Goal: Task Accomplishment & Management: Complete application form

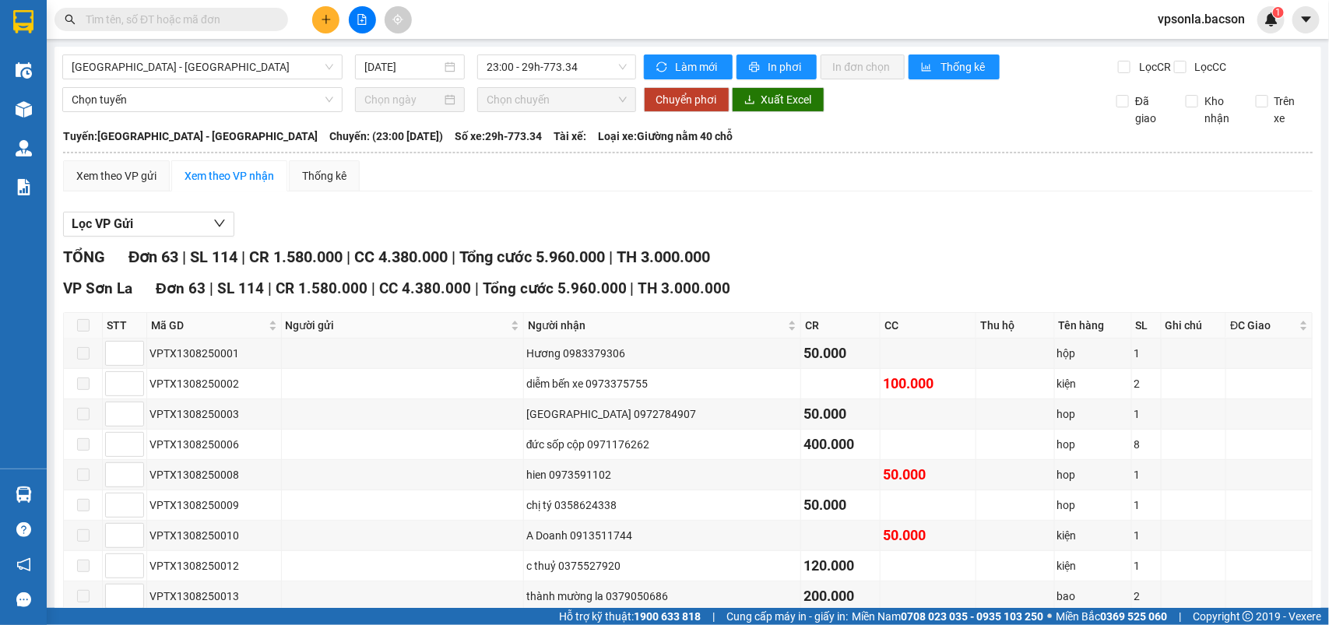
scroll to position [1774, 0]
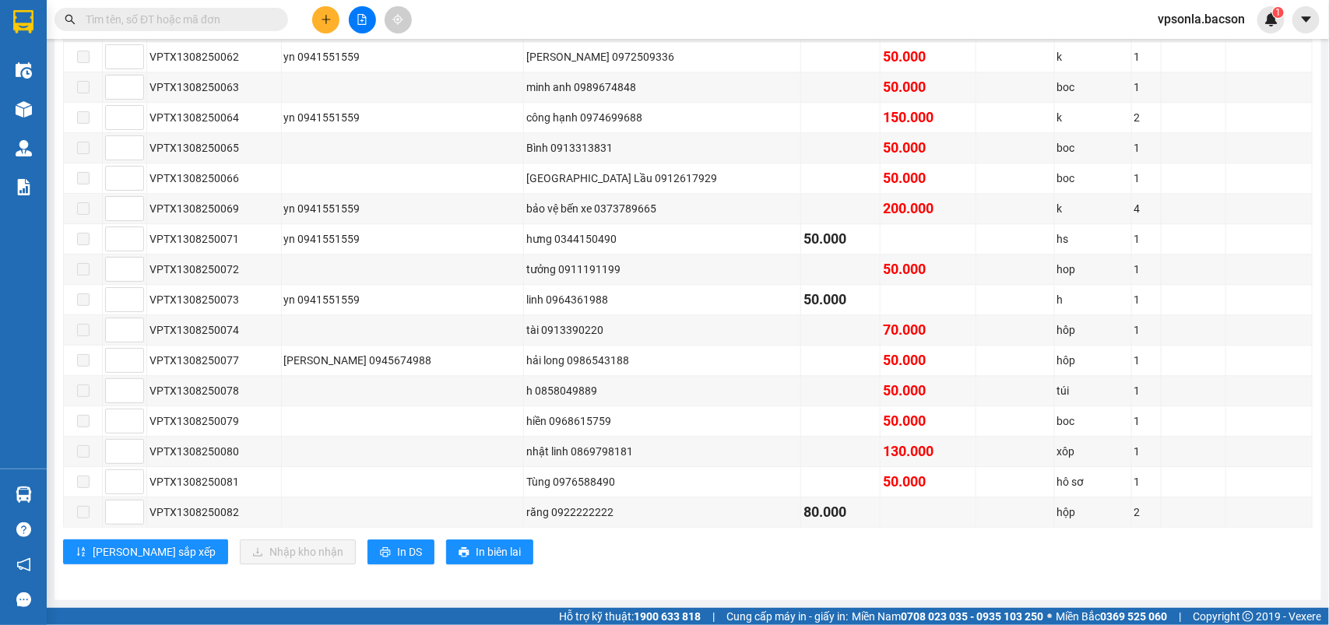
click at [183, 13] on input "text" at bounding box center [178, 19] width 184 height 17
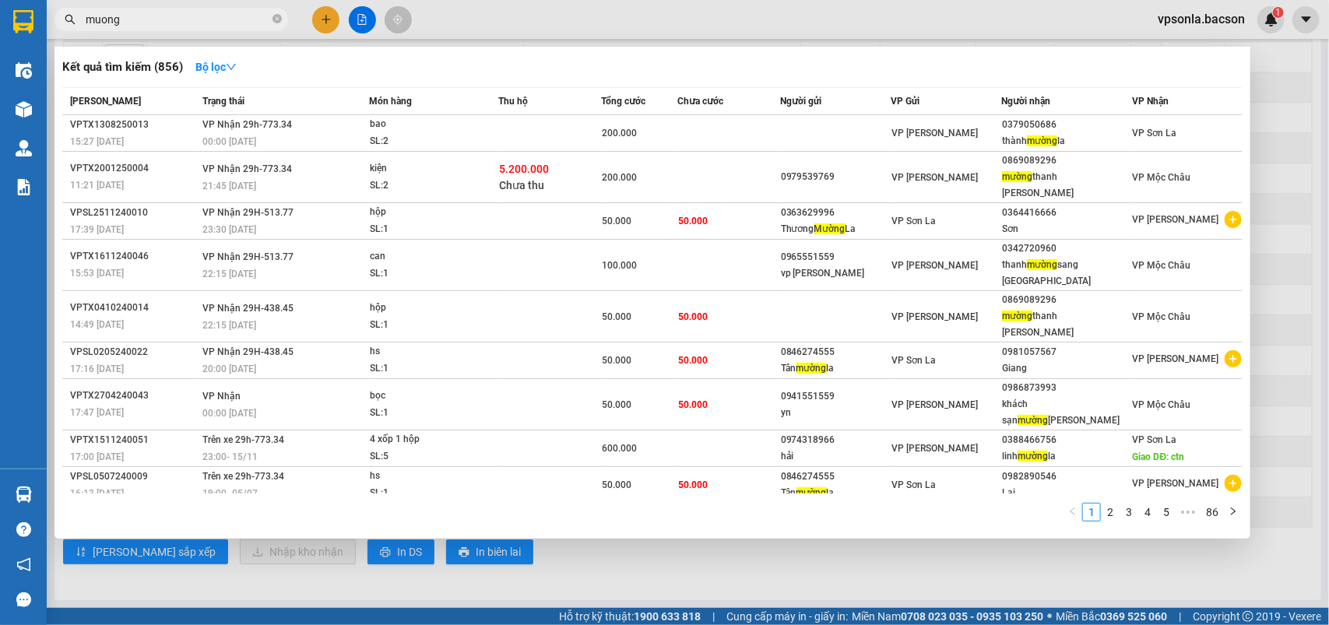
click at [788, 534] on div "Kết quả tìm kiếm ( 856 ) Bộ lọc Mã ĐH Trạng thái Món hàng Thu hộ Tổng cước Chưa…" at bounding box center [653, 293] width 1196 height 492
click at [685, 563] on div at bounding box center [664, 312] width 1329 height 625
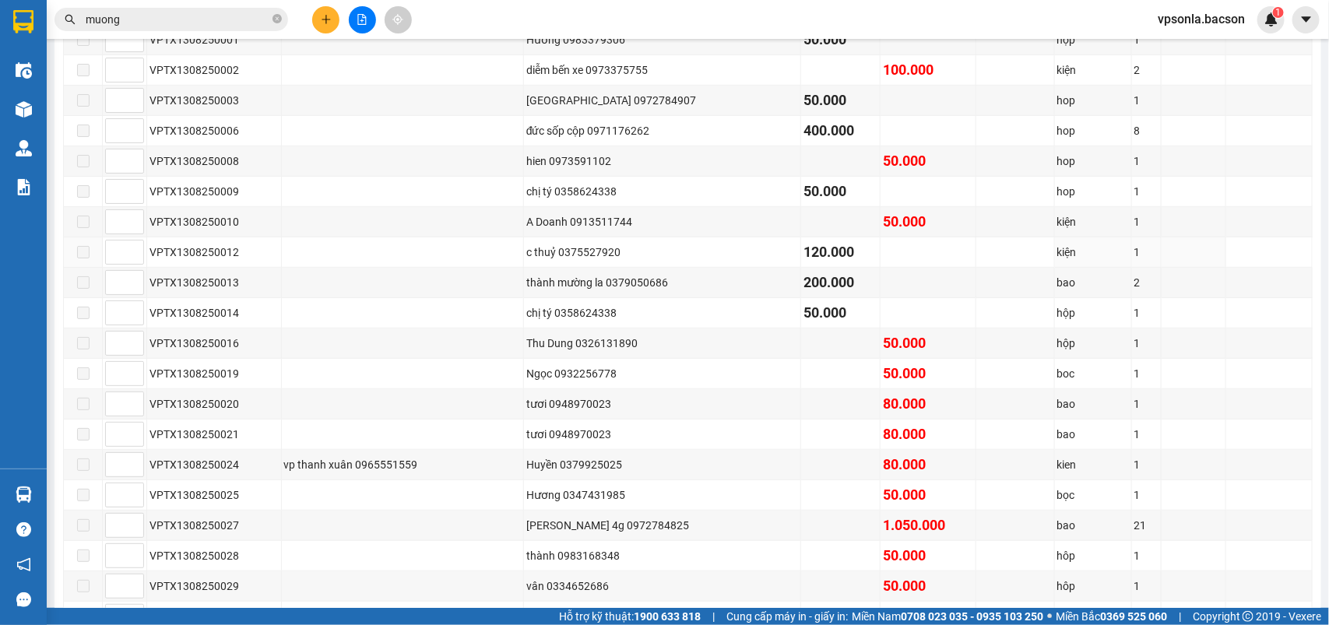
scroll to position [0, 0]
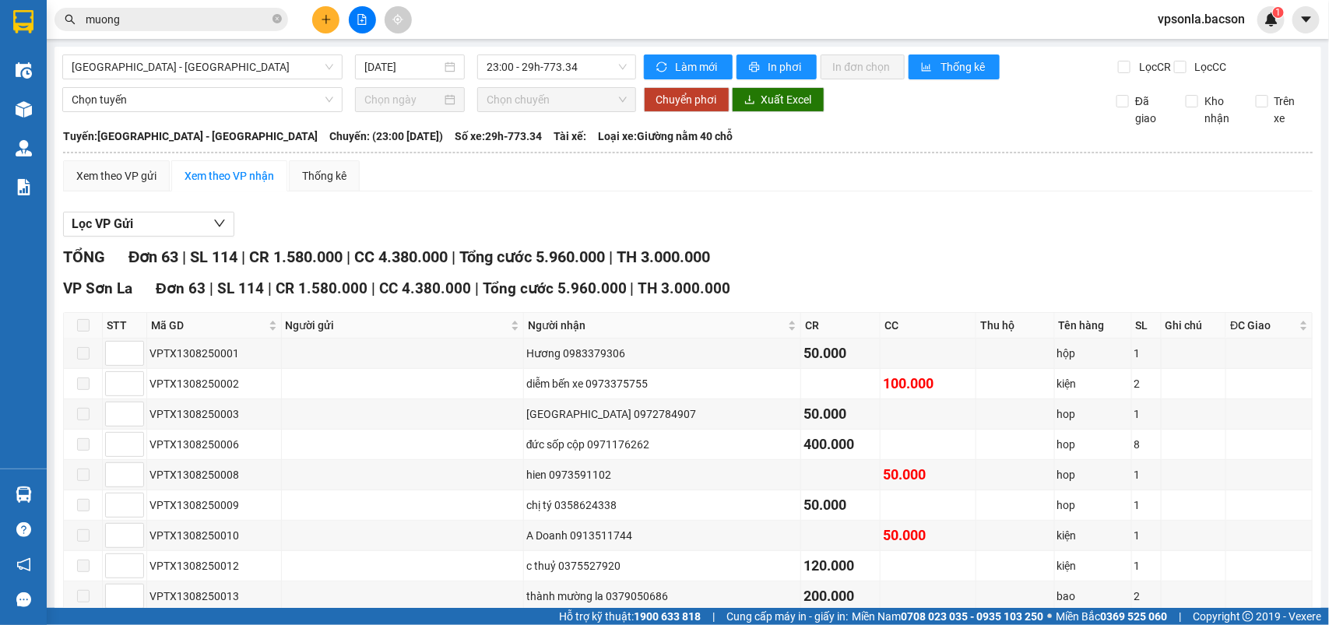
click at [166, 13] on input "muong" at bounding box center [178, 19] width 184 height 17
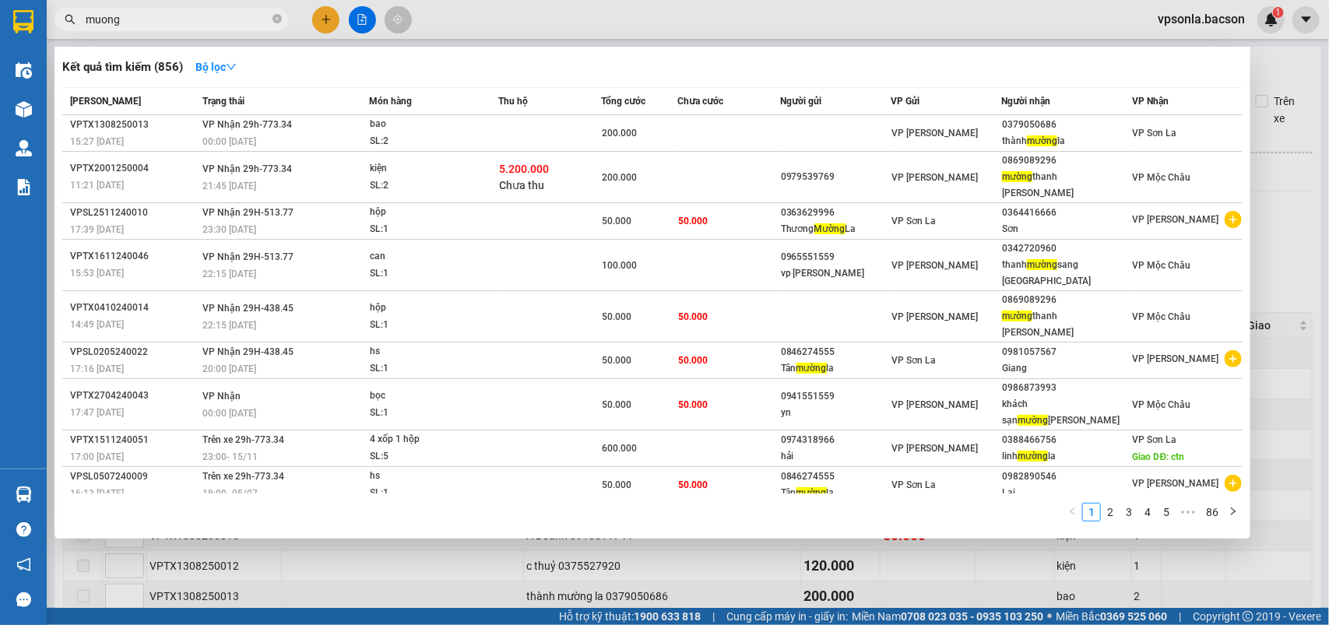
click at [166, 13] on input "muong" at bounding box center [178, 19] width 184 height 17
click at [166, 14] on input "mường" at bounding box center [178, 19] width 184 height 17
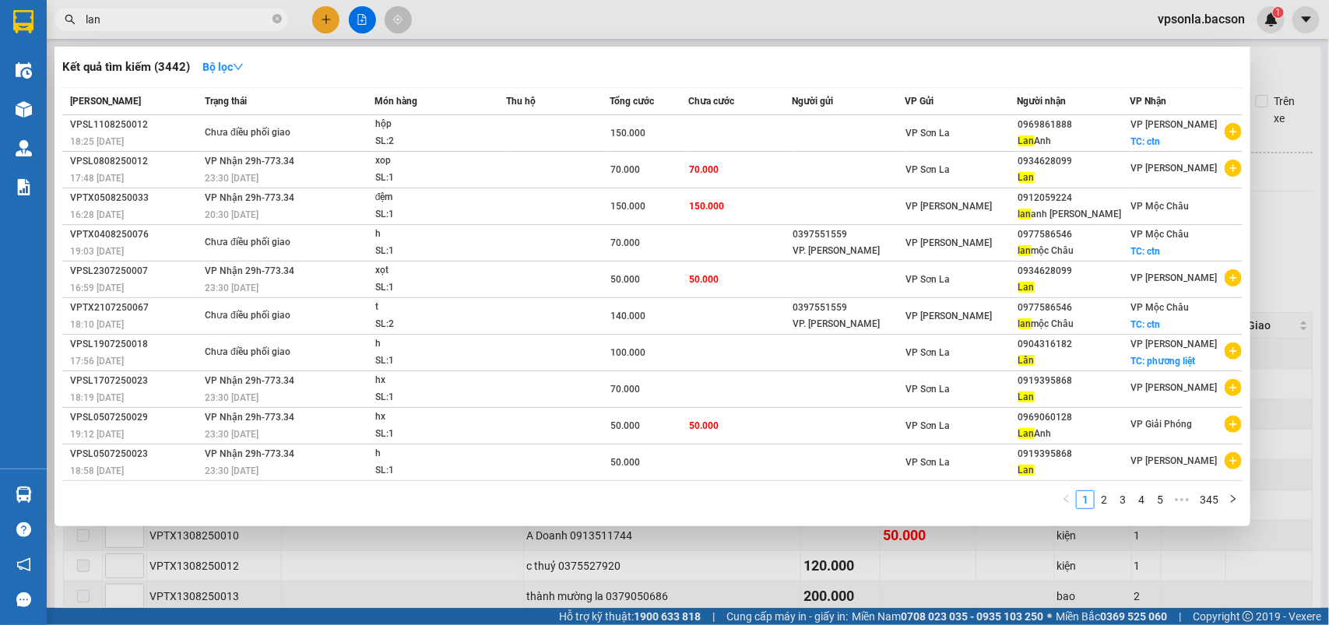
click at [177, 12] on input "lan" at bounding box center [178, 19] width 184 height 17
click at [174, 22] on input "lan" at bounding box center [178, 19] width 184 height 17
type input "lan"
click at [1274, 191] on div at bounding box center [664, 312] width 1329 height 625
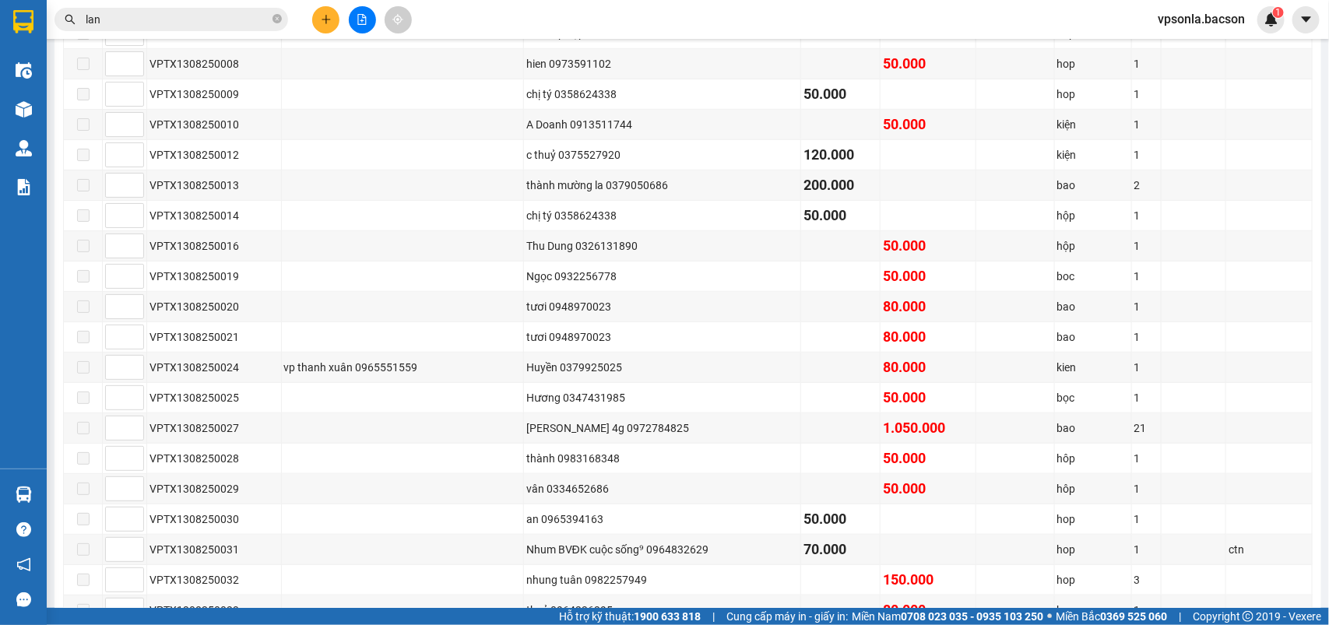
scroll to position [314, 0]
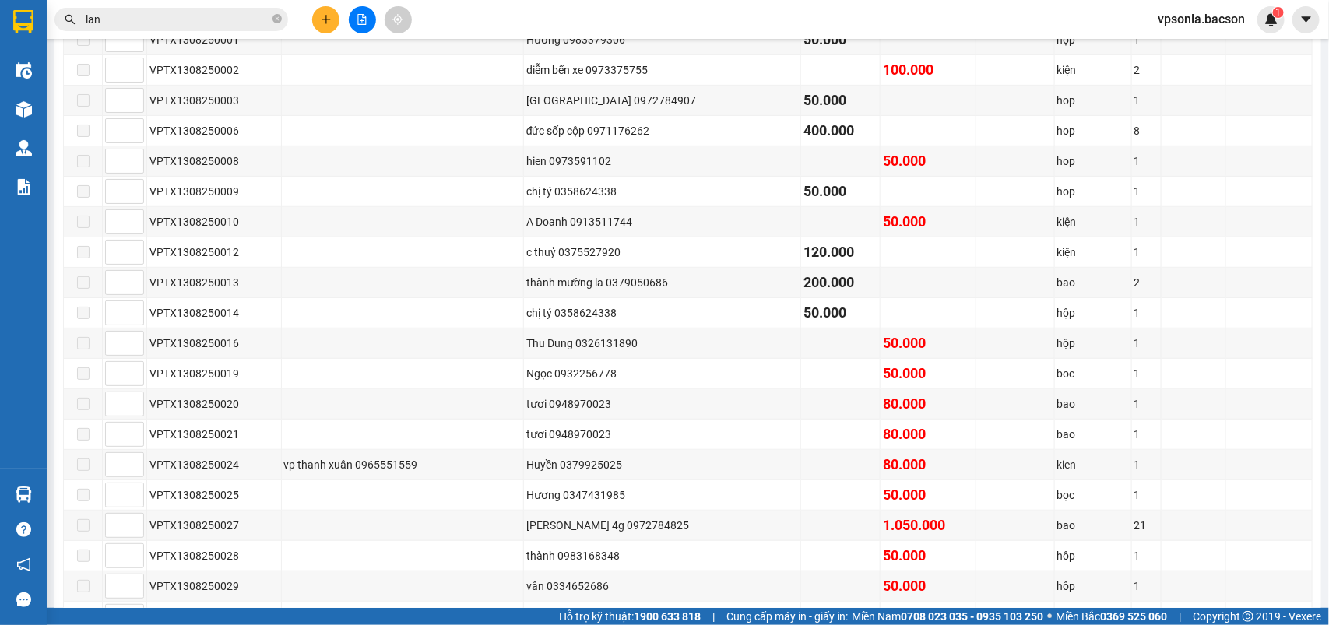
click at [160, 23] on input "lan" at bounding box center [178, 19] width 184 height 17
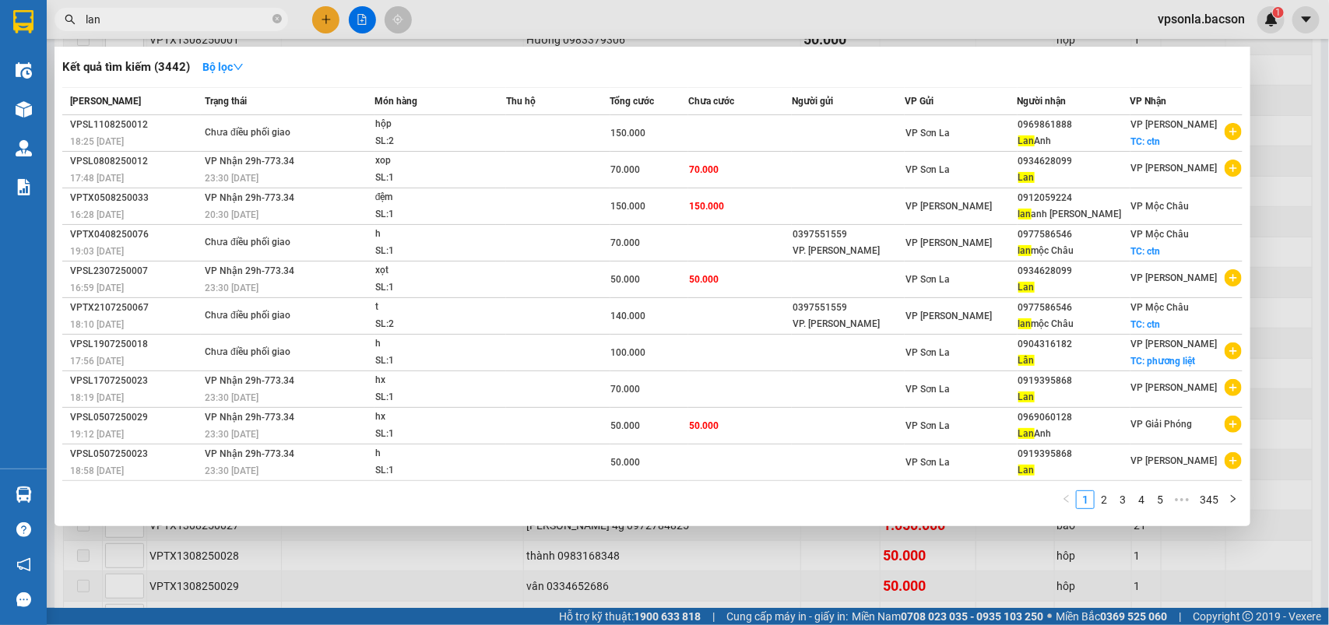
click at [160, 23] on input "lan" at bounding box center [178, 19] width 184 height 17
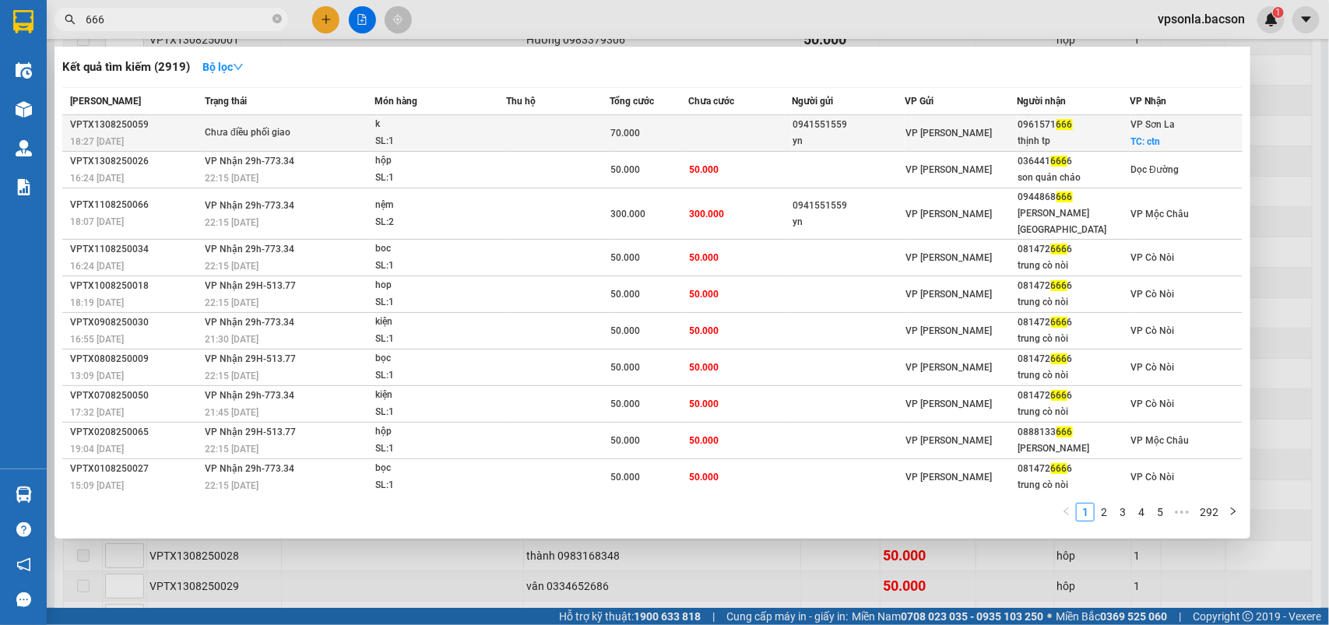
type input "666"
click at [956, 118] on td "VP [PERSON_NAME]" at bounding box center [961, 133] width 113 height 37
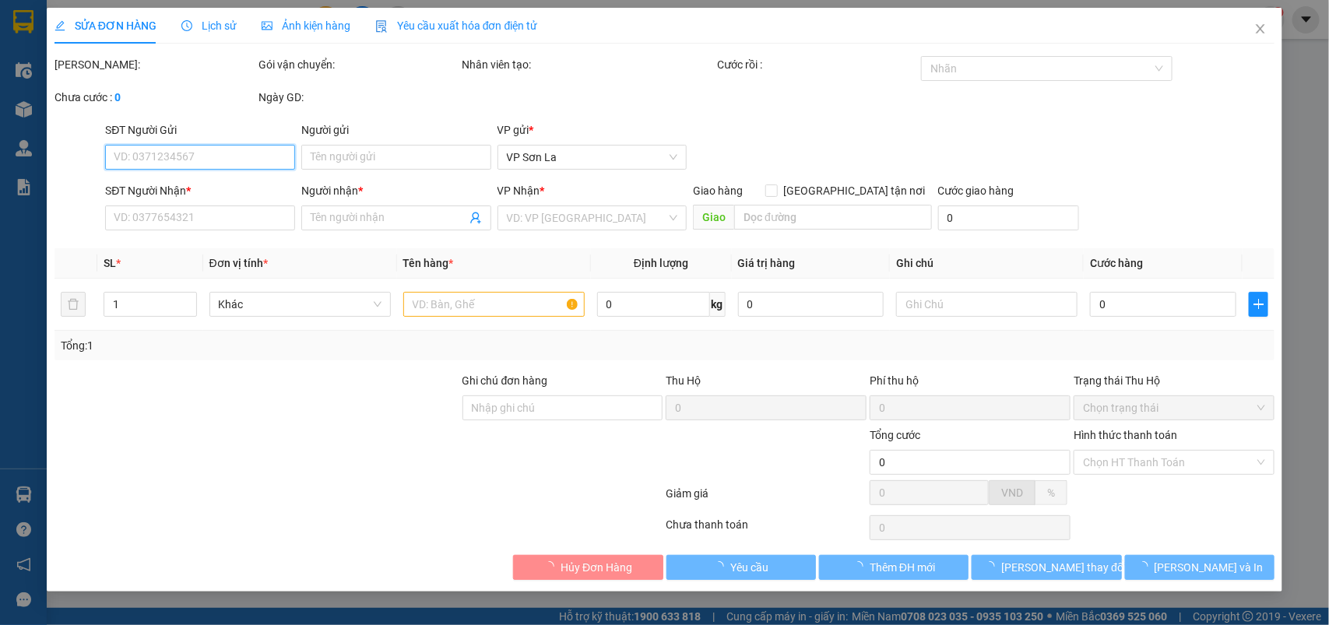
type input "0941551559"
type input "yn"
type input "0961571666"
type input "thịnh tp"
checkbox input "true"
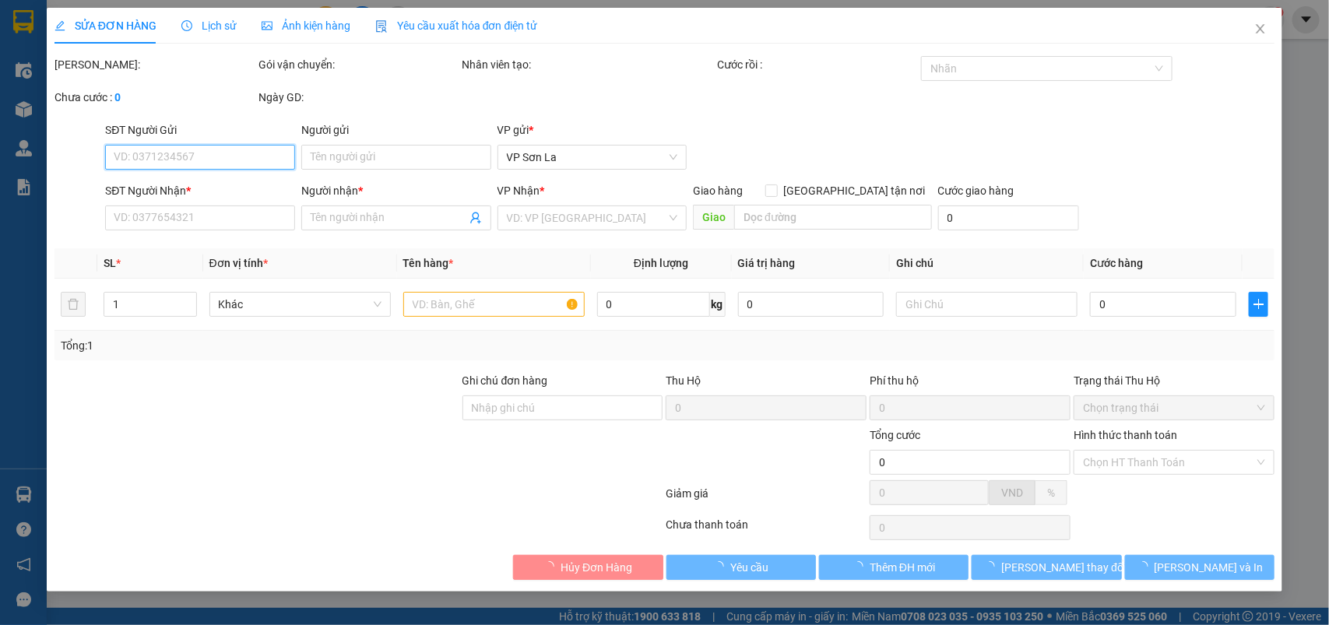
type input "ctn"
type input "70.000"
type input "0"
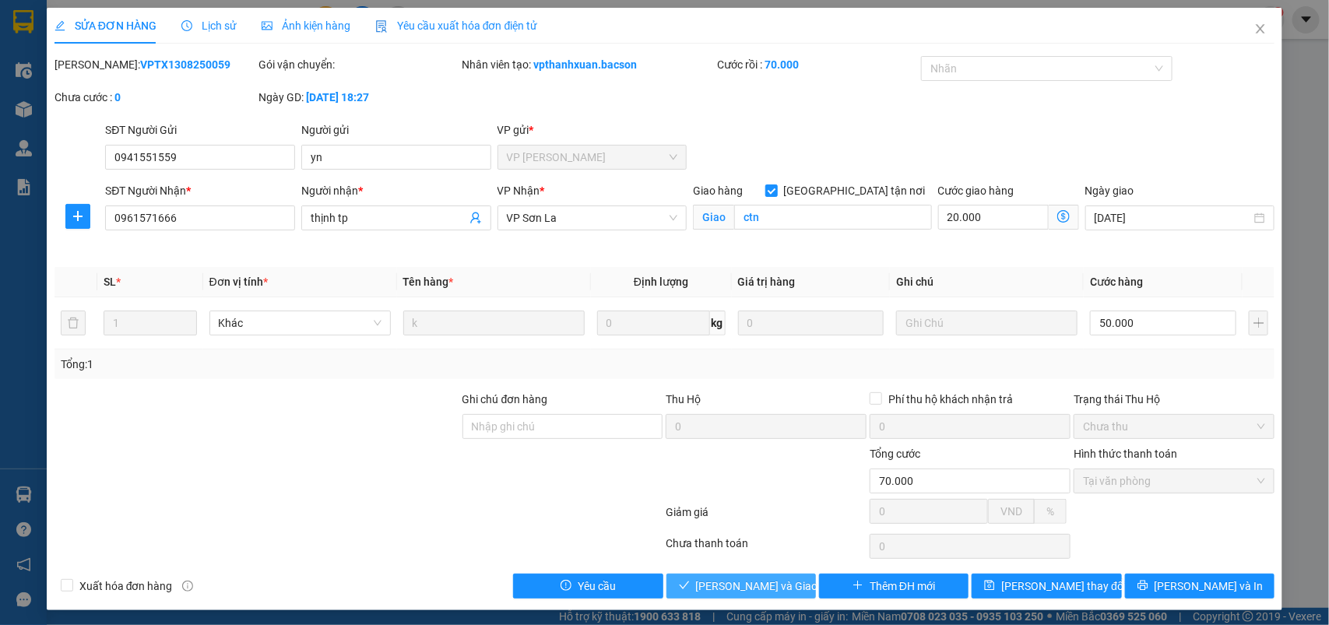
click at [709, 589] on span "[PERSON_NAME] và Giao hàng" at bounding box center [771, 586] width 150 height 17
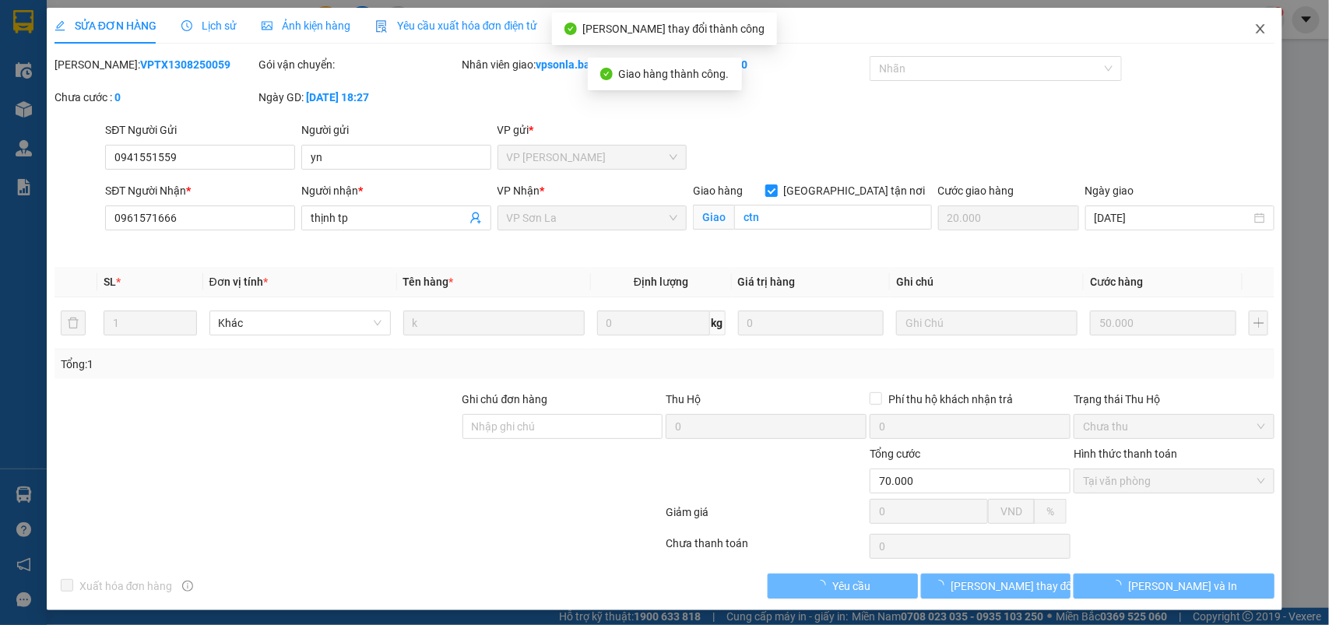
click at [1255, 23] on icon "close" at bounding box center [1261, 29] width 12 height 12
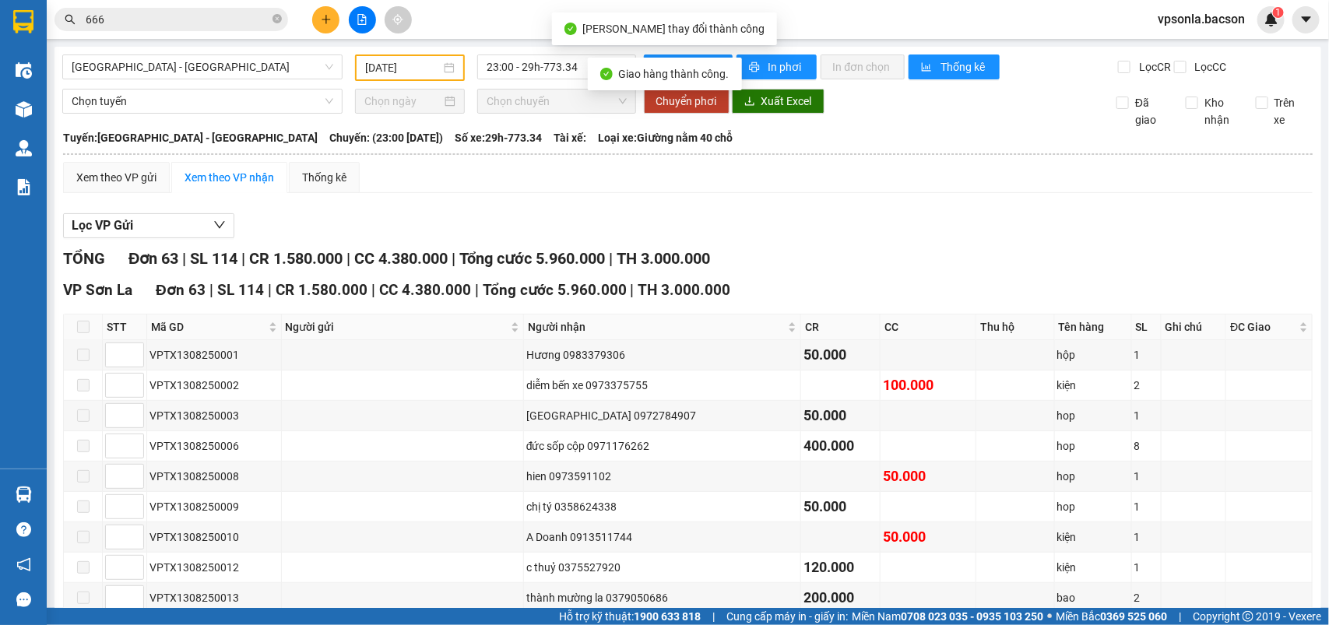
click at [1247, 29] on span "vpsonla.bacson" at bounding box center [1202, 18] width 112 height 19
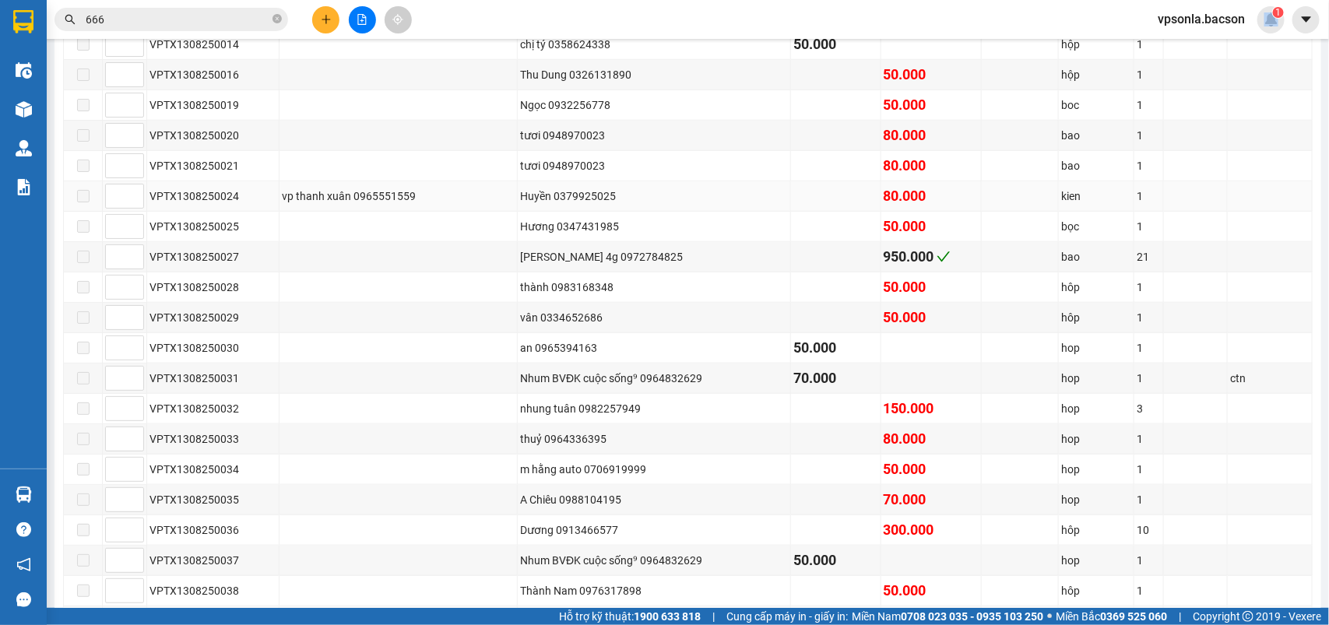
scroll to position [1071, 0]
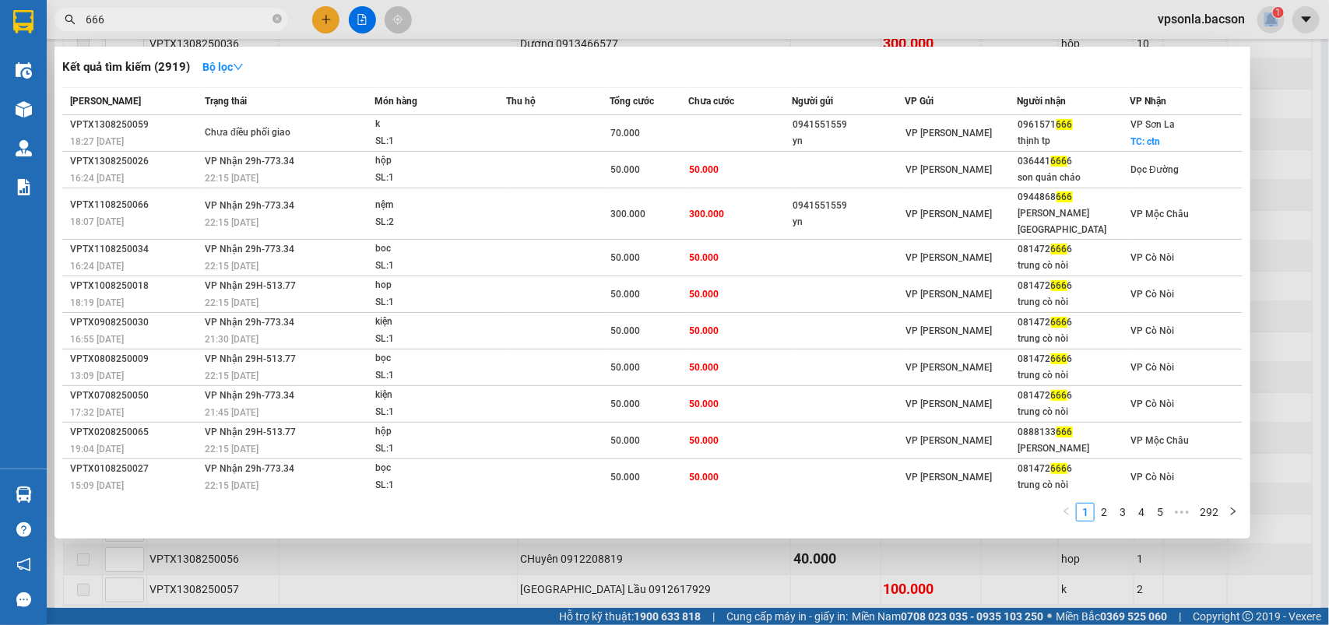
click at [150, 14] on input "666" at bounding box center [178, 19] width 184 height 17
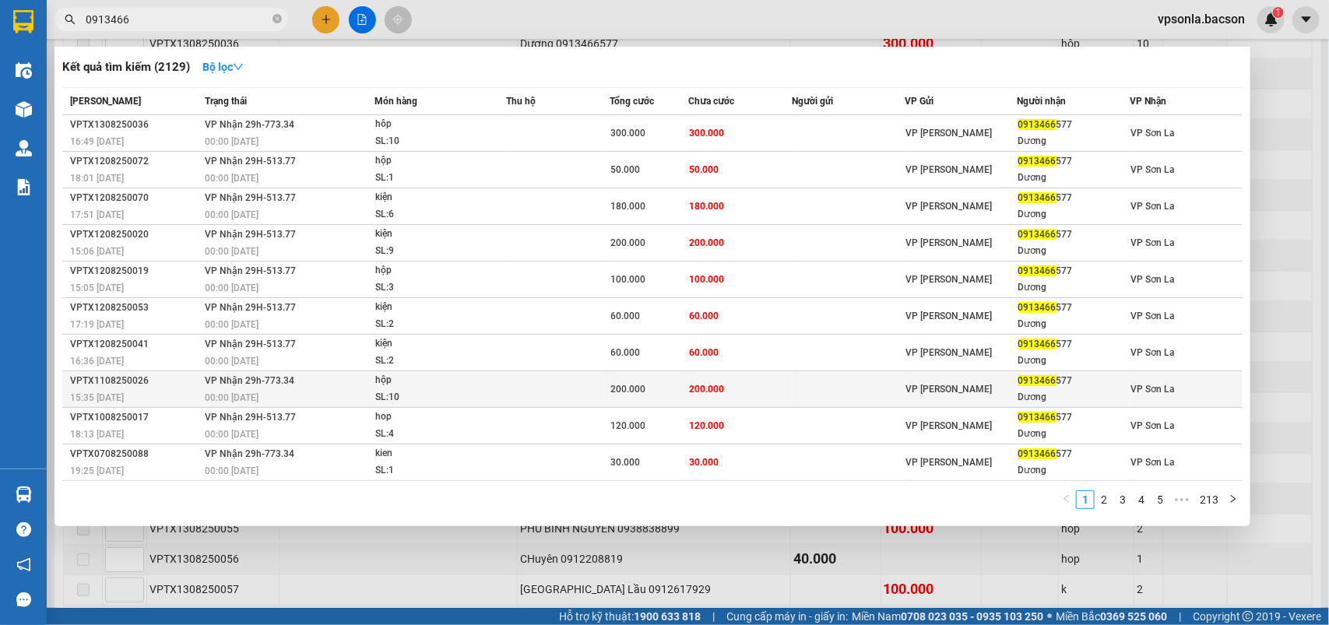
type input "0913466"
click at [741, 384] on td "200.000" at bounding box center [740, 390] width 104 height 37
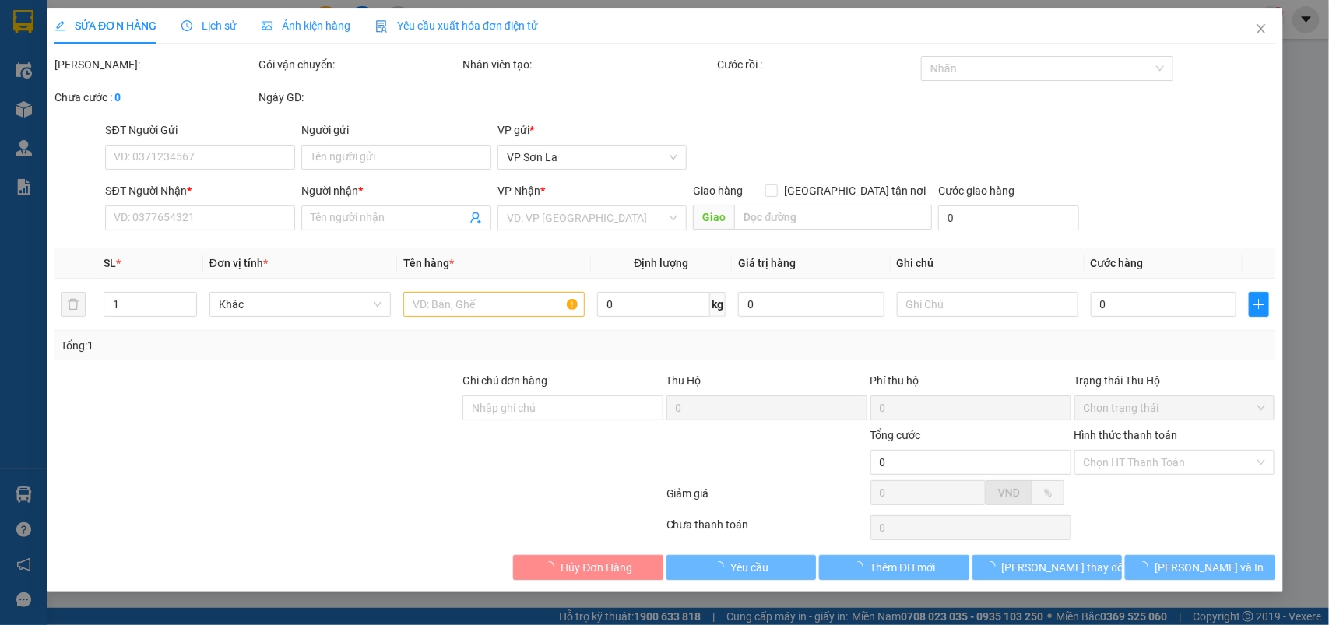
type input "0913466577"
type input "Dương"
type input "200.000"
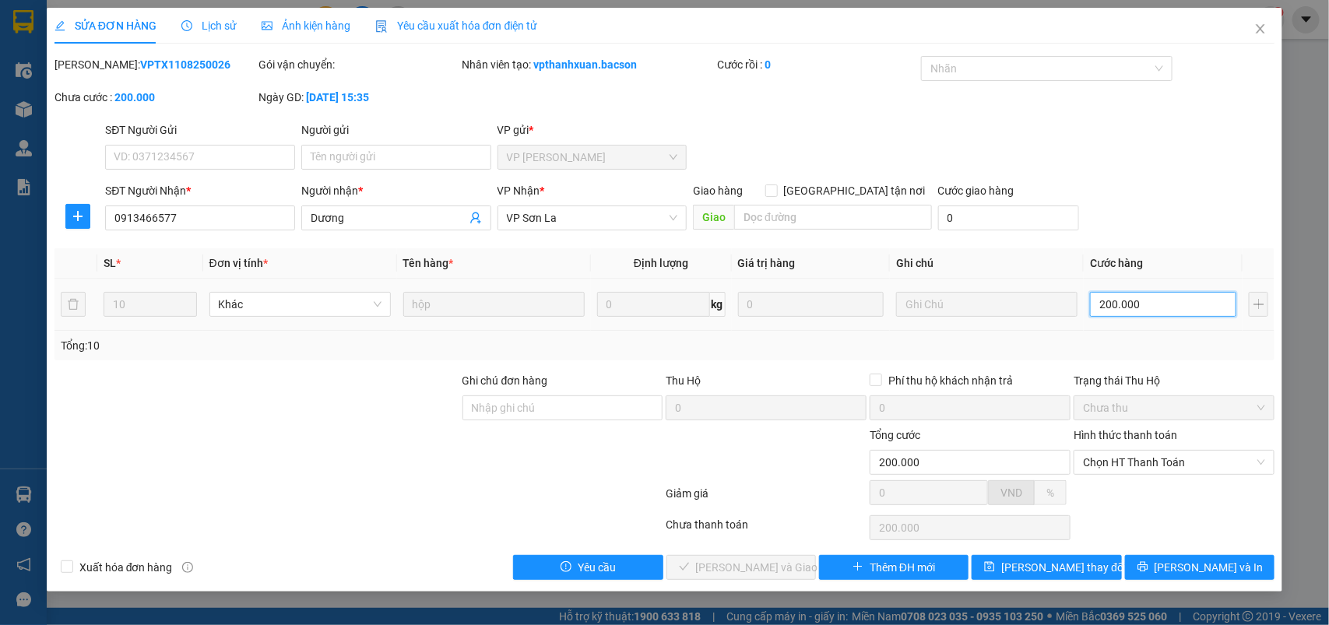
click at [1158, 308] on input "200.000" at bounding box center [1163, 304] width 146 height 25
type input "1"
type input "10"
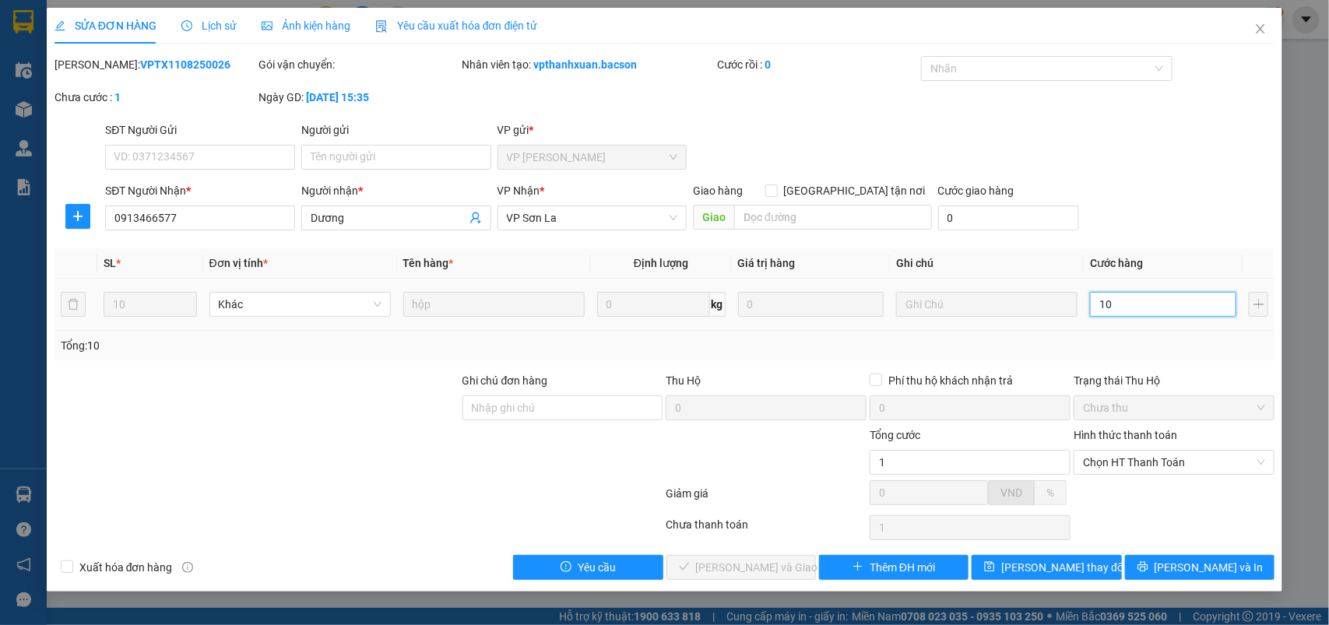
type input "10"
type input "100"
type input "100.000"
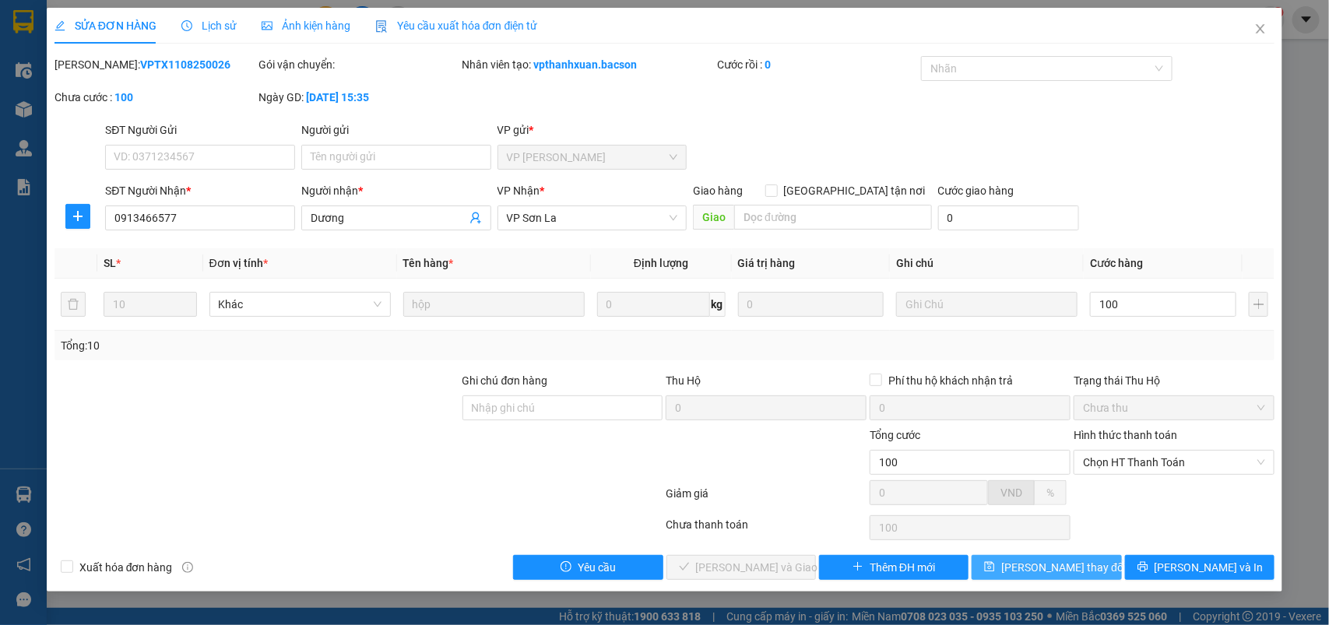
type input "100.000"
click at [1065, 562] on span "[PERSON_NAME] thay đổi" at bounding box center [1064, 567] width 125 height 17
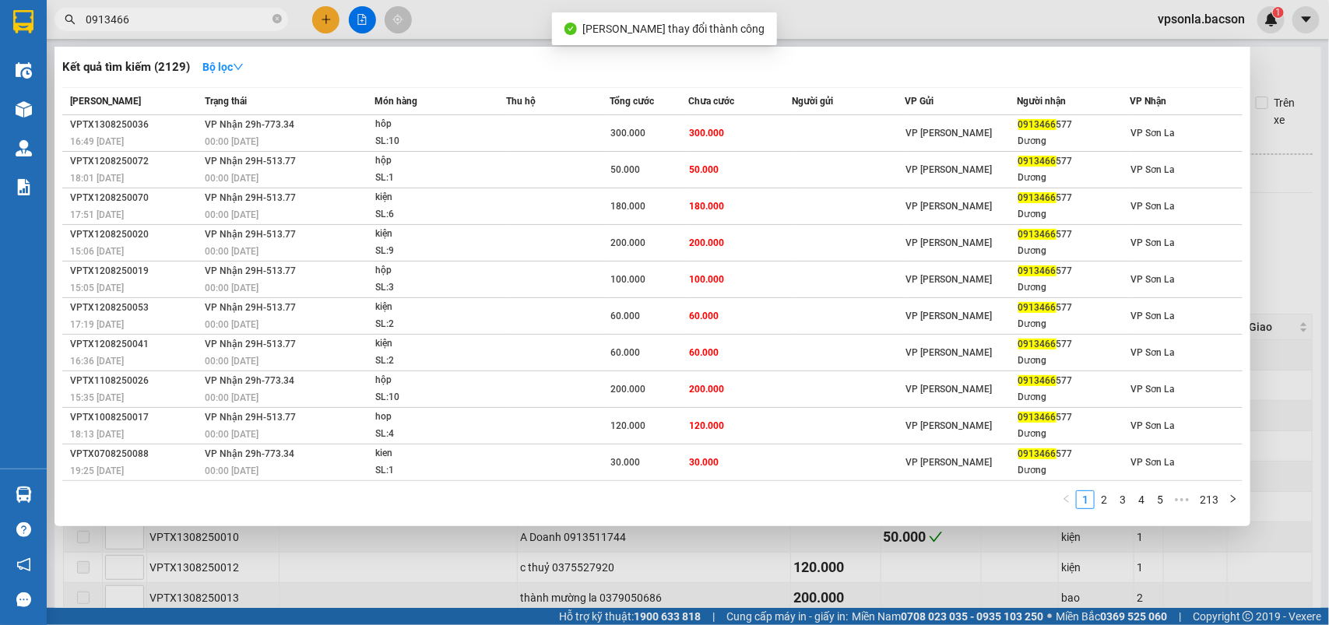
click at [209, 18] on input "0913466" at bounding box center [178, 19] width 184 height 17
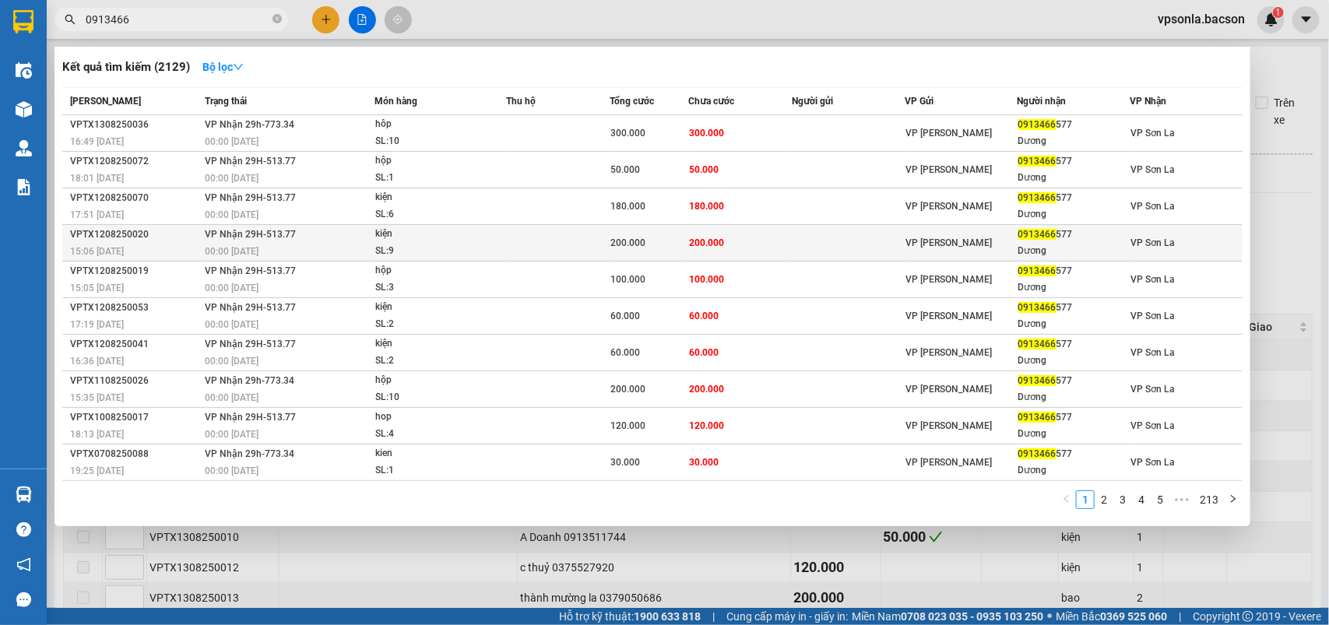
click at [526, 239] on td at bounding box center [558, 243] width 104 height 37
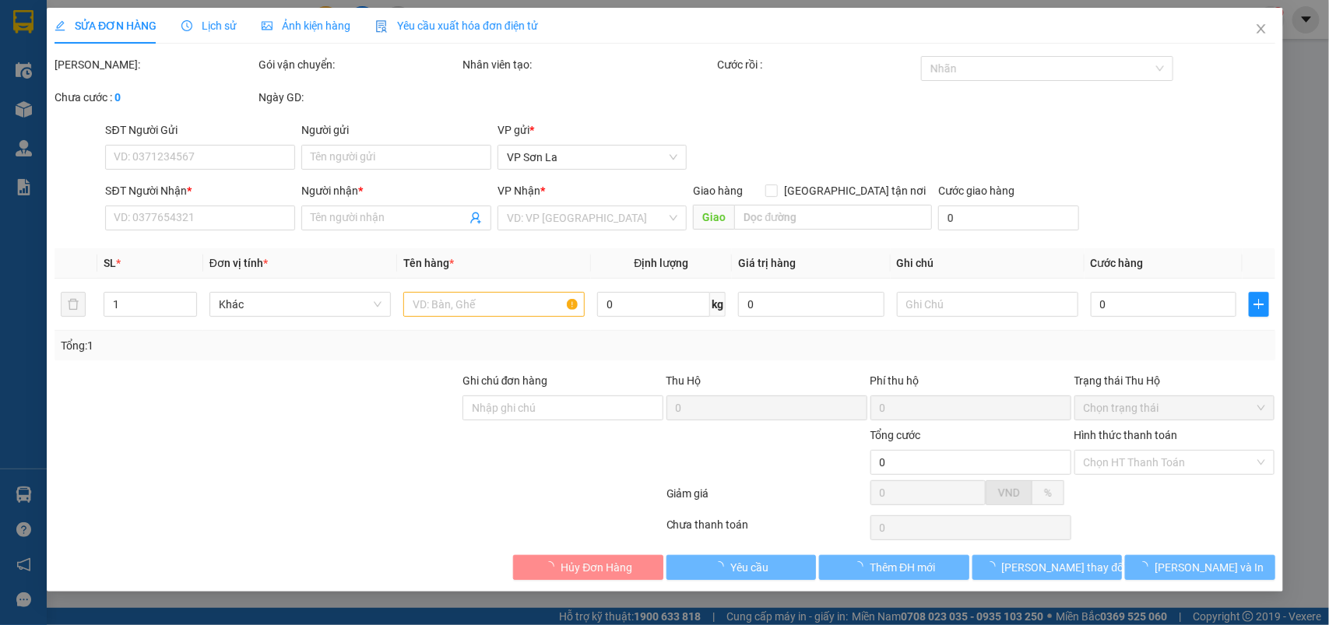
type input "0913466577"
type input "Dương"
type input "200.000"
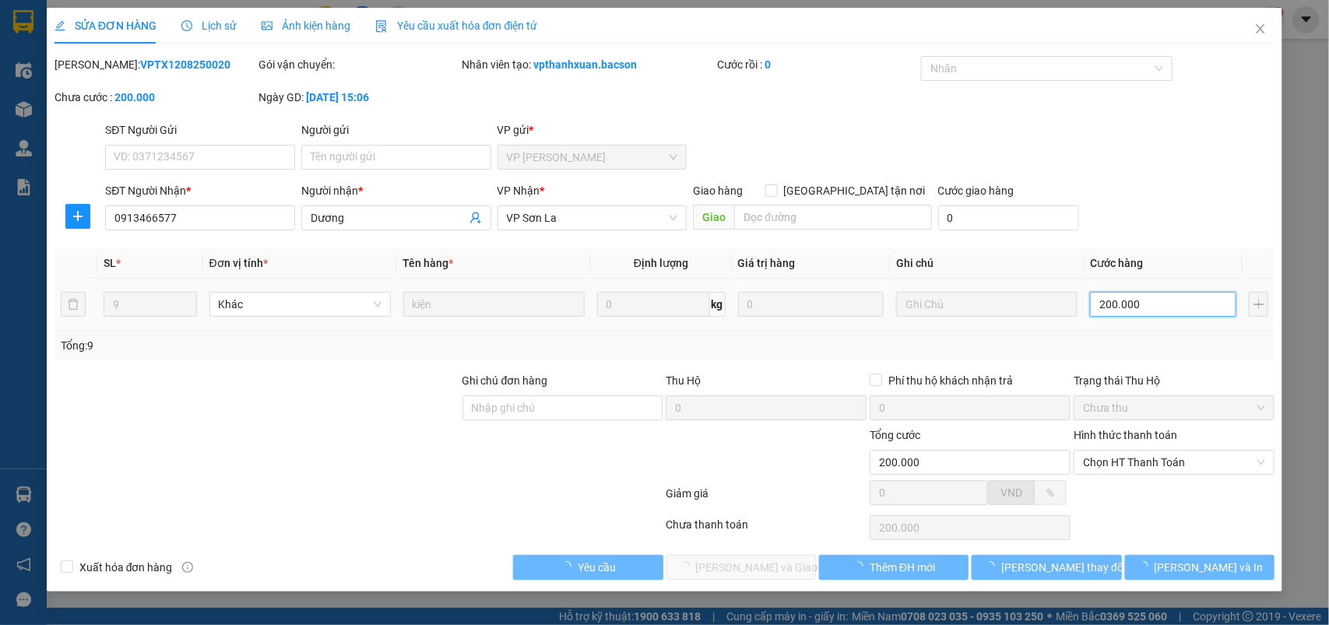
click at [1122, 301] on input "200.000" at bounding box center [1163, 304] width 146 height 25
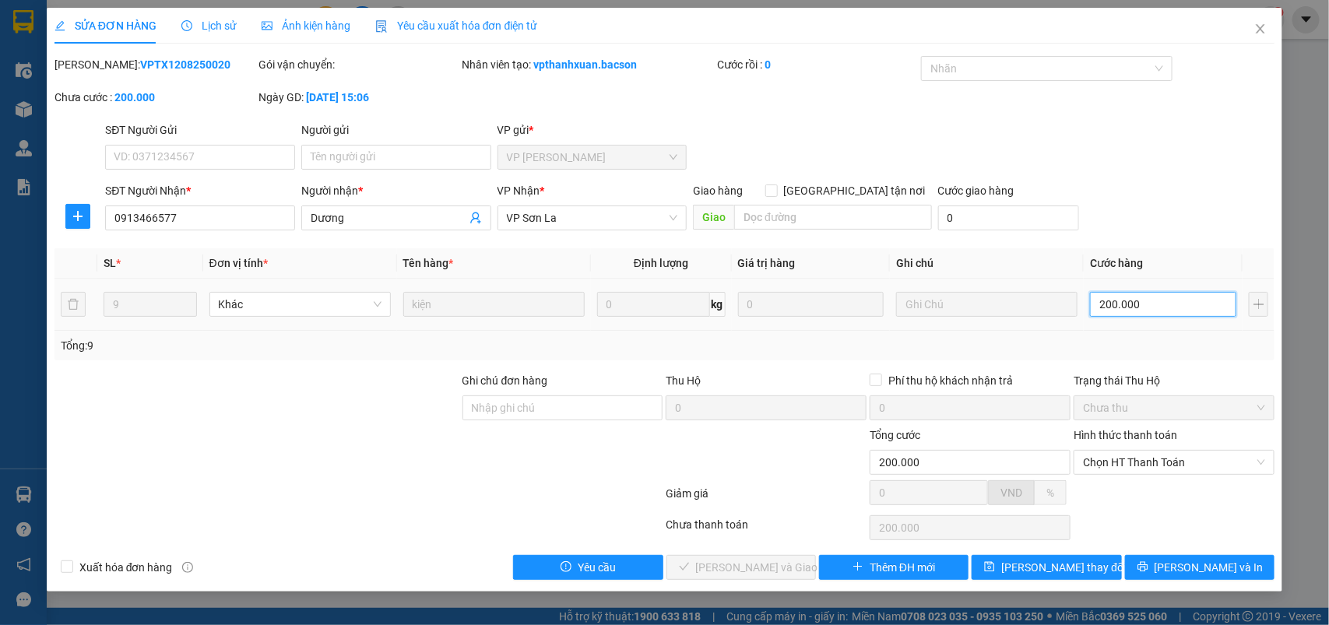
type input "0"
type input "09"
type input "90"
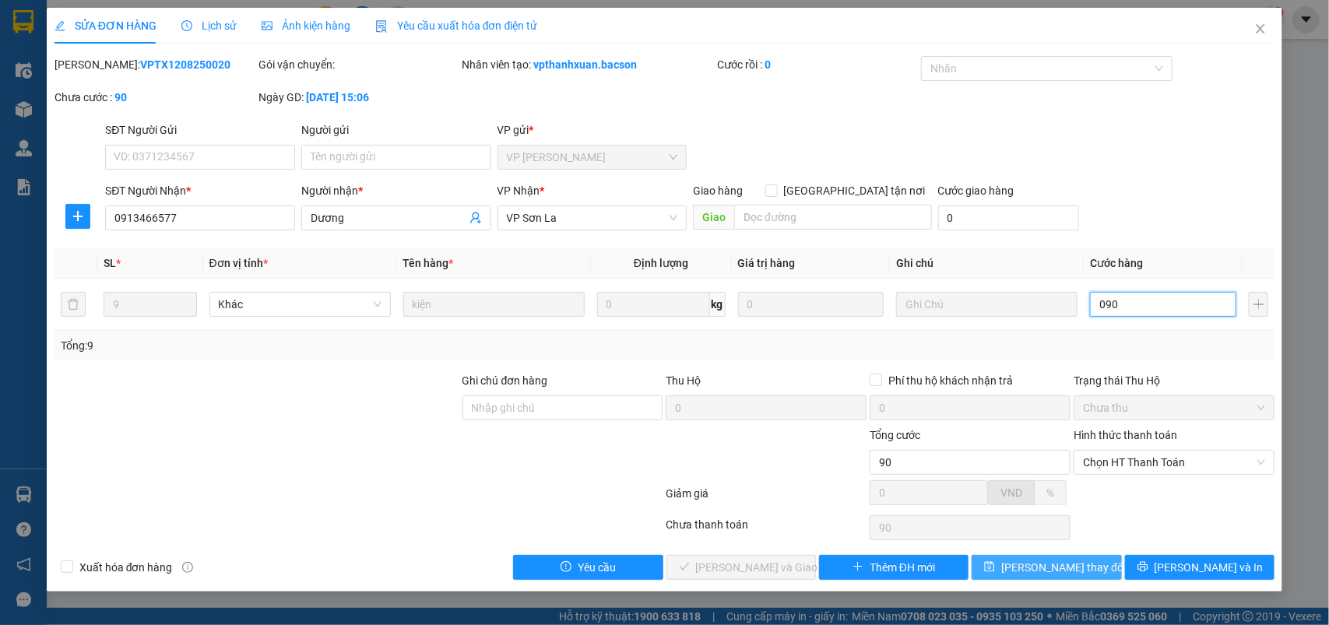
type input "090"
type input "90.000"
click at [995, 557] on button "[PERSON_NAME] thay đổi" at bounding box center [1047, 567] width 150 height 25
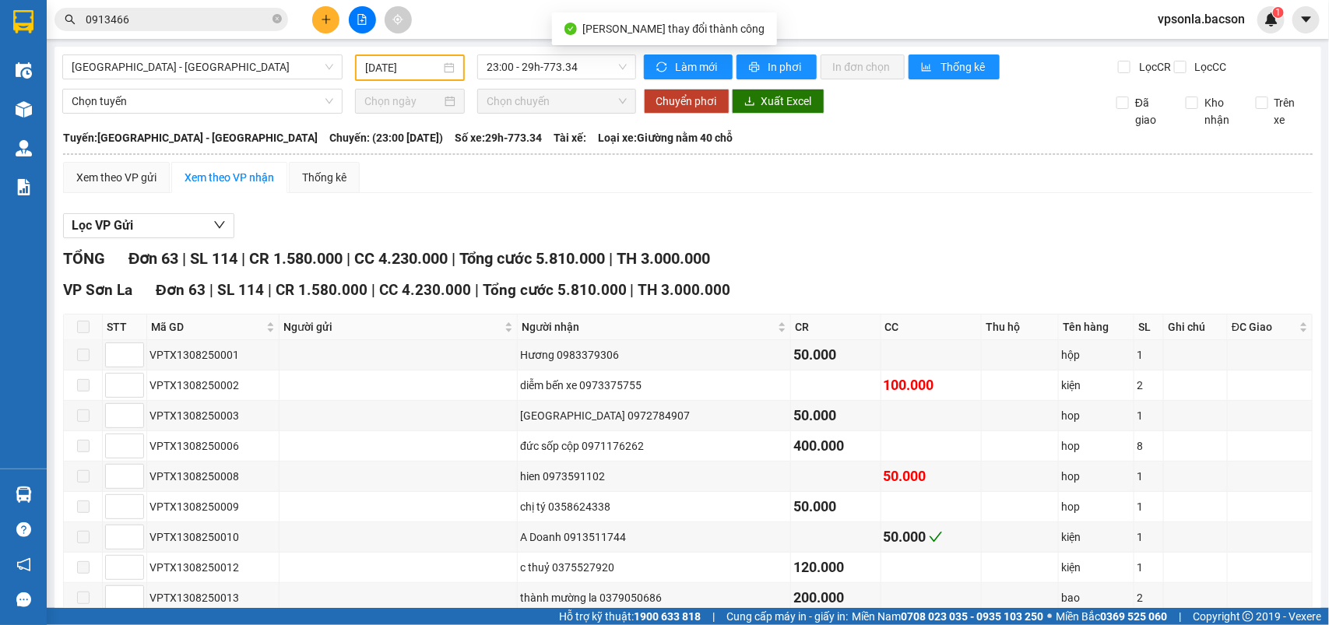
click at [146, 20] on input "0913466" at bounding box center [178, 19] width 184 height 17
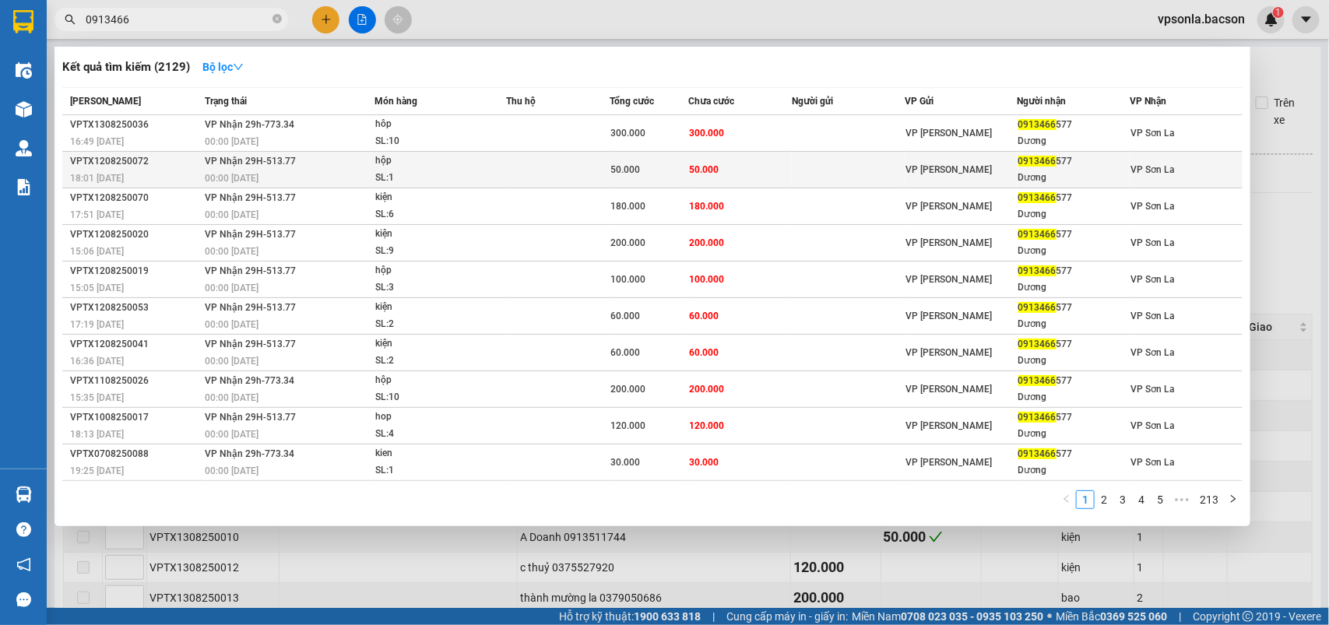
click at [865, 161] on td at bounding box center [848, 170] width 113 height 37
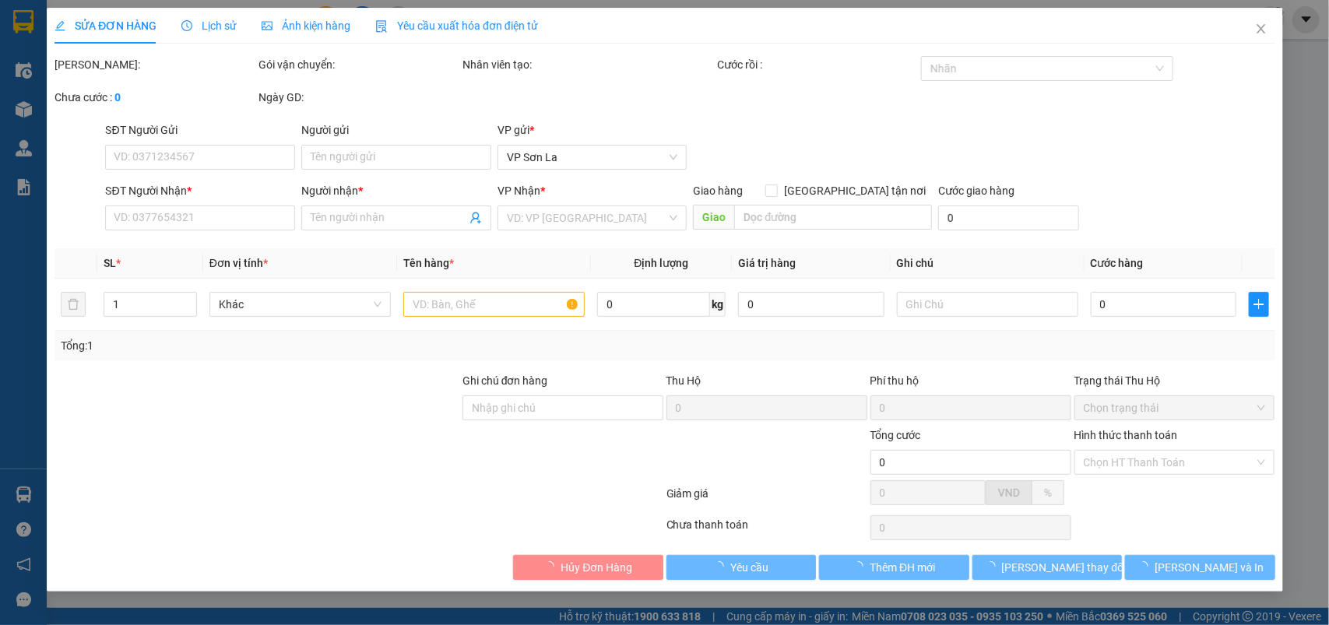
type input "0913466577"
type input "Dương"
type input "50.000"
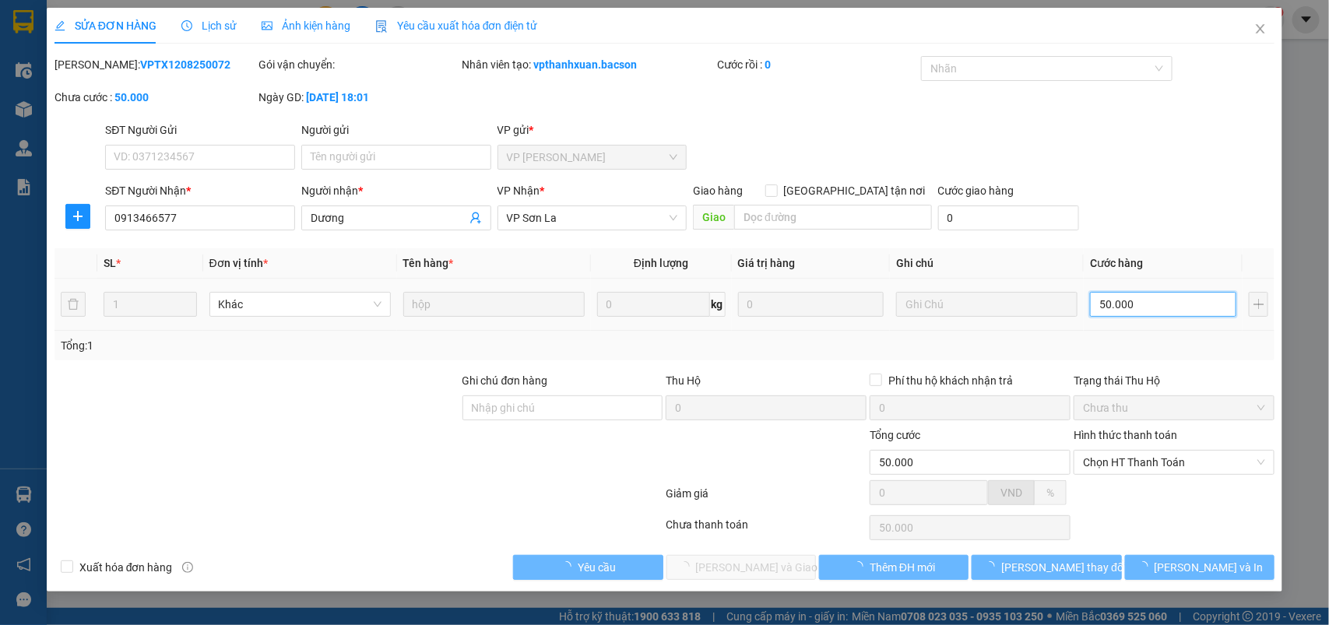
click at [1116, 305] on input "50.000" at bounding box center [1163, 304] width 146 height 25
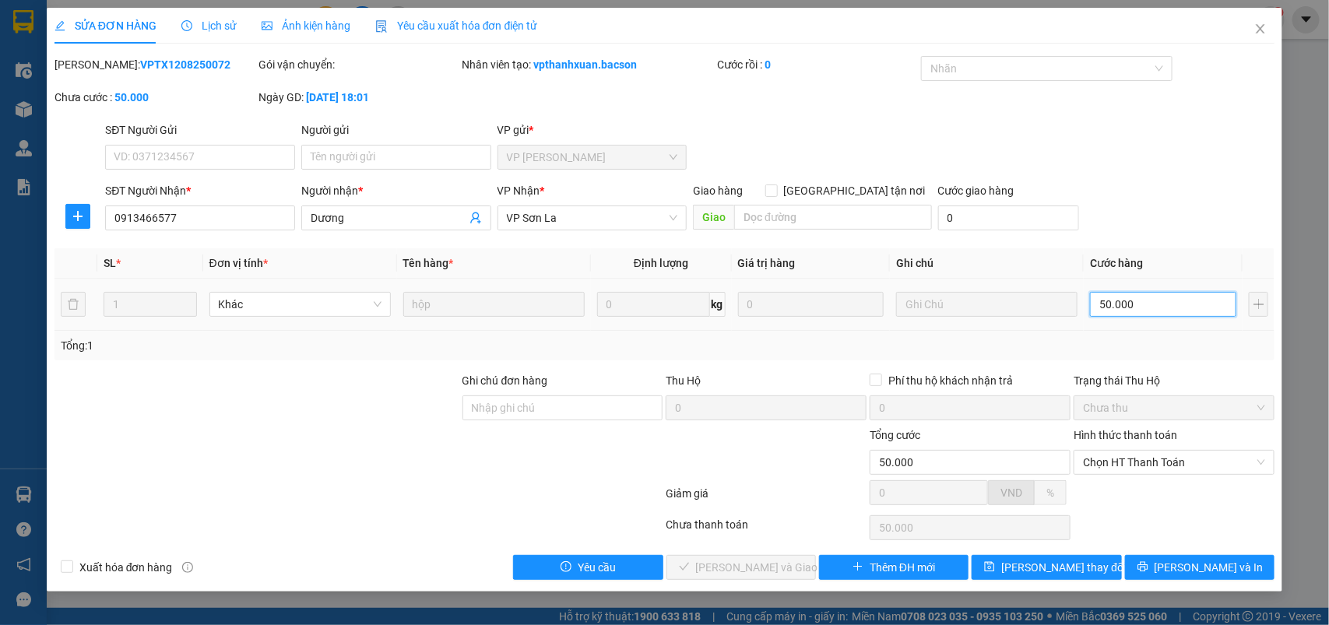
type input "4"
type input "40"
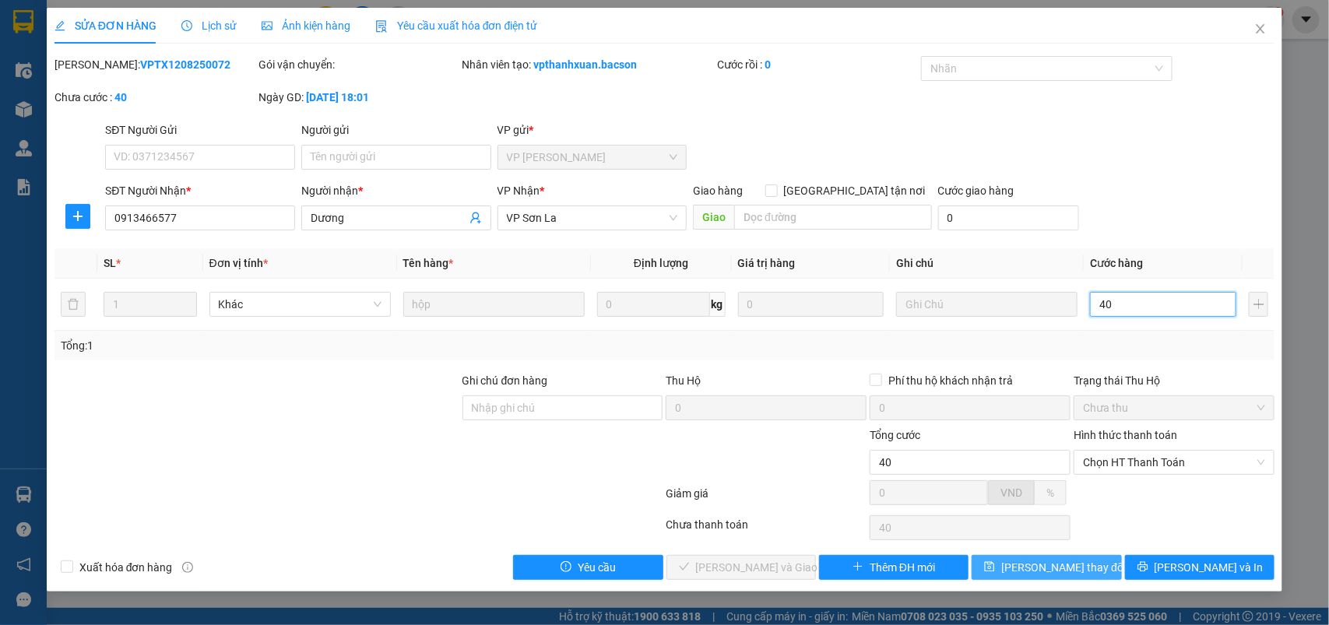
type input "40"
type input "40.000"
click at [1084, 563] on span "[PERSON_NAME] thay đổi" at bounding box center [1064, 567] width 125 height 17
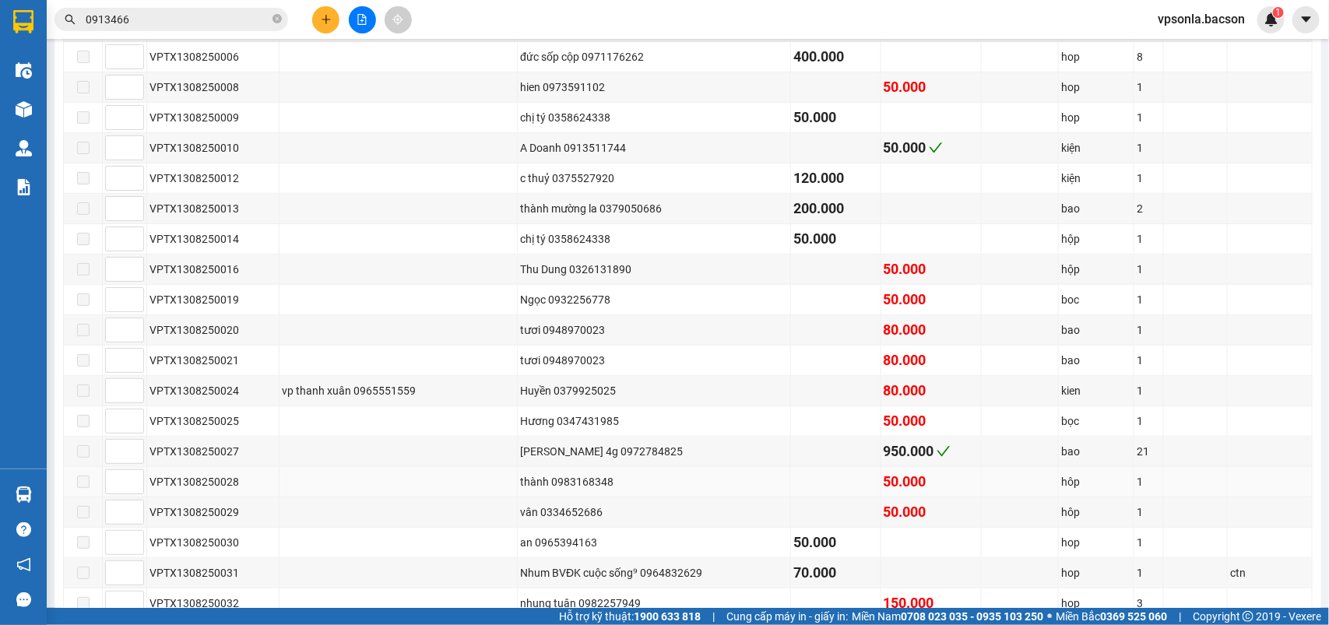
scroll to position [292, 0]
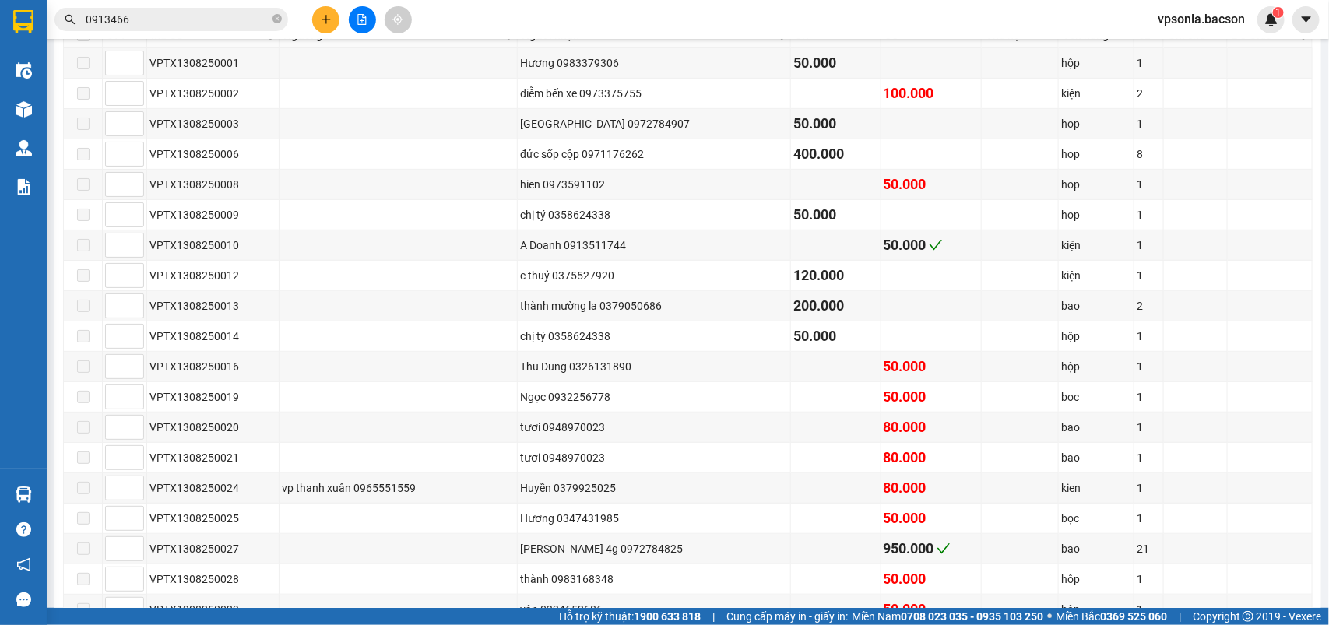
click at [1186, 18] on span "vpsonla.bacson" at bounding box center [1202, 18] width 112 height 19
click at [1184, 40] on span "Đăng xuất" at bounding box center [1209, 48] width 77 height 17
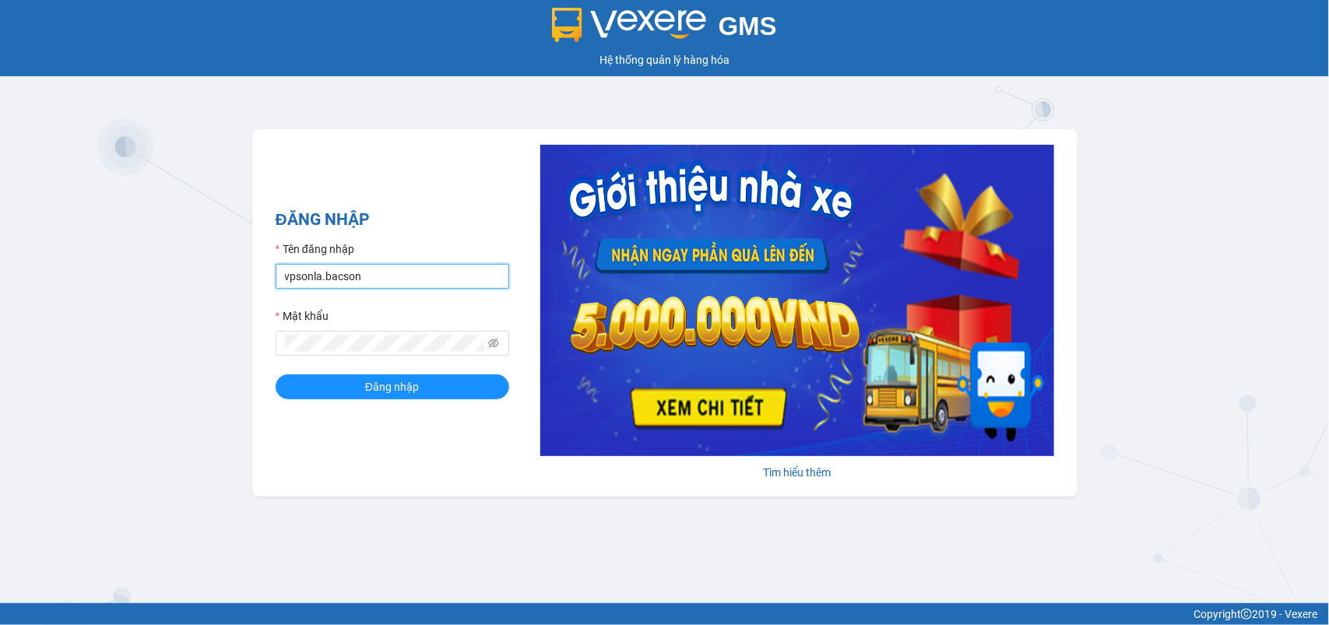
click at [349, 279] on input "vpsonla.bacson" at bounding box center [393, 276] width 234 height 25
type input "vpgialam.bacson"
click at [356, 386] on button "Đăng nhập" at bounding box center [393, 387] width 234 height 25
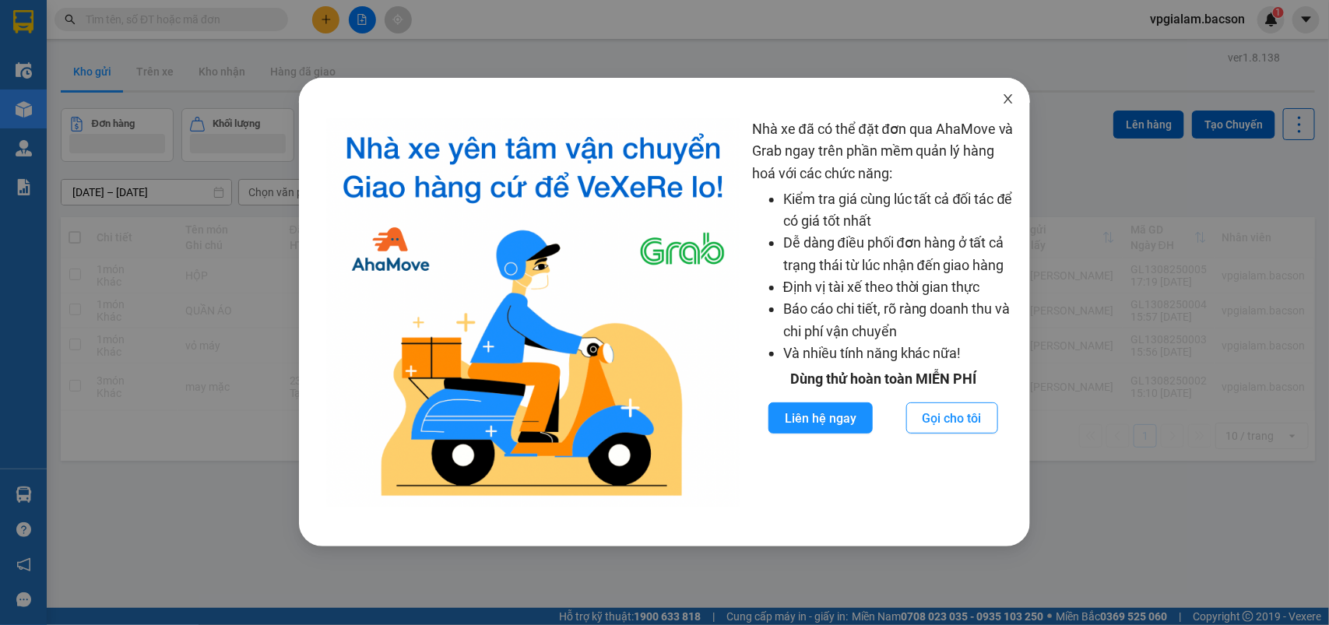
click at [1011, 99] on icon "close" at bounding box center [1008, 99] width 12 height 12
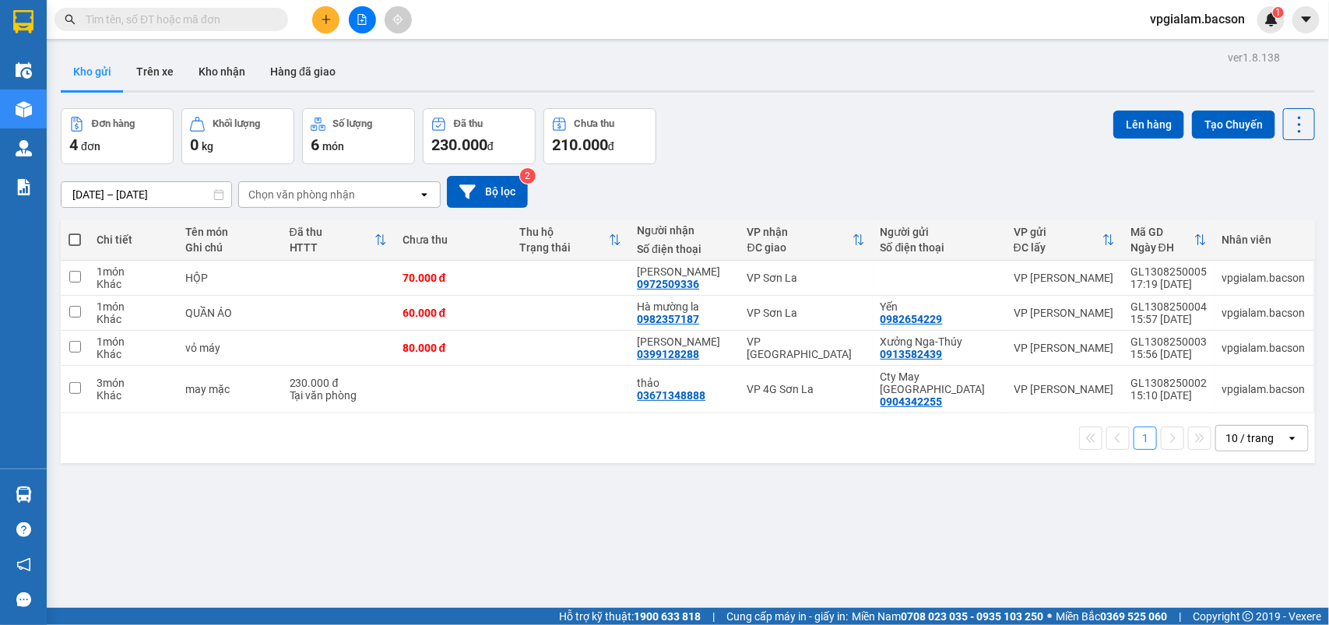
click at [72, 236] on span at bounding box center [75, 240] width 12 height 12
click at [75, 232] on input "checkbox" at bounding box center [75, 232] width 0 height 0
checkbox input "true"
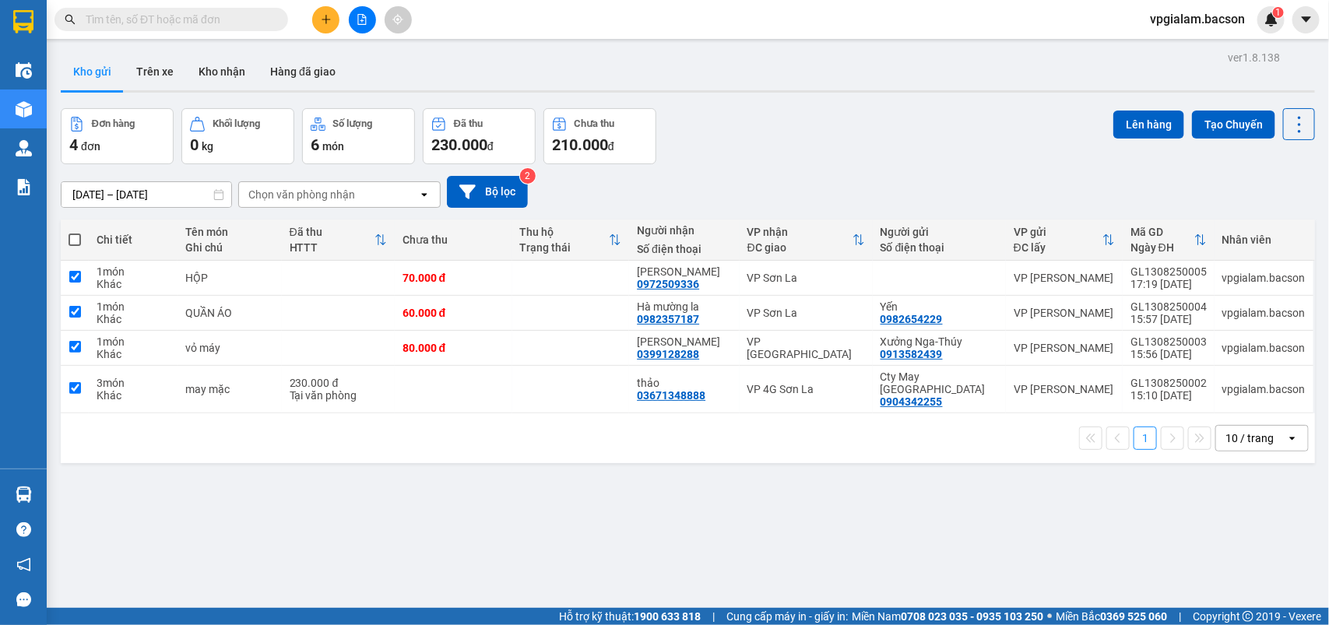
checkbox input "true"
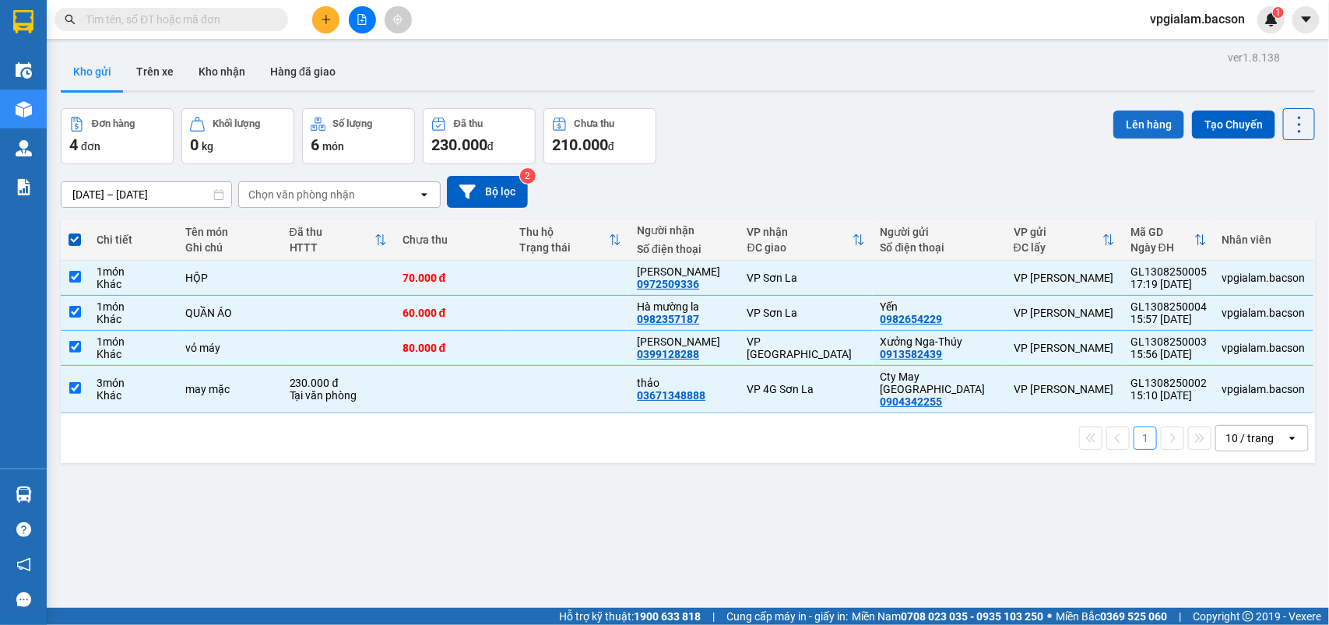
click at [1141, 129] on button "Lên hàng" at bounding box center [1149, 125] width 71 height 28
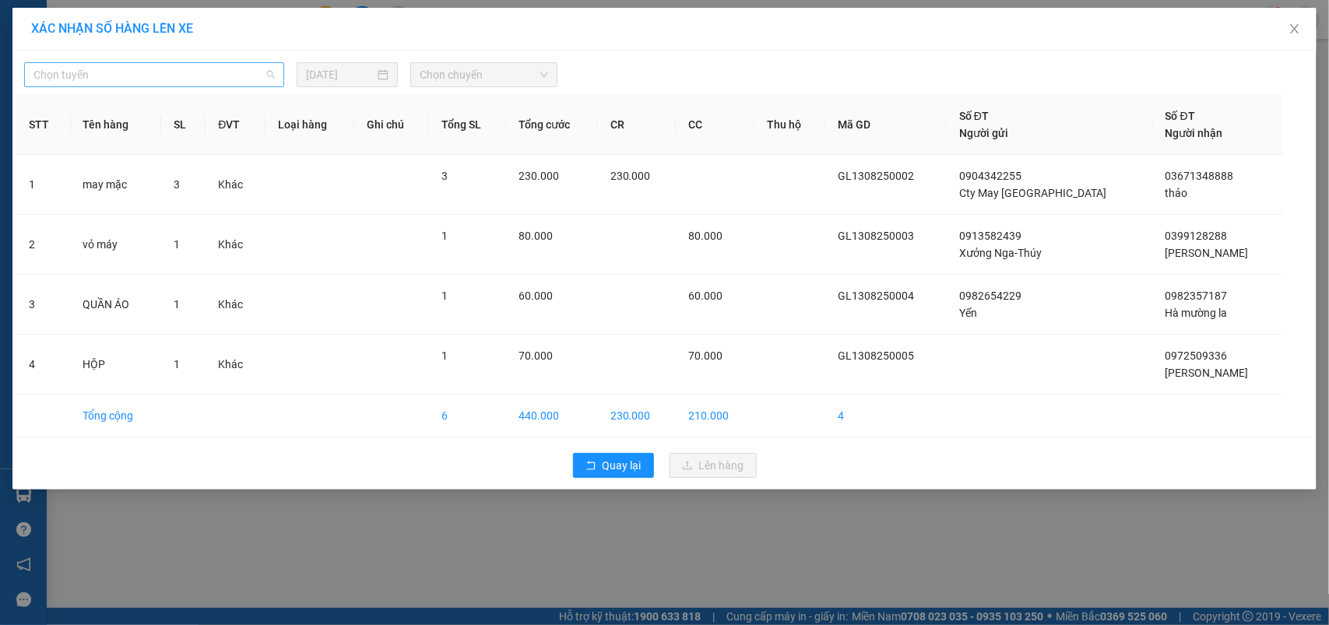
click at [86, 72] on span "Chọn tuyến" at bounding box center [153, 74] width 241 height 23
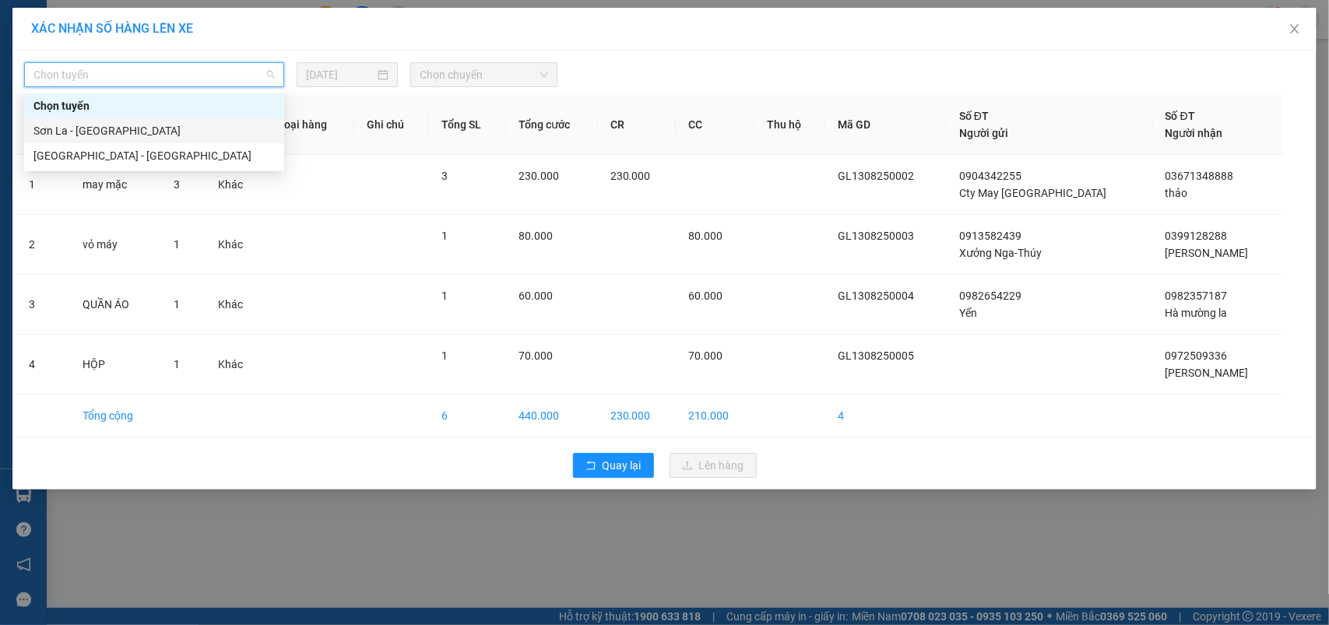
click at [44, 131] on div "Sơn La - [GEOGRAPHIC_DATA]" at bounding box center [153, 130] width 241 height 17
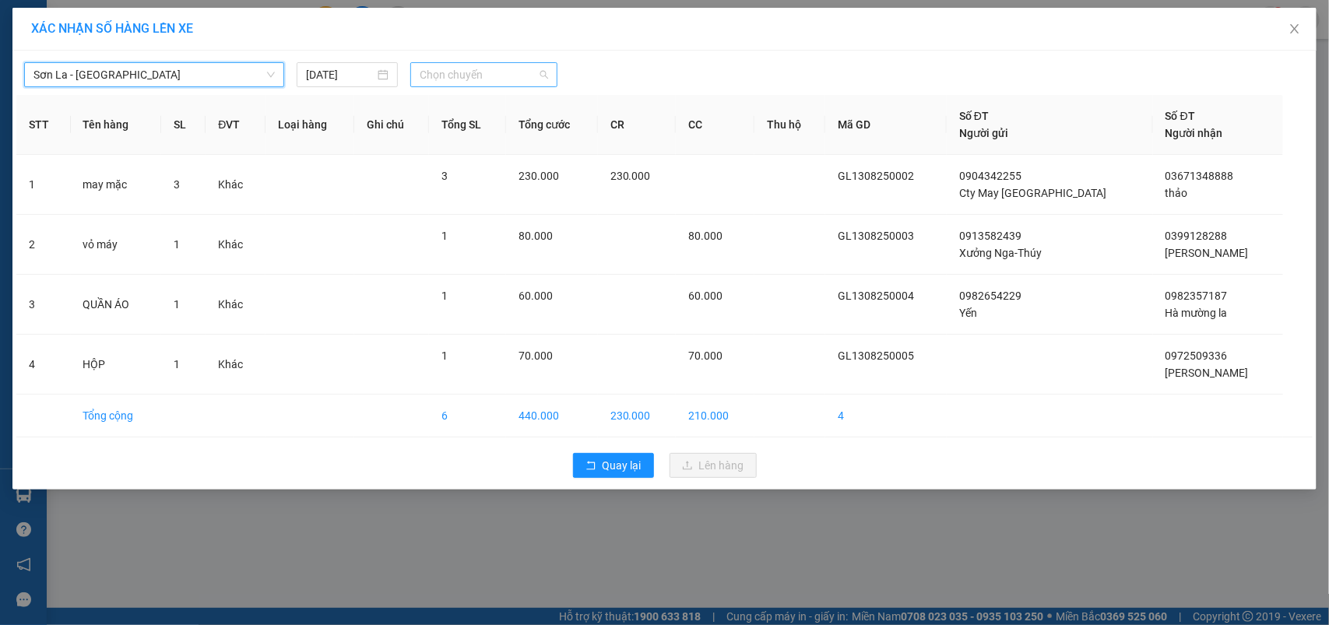
click at [450, 72] on span "Chọn chuyến" at bounding box center [484, 74] width 128 height 23
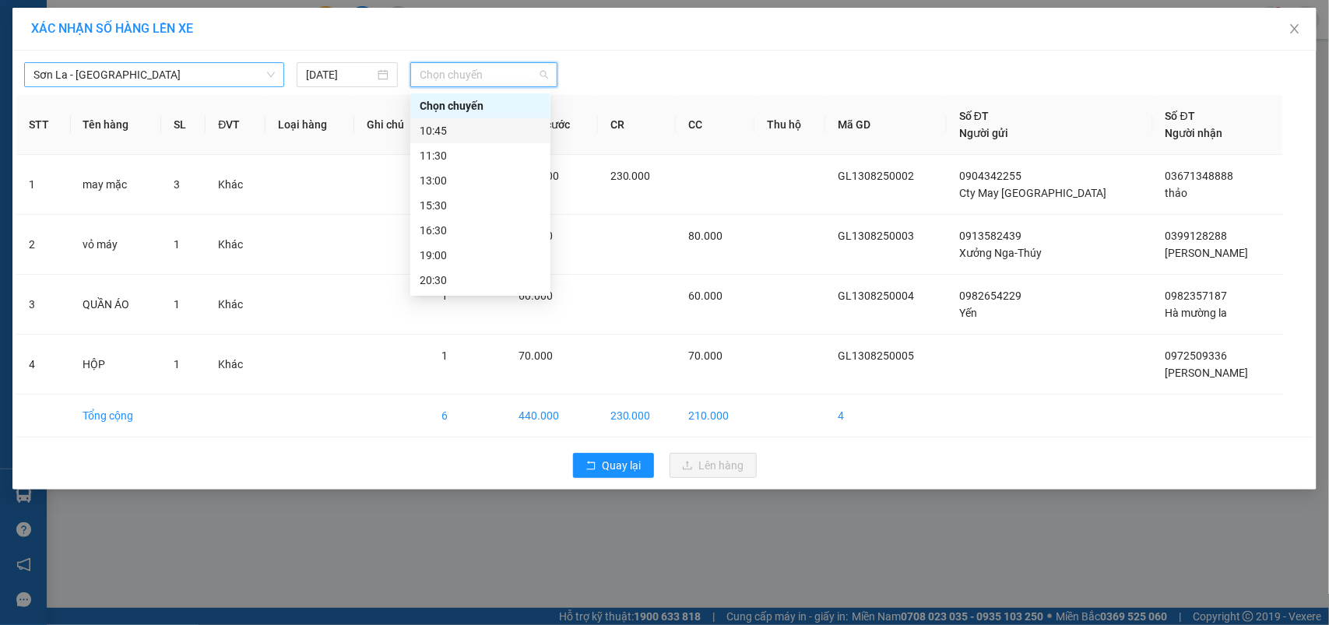
click at [110, 71] on span "Sơn La - [GEOGRAPHIC_DATA]" at bounding box center [153, 74] width 241 height 23
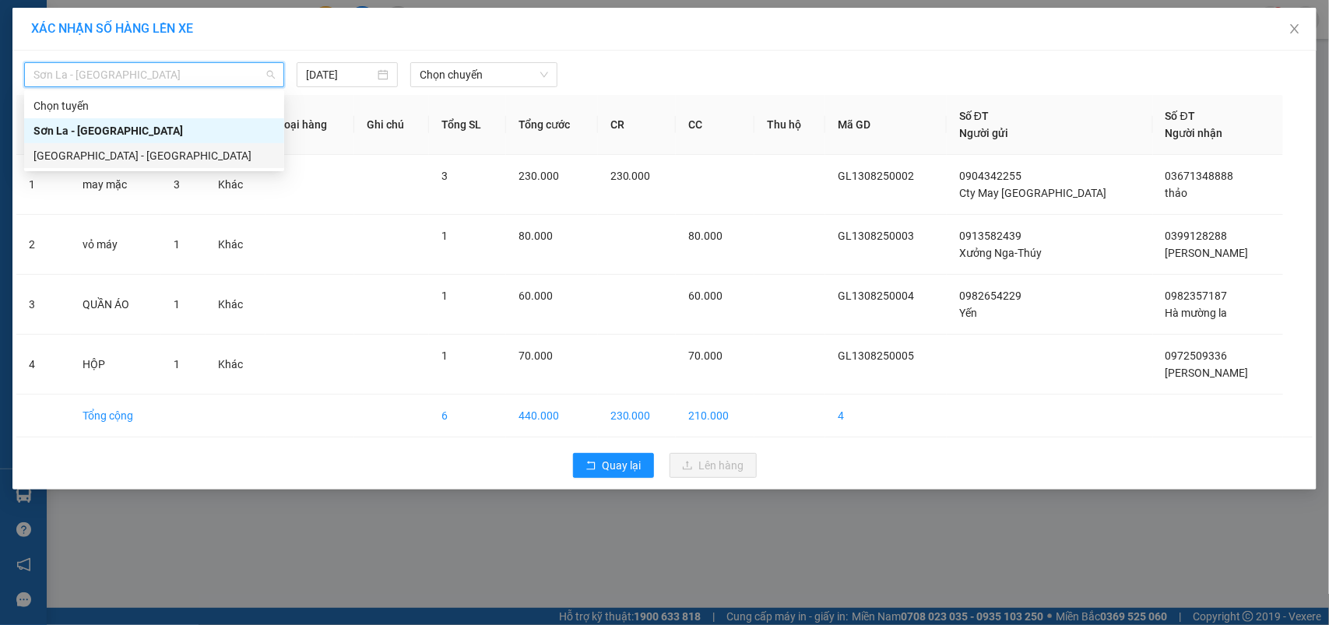
click at [69, 153] on div "[GEOGRAPHIC_DATA] - [GEOGRAPHIC_DATA]" at bounding box center [153, 155] width 241 height 17
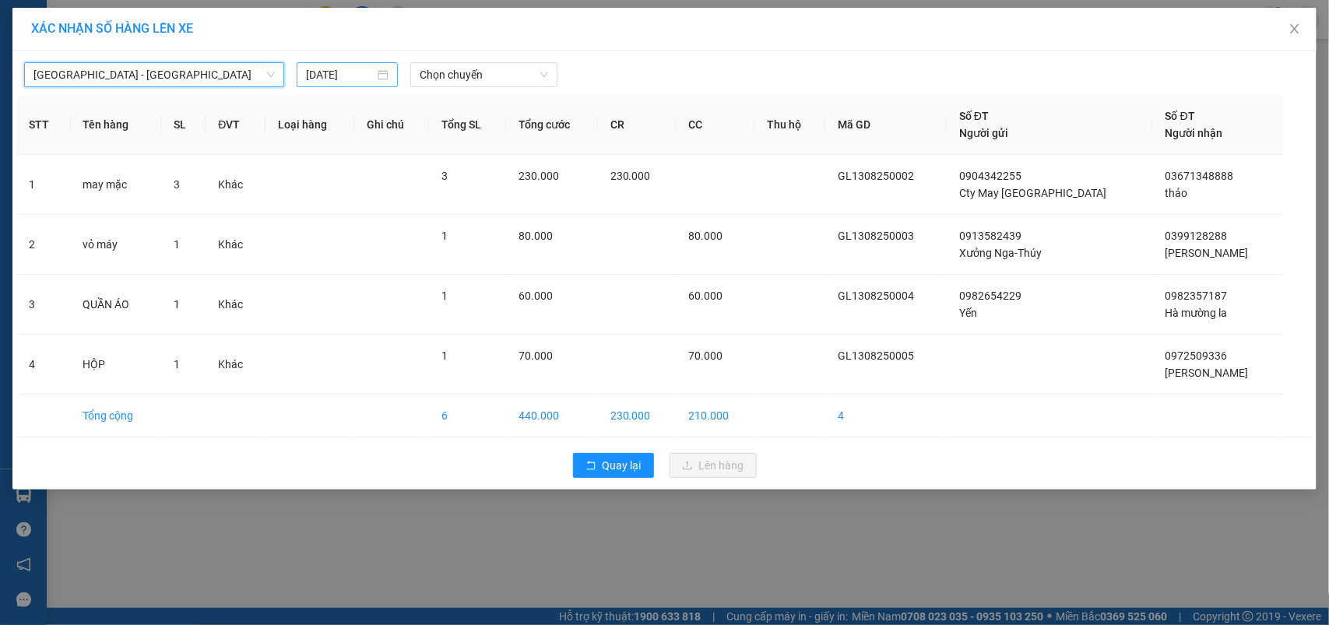
click at [350, 74] on input "14/08/2025" at bounding box center [340, 74] width 69 height 17
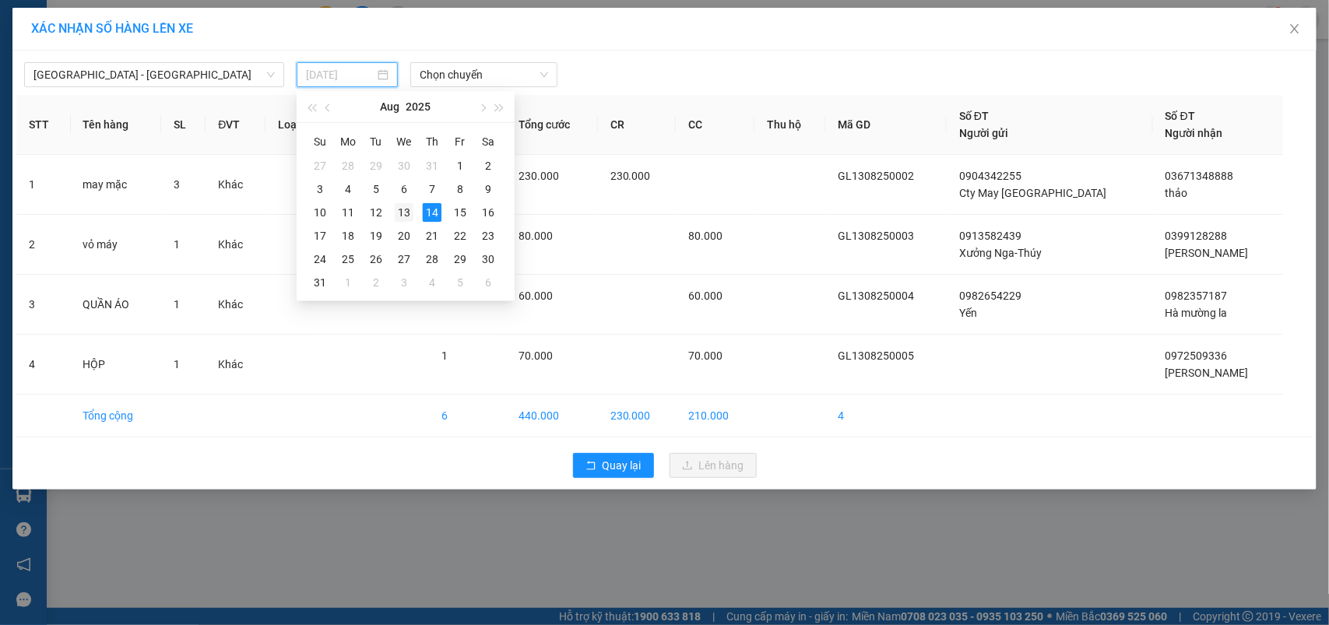
click at [402, 206] on div "13" at bounding box center [404, 212] width 19 height 19
type input "[DATE]"
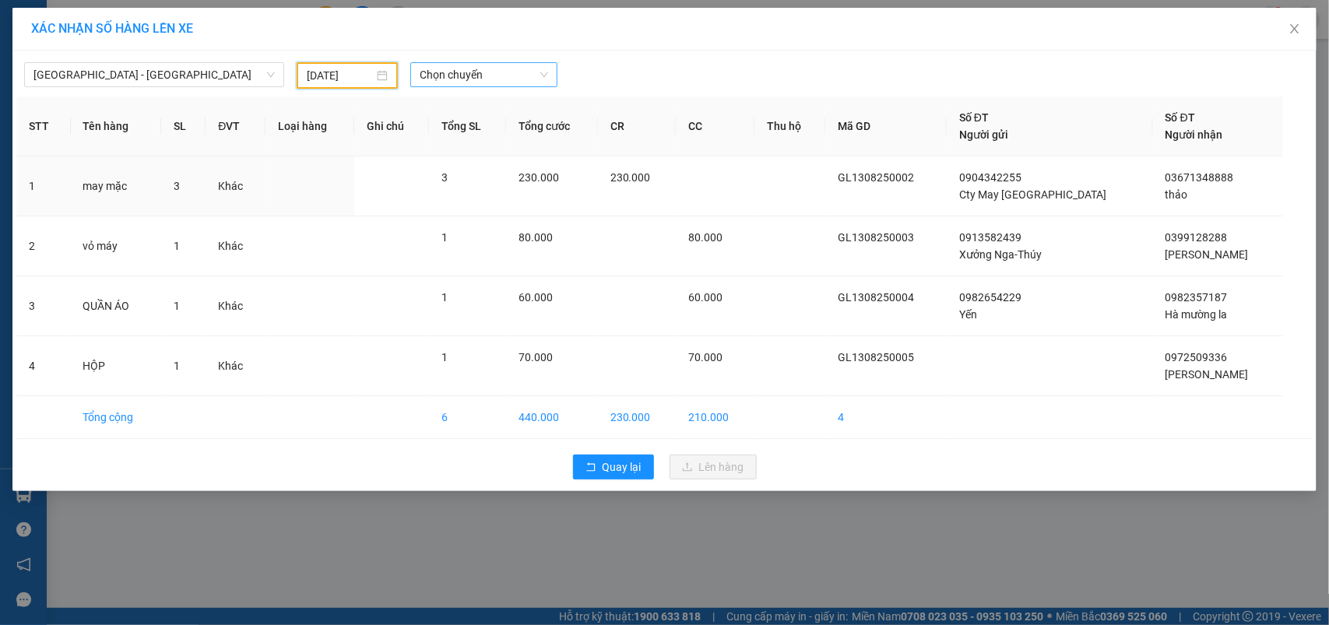
click at [515, 72] on span "Chọn chuyến" at bounding box center [484, 74] width 128 height 23
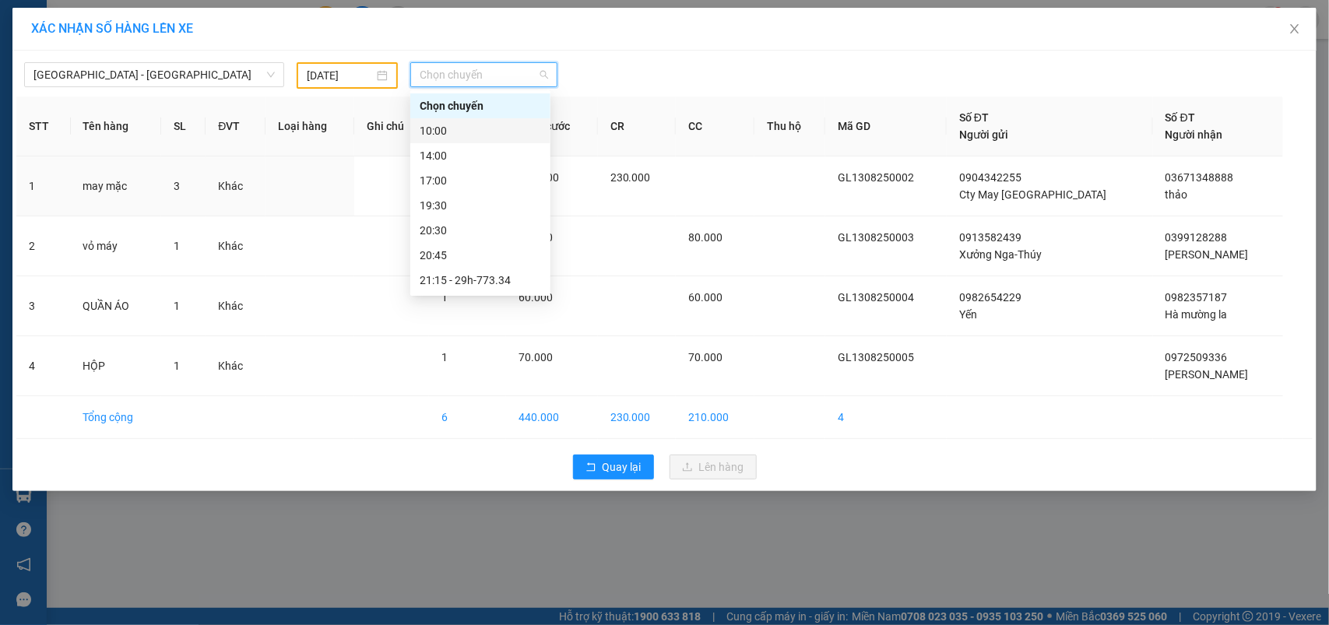
click at [481, 131] on div "10:00" at bounding box center [480, 130] width 121 height 17
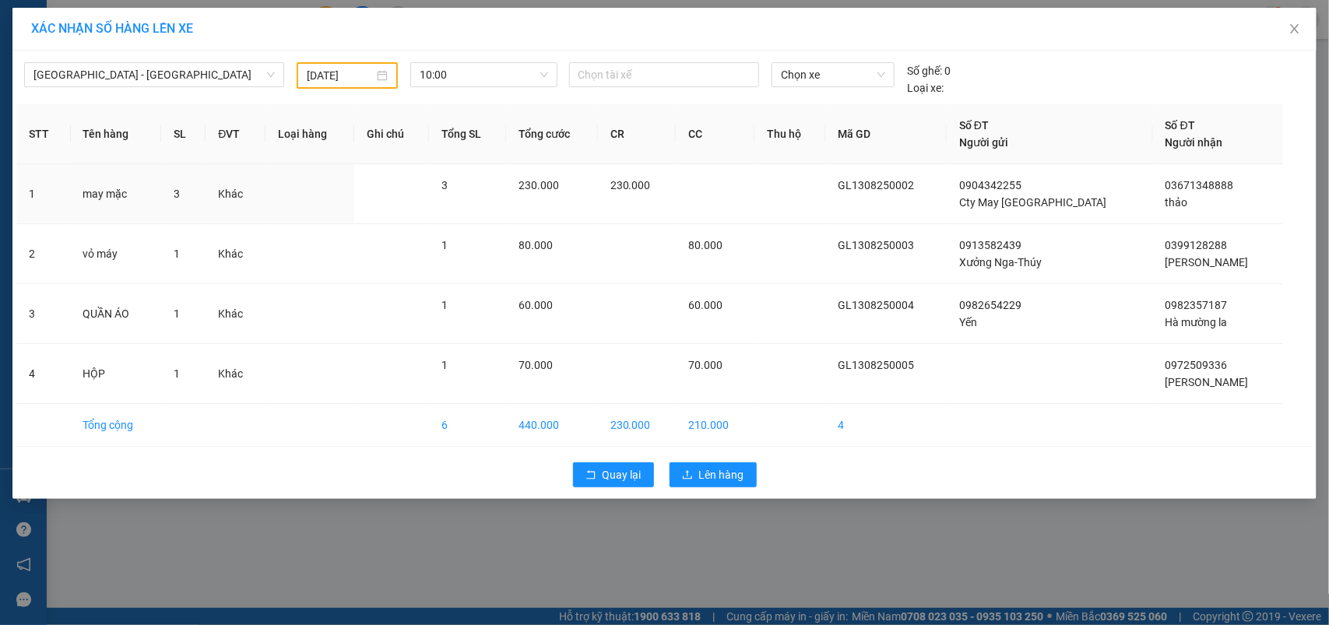
click at [865, 61] on div "Hà Nội - Sơn La 13/08/2025 10:00 Chọn tài xế Chọn xe Số ghế: 0 Loại xe:" at bounding box center [664, 76] width 1297 height 42
click at [857, 69] on span "Chọn xe" at bounding box center [833, 74] width 104 height 23
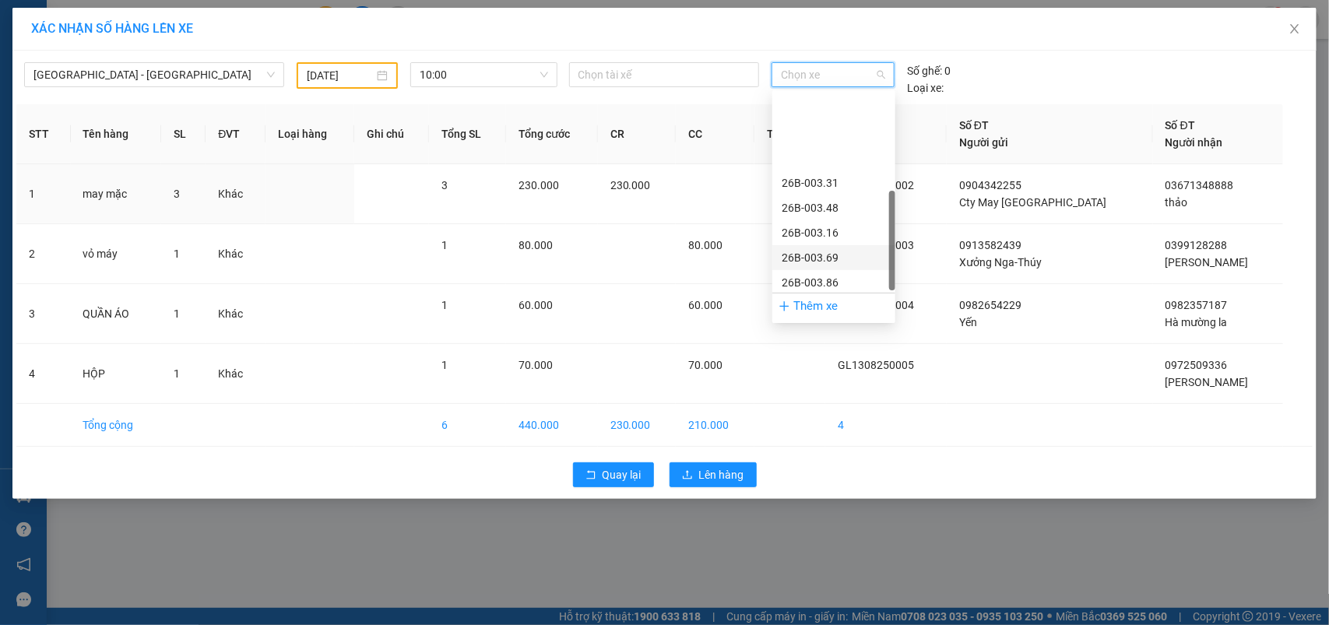
scroll to position [224, 0]
click at [812, 274] on div "29h-773.34" at bounding box center [834, 281] width 104 height 17
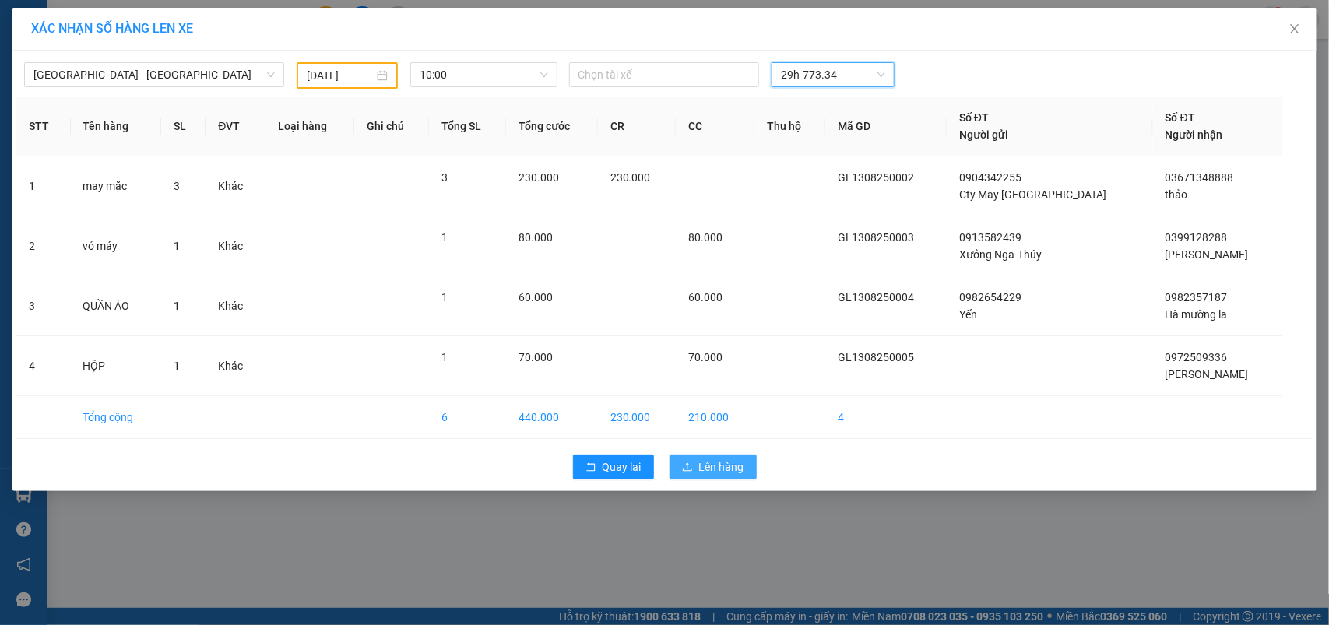
click at [703, 469] on span "Lên hàng" at bounding box center [721, 467] width 45 height 17
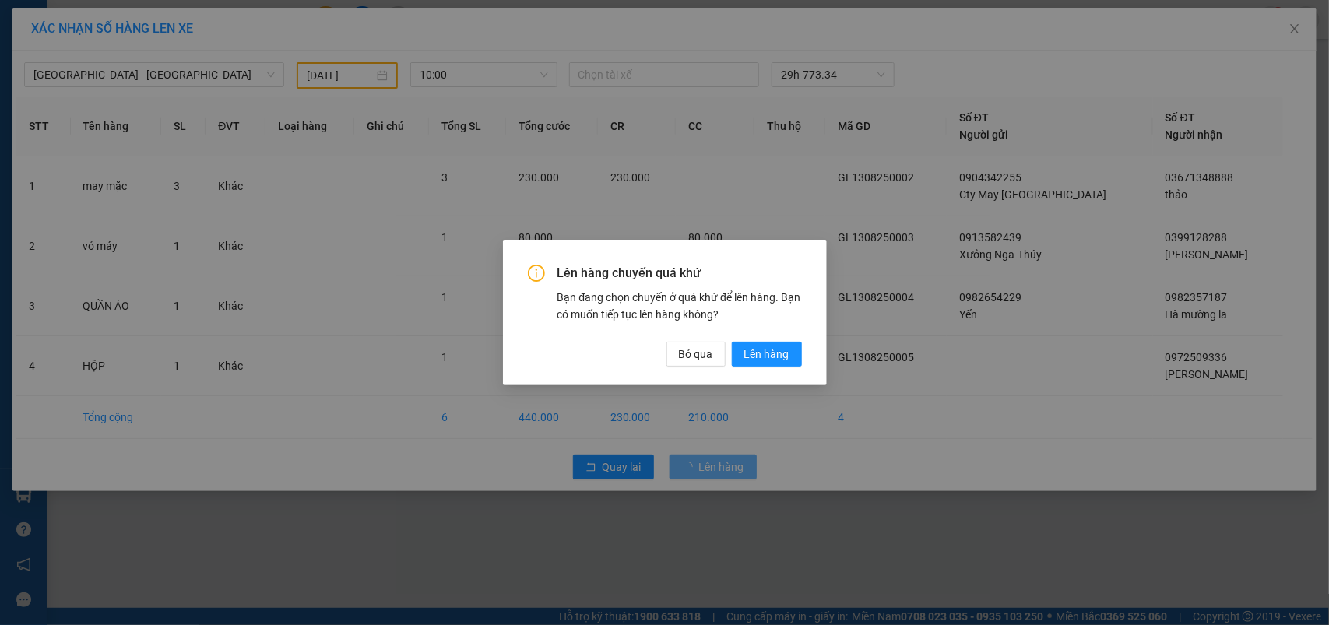
click at [752, 375] on div "Lên hàng chuyến quá khứ Bạn đang chọn chuyến ở quá khứ để lên hàng. Bạn có muốn…" at bounding box center [665, 312] width 324 height 145
click at [768, 363] on span "Lên hàng" at bounding box center [767, 354] width 45 height 17
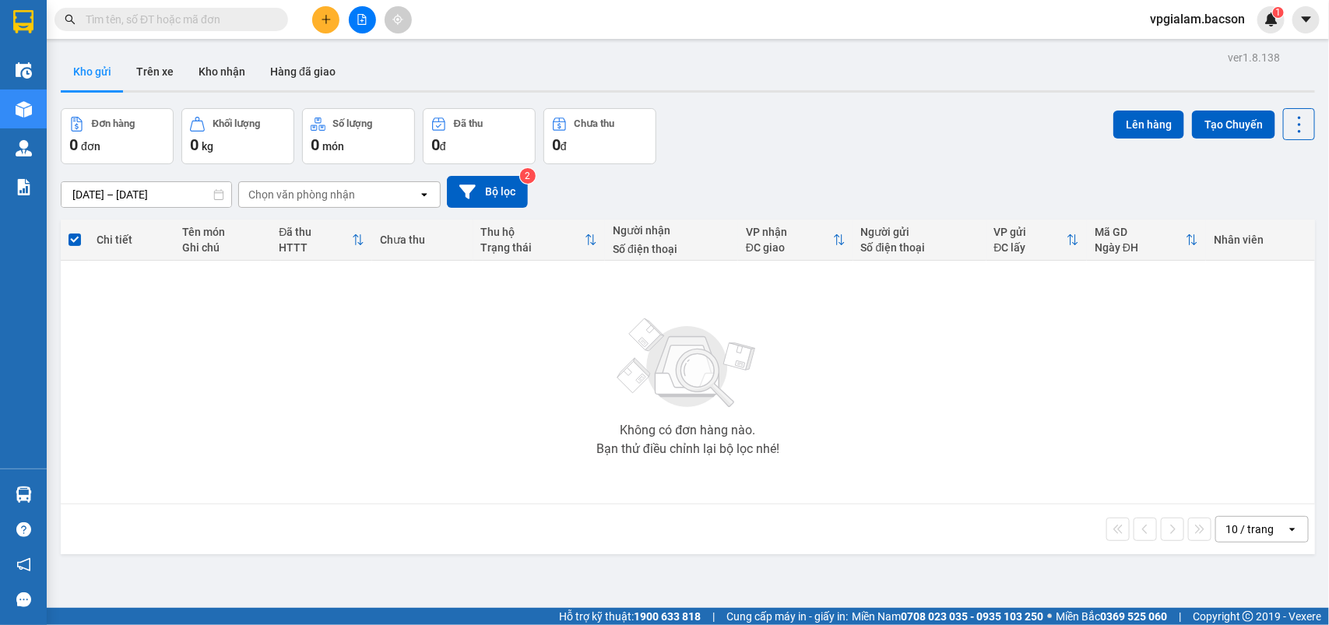
click at [1206, 13] on span "vpgialam.bacson" at bounding box center [1198, 18] width 120 height 19
click at [1182, 45] on span "Đăng xuất" at bounding box center [1207, 48] width 86 height 17
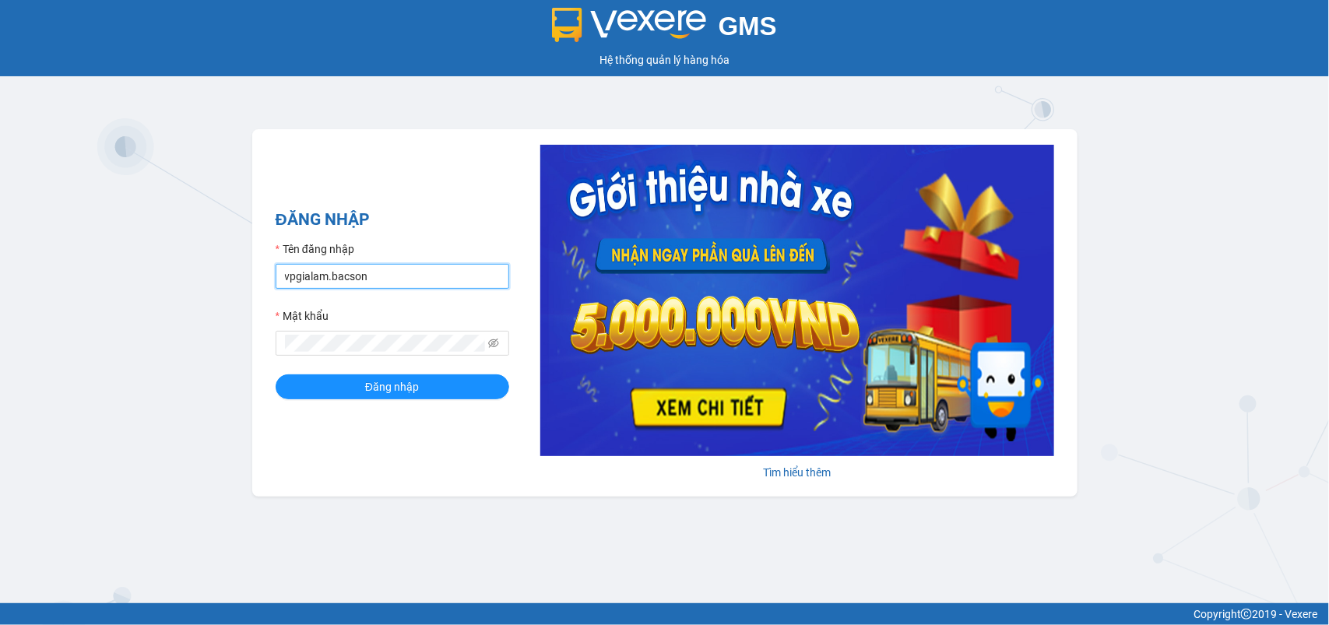
click at [362, 287] on input "vpgialam.bacson" at bounding box center [393, 276] width 234 height 25
type input "vpsonla.bacson"
click at [367, 389] on span "Đăng nhập" at bounding box center [392, 387] width 54 height 17
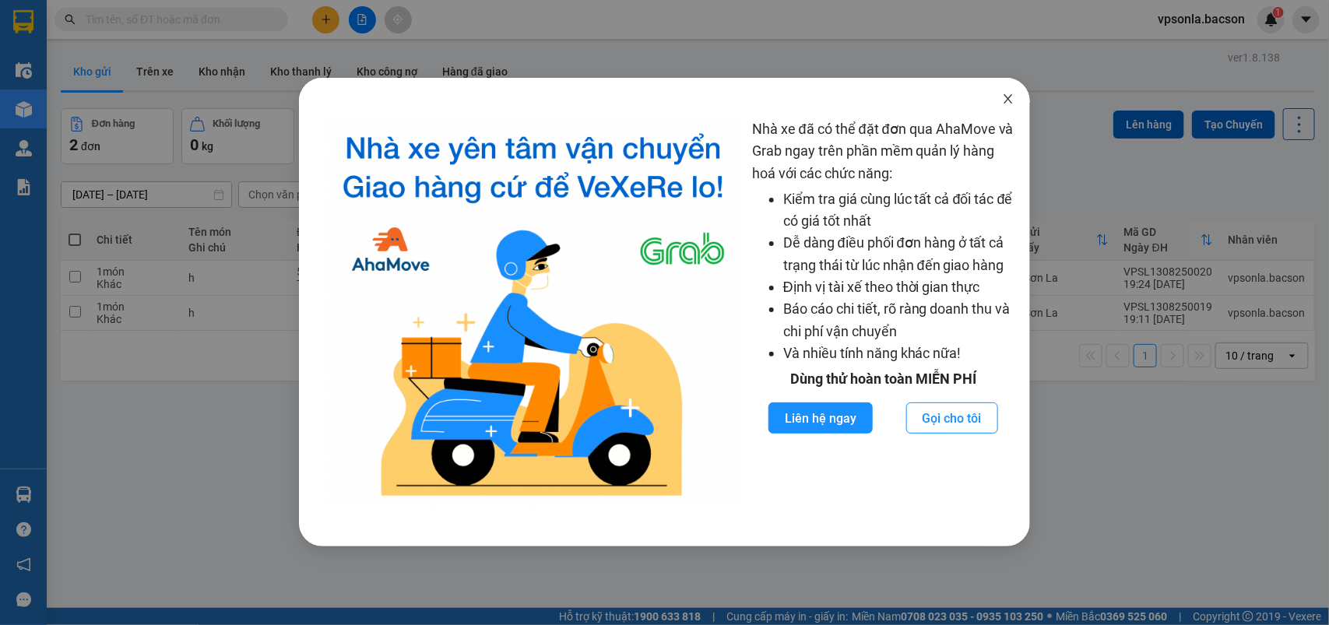
click at [1009, 95] on icon "close" at bounding box center [1008, 99] width 12 height 12
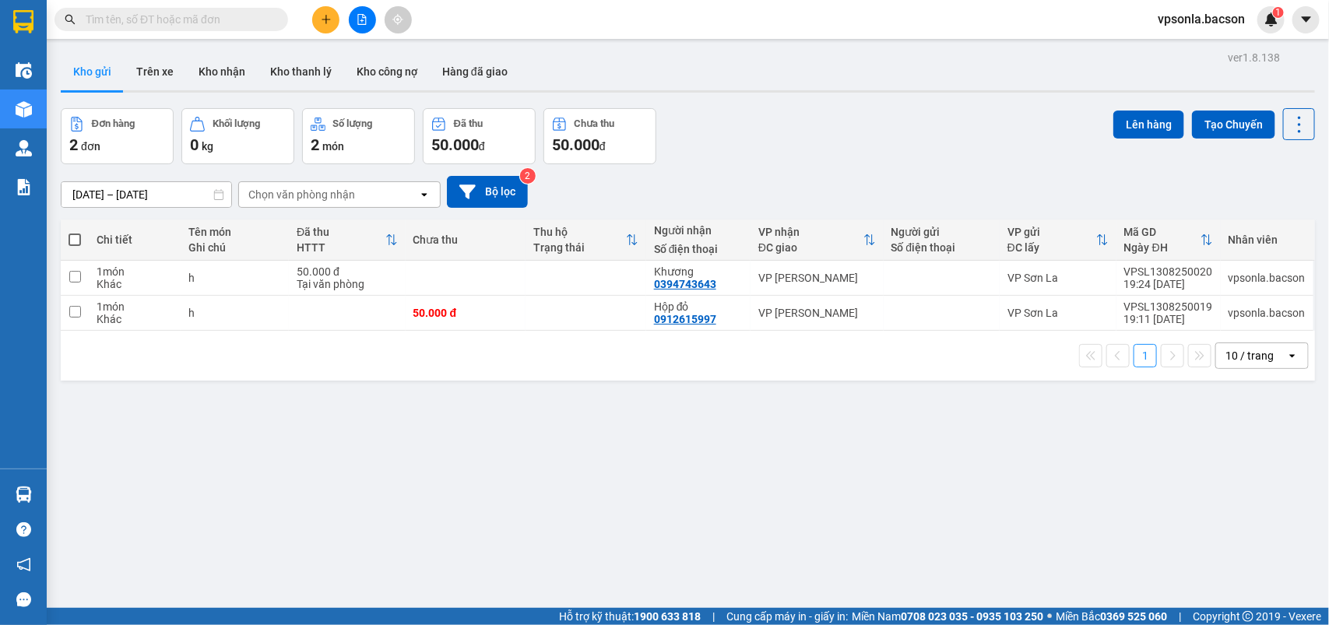
click at [76, 234] on span at bounding box center [75, 240] width 12 height 12
click at [75, 232] on input "checkbox" at bounding box center [75, 232] width 0 height 0
checkbox input "true"
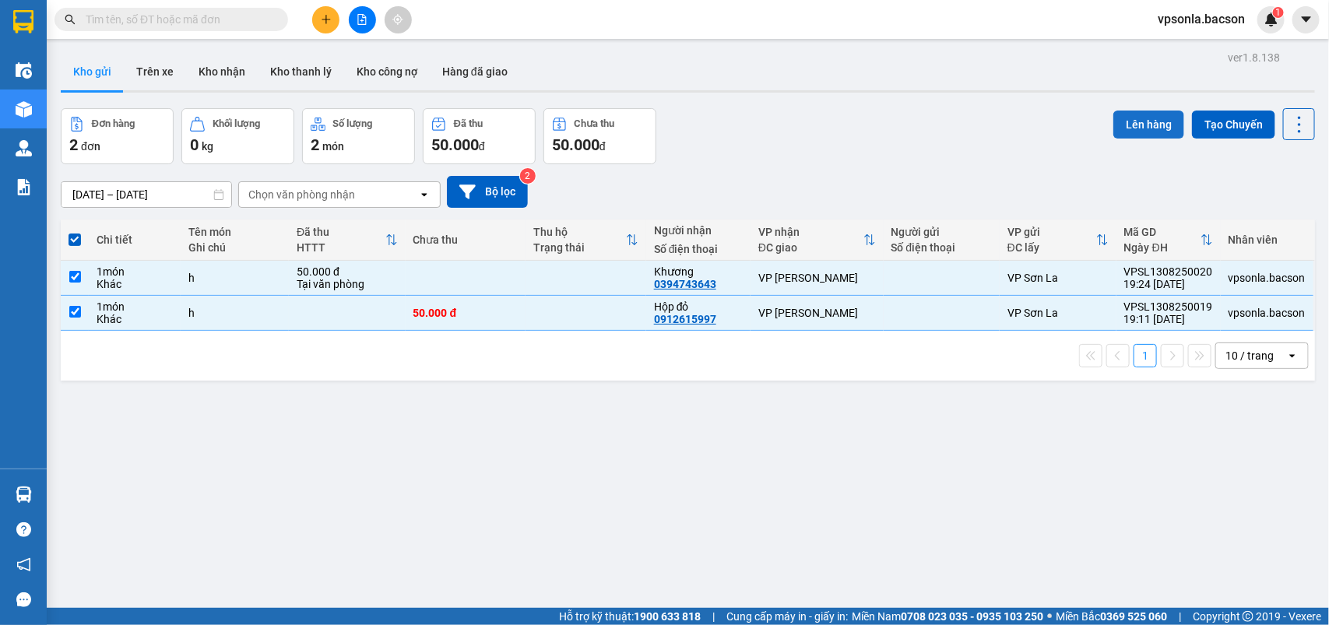
click at [1118, 117] on button "Lên hàng" at bounding box center [1149, 125] width 71 height 28
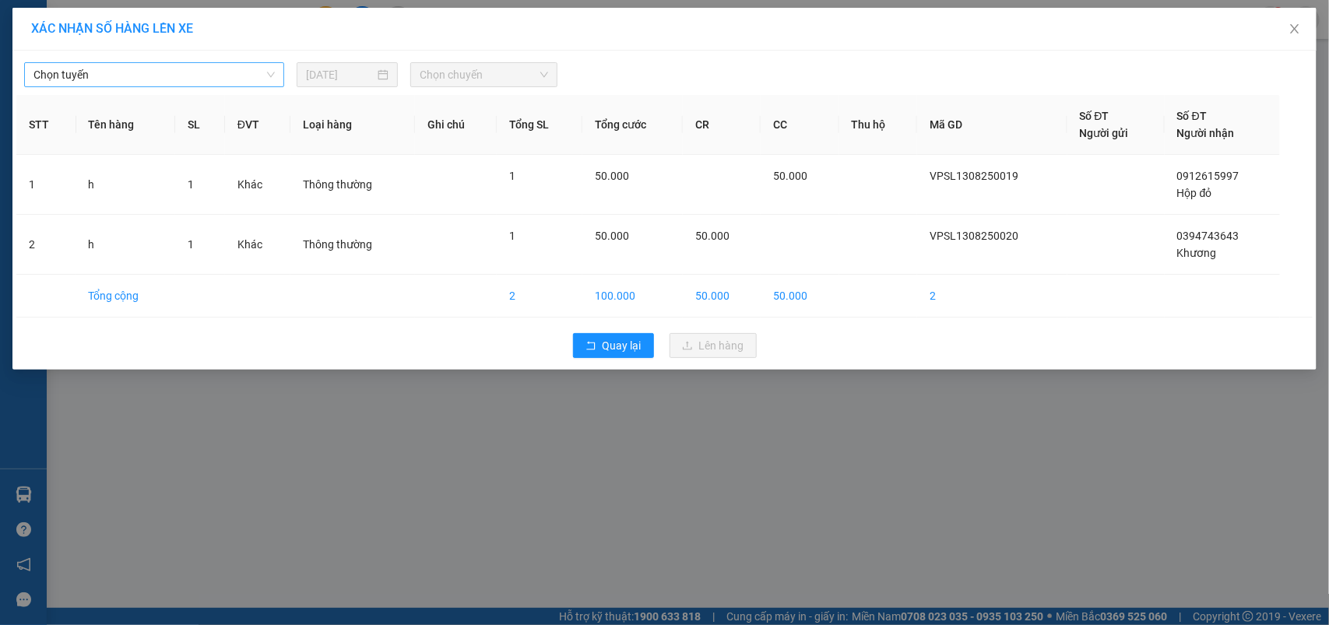
click at [192, 69] on span "Chọn tuyến" at bounding box center [153, 74] width 241 height 23
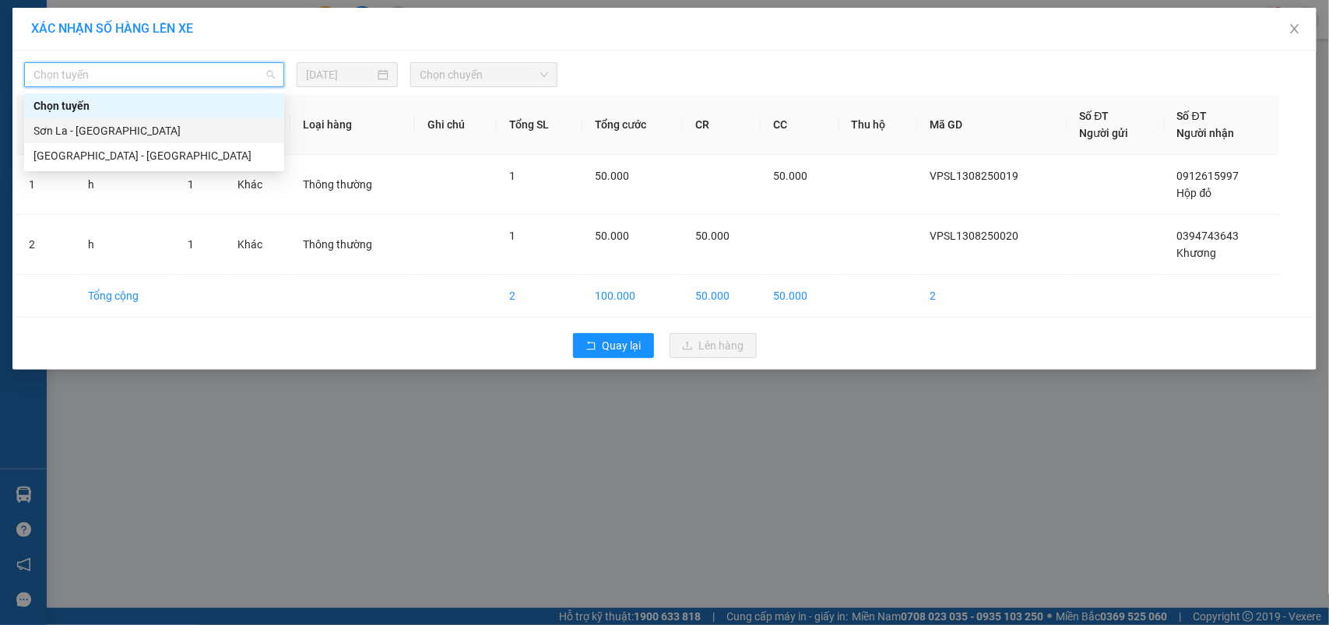
click at [83, 131] on div "Sơn La - [GEOGRAPHIC_DATA]" at bounding box center [153, 130] width 241 height 17
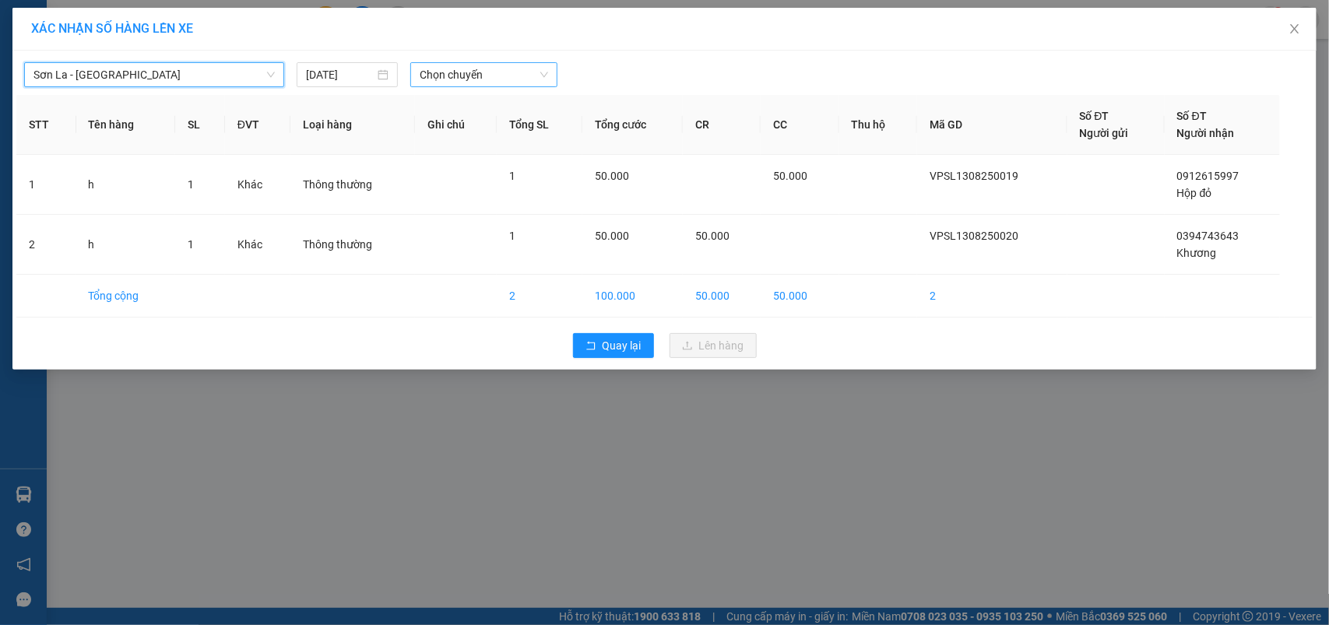
click at [487, 83] on span "Chọn chuyến" at bounding box center [484, 74] width 128 height 23
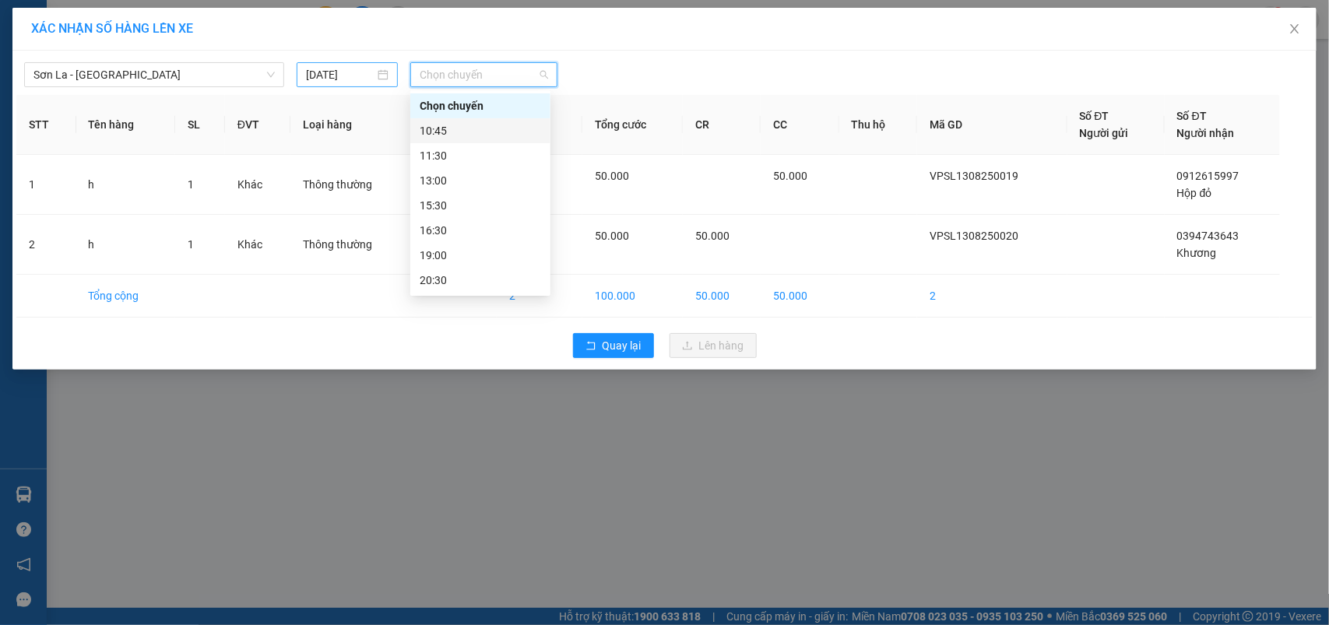
click at [298, 67] on div "14/08/2025" at bounding box center [347, 74] width 101 height 25
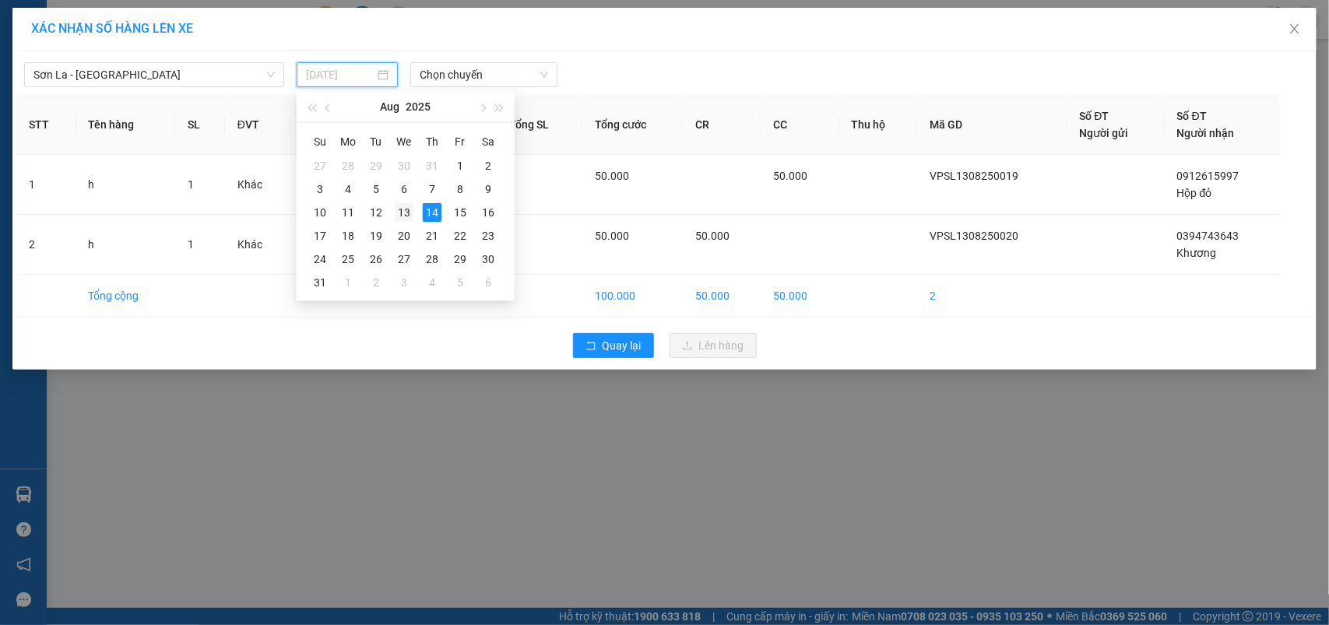
click at [397, 209] on div "13" at bounding box center [404, 212] width 19 height 19
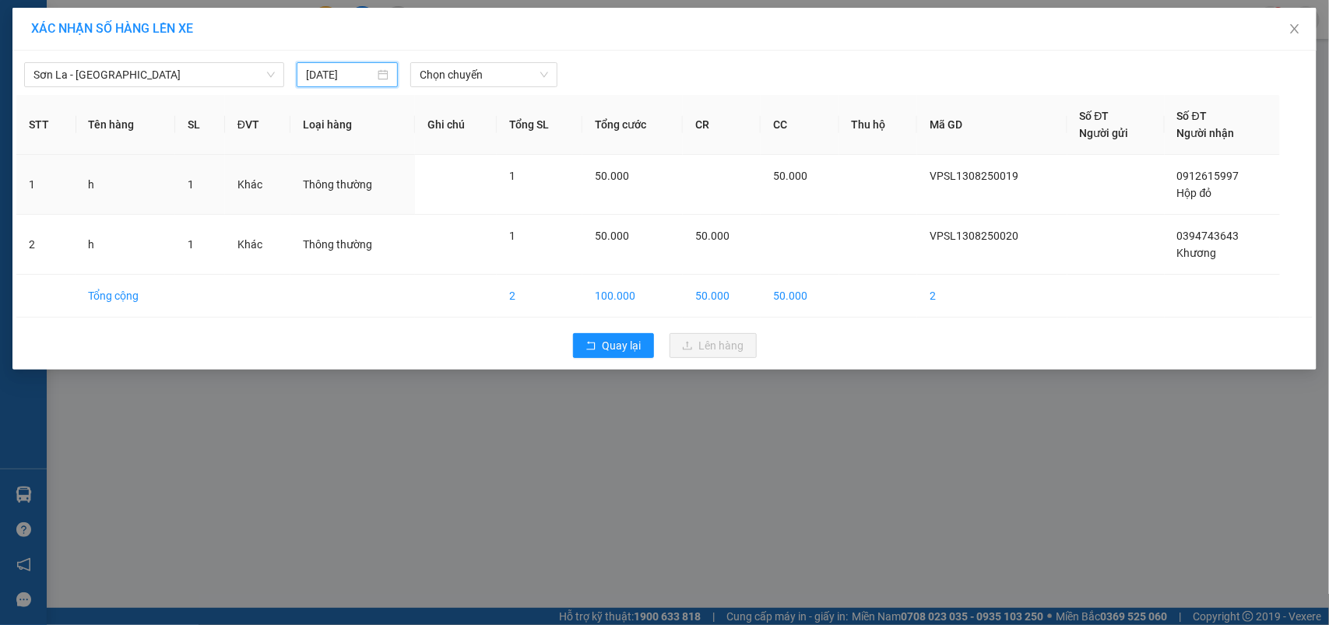
type input "[DATE]"
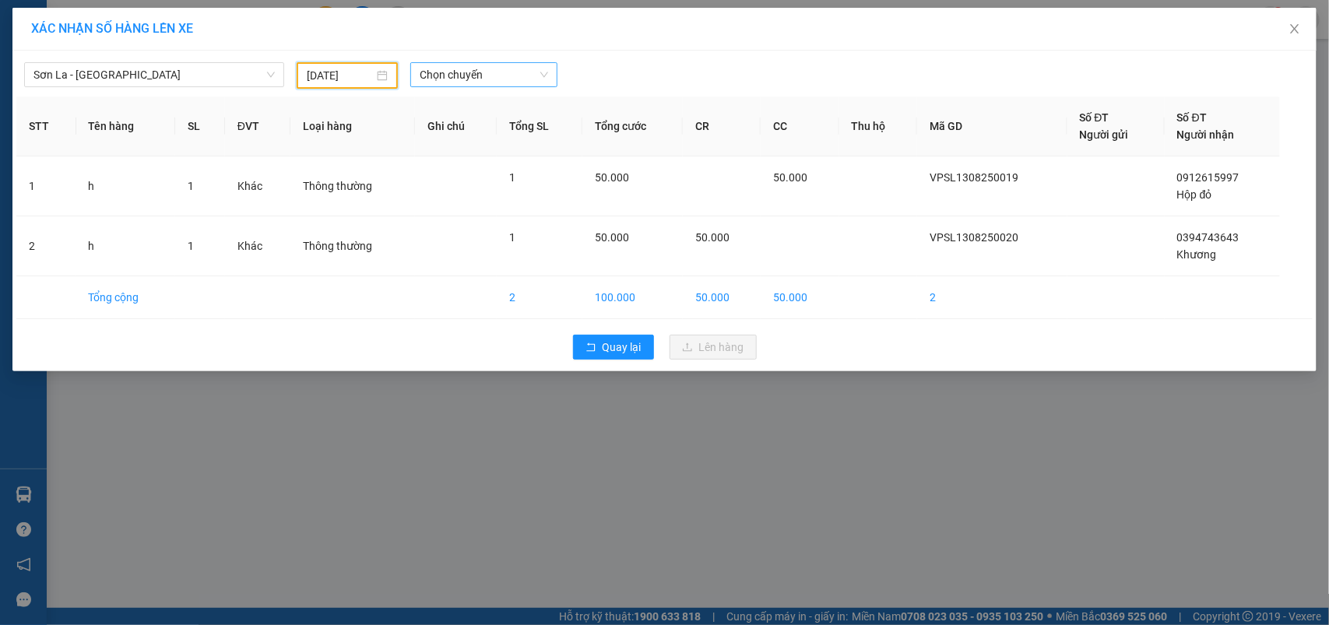
click at [466, 74] on span "Chọn chuyến" at bounding box center [484, 74] width 128 height 23
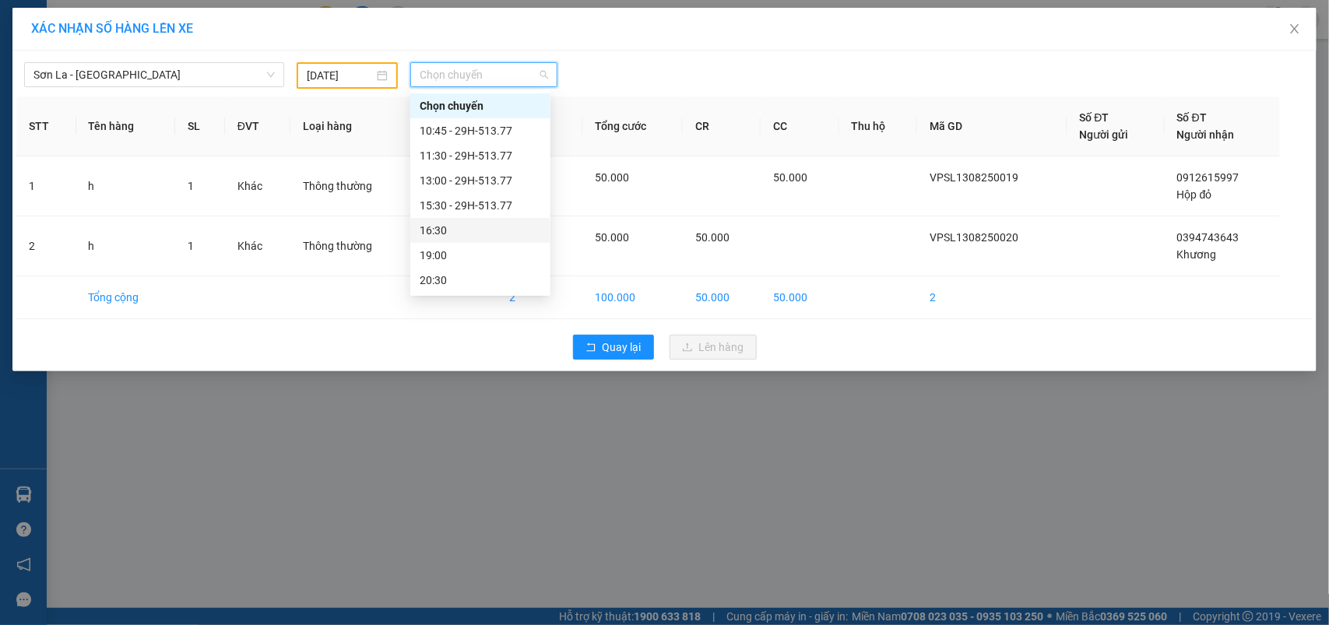
scroll to position [75, 0]
click at [477, 272] on div "22:30 - 29h-773.34" at bounding box center [480, 280] width 121 height 17
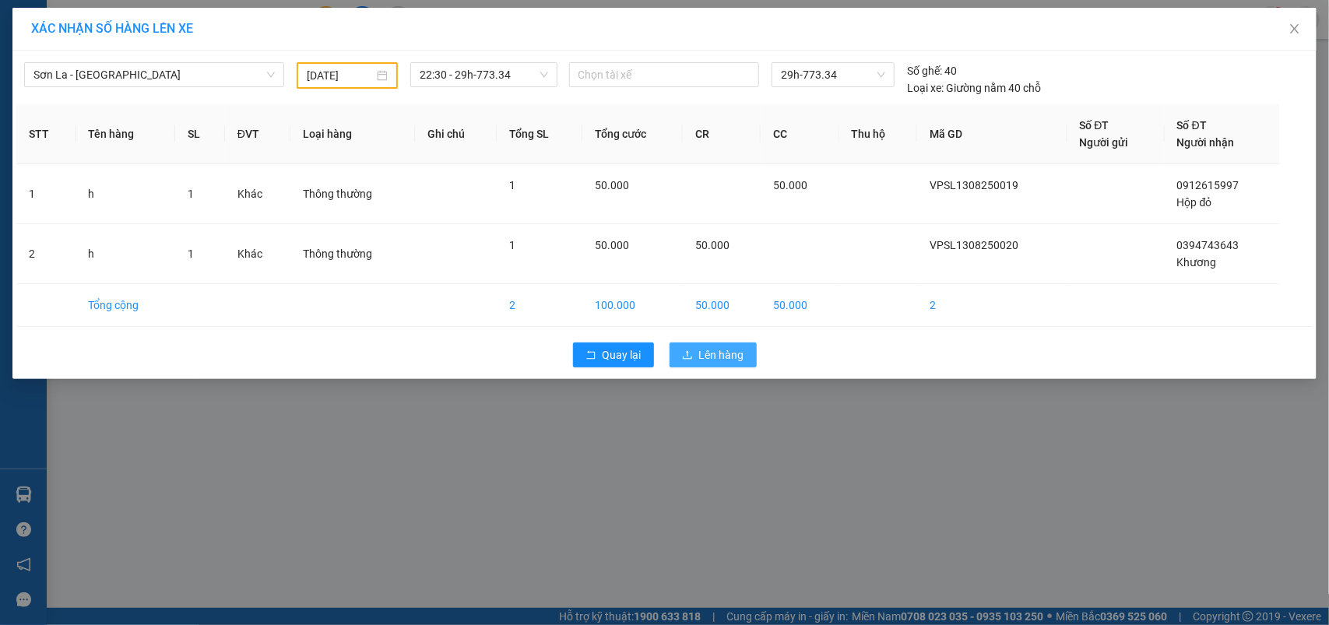
click at [699, 347] on span "Lên hàng" at bounding box center [721, 355] width 45 height 17
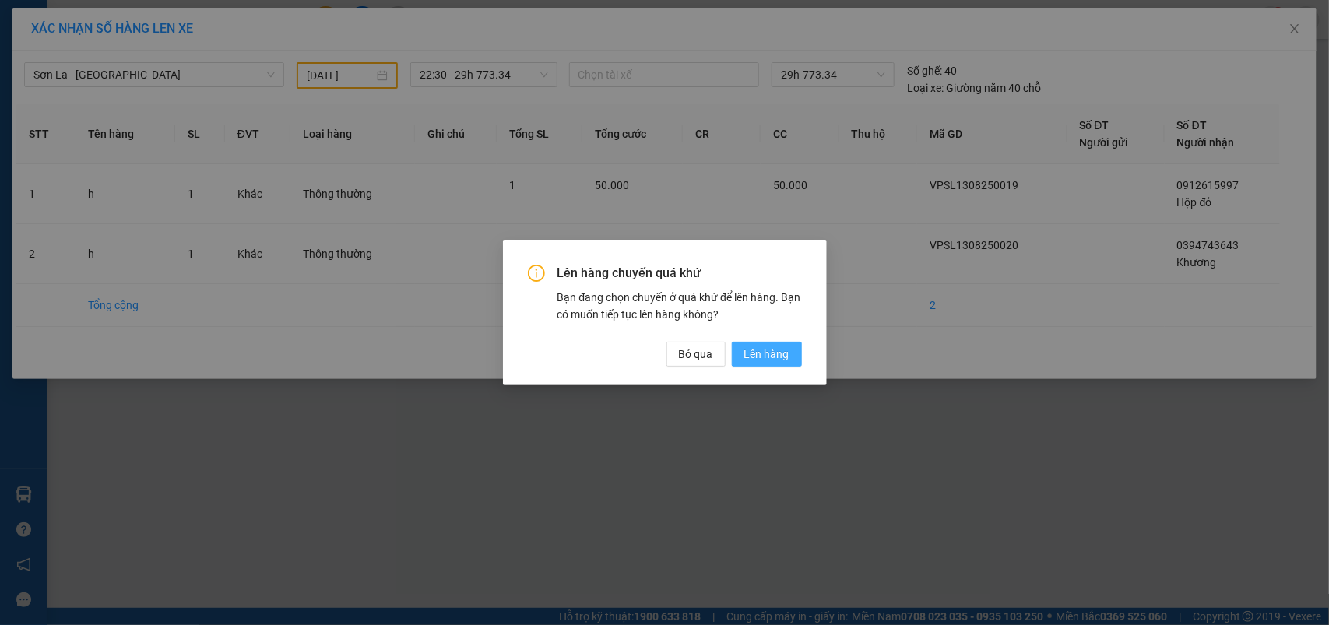
click at [788, 356] on span "Lên hàng" at bounding box center [767, 354] width 45 height 17
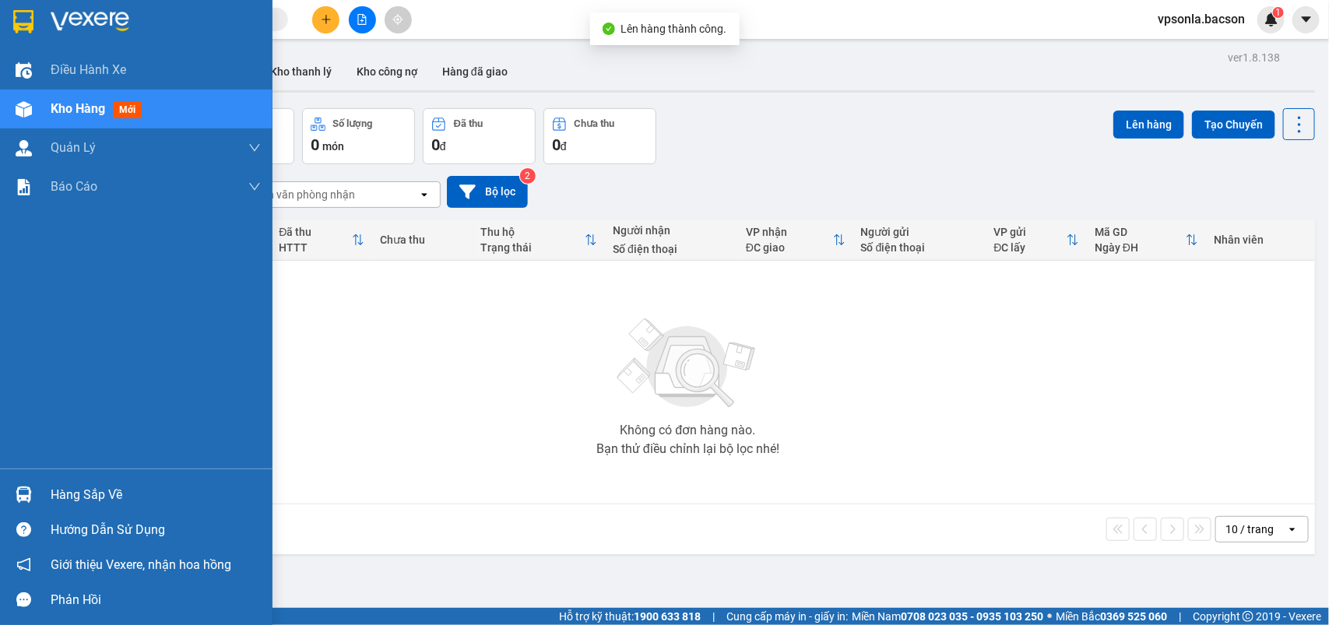
click at [19, 488] on img at bounding box center [24, 495] width 16 height 16
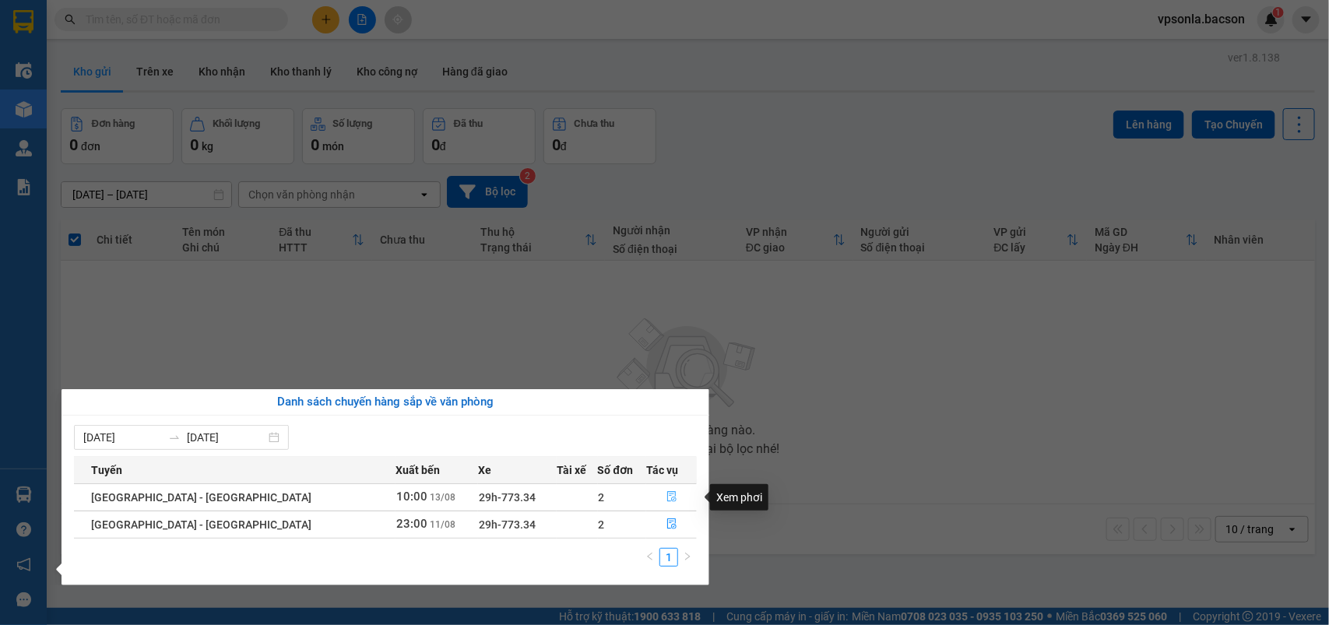
click at [667, 501] on icon "file-done" at bounding box center [672, 496] width 11 height 11
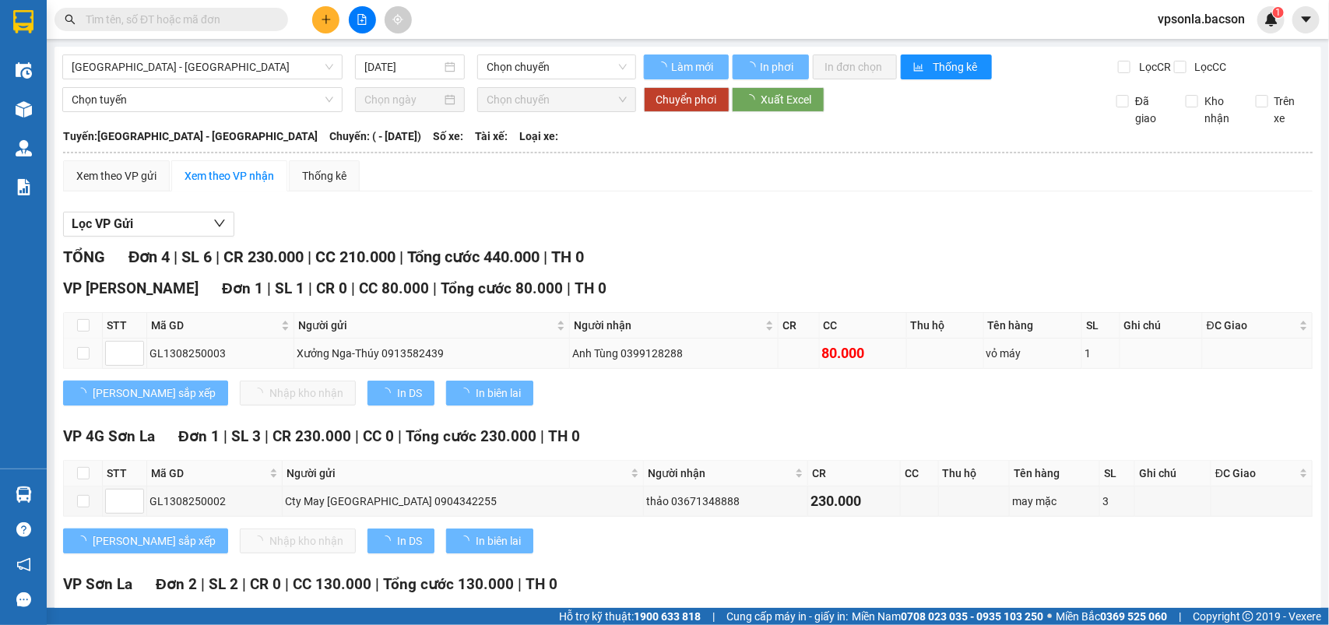
type input "[DATE]"
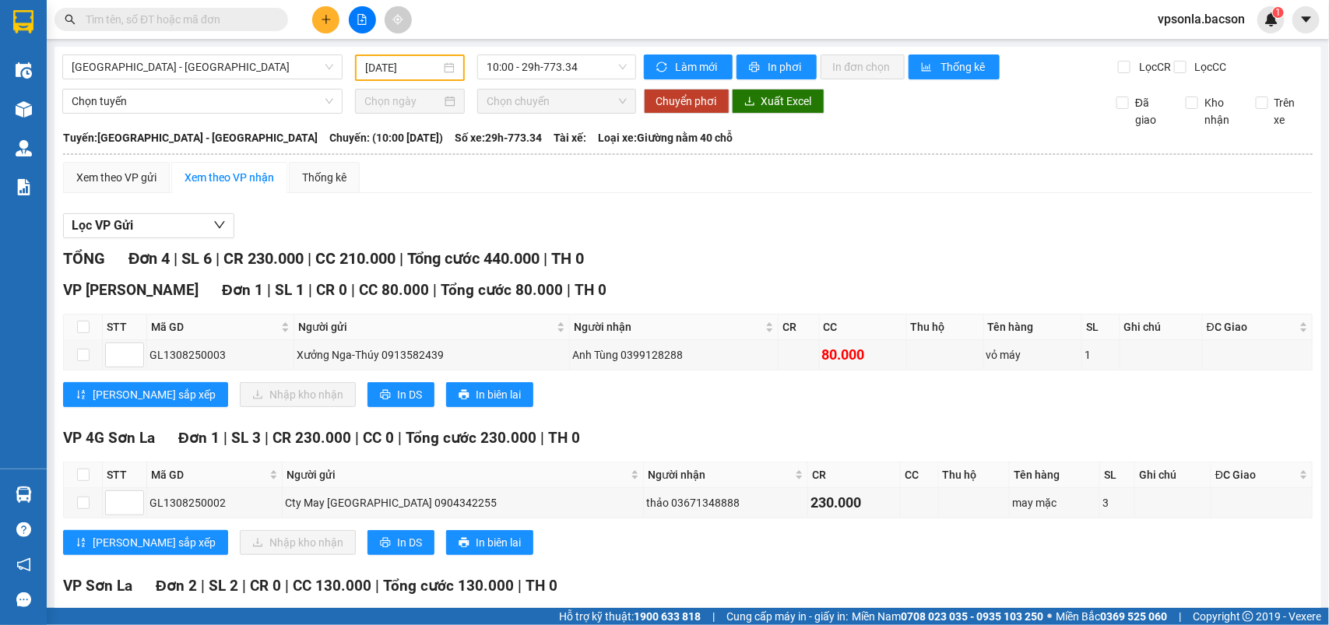
scroll to position [185, 0]
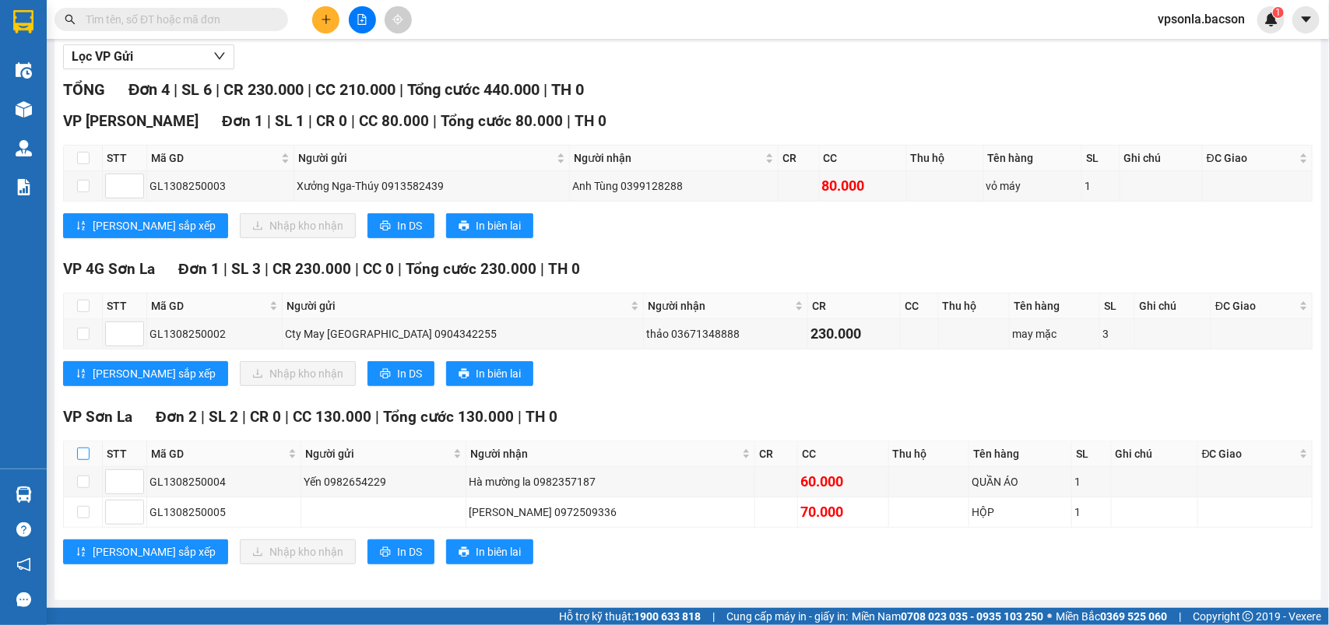
click at [78, 448] on input "checkbox" at bounding box center [83, 454] width 12 height 12
checkbox input "true"
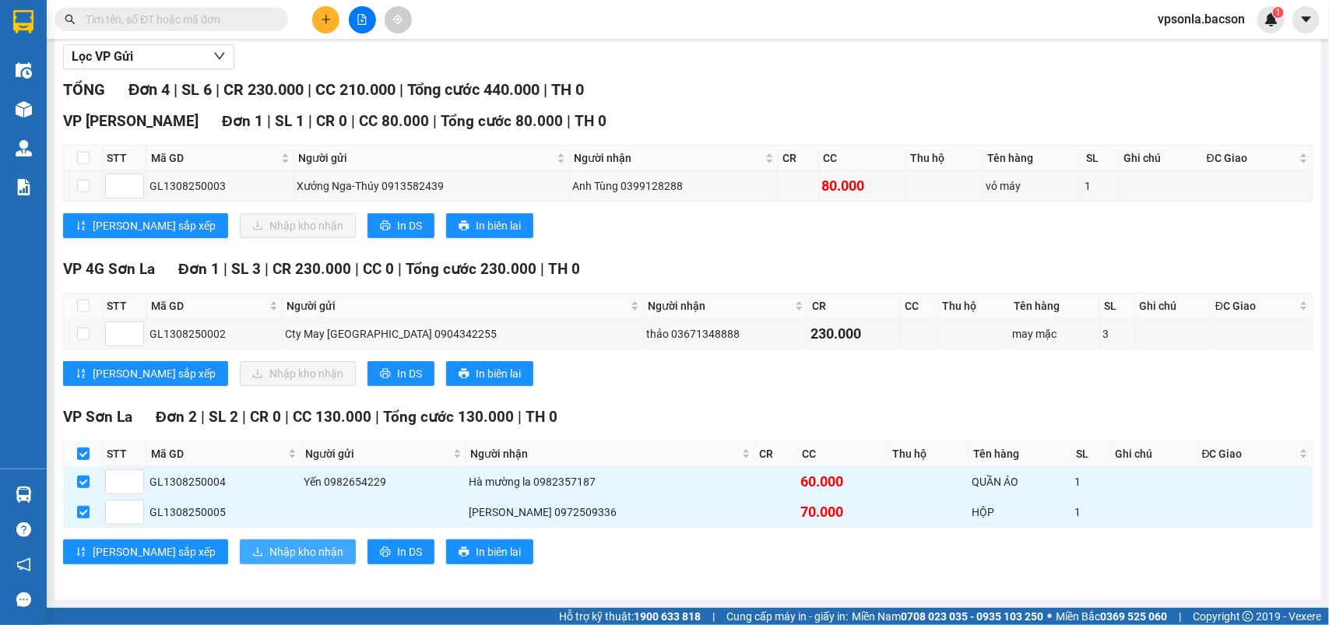
click at [240, 542] on button "Nhập kho nhận" at bounding box center [298, 552] width 116 height 25
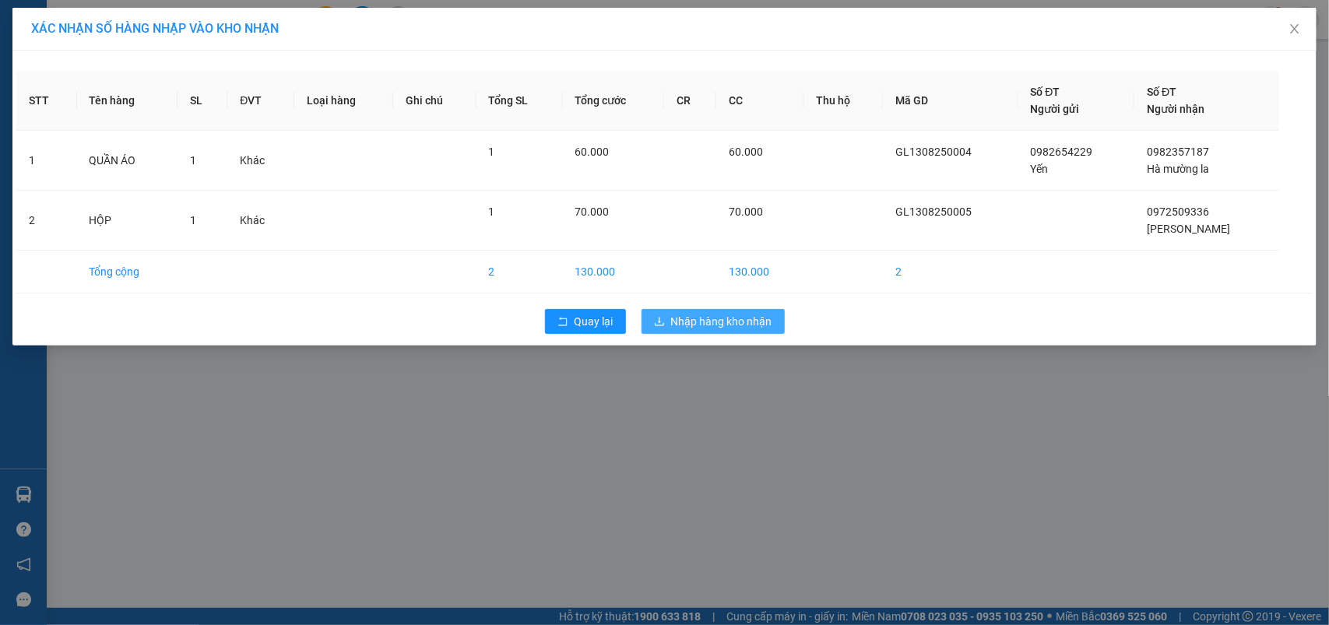
click at [664, 323] on icon "download" at bounding box center [659, 321] width 11 height 11
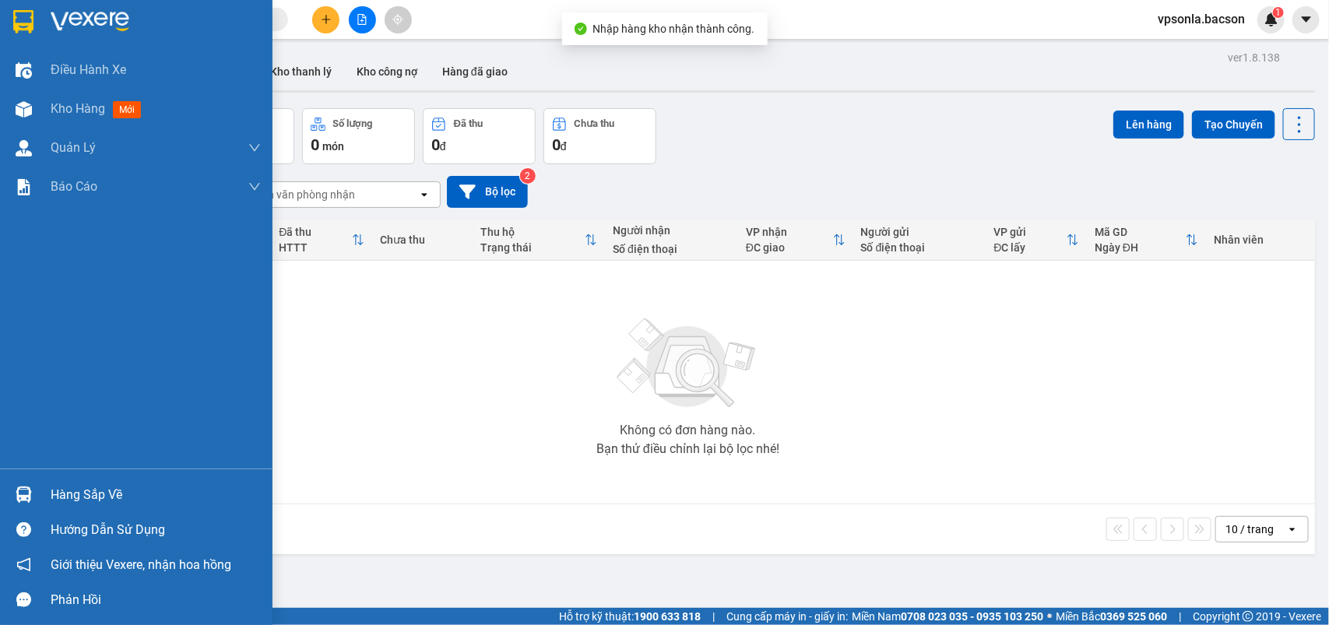
click at [21, 493] on img at bounding box center [24, 495] width 16 height 16
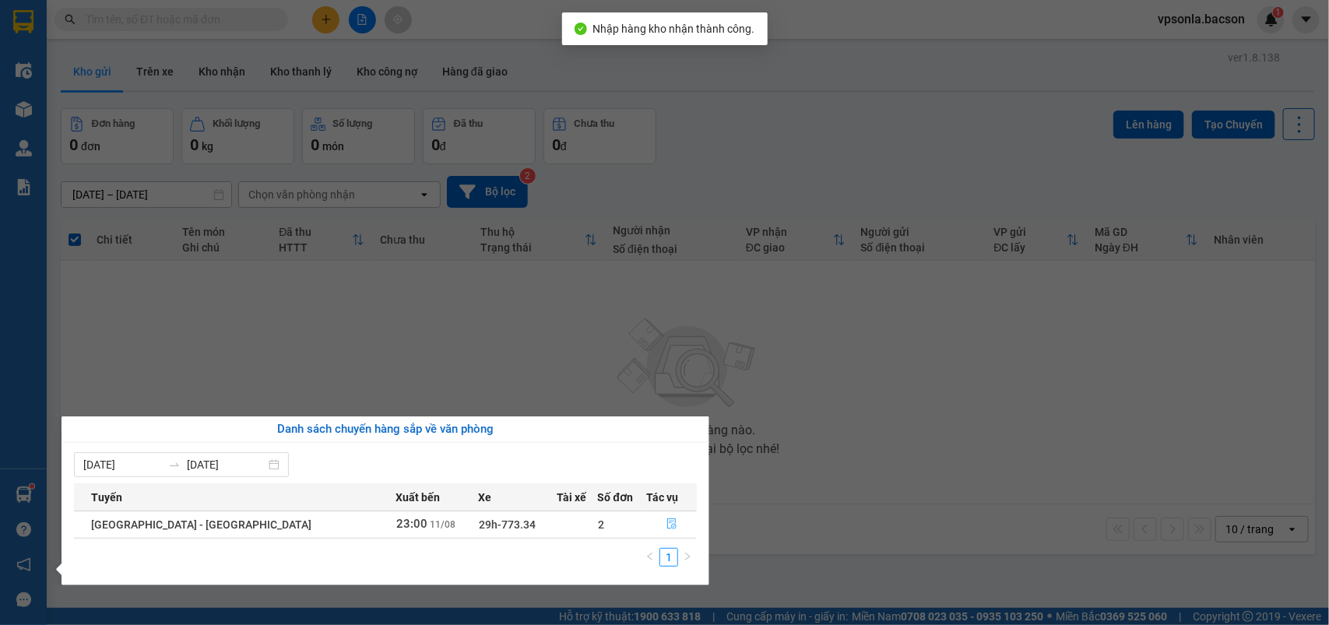
click at [652, 519] on button "button" at bounding box center [671, 524] width 49 height 25
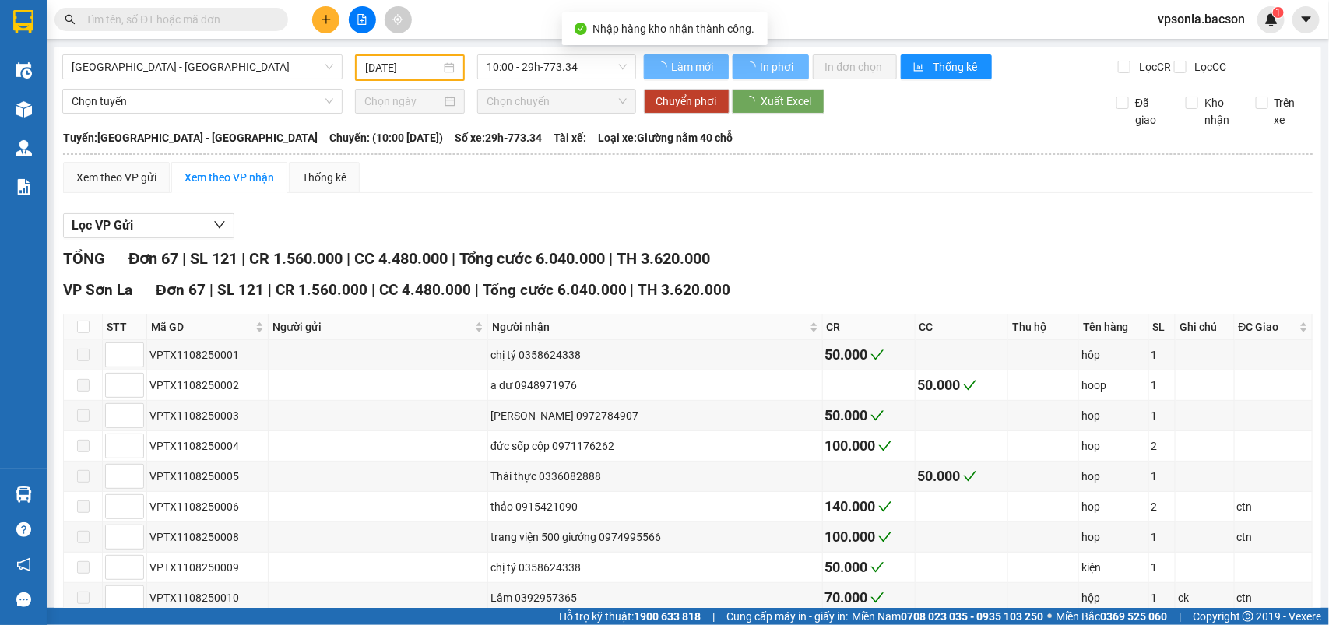
type input "11/08/2025"
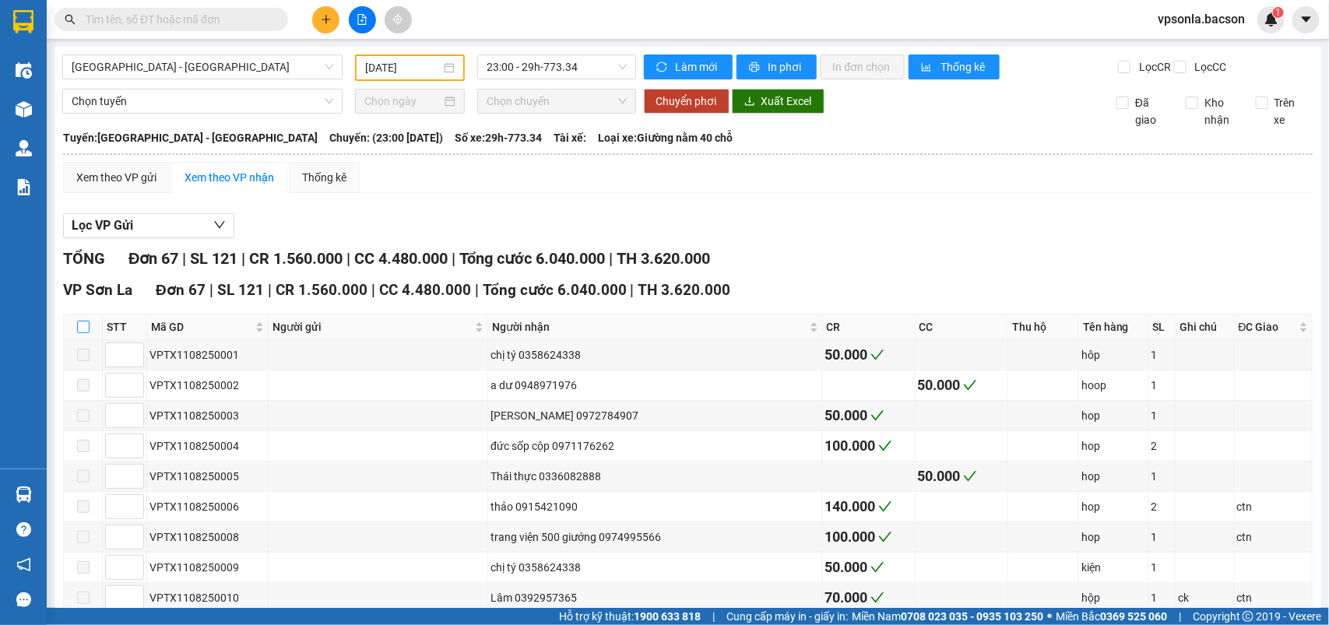
click at [84, 333] on input "checkbox" at bounding box center [83, 327] width 12 height 12
checkbox input "true"
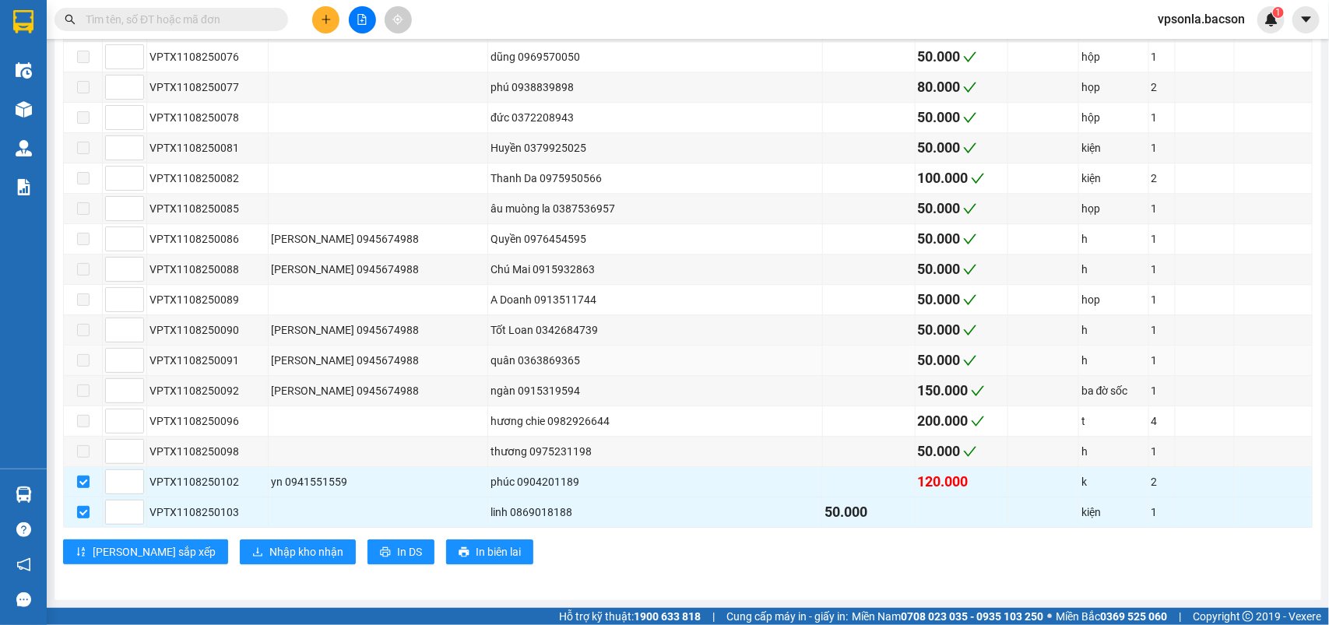
scroll to position [1898, 0]
click at [269, 555] on span "Nhập kho nhận" at bounding box center [306, 552] width 74 height 17
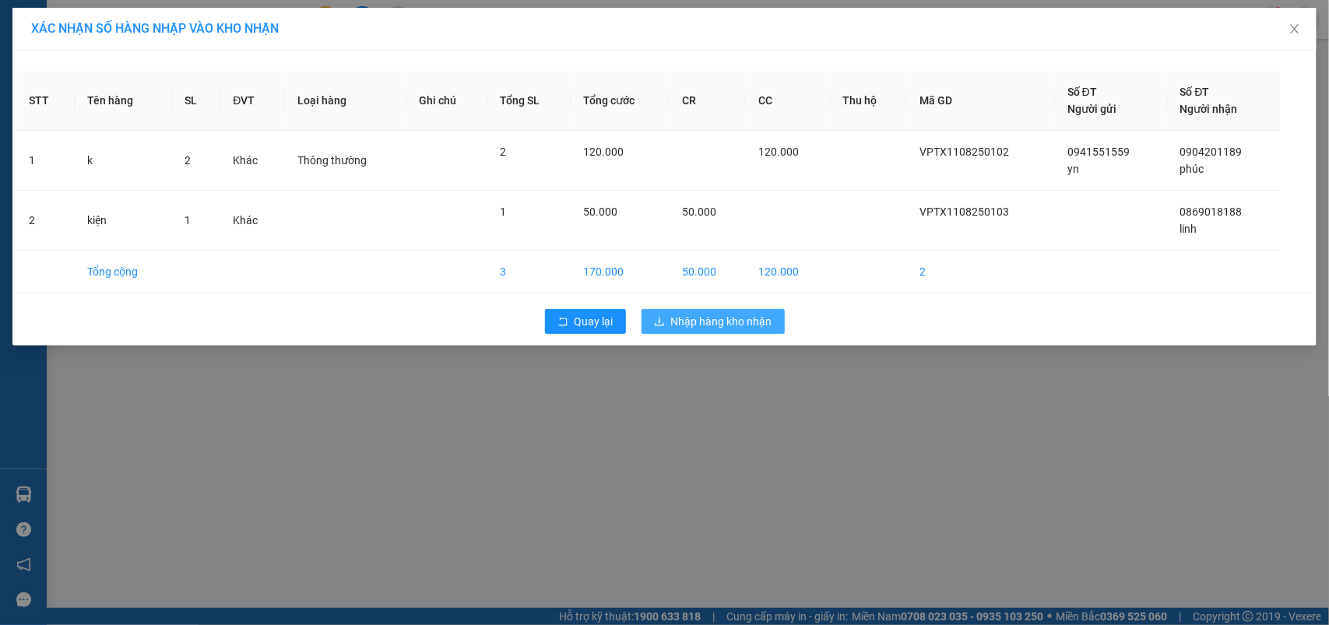
click at [728, 320] on span "Nhập hàng kho nhận" at bounding box center [721, 321] width 101 height 17
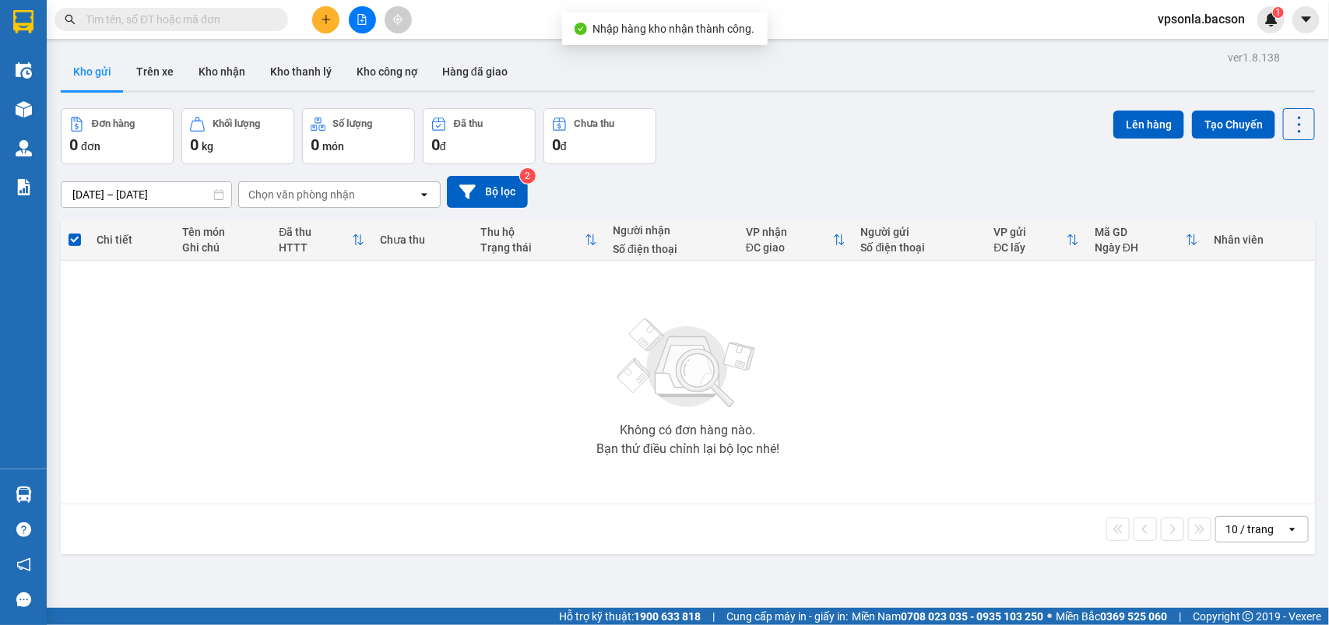
click at [145, 16] on input "text" at bounding box center [178, 19] width 184 height 17
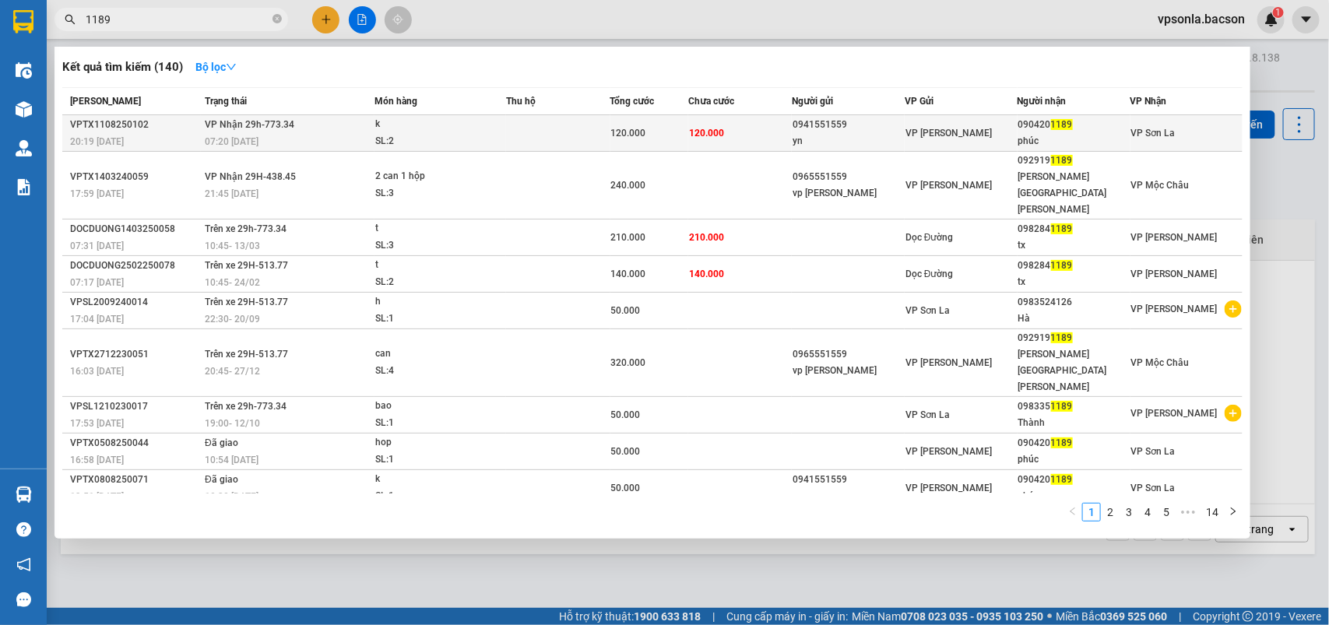
type input "1189"
click at [1056, 133] on div "phúc" at bounding box center [1074, 141] width 111 height 16
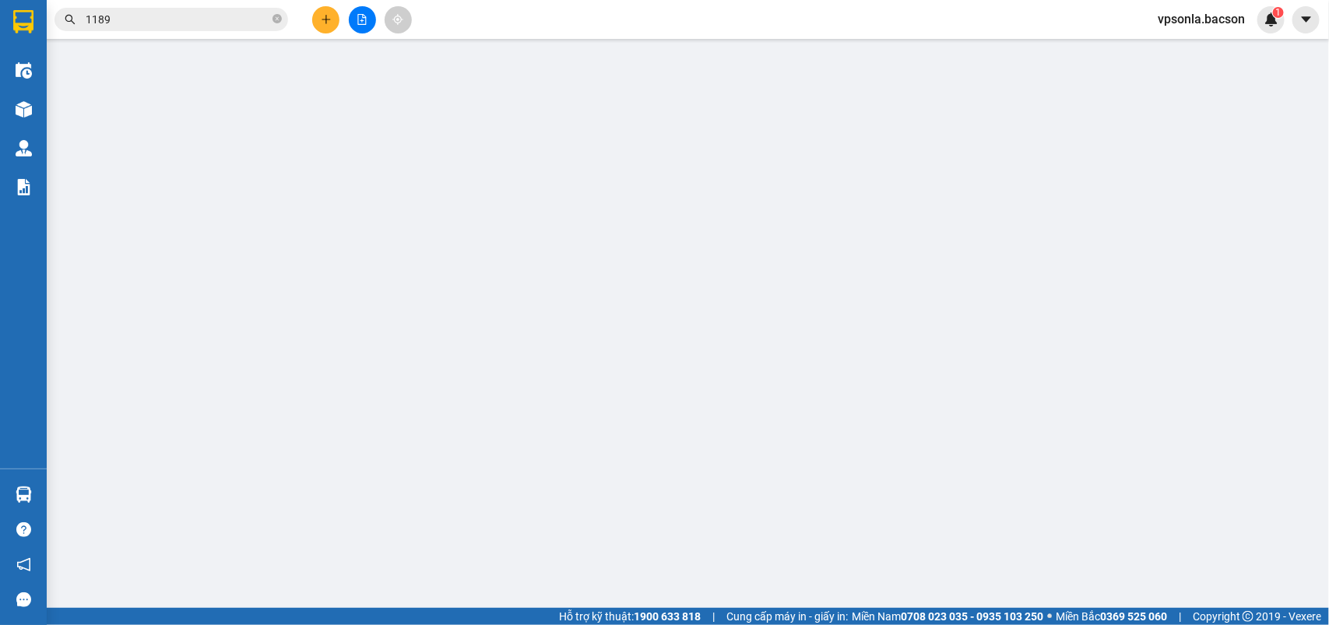
type input "0941551559"
type input "yn"
type input "0904201189"
type input "phúc"
type input "120.000"
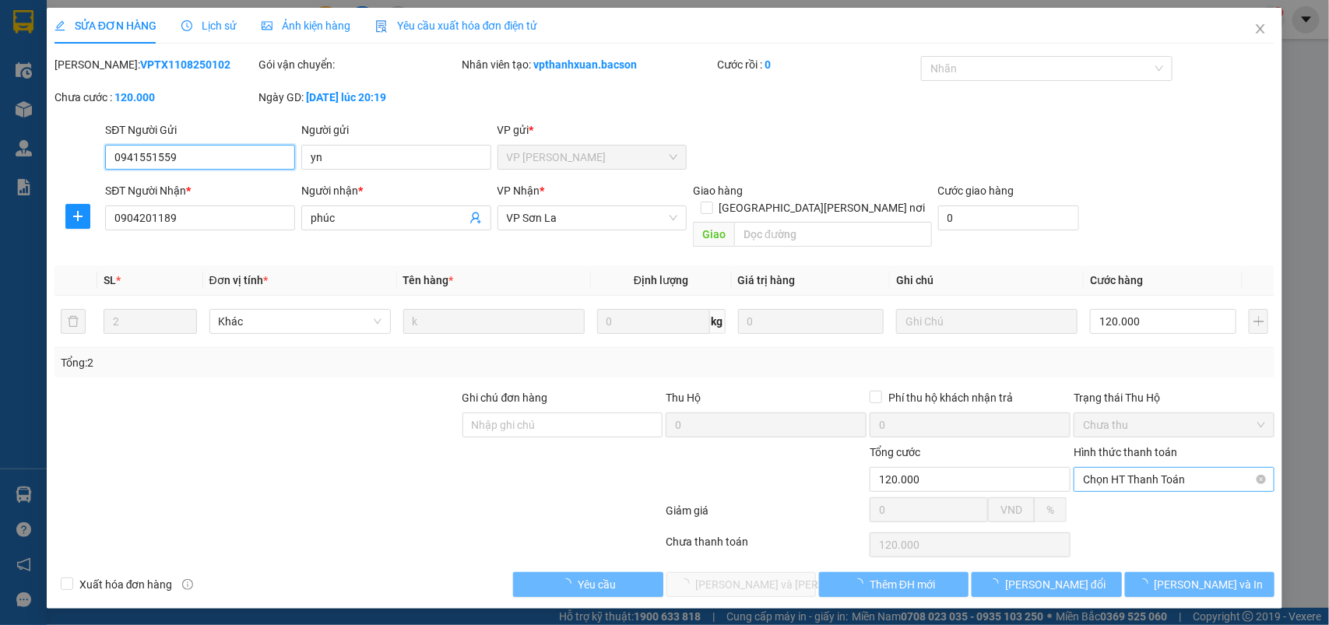
click at [1122, 468] on span "Chọn HT Thanh Toán" at bounding box center [1174, 479] width 182 height 23
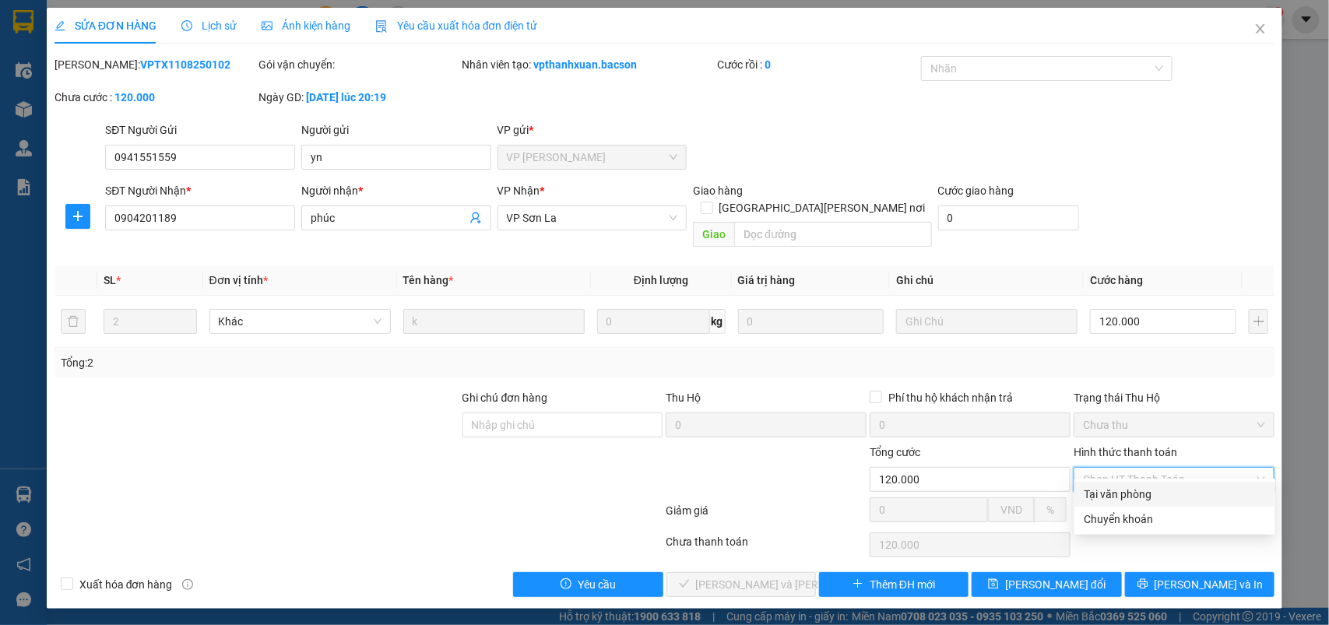
drag, startPoint x: 1099, startPoint y: 499, endPoint x: 917, endPoint y: 540, distance: 185.9
click at [1098, 501] on div "Tại văn phòng" at bounding box center [1175, 494] width 182 height 17
type input "0"
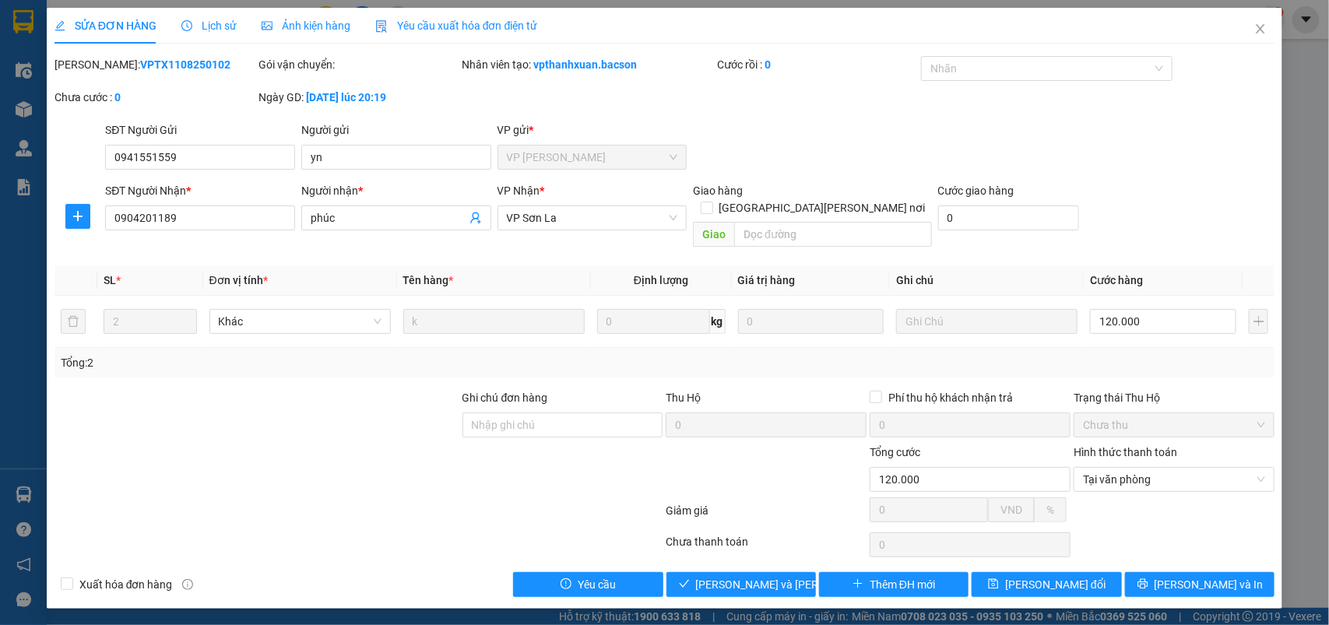
click at [765, 554] on div "Total Paid Fee 0 Total UnPaid Fee 120.000 Cash Collection Total Fee Mã ĐH: VPTX…" at bounding box center [665, 326] width 1221 height 541
click at [750, 576] on span "[PERSON_NAME] và Giao hàng" at bounding box center [801, 584] width 210 height 17
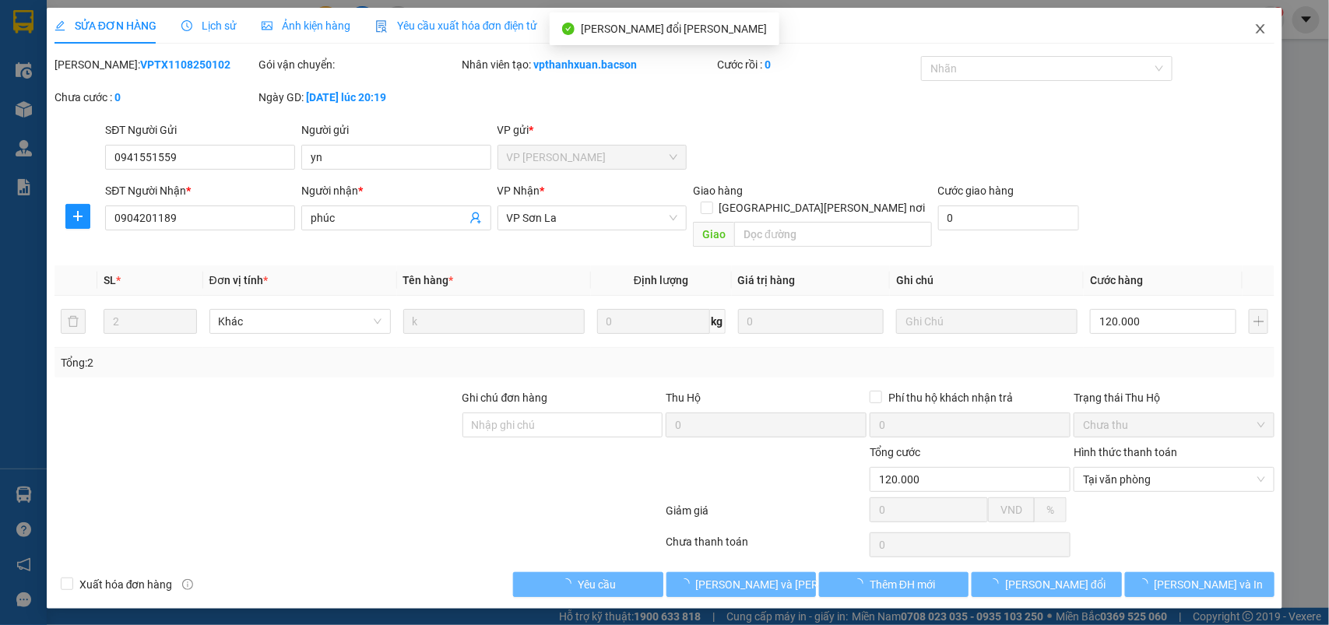
click at [1270, 29] on span "Close" at bounding box center [1261, 30] width 44 height 44
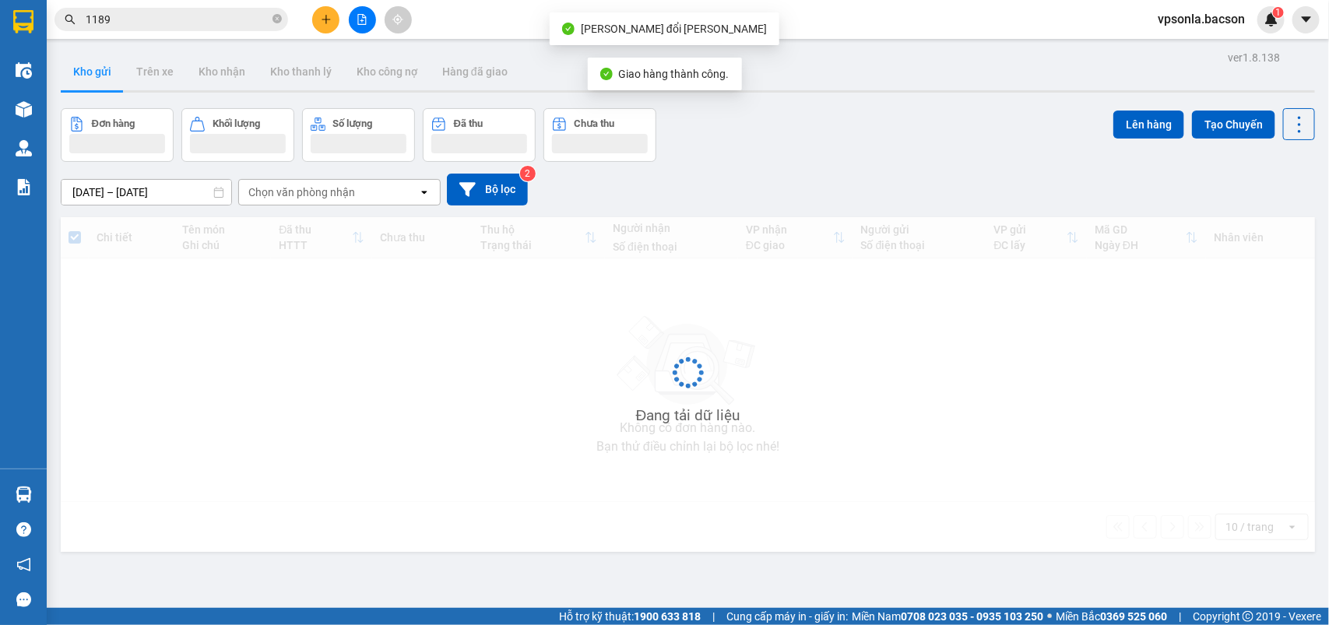
click at [1256, 32] on div "vpsonla.bacson 1" at bounding box center [1215, 19] width 139 height 27
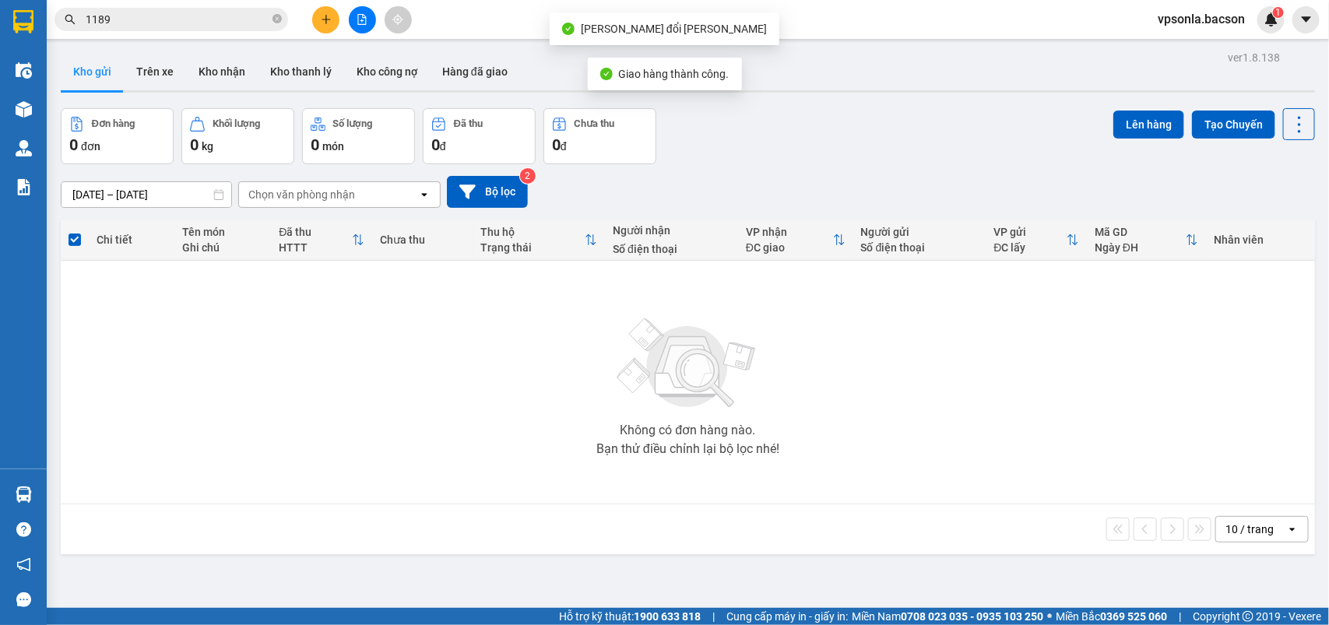
click at [188, 23] on input "1189" at bounding box center [178, 19] width 184 height 17
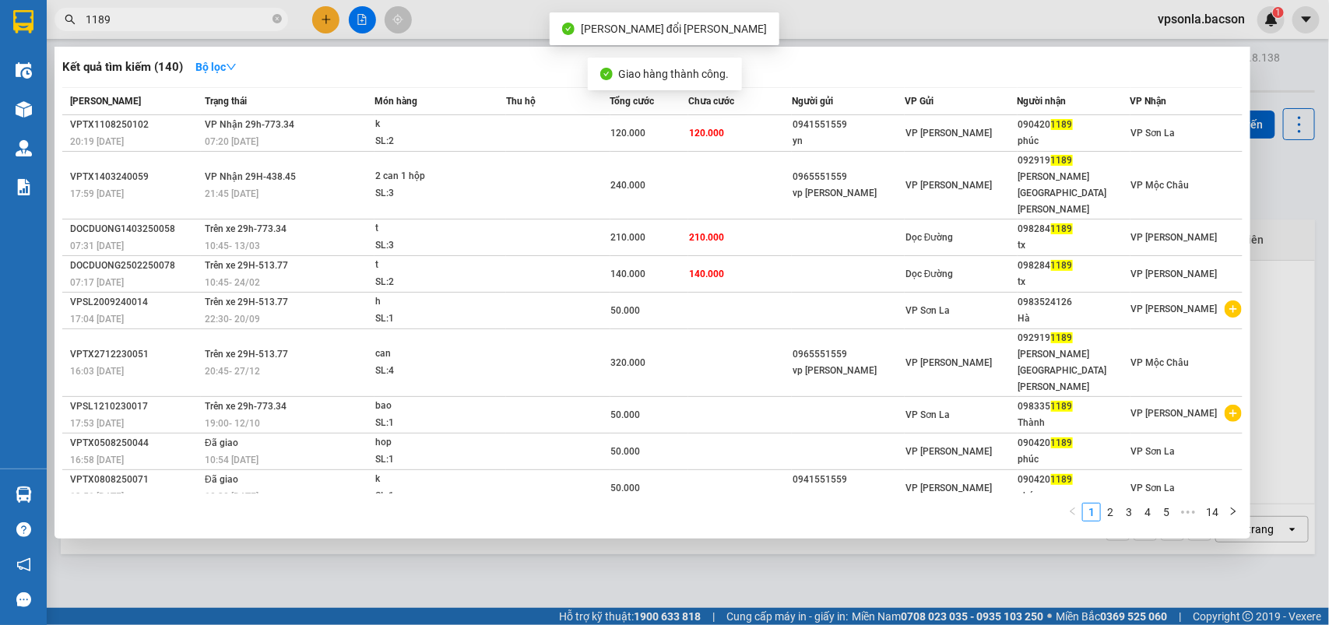
click at [188, 23] on input "1189" at bounding box center [178, 19] width 184 height 17
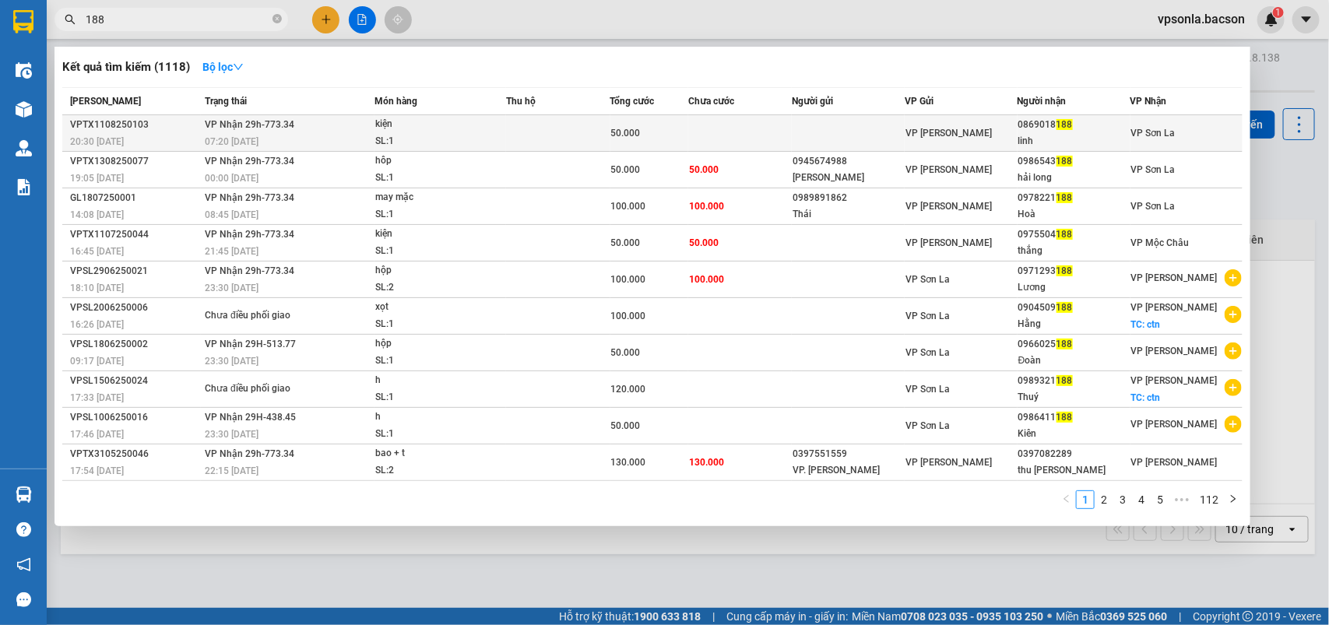
type input "188"
click at [1037, 129] on div "0869018 188" at bounding box center [1074, 125] width 111 height 16
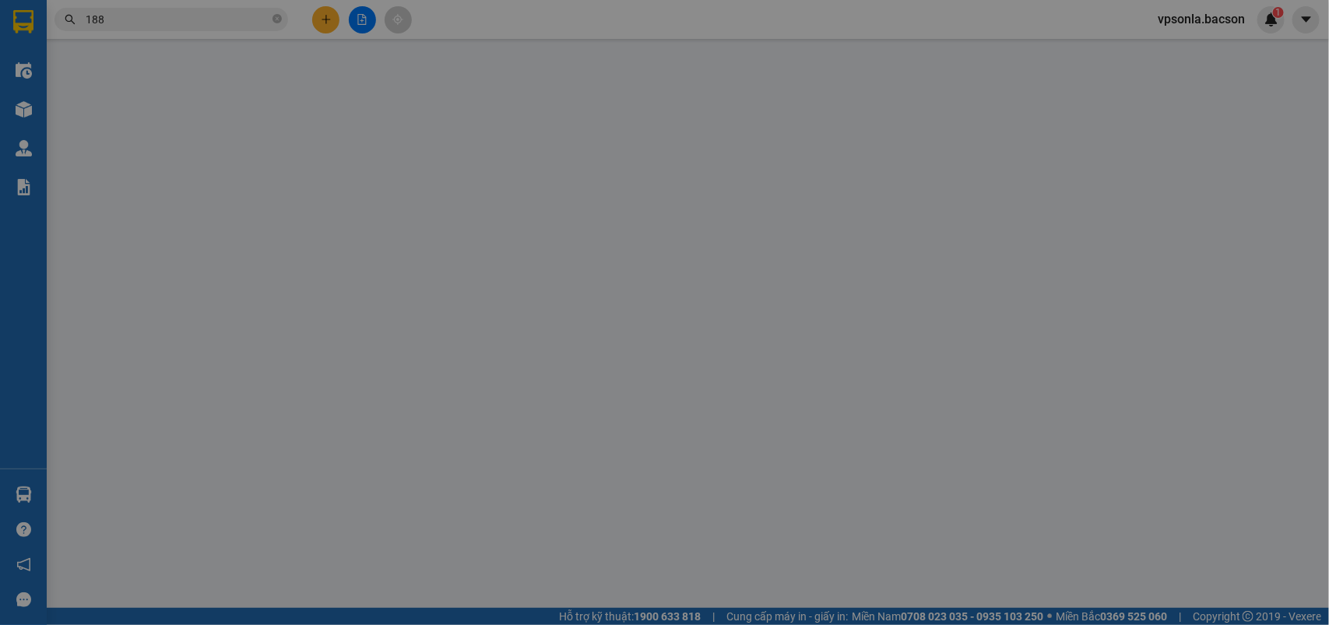
type input "0869018188"
type input "linh"
type input "50.000"
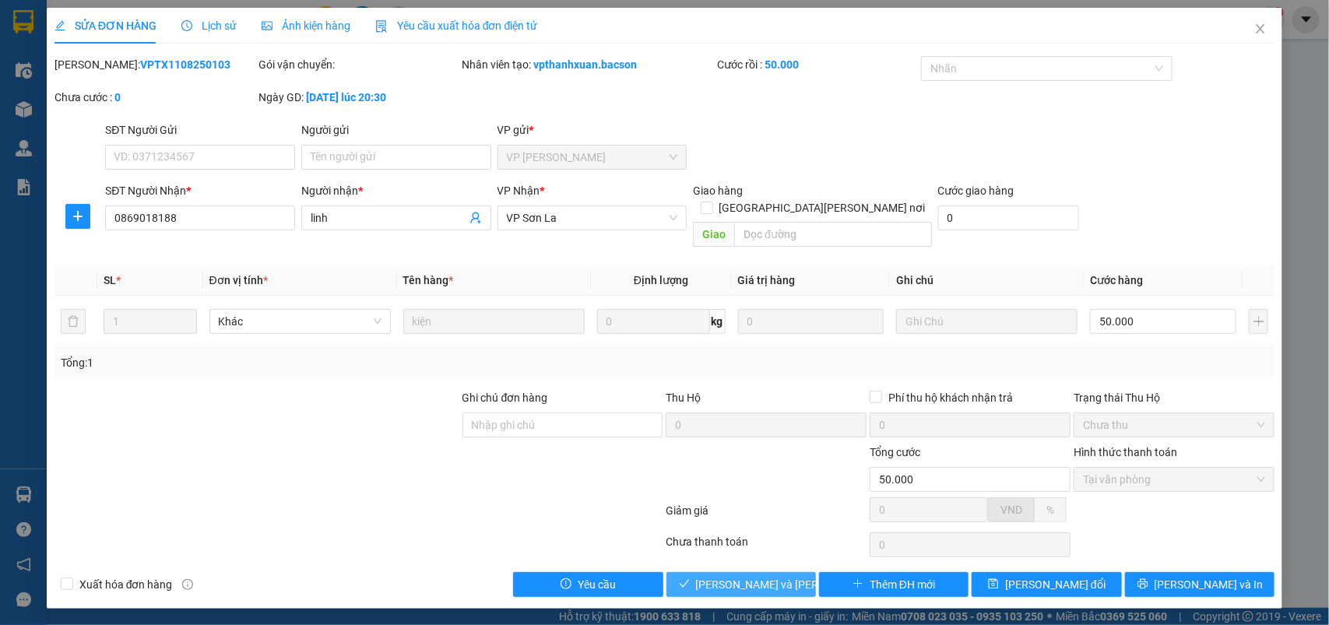
click at [729, 578] on button "[PERSON_NAME] và Giao hàng" at bounding box center [742, 584] width 150 height 25
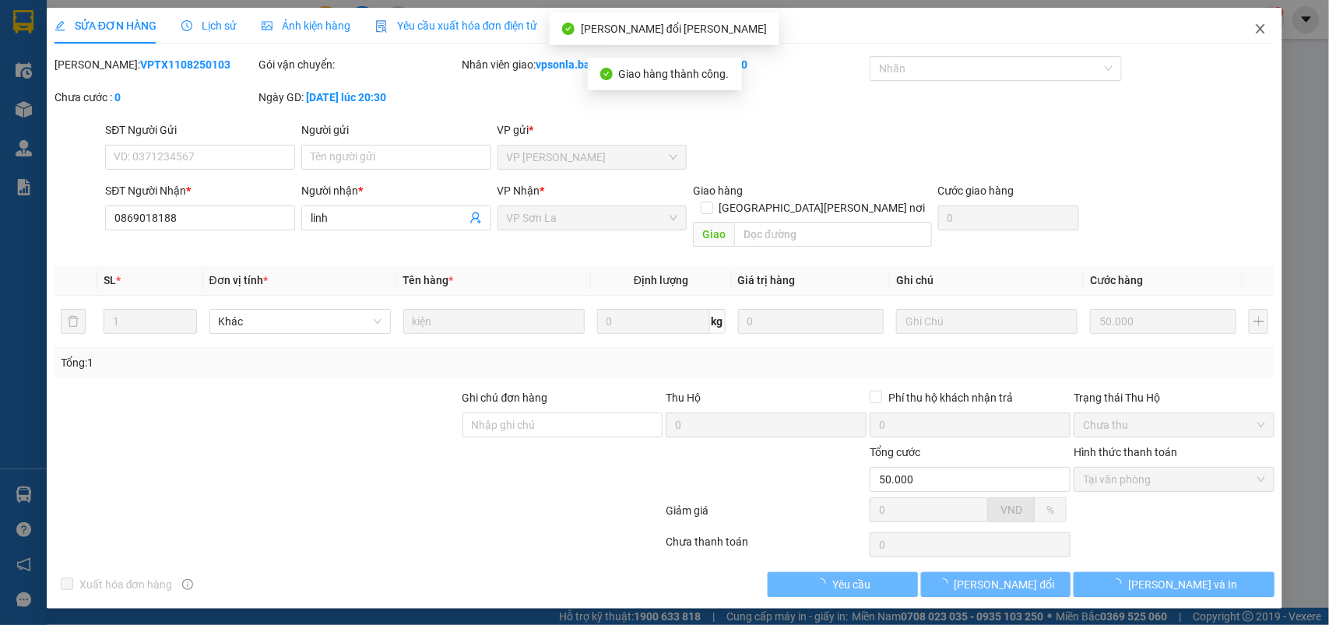
click at [1259, 23] on icon "close" at bounding box center [1261, 29] width 12 height 12
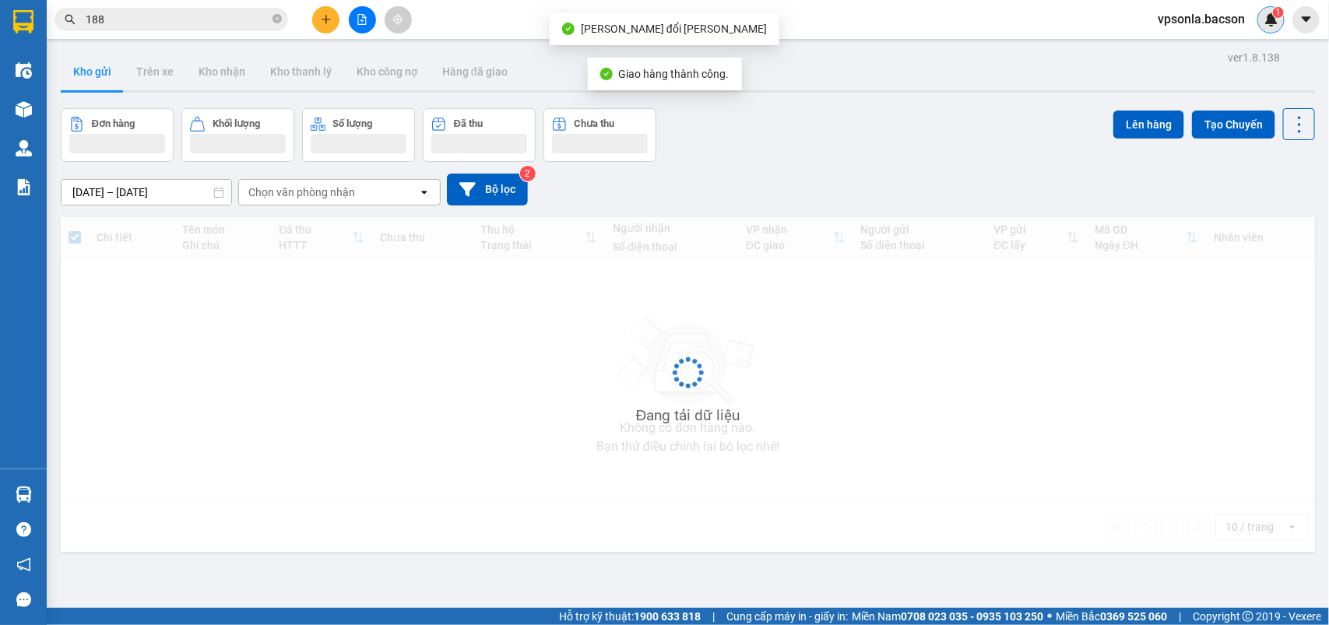
click at [1260, 26] on div "1" at bounding box center [1271, 19] width 27 height 27
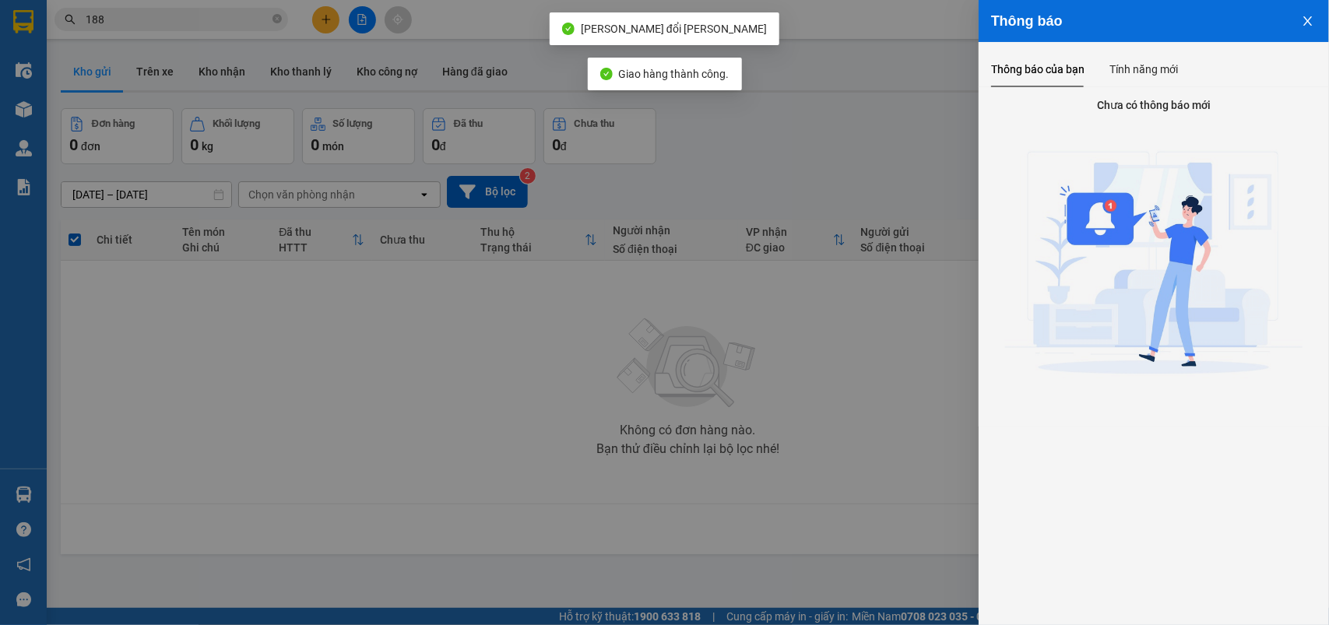
click at [167, 8] on div at bounding box center [664, 312] width 1329 height 625
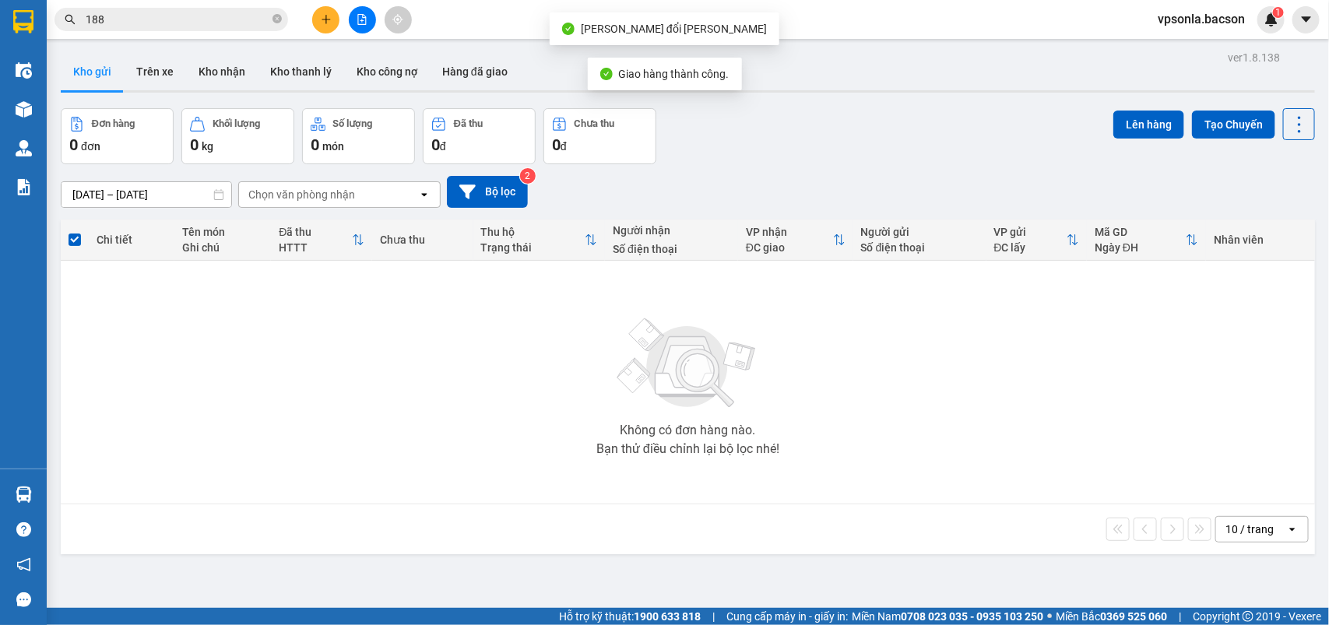
click at [168, 13] on input "188" at bounding box center [178, 19] width 184 height 17
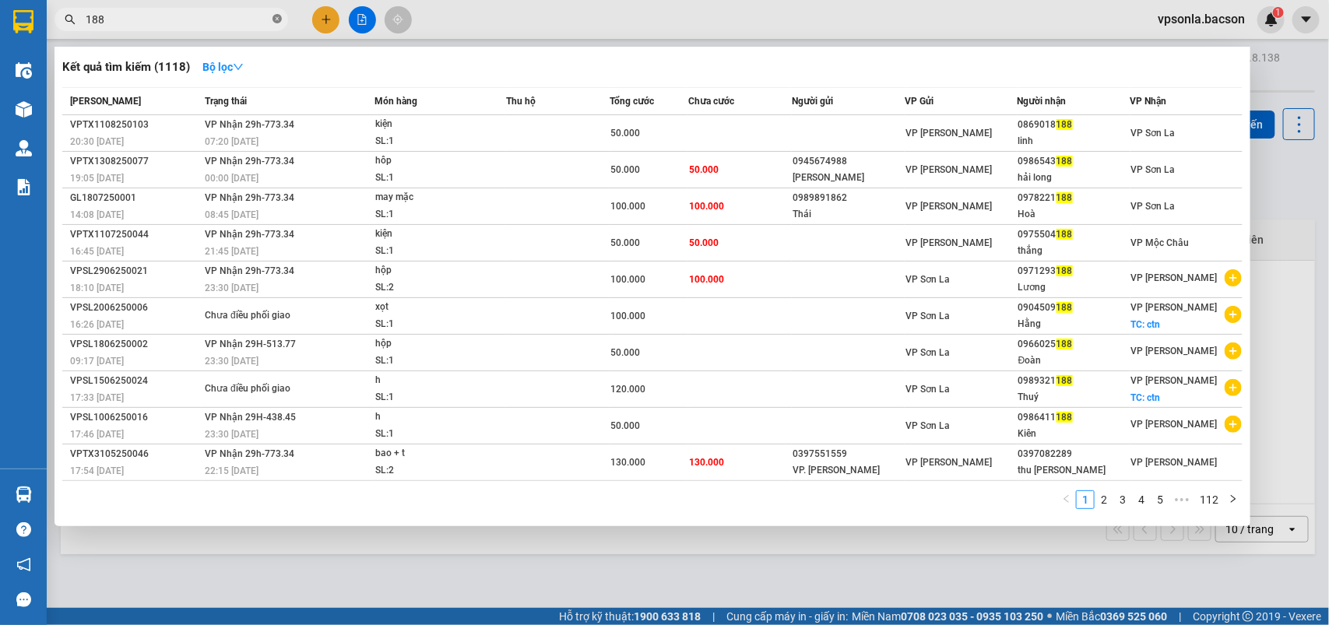
click at [280, 13] on span at bounding box center [277, 19] width 9 height 15
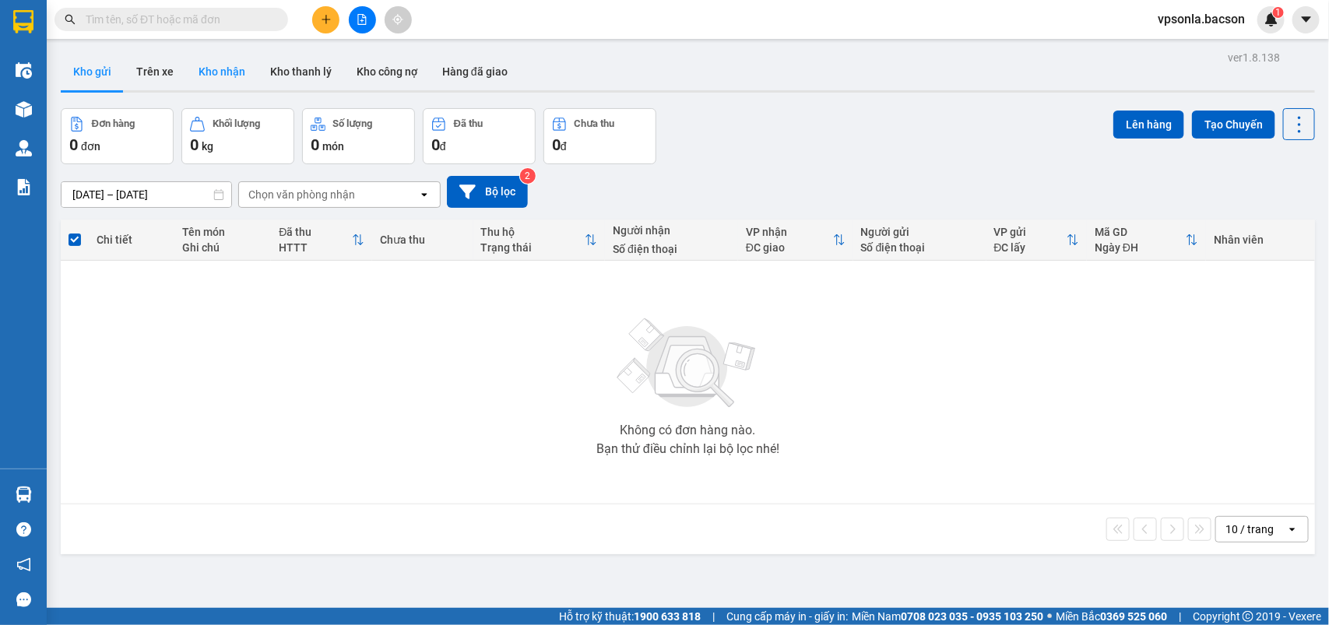
click at [238, 65] on button "Kho nhận" at bounding box center [222, 71] width 72 height 37
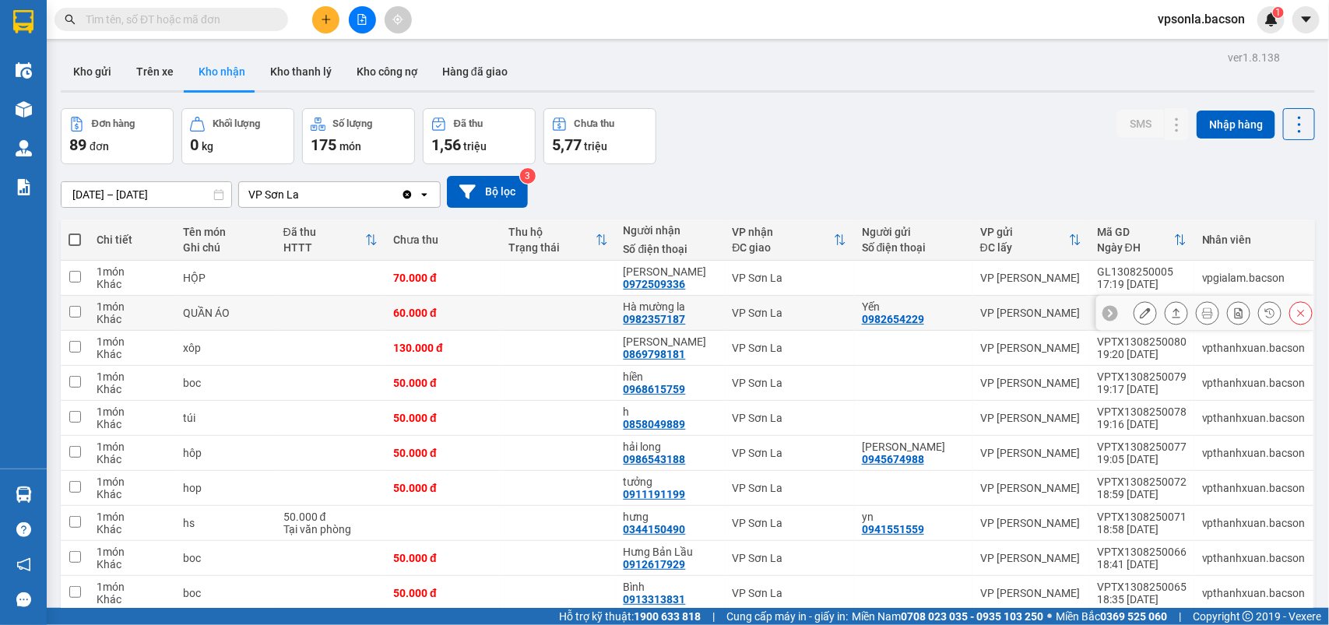
scroll to position [72, 0]
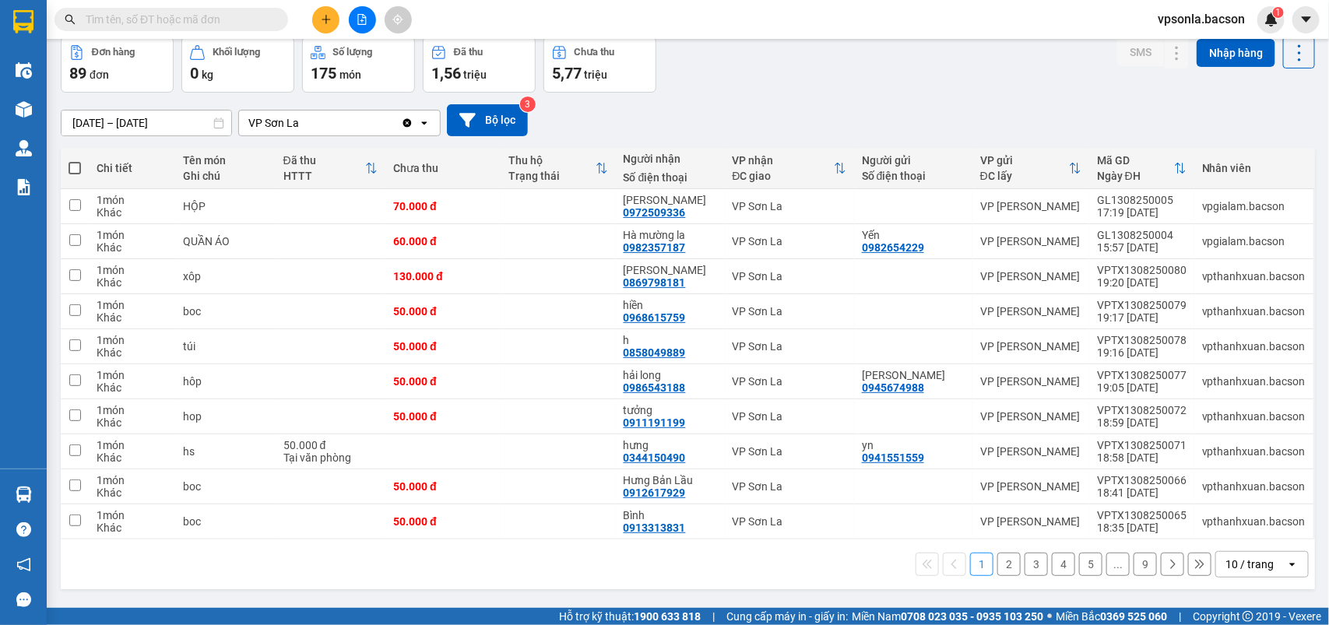
click at [1259, 562] on div "10 / trang" at bounding box center [1252, 564] width 70 height 25
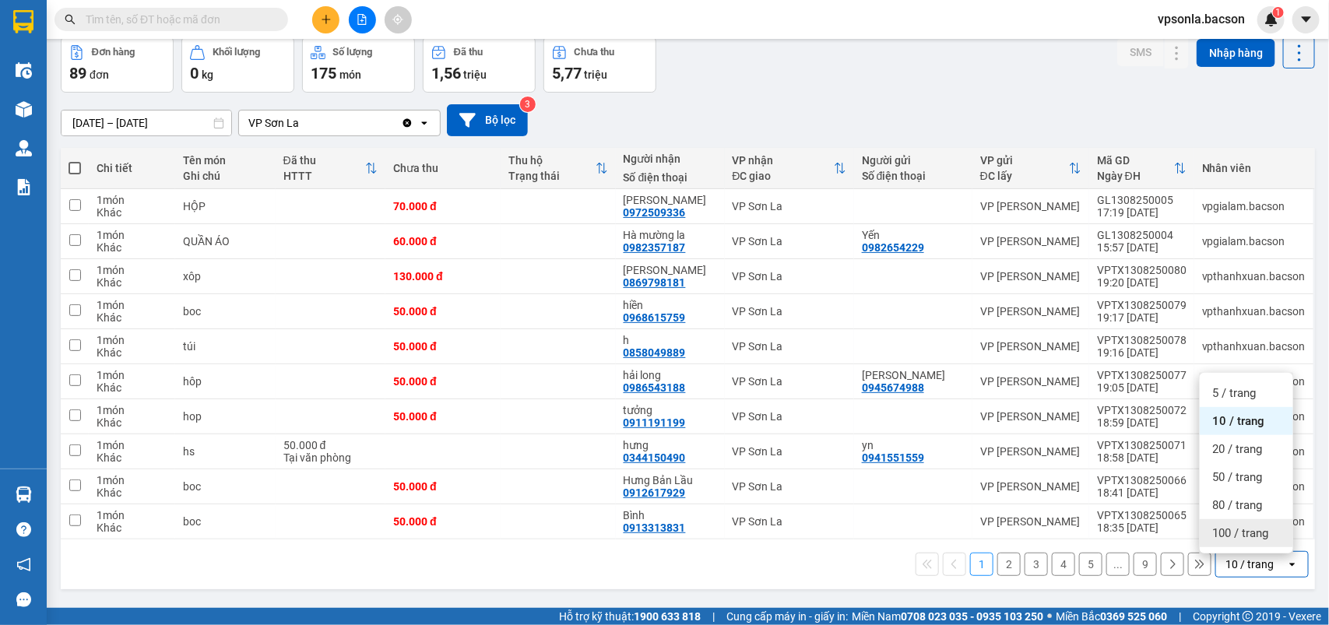
click at [1246, 532] on span "100 / trang" at bounding box center [1241, 534] width 56 height 16
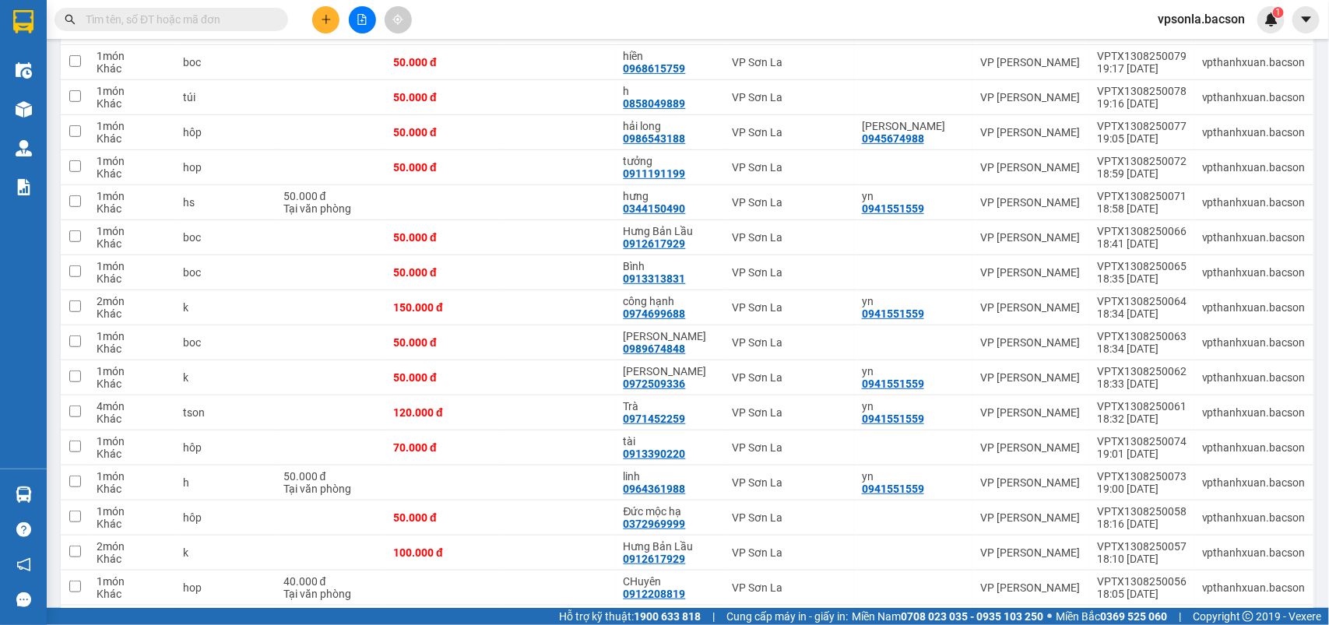
scroll to position [0, 0]
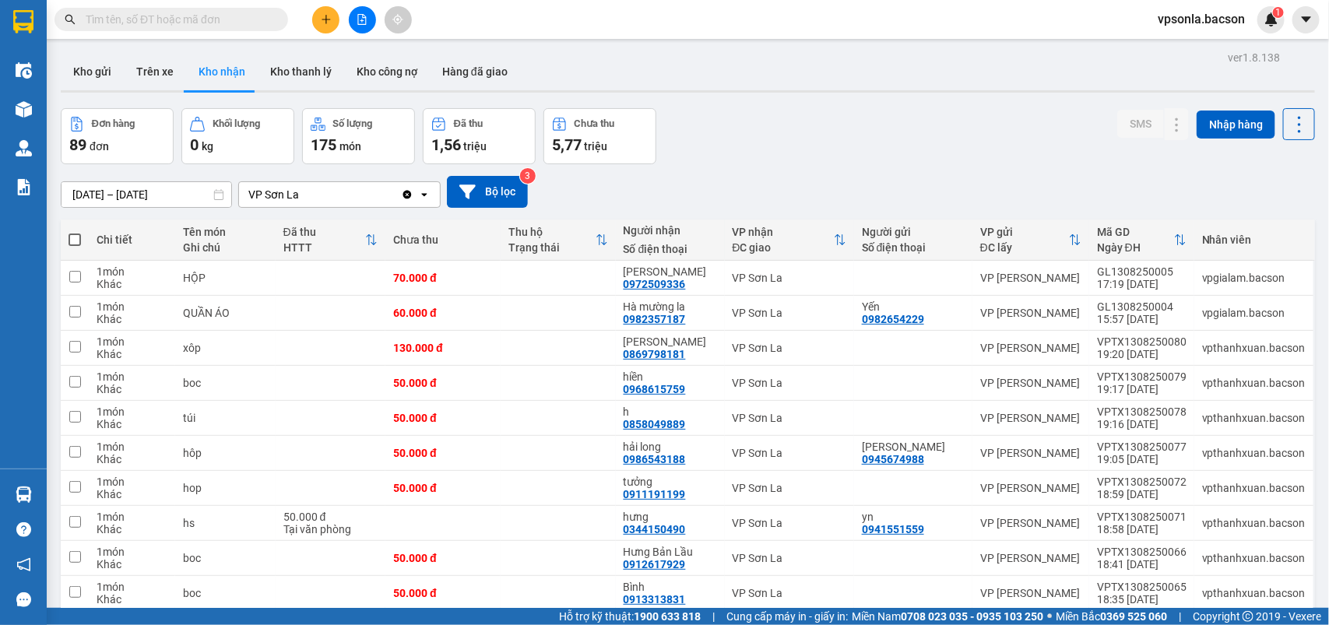
click at [162, 30] on span at bounding box center [172, 19] width 234 height 23
click at [172, 16] on input "text" at bounding box center [178, 19] width 184 height 17
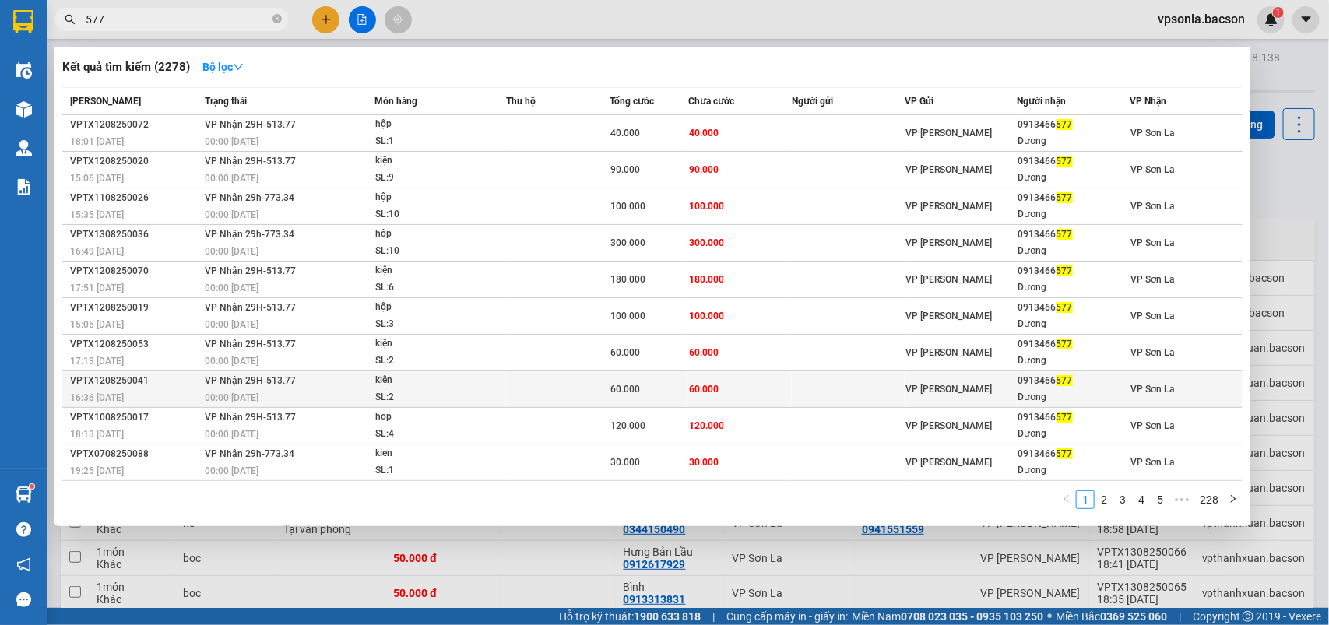
type input "577"
click at [901, 396] on td at bounding box center [848, 390] width 113 height 37
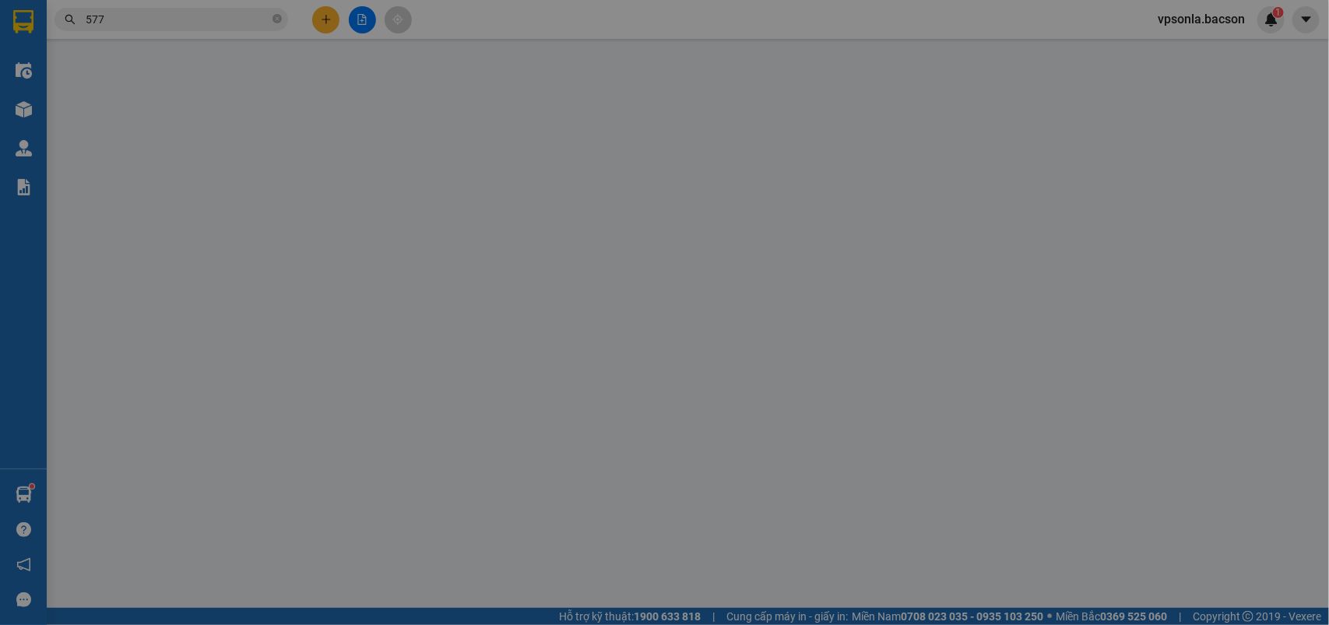
click at [900, 392] on div "Phí thu hộ" at bounding box center [970, 400] width 201 height 23
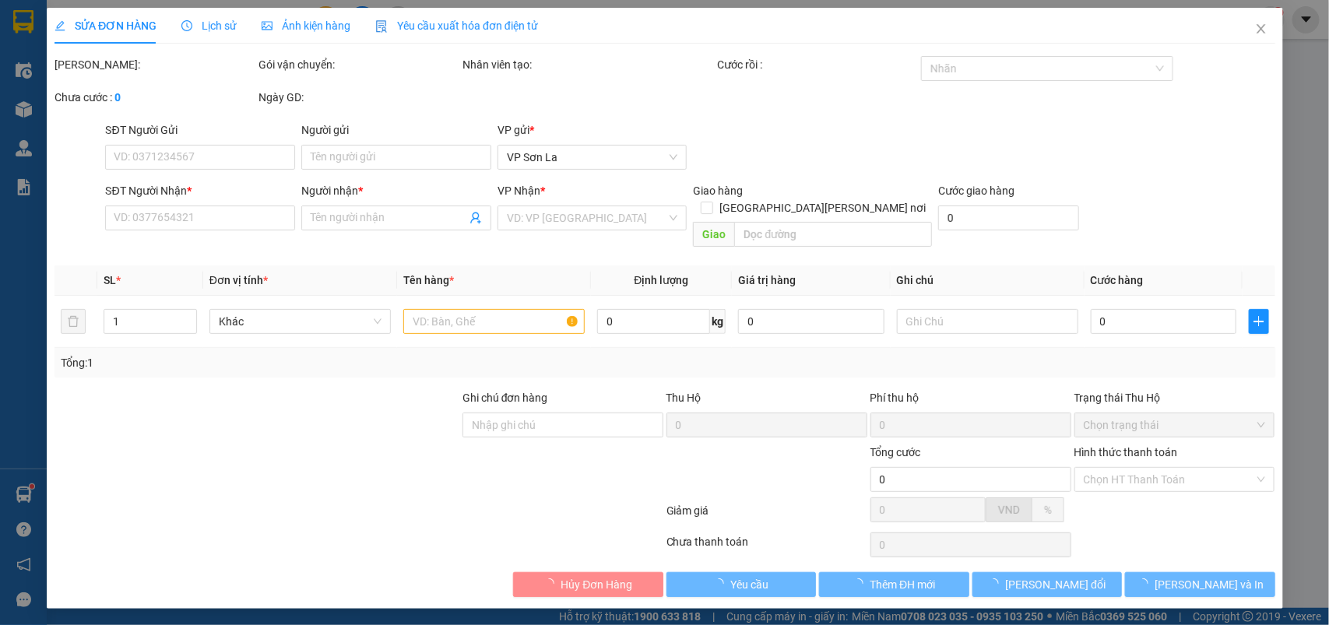
click at [900, 392] on div "Phí thu hộ" at bounding box center [970, 400] width 201 height 23
type input "0913466577"
type input "Dương"
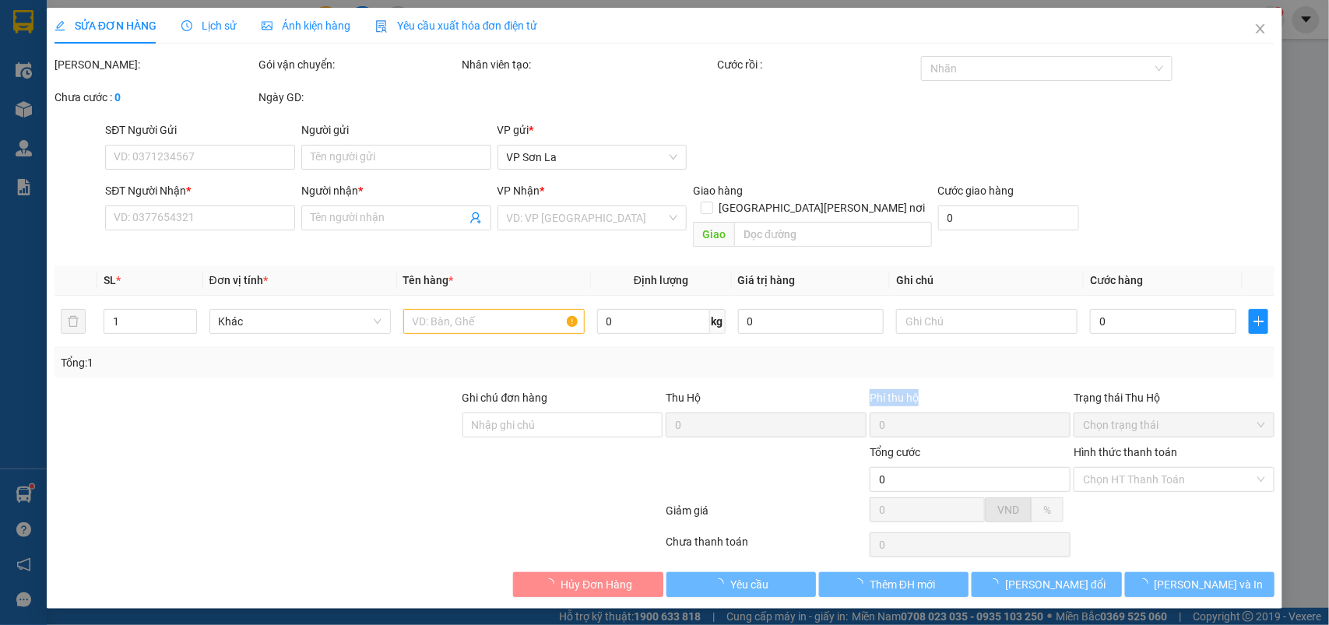
type input "60.000"
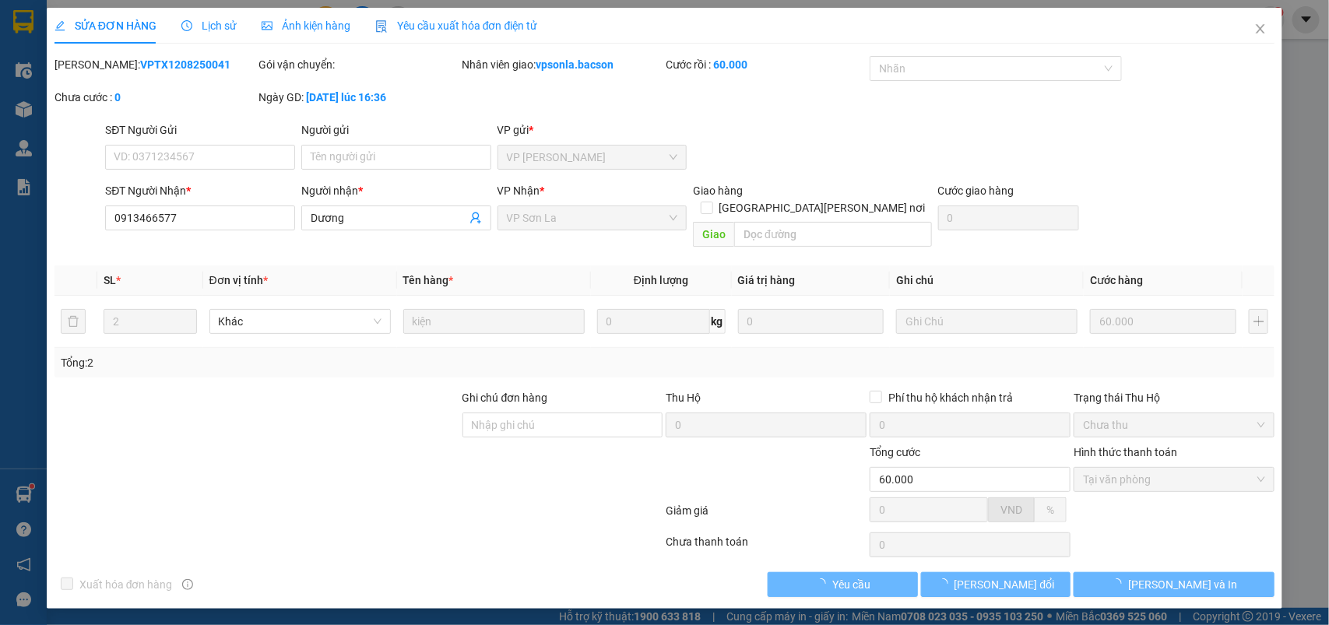
click at [928, 354] on div "Tổng: 2" at bounding box center [665, 362] width 1209 height 17
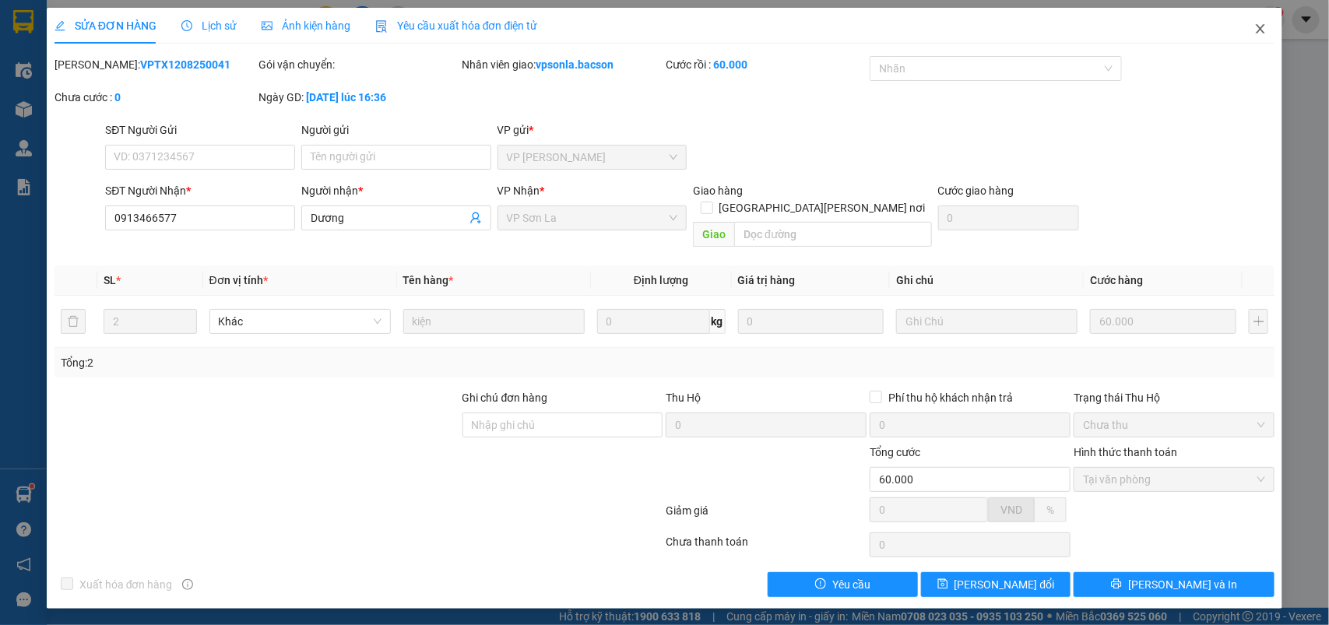
click at [1262, 28] on icon "close" at bounding box center [1261, 28] width 9 height 9
click at [1262, 28] on div "1" at bounding box center [1271, 19] width 27 height 27
click at [1262, 28] on body "Kết quả tìm kiếm ( 2278 ) Bộ lọc Mã ĐH Trạng thái Món hàng Thu hộ Tổng cước Chư…" at bounding box center [664, 312] width 1329 height 625
click at [1329, 0] on div at bounding box center [1329, 0] width 0 height 0
click at [1329, 28] on div "Thông báo Thông báo của bạn Tính năng mới Chưa có thông báo mới" at bounding box center [1329, 312] width 0 height 625
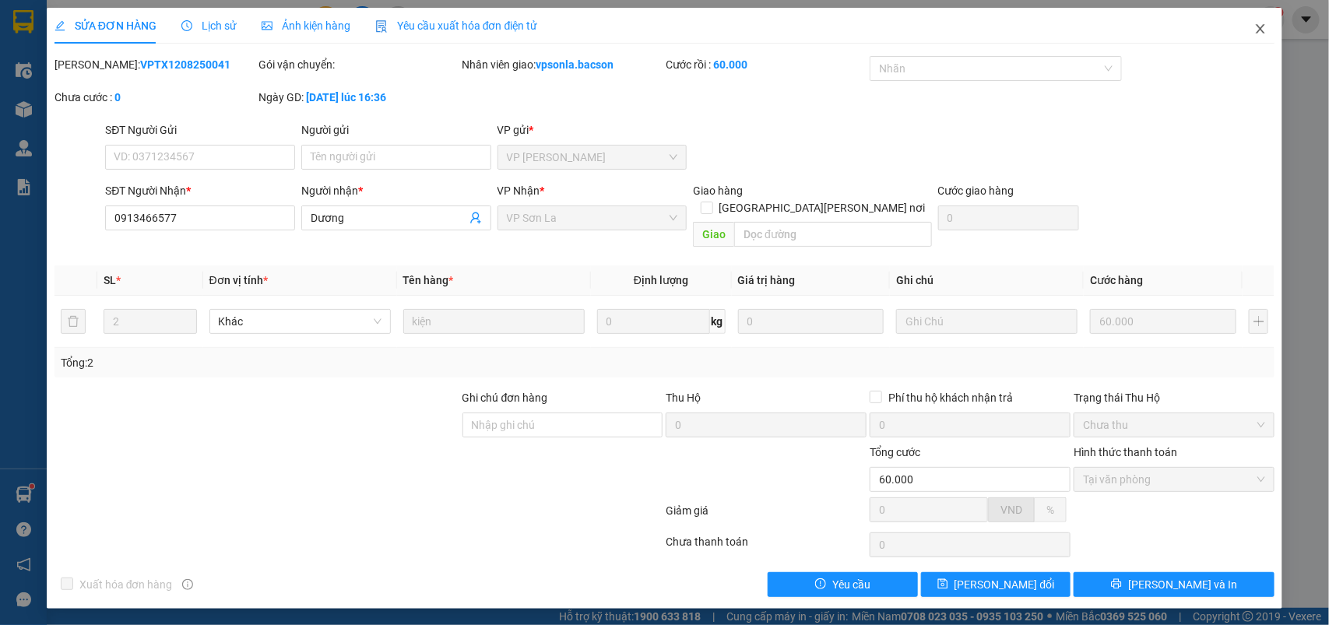
click at [1329, 28] on div "Thông báo Thông báo của bạn Tính năng mới Chưa có thông báo mới" at bounding box center [1329, 312] width 0 height 625
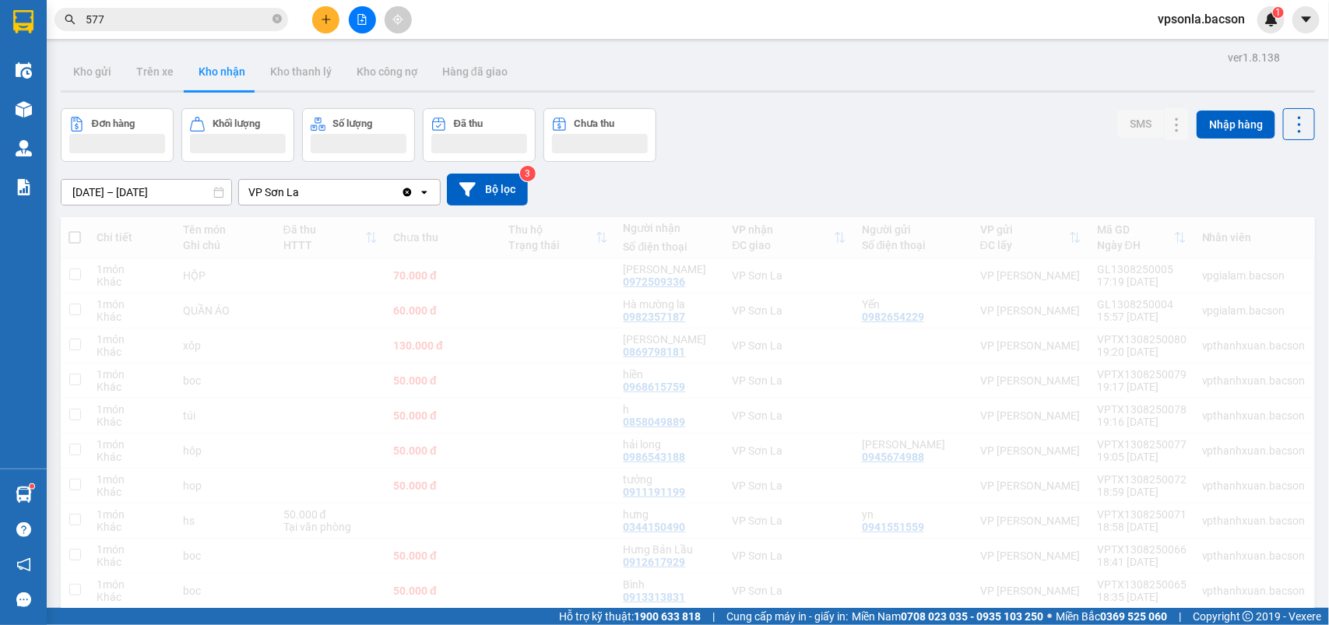
click at [921, 181] on div "05/08/2025 – 14/08/2025 Press the down arrow key to interact with the calendar …" at bounding box center [688, 190] width 1255 height 32
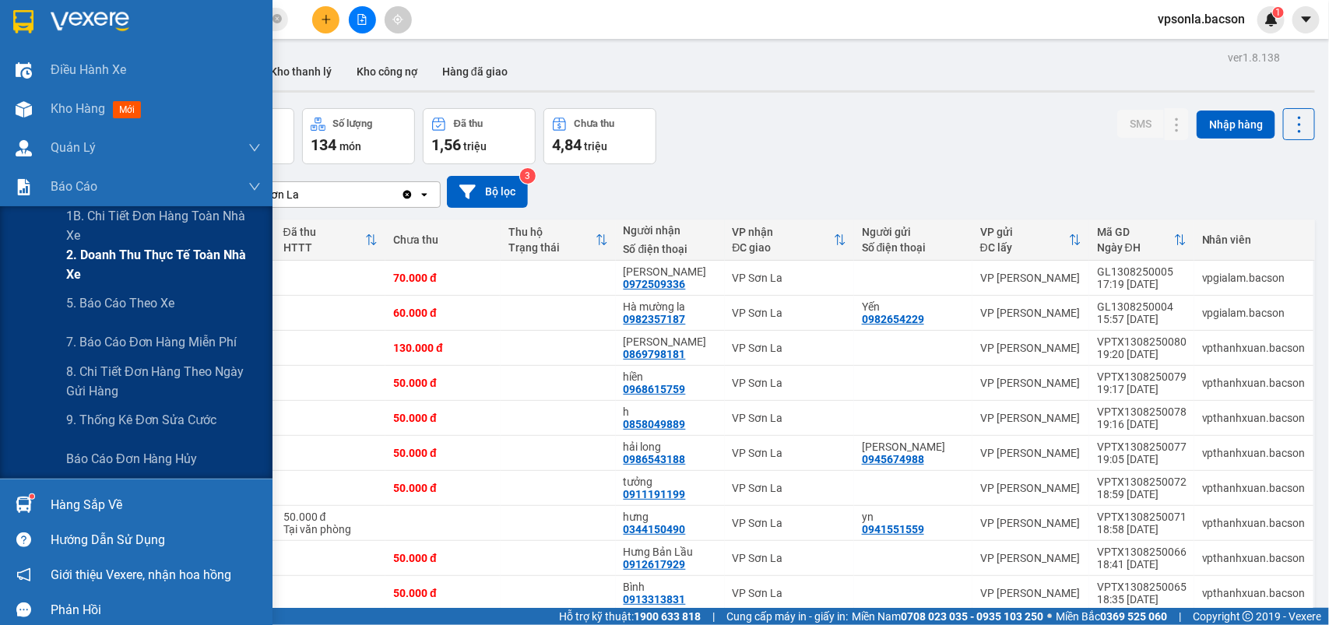
click at [62, 255] on div "2. Doanh thu thực tế toàn nhà xe" at bounding box center [136, 264] width 273 height 39
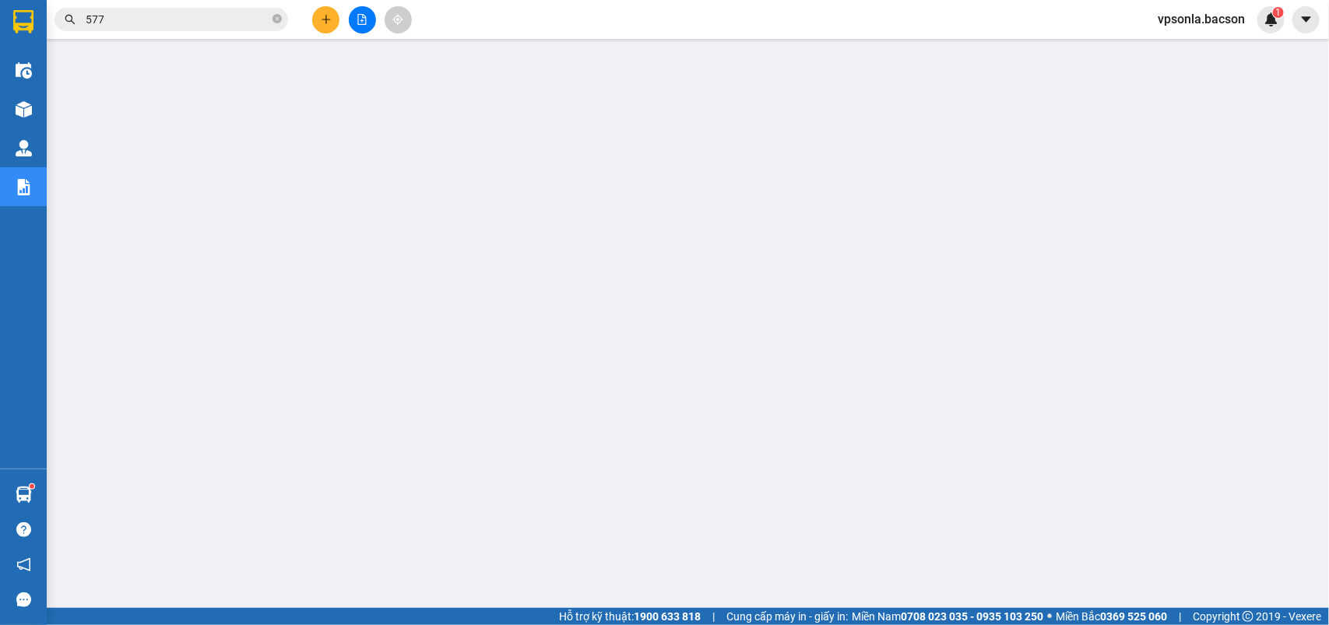
click at [140, 28] on span "577" at bounding box center [172, 19] width 234 height 23
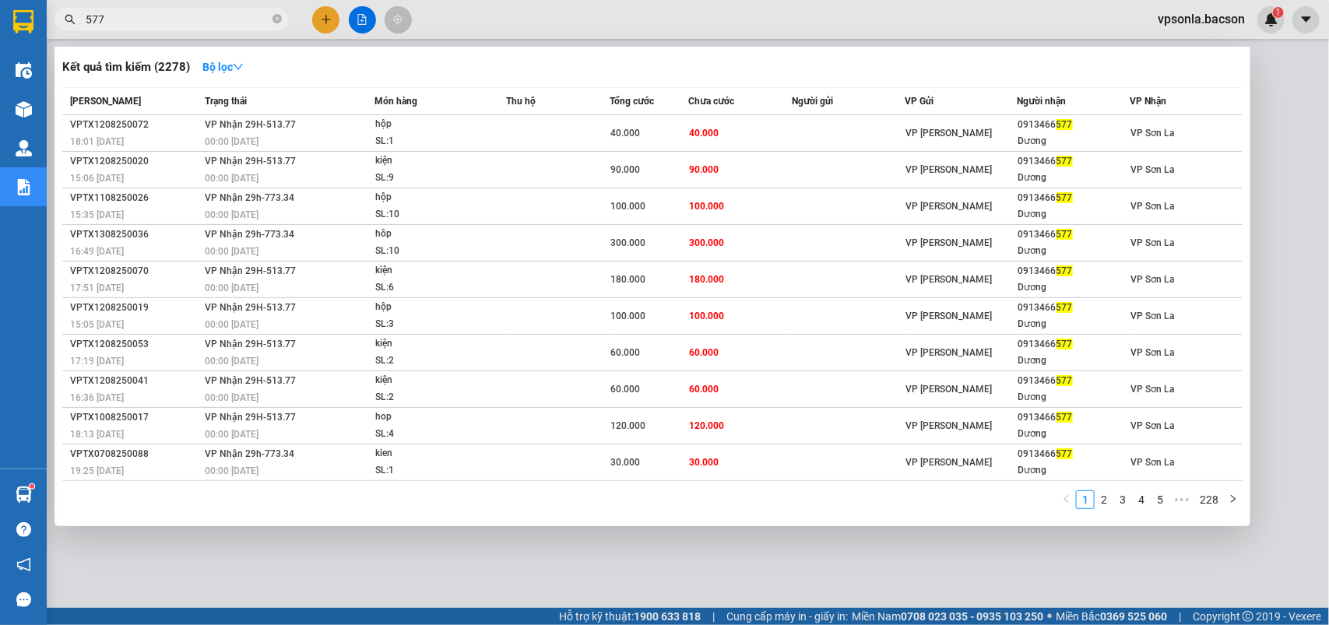
click at [143, 28] on span "577" at bounding box center [172, 19] width 234 height 23
click at [146, 21] on input "577" at bounding box center [178, 19] width 184 height 17
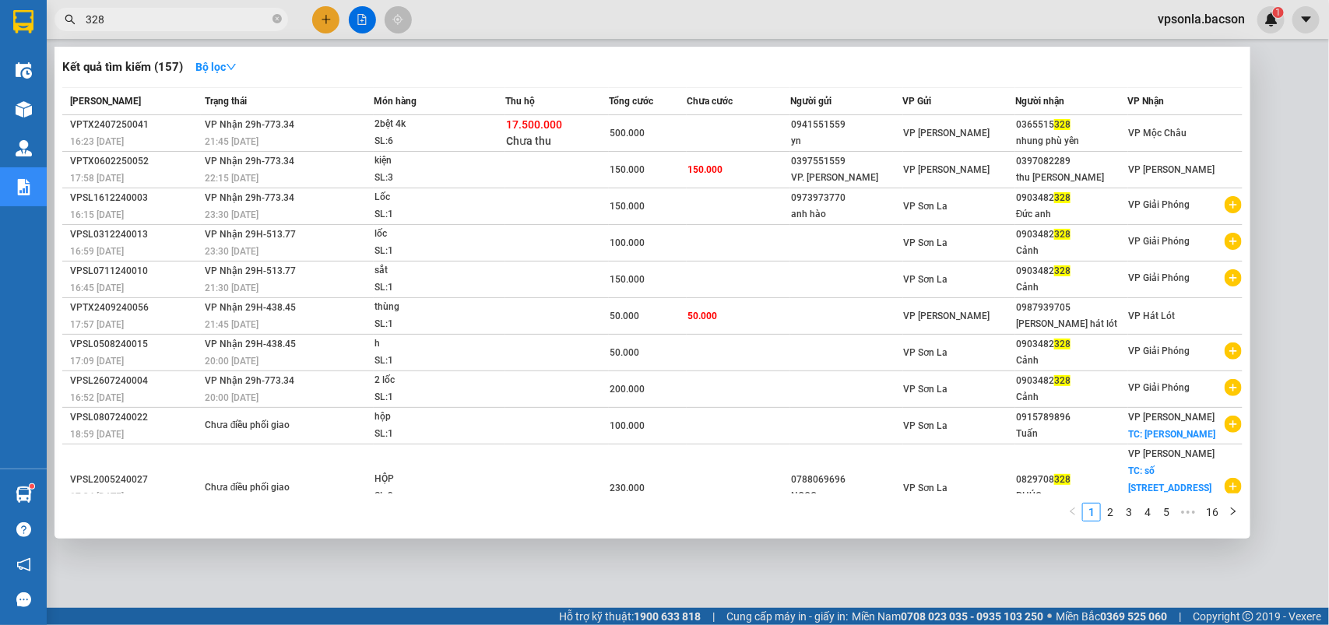
click at [127, 14] on input "328" at bounding box center [178, 19] width 184 height 17
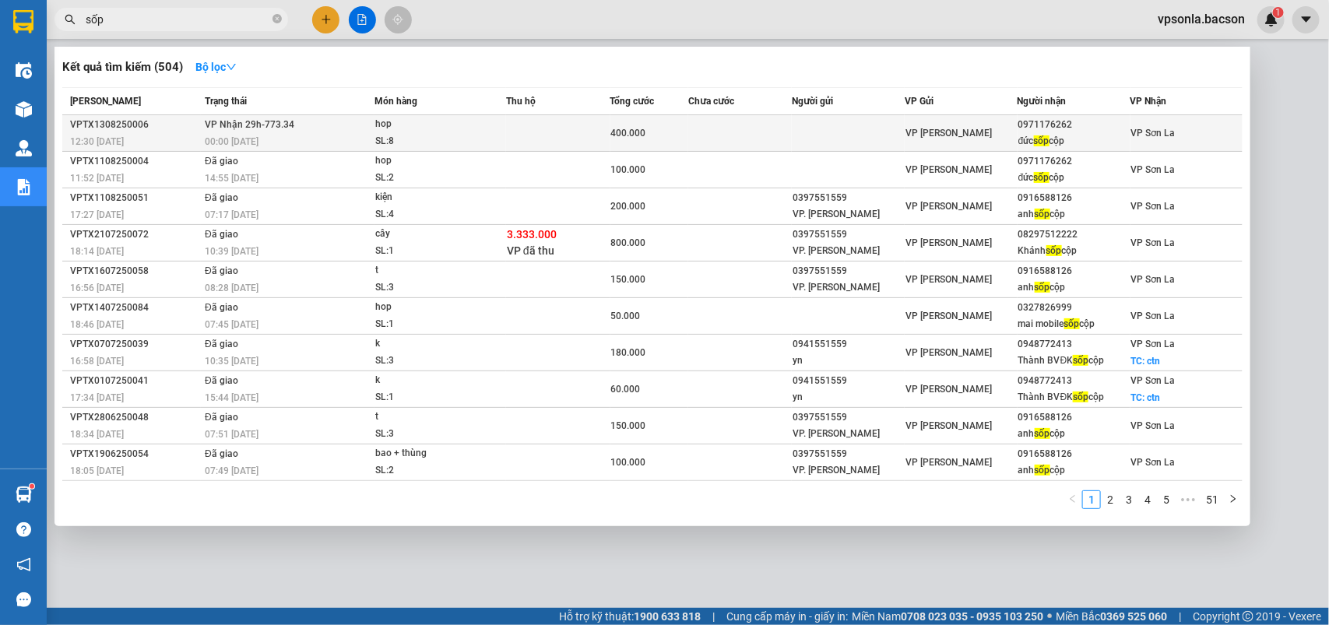
type input "sốp"
click at [1046, 140] on span "sốp" at bounding box center [1042, 141] width 16 height 11
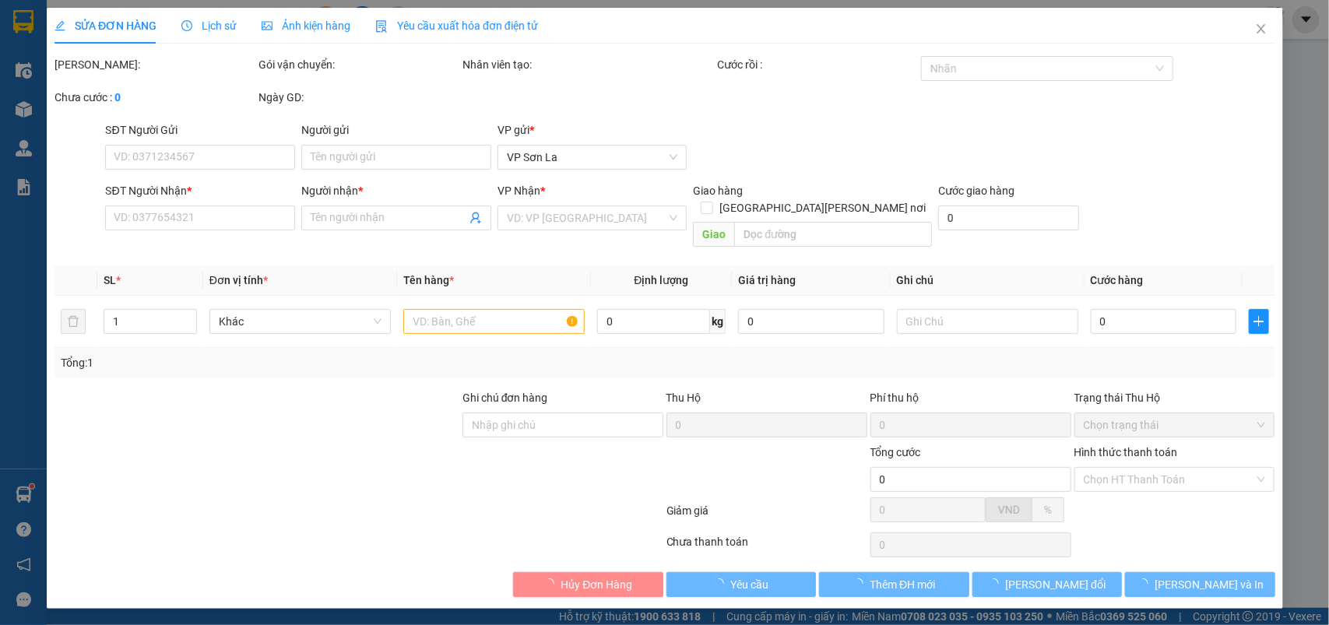
type input "0971176262"
type input "đức sốp cộp"
type input "400.000"
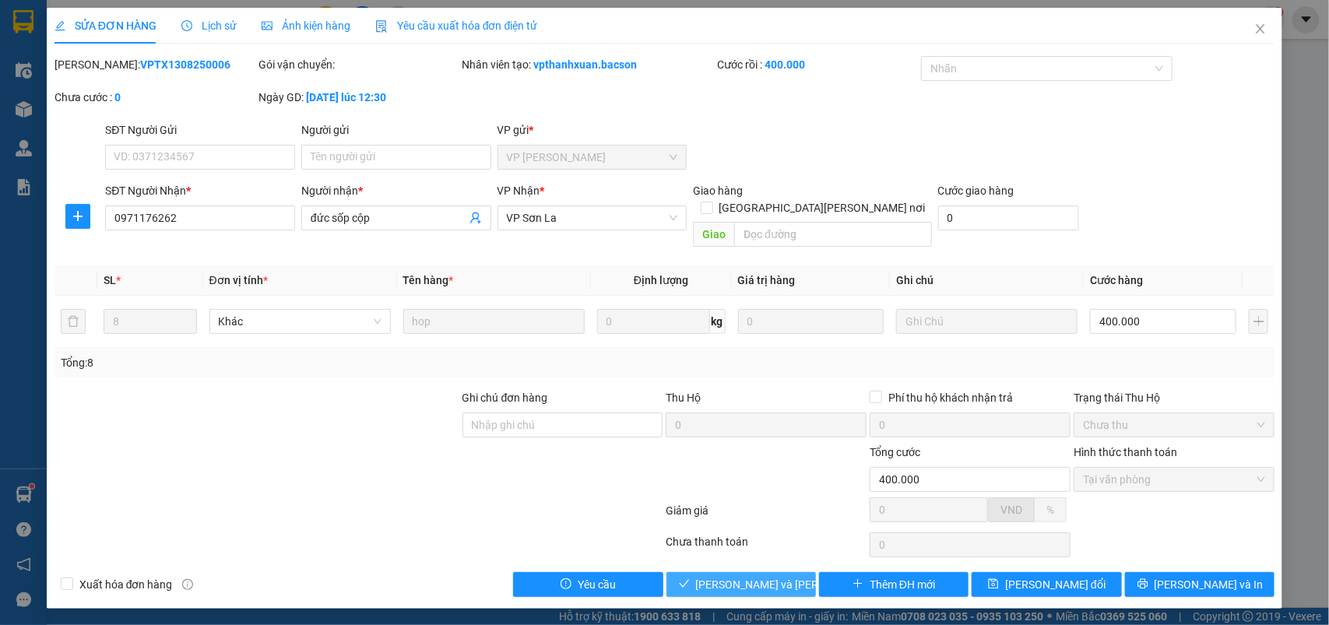
click at [757, 576] on span "[PERSON_NAME] và Giao hàng" at bounding box center [801, 584] width 210 height 17
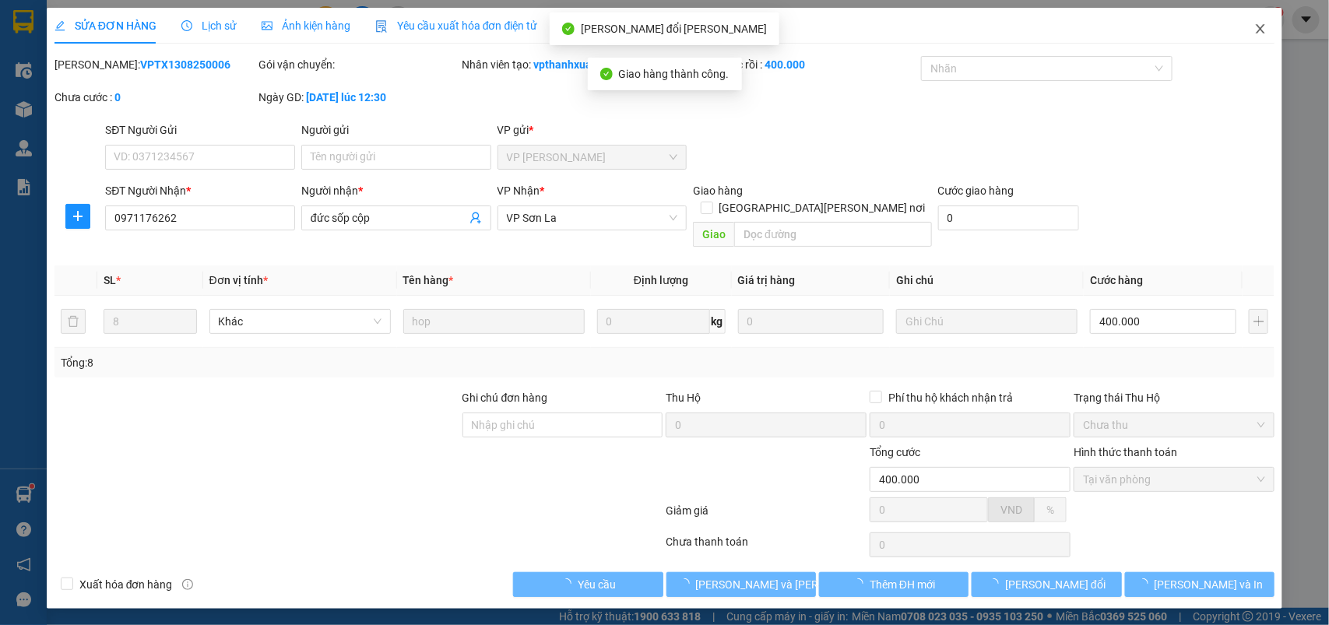
click at [1266, 24] on icon "close" at bounding box center [1261, 29] width 12 height 12
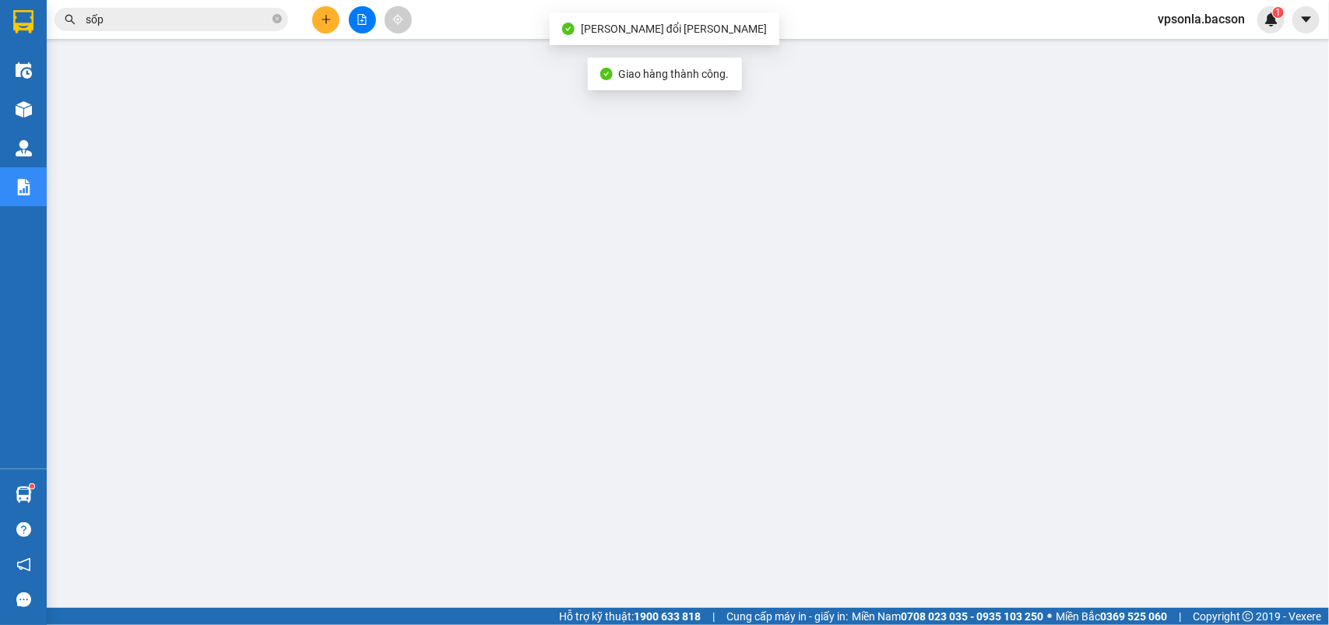
click at [167, 16] on input "sốp" at bounding box center [178, 19] width 184 height 17
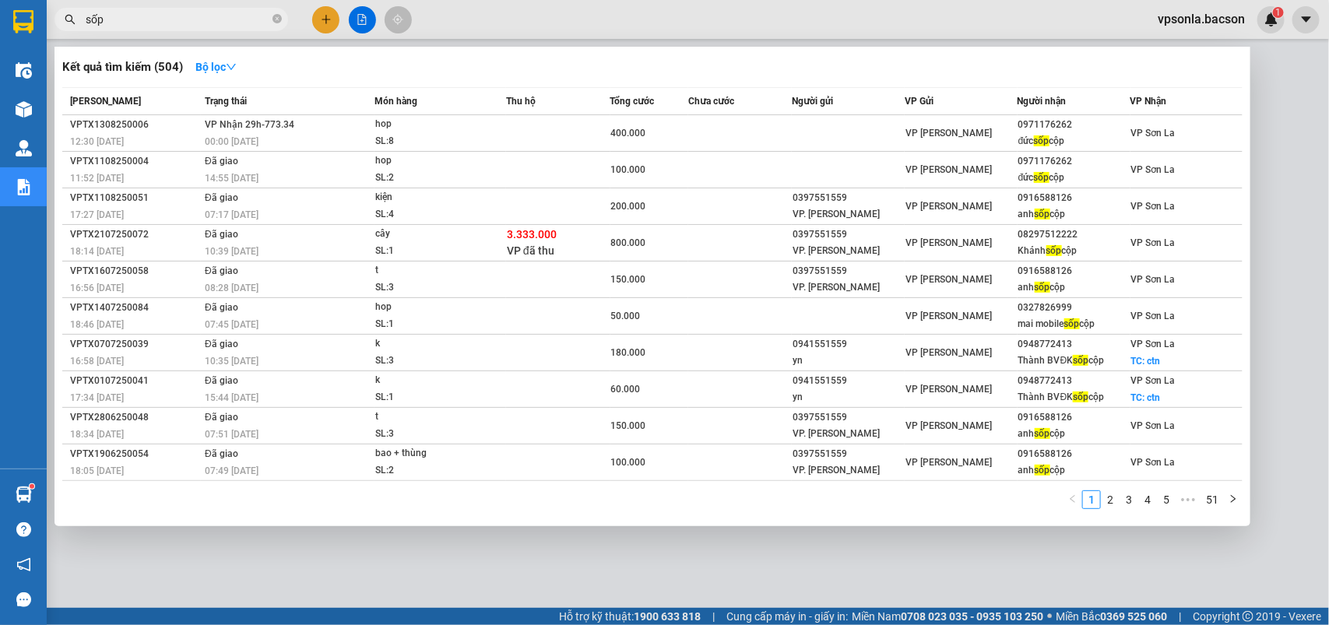
click at [145, 5] on div at bounding box center [664, 312] width 1329 height 625
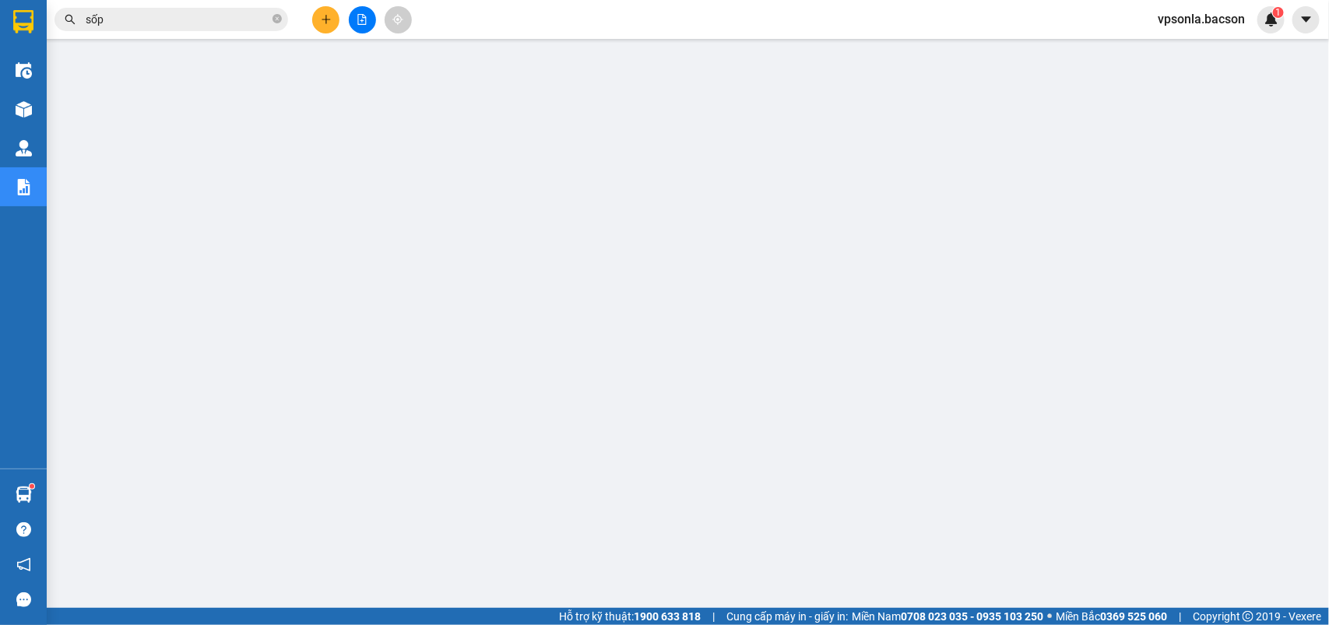
click at [145, 6] on div "Kết quả tìm kiếm ( 504 ) Bộ lọc Mã ĐH Trạng thái Món hàng Thu hộ Tổng cước Chưa…" at bounding box center [152, 19] width 304 height 27
click at [144, 24] on input "sốp" at bounding box center [178, 19] width 184 height 17
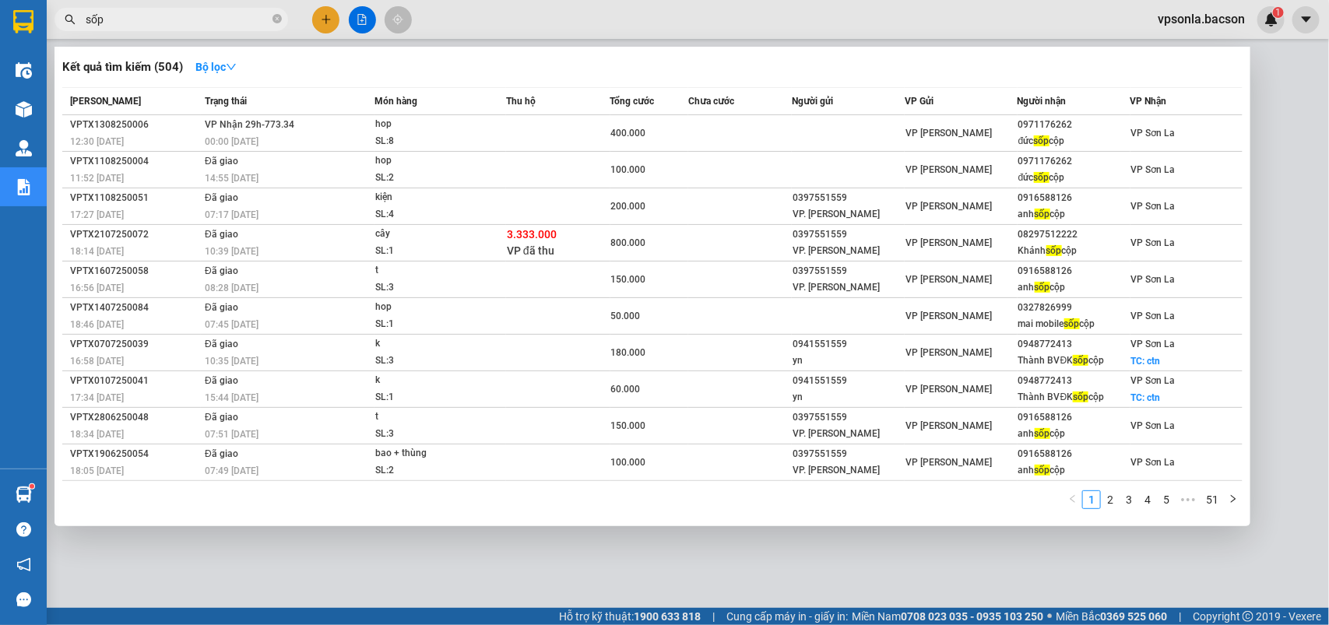
click at [144, 24] on input "sốp" at bounding box center [178, 19] width 184 height 17
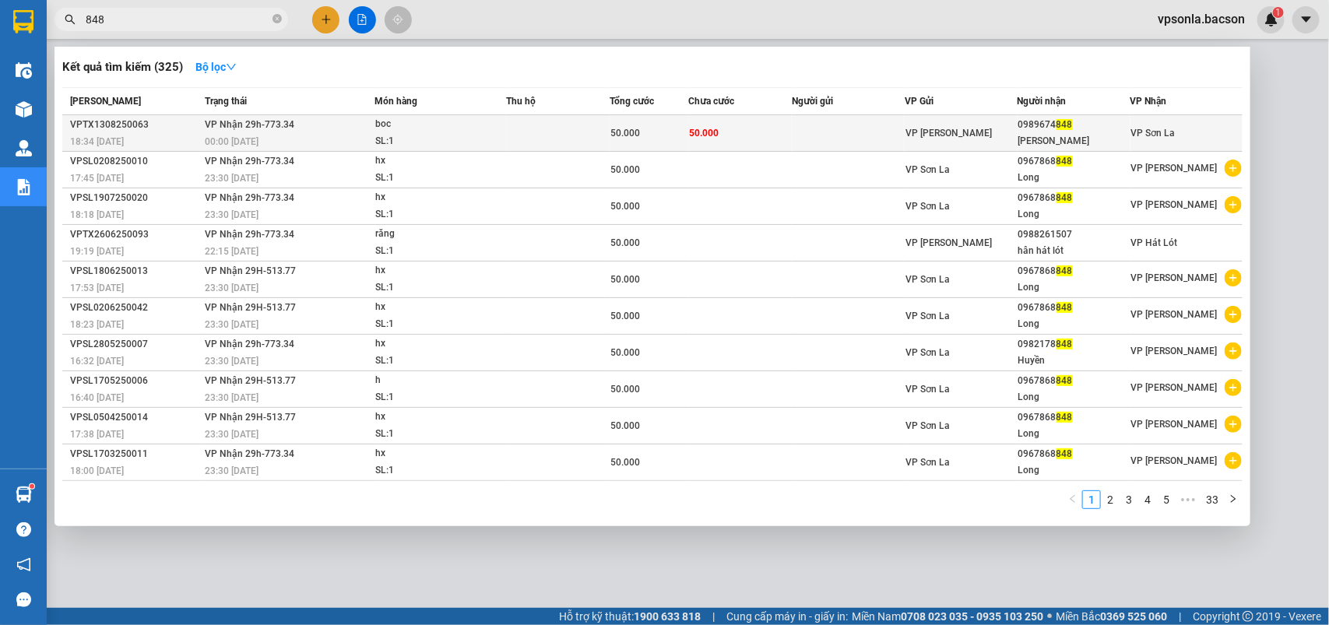
type input "848"
click at [1005, 125] on div "VP [PERSON_NAME]" at bounding box center [961, 133] width 111 height 17
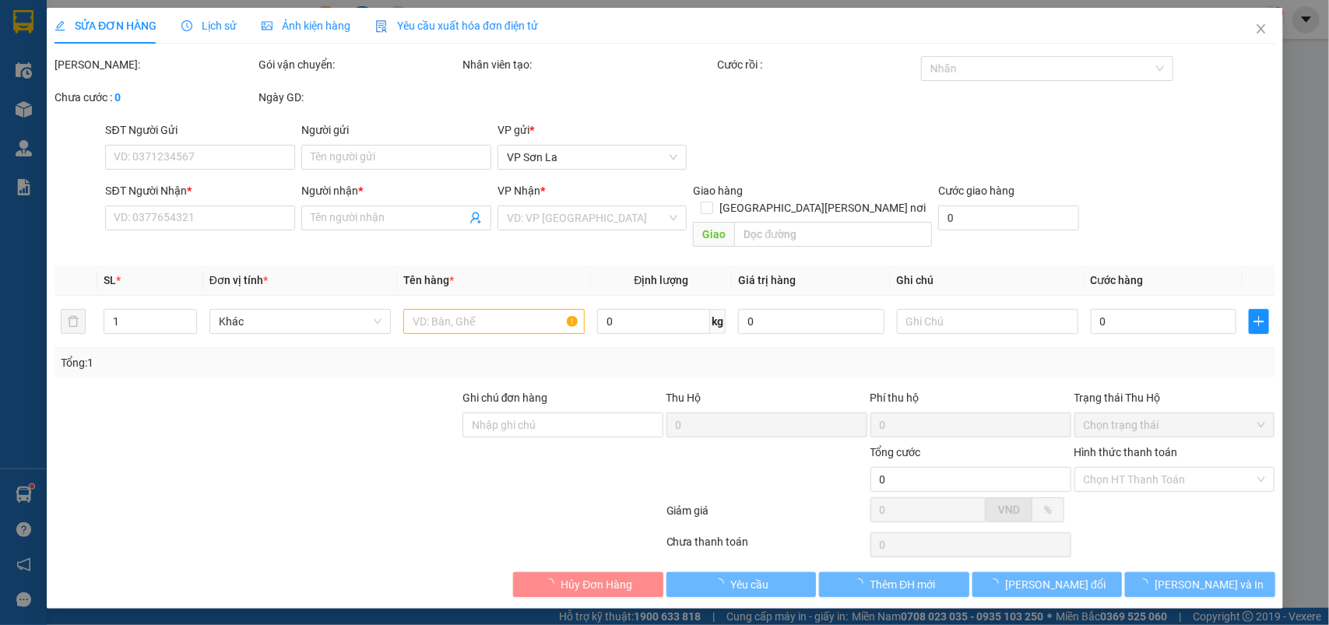
type input "0989674848"
type input "minh anh"
type input "50.000"
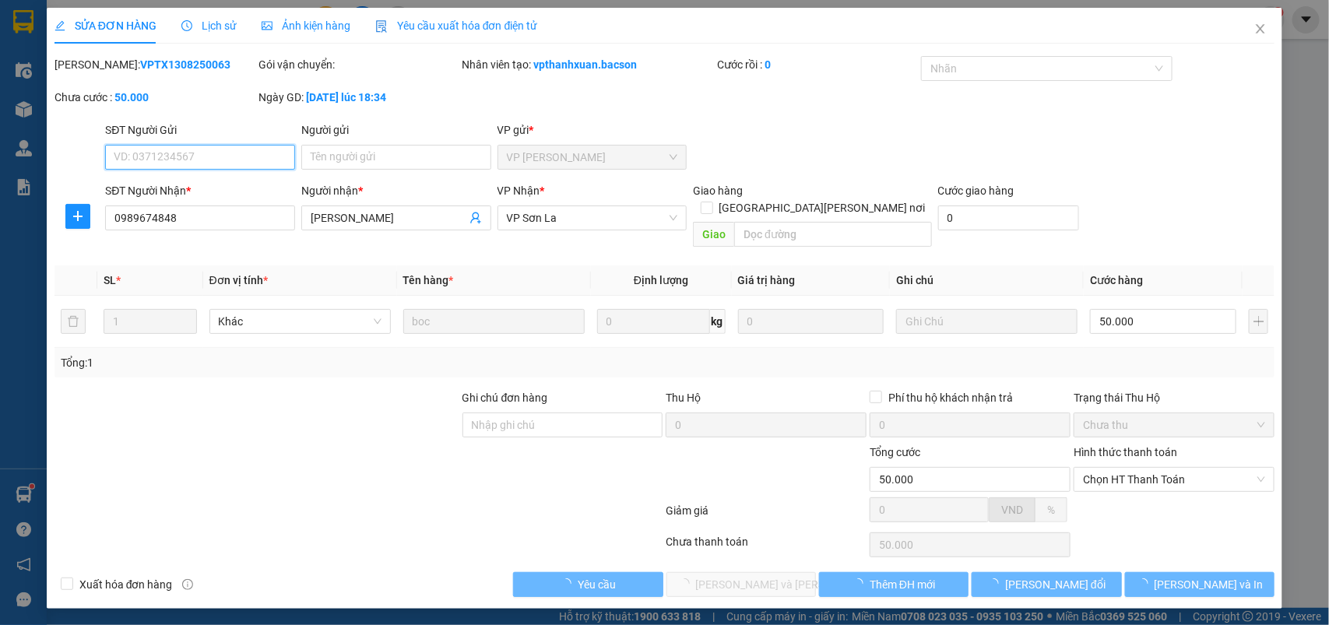
click at [1118, 471] on span "Chọn HT Thanh Toán" at bounding box center [1174, 479] width 182 height 23
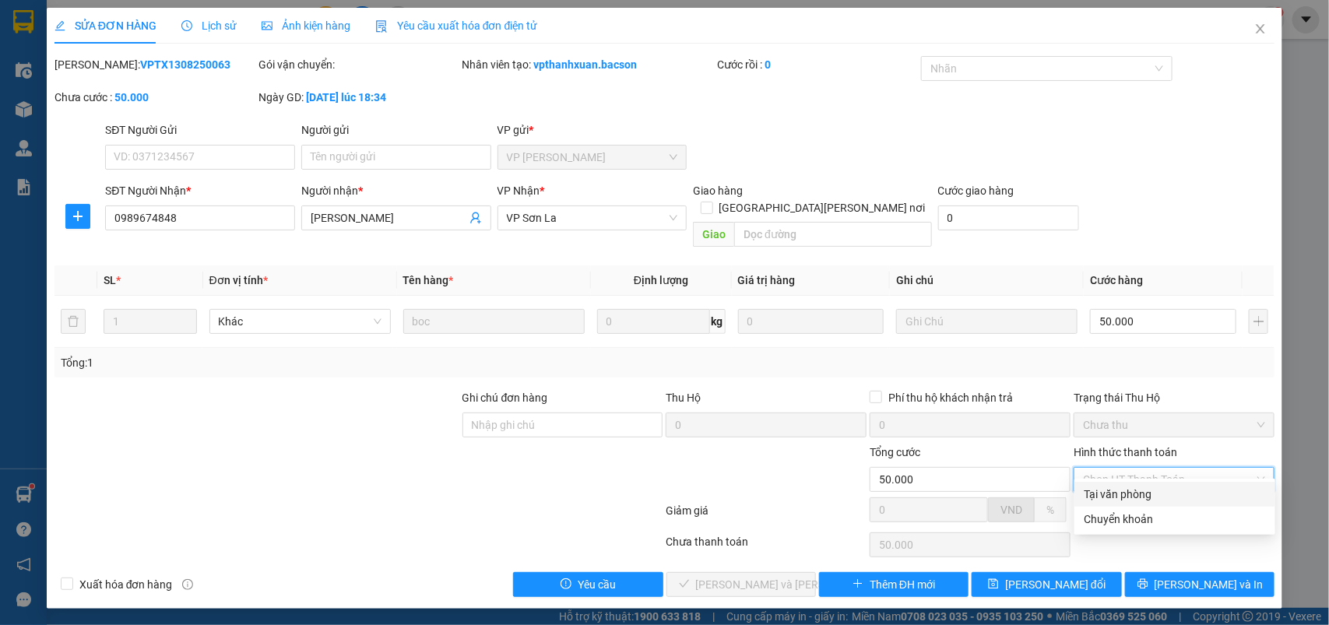
click at [1097, 488] on div "Tại văn phòng" at bounding box center [1175, 494] width 182 height 17
type input "0"
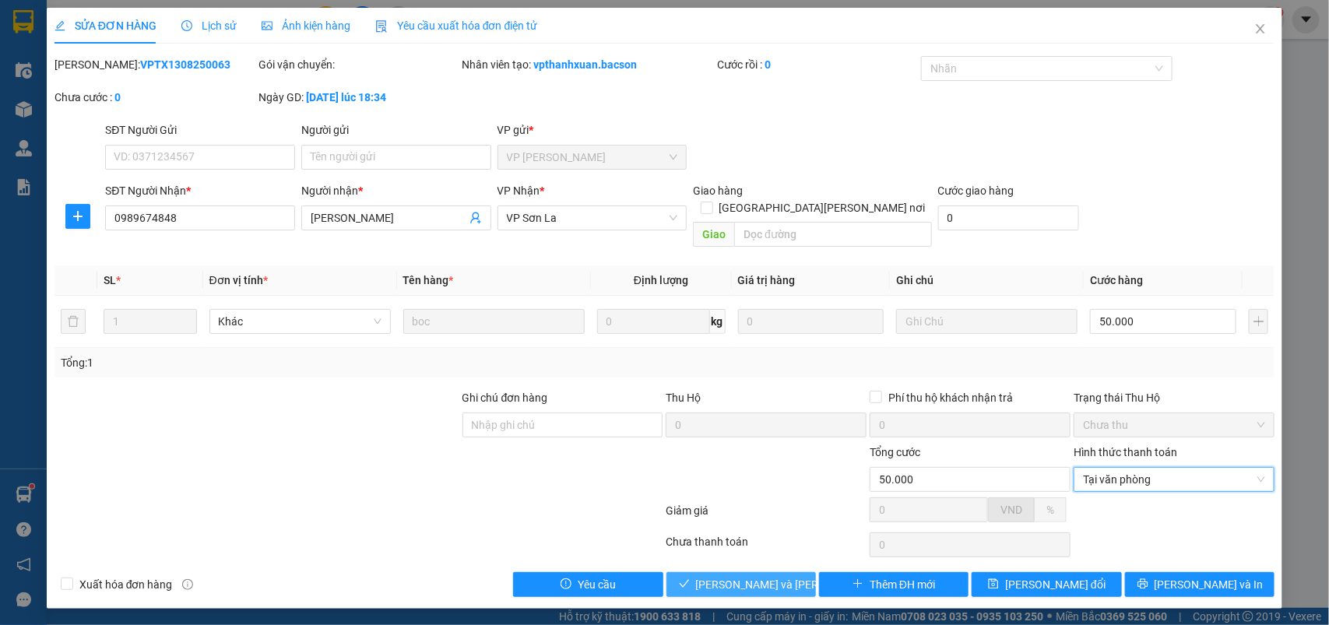
click at [736, 576] on span "[PERSON_NAME] và Giao hàng" at bounding box center [801, 584] width 210 height 17
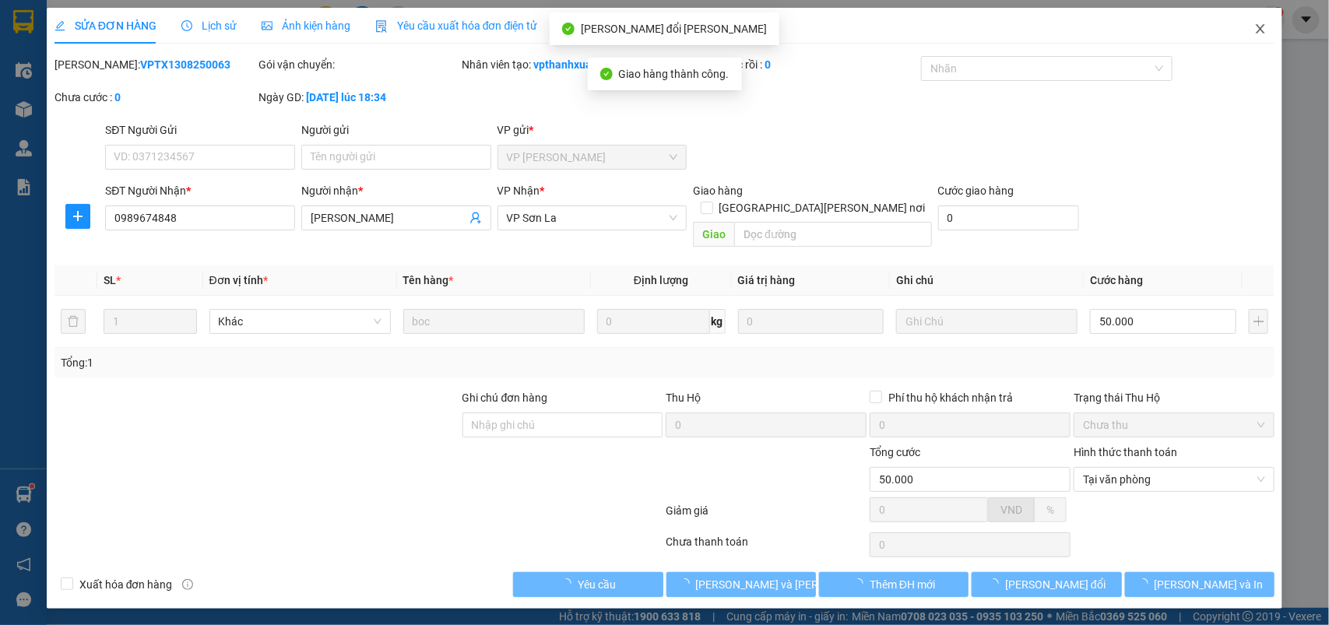
click at [1256, 26] on icon "close" at bounding box center [1261, 29] width 12 height 12
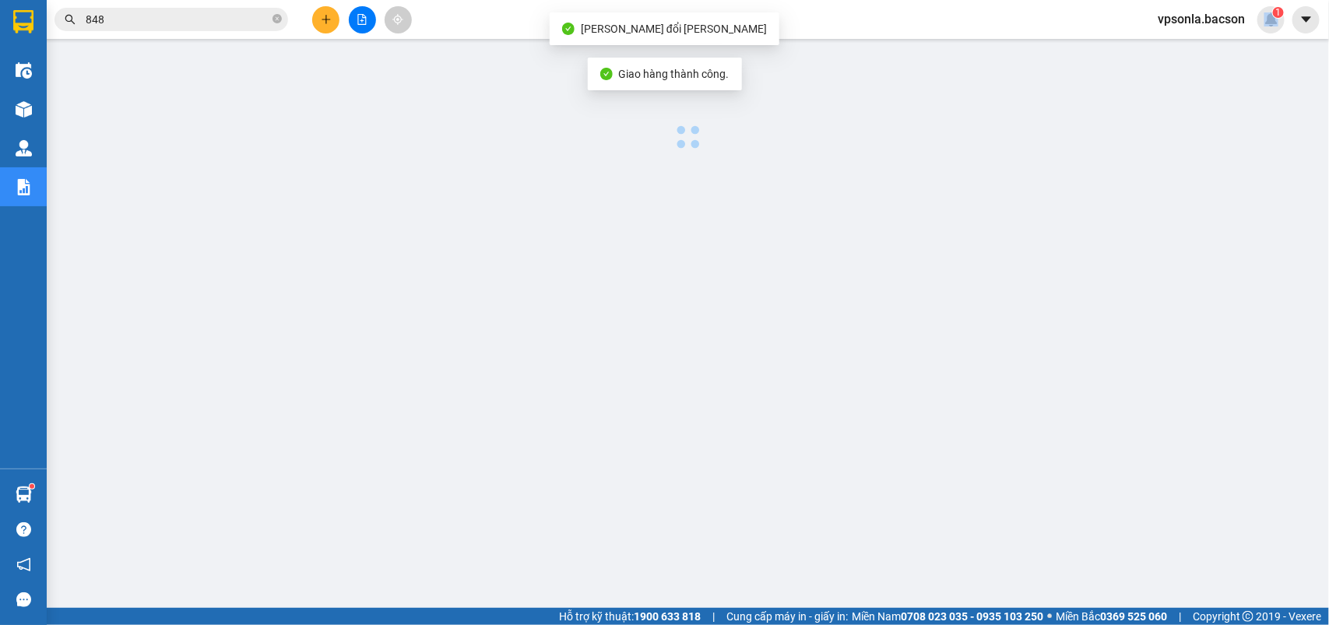
click at [1256, 26] on span "vpsonla.bacson" at bounding box center [1202, 18] width 112 height 19
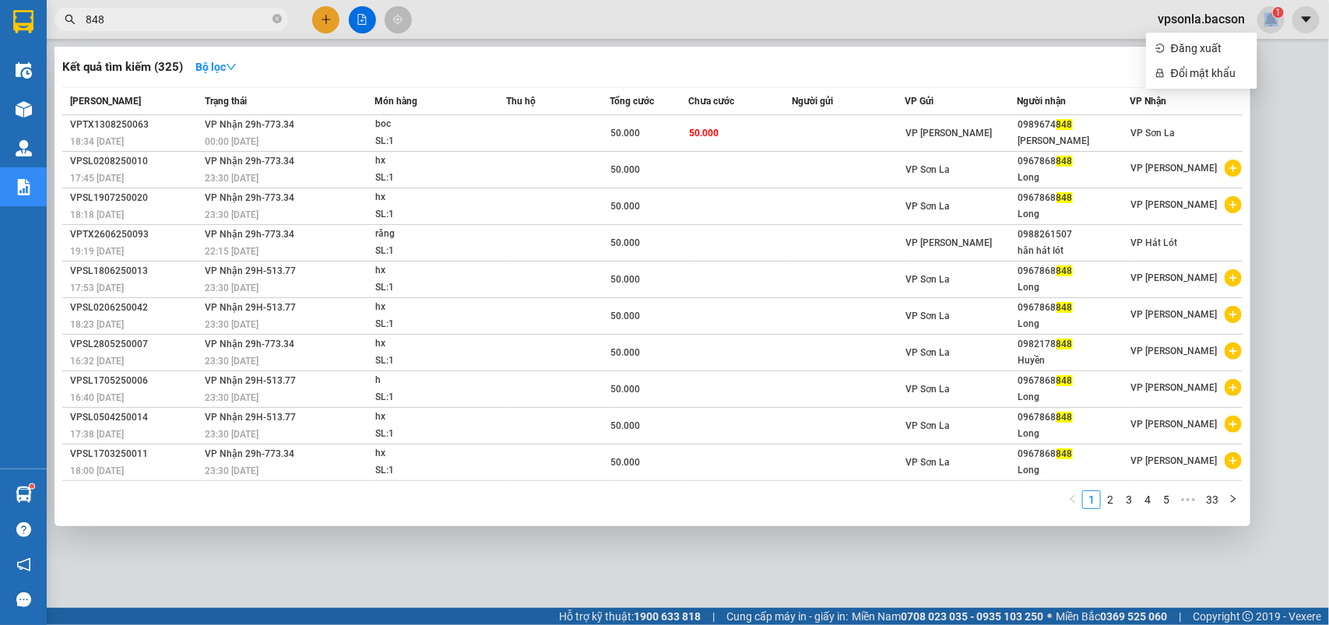
click at [181, 22] on input "848" at bounding box center [178, 19] width 184 height 17
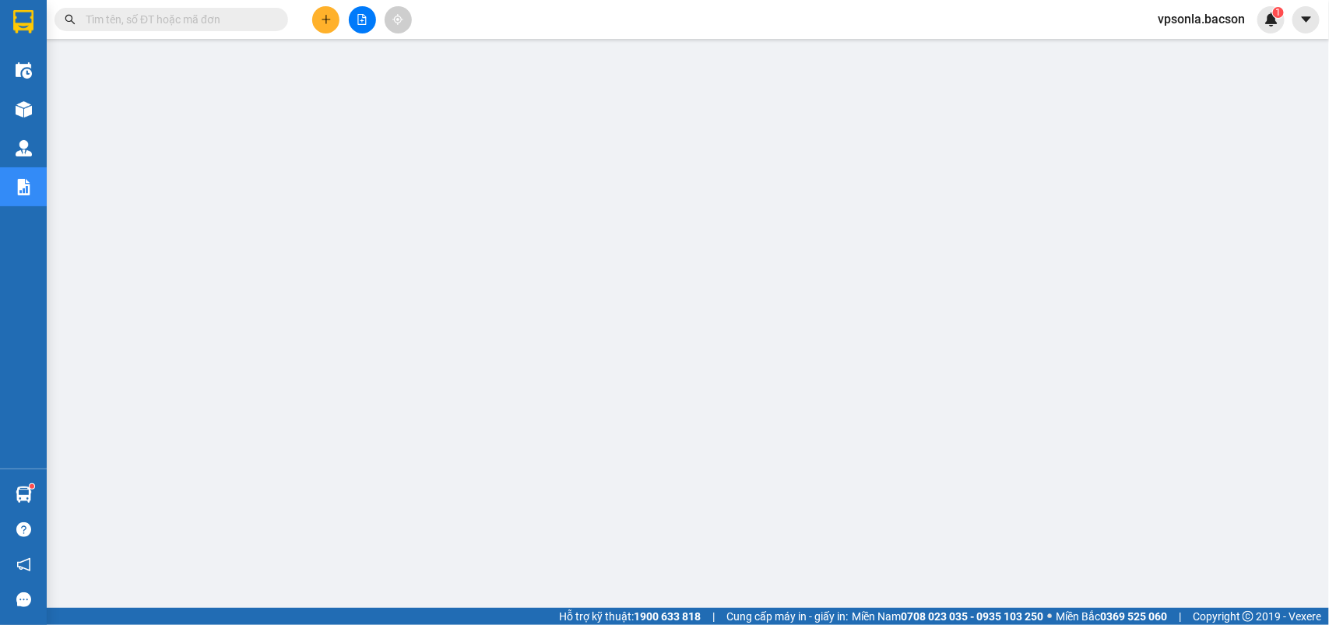
click at [181, 22] on input "text" at bounding box center [178, 19] width 184 height 17
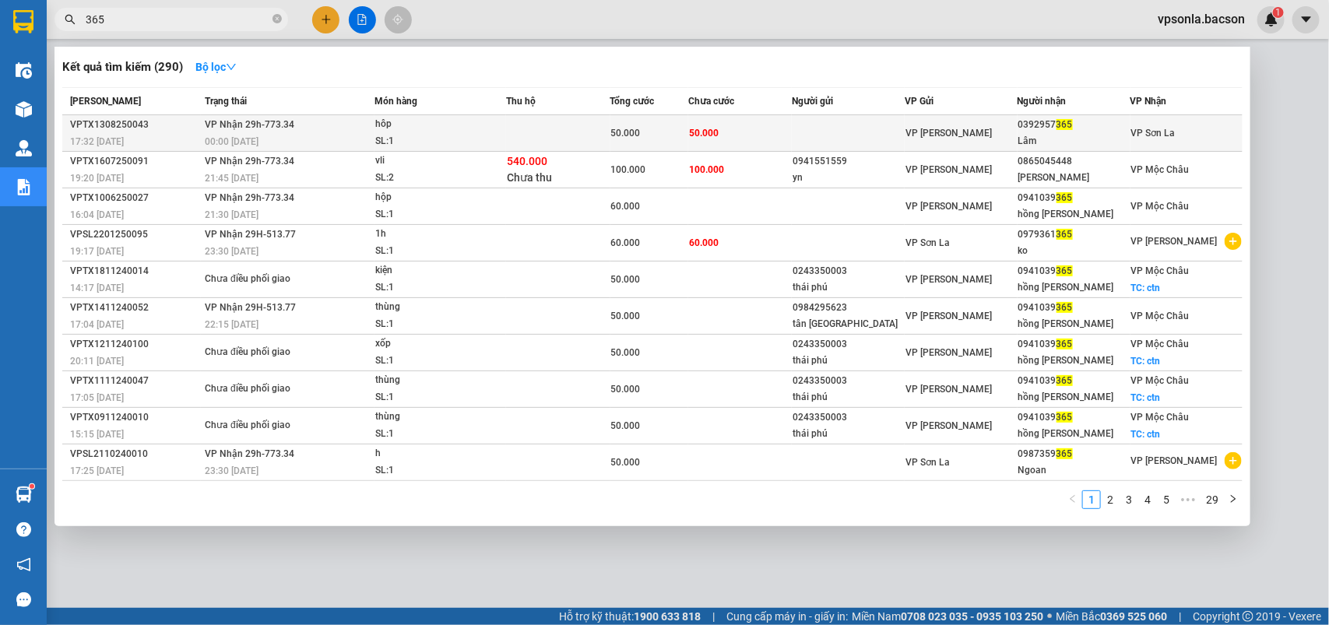
type input "365"
click at [1095, 142] on div "Lâm" at bounding box center [1074, 141] width 111 height 16
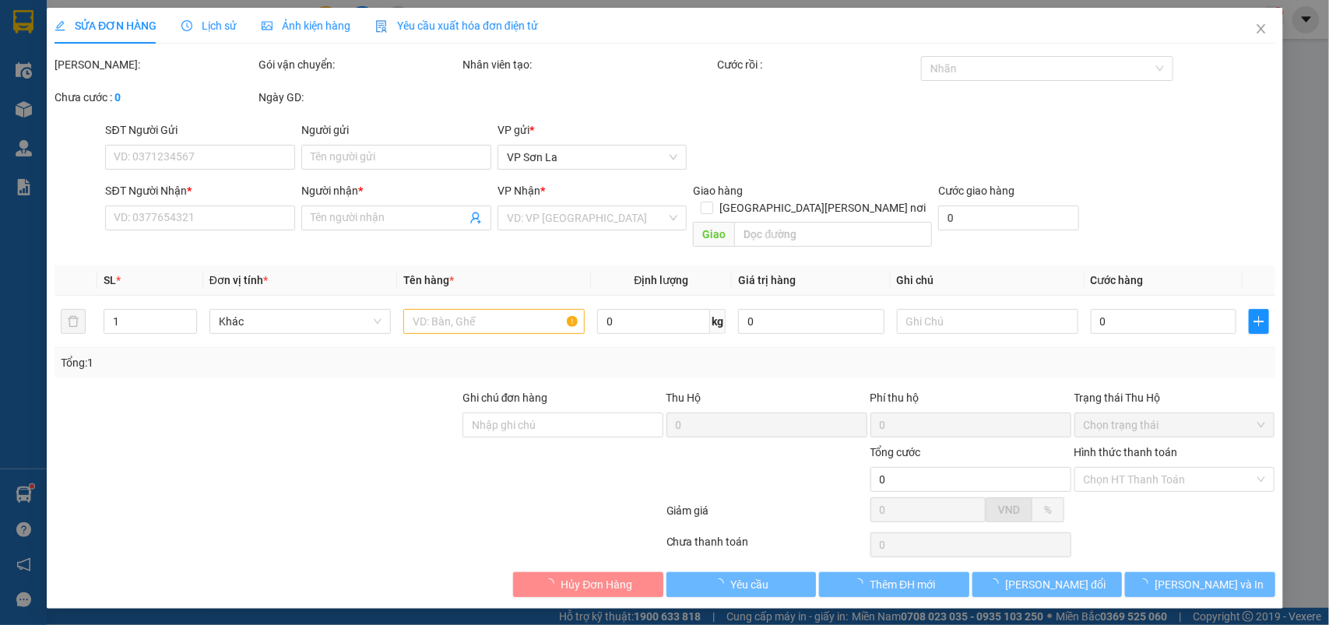
type input "0392957365"
type input "Lâm"
type input "50.000"
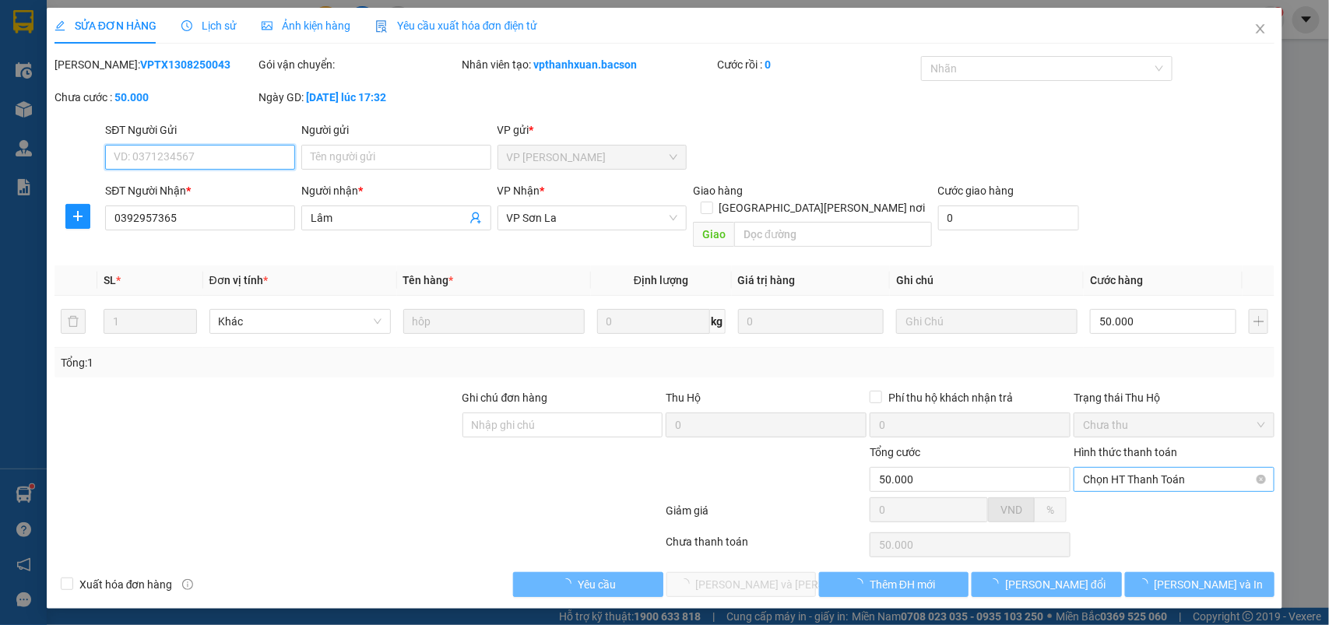
click at [1115, 468] on span "Chọn HT Thanh Toán" at bounding box center [1174, 479] width 182 height 23
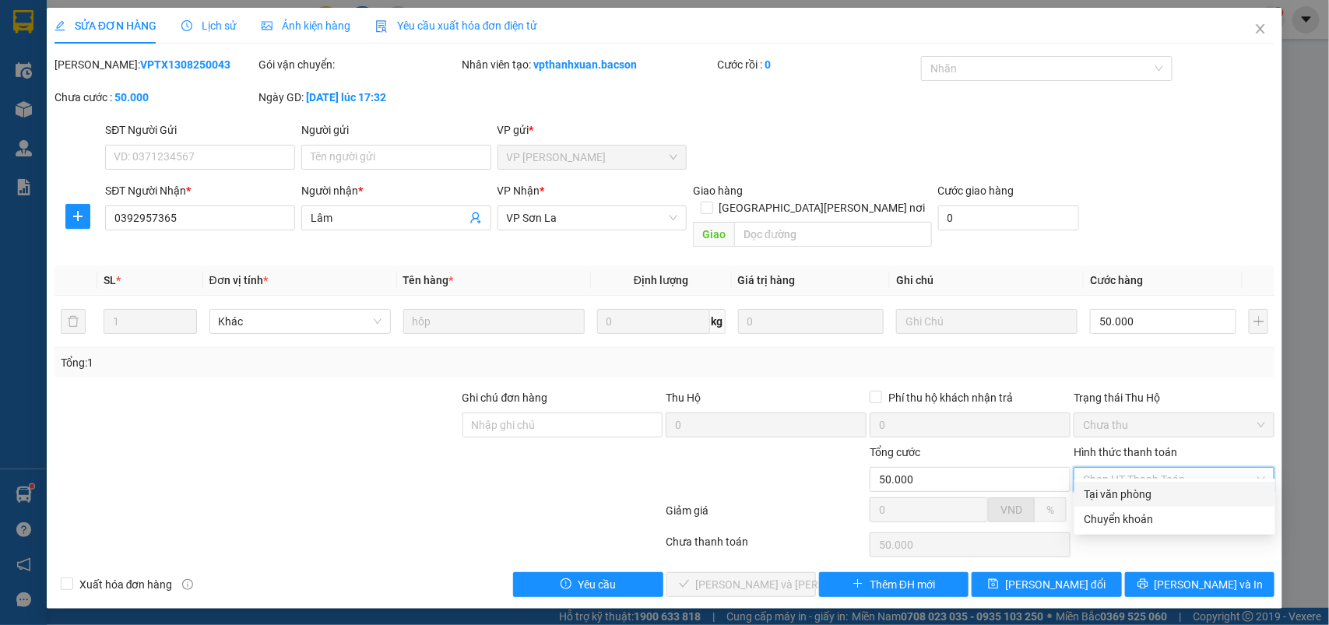
drag, startPoint x: 1104, startPoint y: 470, endPoint x: 901, endPoint y: 512, distance: 207.0
click at [1087, 488] on div "Tại văn phòng" at bounding box center [1175, 494] width 182 height 17
type input "0"
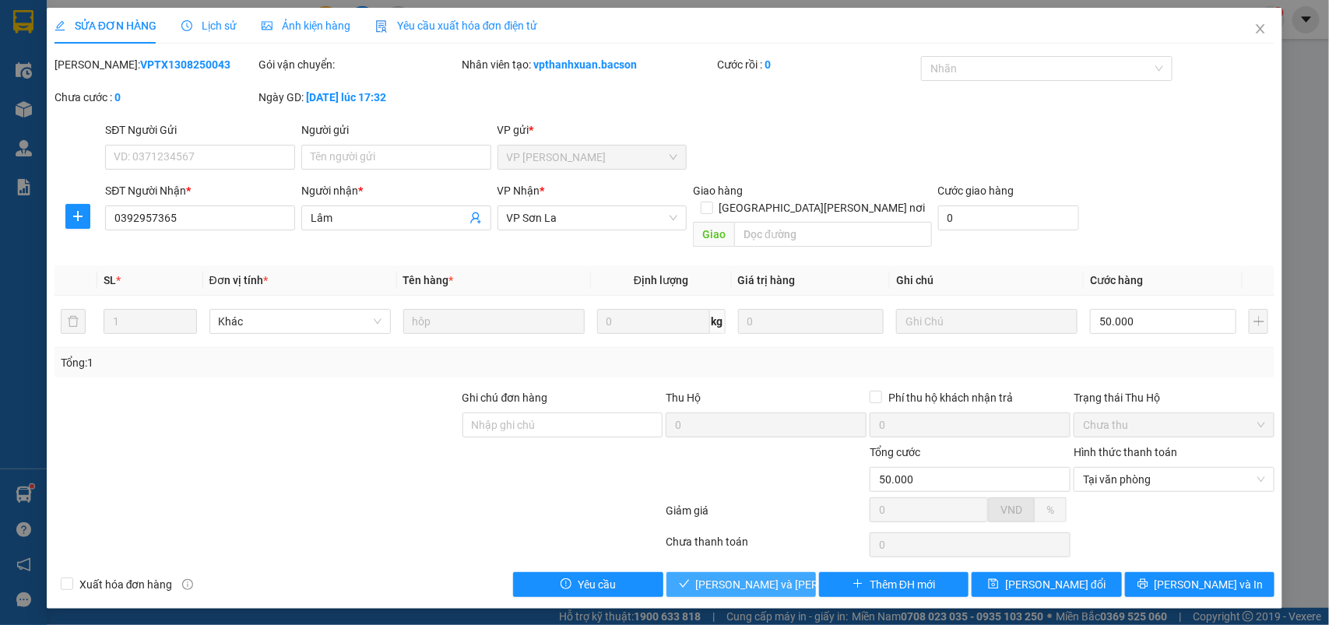
click at [742, 576] on span "[PERSON_NAME] và Giao hàng" at bounding box center [801, 584] width 210 height 17
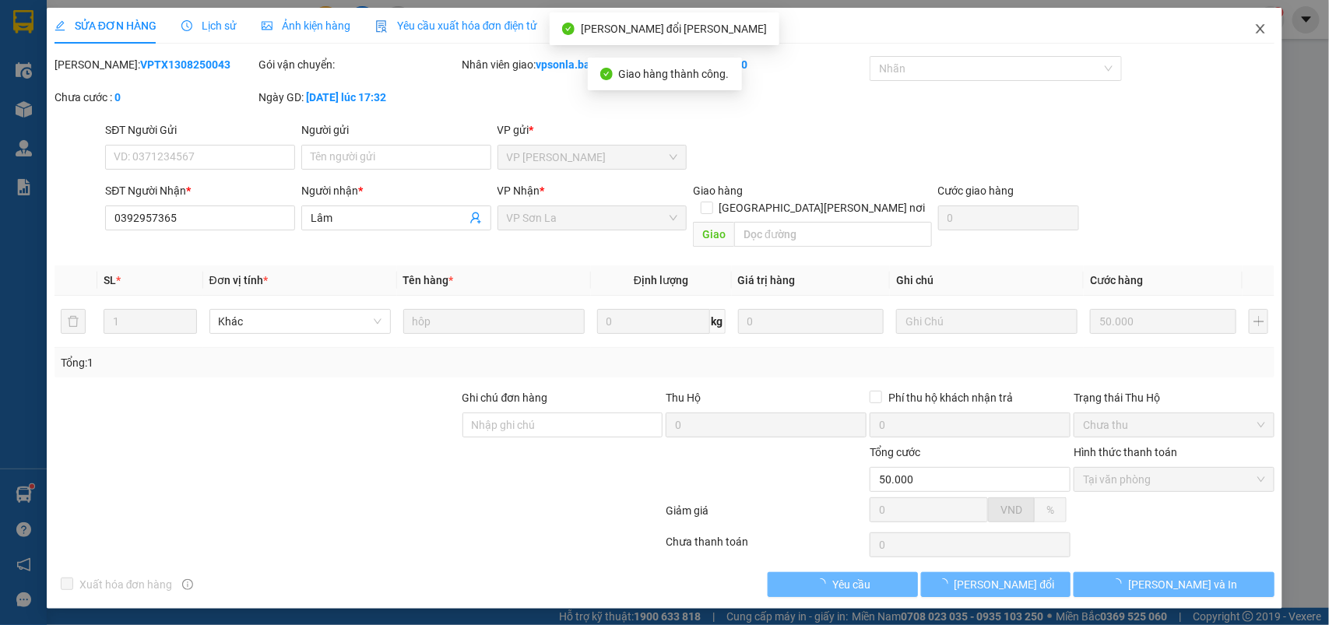
click at [1259, 23] on icon "close" at bounding box center [1261, 29] width 12 height 12
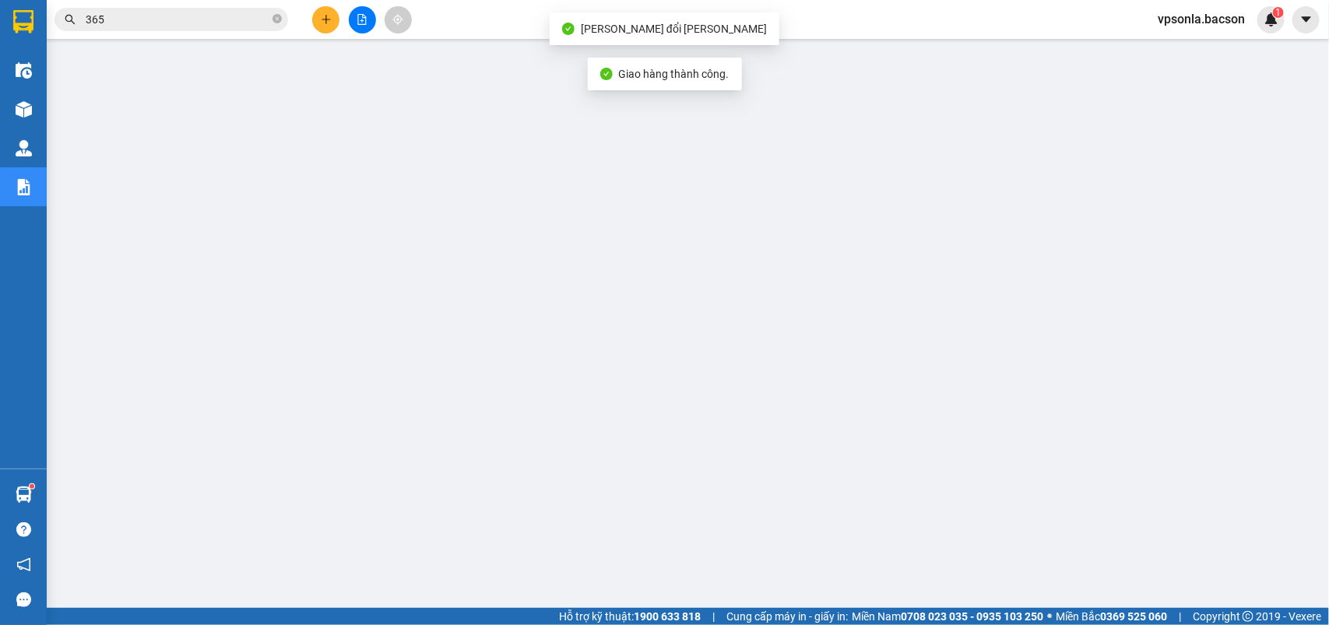
click at [174, 20] on input "365" at bounding box center [178, 19] width 184 height 17
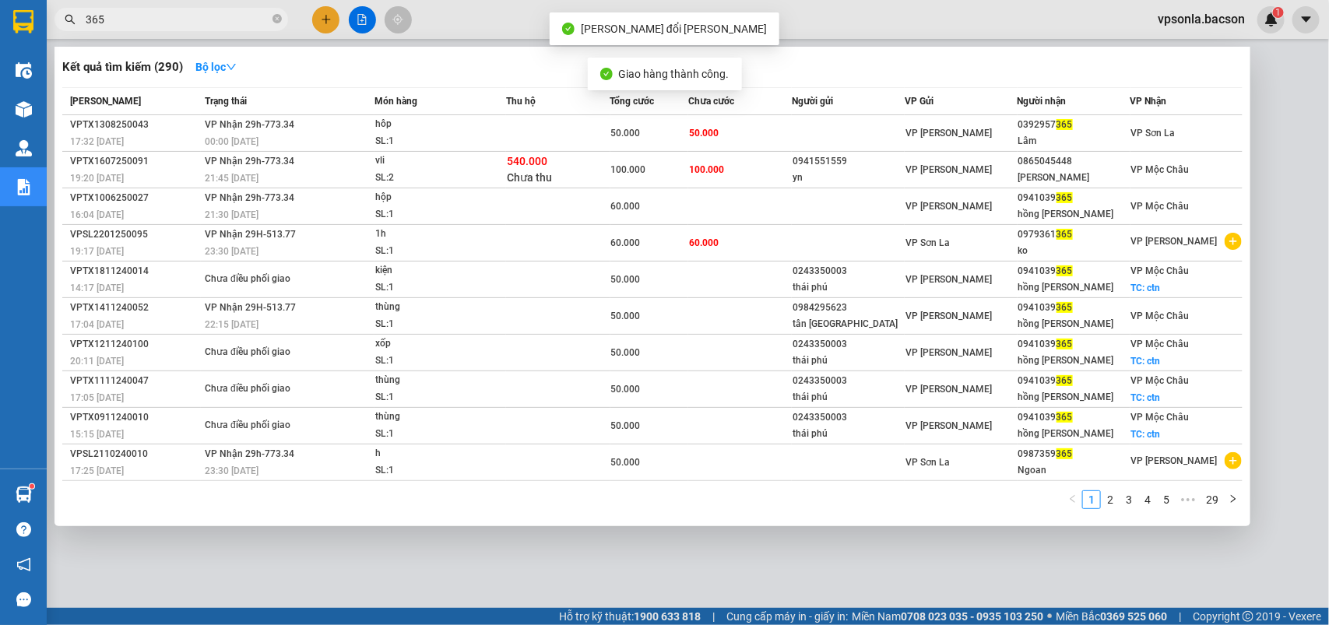
click at [174, 20] on input "365" at bounding box center [178, 19] width 184 height 17
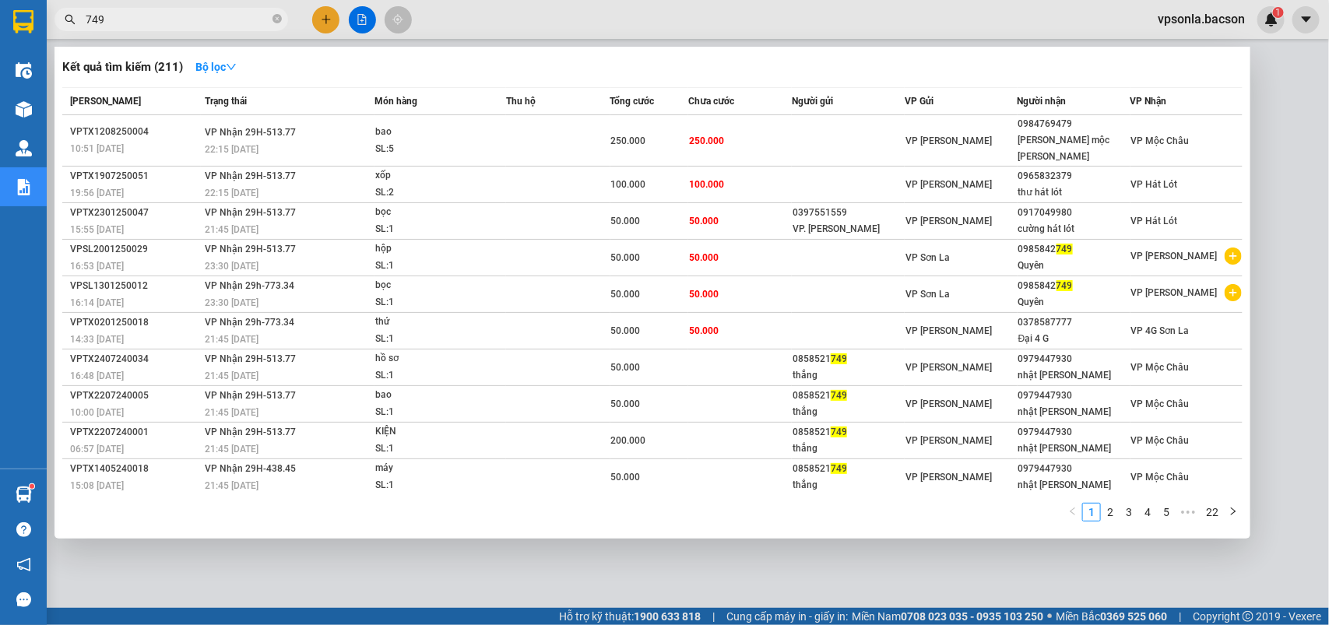
click at [143, 21] on input "749" at bounding box center [178, 19] width 184 height 17
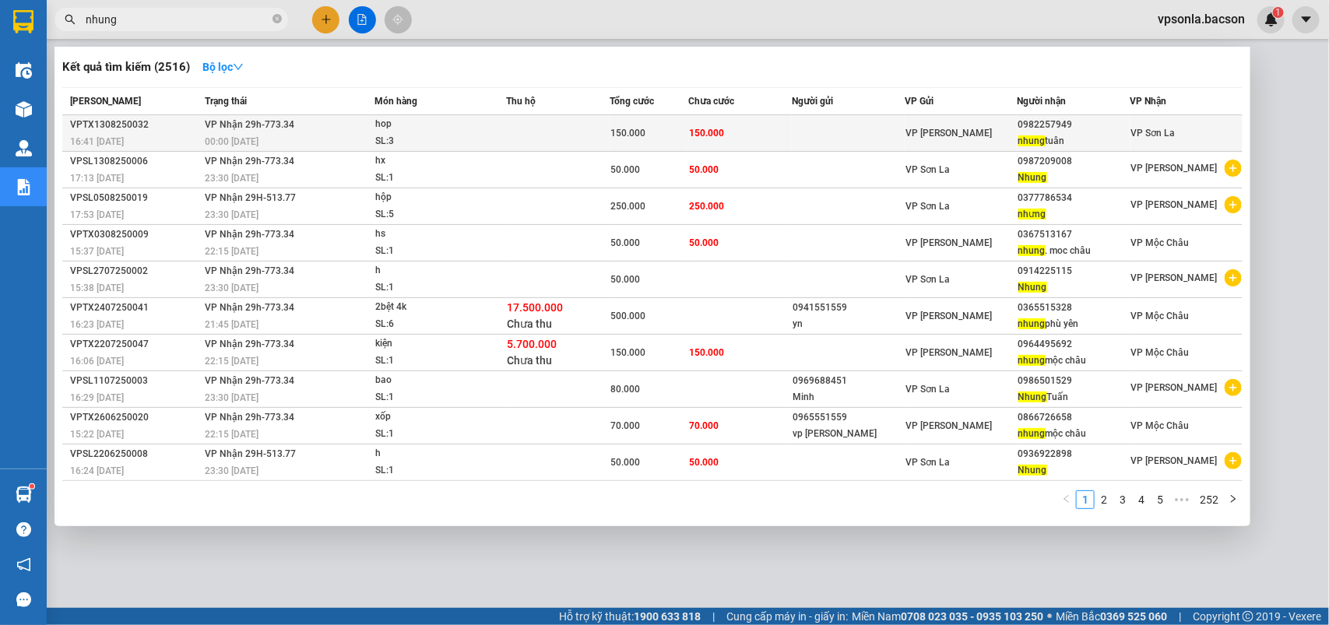
type input "nhung"
click at [972, 133] on div "VP [PERSON_NAME]" at bounding box center [961, 133] width 111 height 17
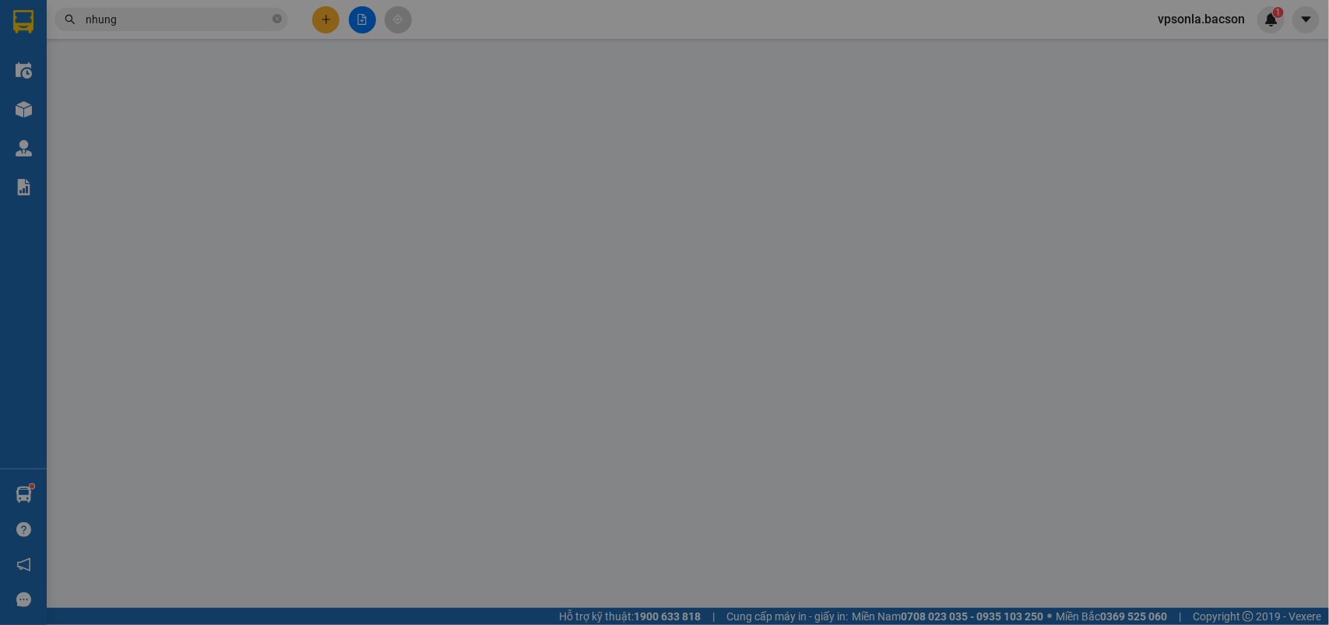
type input "0982257949"
type input "nhung tuân"
type input "150.000"
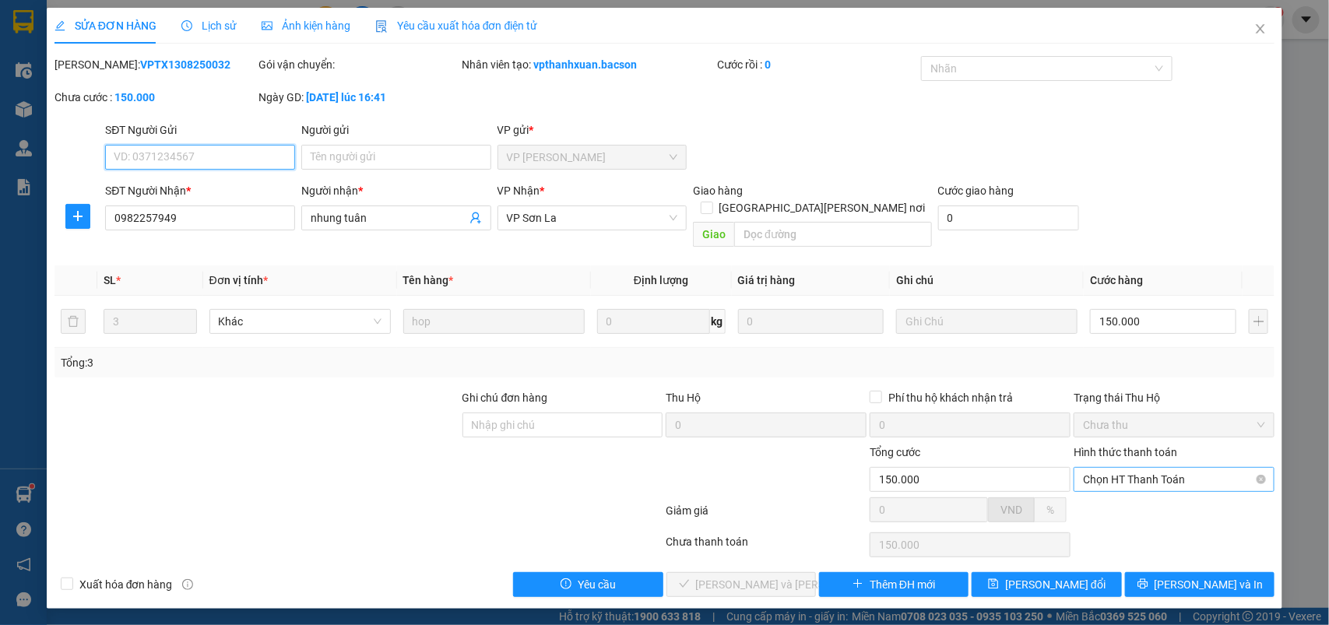
click at [1107, 468] on span "Chọn HT Thanh Toán" at bounding box center [1174, 479] width 182 height 23
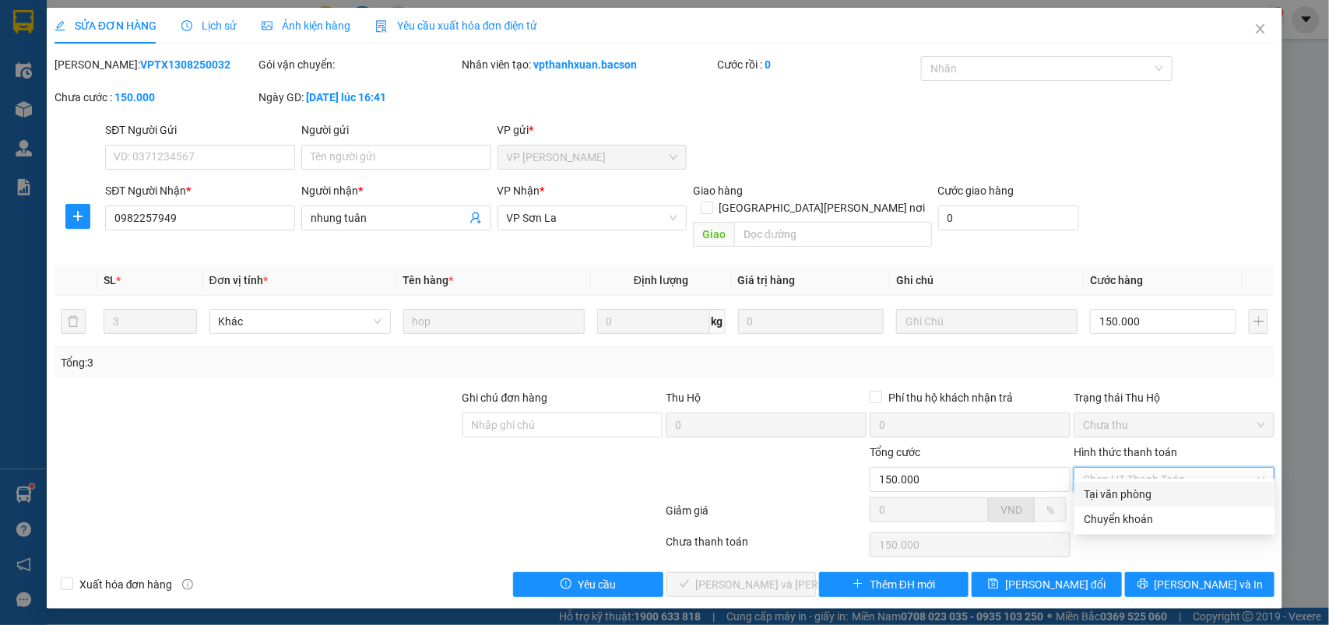
click at [1092, 495] on div "Tại văn phòng" at bounding box center [1175, 494] width 182 height 17
type input "0"
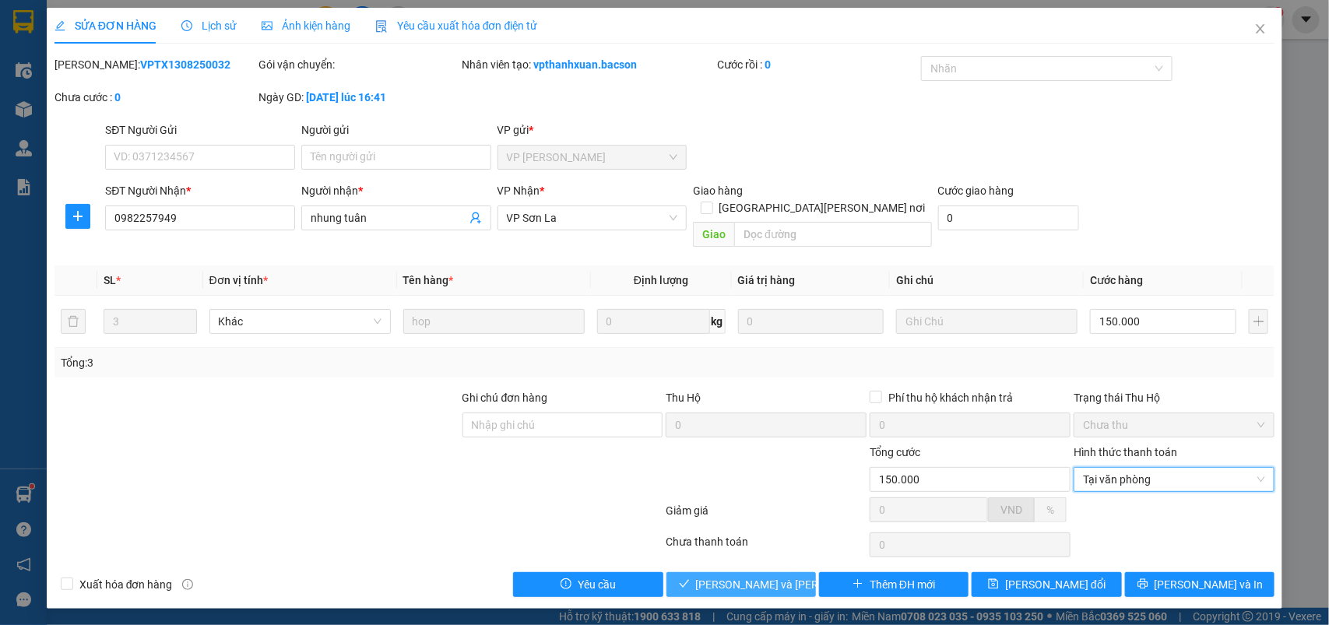
drag, startPoint x: 733, startPoint y: 574, endPoint x: 746, endPoint y: 571, distance: 13.6
click at [732, 576] on span "[PERSON_NAME] và Giao hàng" at bounding box center [801, 584] width 210 height 17
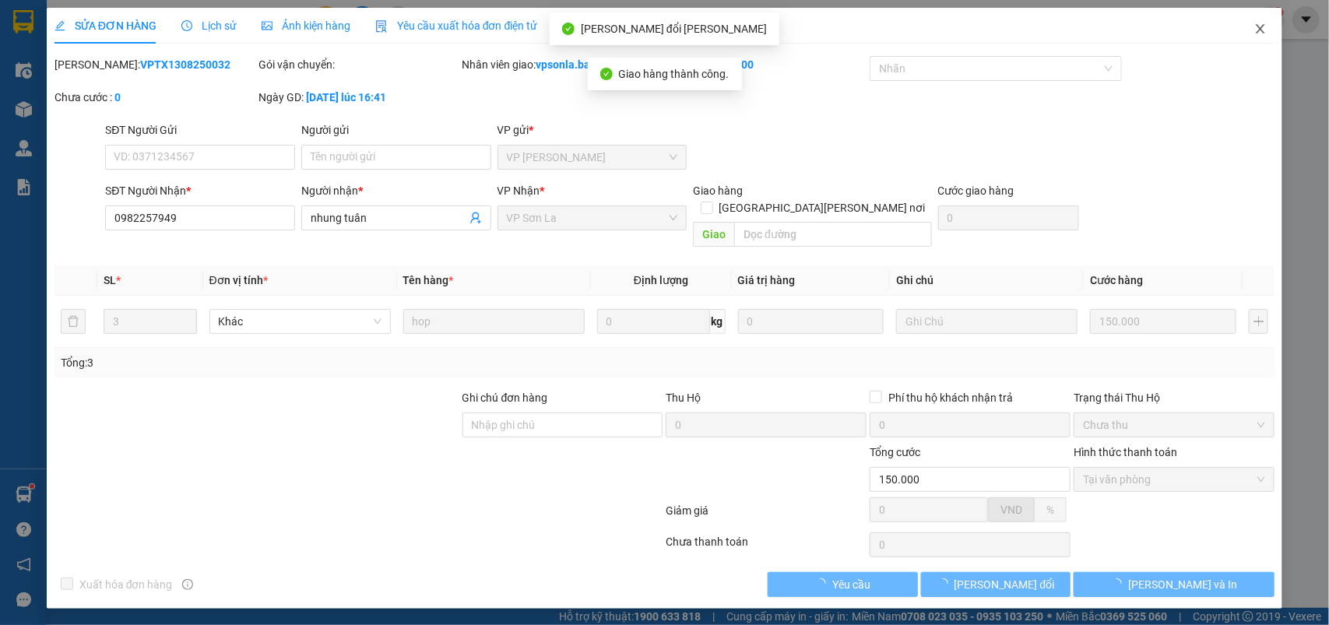
click at [1263, 27] on icon "close" at bounding box center [1261, 28] width 9 height 9
click at [1263, 27] on div "1" at bounding box center [1271, 19] width 27 height 27
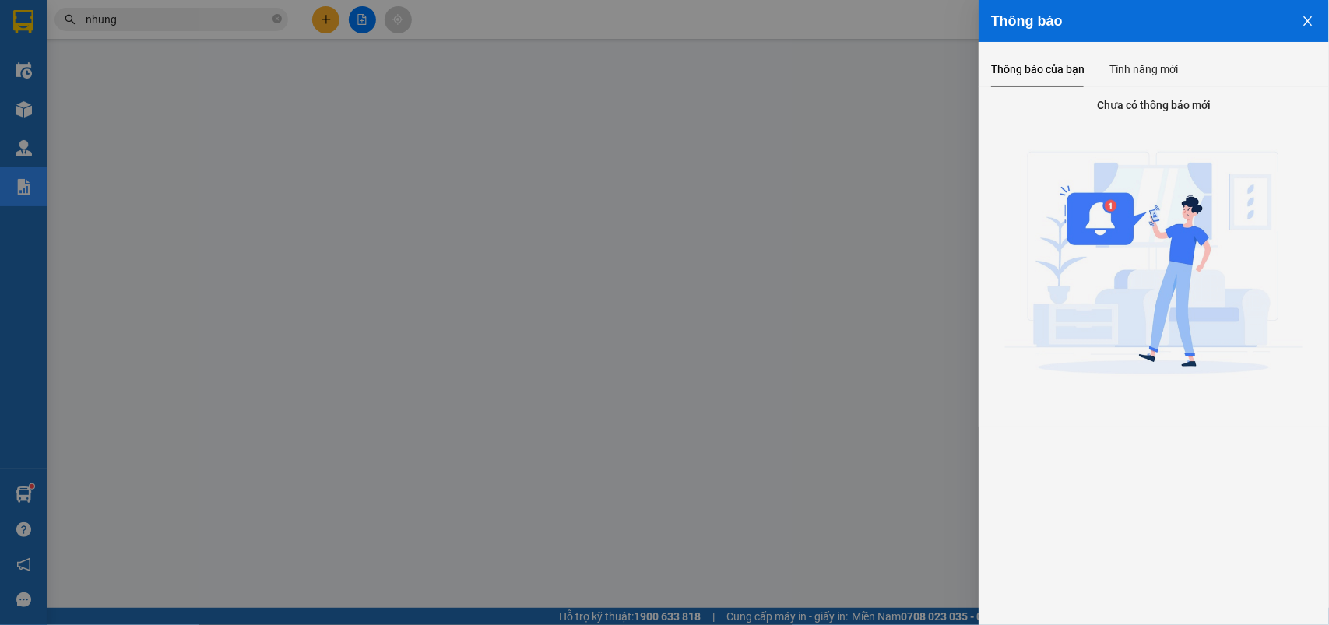
click at [173, 23] on div at bounding box center [664, 312] width 1329 height 625
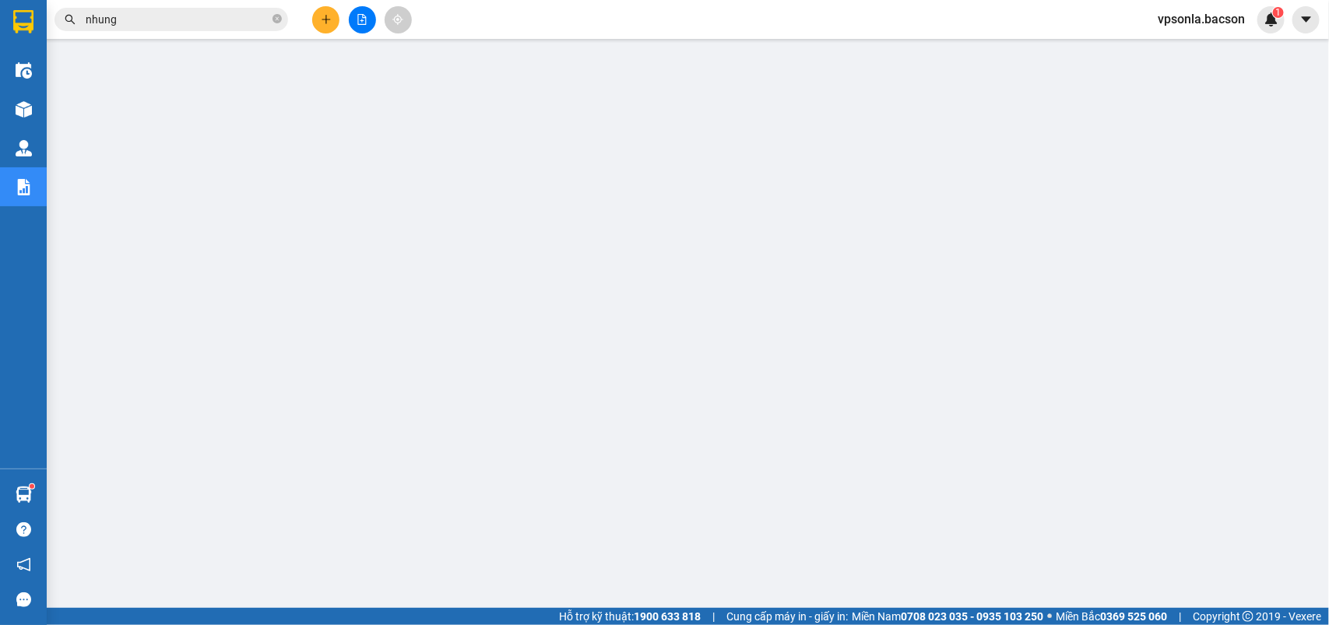
click at [1329, 23] on div "Thông báo Thông báo của bạn Tính năng mới Chưa có thông báo mới" at bounding box center [1329, 312] width 0 height 625
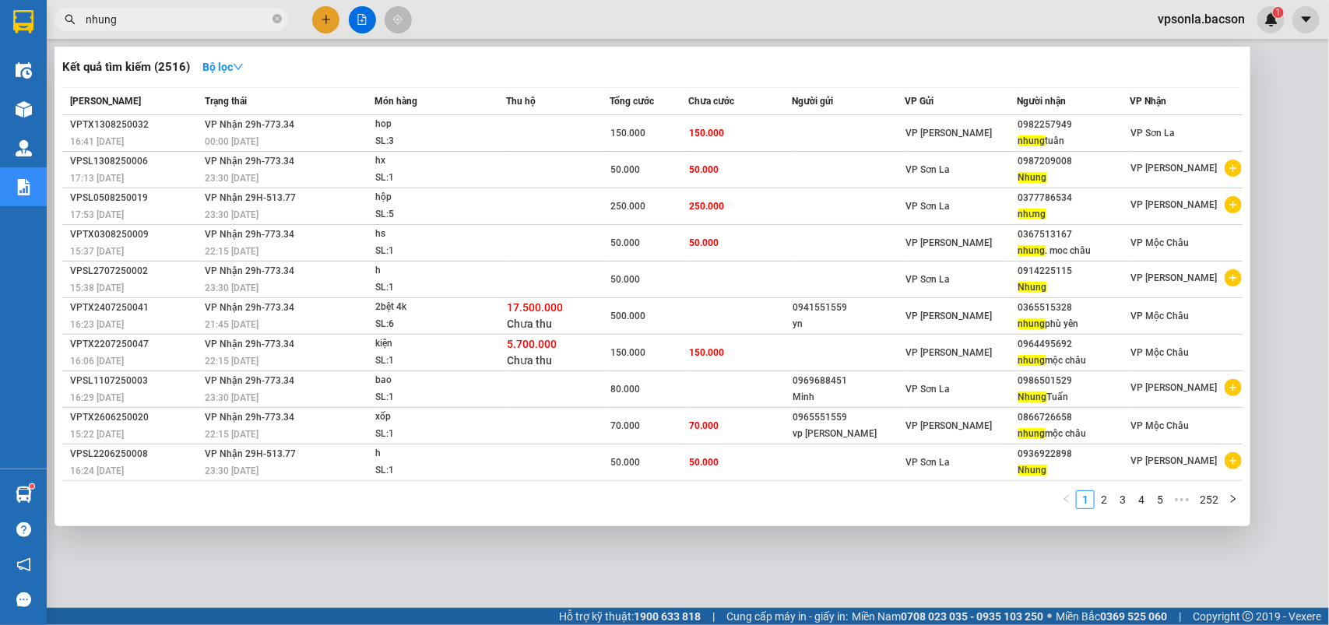
click at [173, 23] on input "nhung" at bounding box center [178, 19] width 184 height 17
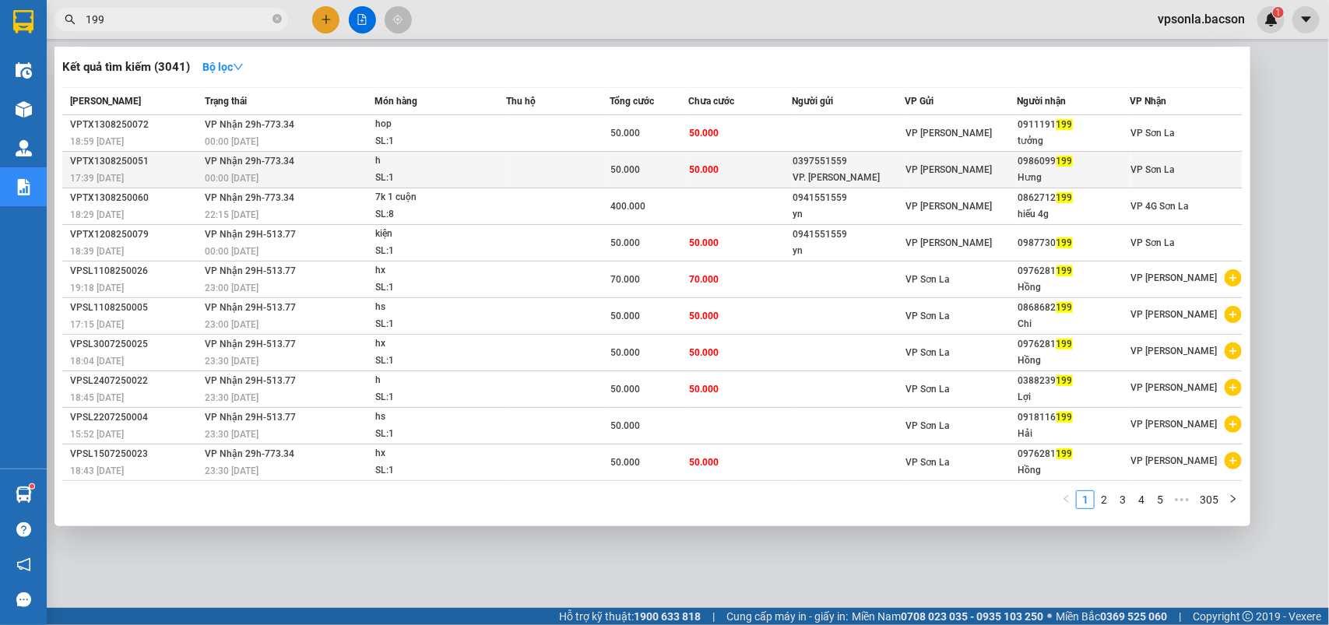
type input "199"
click at [1079, 164] on div "0986099 199" at bounding box center [1074, 161] width 111 height 16
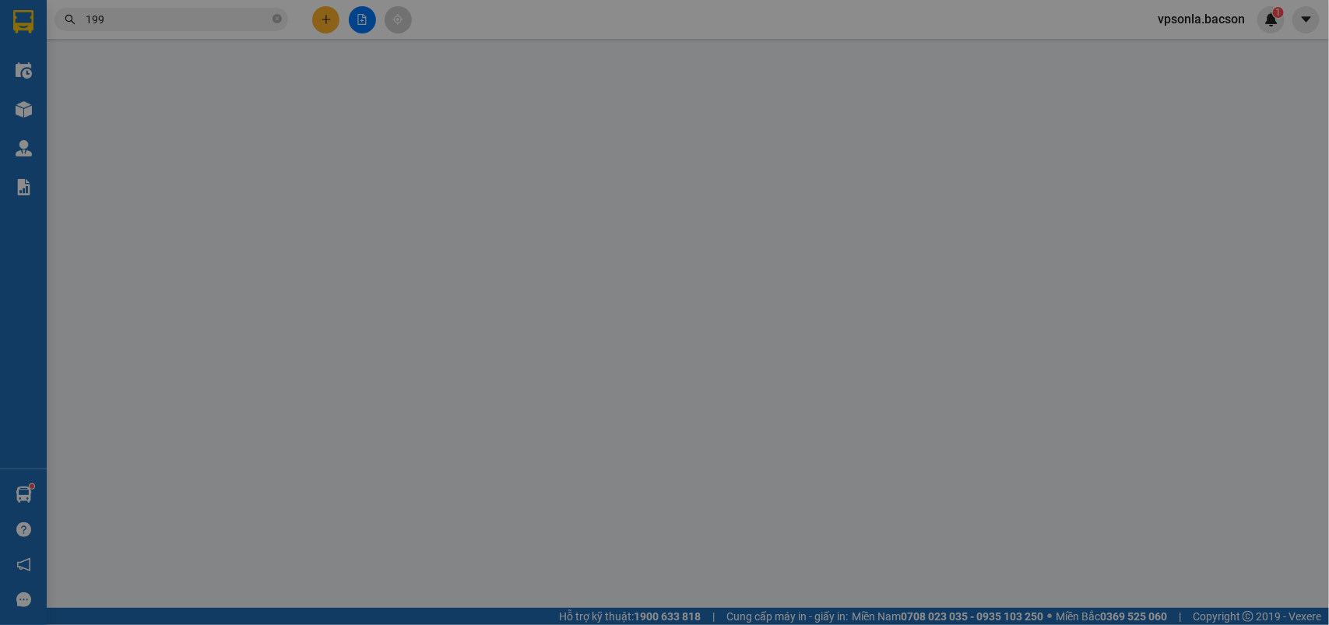
type input "0397551559"
type input "VP. [PERSON_NAME]"
type input "0986099199"
type input "Hưng"
type input "50.000"
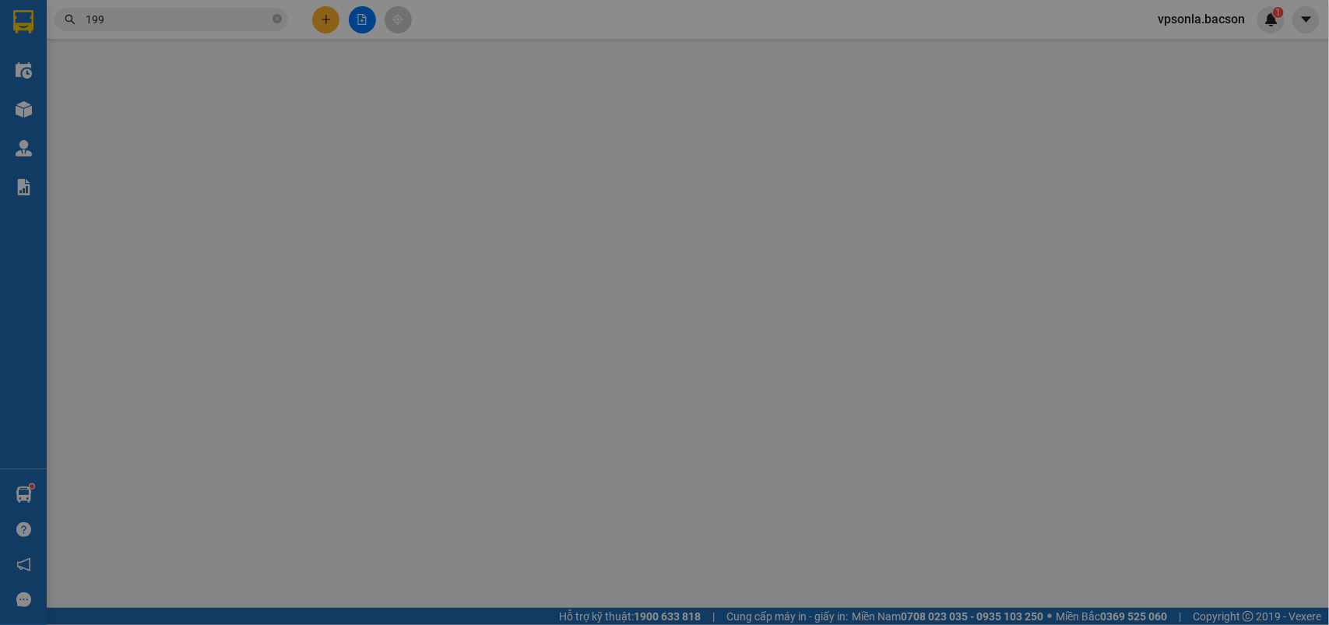
type input "50.000"
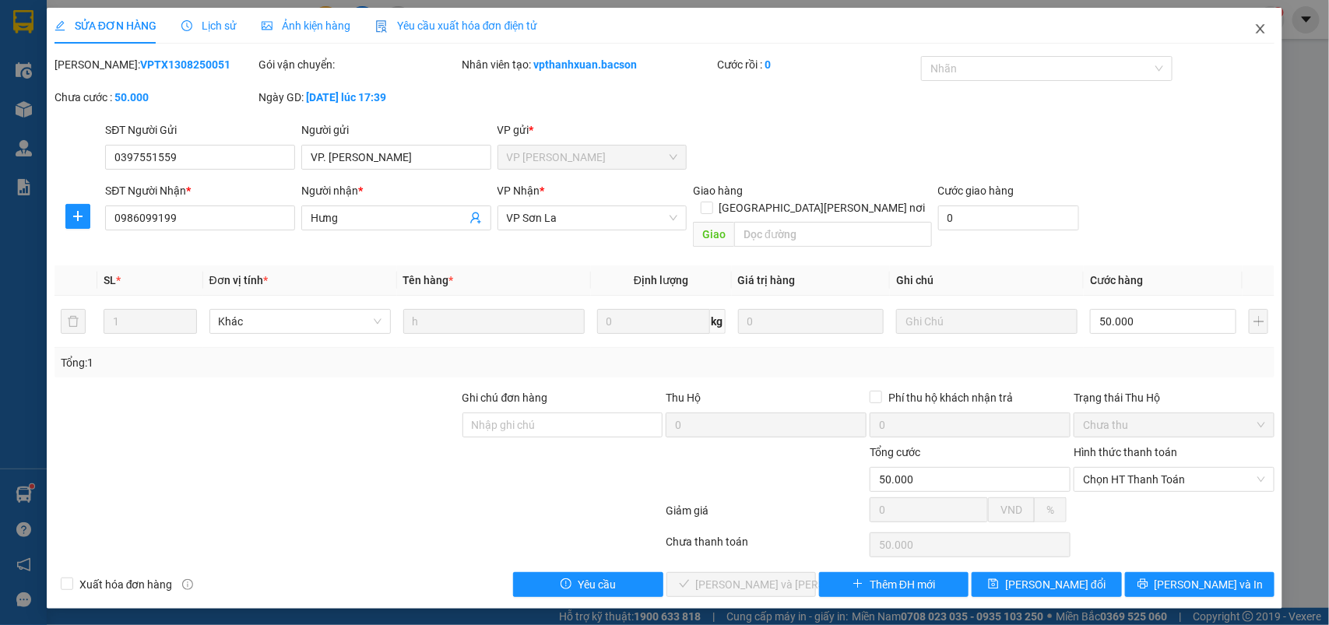
click at [1258, 31] on icon "close" at bounding box center [1261, 29] width 12 height 12
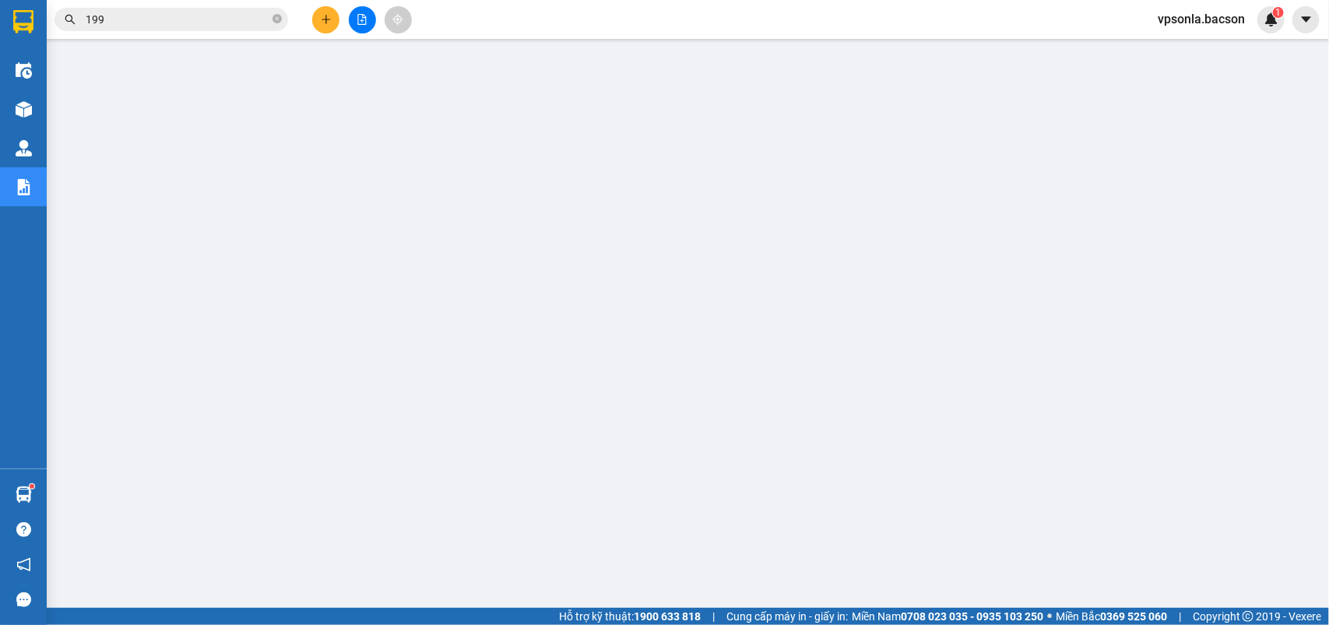
click at [140, 0] on div "Kết quả tìm kiếm ( 3041 ) Bộ lọc Mã ĐH Trạng thái Món hàng Thu hộ Tổng cước Chư…" at bounding box center [664, 19] width 1329 height 39
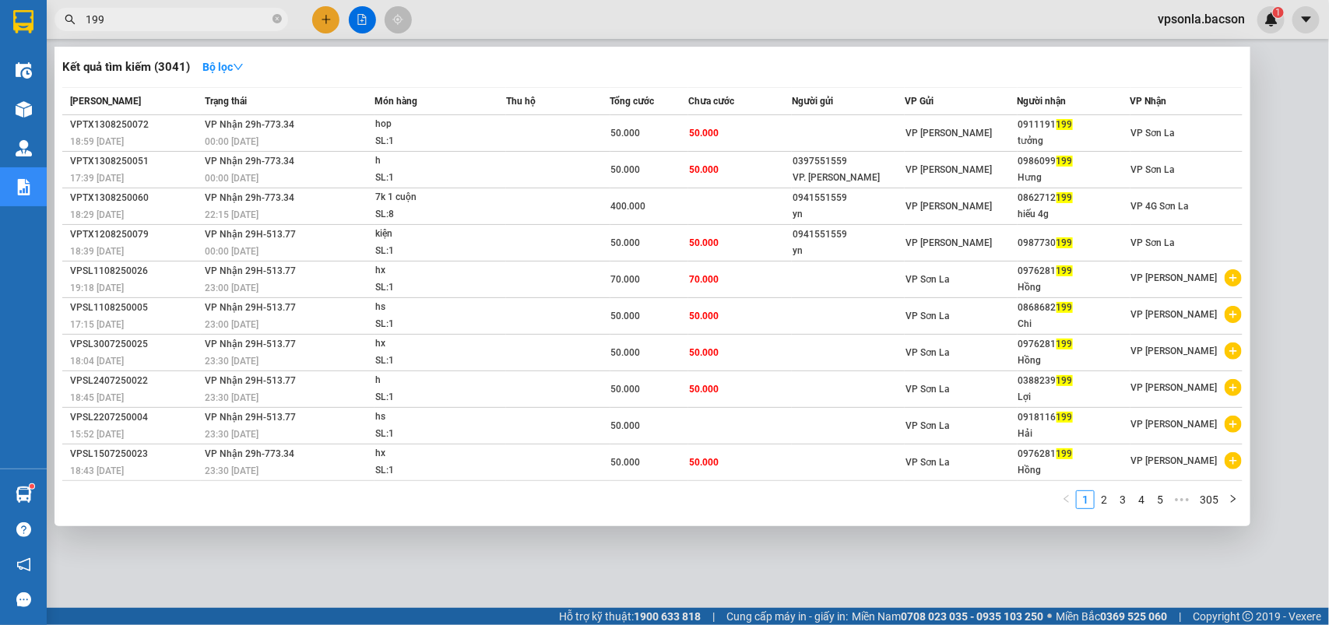
click at [141, 19] on input "199" at bounding box center [178, 19] width 184 height 17
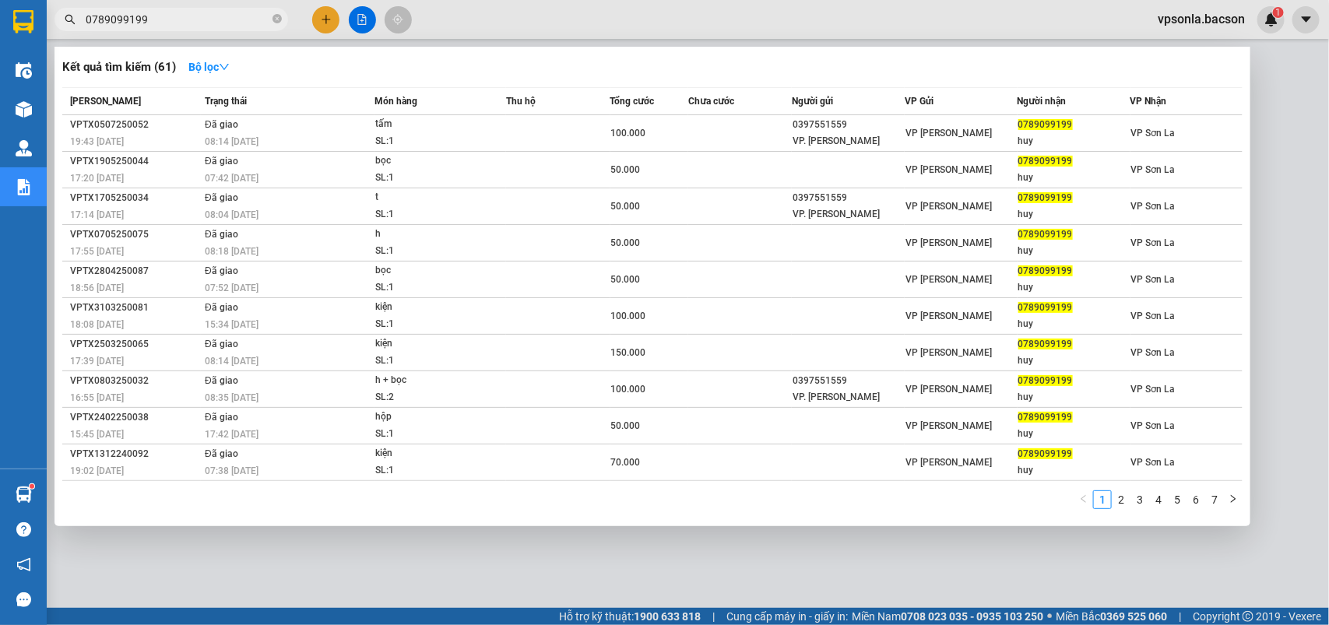
click at [146, 18] on input "0789099199" at bounding box center [178, 19] width 184 height 17
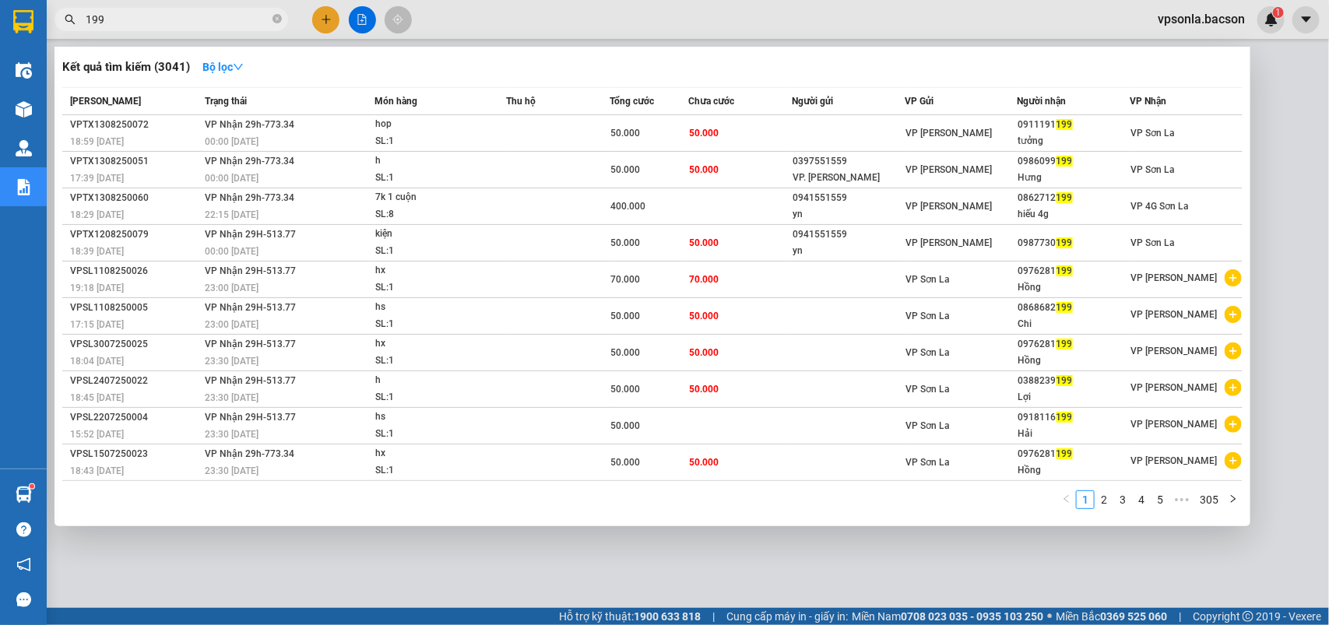
click at [171, 23] on input "199" at bounding box center [178, 19] width 184 height 17
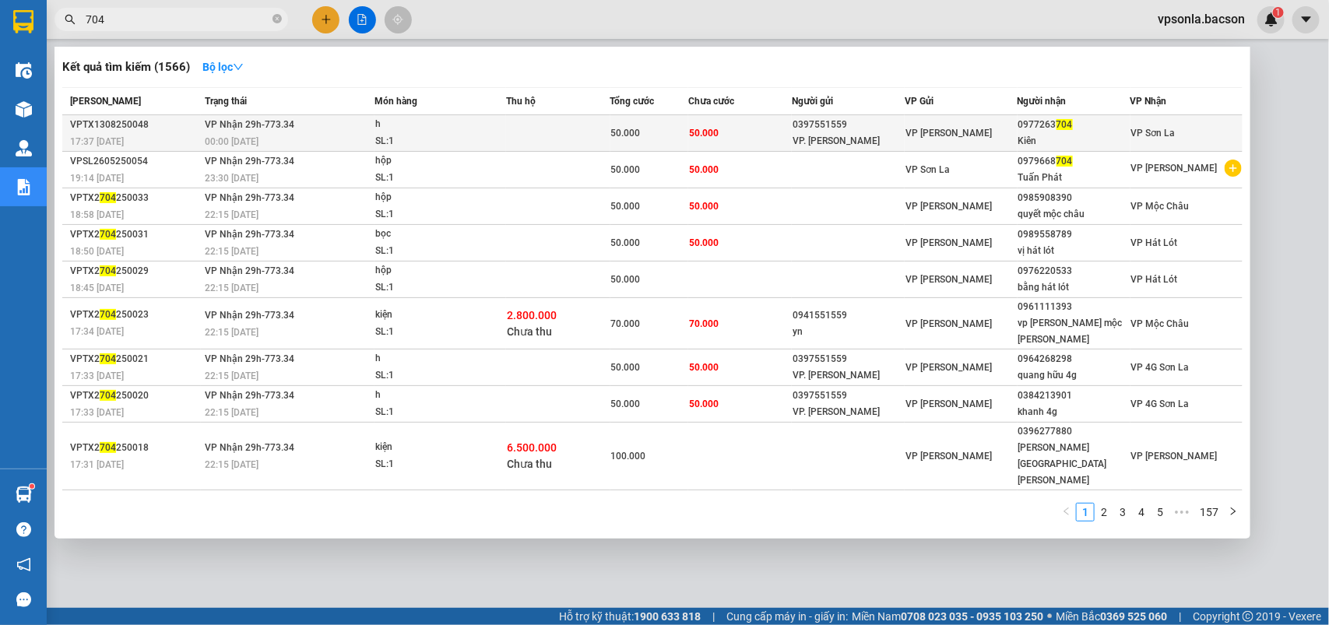
type input "704"
click at [1044, 140] on div "Kiên" at bounding box center [1074, 141] width 111 height 16
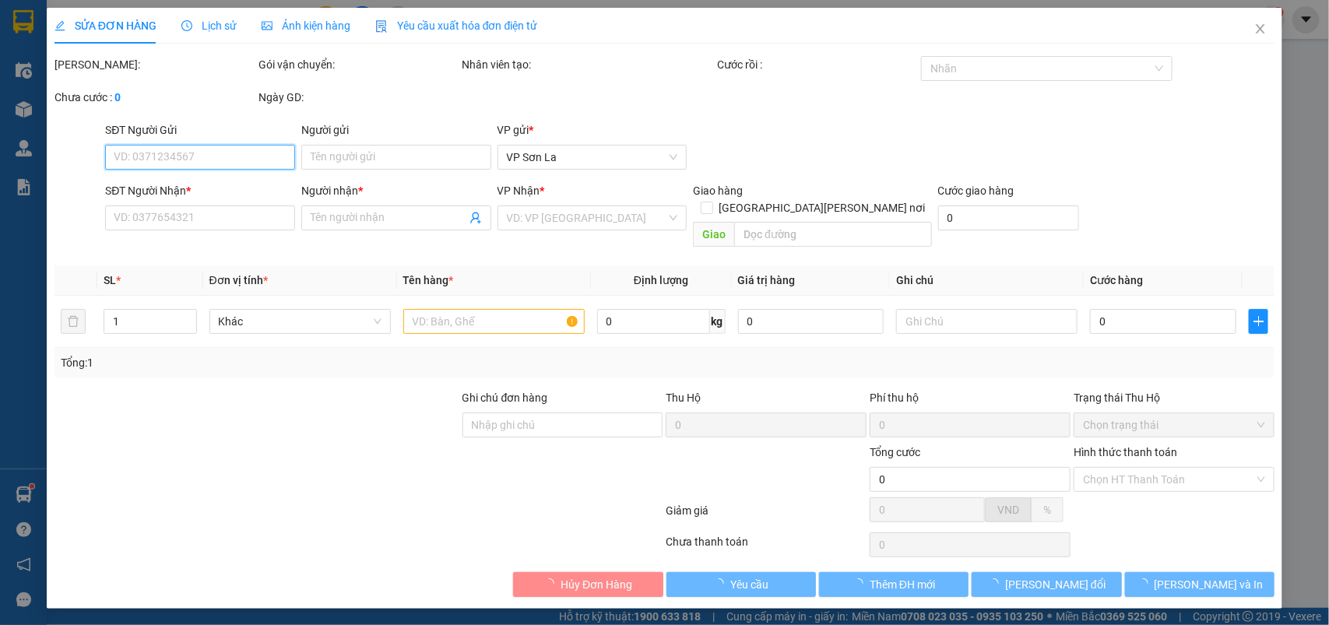
type input "0397551559"
type input "VP. [PERSON_NAME]"
type input "0977263704"
type input "Kiên"
type input "50.000"
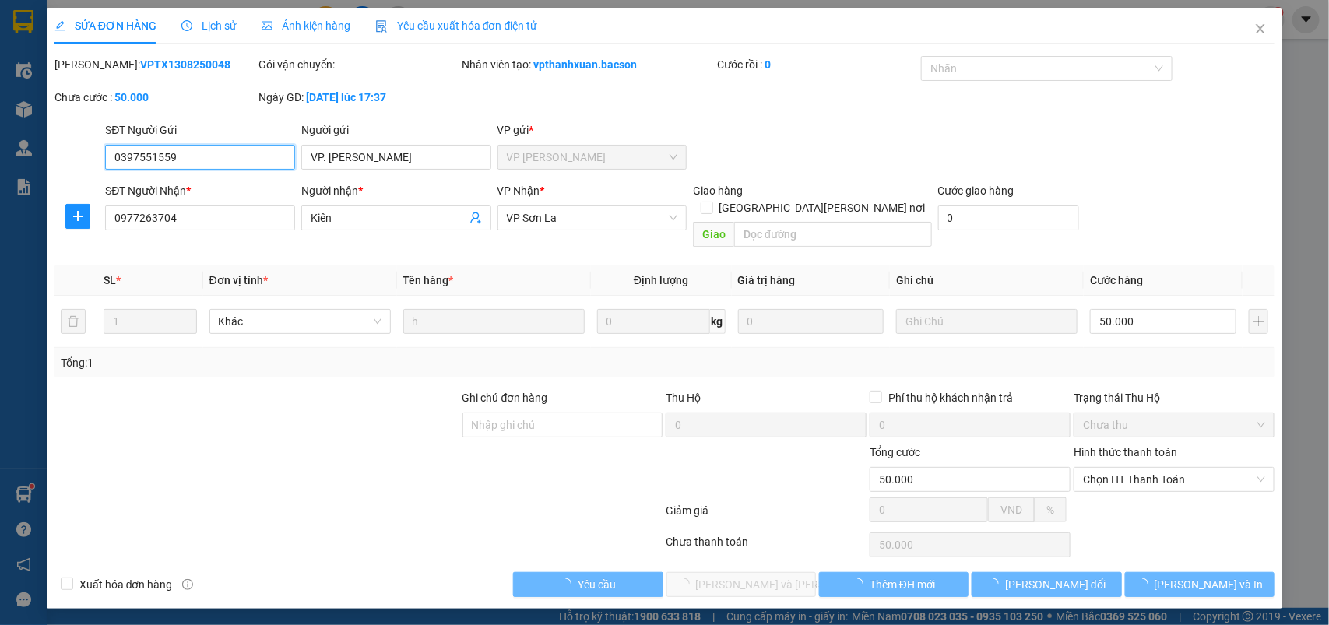
click at [1108, 468] on span "Chọn HT Thanh Toán" at bounding box center [1174, 479] width 182 height 23
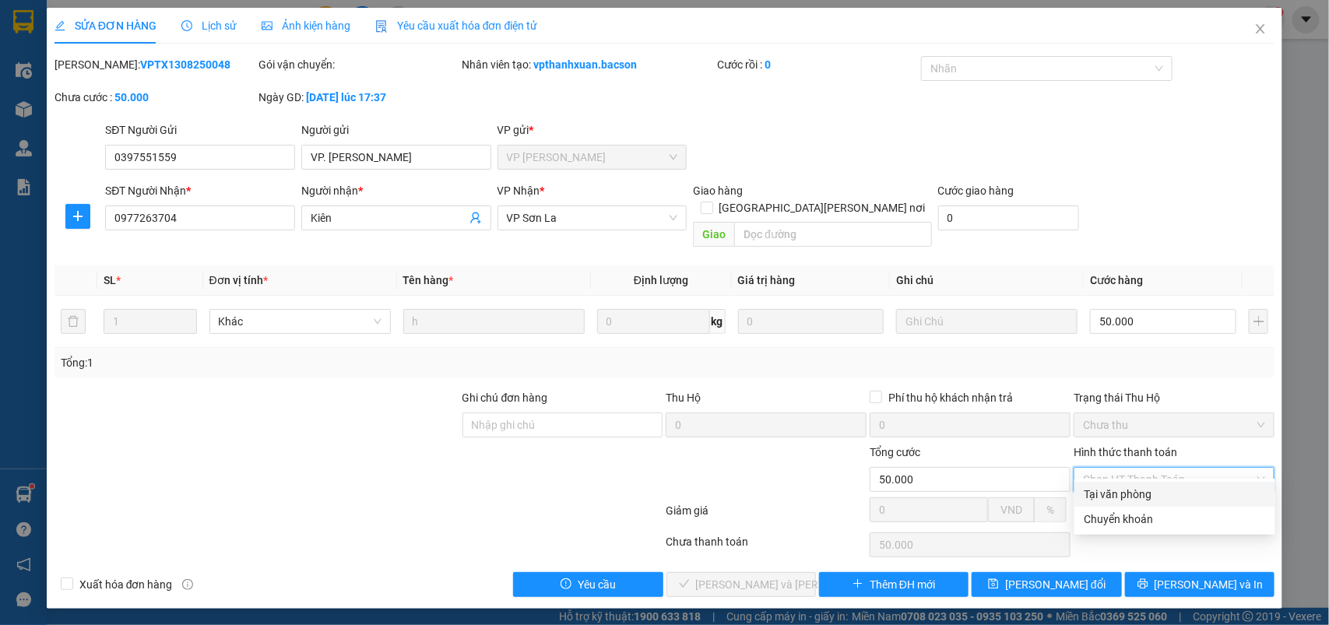
click at [1111, 488] on div "Tại văn phòng" at bounding box center [1175, 494] width 182 height 17
type input "0"
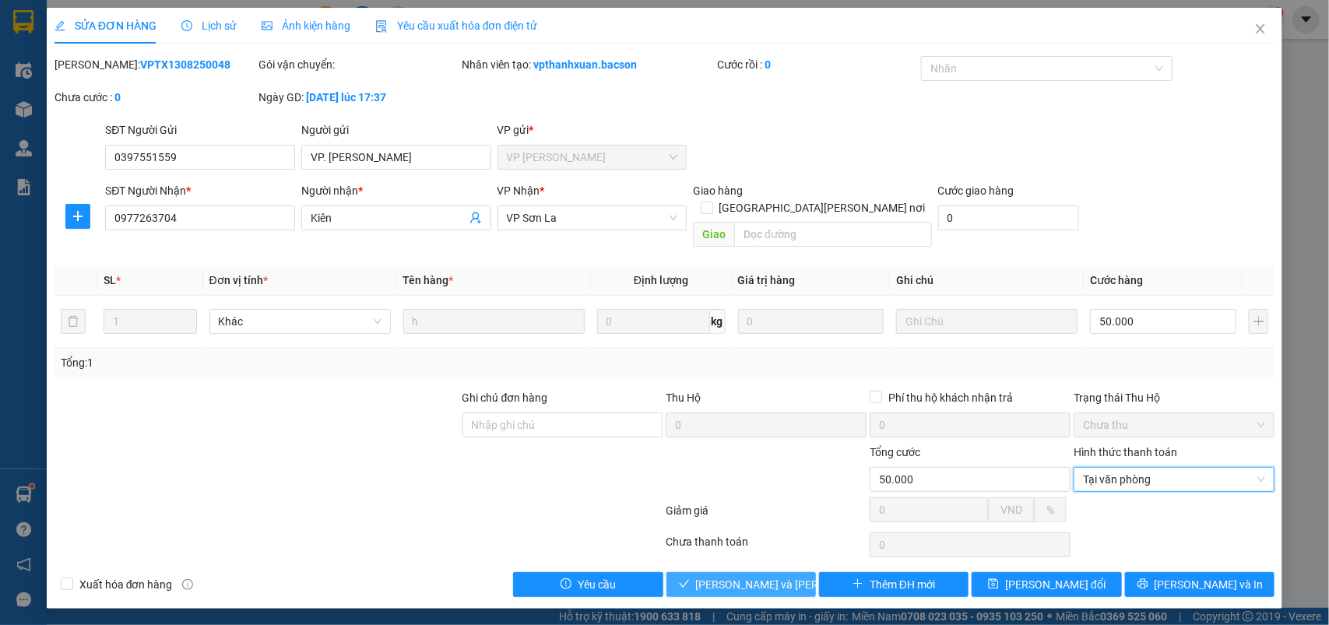
click at [800, 572] on button "[PERSON_NAME] và Giao hàng" at bounding box center [742, 584] width 150 height 25
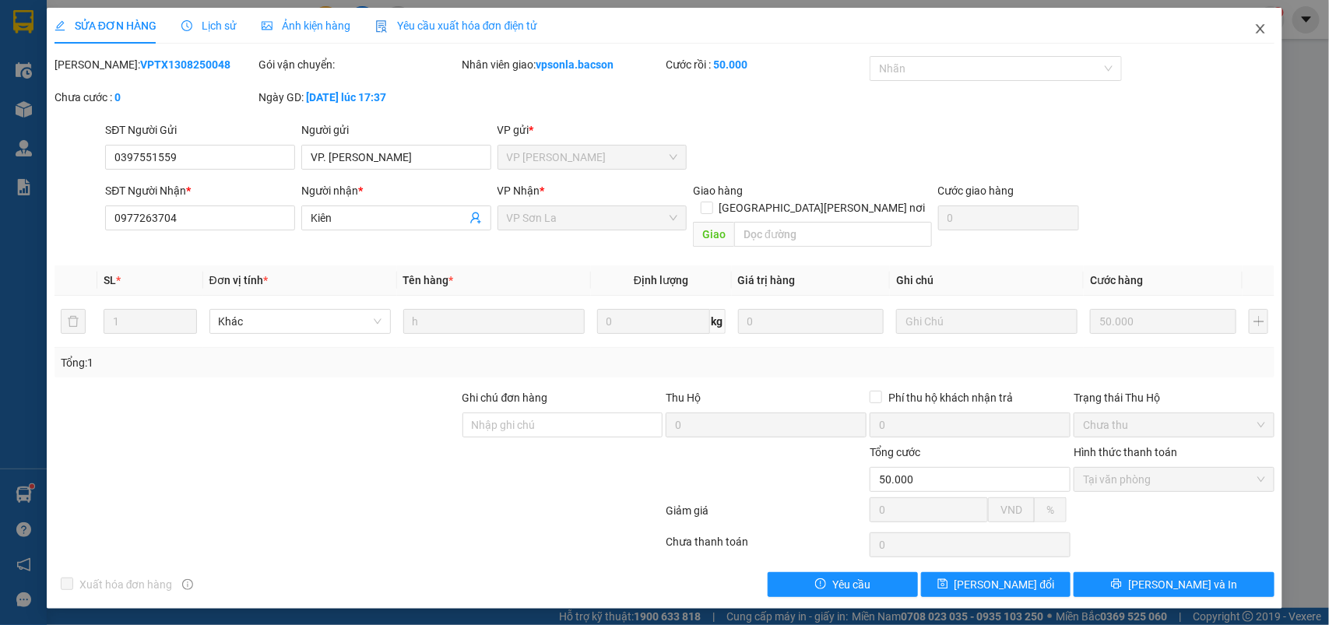
click at [1258, 23] on icon "close" at bounding box center [1261, 29] width 12 height 12
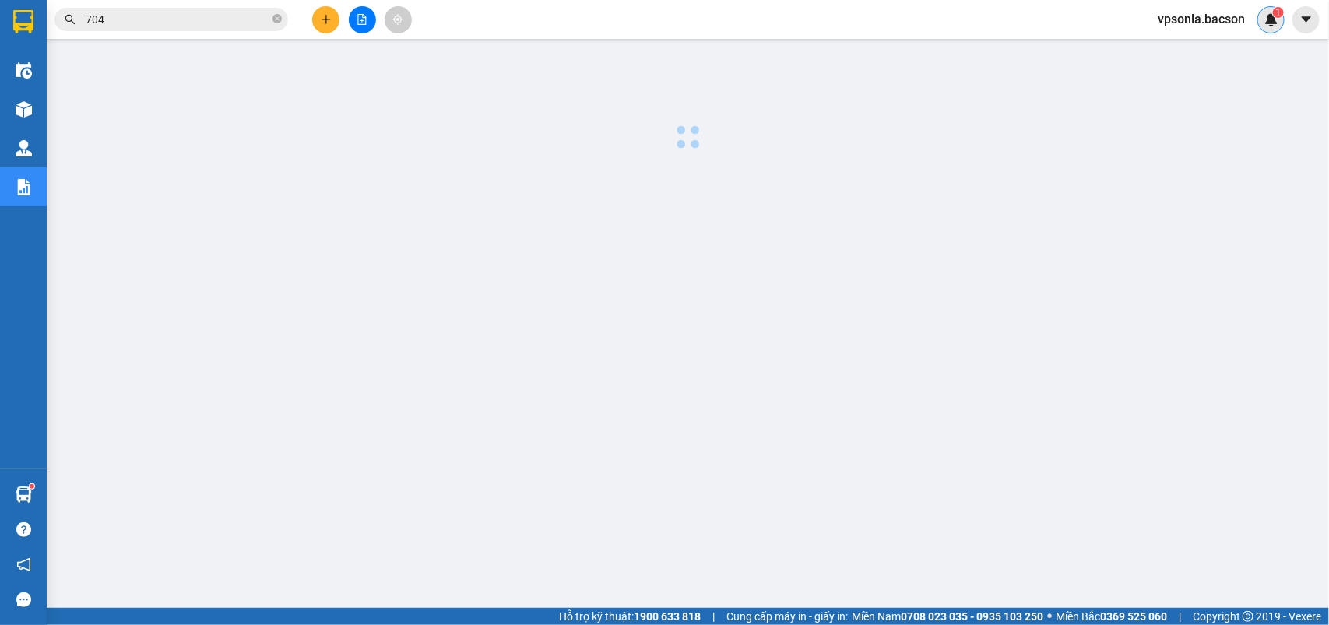
click at [1259, 24] on div "1" at bounding box center [1271, 19] width 27 height 27
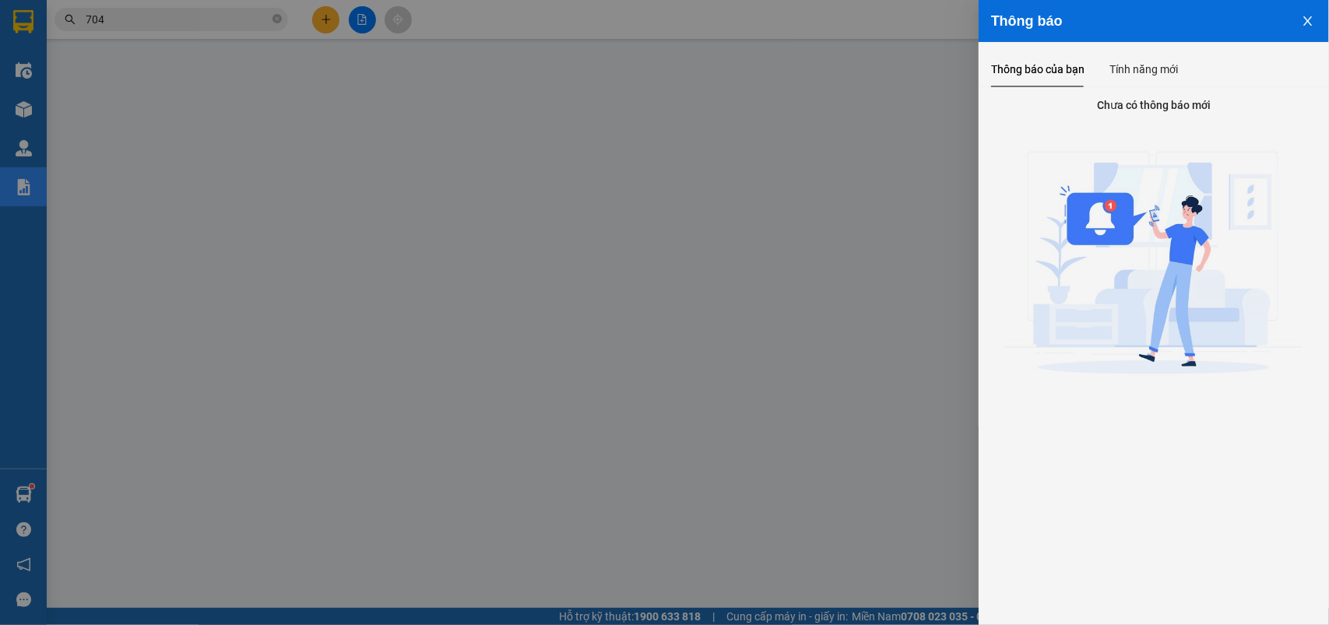
click at [139, 10] on div at bounding box center [664, 312] width 1329 height 625
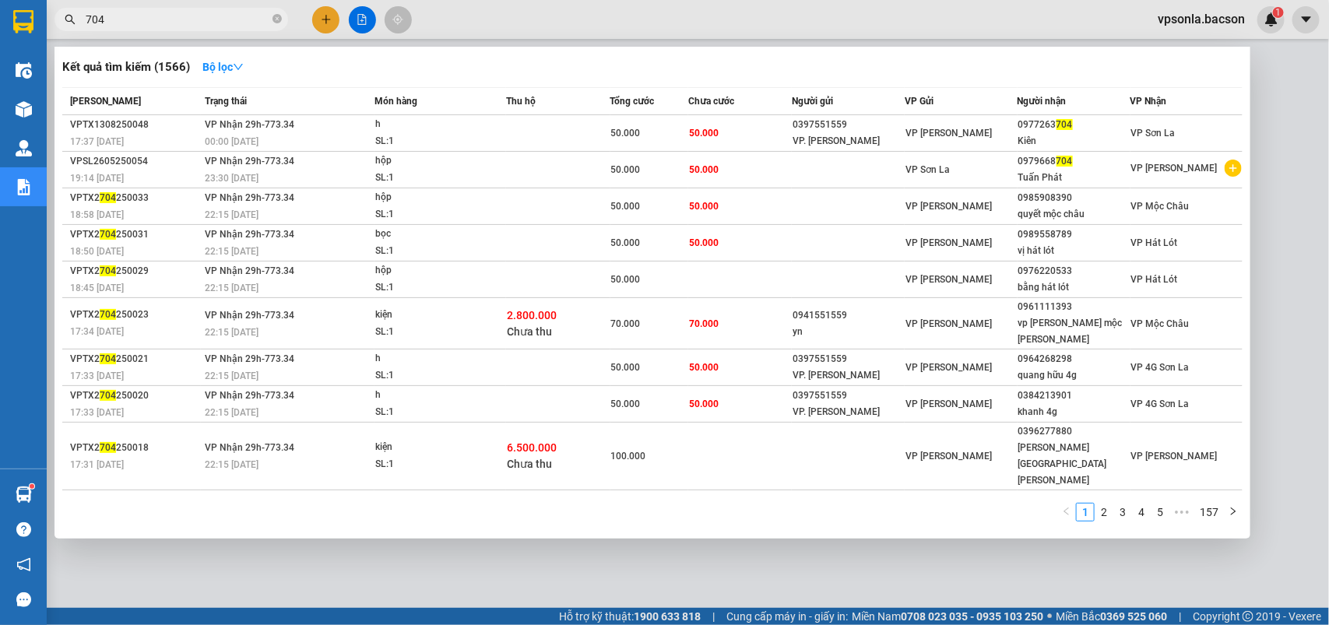
click at [139, 13] on input "704" at bounding box center [178, 19] width 184 height 17
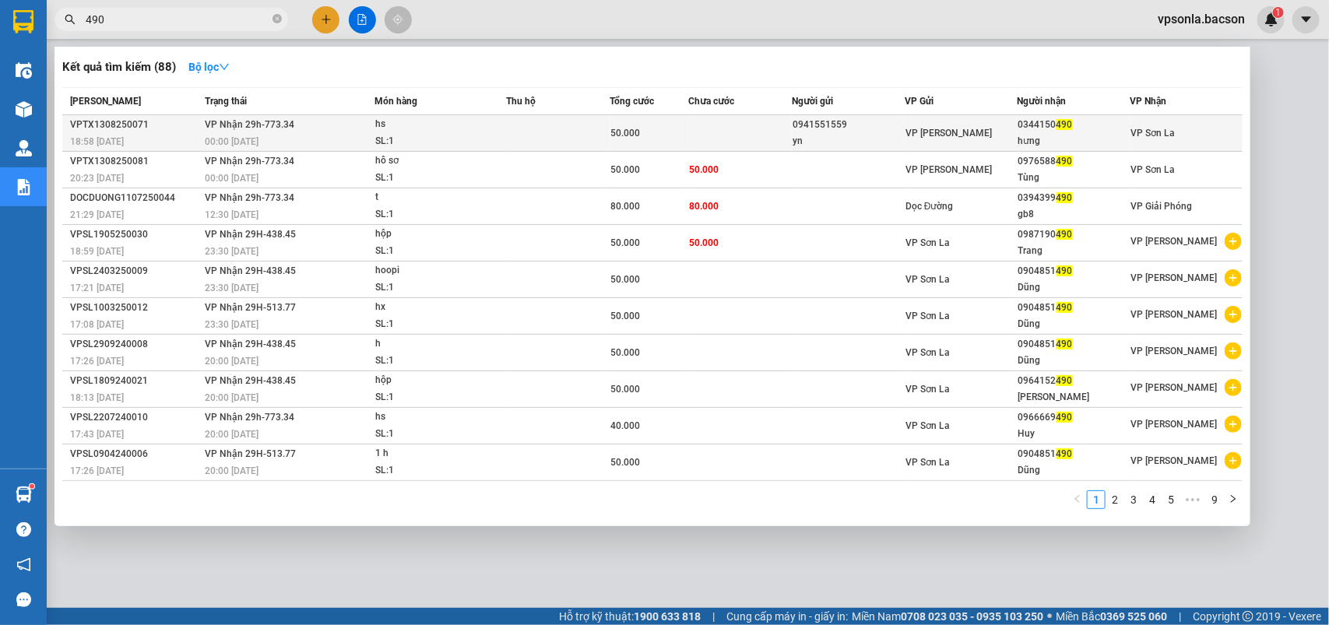
type input "490"
click at [1065, 130] on div "0344150 490" at bounding box center [1074, 125] width 111 height 16
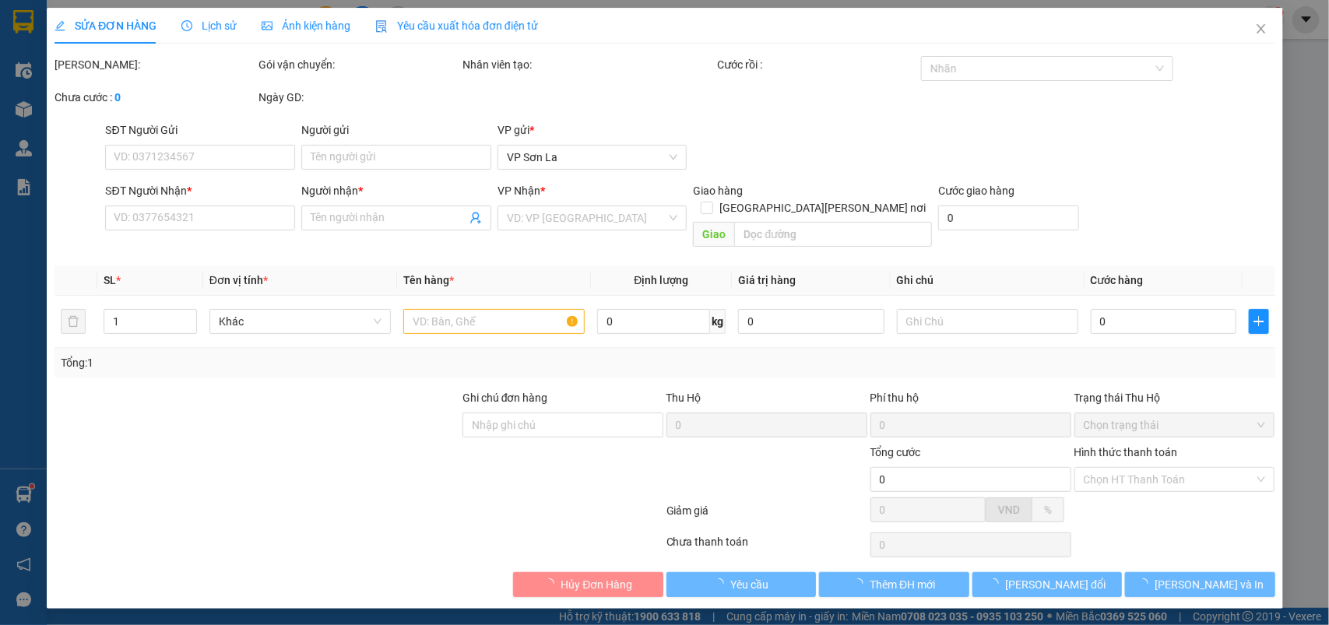
type input "0941551559"
type input "yn"
type input "0344150490"
type input "hưng"
type input "50.000"
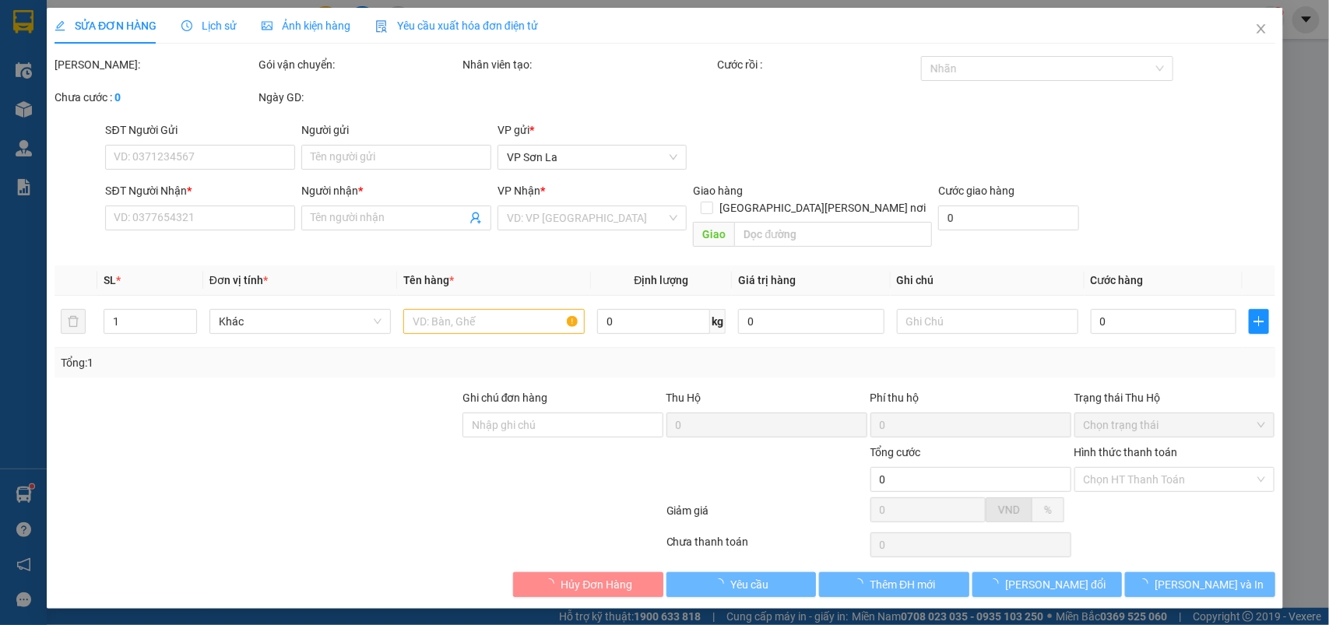
type input "0"
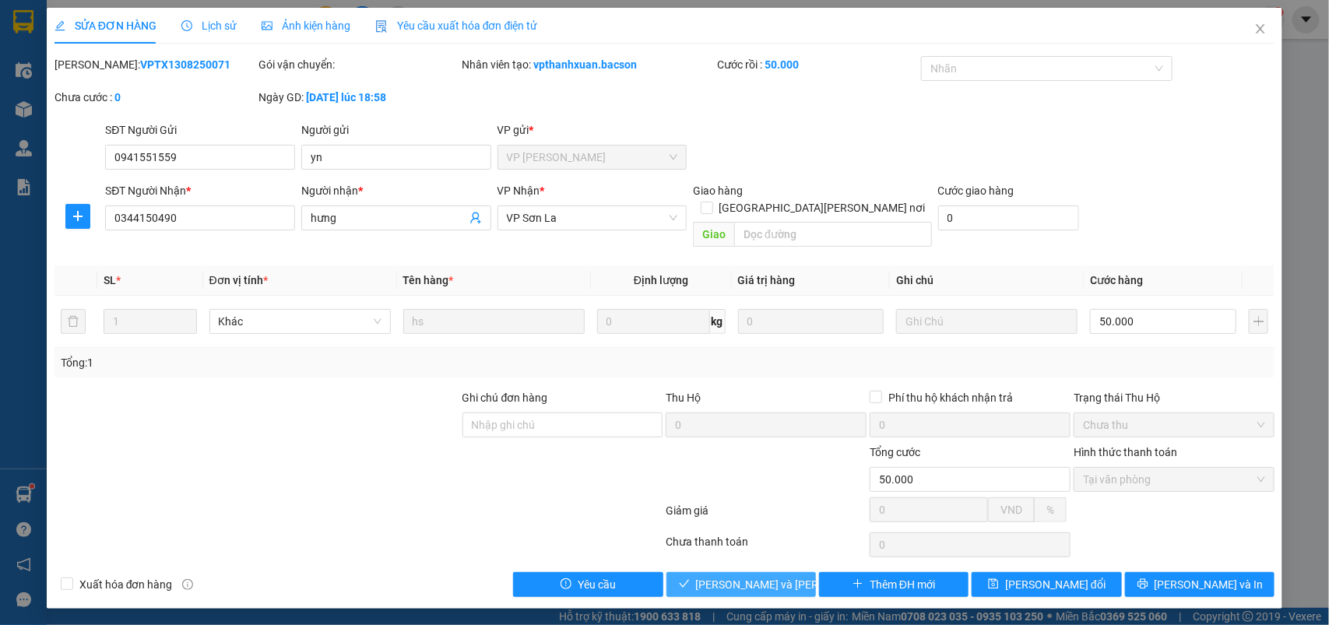
click at [710, 576] on span "[PERSON_NAME] và Giao hàng" at bounding box center [801, 584] width 210 height 17
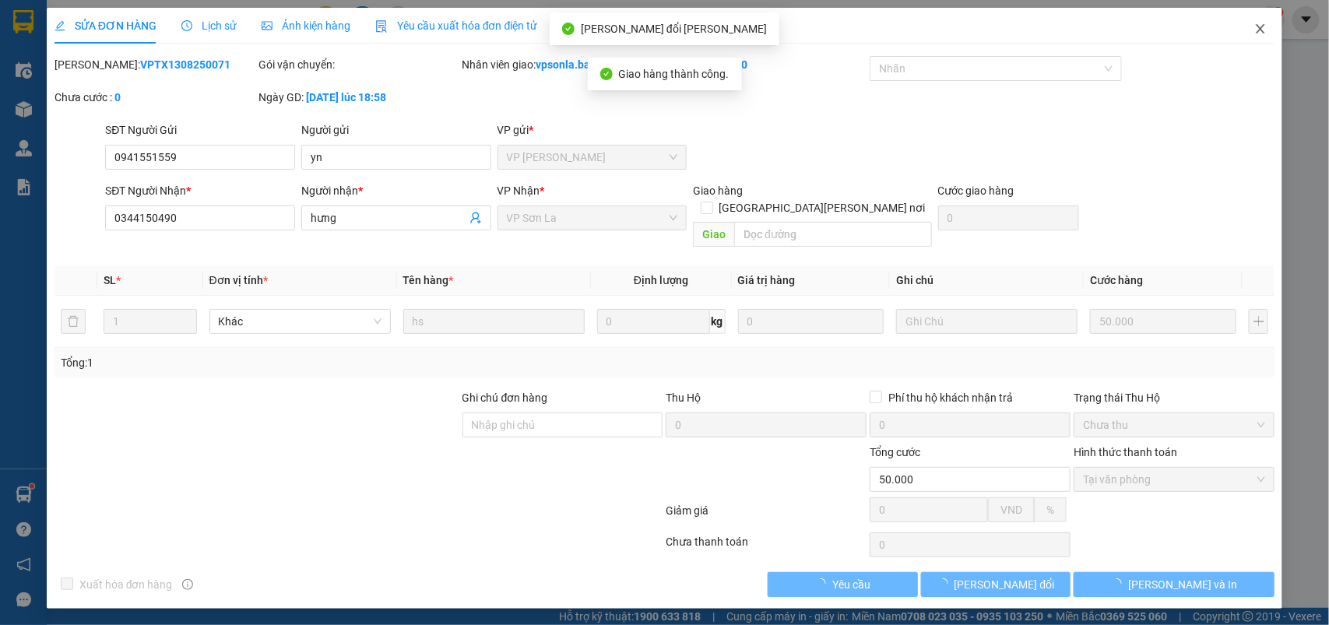
click at [1260, 29] on icon "close" at bounding box center [1261, 28] width 9 height 9
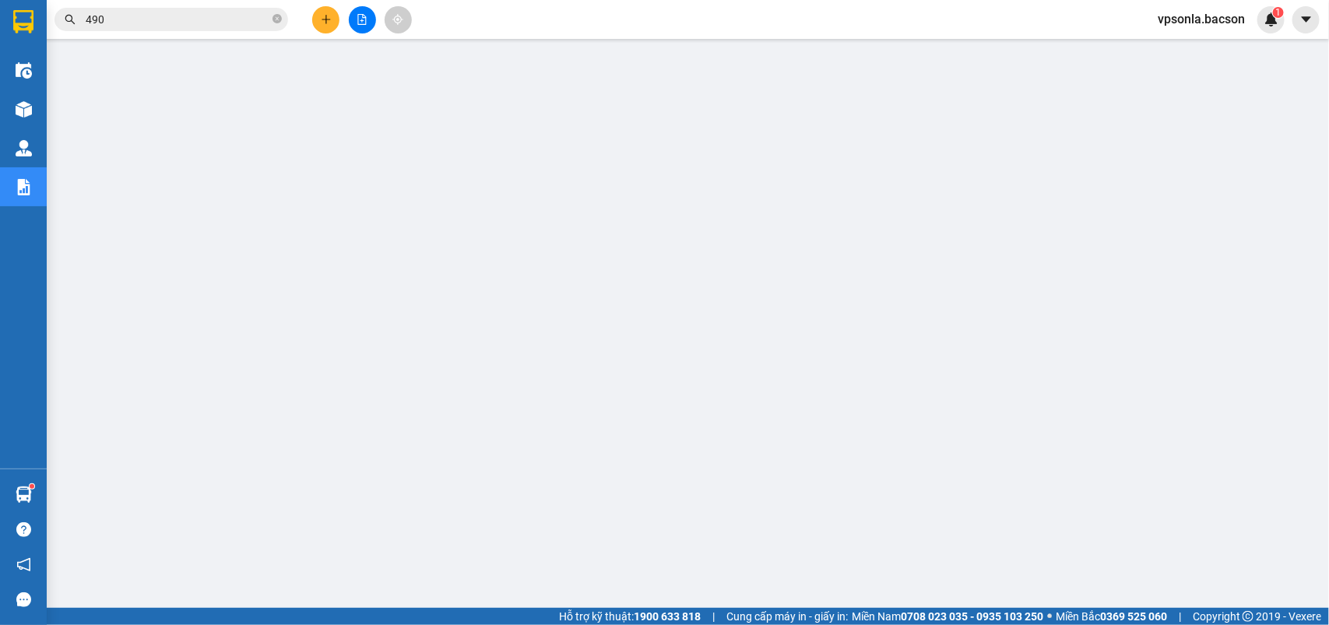
click at [90, 16] on input "490" at bounding box center [178, 19] width 184 height 17
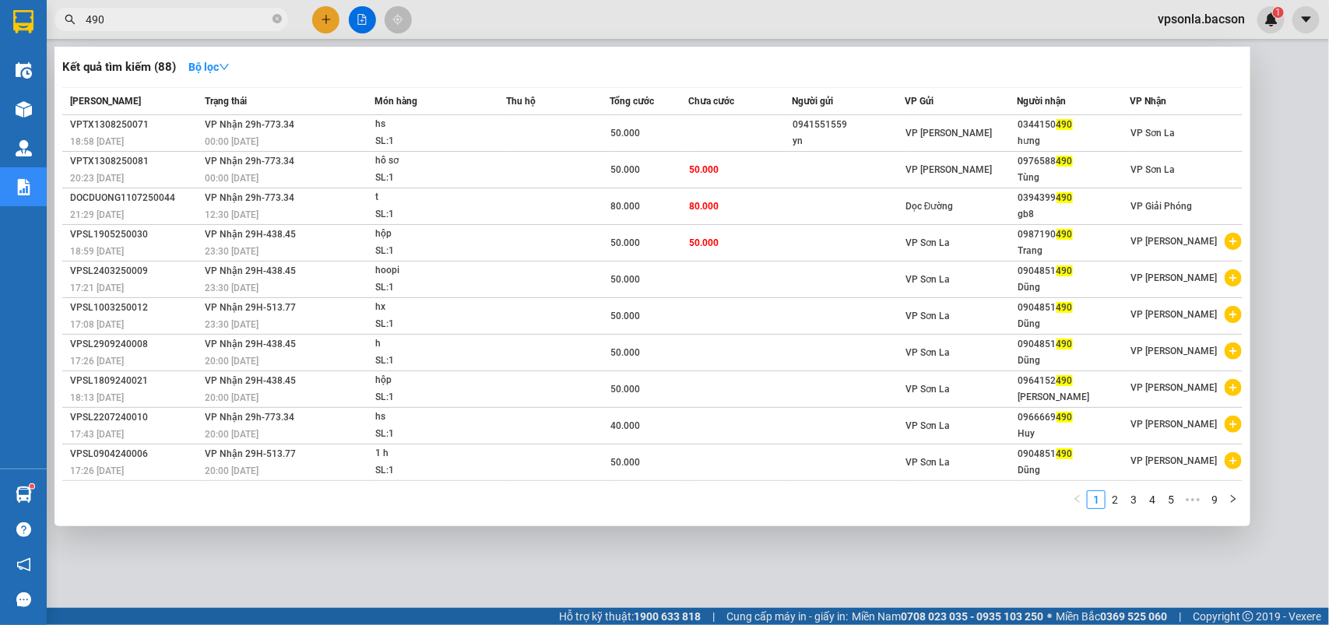
click at [90, 16] on input "490" at bounding box center [178, 19] width 184 height 17
type input "1"
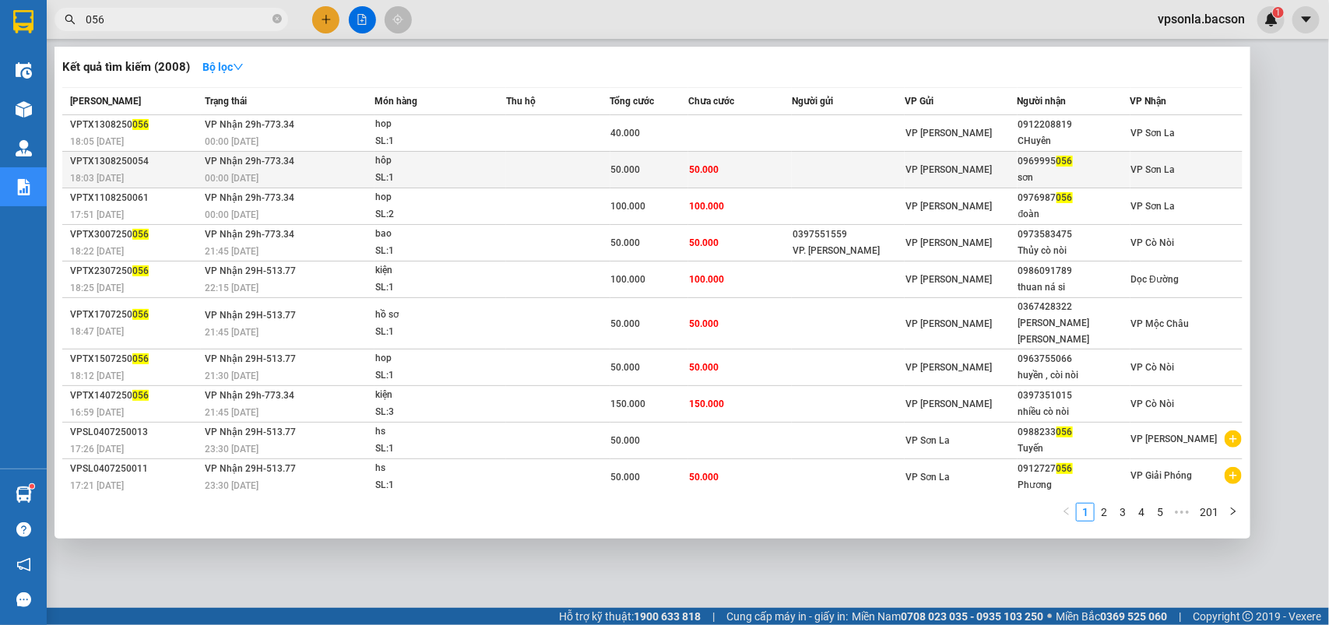
type input "056"
click at [1063, 160] on span "056" at bounding box center [1065, 161] width 16 height 11
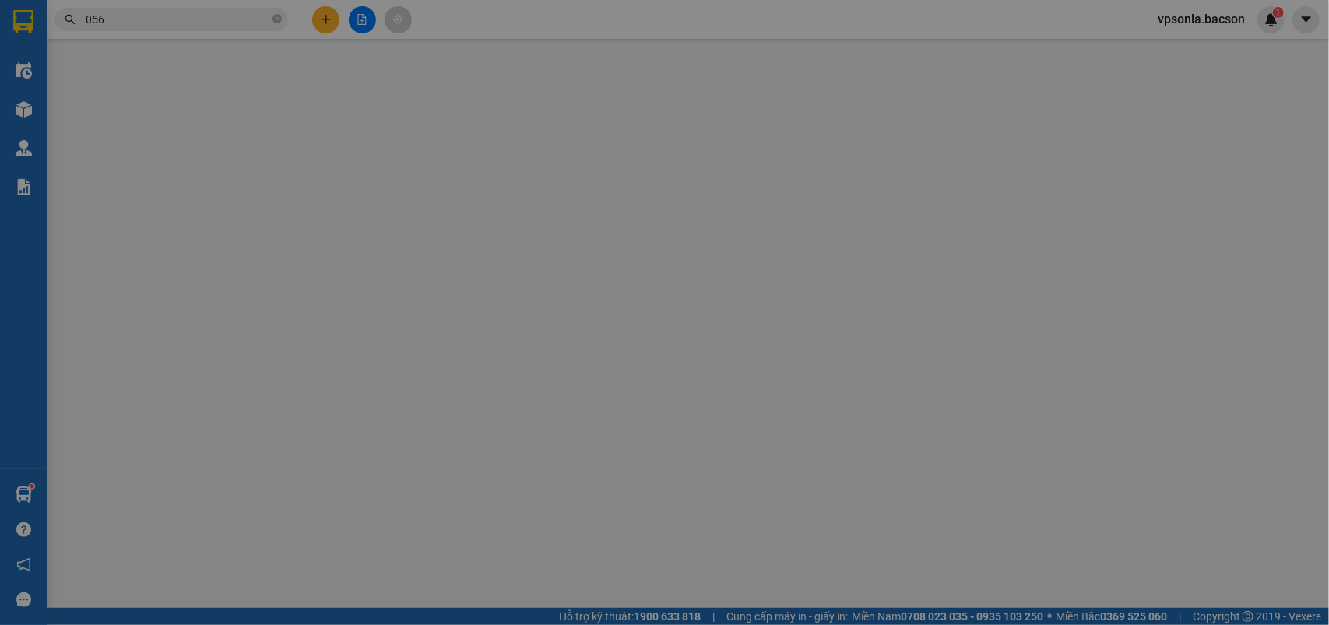
type input "0969995056"
type input "sơn"
type input "50.000"
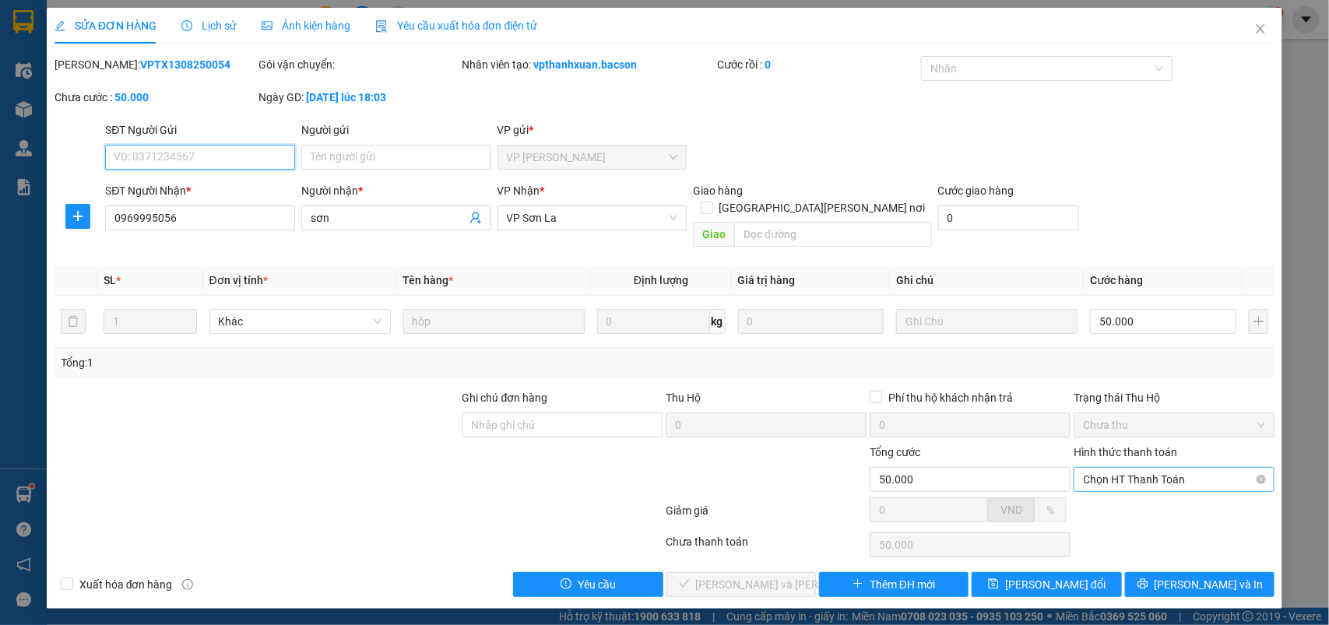
click at [1108, 468] on span "Chọn HT Thanh Toán" at bounding box center [1174, 479] width 182 height 23
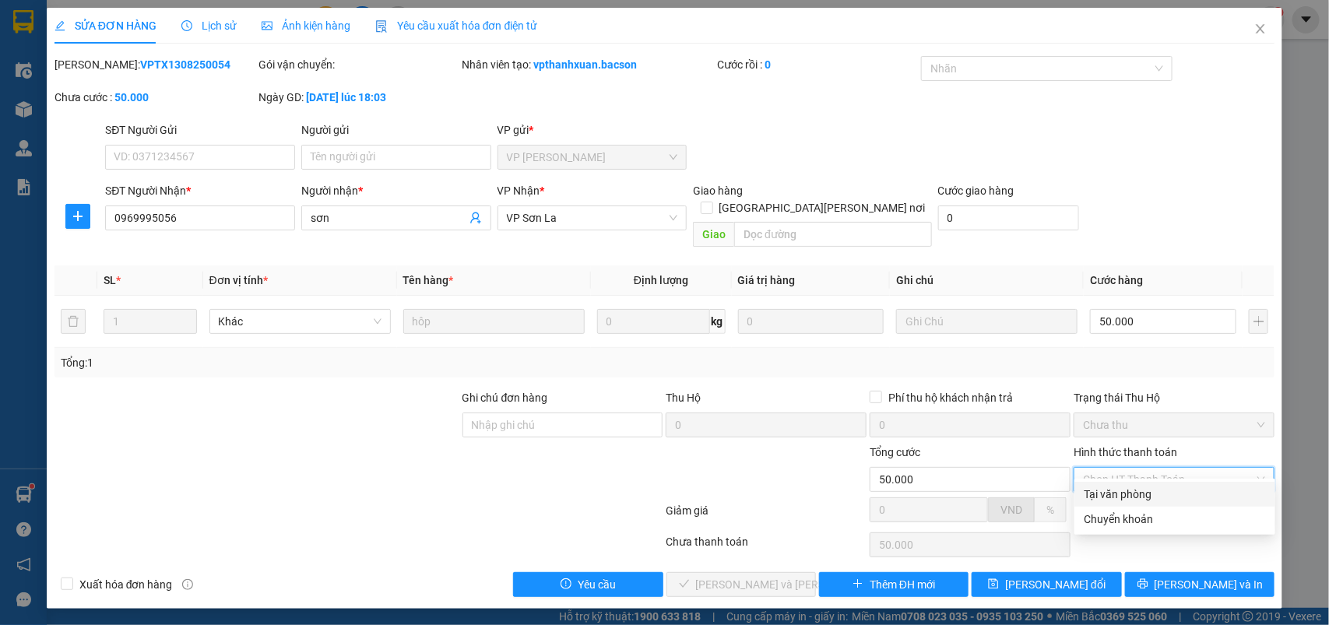
click at [1093, 493] on div "Tại văn phòng" at bounding box center [1175, 494] width 182 height 17
type input "0"
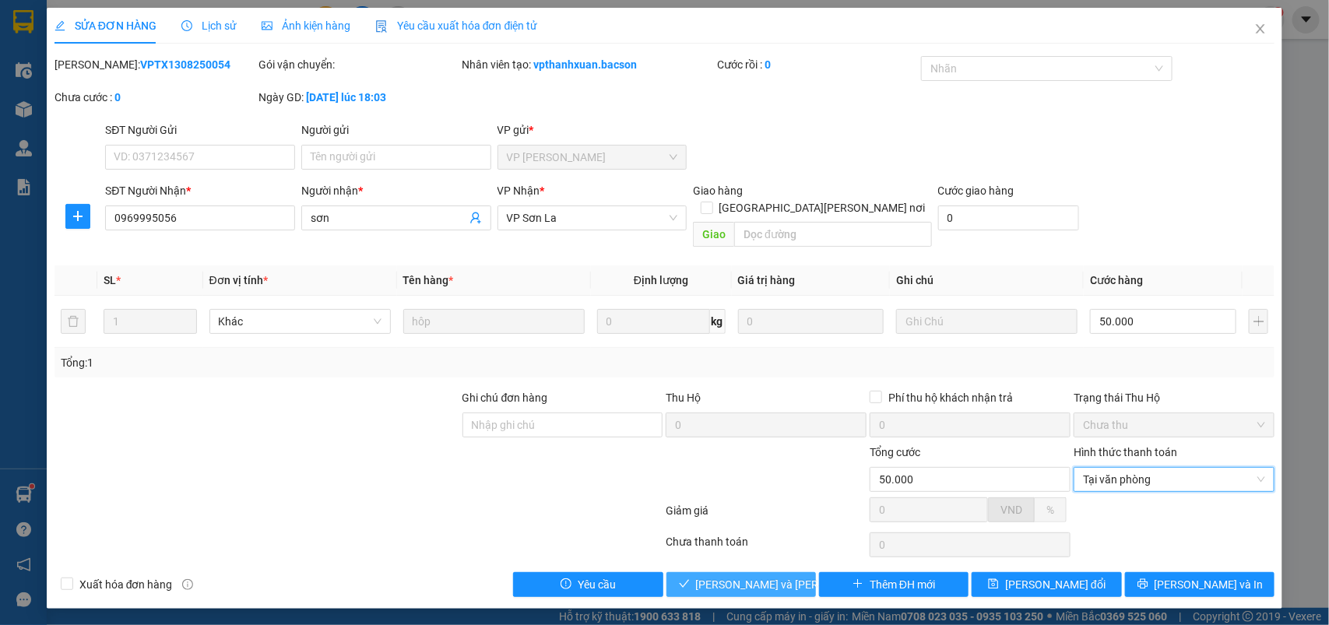
click at [762, 576] on span "[PERSON_NAME] và Giao hàng" at bounding box center [801, 584] width 210 height 17
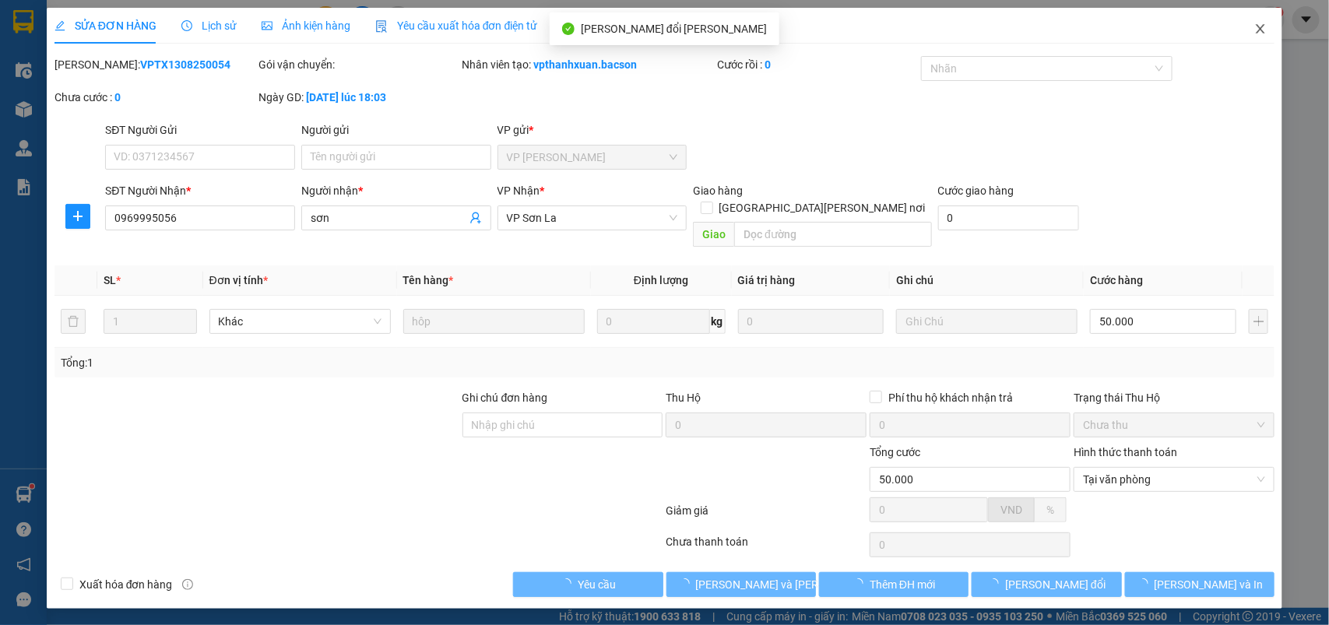
click at [1255, 28] on icon "close" at bounding box center [1261, 29] width 12 height 12
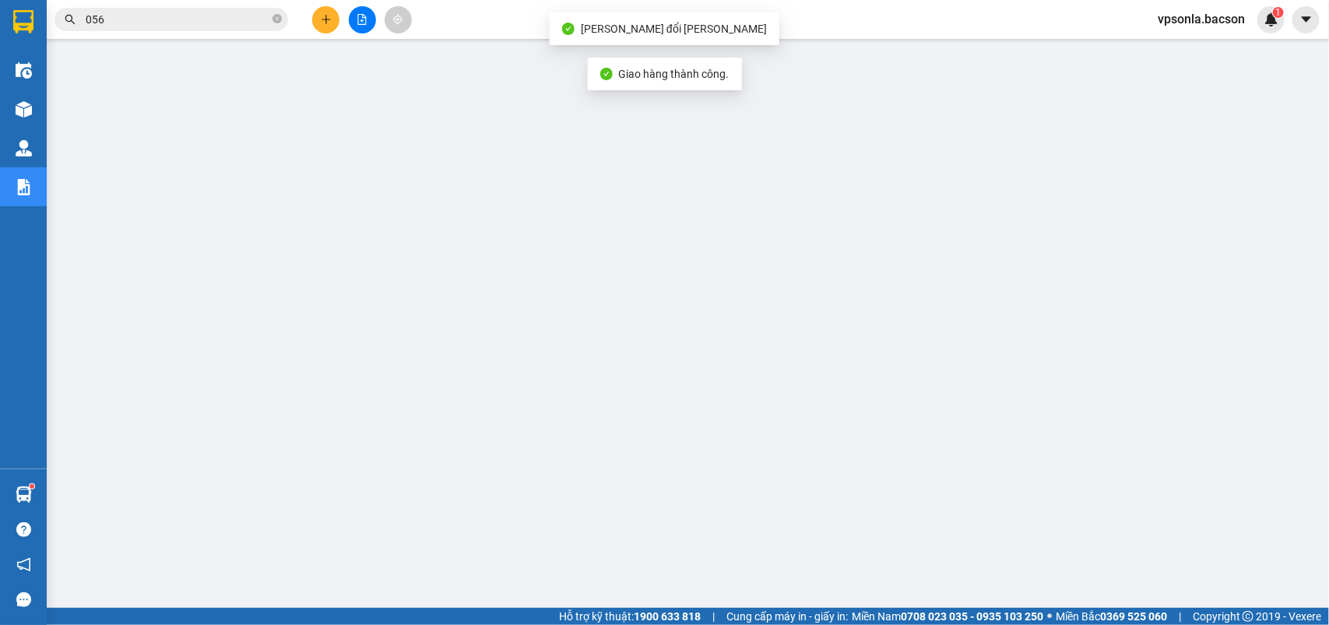
click at [219, 23] on input "056" at bounding box center [178, 19] width 184 height 17
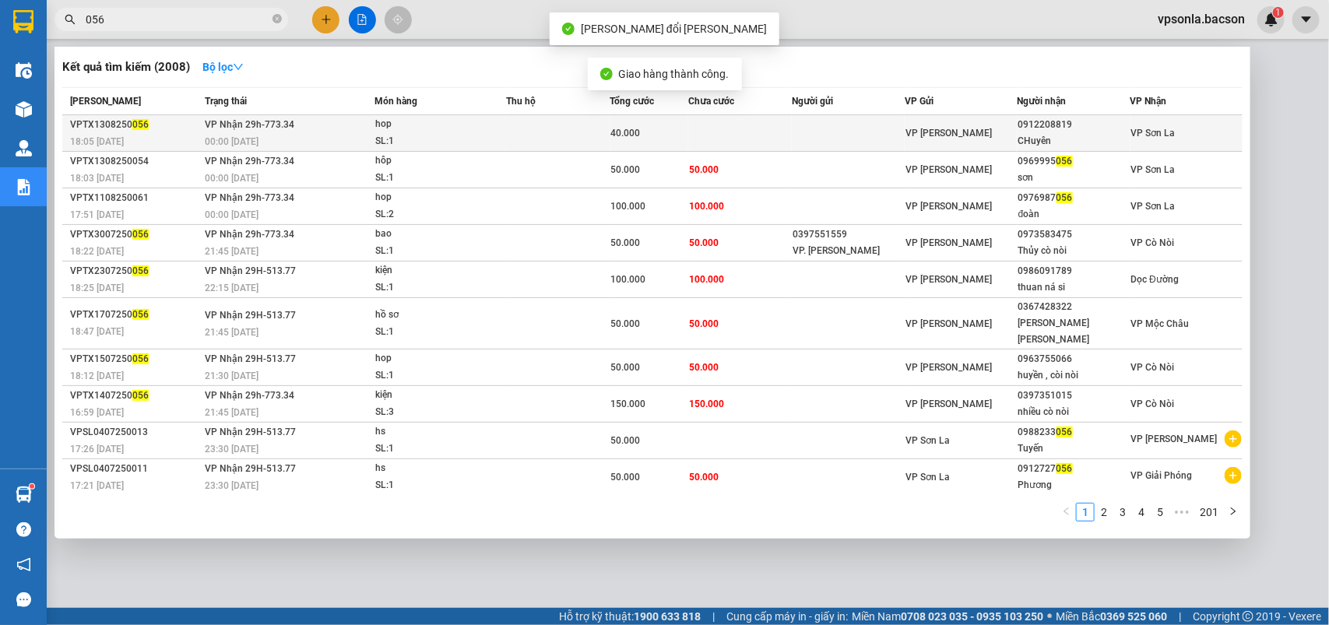
click at [943, 125] on div "VP [PERSON_NAME]" at bounding box center [961, 133] width 111 height 17
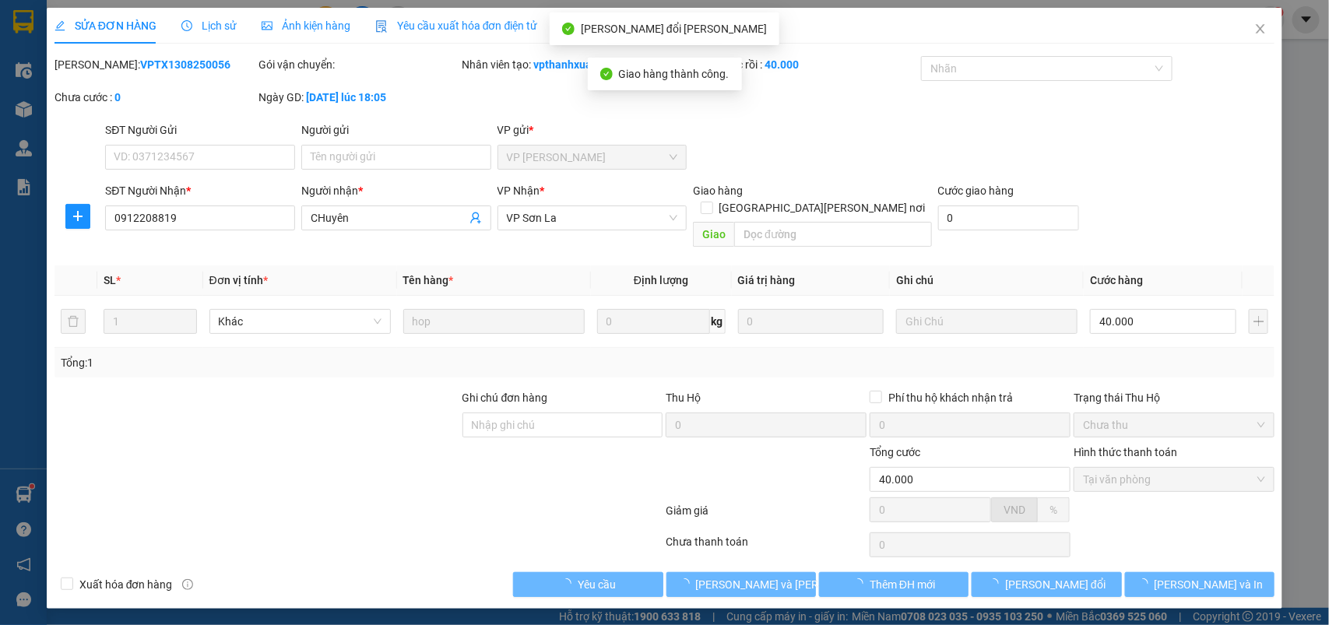
type input "0912208819"
type input "CHuyên"
type input "40.000"
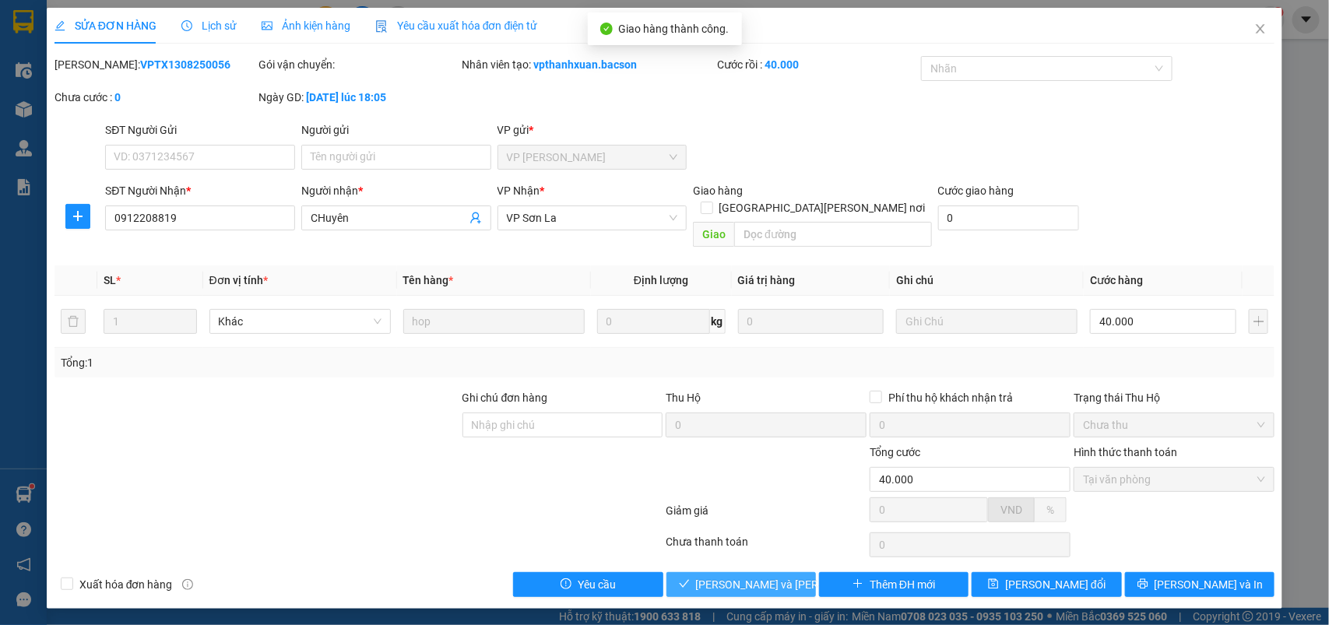
click at [727, 572] on button "[PERSON_NAME] và Giao hàng" at bounding box center [742, 584] width 150 height 25
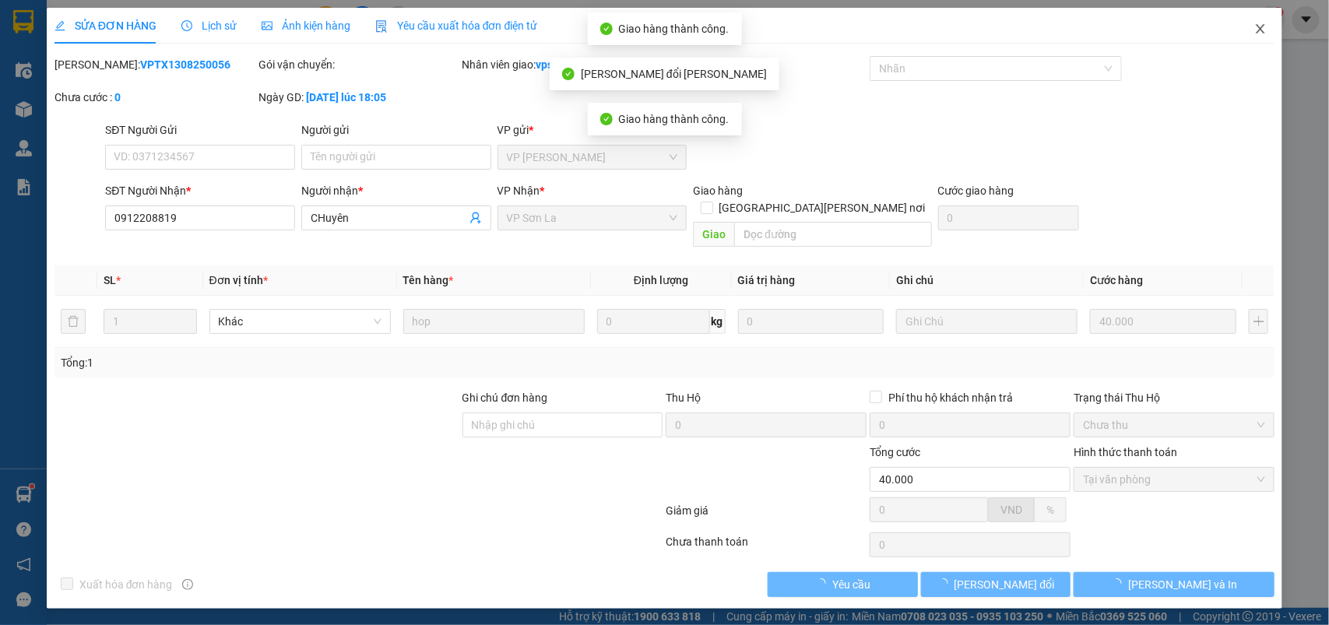
click at [1263, 28] on icon "close" at bounding box center [1261, 29] width 12 height 12
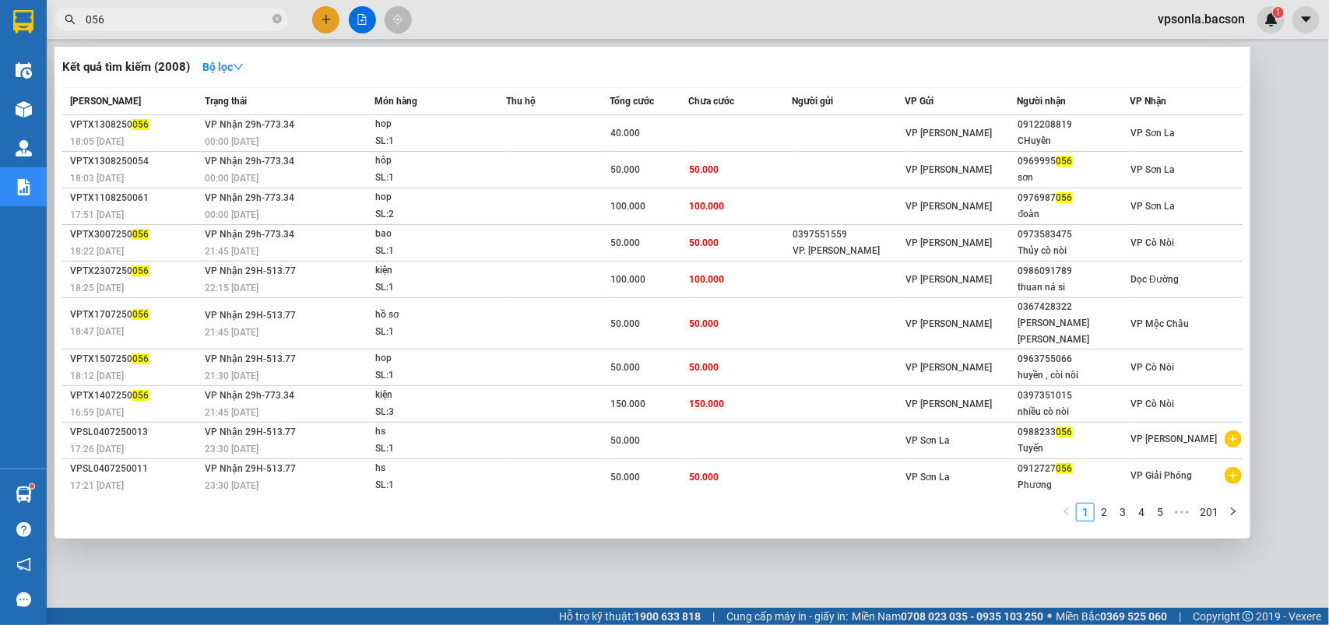
click at [146, 17] on input "056" at bounding box center [178, 19] width 184 height 17
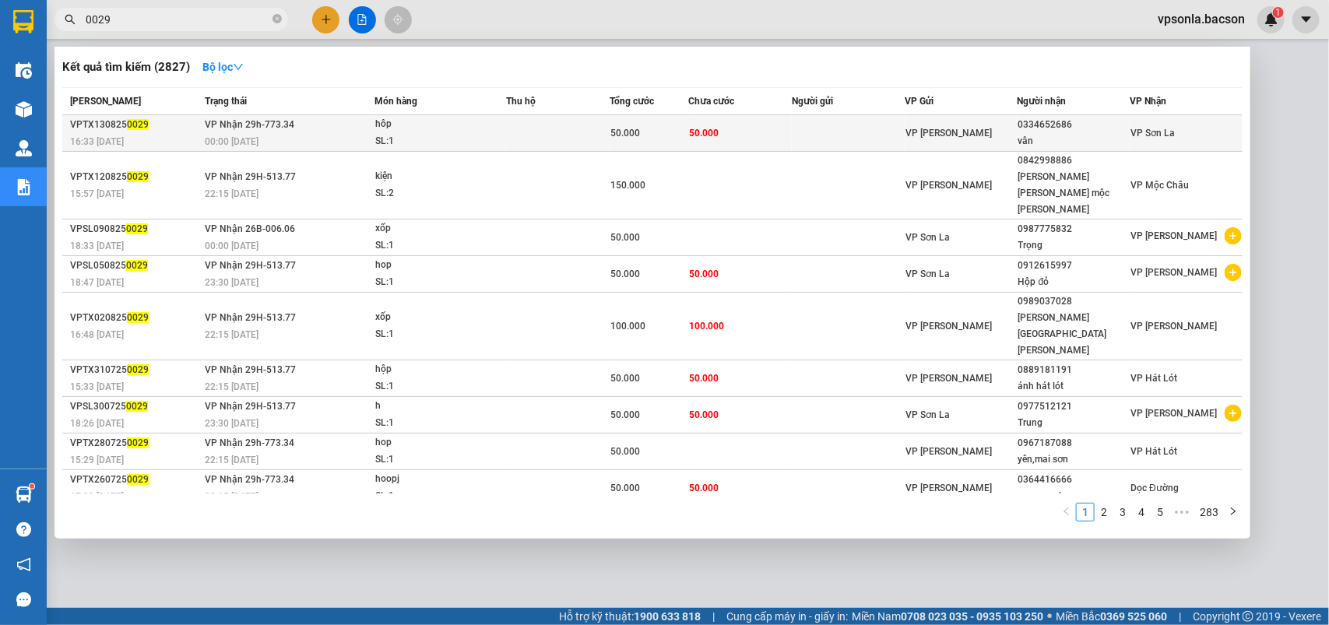
type input "0029"
click at [1021, 129] on div "0334652686" at bounding box center [1074, 125] width 111 height 16
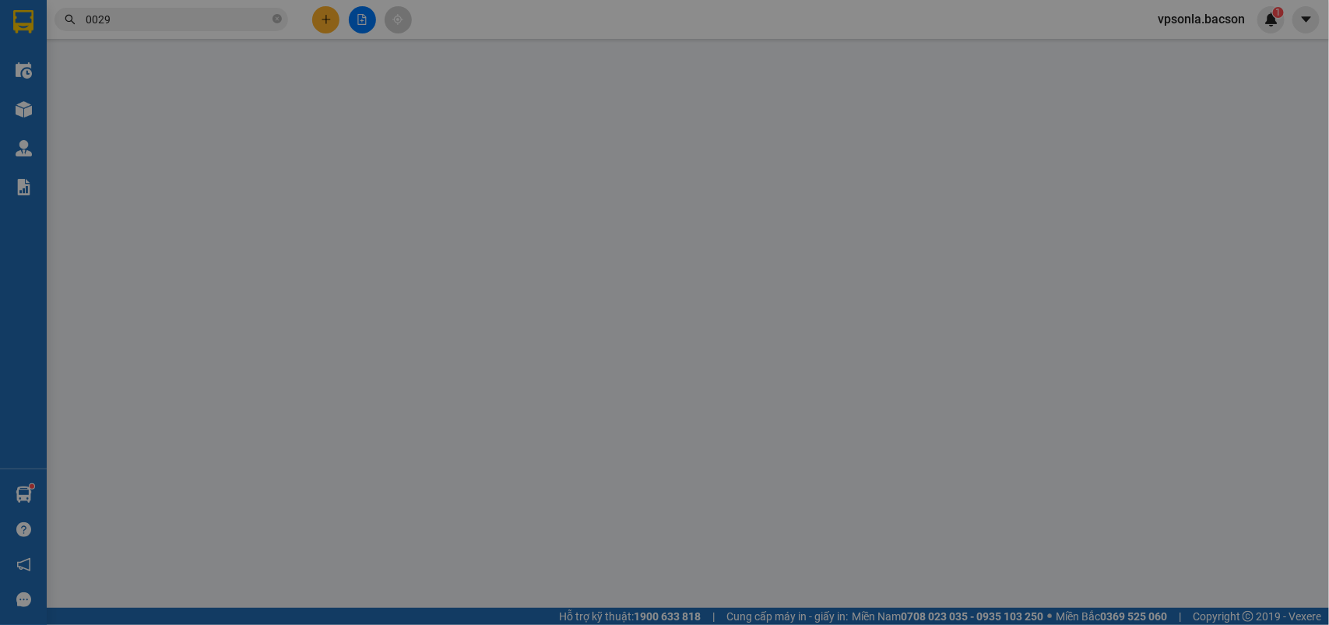
type input "0334652686"
type input "vân"
type input "50.000"
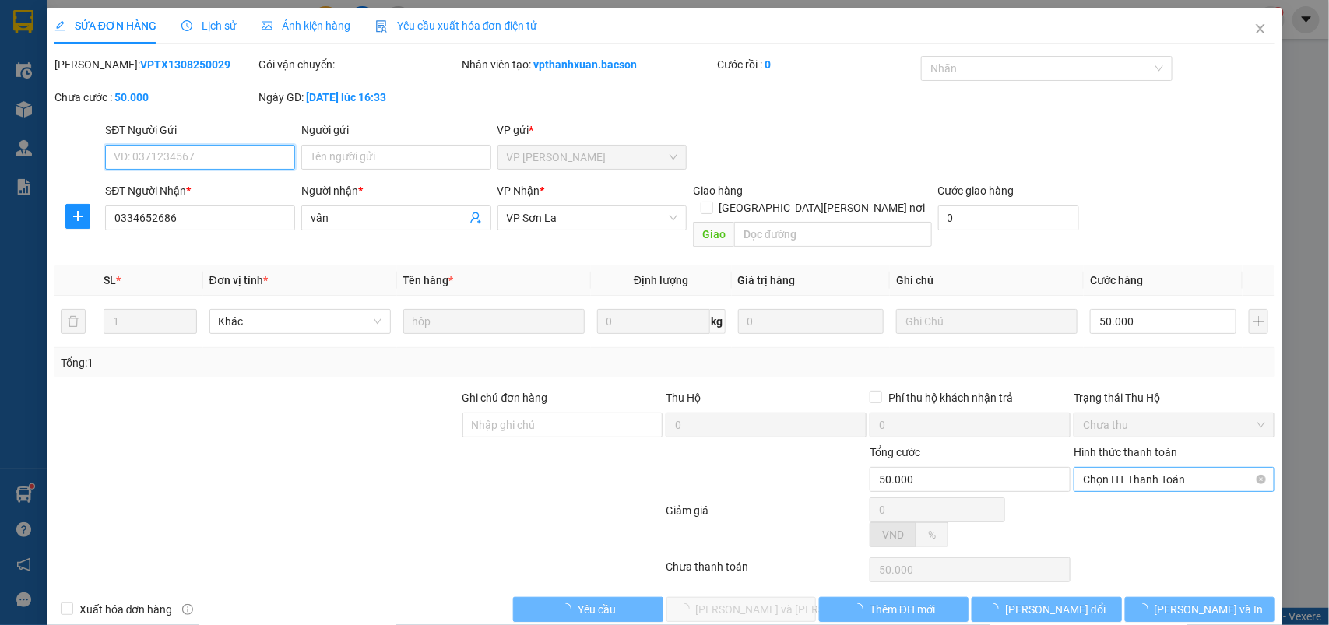
click at [1133, 468] on span "Chọn HT Thanh Toán" at bounding box center [1174, 479] width 182 height 23
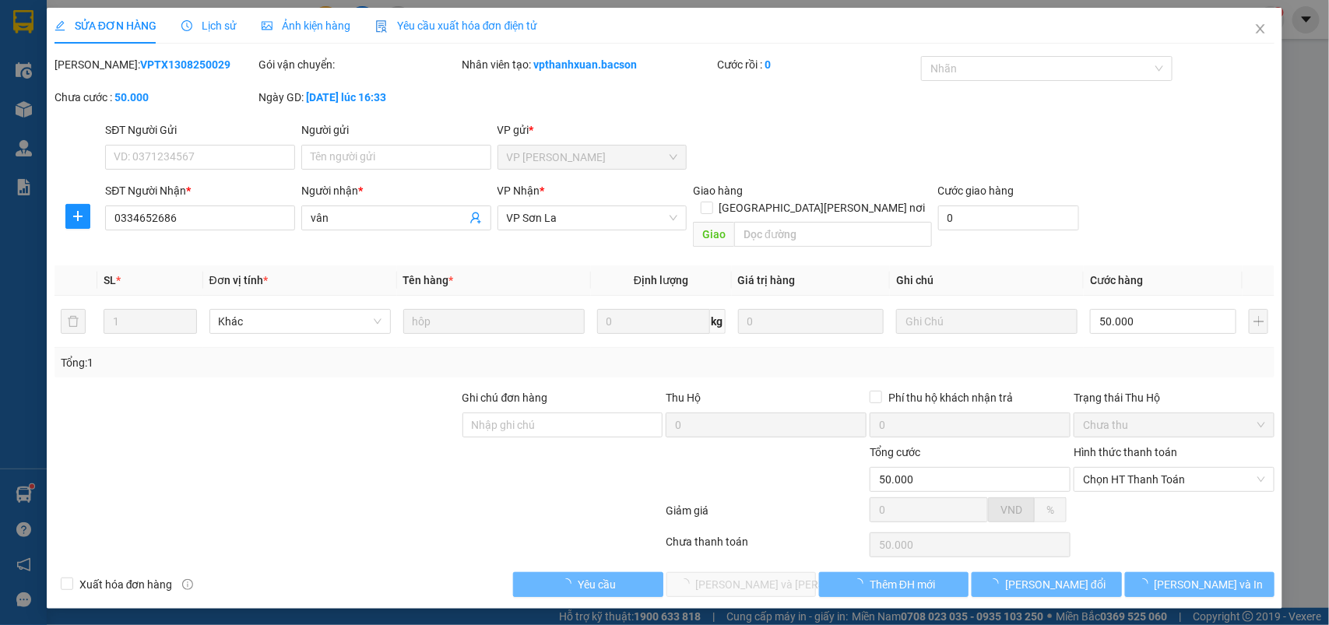
click at [1114, 502] on div at bounding box center [1174, 515] width 204 height 27
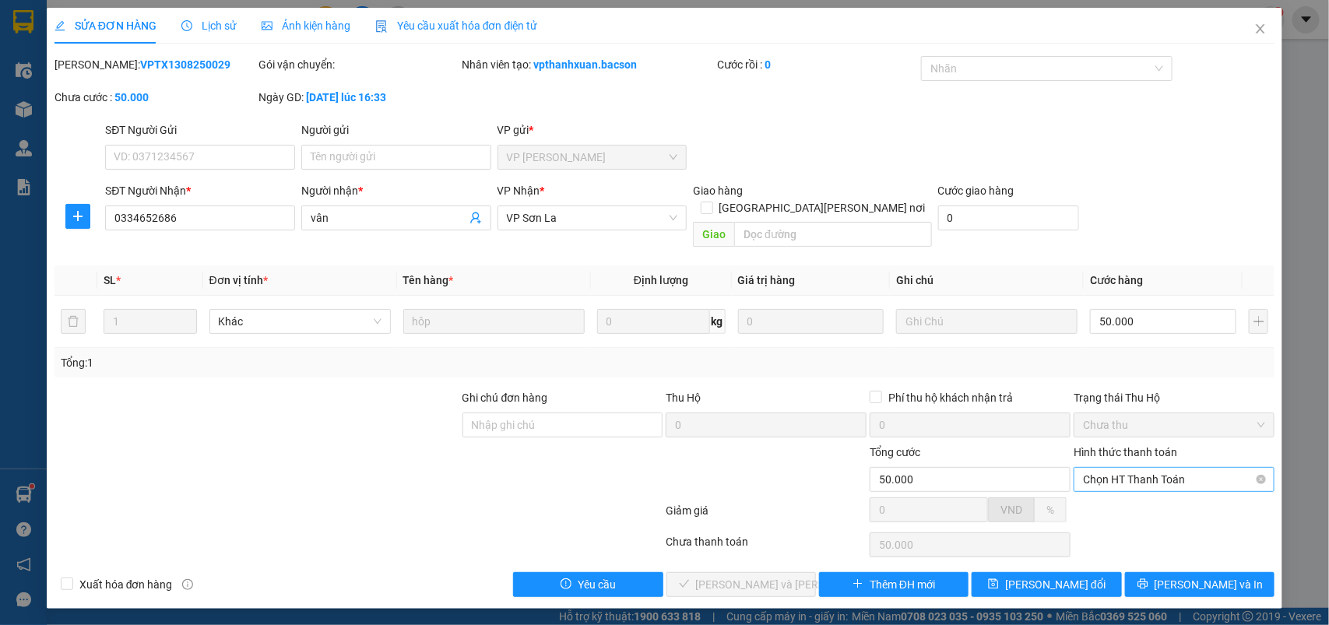
click at [1129, 468] on span "Chọn HT Thanh Toán" at bounding box center [1174, 479] width 182 height 23
click at [1118, 486] on div "Tại văn phòng" at bounding box center [1175, 494] width 182 height 17
type input "0"
click at [688, 572] on button "[PERSON_NAME] và Giao hàng" at bounding box center [742, 584] width 150 height 25
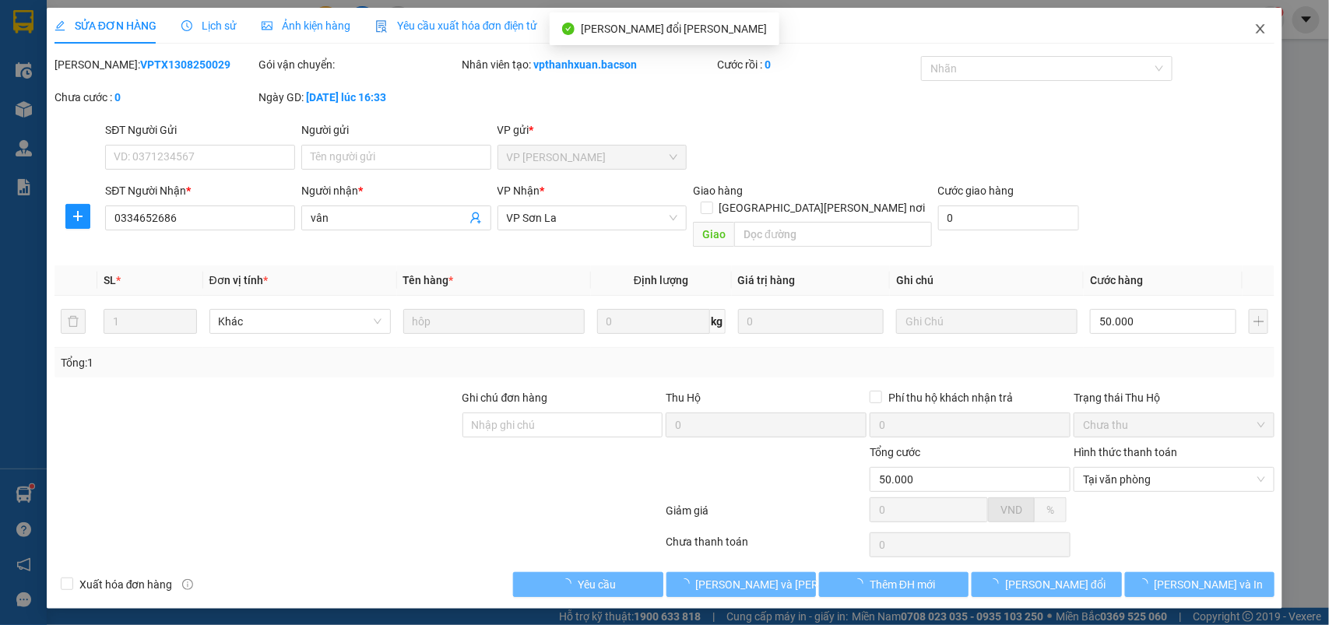
click at [1268, 25] on span "Close" at bounding box center [1261, 30] width 44 height 44
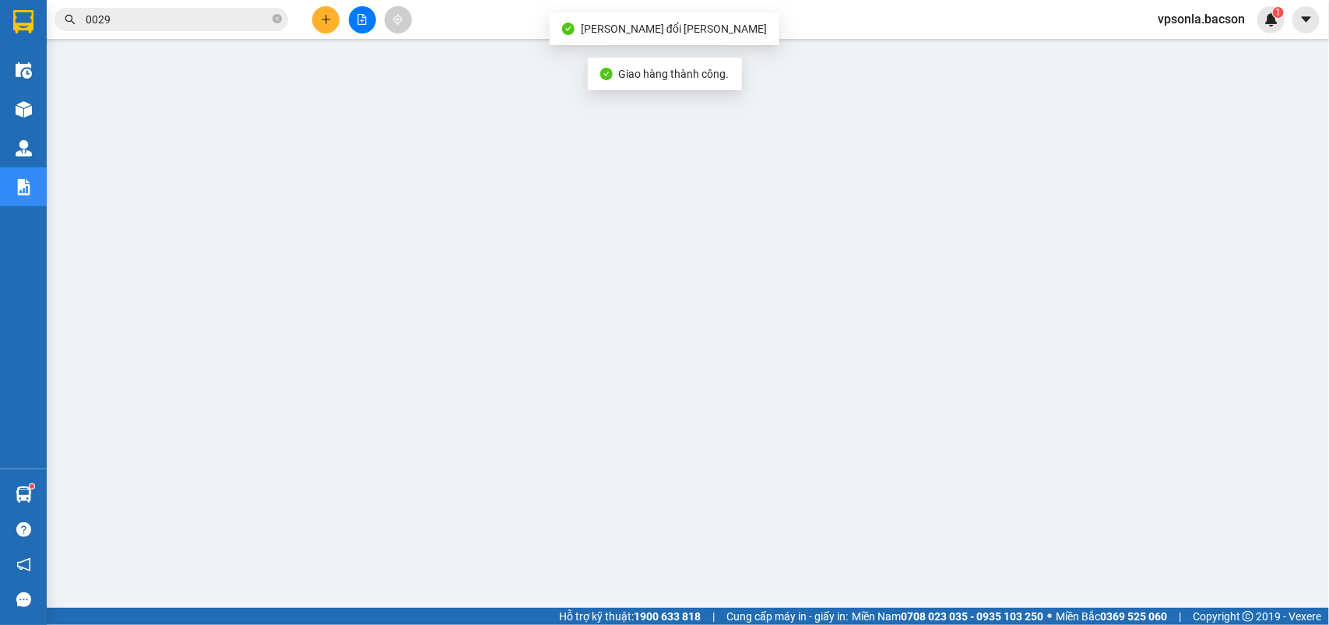
click at [192, 17] on input "0029" at bounding box center [178, 19] width 184 height 17
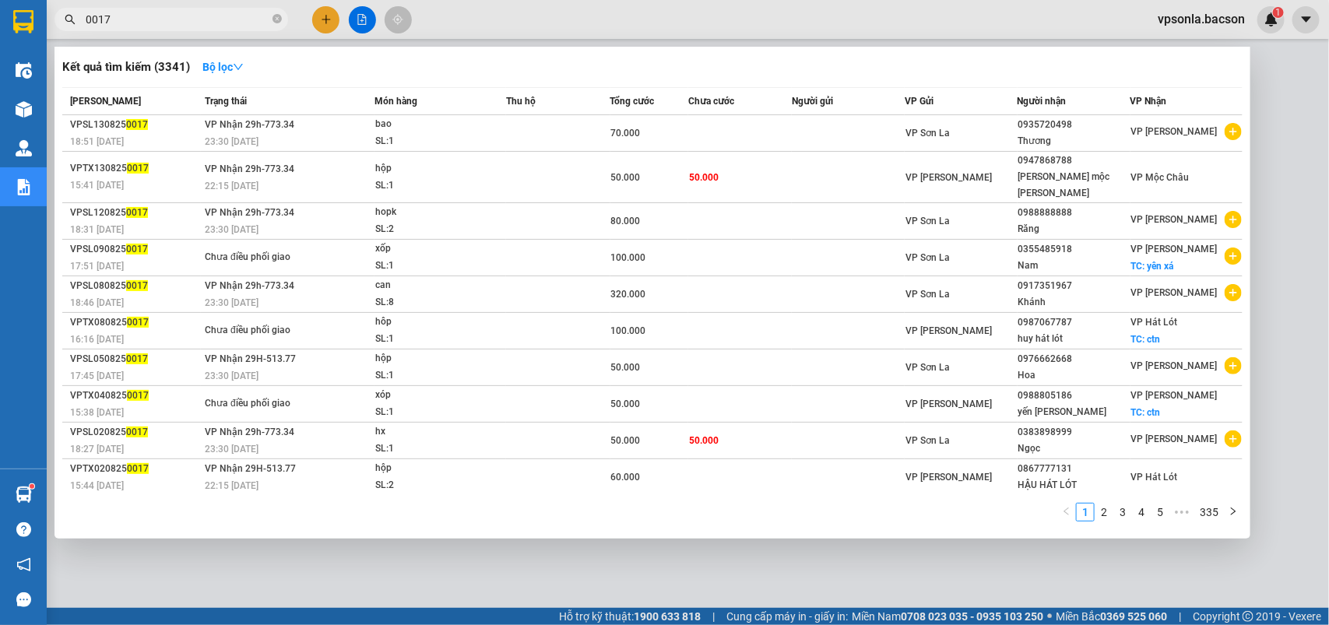
click at [187, 23] on input "0017" at bounding box center [178, 19] width 184 height 17
type input "268"
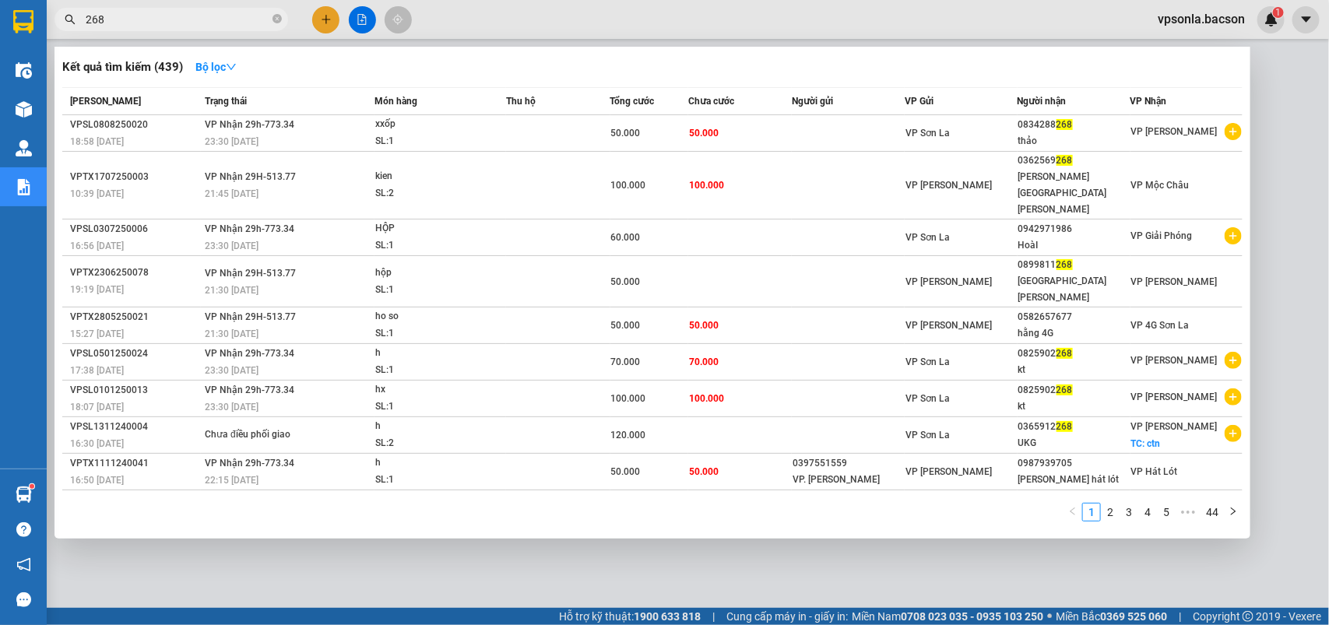
click at [187, 23] on input "268" at bounding box center [178, 19] width 184 height 17
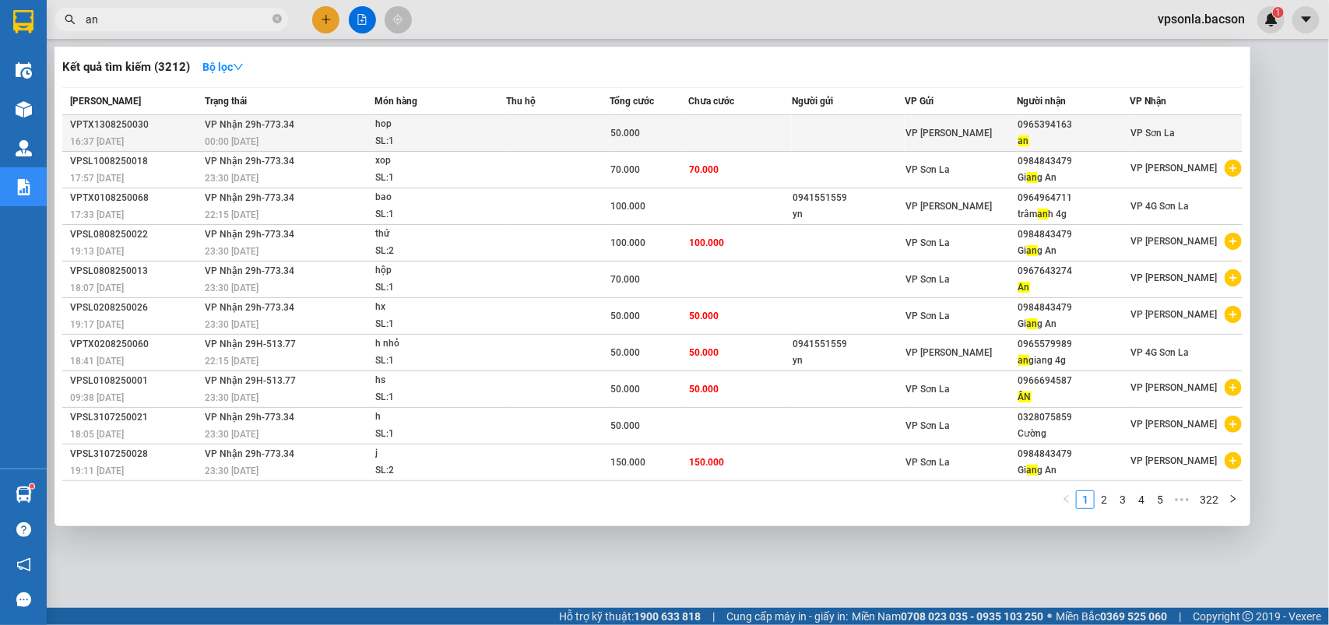
type input "an"
click at [933, 122] on td "VP [PERSON_NAME]" at bounding box center [961, 133] width 113 height 37
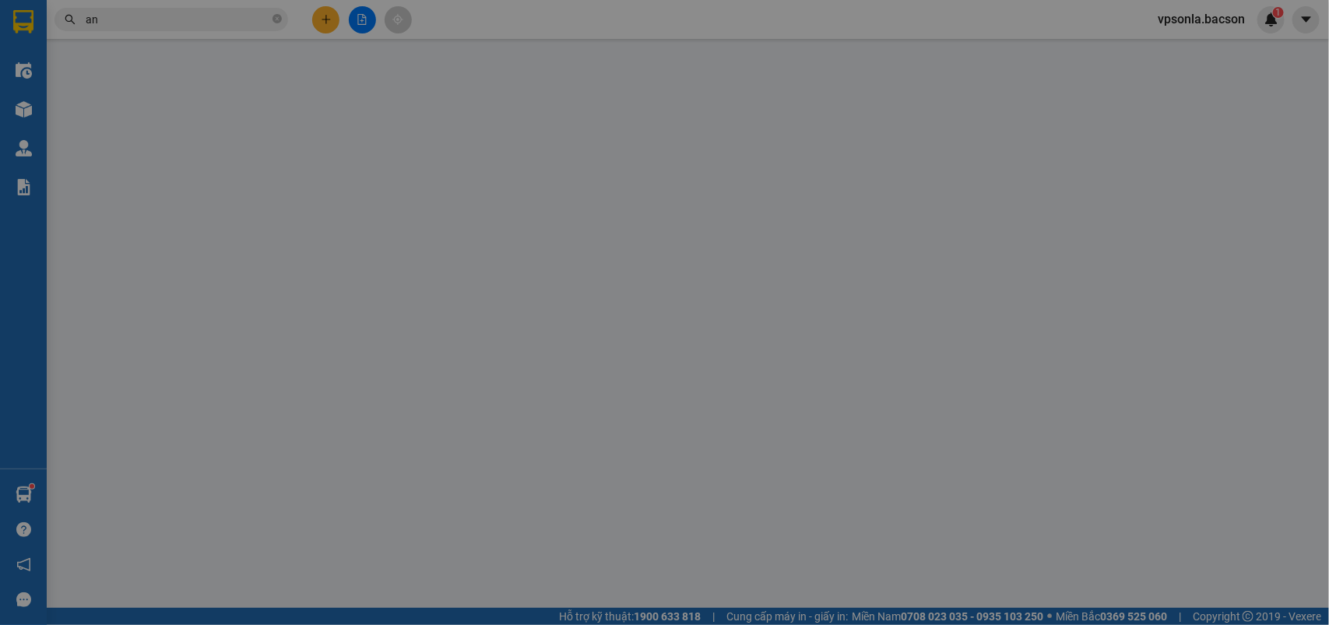
type input "0965394163"
type input "an"
type input "50.000"
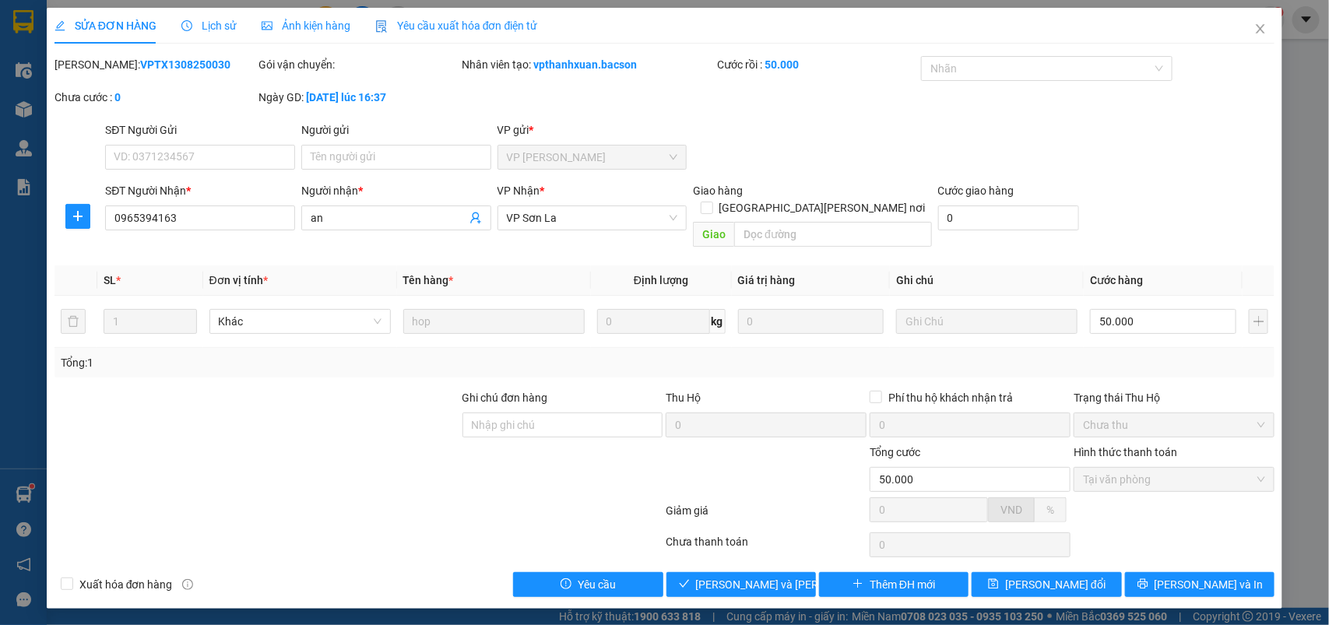
click at [701, 584] on div "SỬA ĐƠN HÀNG Lịch sử Ảnh kiện hàng Yêu cầu xuất hóa đơn điện tử Total Paid Fee …" at bounding box center [665, 308] width 1237 height 601
click at [718, 576] on span "[PERSON_NAME] và Giao hàng" at bounding box center [801, 584] width 210 height 17
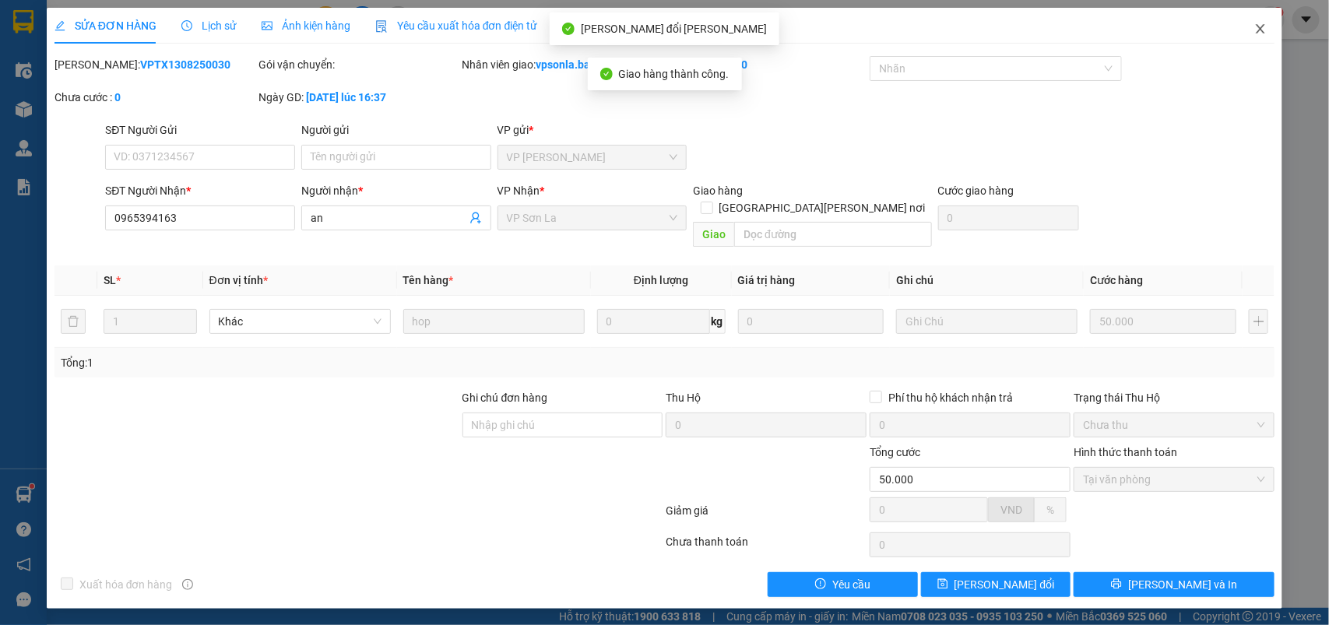
click at [1255, 28] on icon "close" at bounding box center [1261, 29] width 12 height 12
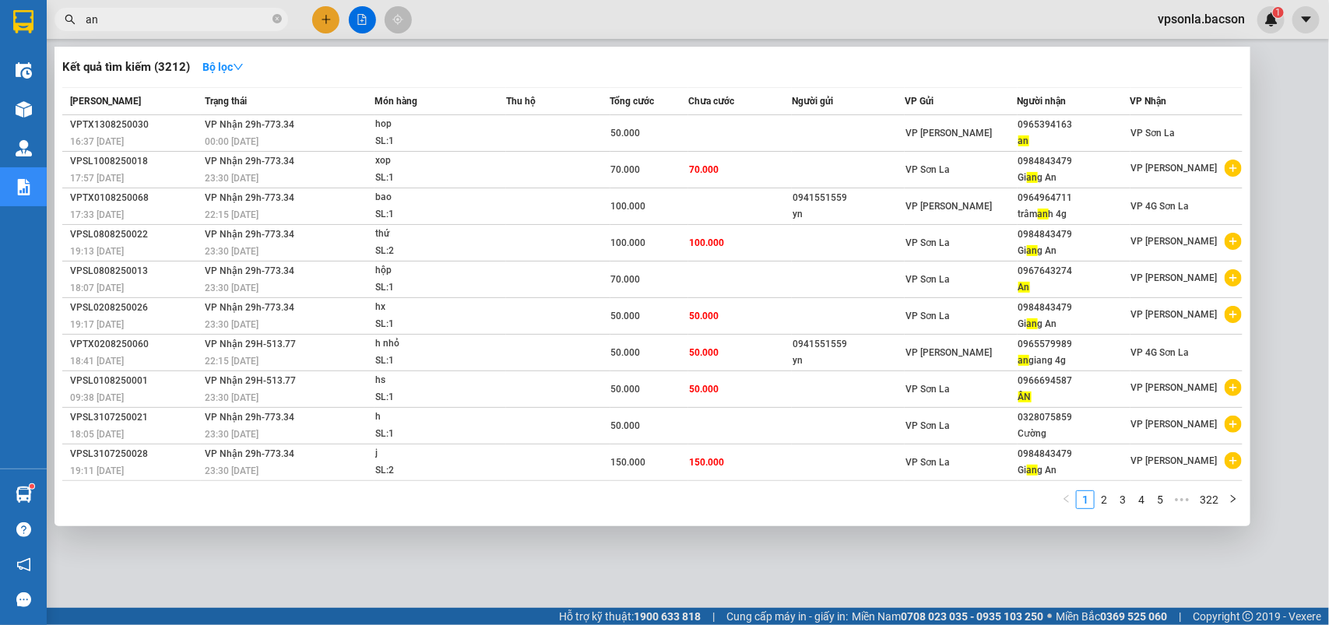
click at [170, 11] on input "an" at bounding box center [178, 19] width 184 height 17
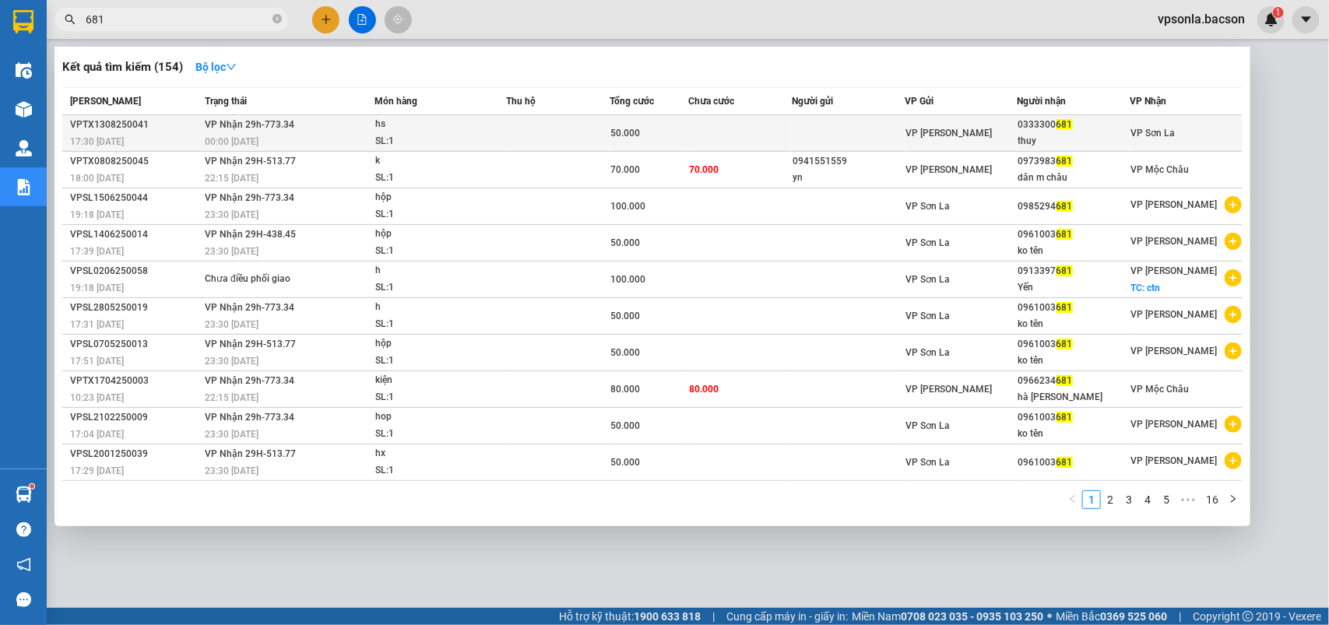
type input "681"
click at [1065, 133] on div "thuy" at bounding box center [1074, 141] width 111 height 16
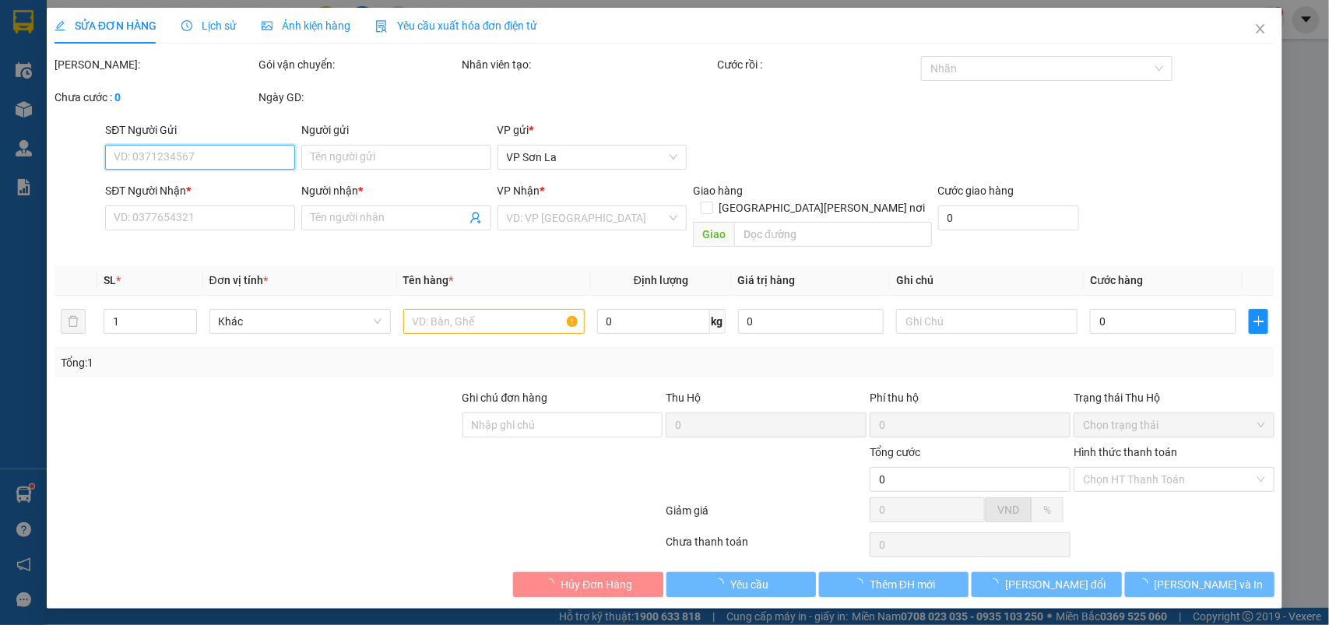
type input "0333300681"
type input "thuy"
type input "50.000"
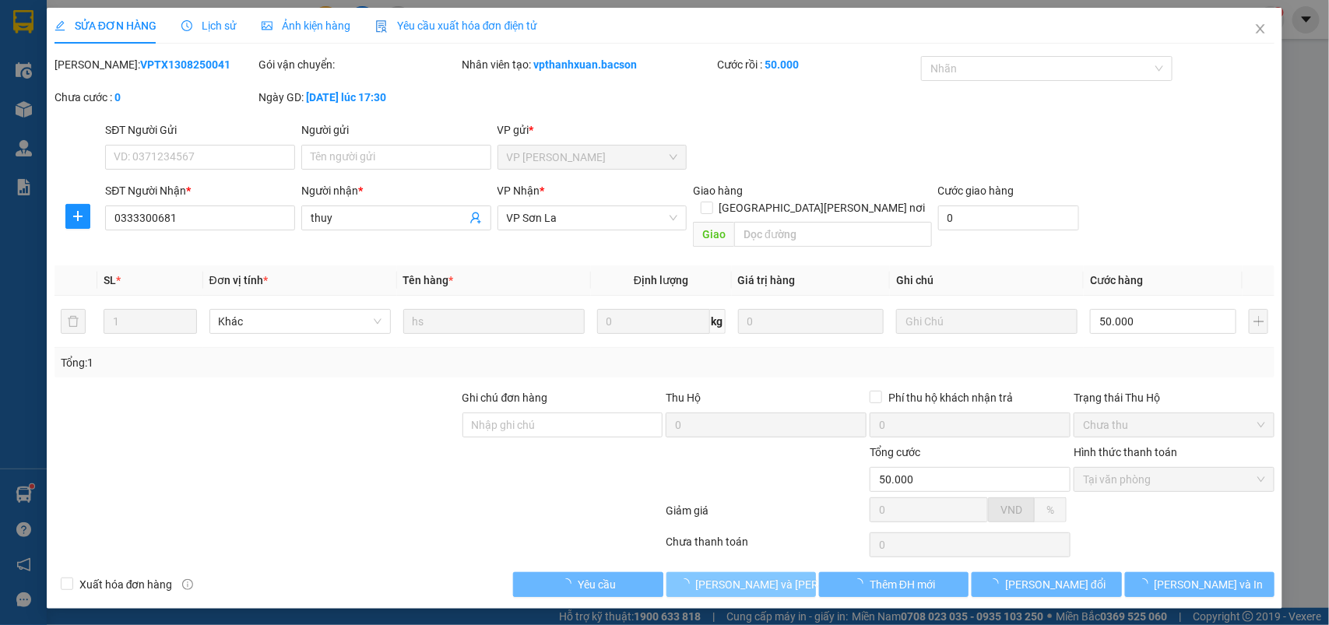
click at [691, 576] on span "button" at bounding box center [687, 584] width 17 height 17
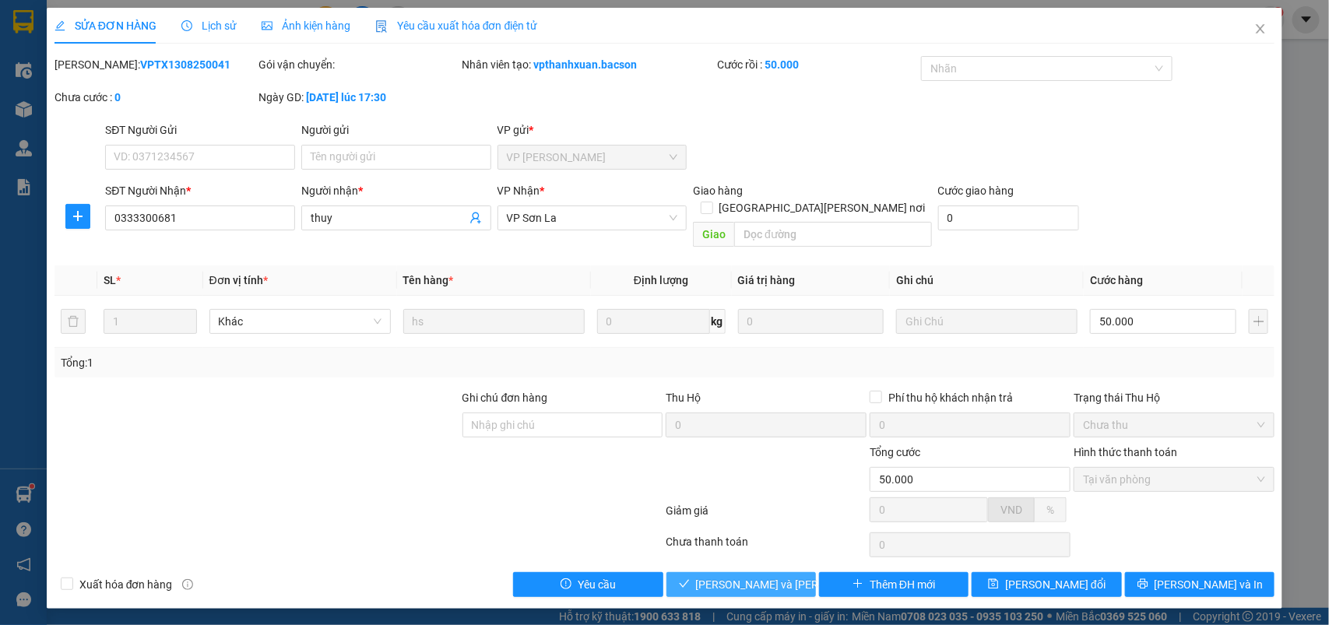
click at [754, 576] on span "[PERSON_NAME] và Giao hàng" at bounding box center [801, 584] width 210 height 17
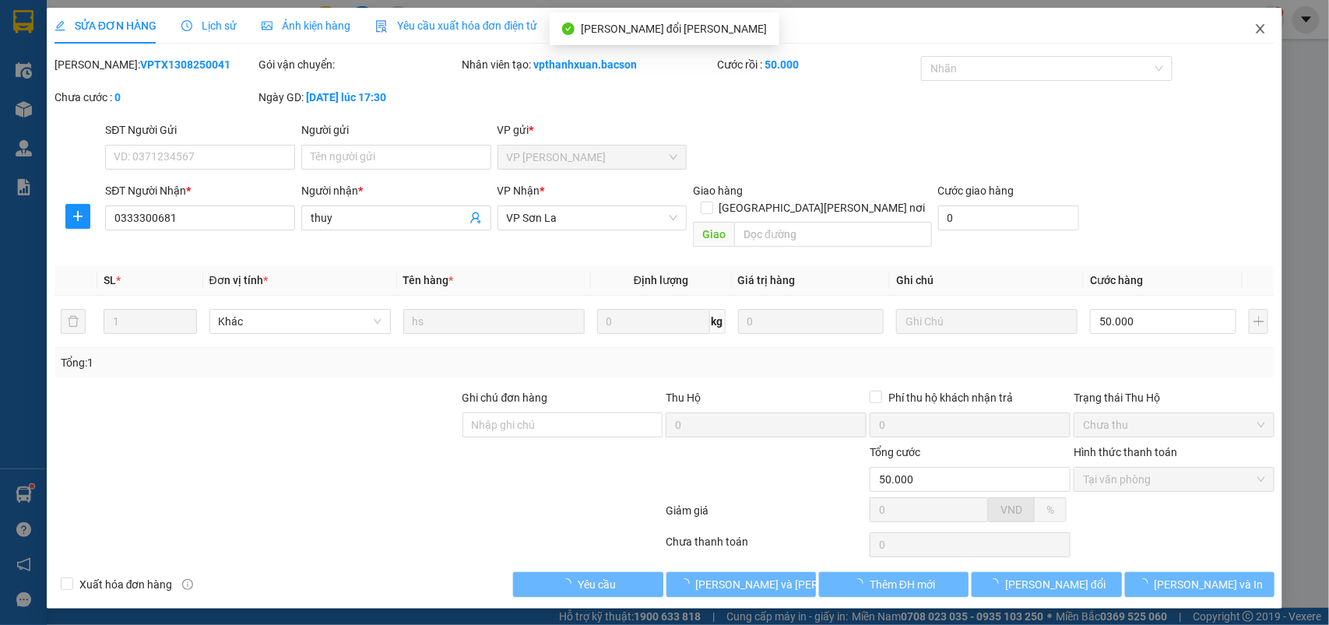
click at [1258, 27] on icon "close" at bounding box center [1261, 29] width 12 height 12
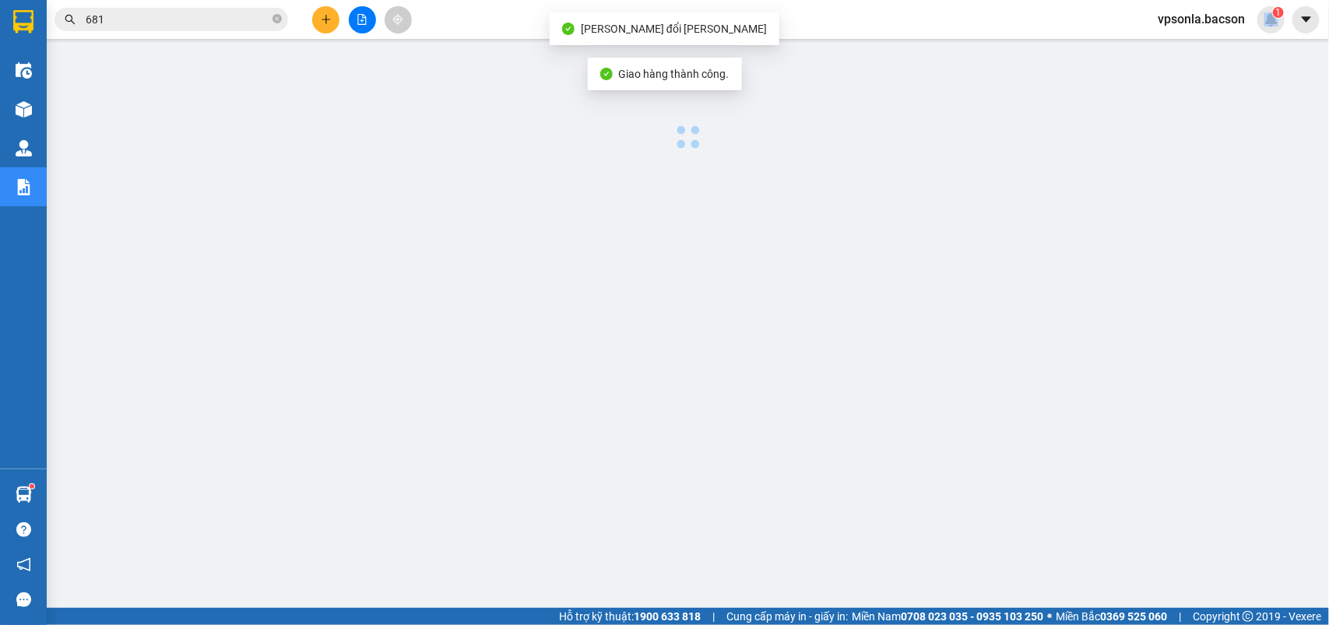
click at [1258, 27] on span "vpsonla.bacson" at bounding box center [1202, 18] width 112 height 19
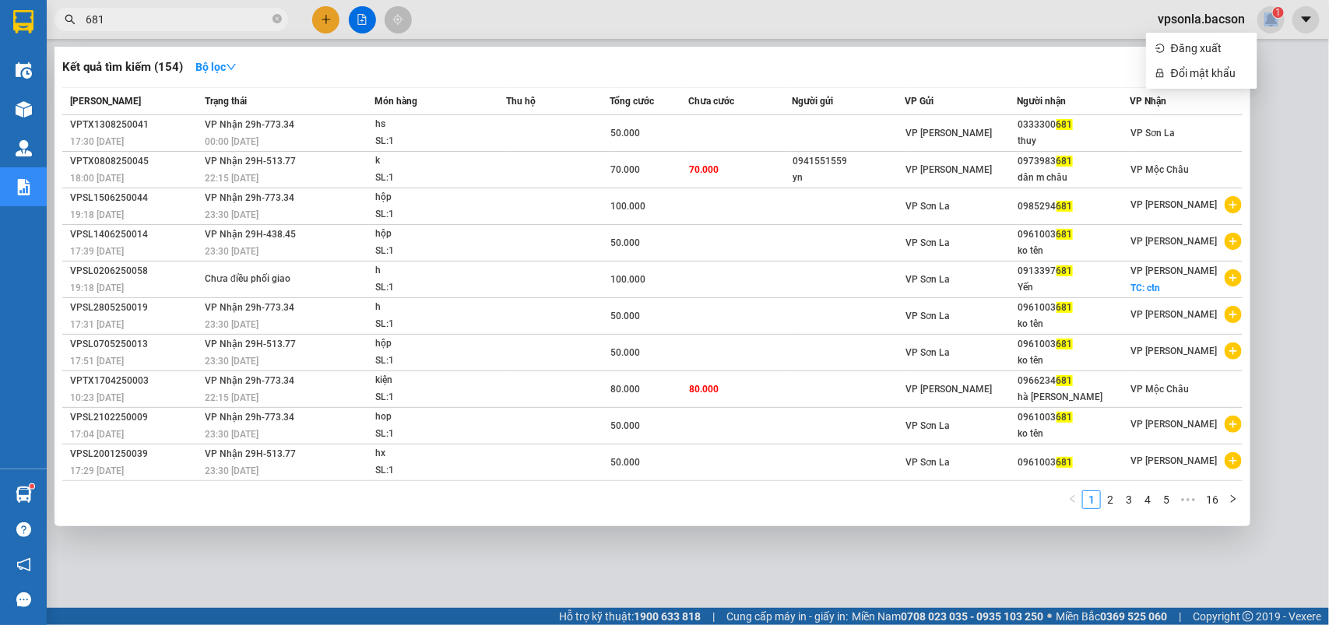
click at [175, 25] on input "681" at bounding box center [178, 19] width 184 height 17
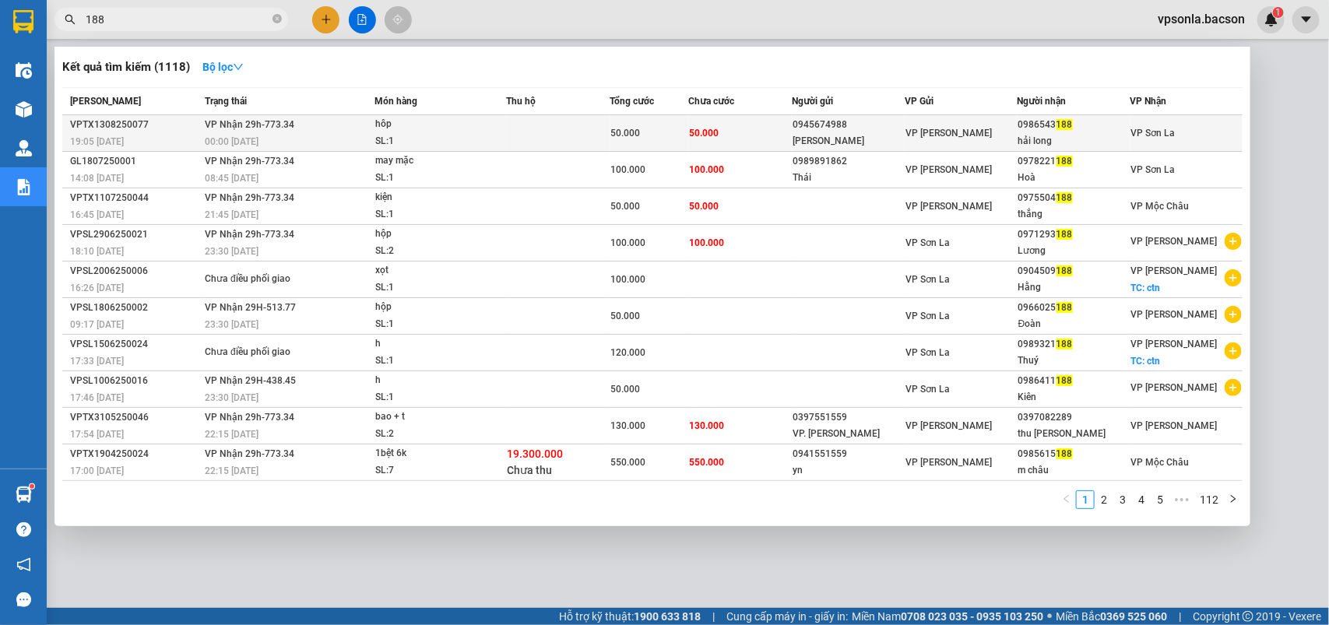
type input "188"
click at [1027, 130] on div "0986543 188" at bounding box center [1074, 125] width 111 height 16
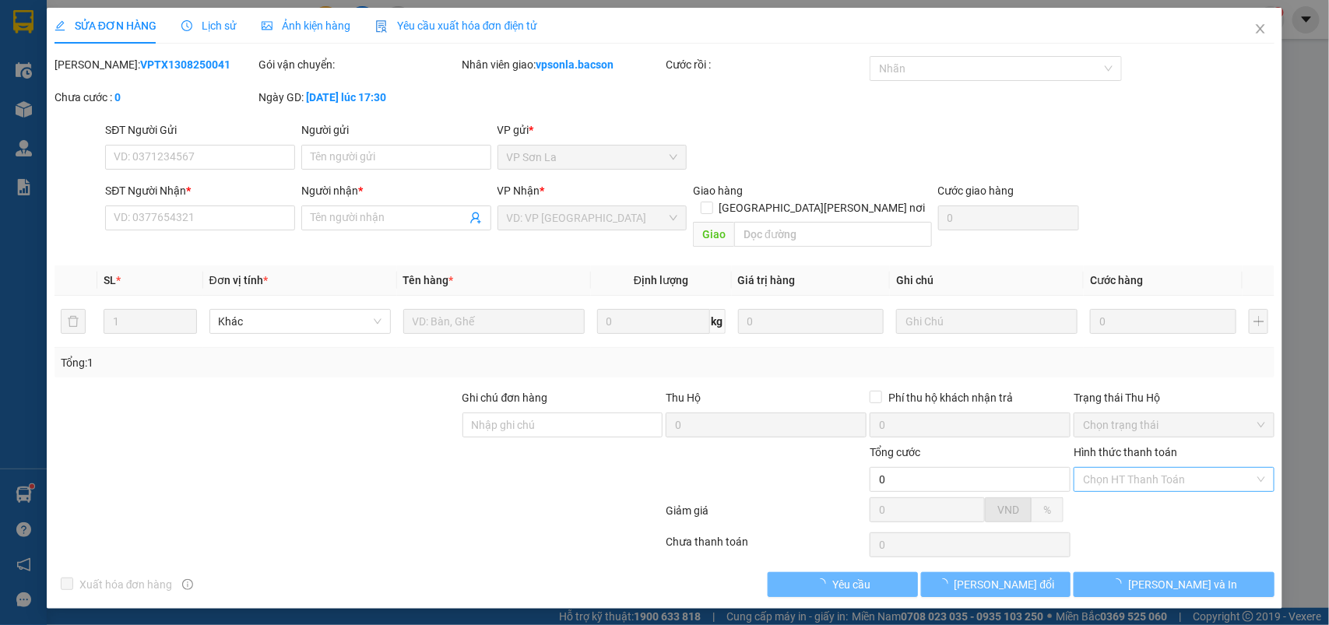
type input "0945674988"
type input "Quỳnh Thứ"
type input "0986543188"
type input "hải long"
type input "50.000"
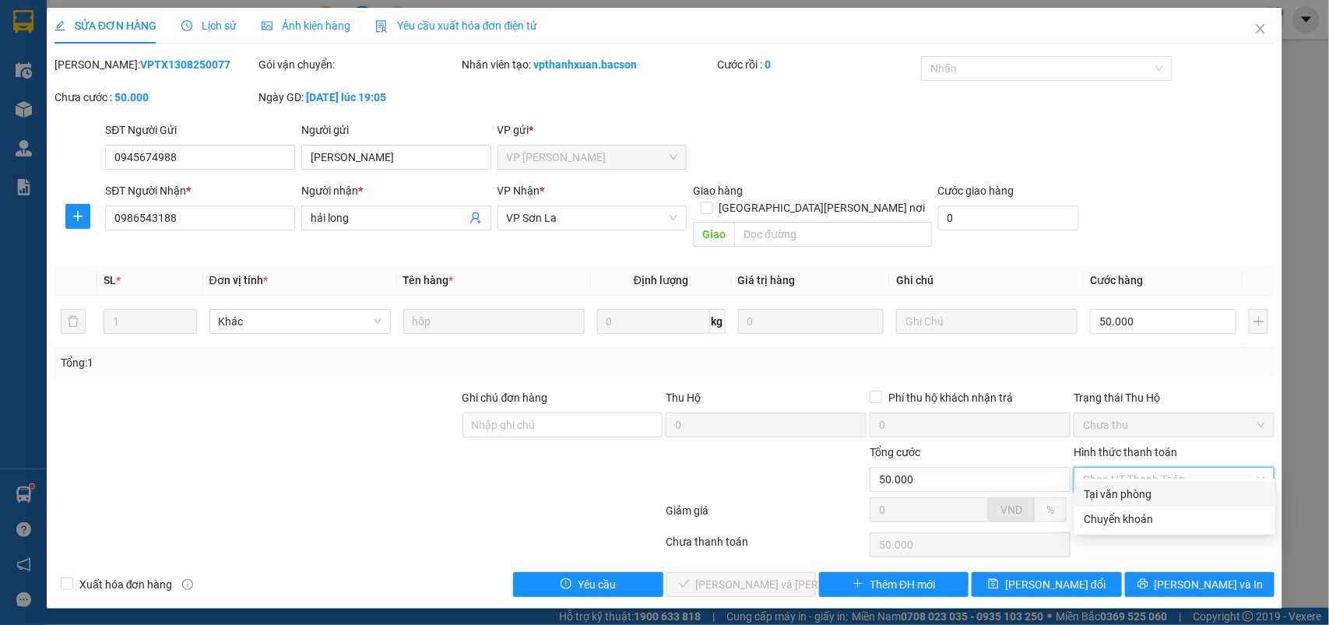
click at [1100, 487] on div "Tại văn phòng" at bounding box center [1175, 494] width 182 height 17
type input "0"
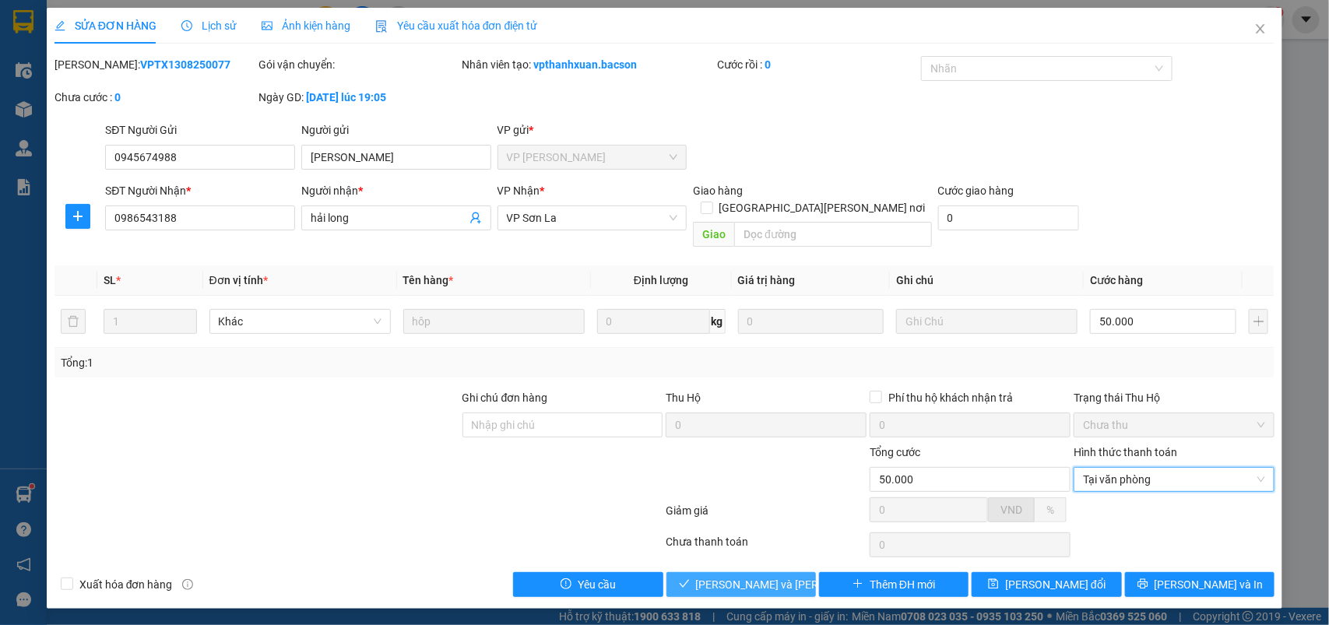
click at [702, 572] on button "[PERSON_NAME] và Giao hàng" at bounding box center [742, 584] width 150 height 25
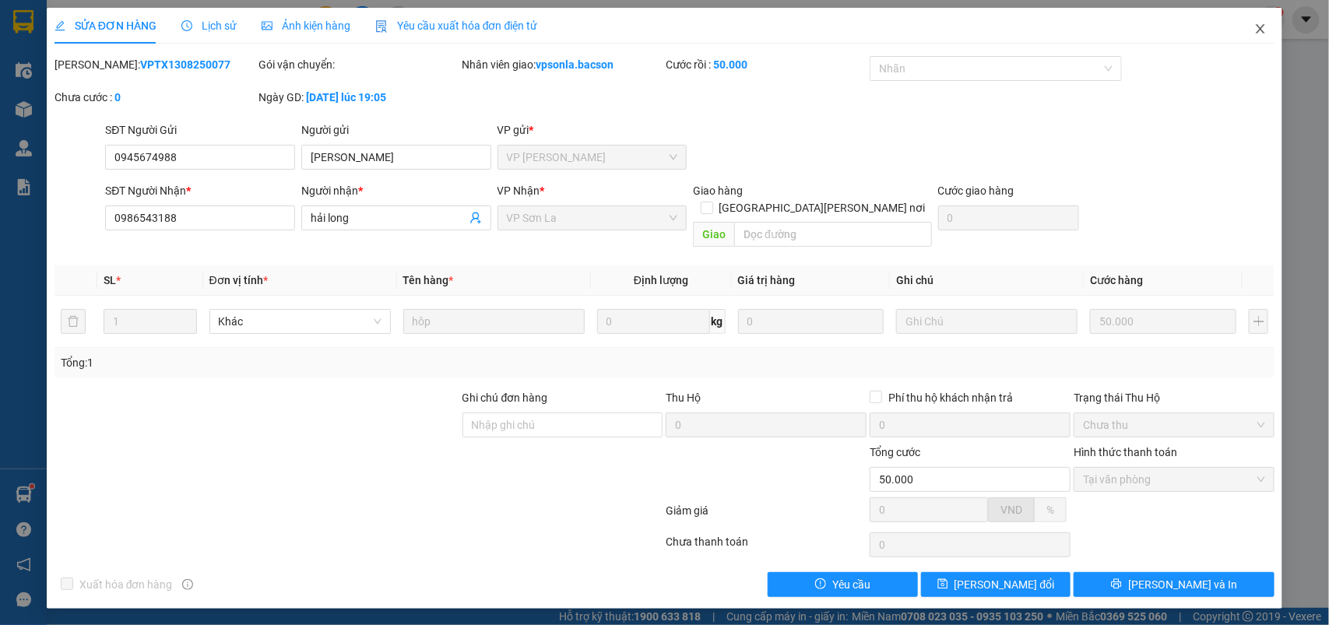
click at [1264, 30] on icon "close" at bounding box center [1261, 29] width 12 height 12
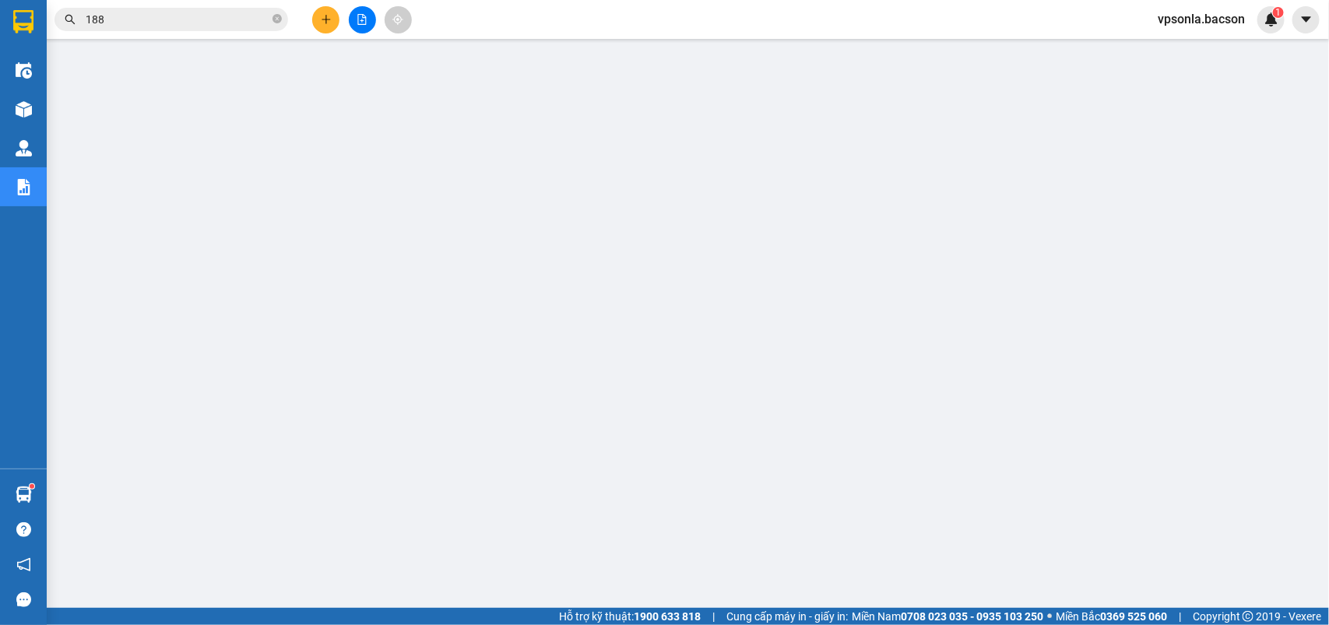
click at [146, 18] on input "188" at bounding box center [178, 19] width 184 height 17
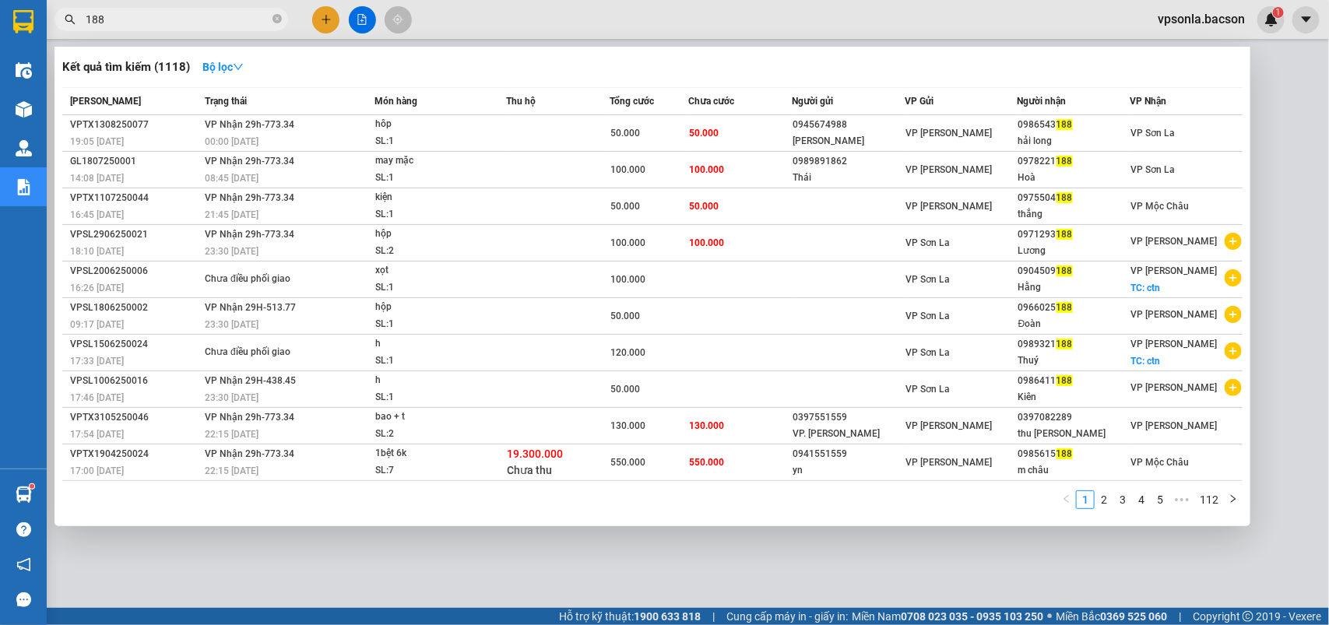
click at [146, 18] on input "188" at bounding box center [178, 19] width 184 height 17
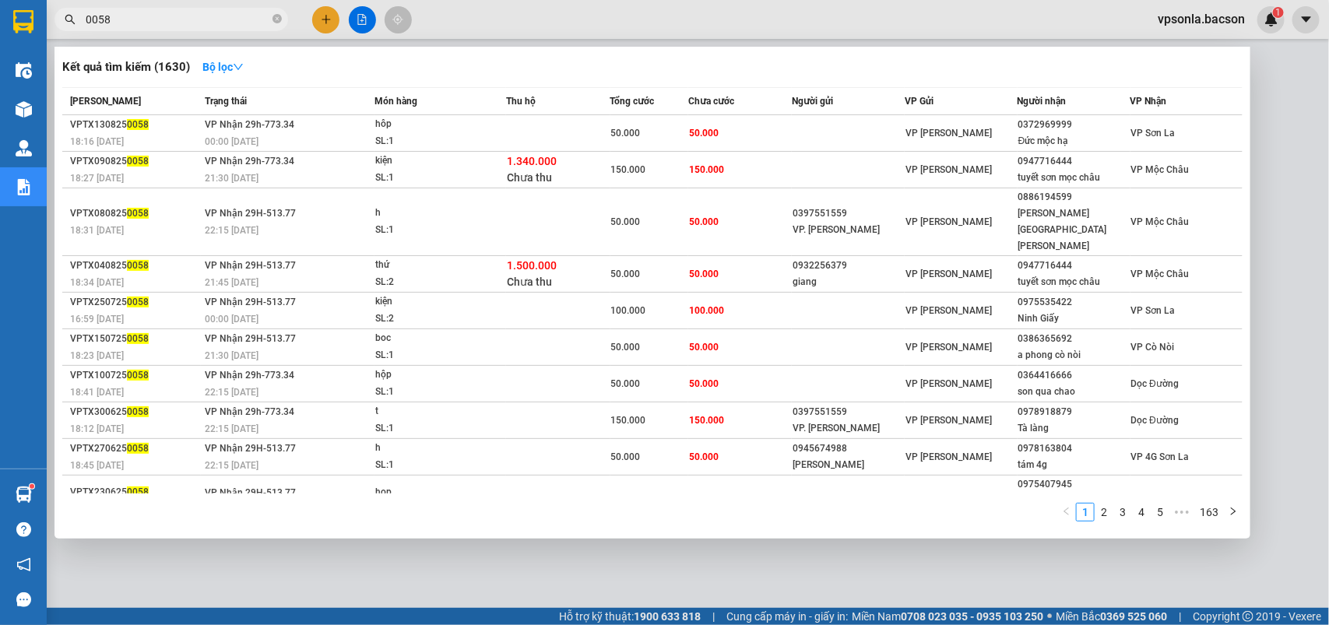
click at [177, 21] on input "0058" at bounding box center [178, 19] width 184 height 17
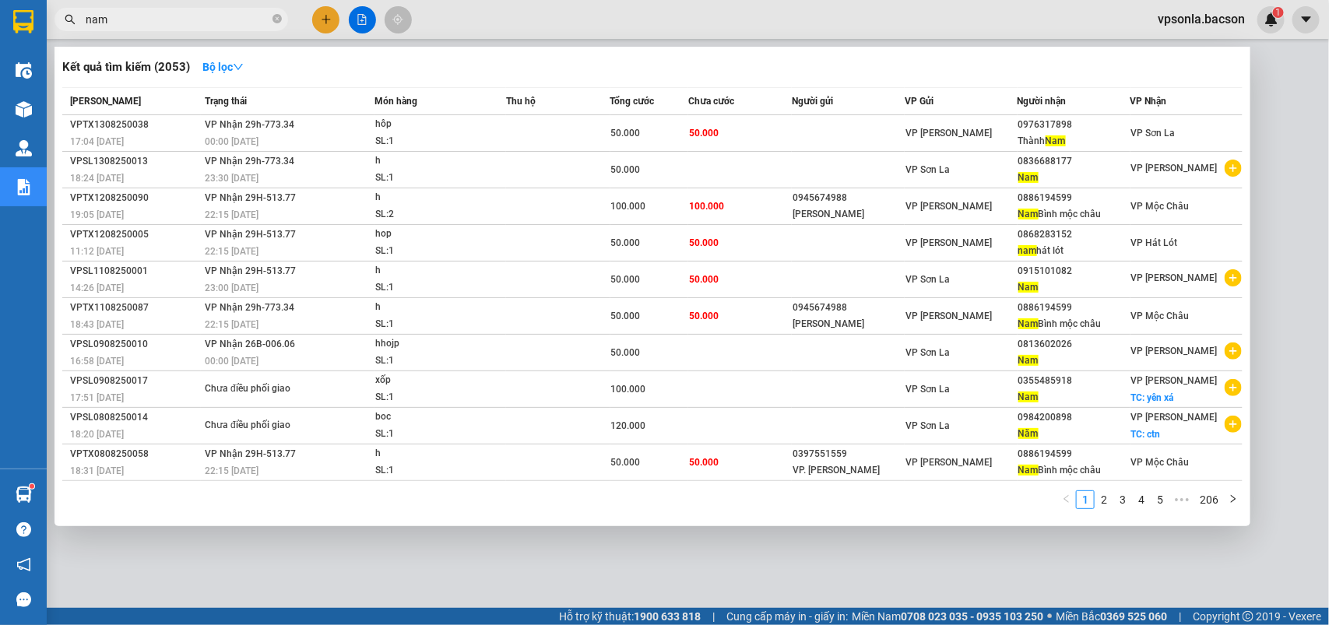
click at [131, 25] on input "nam" at bounding box center [178, 19] width 184 height 17
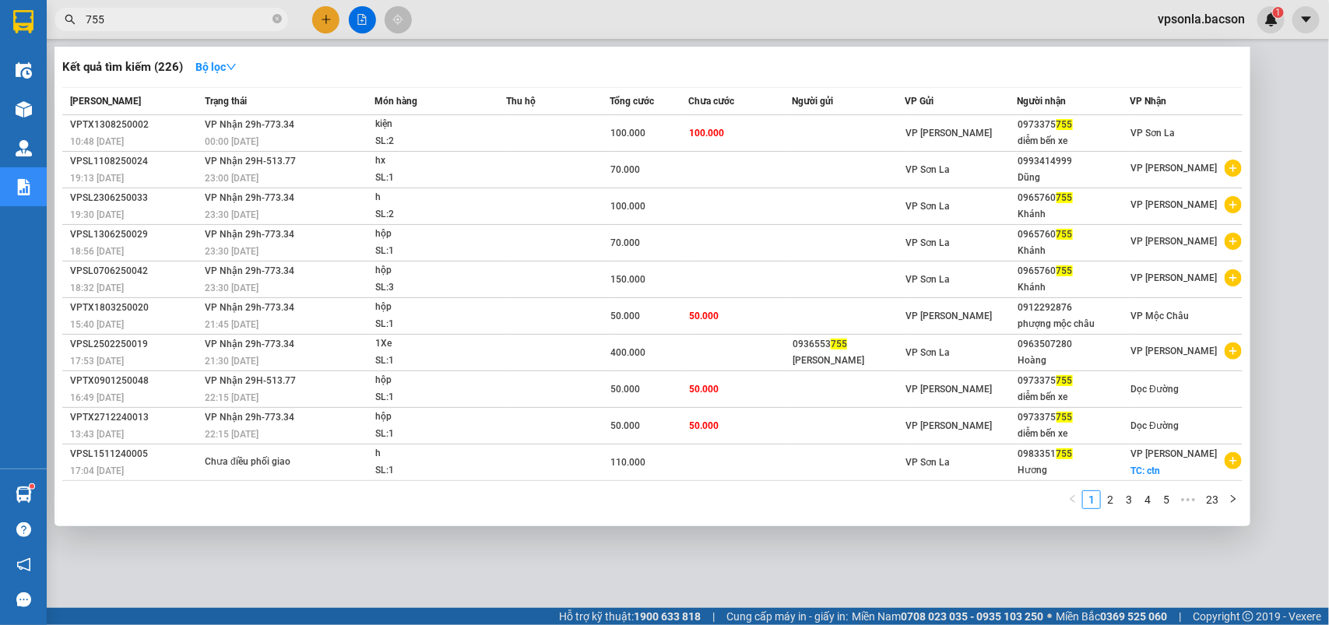
click at [226, 22] on input "755" at bounding box center [178, 19] width 184 height 17
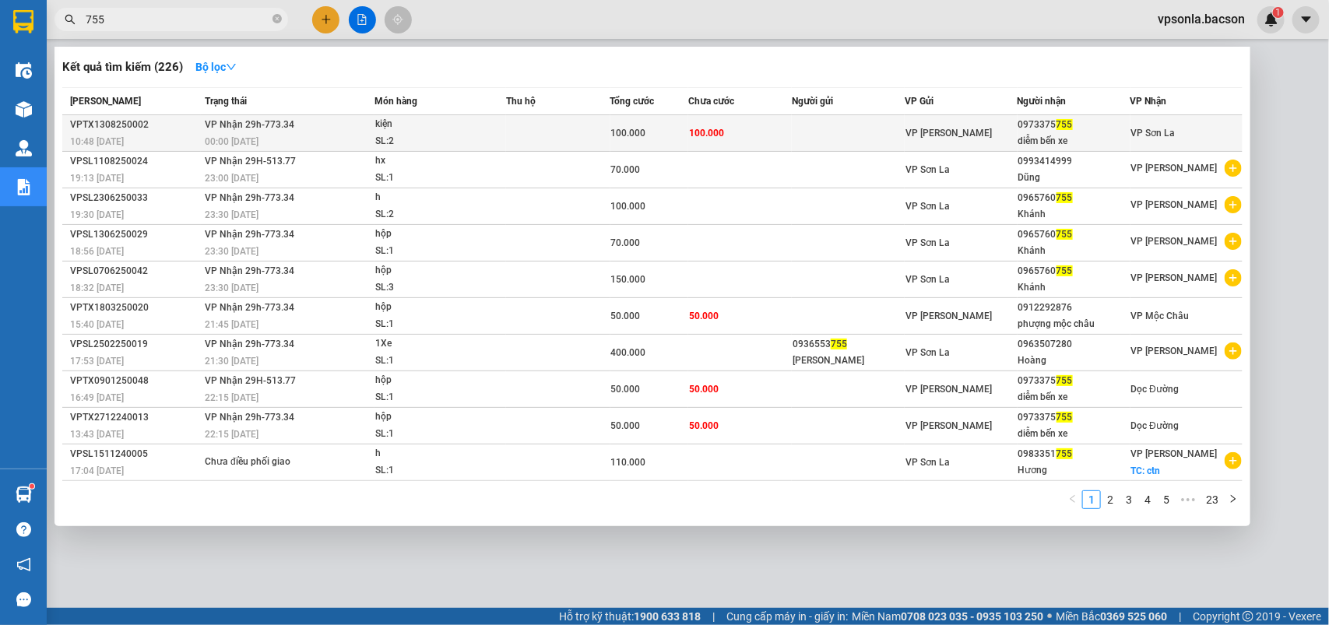
type input "755"
click at [959, 117] on td "VP [PERSON_NAME]" at bounding box center [961, 133] width 113 height 37
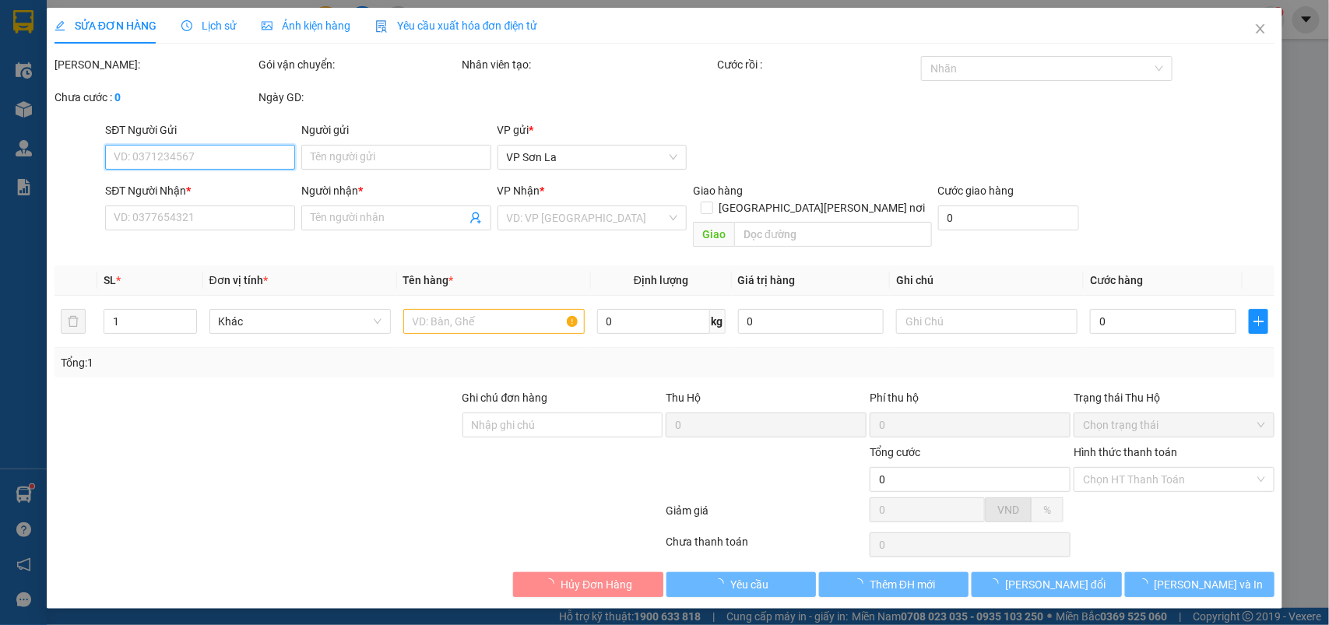
type input "0973375755"
type input "diễm bến xe"
type input "100.000"
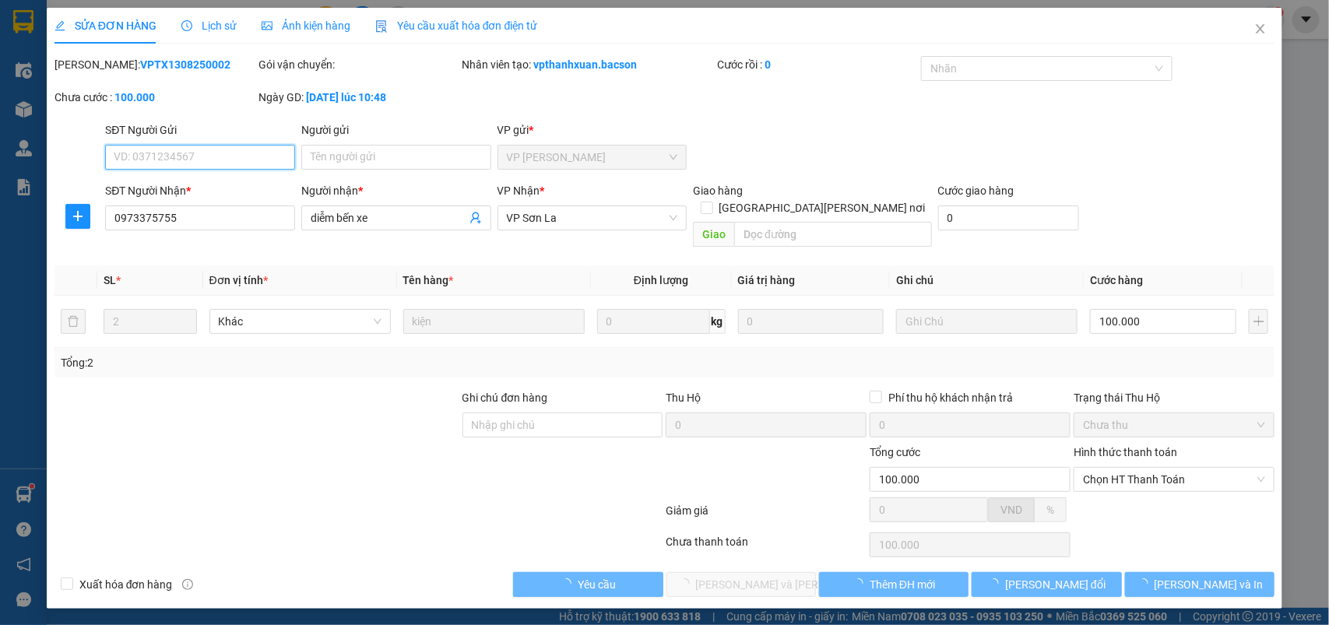
click at [1108, 468] on span "Chọn HT Thanh Toán" at bounding box center [1174, 479] width 182 height 23
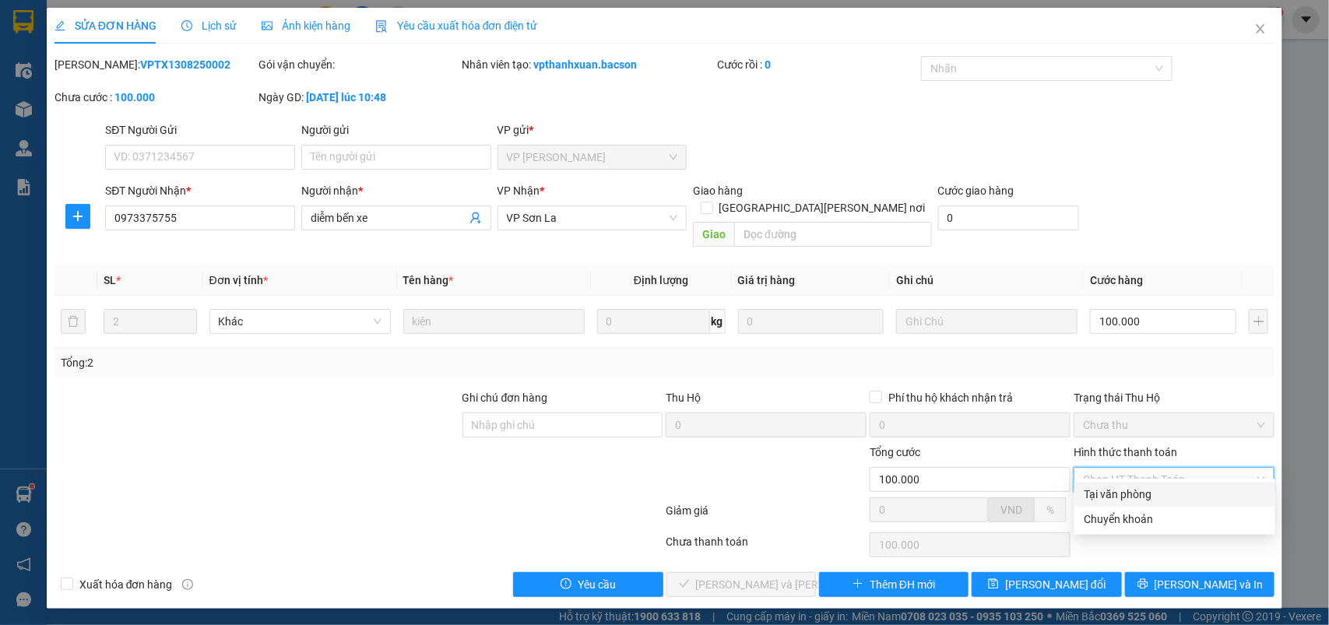
click at [1104, 484] on div "Tại văn phòng" at bounding box center [1175, 494] width 201 height 25
type input "0"
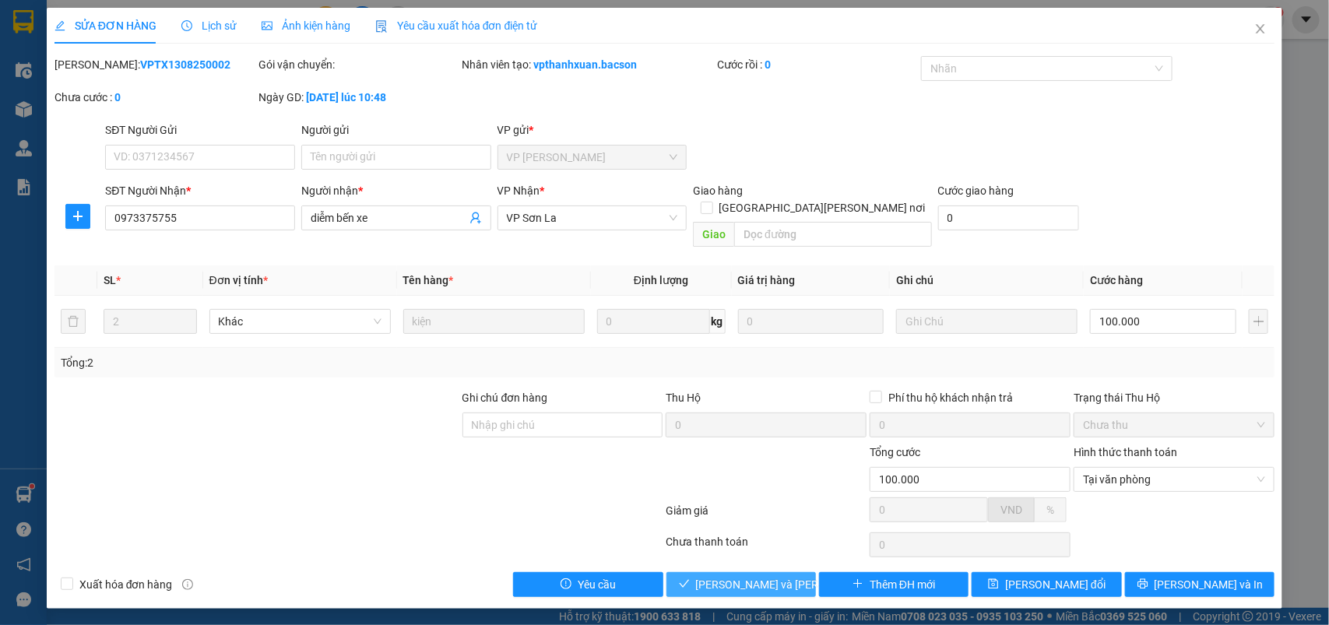
click at [810, 572] on button "[PERSON_NAME] và Giao hàng" at bounding box center [742, 584] width 150 height 25
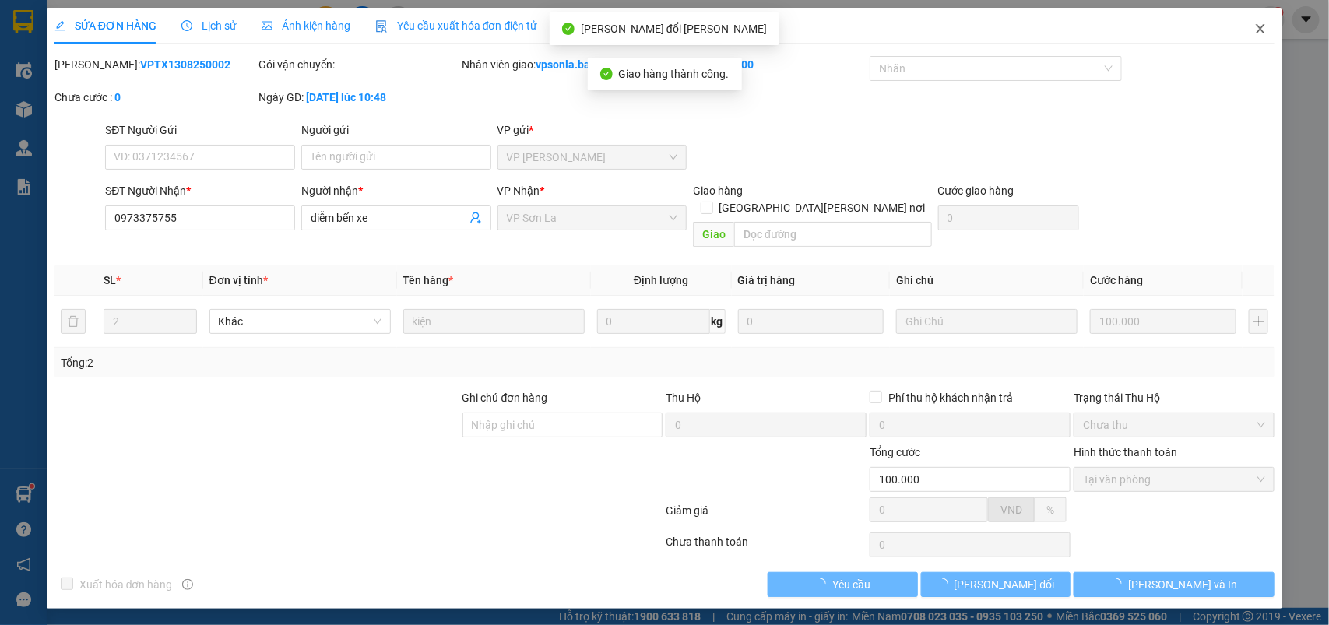
click at [1266, 25] on icon "close" at bounding box center [1261, 29] width 12 height 12
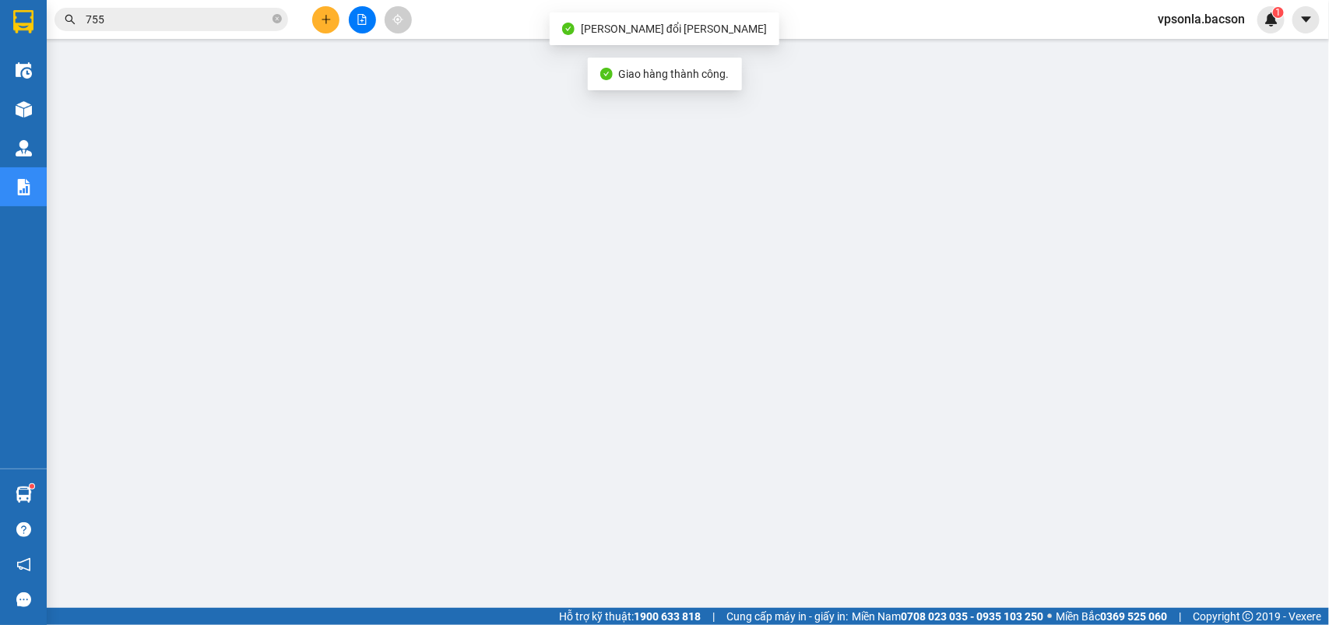
click at [216, 9] on span "755" at bounding box center [172, 19] width 234 height 23
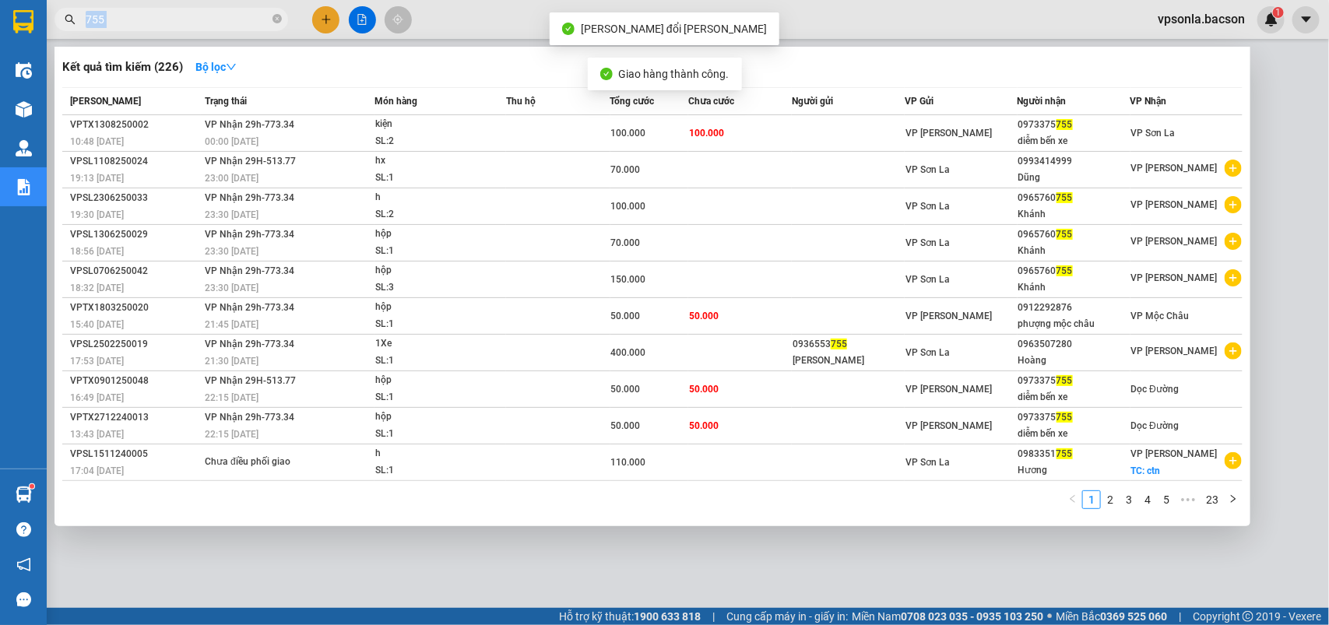
click at [216, 9] on span "755" at bounding box center [172, 19] width 234 height 23
click at [275, 20] on icon "close-circle" at bounding box center [277, 18] width 9 height 9
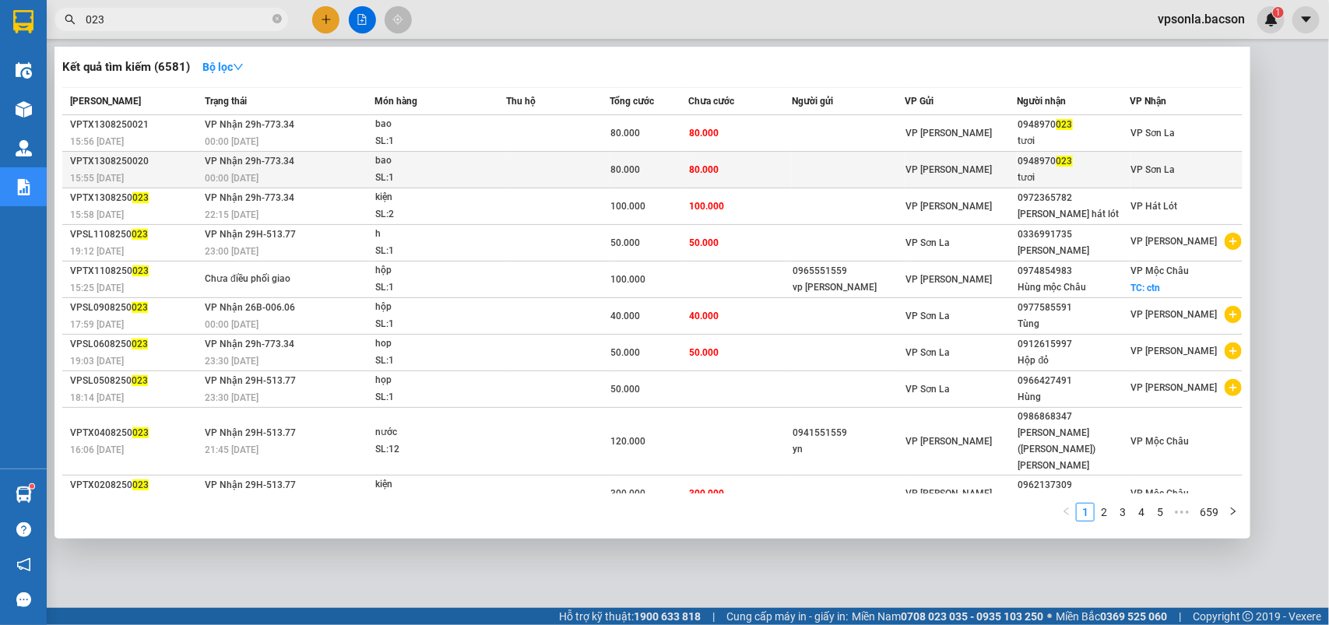
type input "023"
click at [1086, 174] on div "tươi" at bounding box center [1074, 178] width 111 height 16
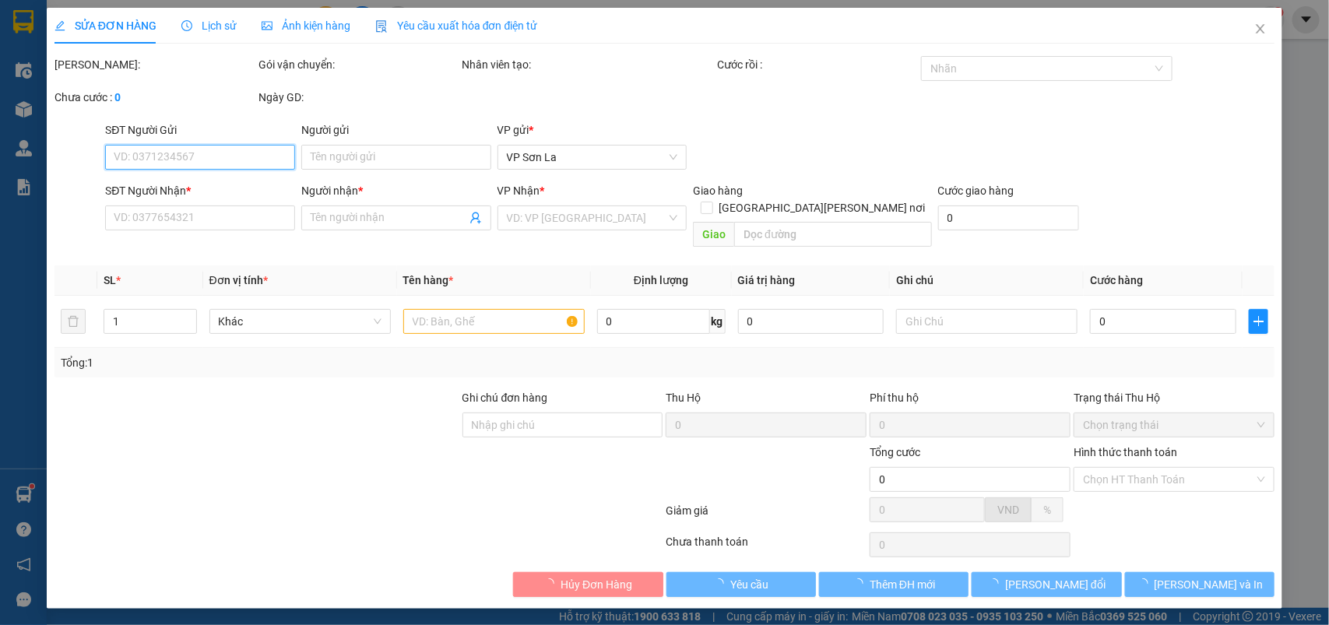
type input "0948970023"
type input "tươi"
type input "80.000"
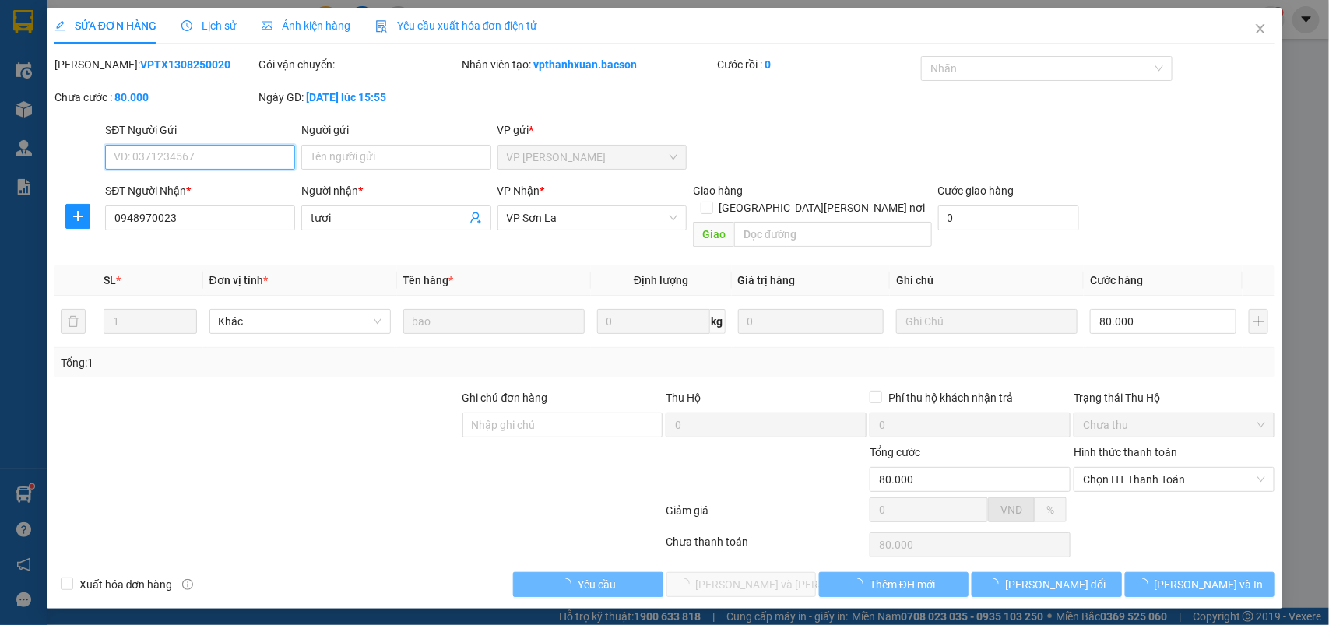
click at [1133, 468] on span "Chọn HT Thanh Toán" at bounding box center [1174, 479] width 182 height 23
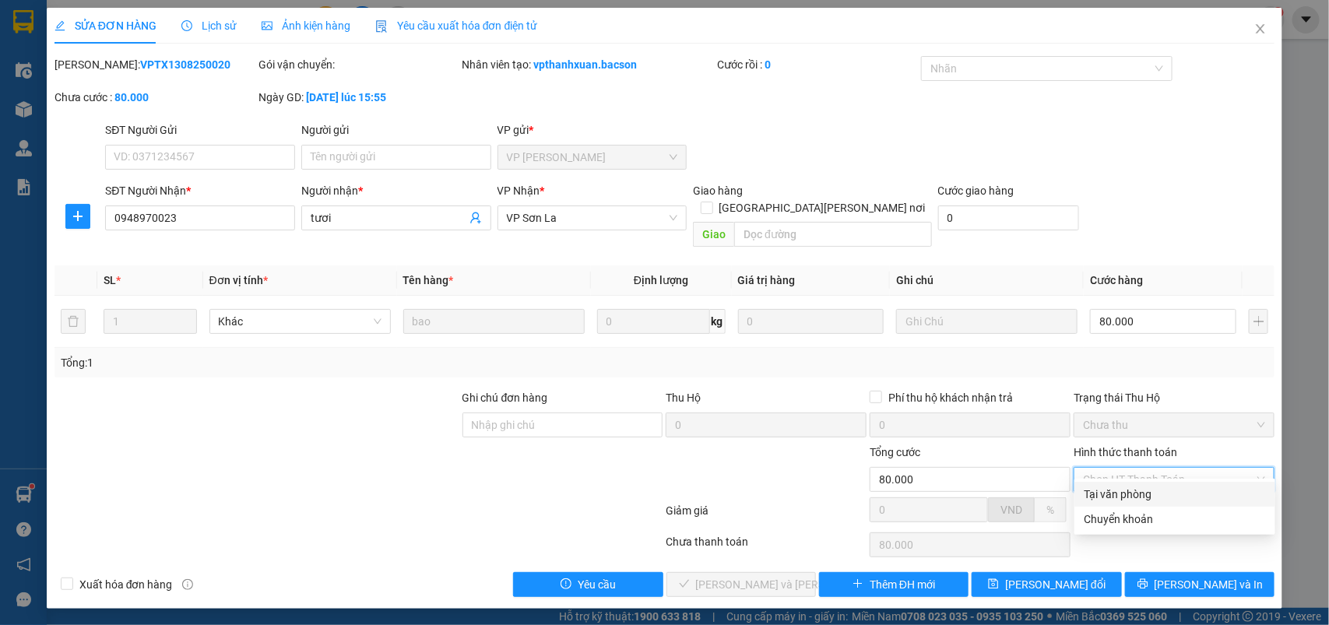
click at [1112, 495] on div "Tại văn phòng" at bounding box center [1175, 494] width 182 height 17
type input "0"
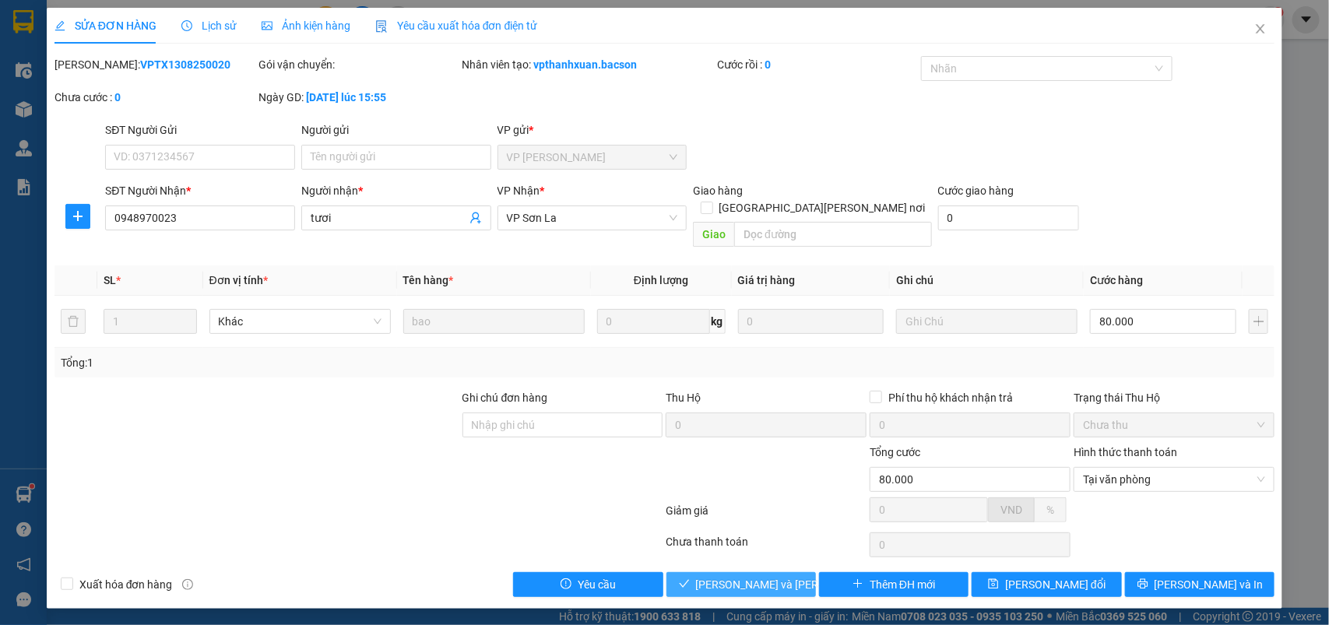
click at [780, 576] on span "[PERSON_NAME] và Giao hàng" at bounding box center [801, 584] width 210 height 17
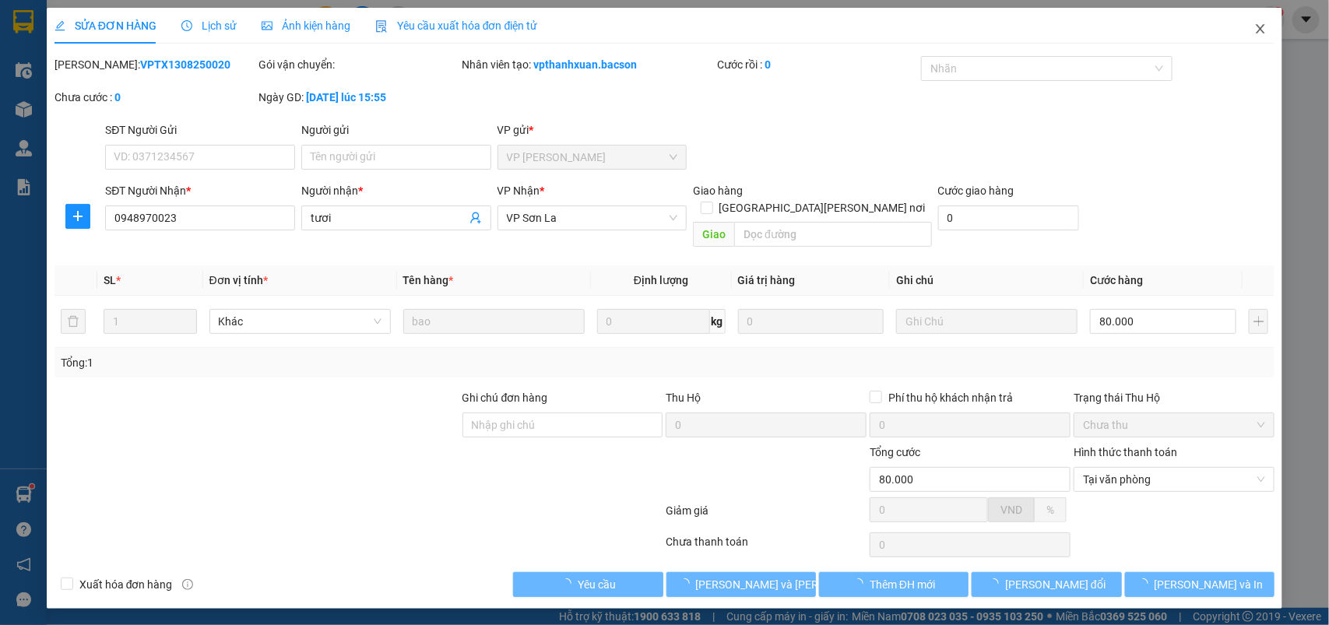
click at [1262, 24] on icon "close" at bounding box center [1261, 29] width 12 height 12
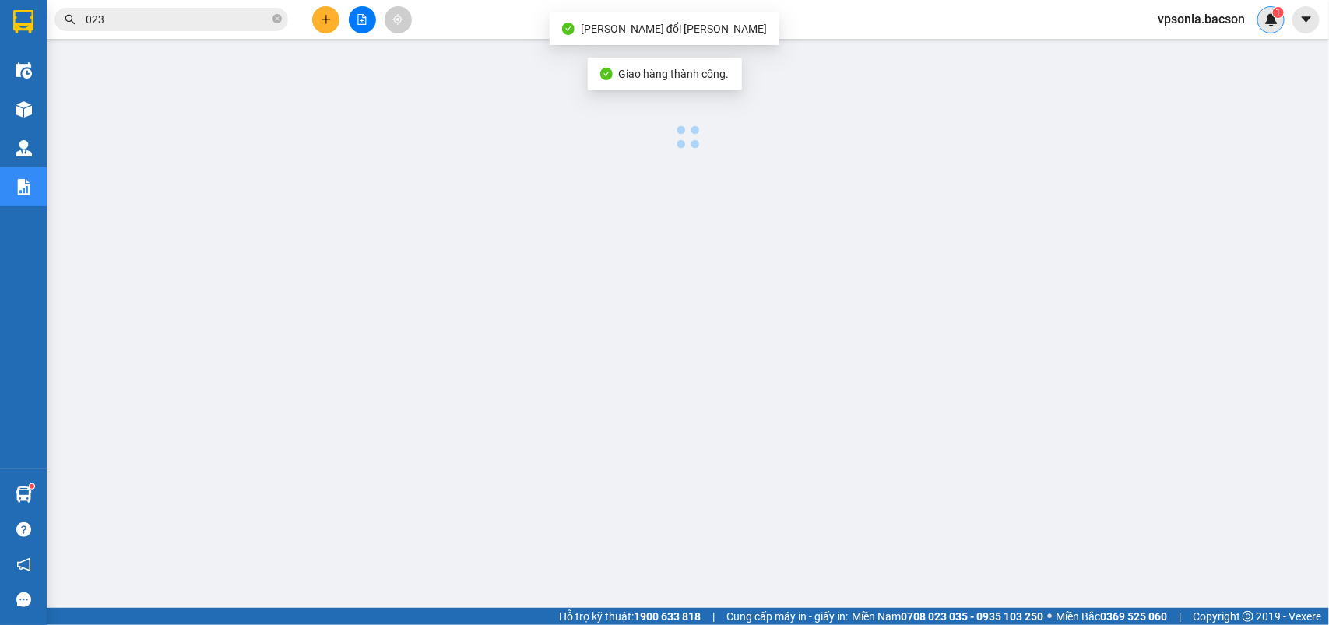
click at [1262, 26] on div "1" at bounding box center [1271, 19] width 27 height 27
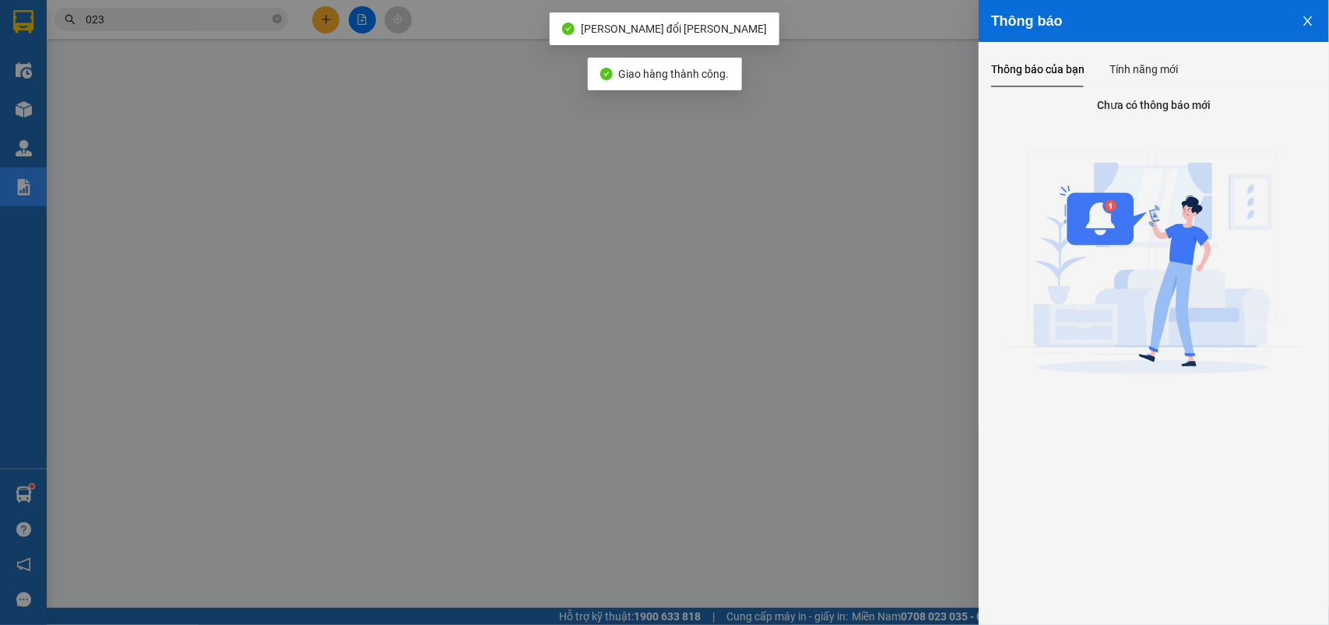
click at [16, 5] on div at bounding box center [664, 312] width 1329 height 625
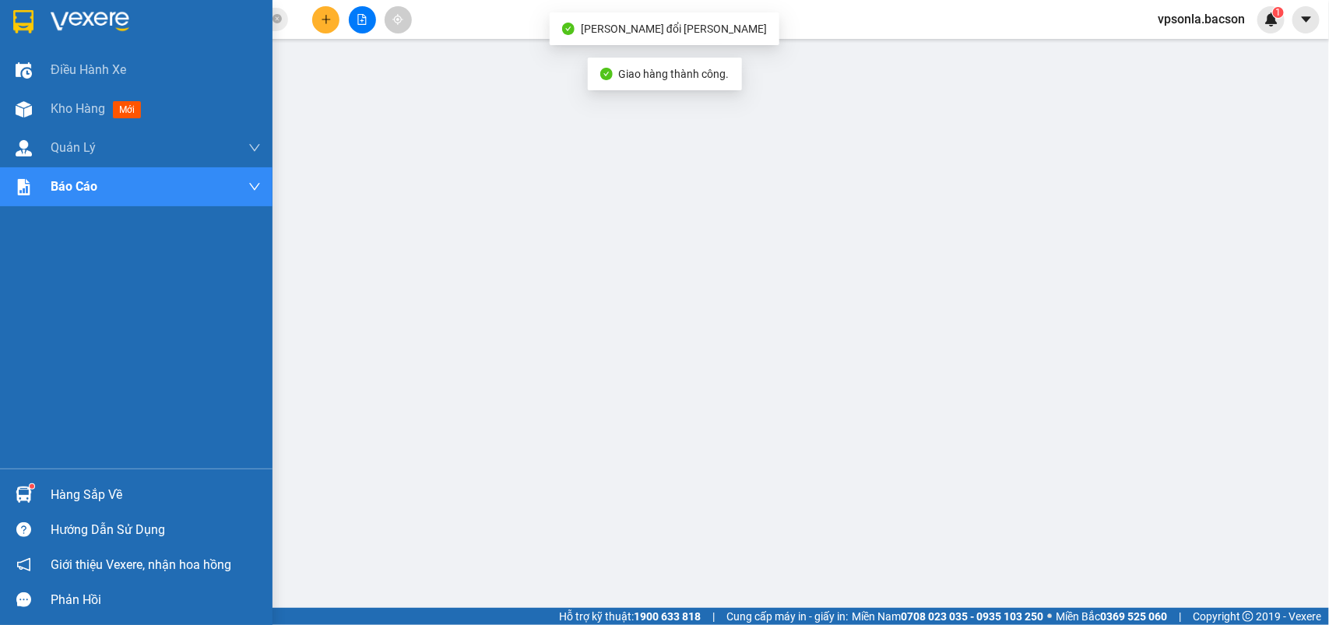
click at [16, 5] on div at bounding box center [136, 25] width 273 height 51
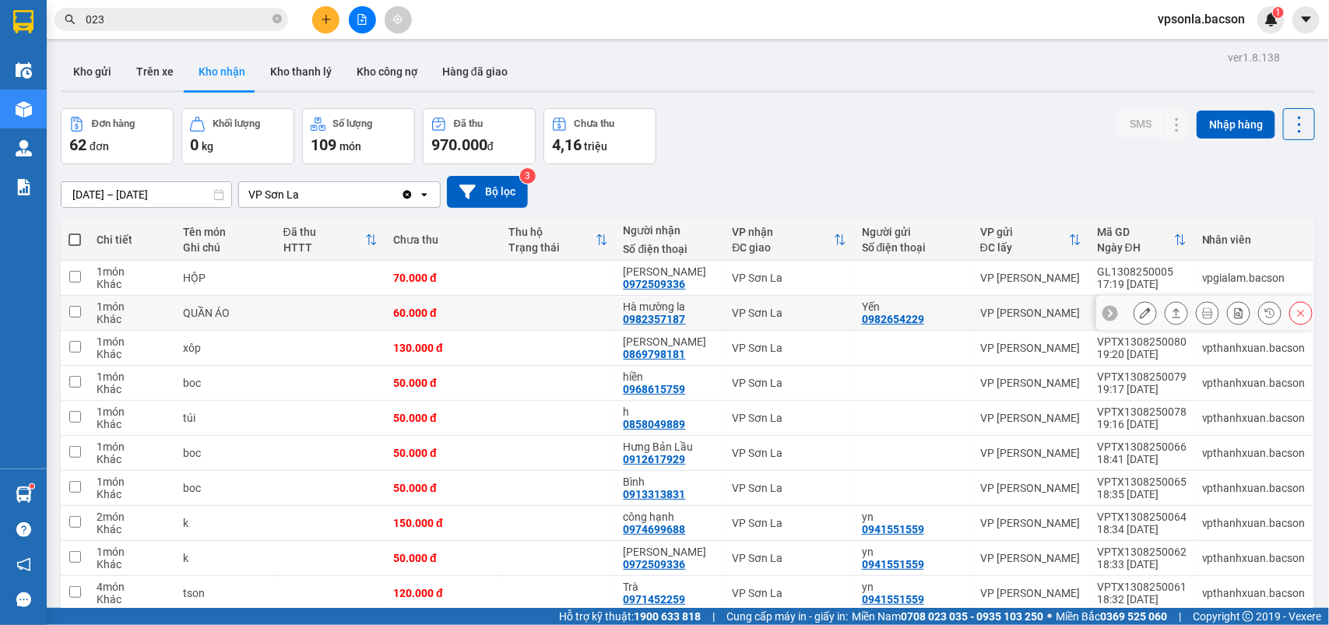
click at [1140, 313] on icon at bounding box center [1145, 313] width 11 height 11
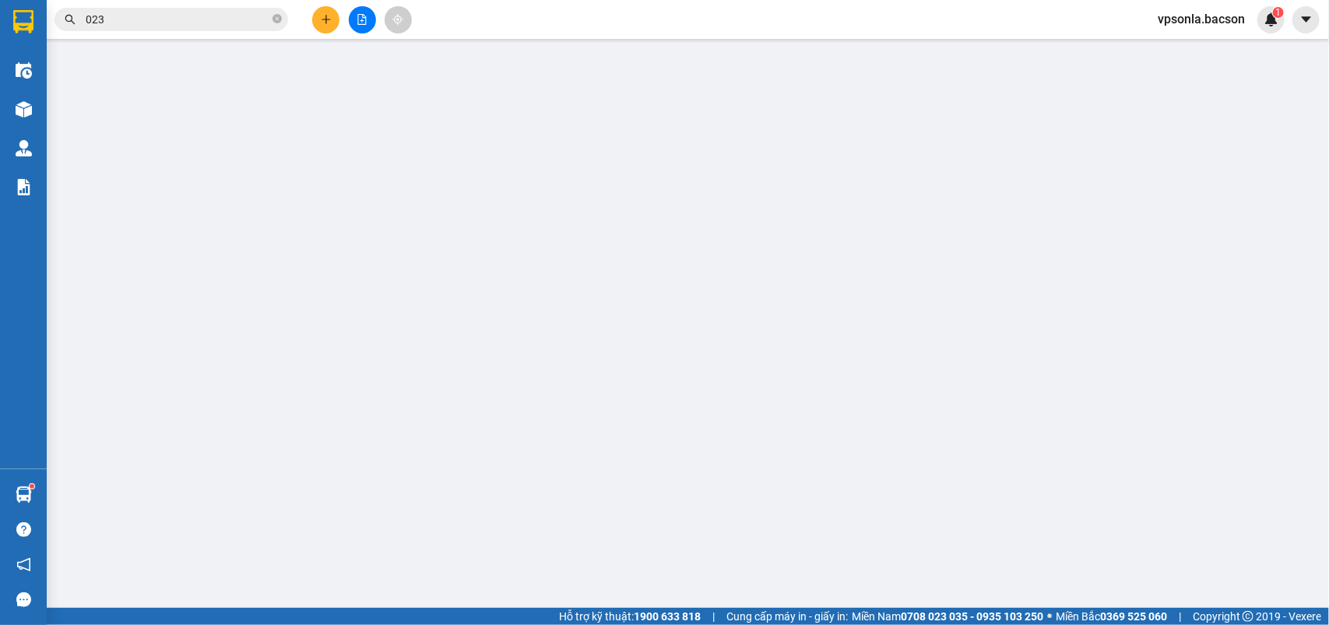
type input "0982654229"
type input "Yến"
type input "0982357187"
type input "Hà mường la"
type input "Chuyển Tiếp lên Mường La"
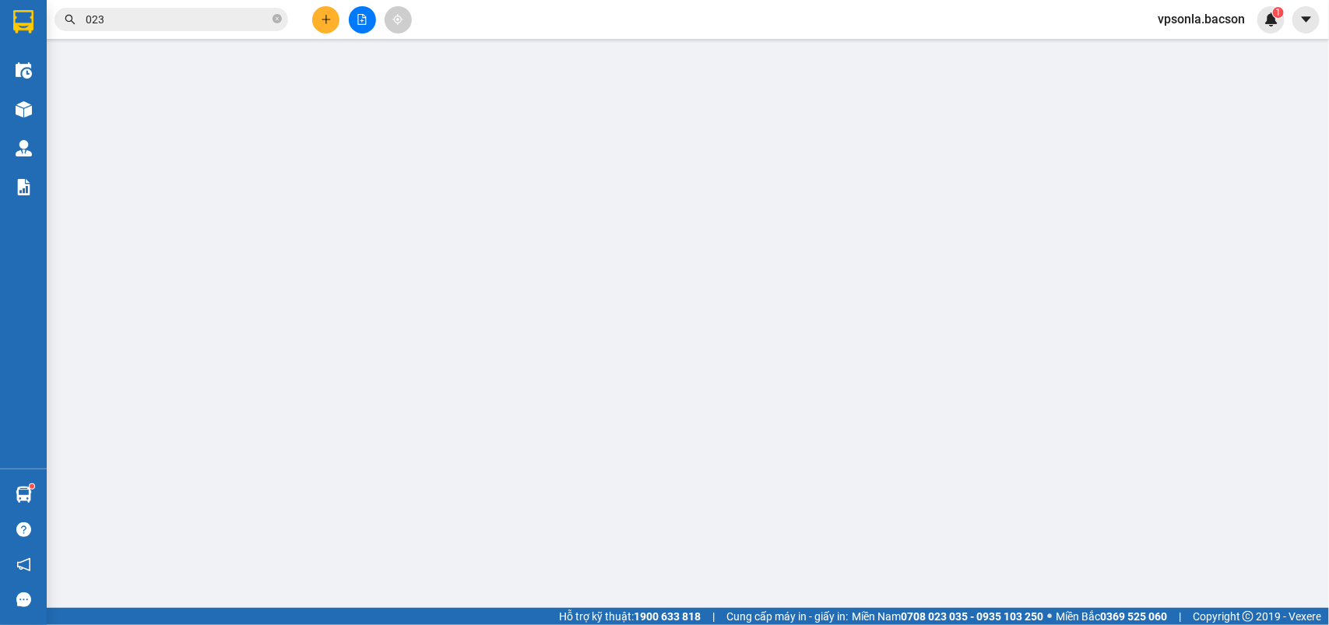
type input "60.000"
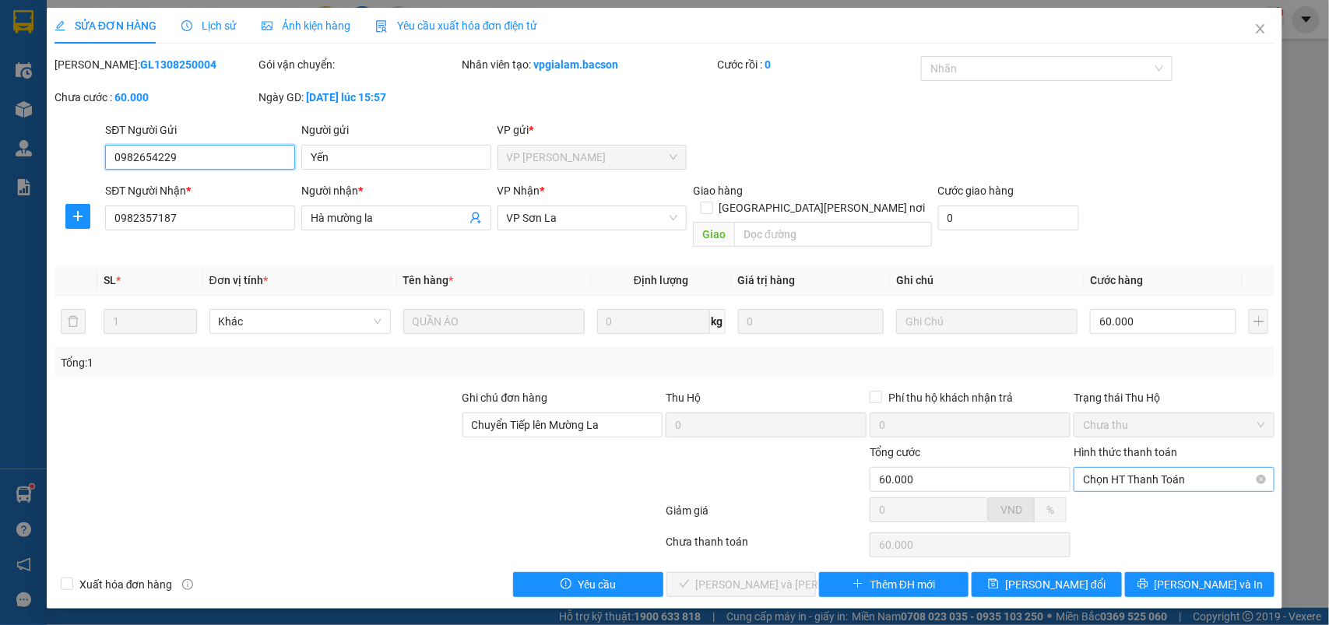
click at [1112, 468] on span "Chọn HT Thanh Toán" at bounding box center [1174, 479] width 182 height 23
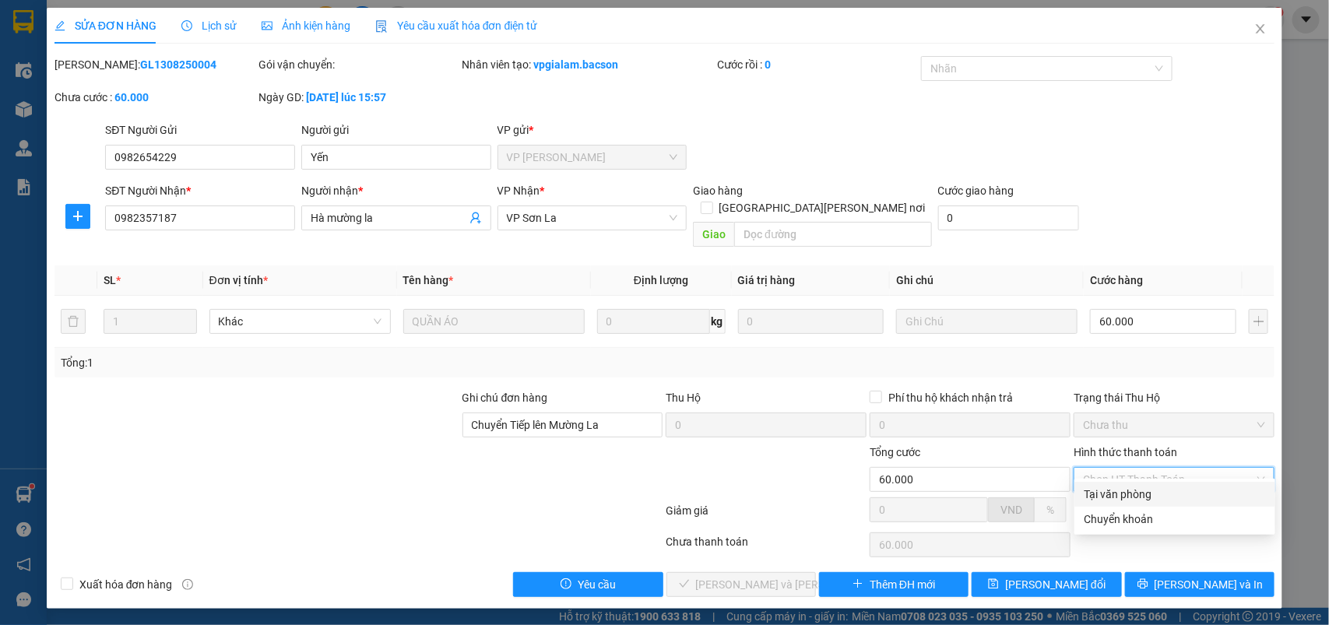
click at [1098, 491] on div "Tại văn phòng" at bounding box center [1175, 494] width 182 height 17
type input "0"
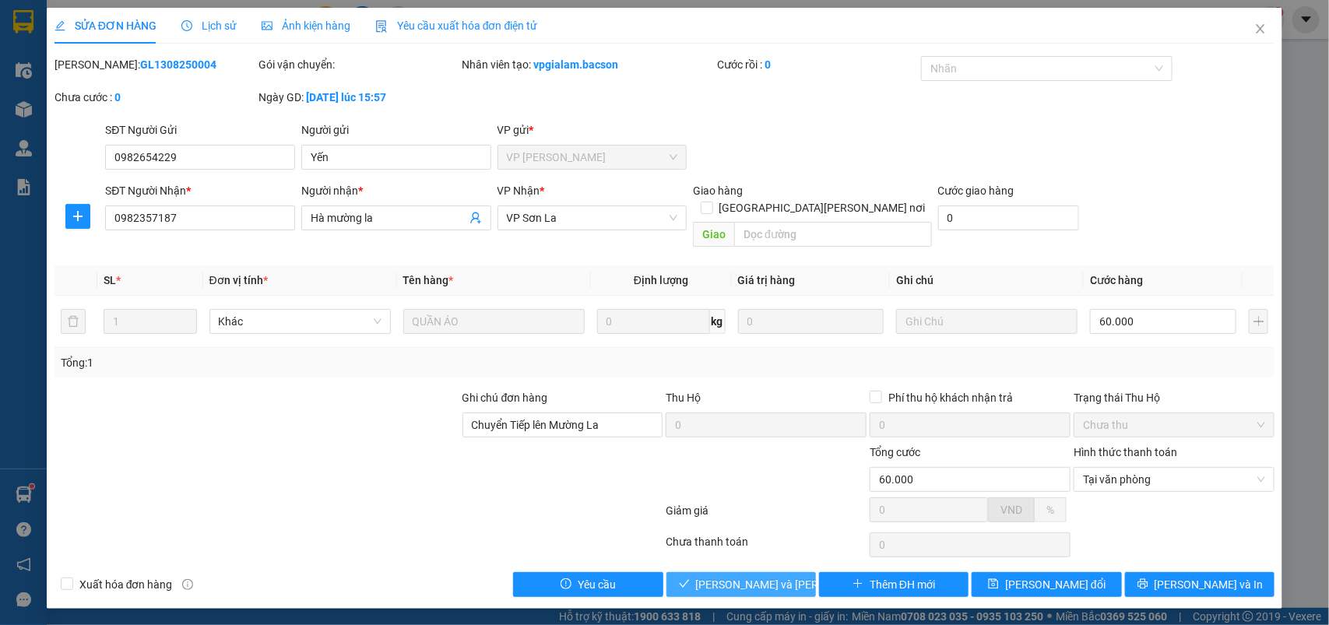
click at [731, 576] on span "[PERSON_NAME] và Giao hàng" at bounding box center [801, 584] width 210 height 17
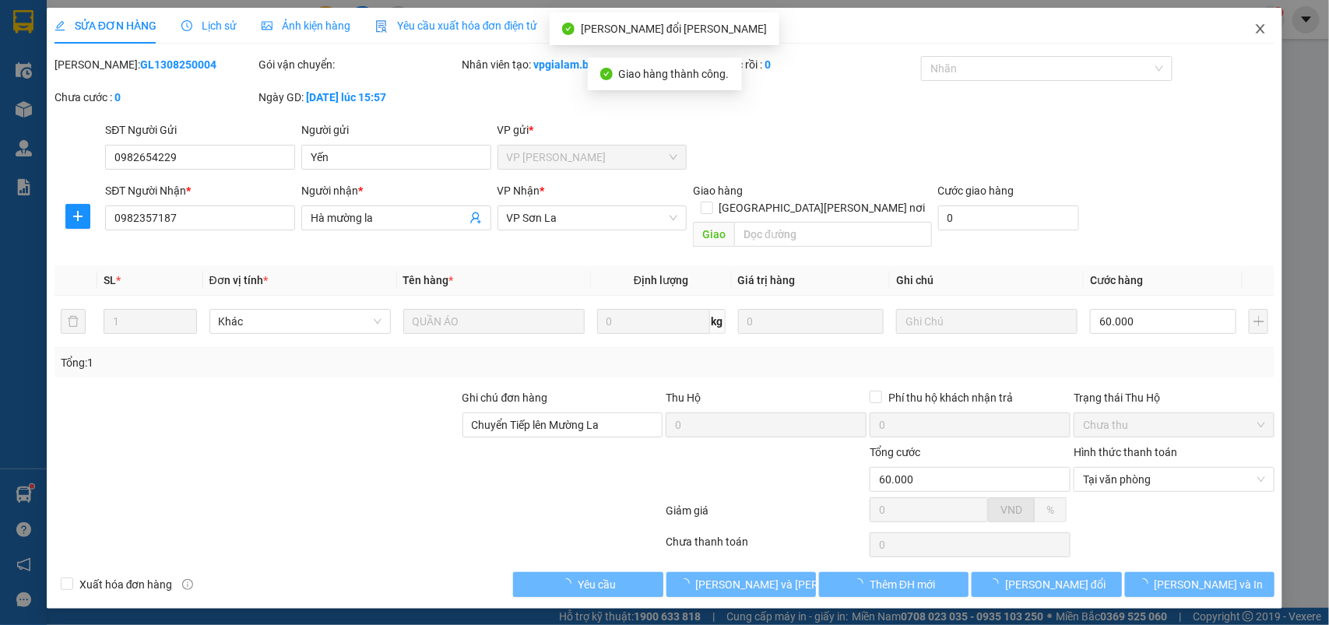
click at [1256, 27] on icon "close" at bounding box center [1261, 29] width 12 height 12
click at [1259, 25] on div "1" at bounding box center [1271, 19] width 27 height 27
click at [1259, 25] on body "Kết quả tìm kiếm ( 6581 ) Bộ lọc Mã ĐH Trạng thái Món hàng Thu hộ Tổng cước Chư…" at bounding box center [664, 312] width 1329 height 625
click at [1329, 0] on div at bounding box center [1329, 0] width 0 height 0
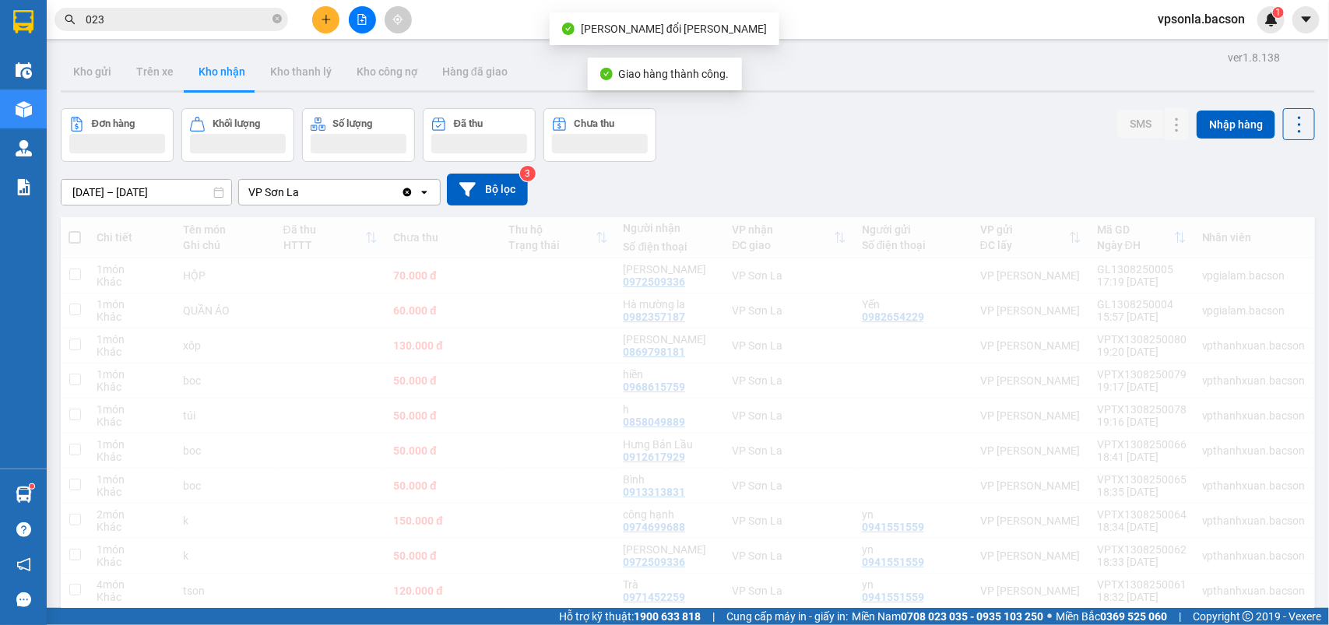
click at [974, 212] on body "Kết quả tìm kiếm ( 6581 ) Bộ lọc Mã ĐH Trạng thái Món hàng Thu hộ Tổng cước Chư…" at bounding box center [664, 312] width 1329 height 625
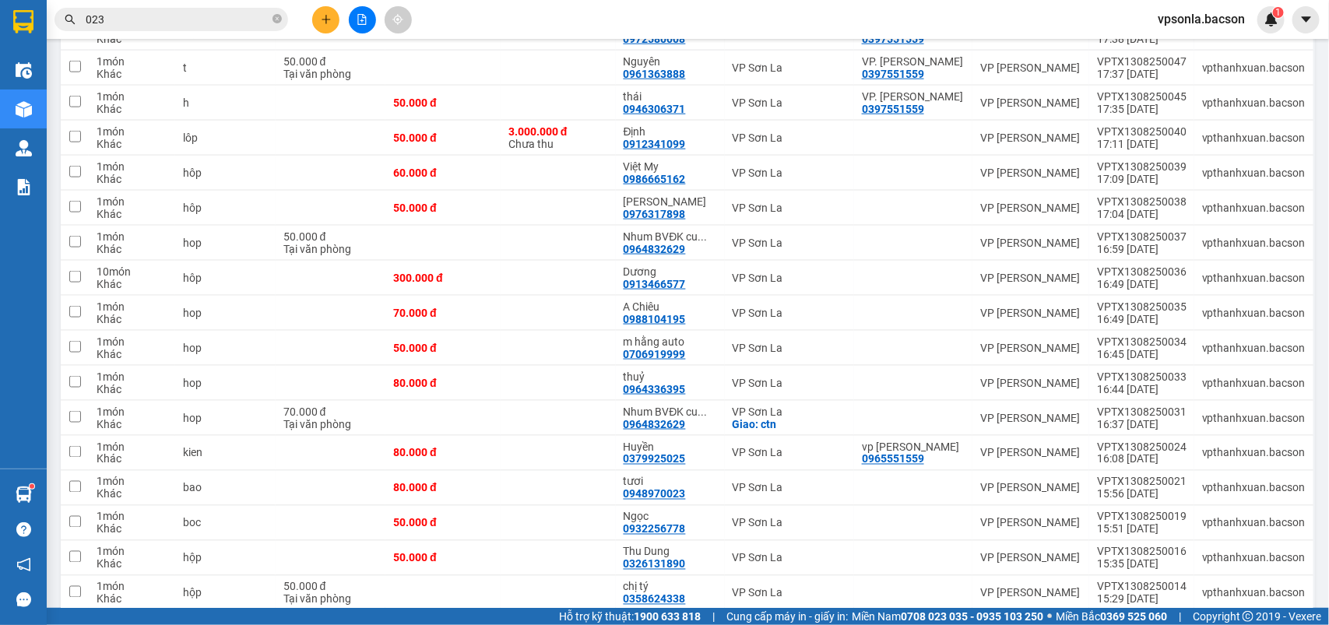
scroll to position [974, 0]
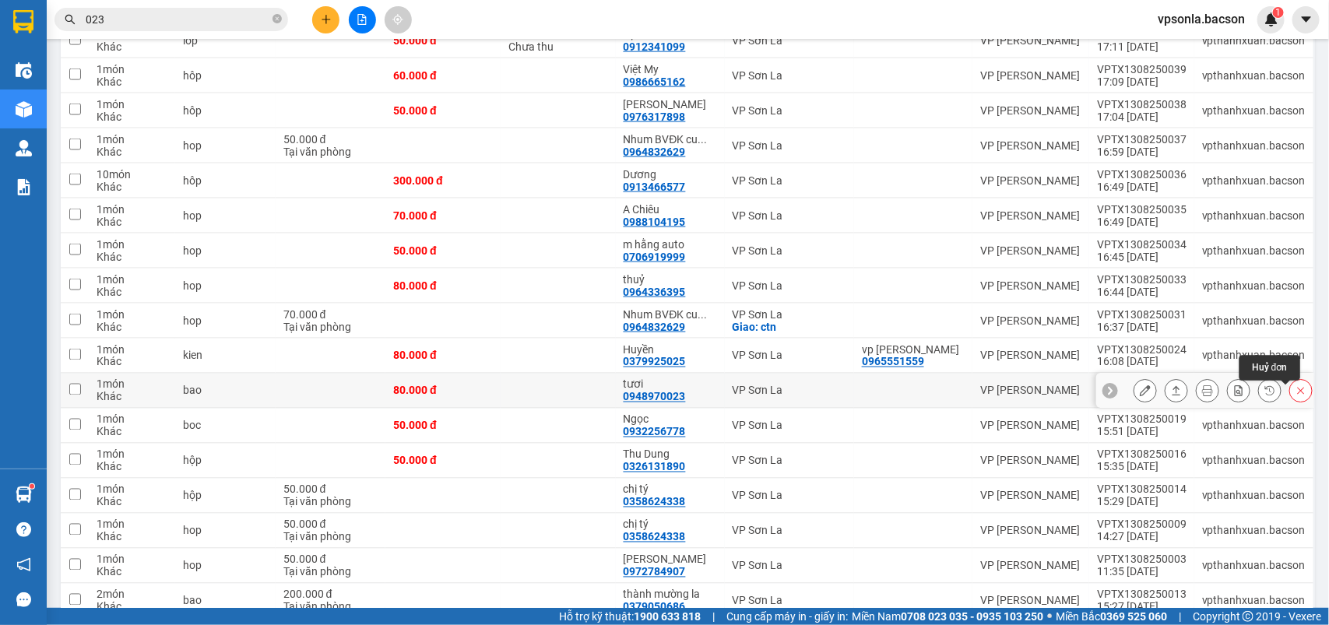
click at [1291, 390] on button at bounding box center [1302, 391] width 22 height 27
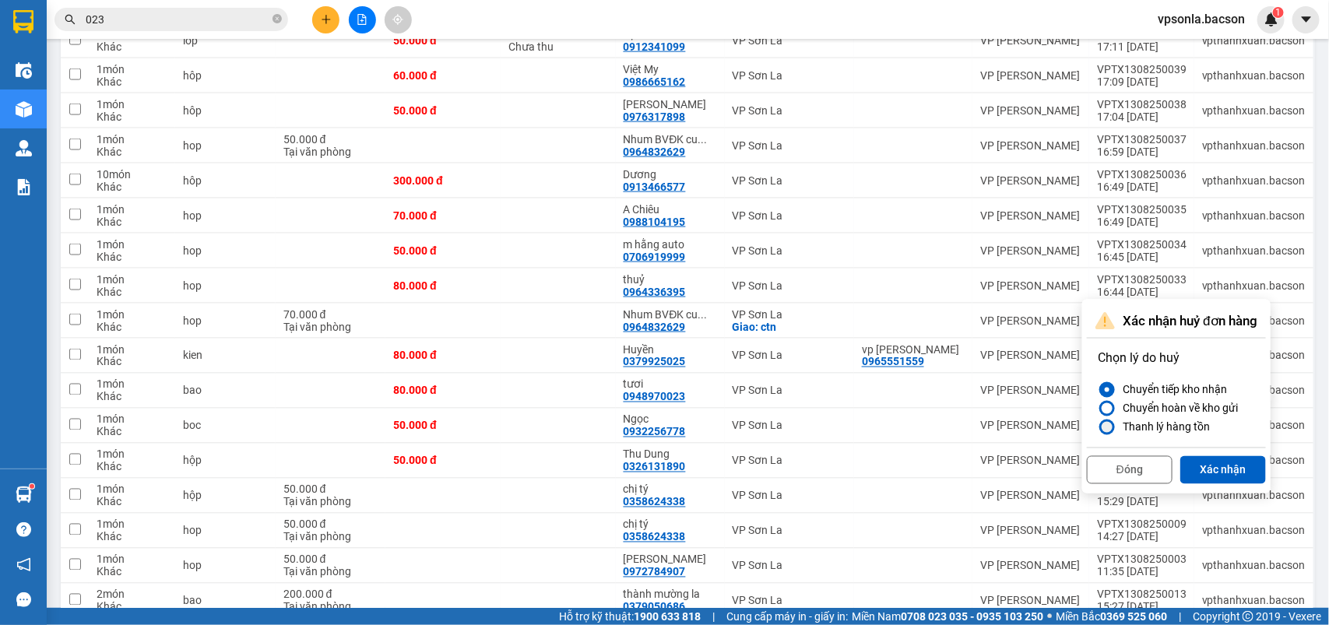
drag, startPoint x: 1136, startPoint y: 421, endPoint x: 1212, endPoint y: 463, distance: 87.1
click at [1138, 422] on div "Thanh lý hàng tồn" at bounding box center [1163, 427] width 93 height 19
click at [1098, 428] on input "Thanh lý hàng tồn" at bounding box center [1098, 428] width 0 height 0
click at [1212, 463] on button "Xác nhận" at bounding box center [1224, 470] width 86 height 28
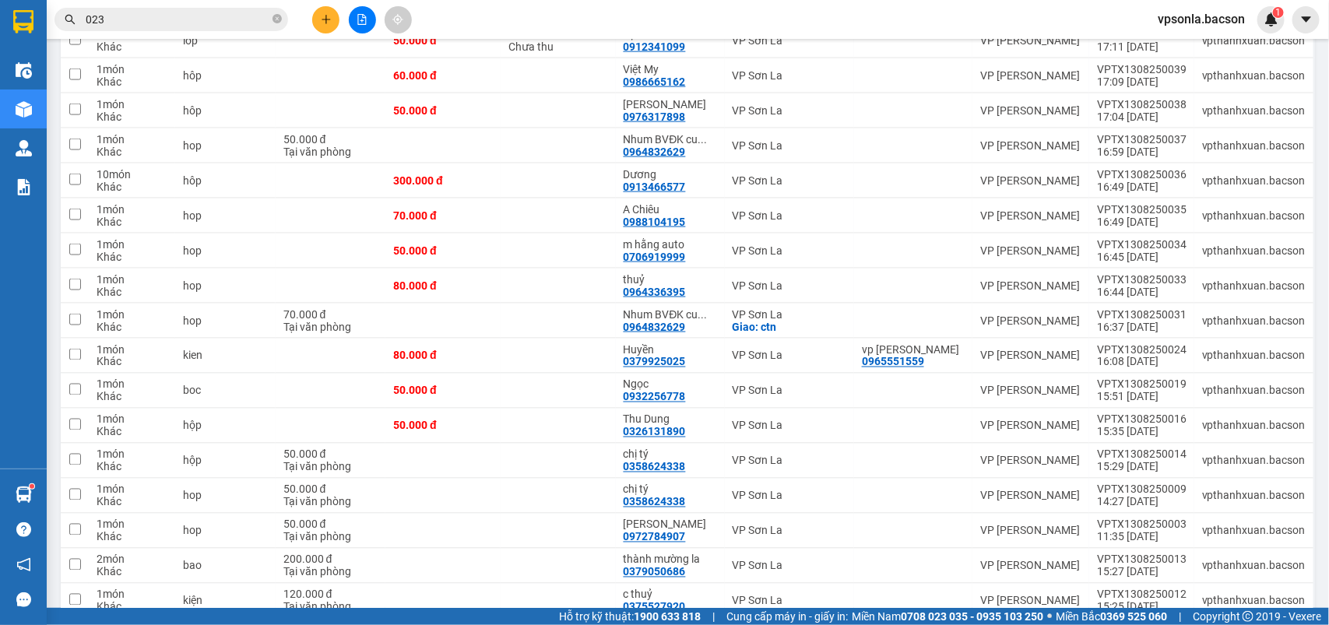
click at [162, 20] on input "023" at bounding box center [178, 19] width 184 height 17
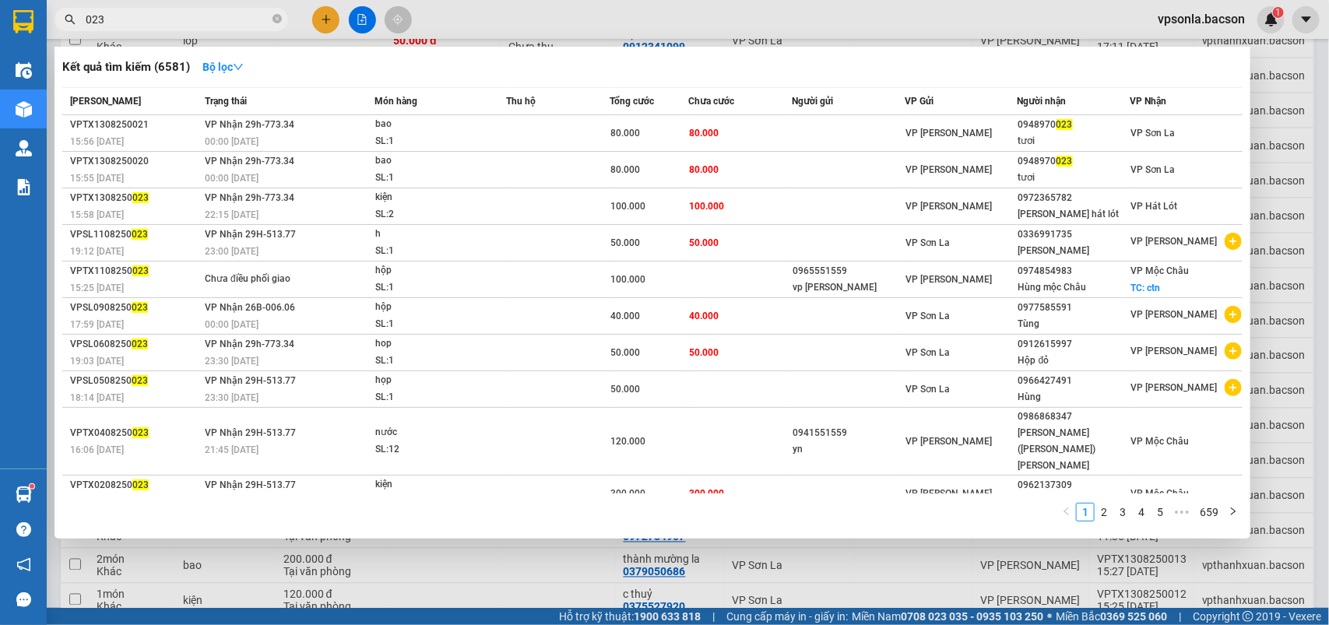
click at [162, 20] on input "023" at bounding box center [178, 19] width 184 height 17
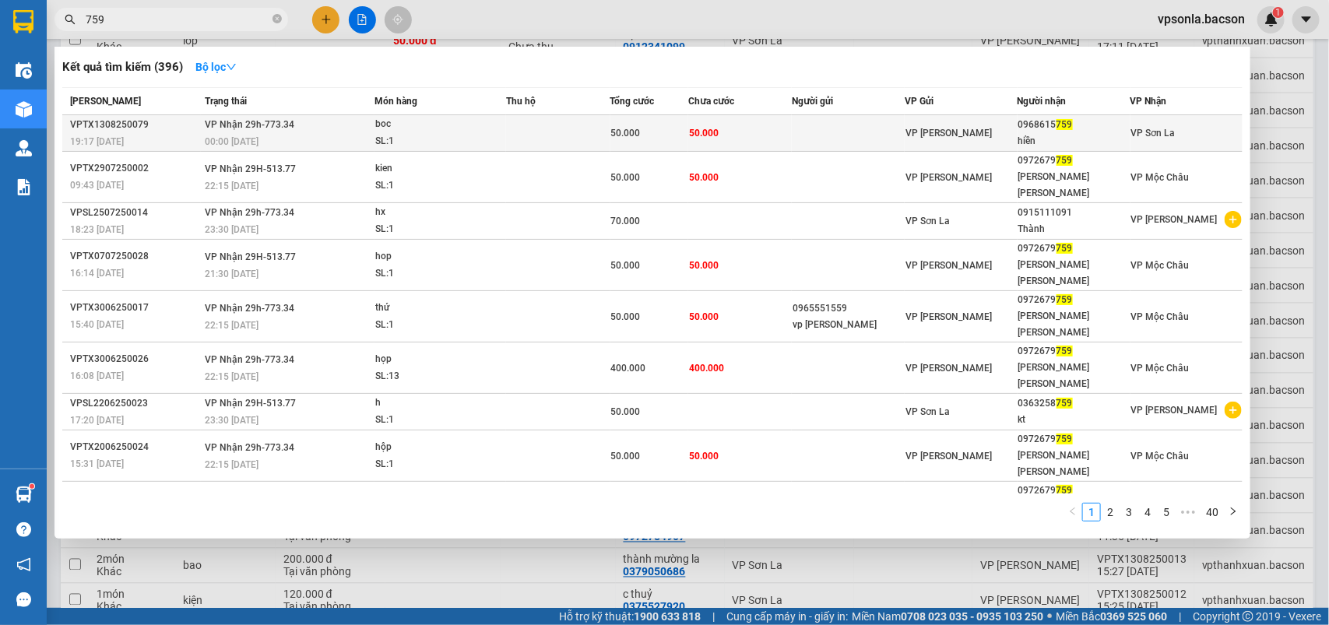
type input "759"
click at [990, 139] on div "VP [PERSON_NAME]" at bounding box center [961, 133] width 111 height 17
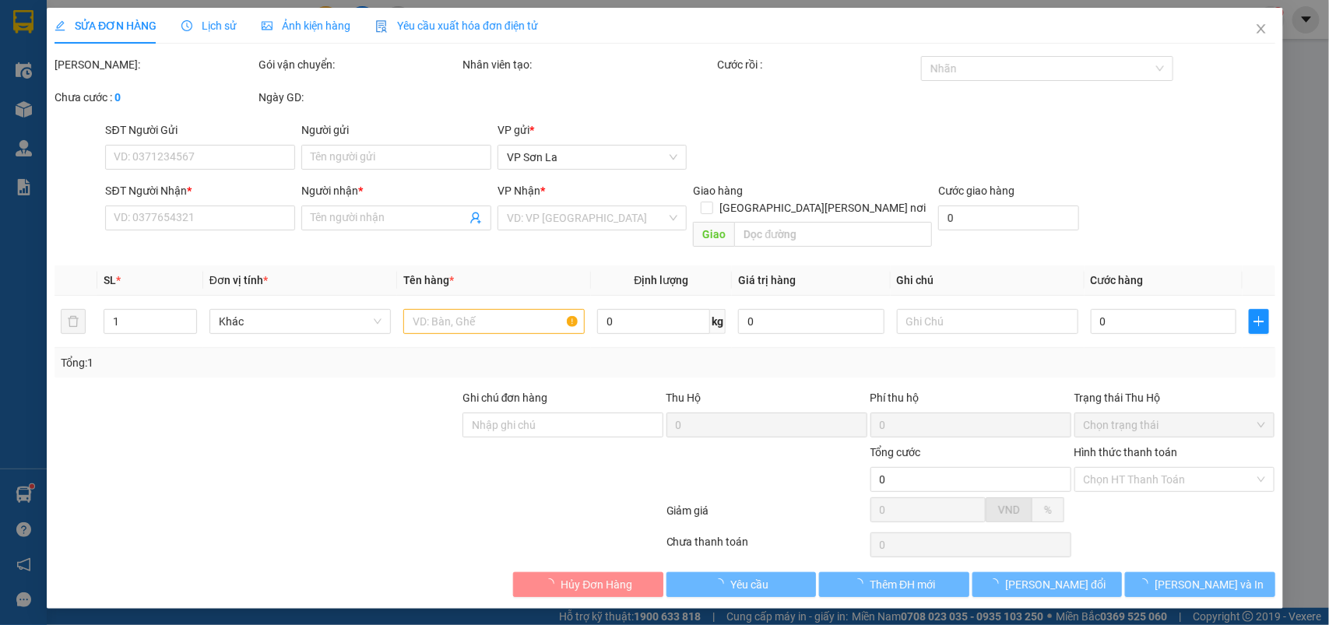
type input "0968615759"
type input "hiền"
type input "50.000"
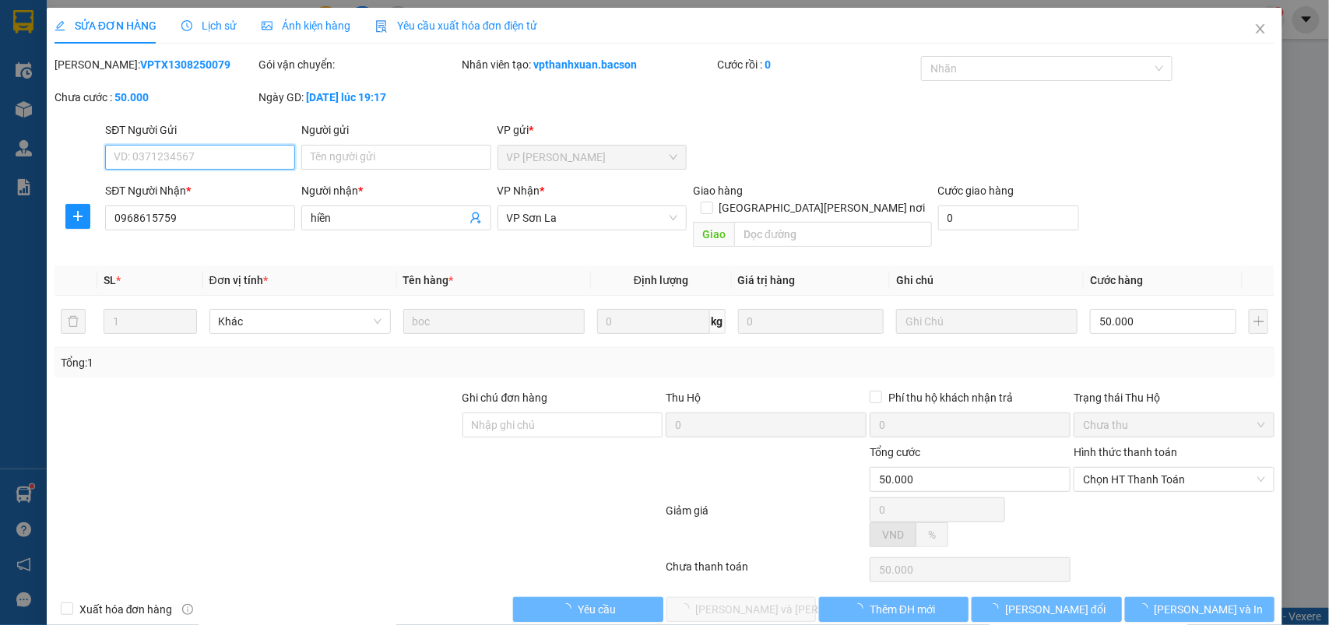
click at [1150, 472] on span "Chọn HT Thanh Toán" at bounding box center [1174, 479] width 182 height 23
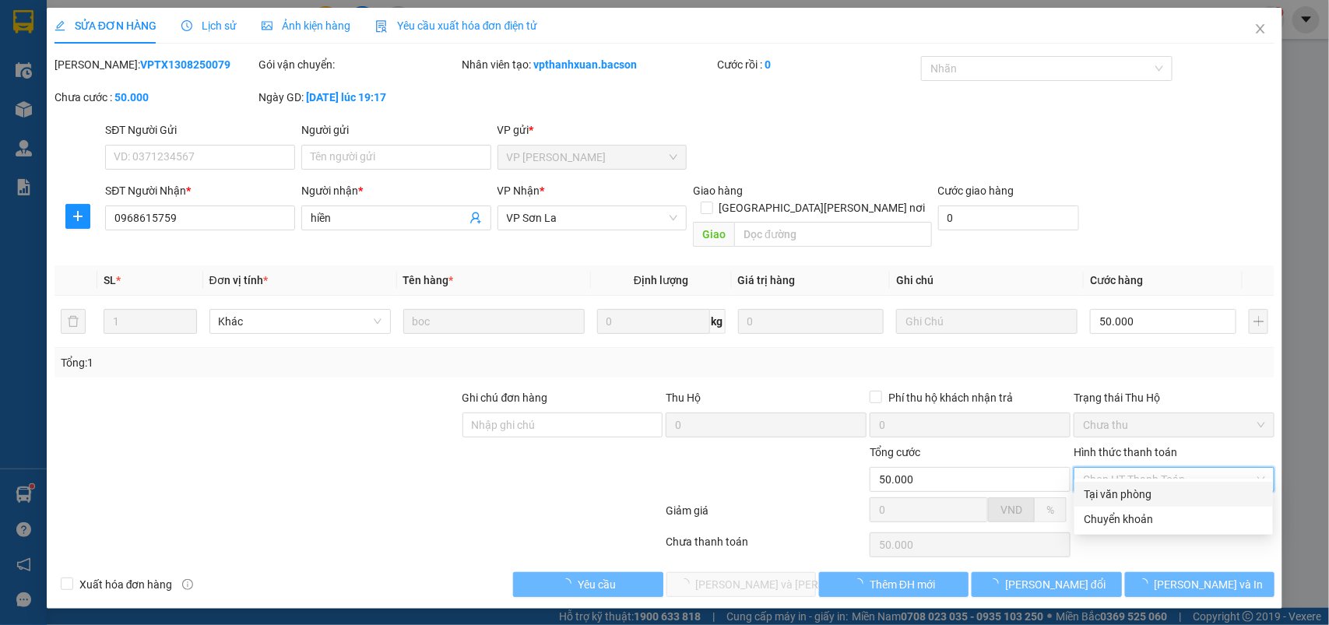
click at [1103, 491] on div "Tại văn phòng" at bounding box center [1174, 494] width 180 height 17
type input "0"
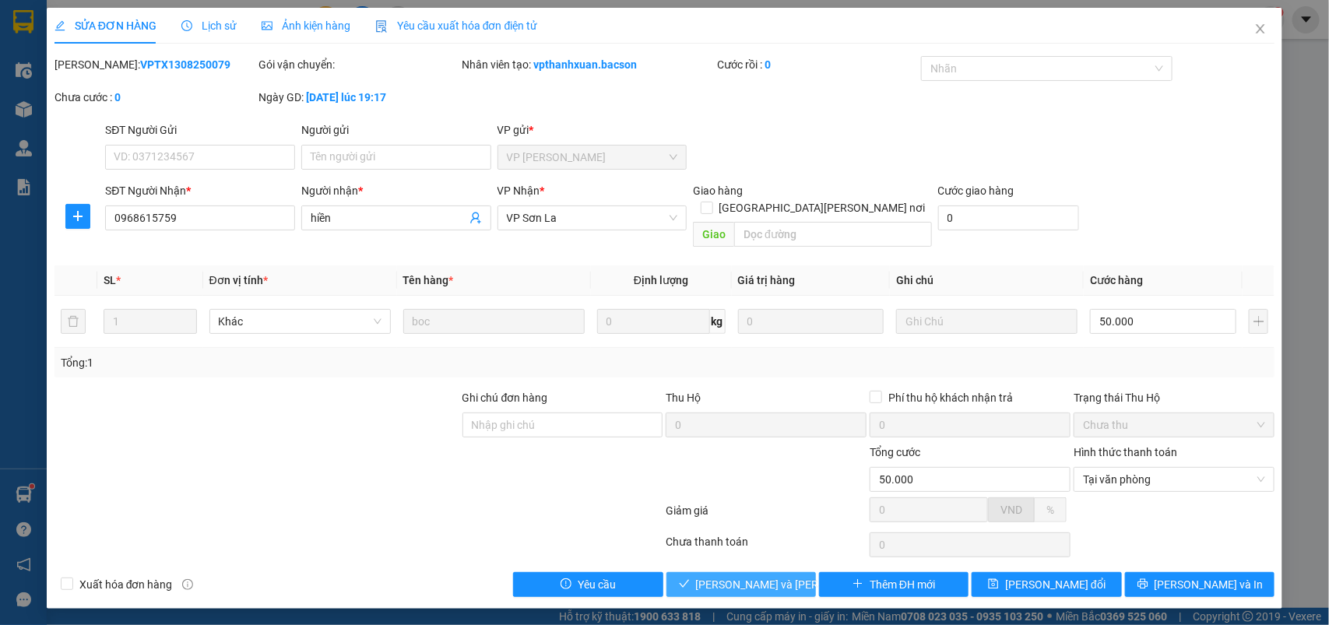
click at [734, 576] on span "[PERSON_NAME] và Giao hàng" at bounding box center [801, 584] width 210 height 17
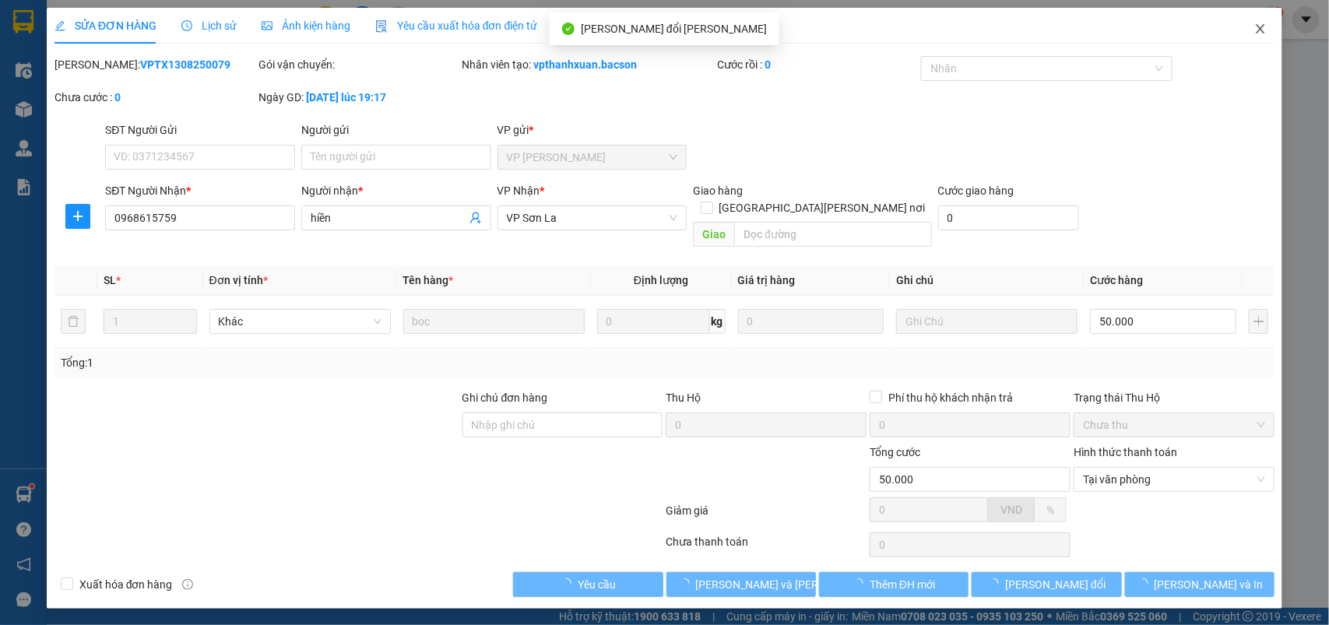
click at [1259, 33] on icon "close" at bounding box center [1261, 29] width 12 height 12
click at [1252, 30] on div "vpsonla.bacson 1" at bounding box center [1215, 19] width 139 height 27
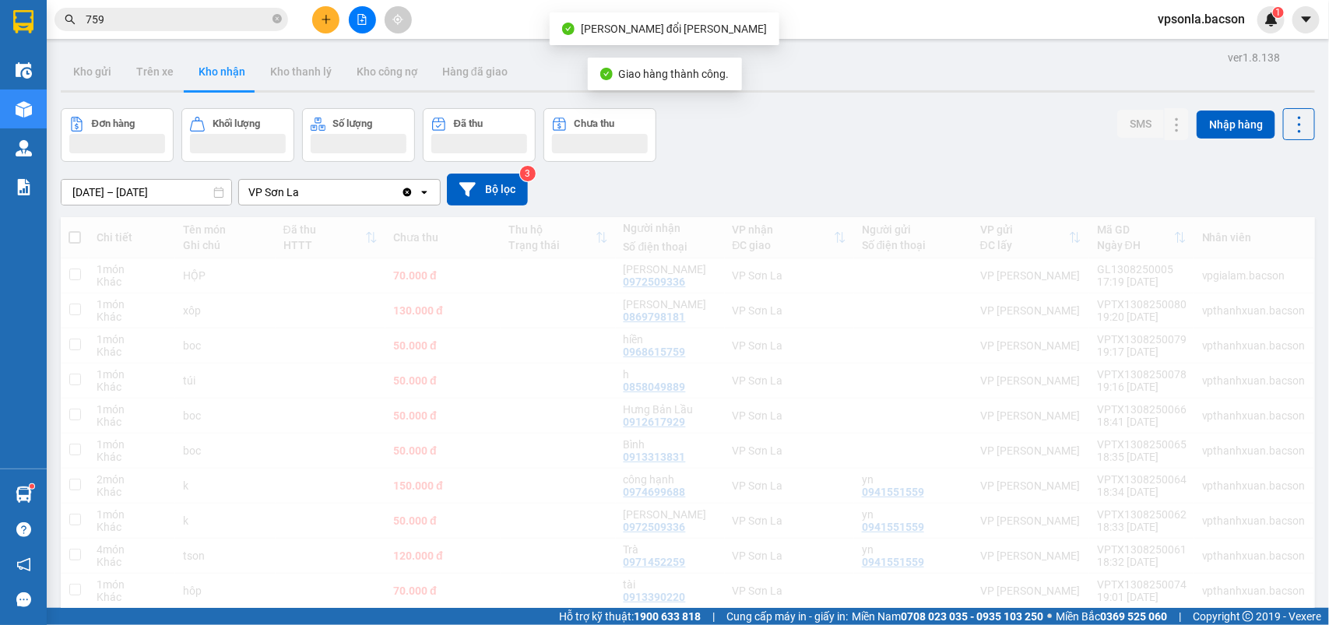
click at [1255, 29] on span "vpsonla.bacson" at bounding box center [1202, 18] width 112 height 19
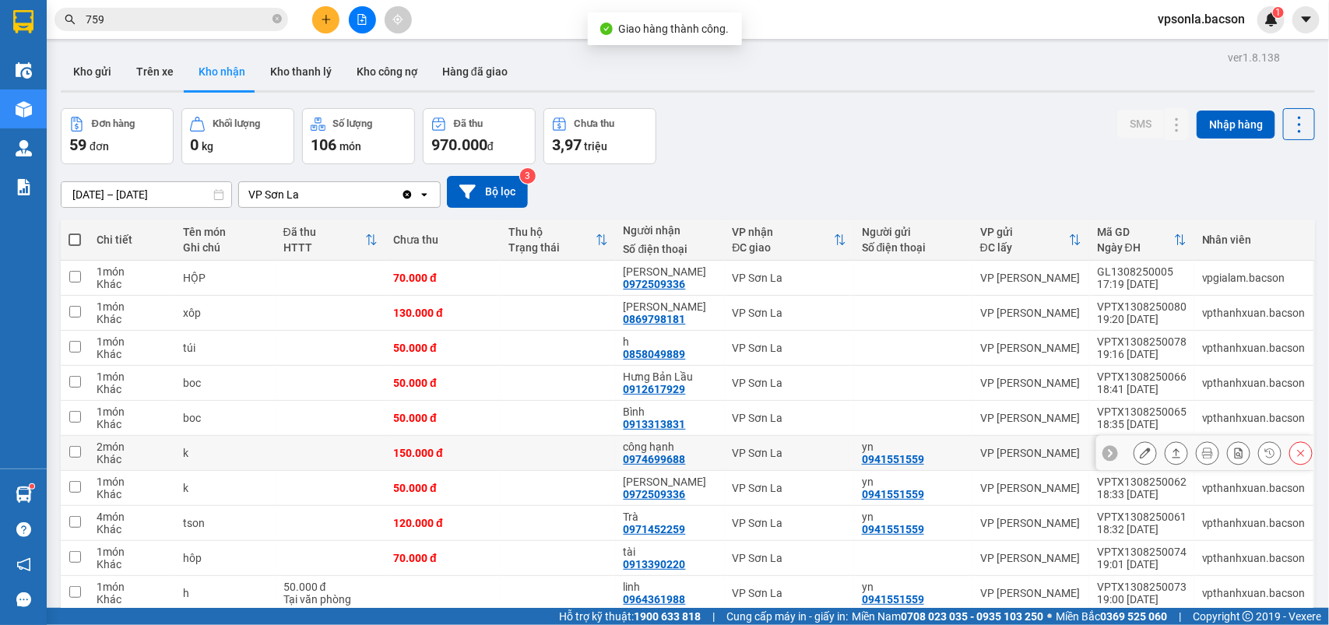
scroll to position [195, 0]
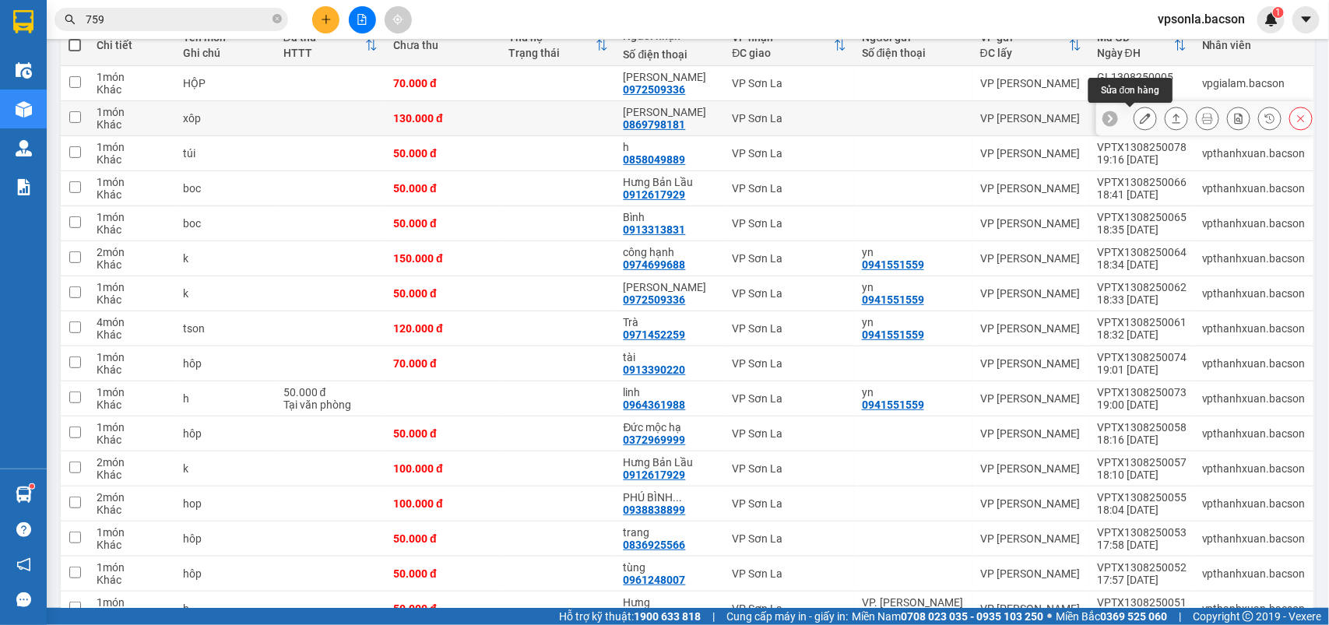
click at [1135, 123] on button at bounding box center [1146, 118] width 22 height 27
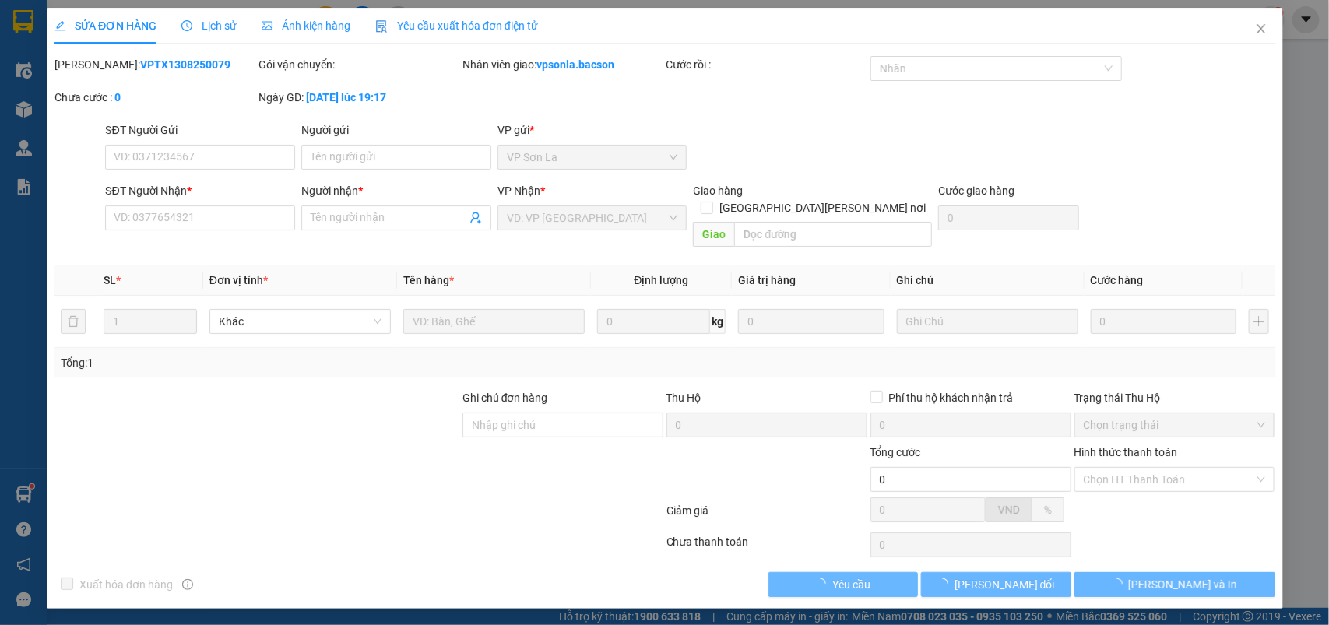
type input "0869798181"
type input "nhật linh"
type input "130.000"
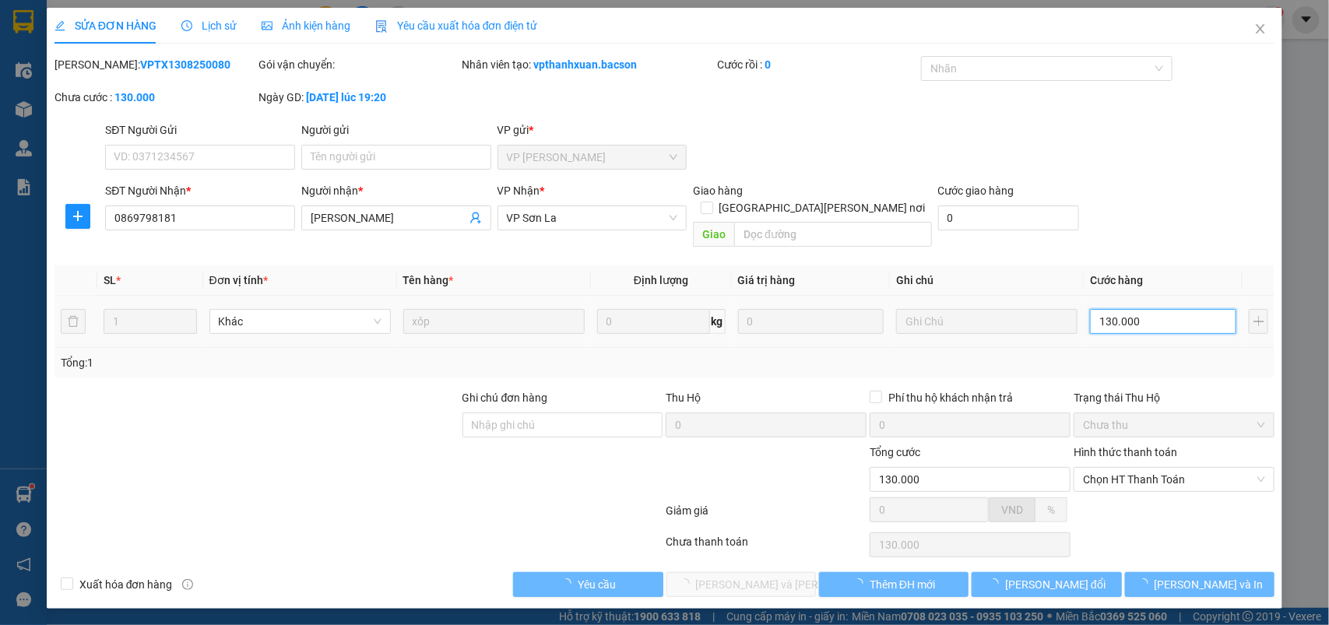
click at [1136, 312] on input "130.000" at bounding box center [1163, 321] width 146 height 25
type input "1"
type input "10"
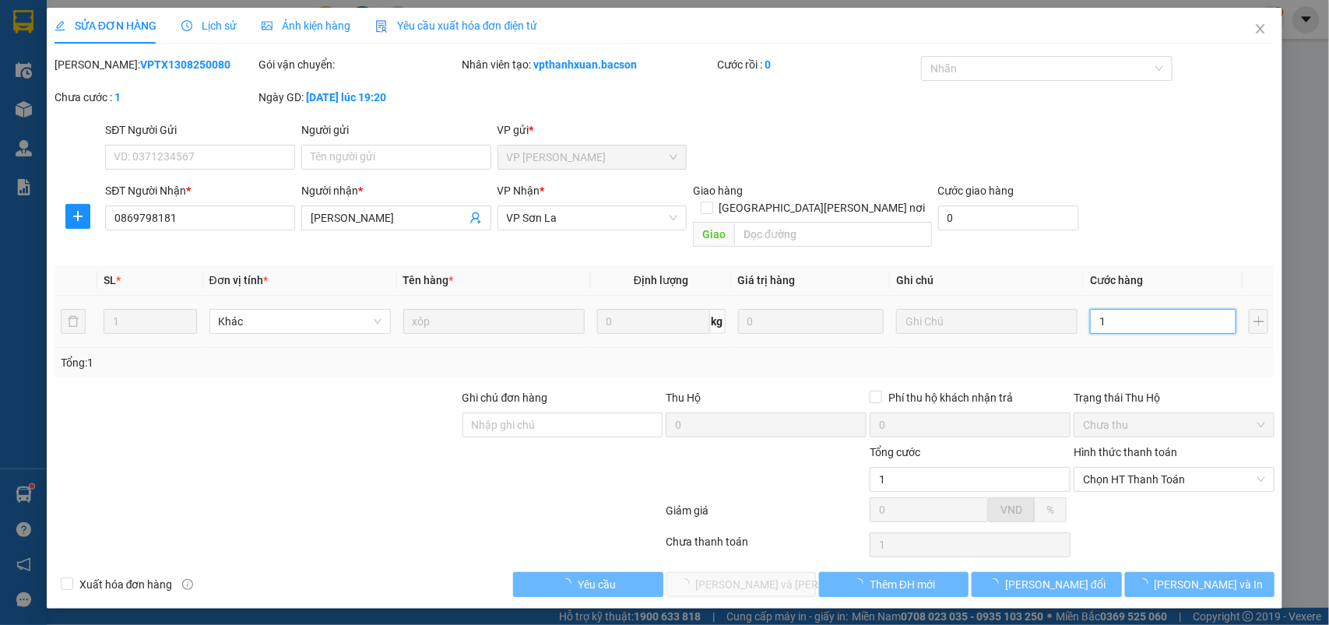
type input "10"
type input "100"
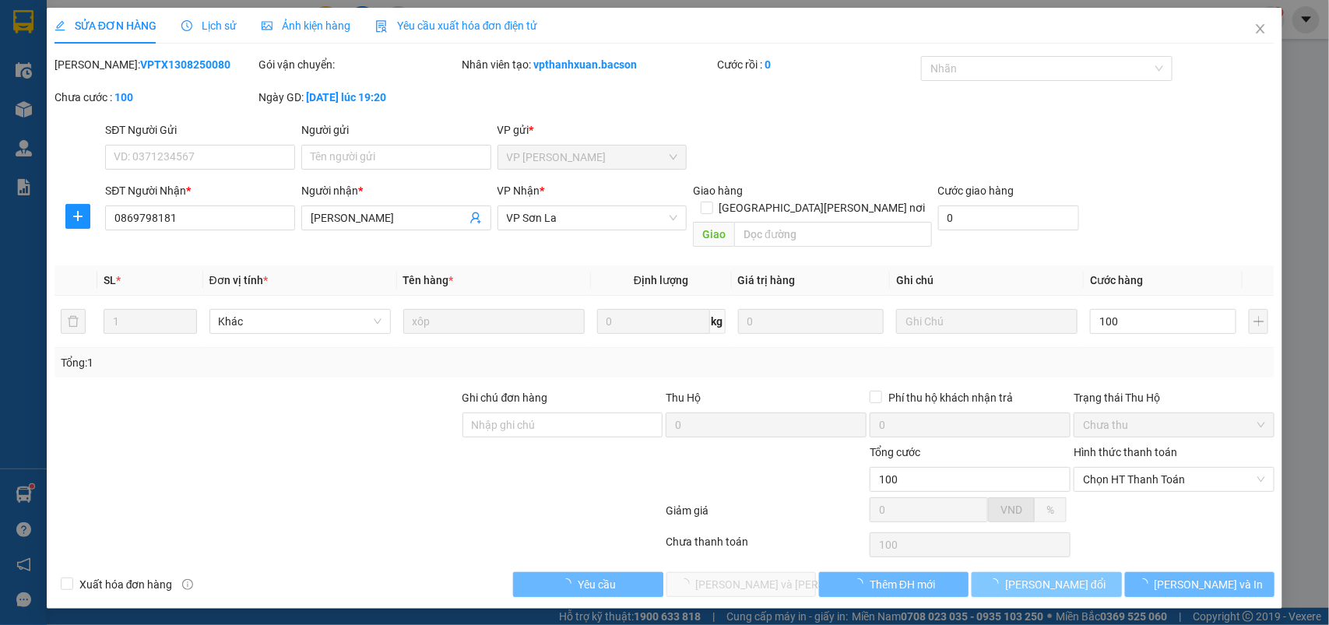
type input "100.000"
click at [1037, 576] on span "[PERSON_NAME] thay đổi" at bounding box center [1055, 584] width 100 height 17
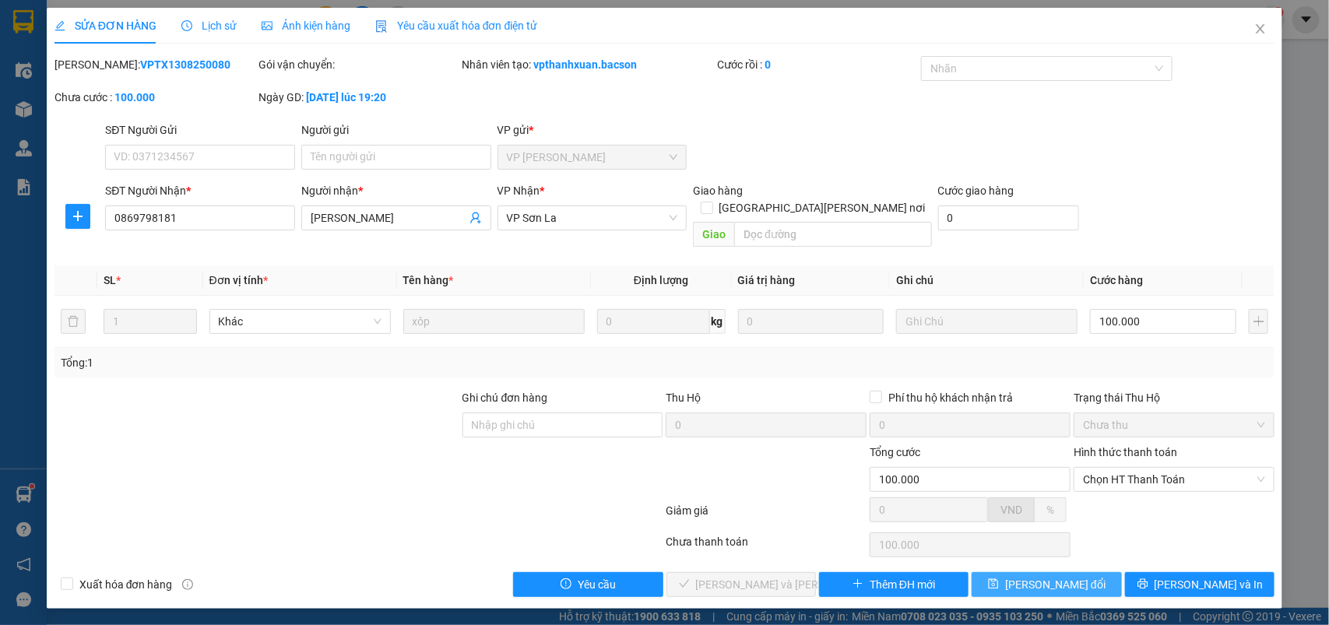
click at [1040, 576] on span "[PERSON_NAME] thay đổi" at bounding box center [1055, 584] width 100 height 17
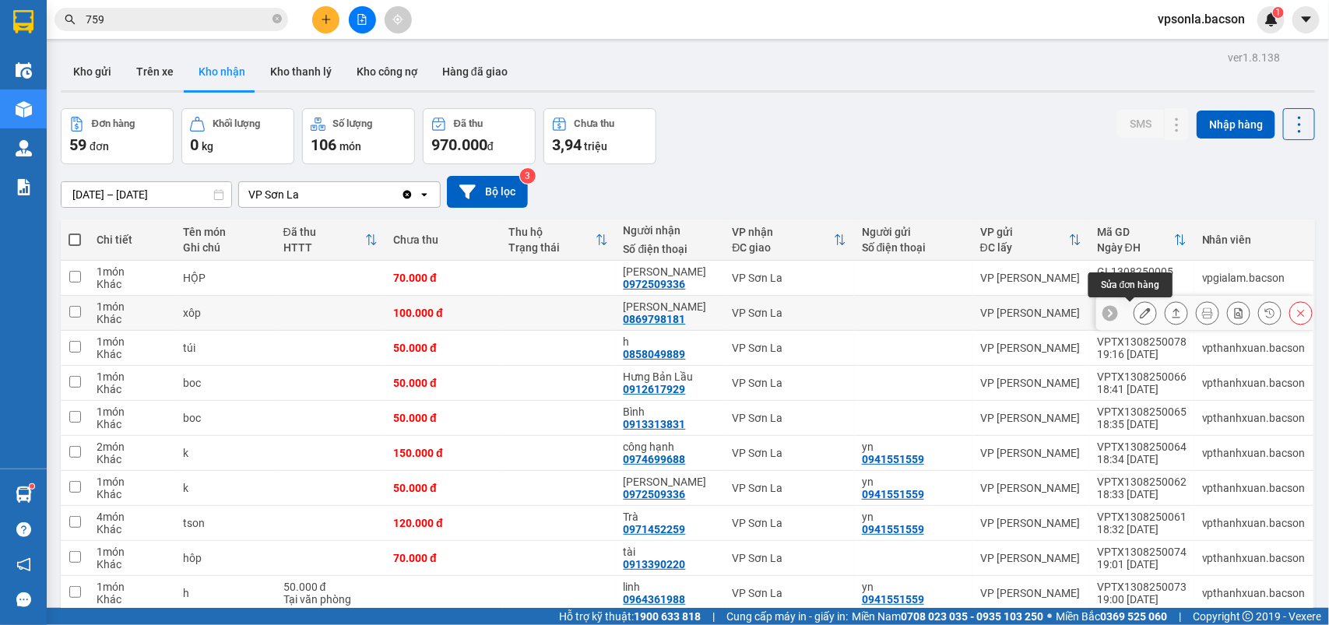
click at [1140, 308] on icon at bounding box center [1145, 313] width 11 height 11
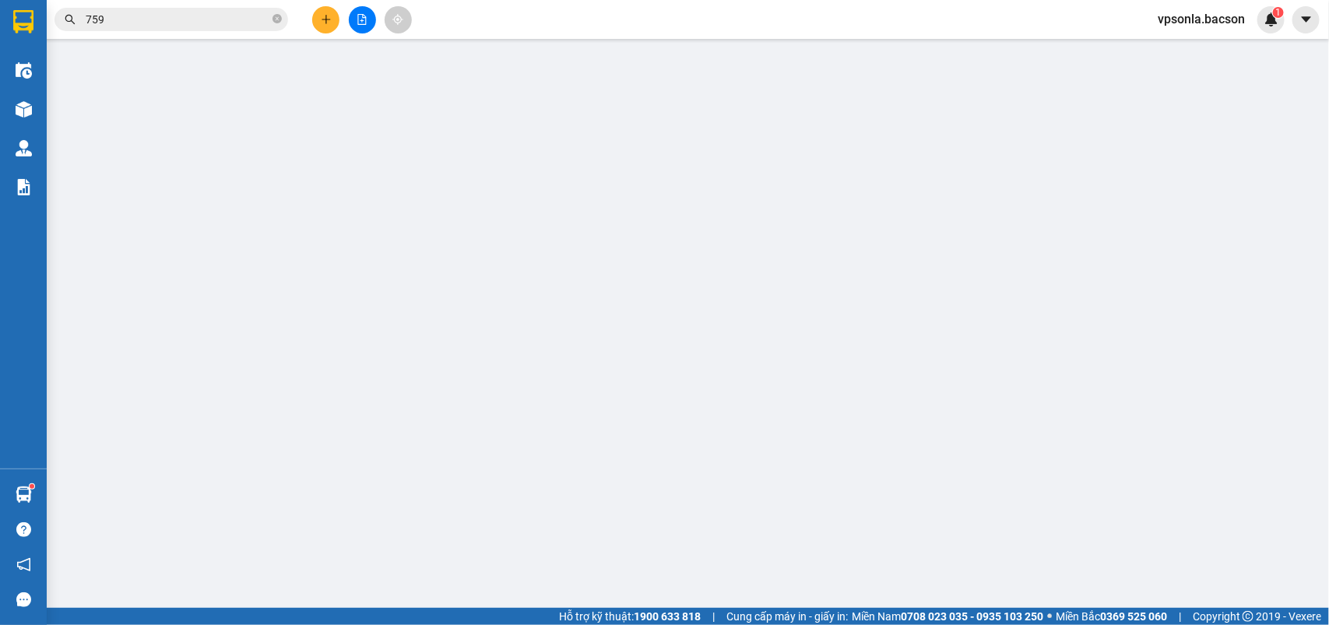
type input "0869798181"
type input "nhật linh"
type input "100.000"
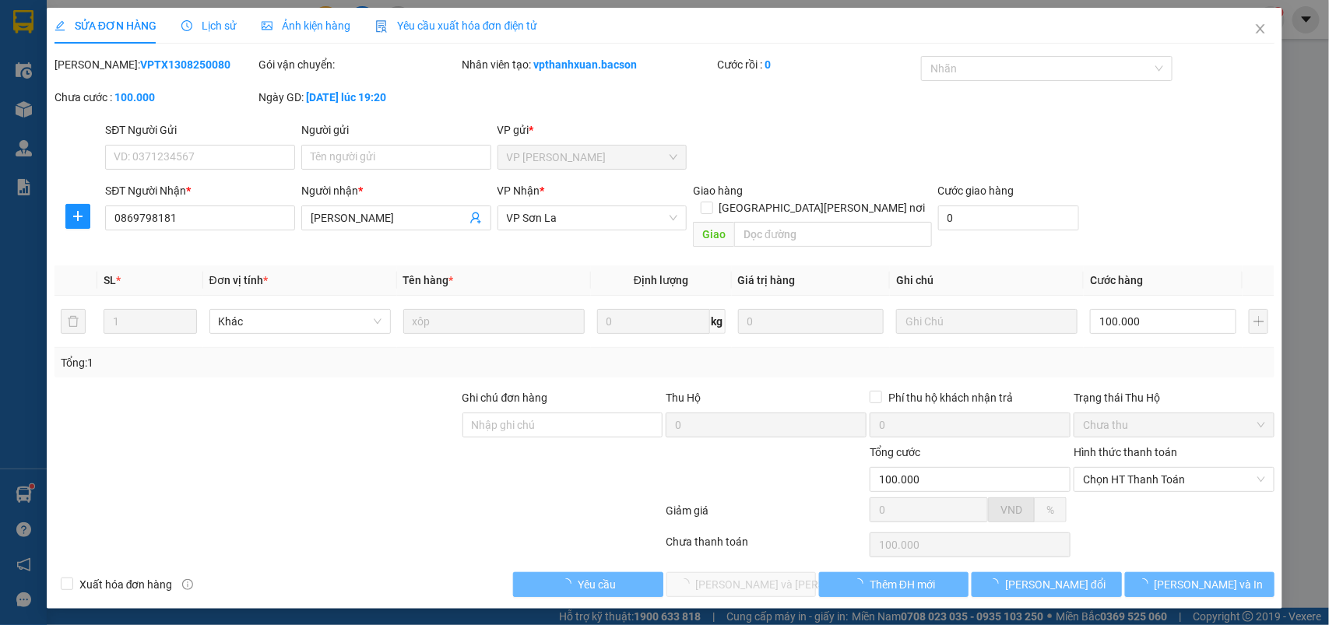
click at [1150, 475] on input "Hình thức thanh toán" at bounding box center [1168, 479] width 171 height 23
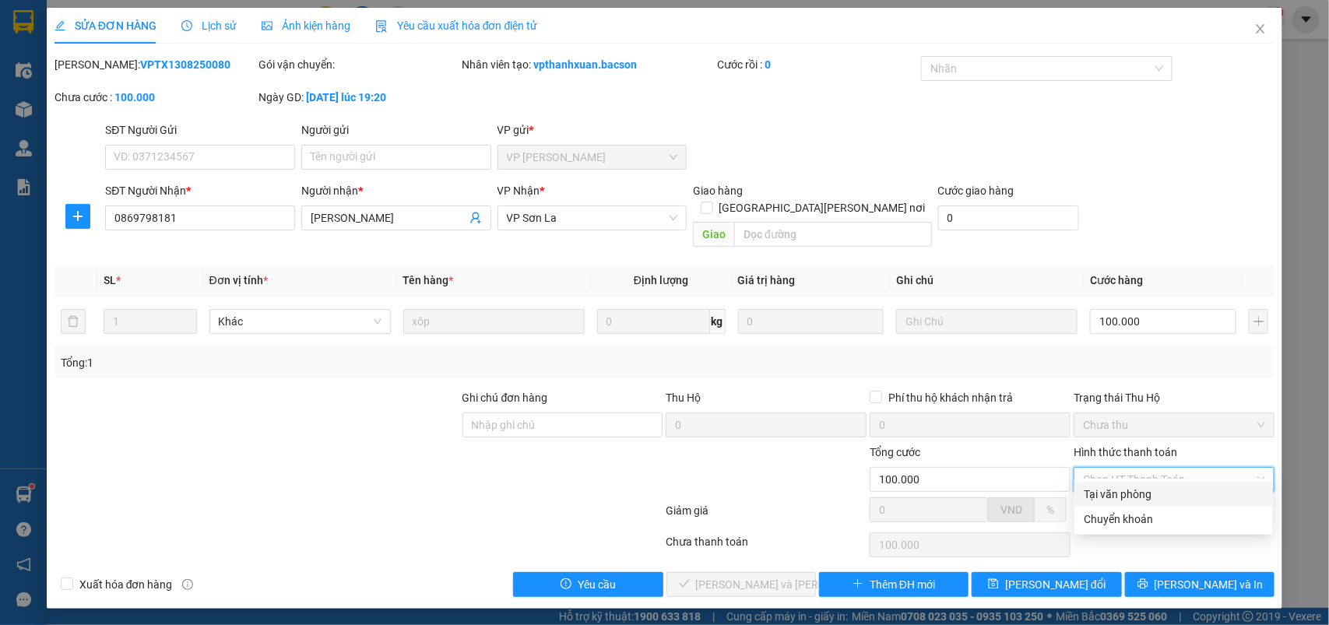
click at [1134, 491] on div "Tại văn phòng" at bounding box center [1174, 494] width 180 height 17
type input "0"
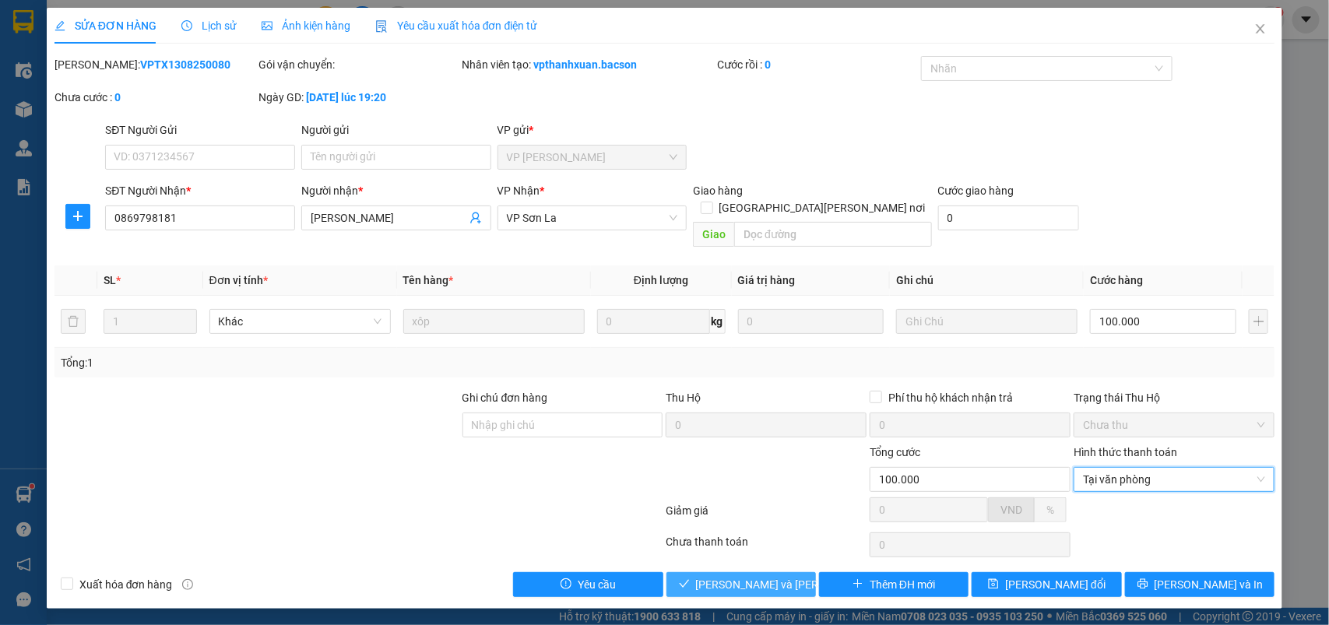
click at [750, 576] on span "[PERSON_NAME] và Giao hàng" at bounding box center [801, 584] width 210 height 17
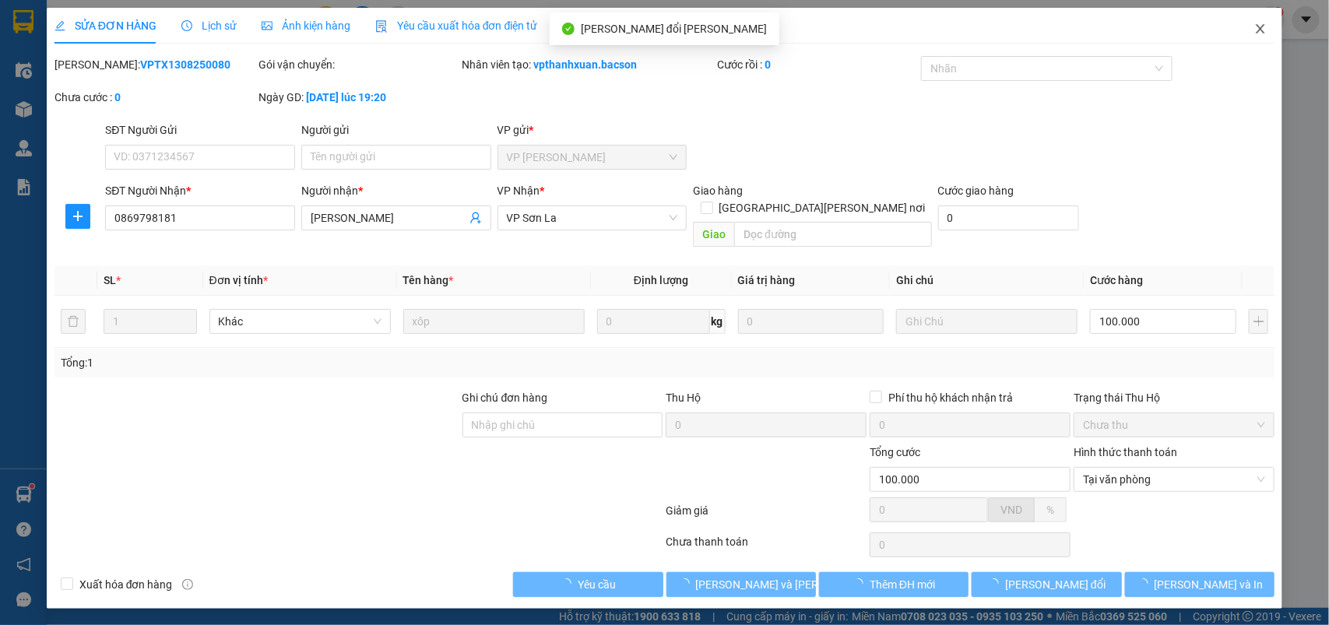
click at [1260, 29] on icon "close" at bounding box center [1261, 28] width 9 height 9
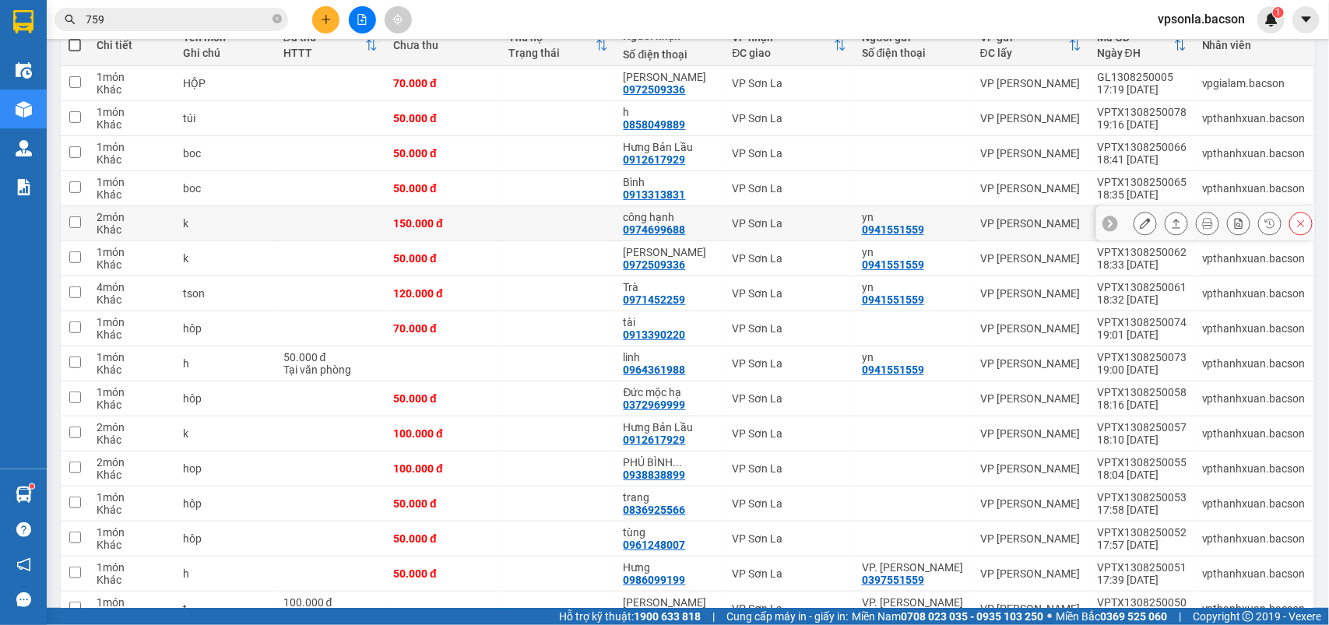
scroll to position [389, 0]
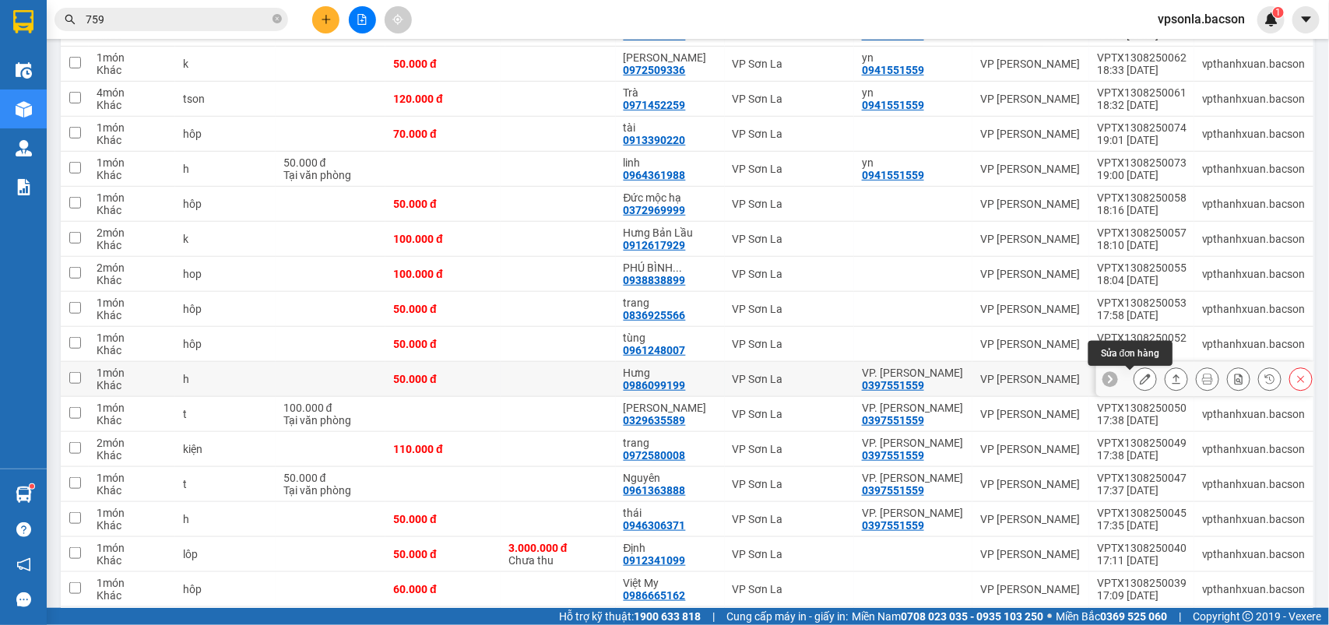
click at [1140, 378] on icon at bounding box center [1145, 379] width 11 height 11
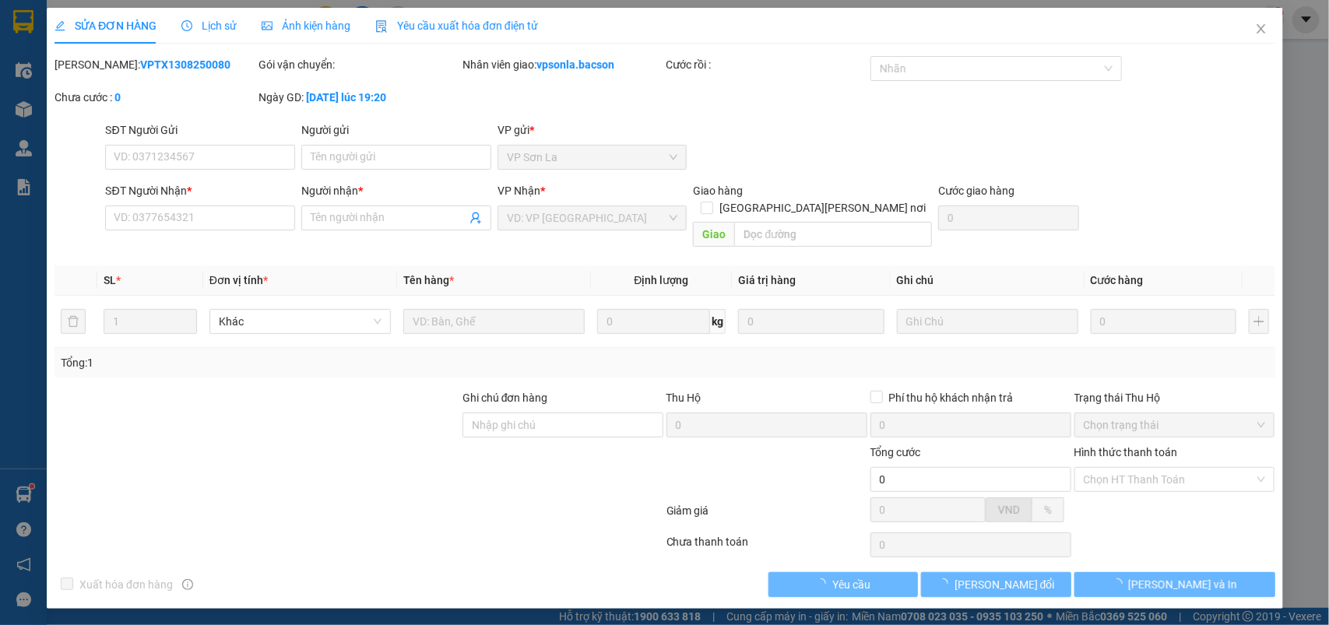
type input "0397551559"
type input "VP. [PERSON_NAME]"
type input "0986099199"
type input "Hưng"
type input "50.000"
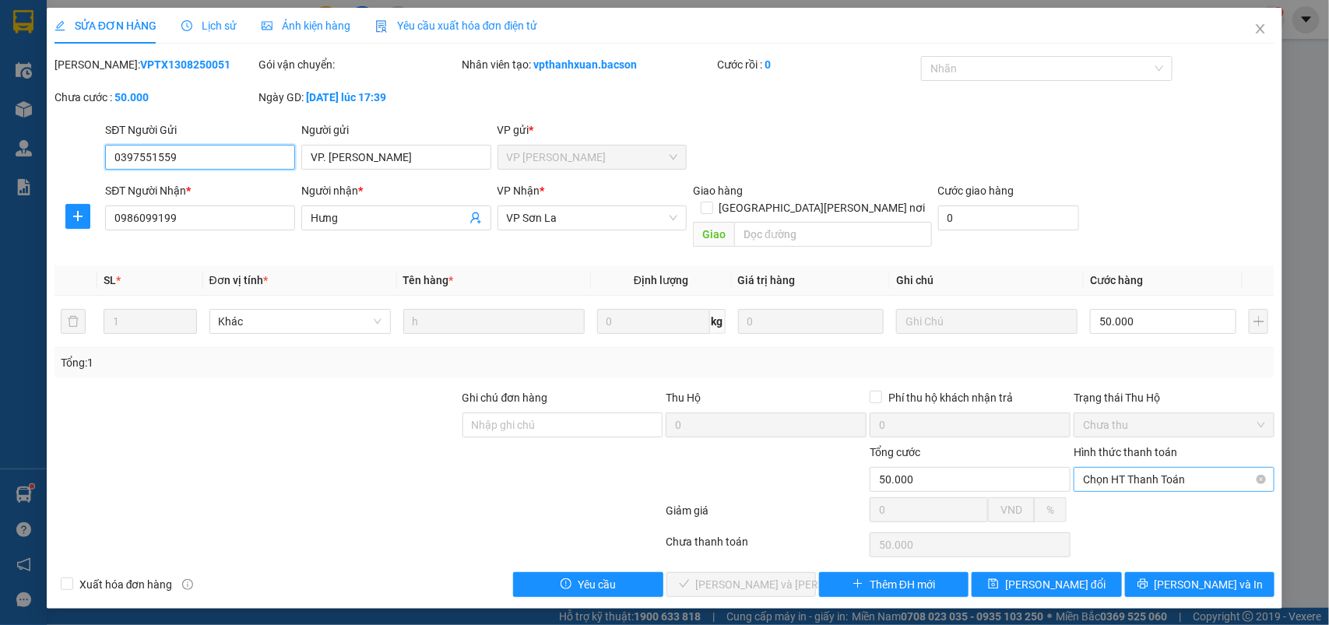
click at [1100, 468] on span "Chọn HT Thanh Toán" at bounding box center [1174, 479] width 182 height 23
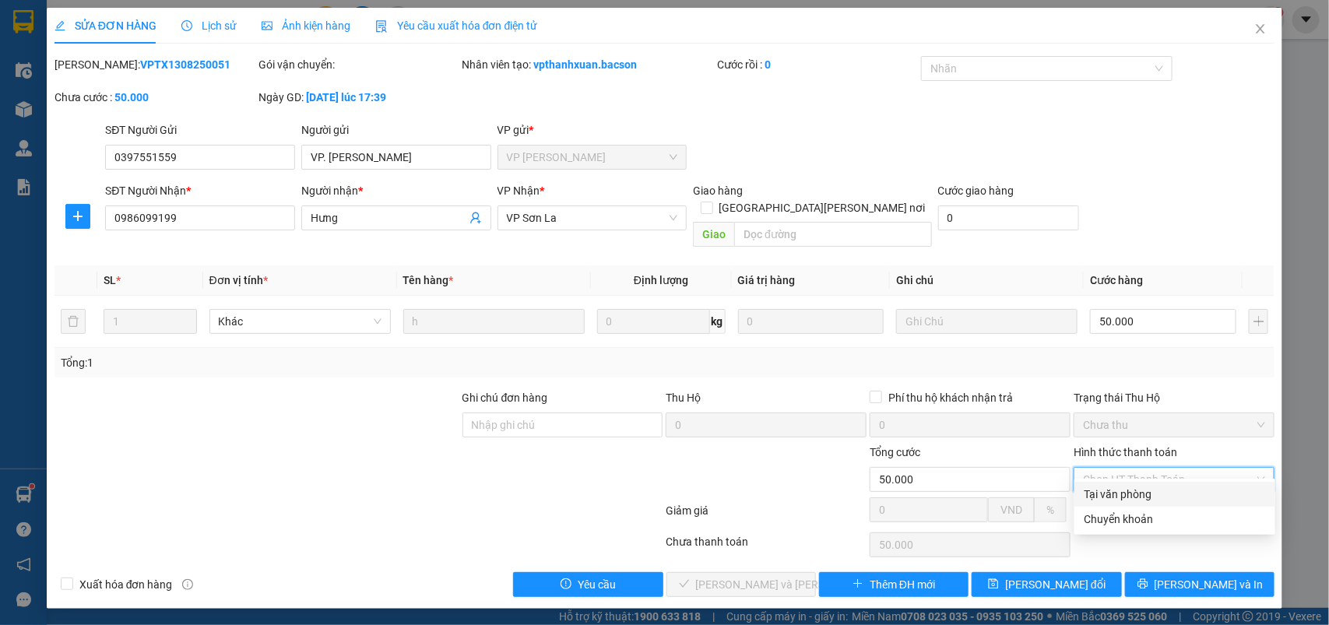
drag, startPoint x: 1095, startPoint y: 489, endPoint x: 1050, endPoint y: 493, distance: 45.3
click at [1095, 491] on div "Tại văn phòng" at bounding box center [1175, 494] width 182 height 17
type input "0"
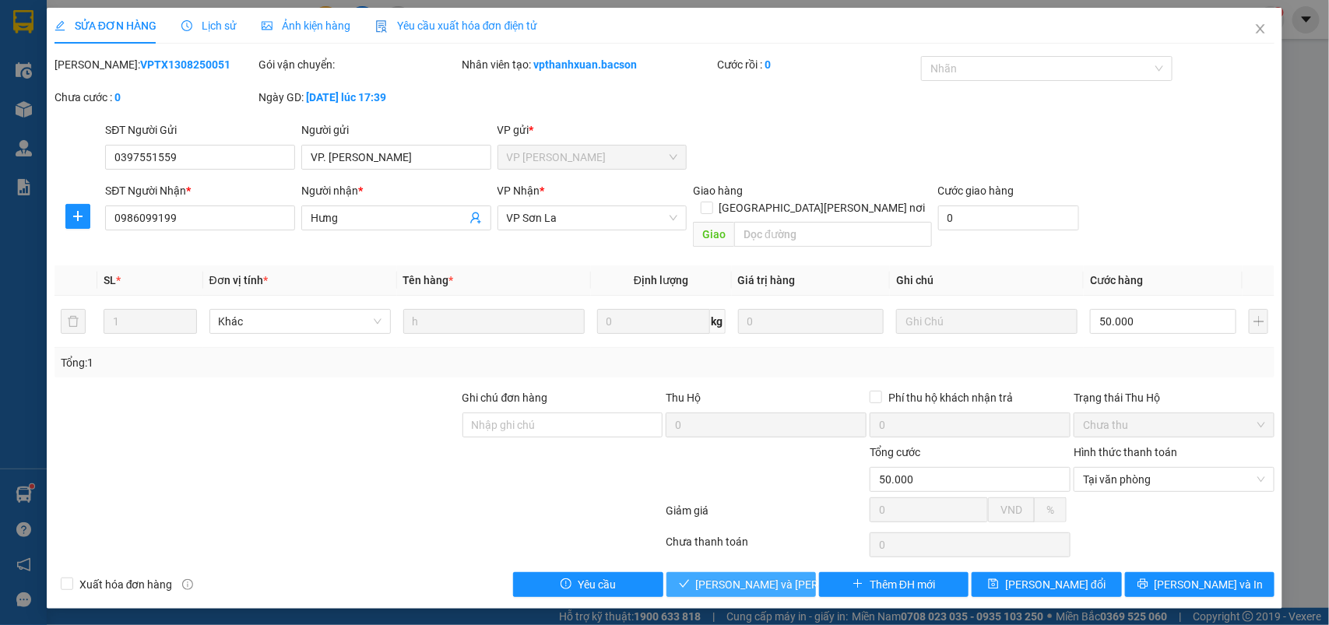
click at [752, 576] on span "[PERSON_NAME] và Giao hàng" at bounding box center [801, 584] width 210 height 17
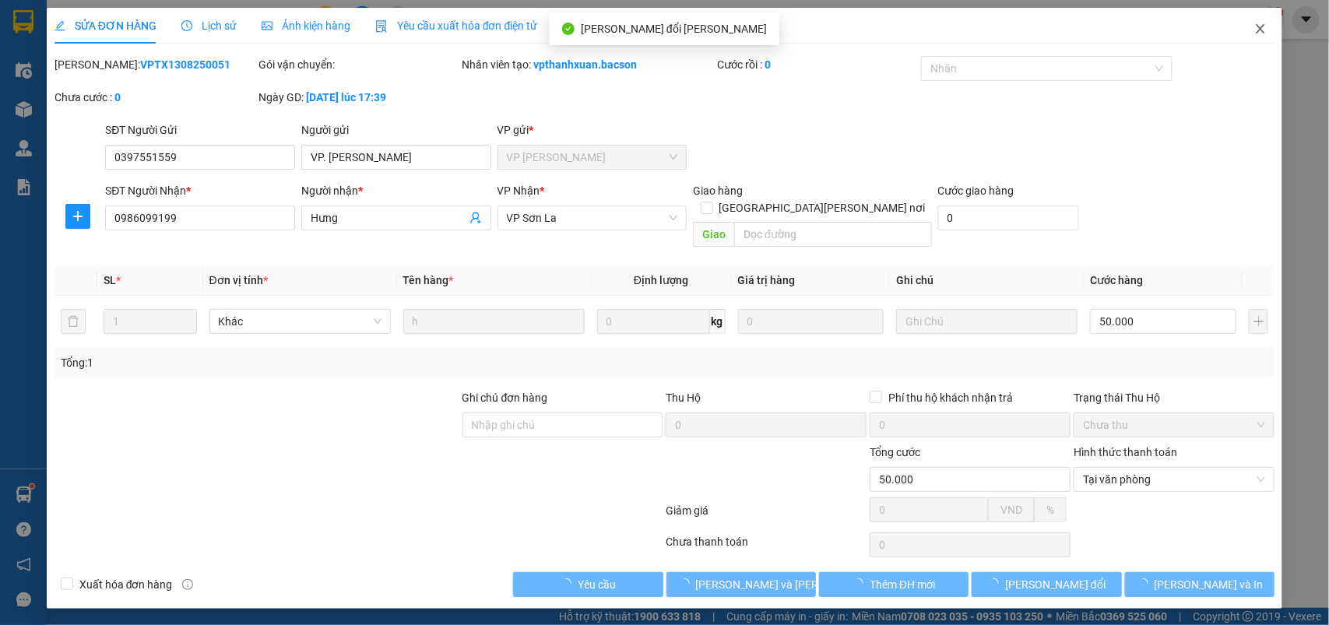
click at [1263, 26] on icon "close" at bounding box center [1261, 28] width 9 height 9
click at [1263, 26] on div "1" at bounding box center [1271, 19] width 27 height 27
click at [1263, 26] on body "Kết quả tìm kiếm ( 396 ) Bộ lọc Mã ĐH Trạng thái Món hàng Thu hộ Tổng cước Chưa…" at bounding box center [664, 312] width 1329 height 625
click at [1329, 0] on div at bounding box center [1329, 0] width 0 height 0
click at [1329, 26] on div "Thông báo Thông báo của bạn Tính năng mới Chưa có thông báo mới" at bounding box center [1329, 312] width 0 height 625
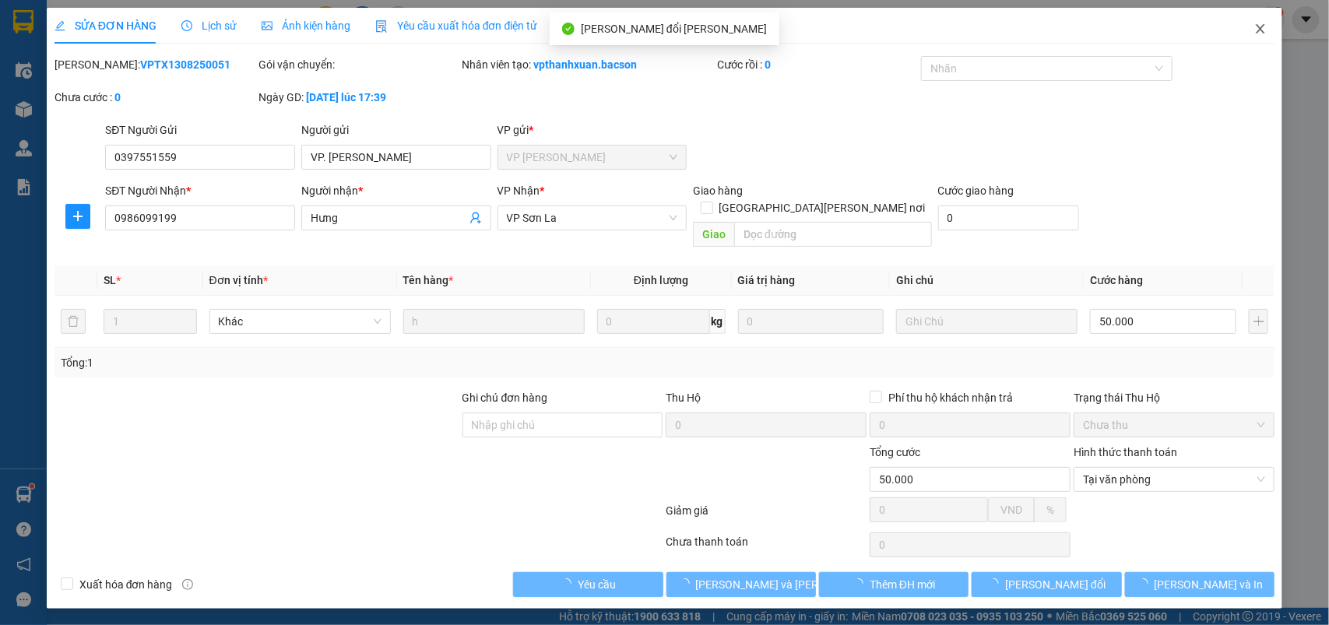
click at [1329, 26] on div "Thông báo Thông báo của bạn Tính năng mới Chưa có thông báo mới" at bounding box center [1329, 312] width 0 height 625
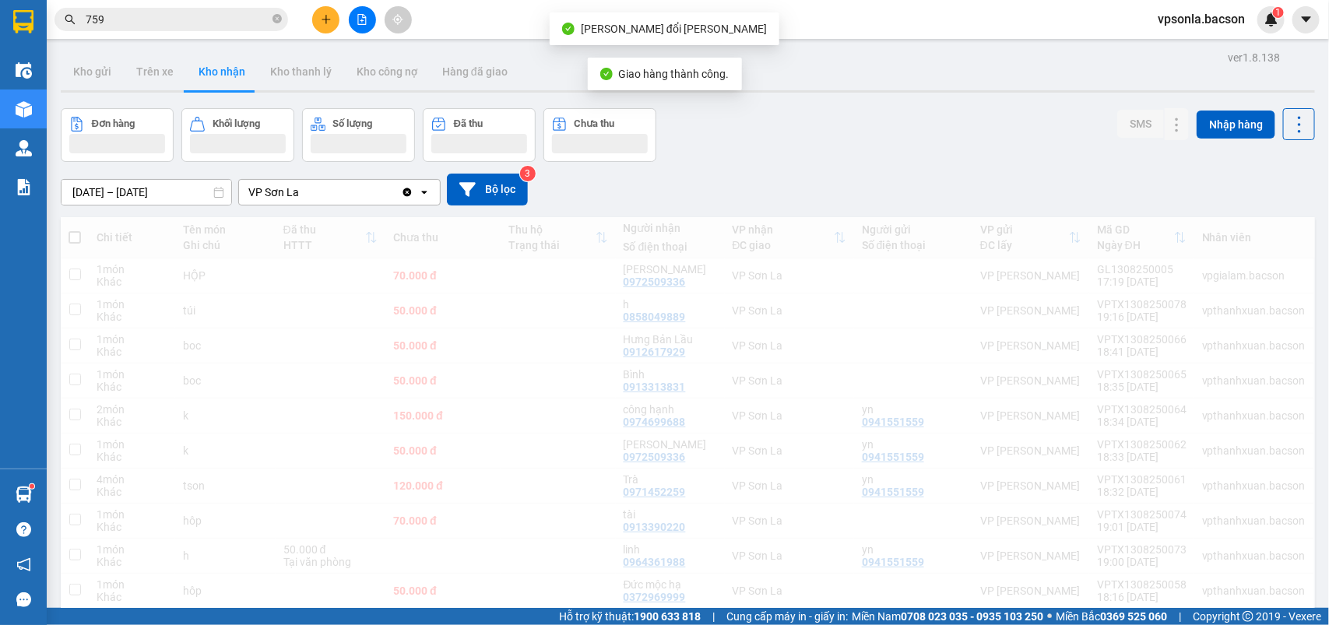
click at [1329, 26] on div "Thông báo Thông báo của bạn Tính năng mới" at bounding box center [1329, 312] width 0 height 625
click at [769, 187] on div "05/08/2025 – 14/08/2025 Press the down arrow key to interact with the calendar …" at bounding box center [688, 190] width 1255 height 32
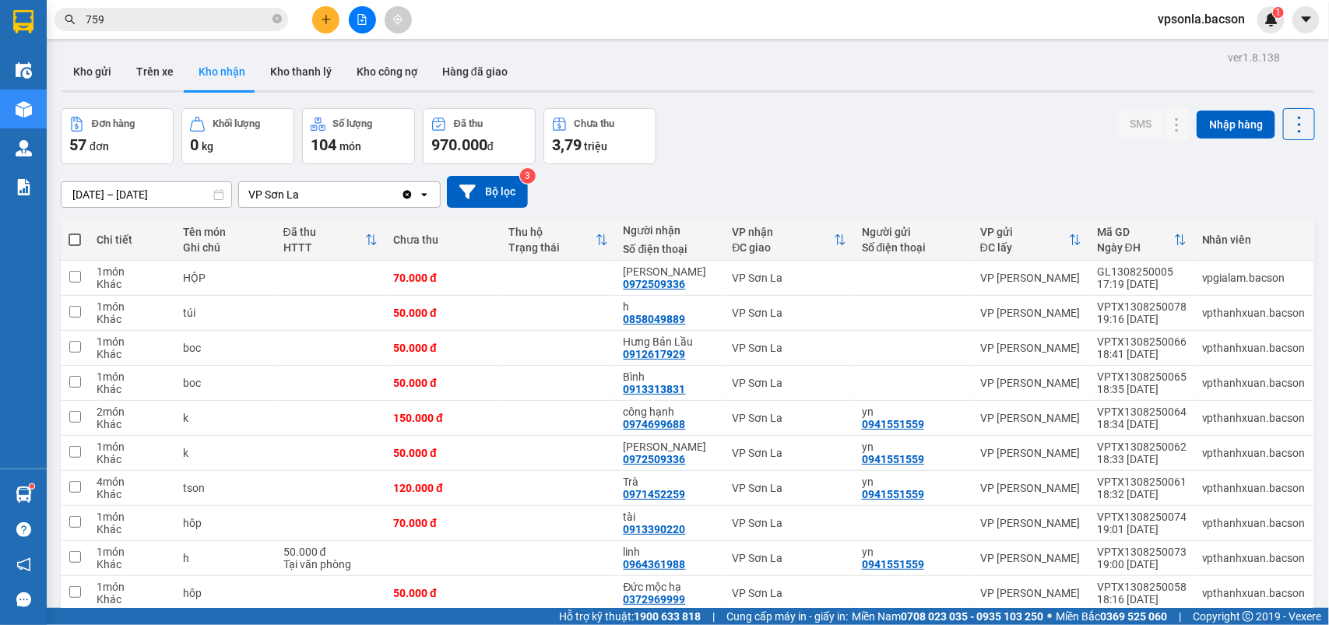
scroll to position [389, 0]
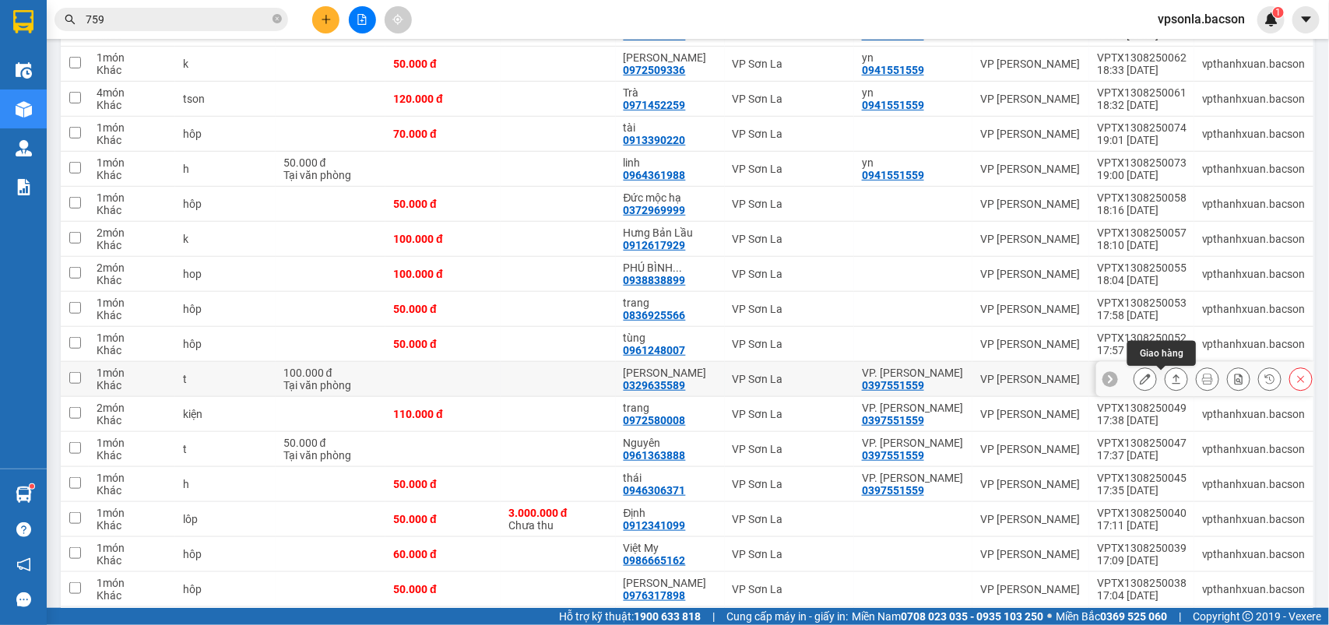
click at [1166, 378] on button at bounding box center [1177, 379] width 22 height 27
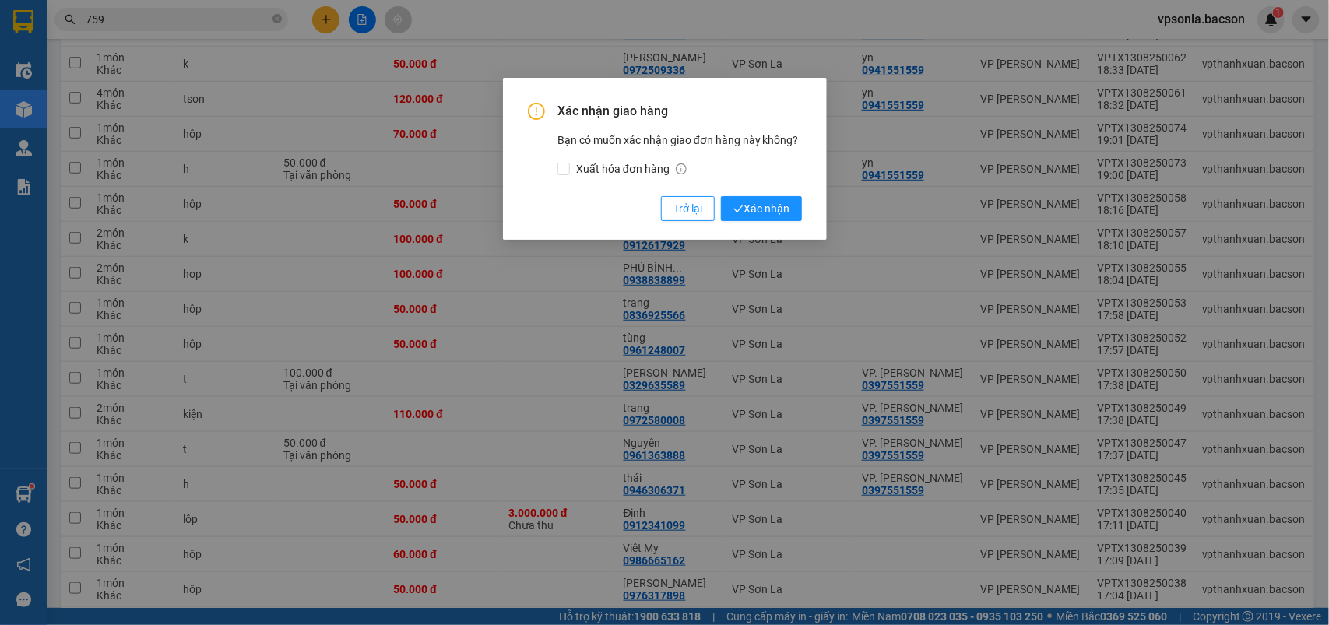
click at [721, 196] on button "Xác nhận" at bounding box center [761, 208] width 81 height 25
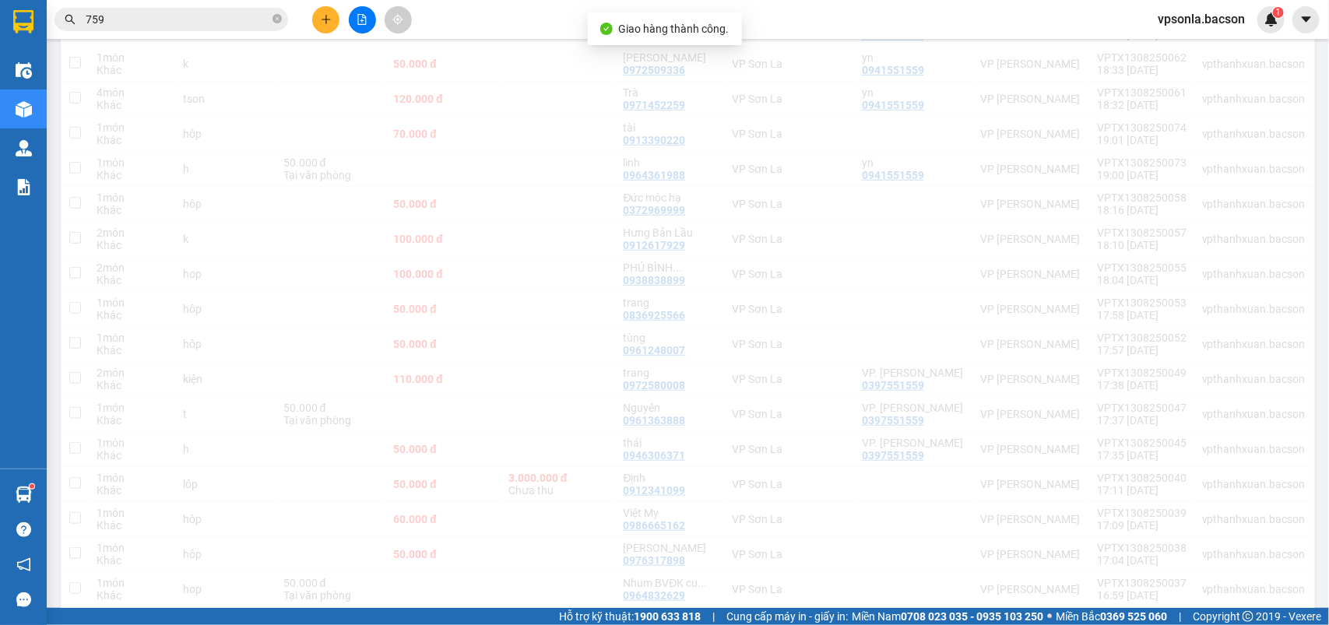
scroll to position [584, 0]
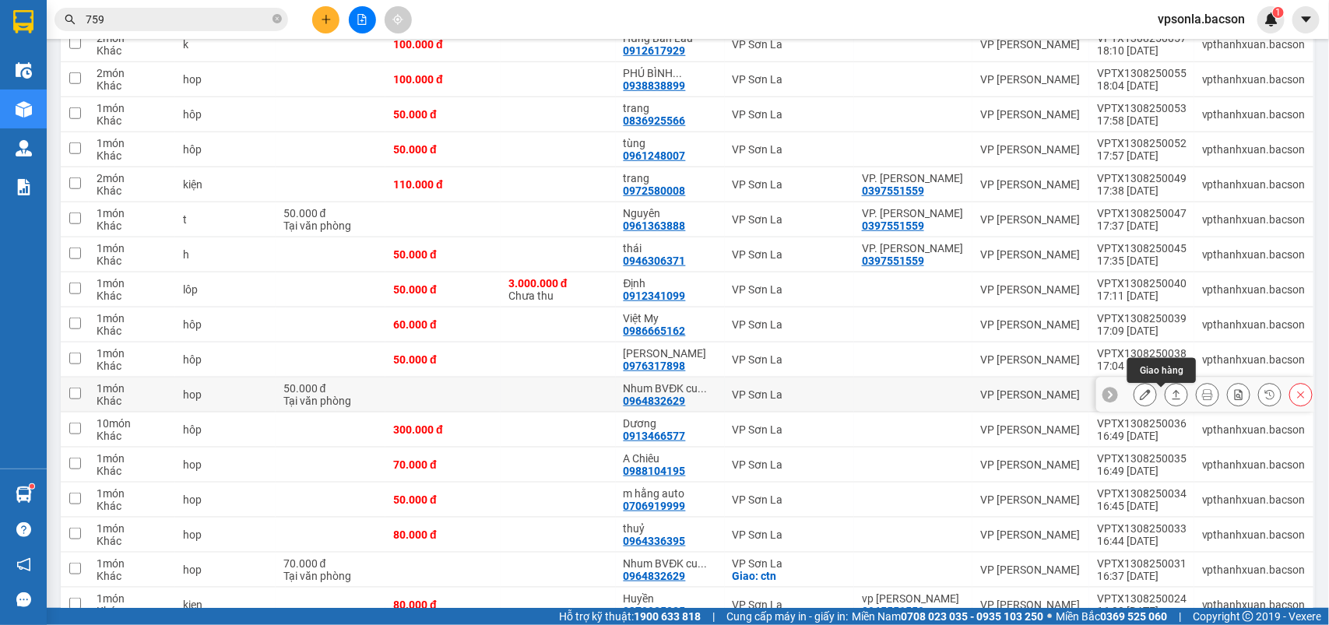
click at [1171, 396] on icon at bounding box center [1176, 394] width 11 height 11
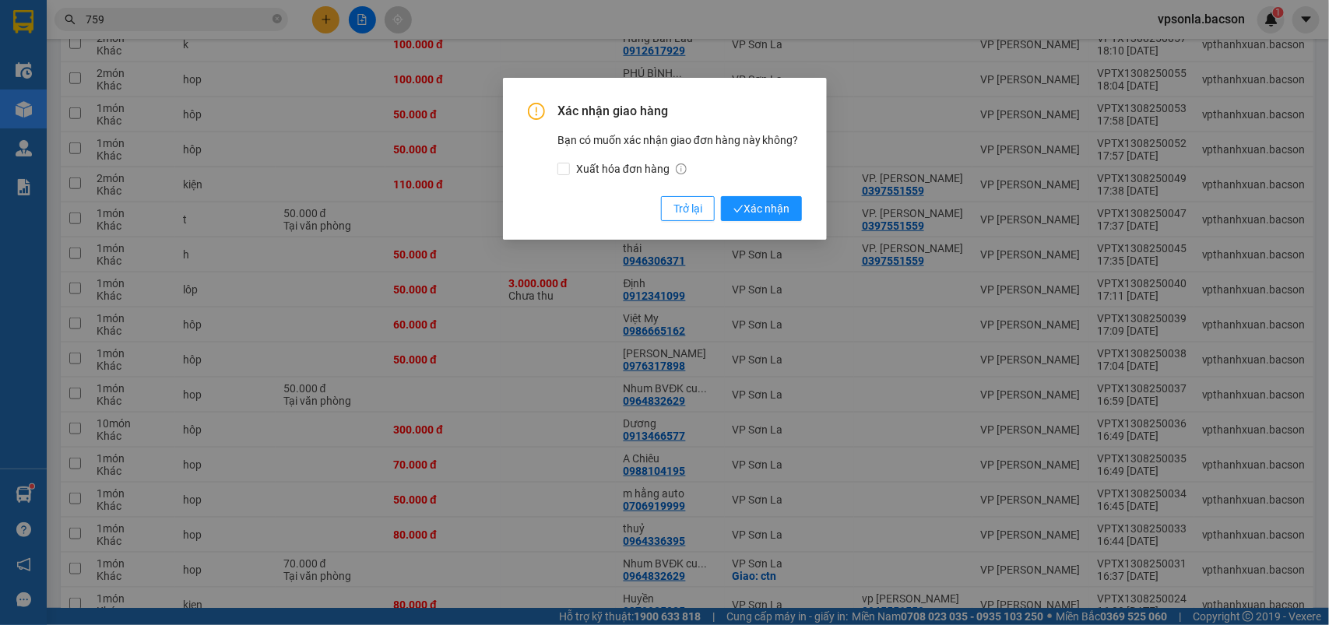
click at [721, 196] on button "Xác nhận" at bounding box center [761, 208] width 81 height 25
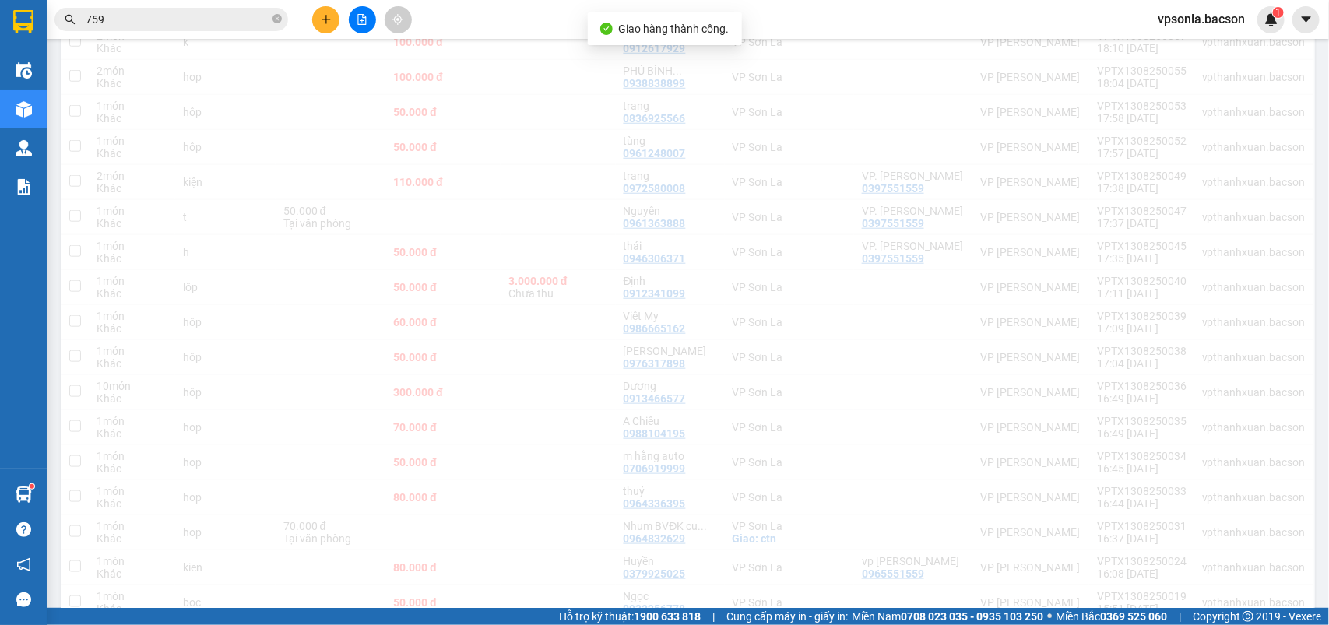
scroll to position [780, 0]
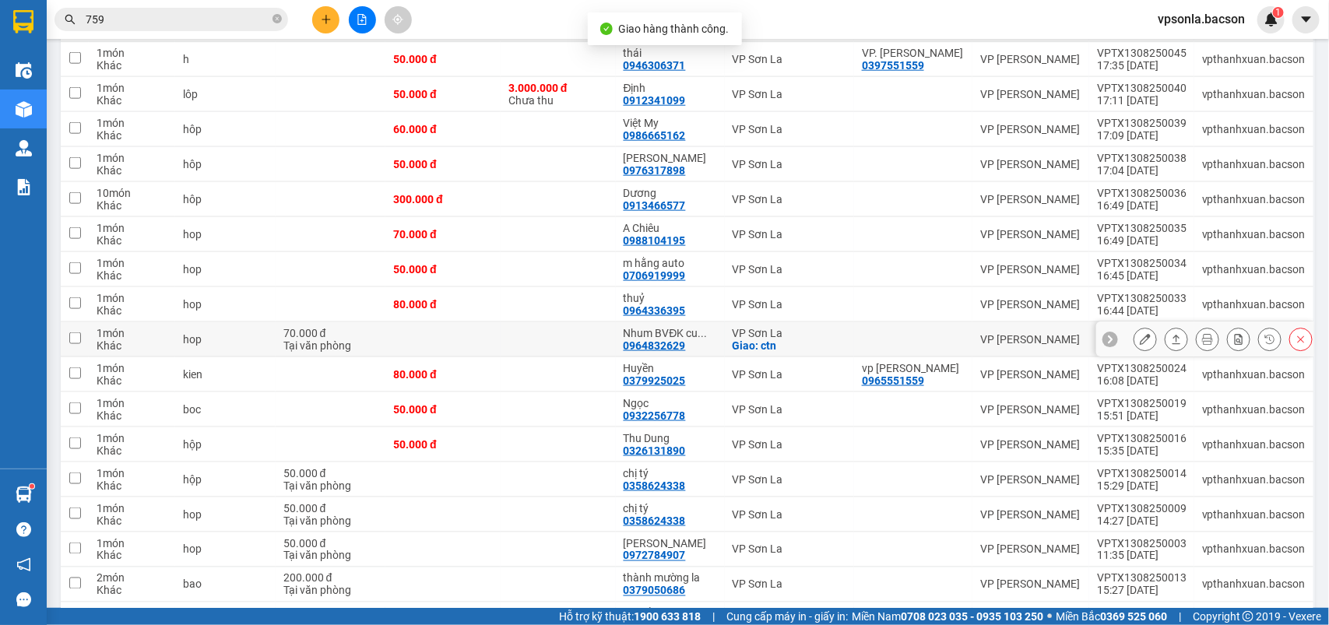
click at [1173, 337] on div at bounding box center [1176, 339] width 23 height 23
click at [1166, 337] on button at bounding box center [1177, 339] width 22 height 27
click at [1166, 326] on button at bounding box center [1177, 339] width 22 height 27
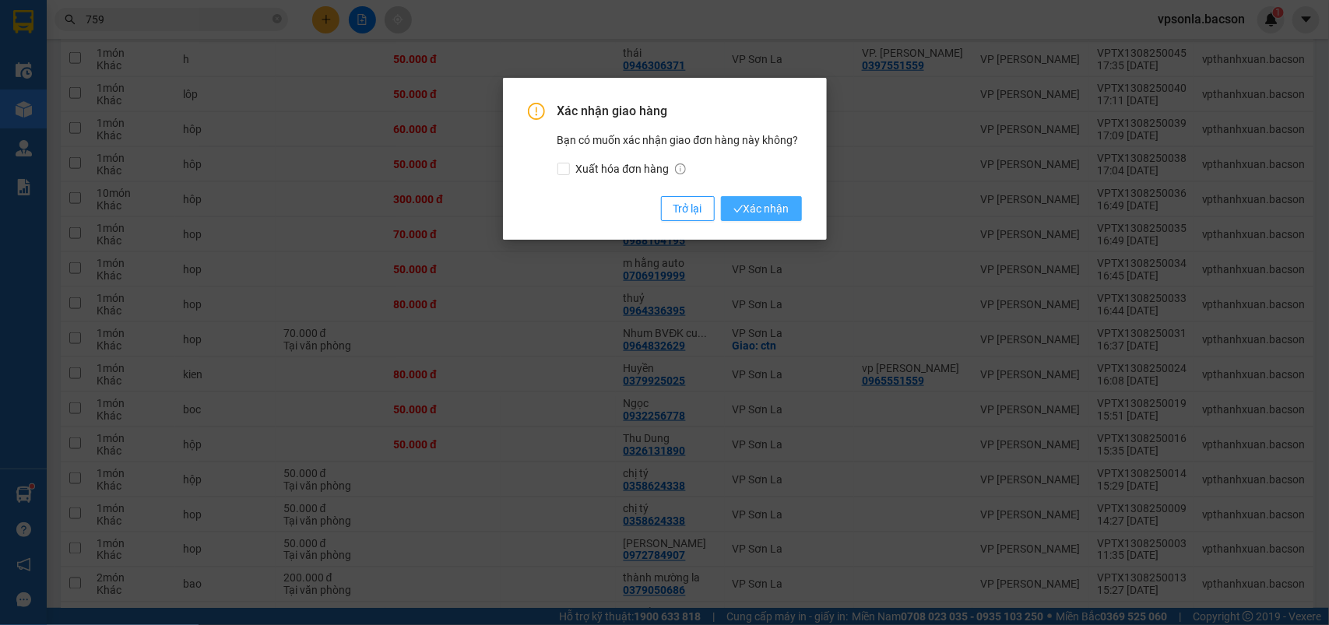
click at [799, 205] on button "Xác nhận" at bounding box center [761, 208] width 81 height 25
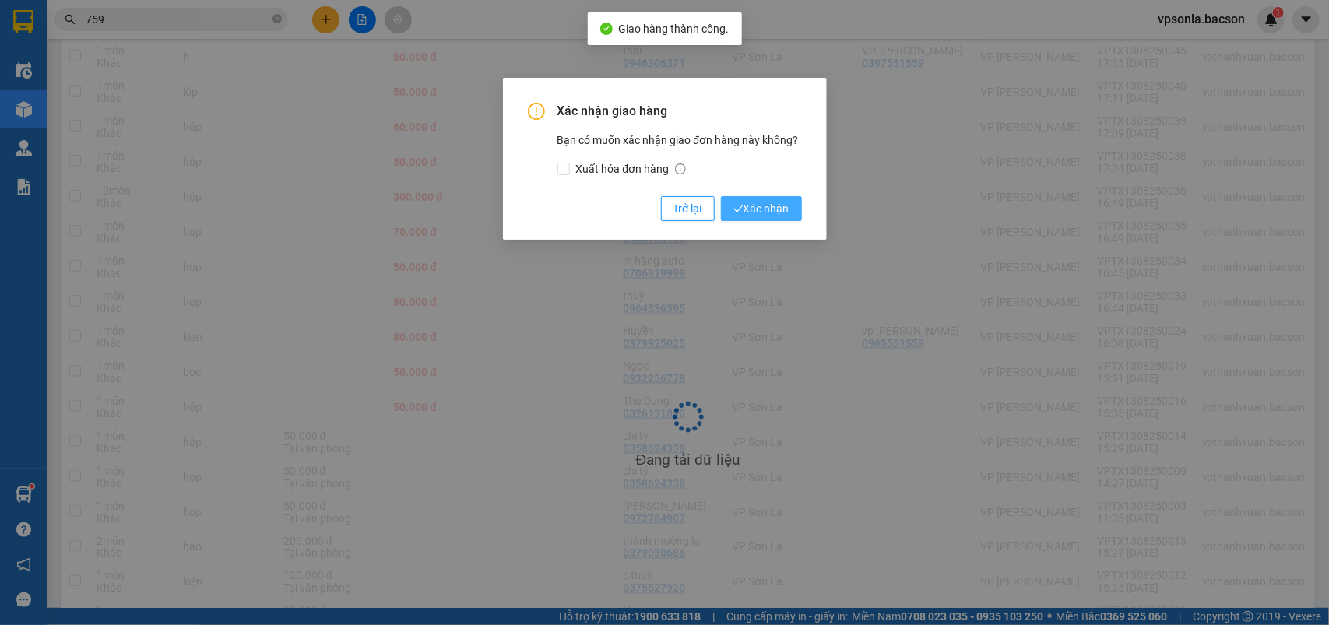
click at [799, 205] on button "Xác nhận" at bounding box center [761, 208] width 81 height 25
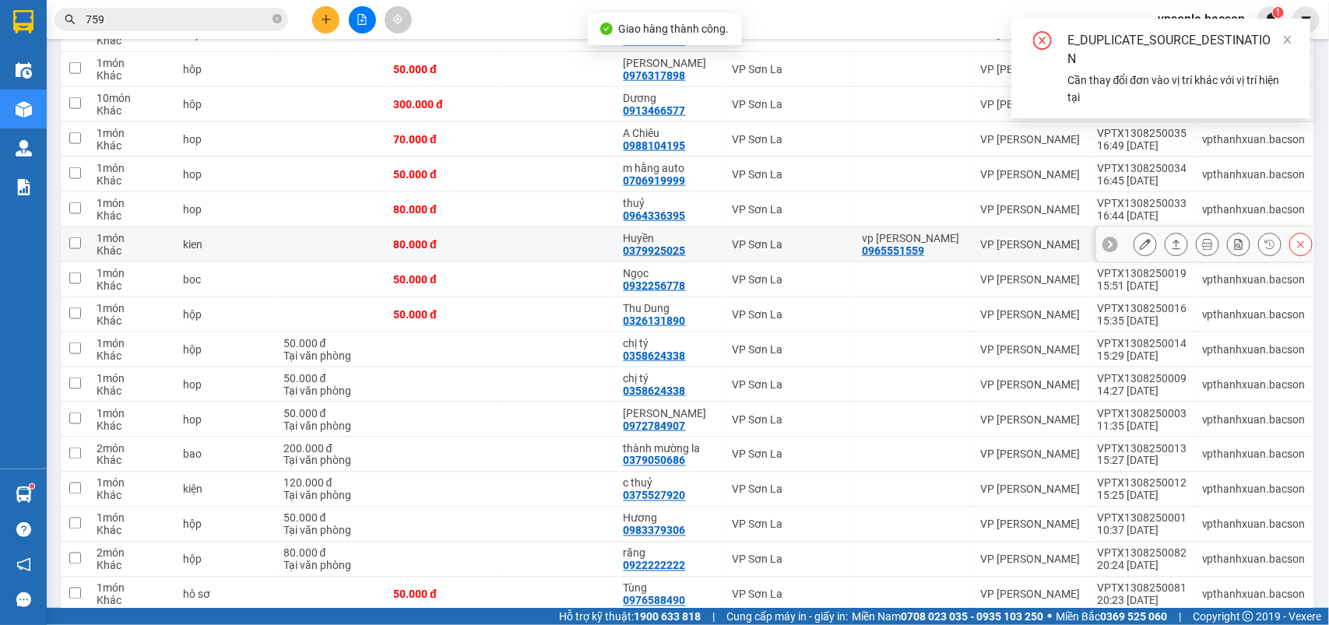
scroll to position [877, 0]
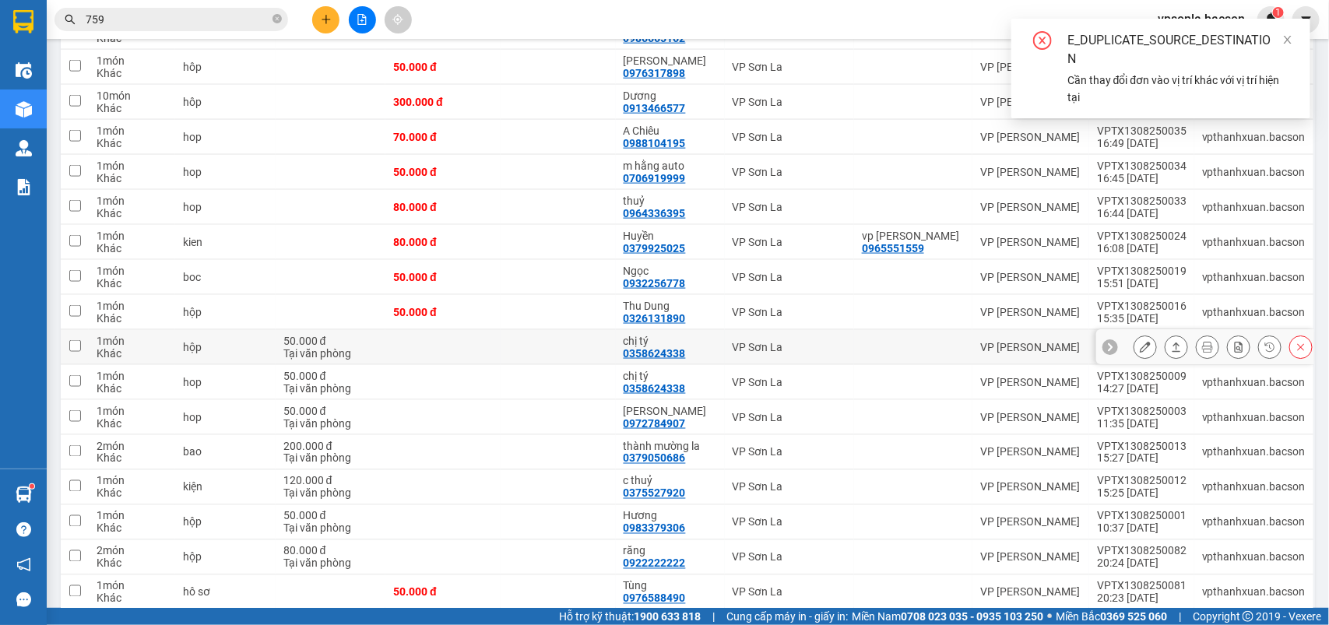
click at [1171, 351] on icon at bounding box center [1176, 347] width 11 height 11
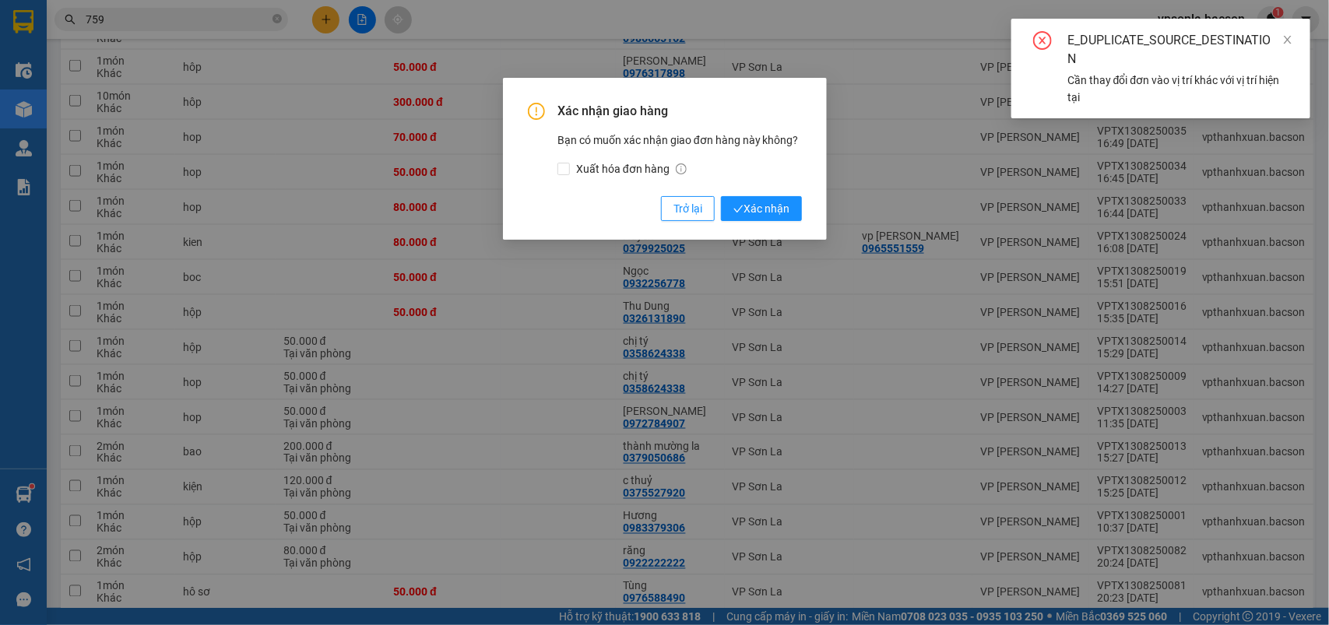
click at [721, 196] on button "Xác nhận" at bounding box center [761, 208] width 81 height 25
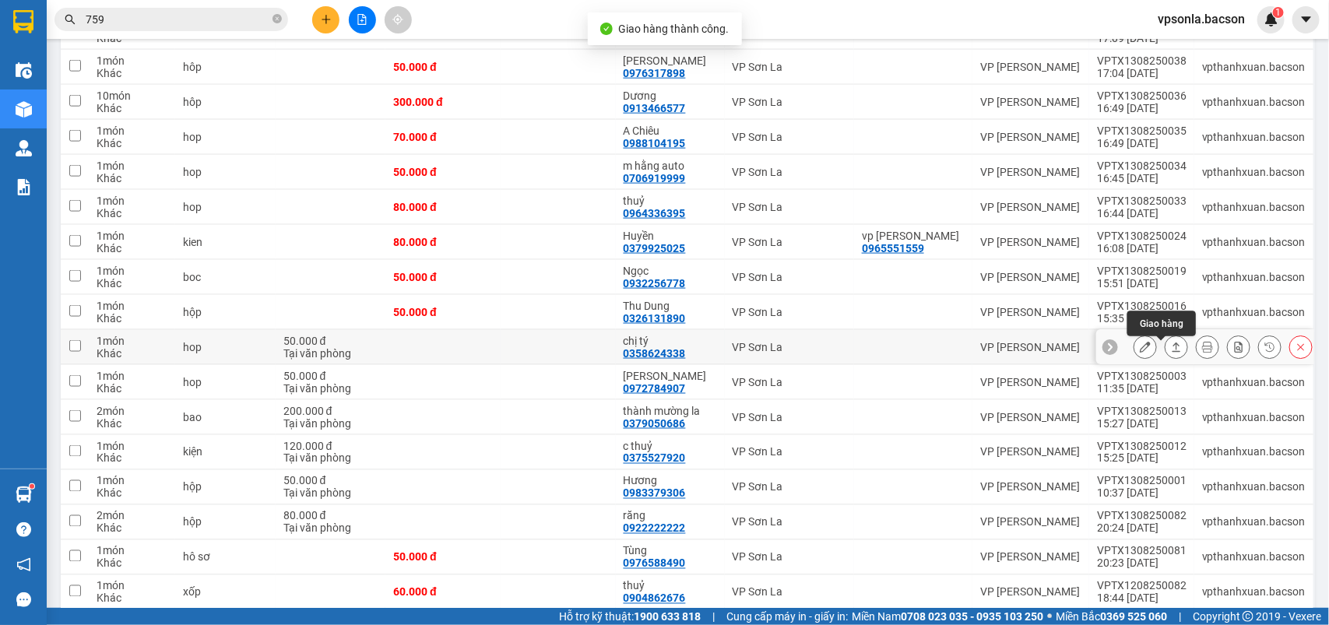
click at [1171, 350] on icon at bounding box center [1176, 347] width 11 height 11
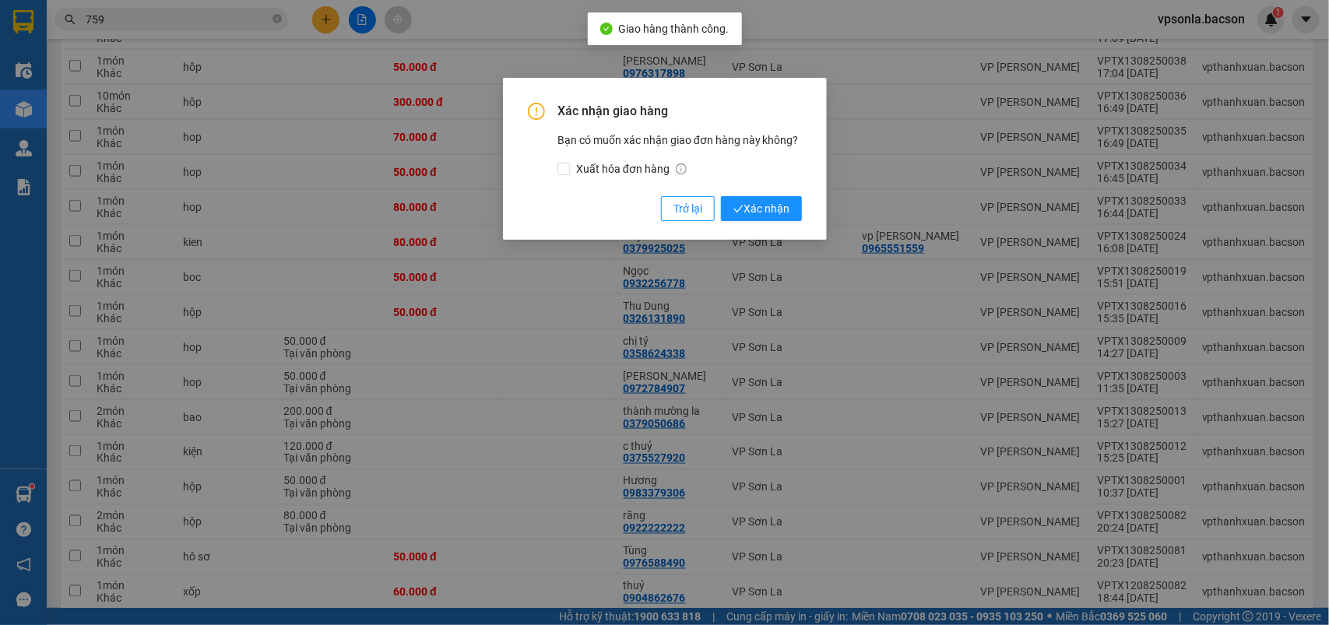
click at [721, 196] on button "Xác nhận" at bounding box center [761, 208] width 81 height 25
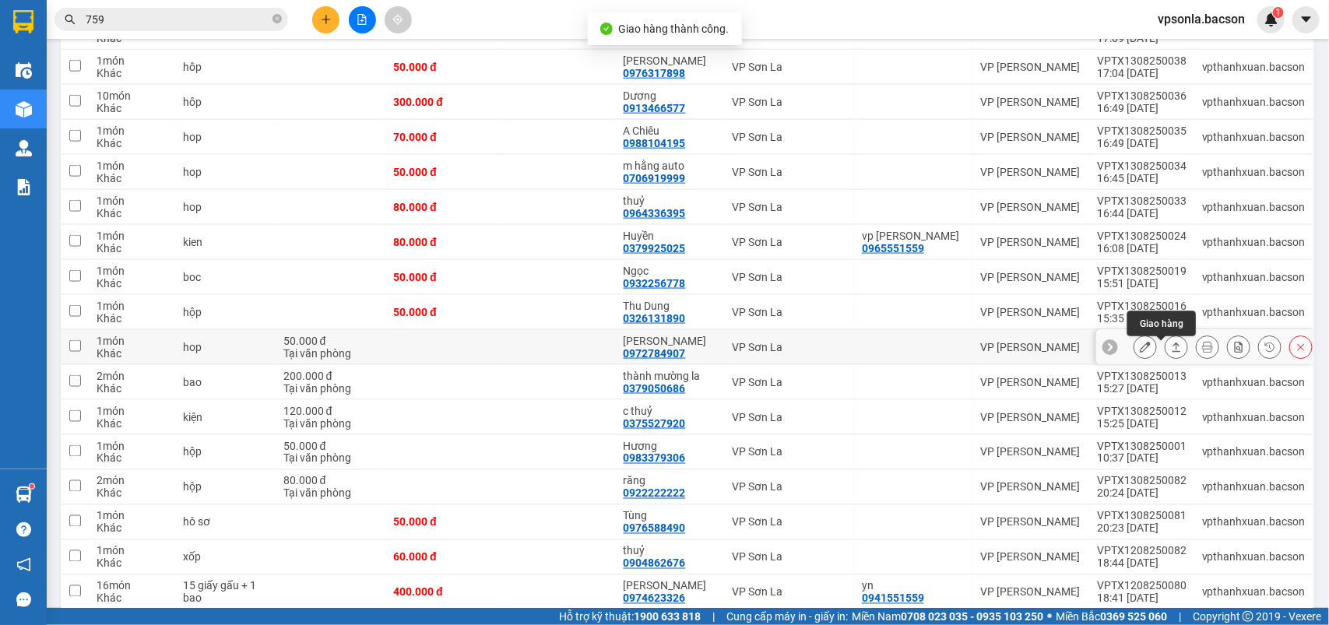
click at [1166, 344] on button at bounding box center [1177, 347] width 22 height 27
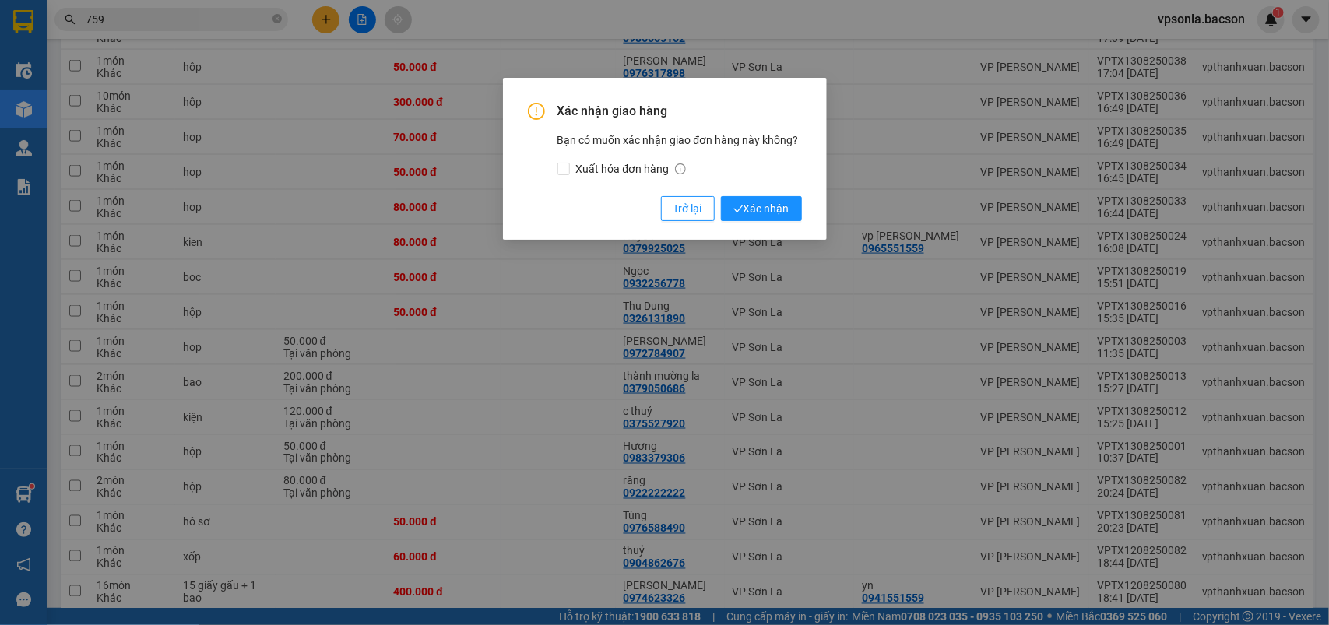
click at [702, 195] on div "Xác nhận giao hàng Bạn có muốn xác nhận giao đơn hàng này không? Xuất hóa đơn h…" at bounding box center [665, 162] width 274 height 118
click at [585, 216] on div "Xác nhận giao hàng Bạn có muốn xác nhận giao đơn hàng này không? Xuất hóa đơn h…" at bounding box center [665, 162] width 274 height 118
click at [692, 204] on span "Trở lại" at bounding box center [688, 208] width 29 height 17
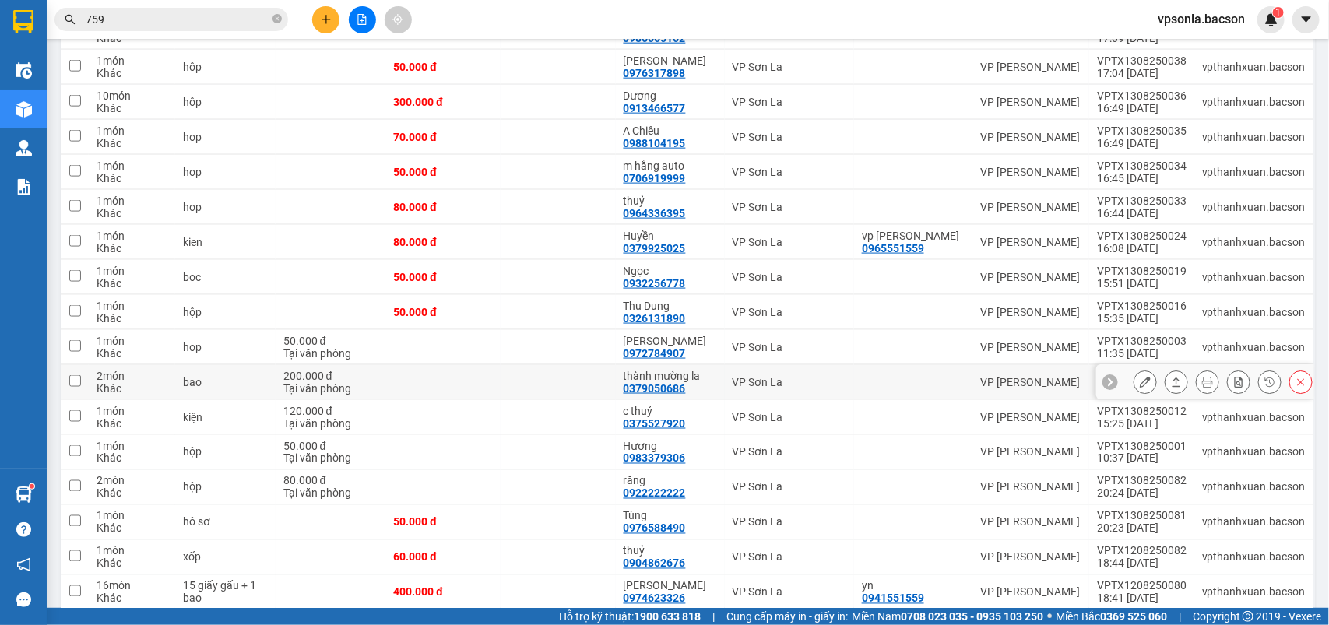
click at [1115, 384] on div at bounding box center [1206, 382] width 218 height 35
click at [1140, 384] on icon at bounding box center [1145, 382] width 11 height 11
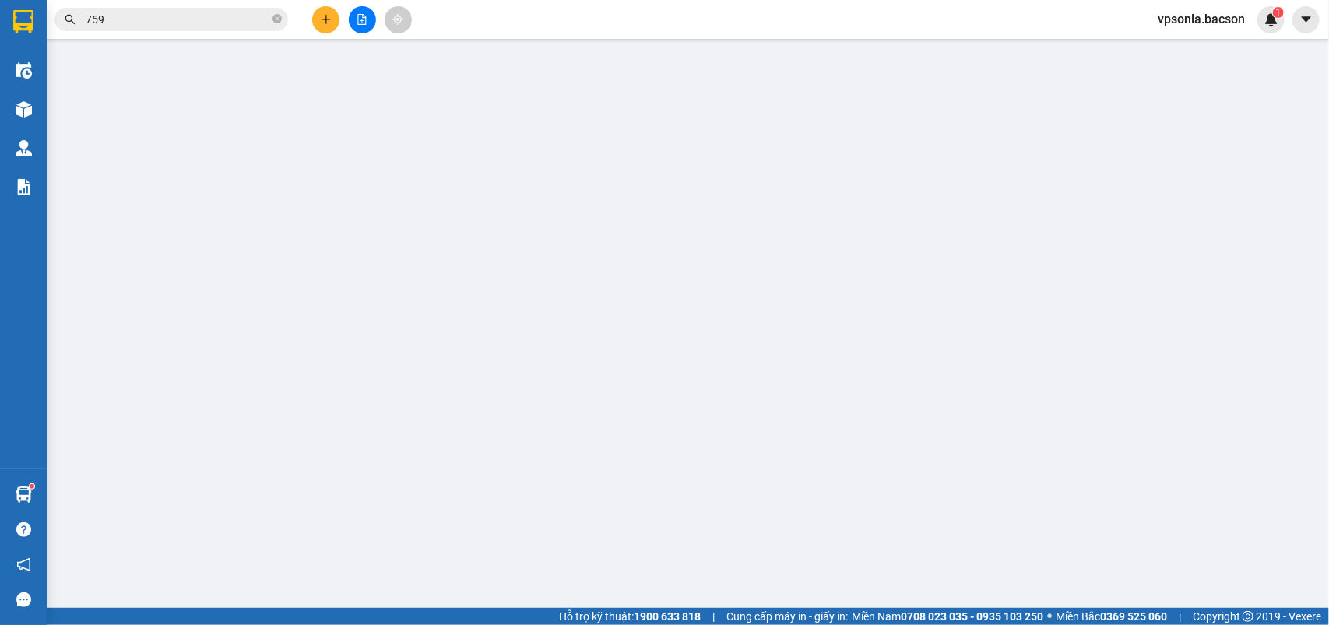
click at [1131, 389] on div "Trạng thái Thu Hộ" at bounding box center [1174, 397] width 201 height 17
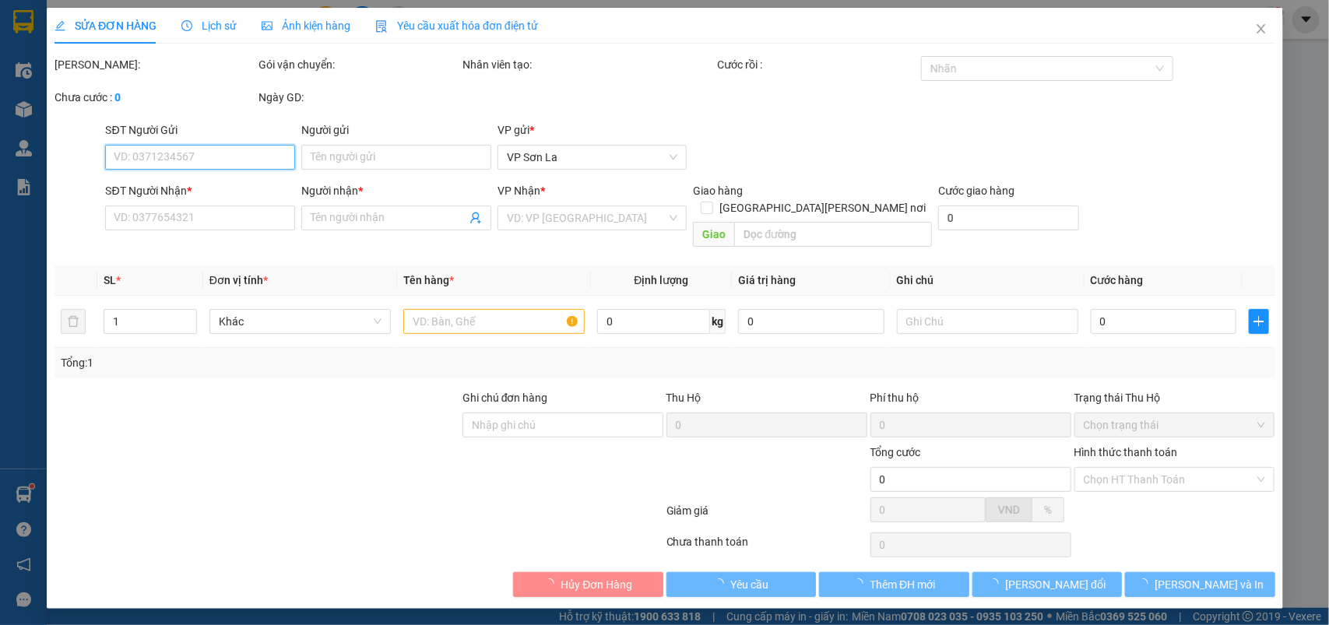
type input "0379050686"
type input "thành mường la"
type input "200.000"
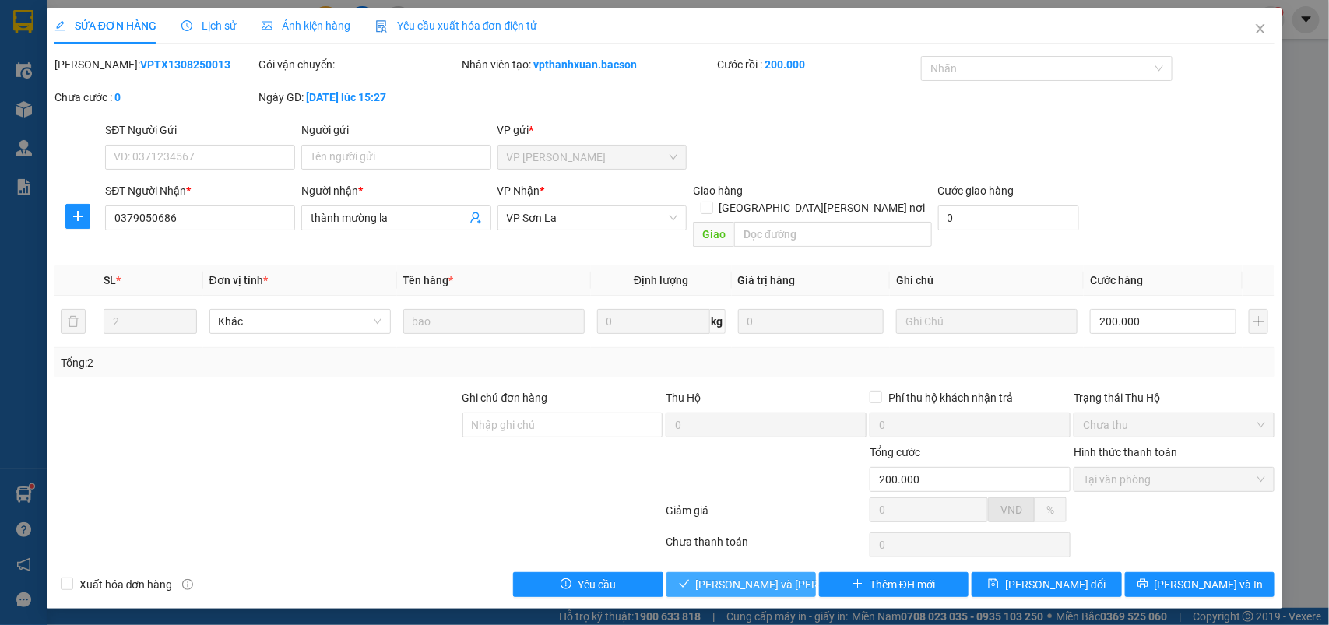
click at [746, 576] on span "[PERSON_NAME] và Giao hàng" at bounding box center [801, 584] width 210 height 17
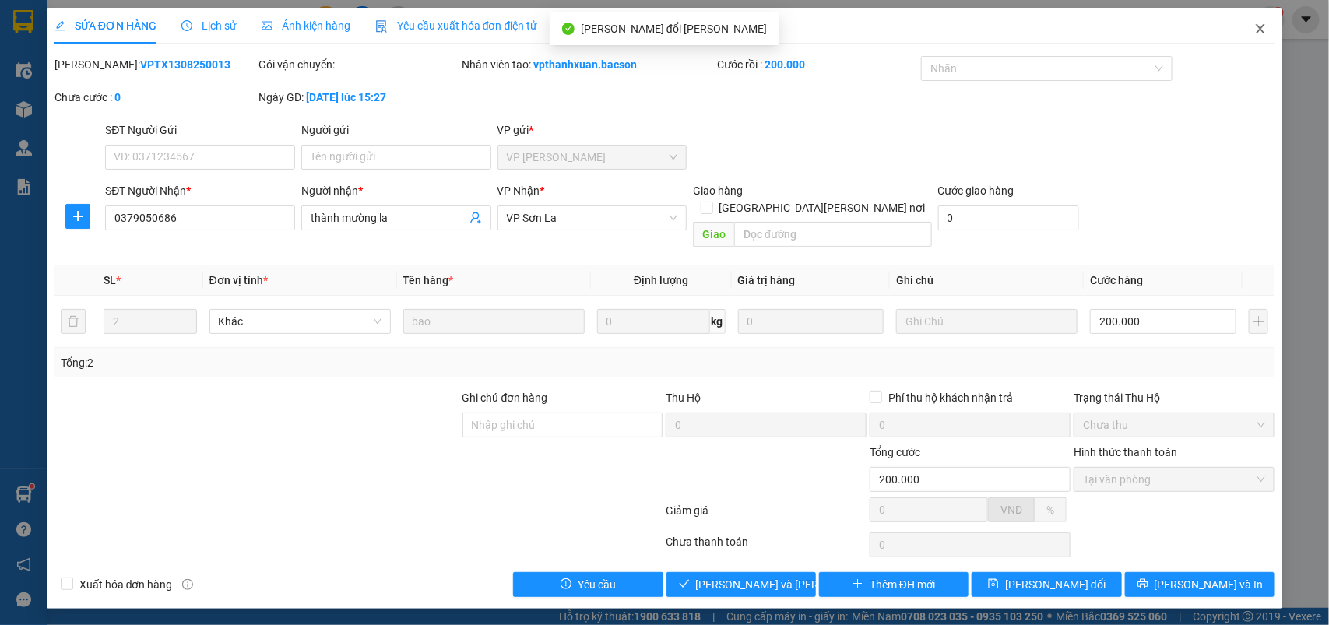
click at [1263, 31] on icon "close" at bounding box center [1261, 28] width 9 height 9
click at [1263, 31] on div "1" at bounding box center [1271, 19] width 27 height 27
click at [1263, 31] on body "Kết quả tìm kiếm ( 396 ) Bộ lọc Mã ĐH Trạng thái Món hàng Thu hộ Tổng cước Chưa…" at bounding box center [664, 312] width 1329 height 625
click at [1329, 0] on div at bounding box center [1329, 0] width 0 height 0
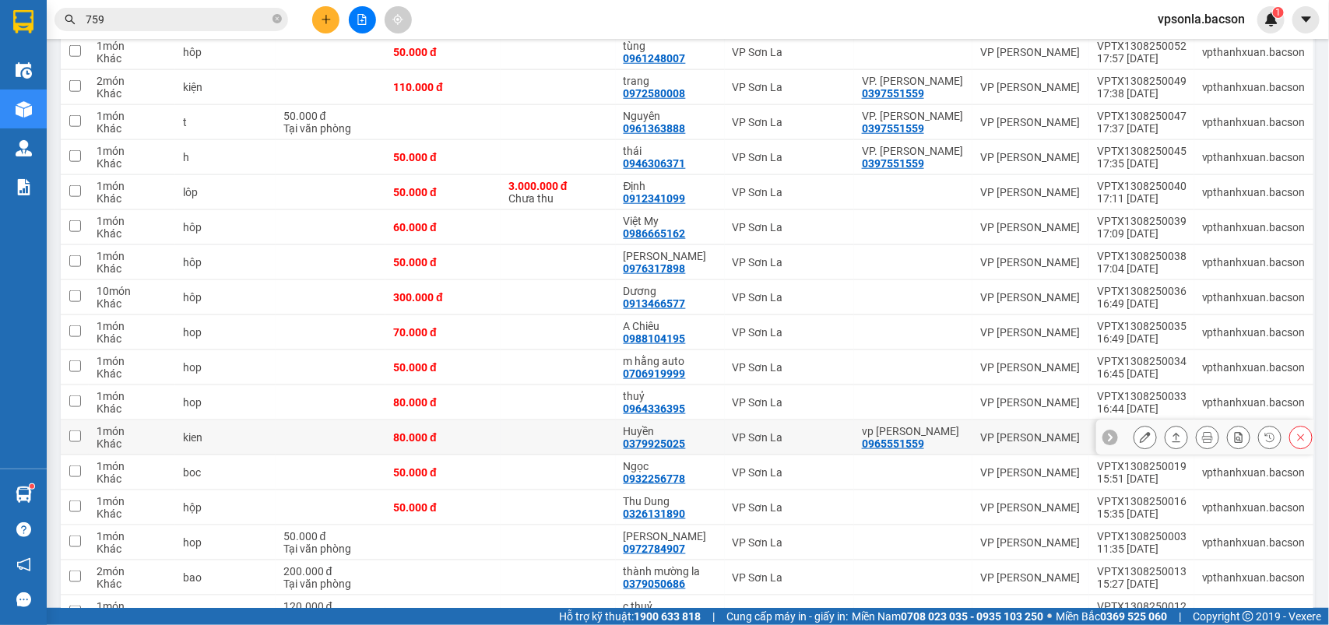
scroll to position [876, 0]
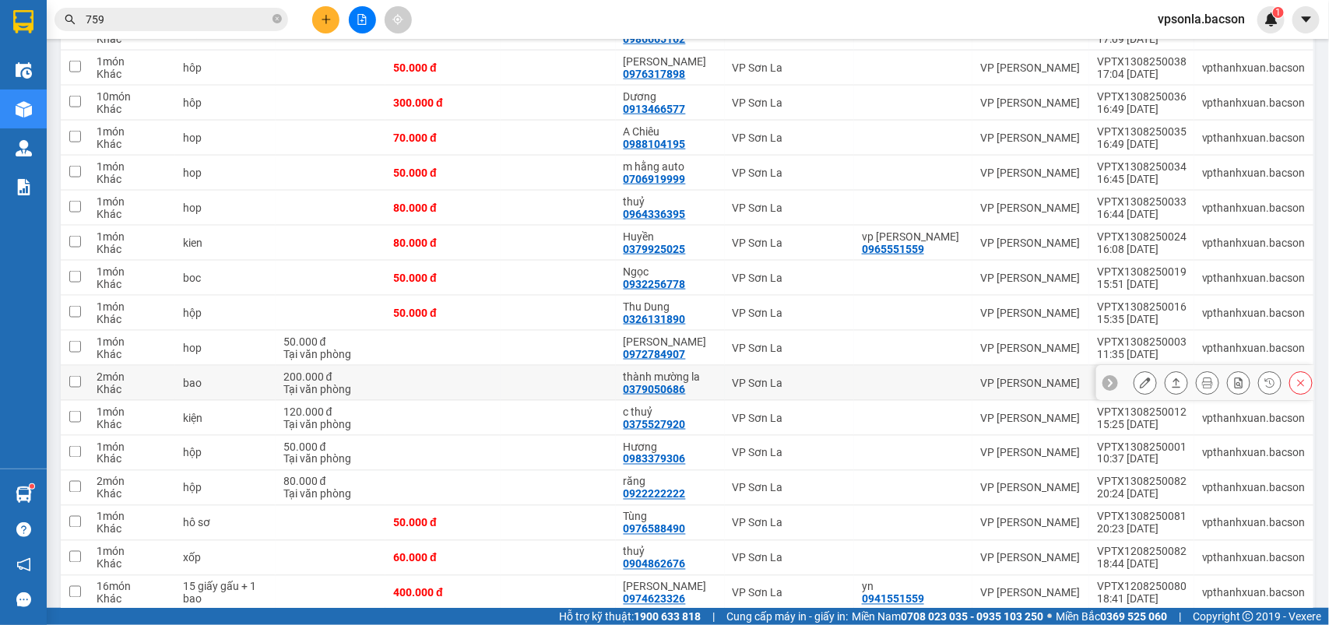
click at [1166, 382] on button at bounding box center [1177, 383] width 22 height 27
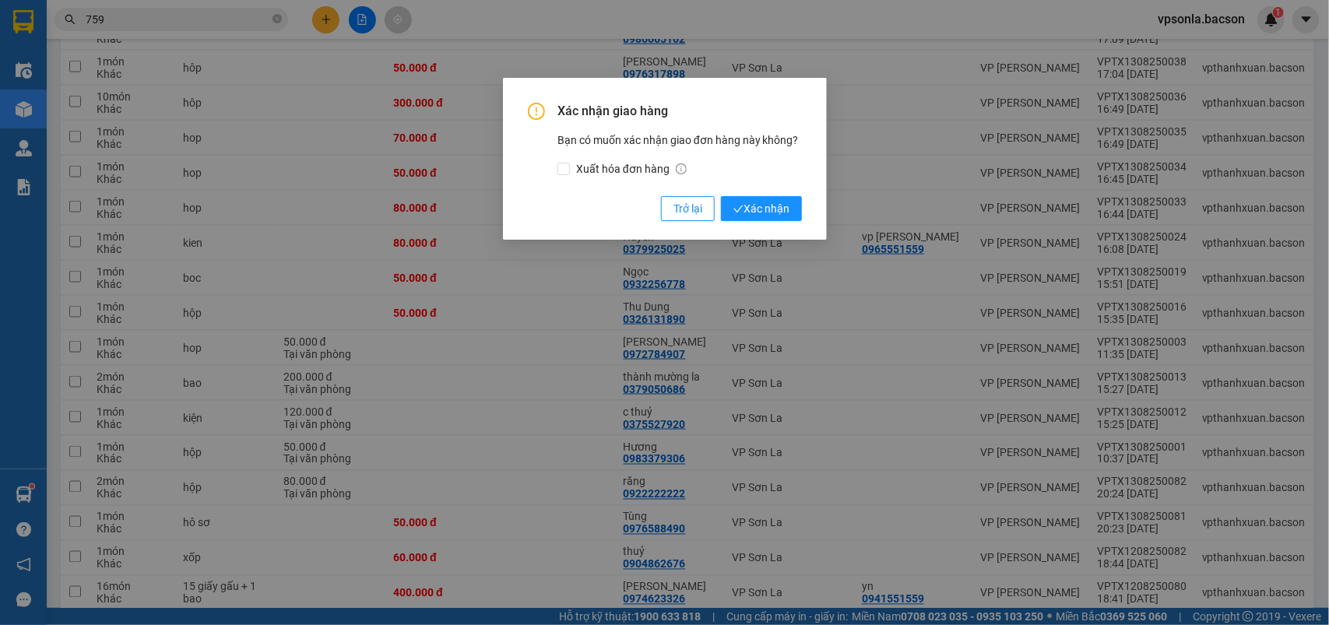
click at [721, 196] on button "Xác nhận" at bounding box center [761, 208] width 81 height 25
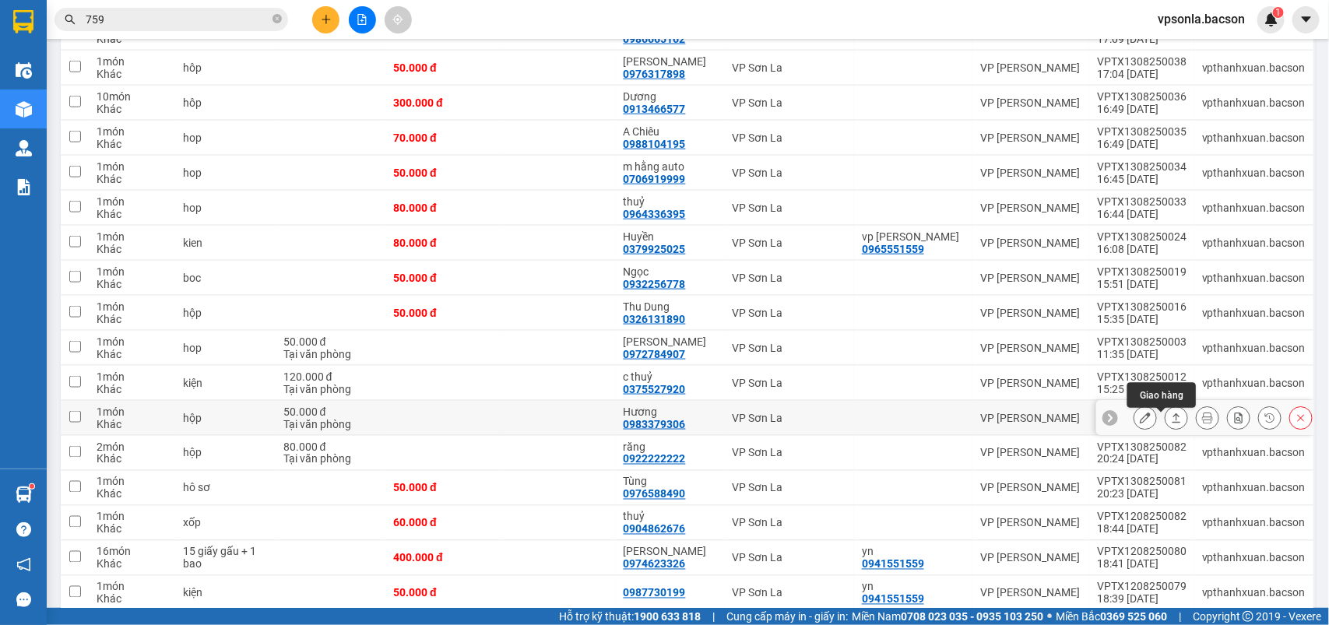
click at [1166, 414] on button at bounding box center [1177, 418] width 22 height 27
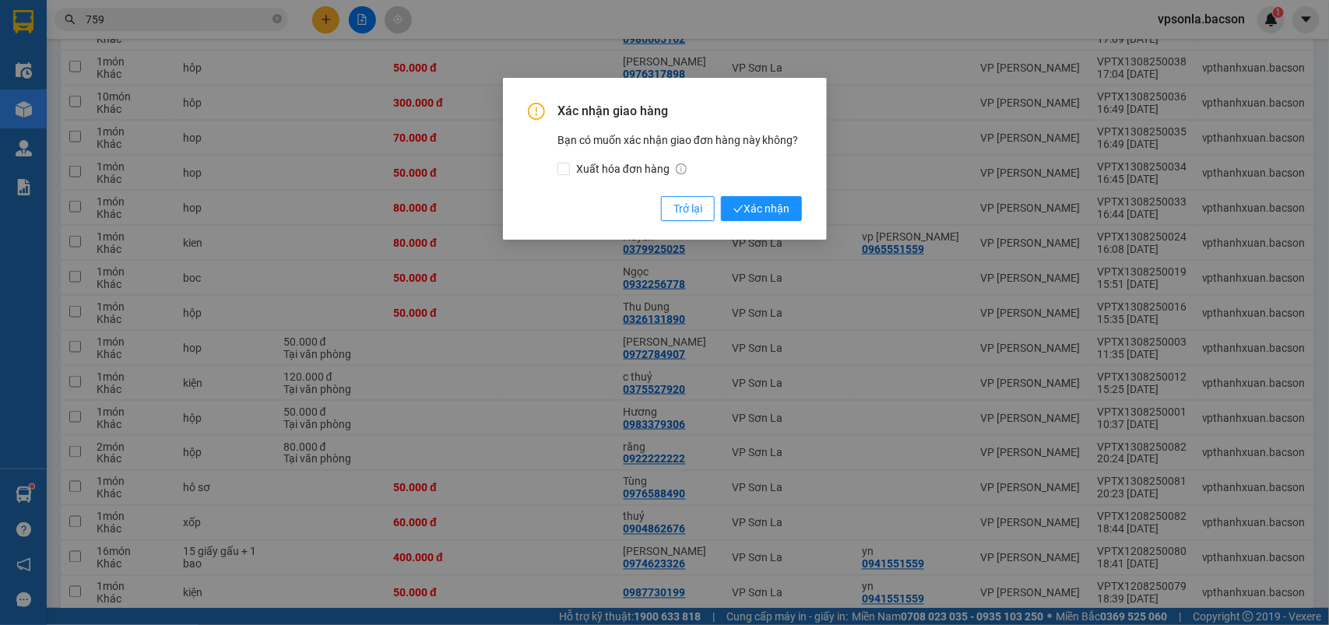
click at [721, 196] on button "Xác nhận" at bounding box center [761, 208] width 81 height 25
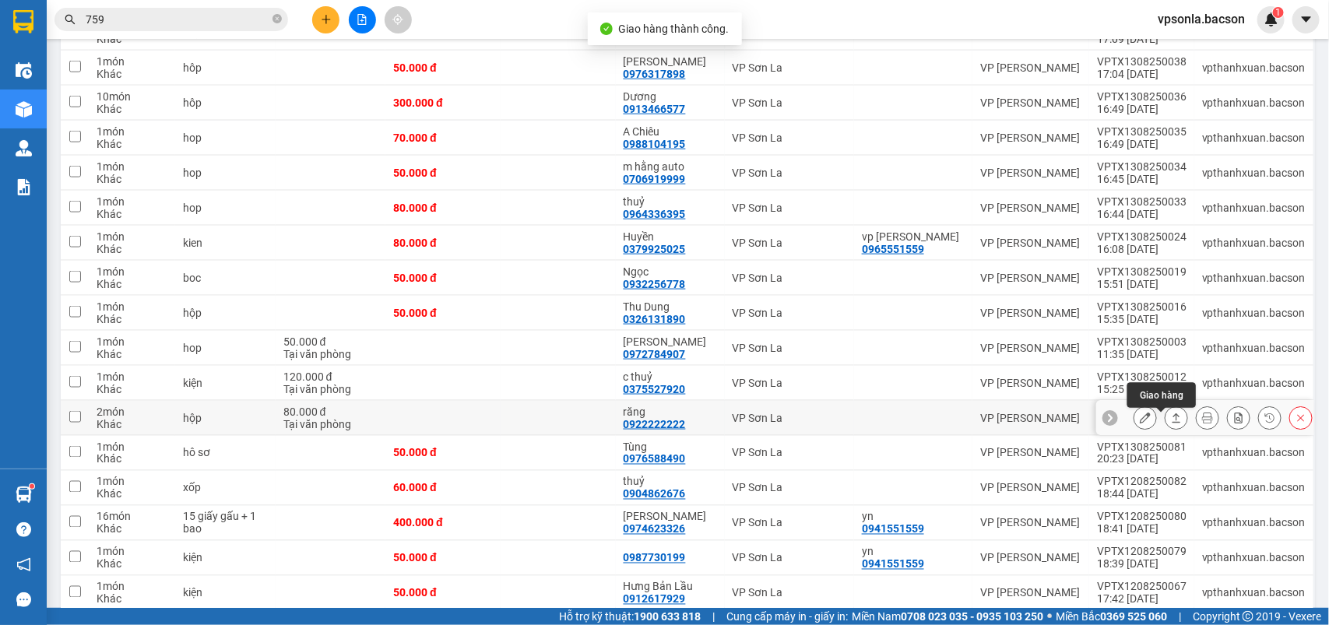
click at [1166, 414] on button at bounding box center [1177, 418] width 22 height 27
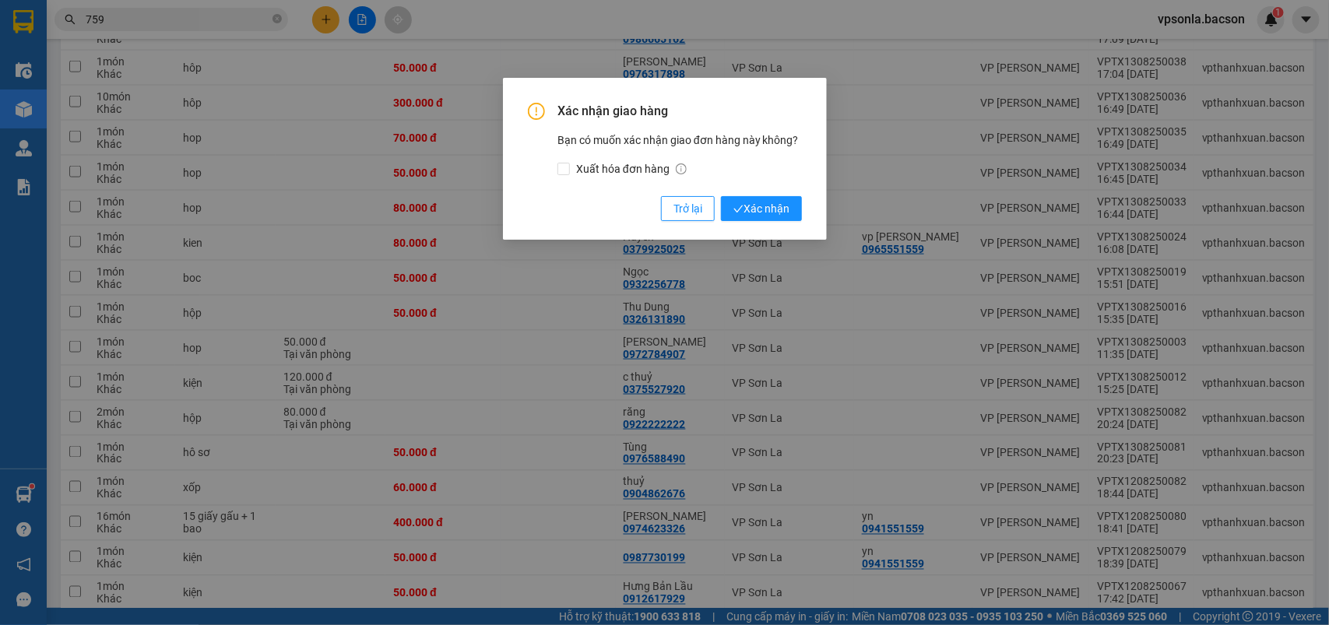
click at [721, 196] on button "Xác nhận" at bounding box center [761, 208] width 81 height 25
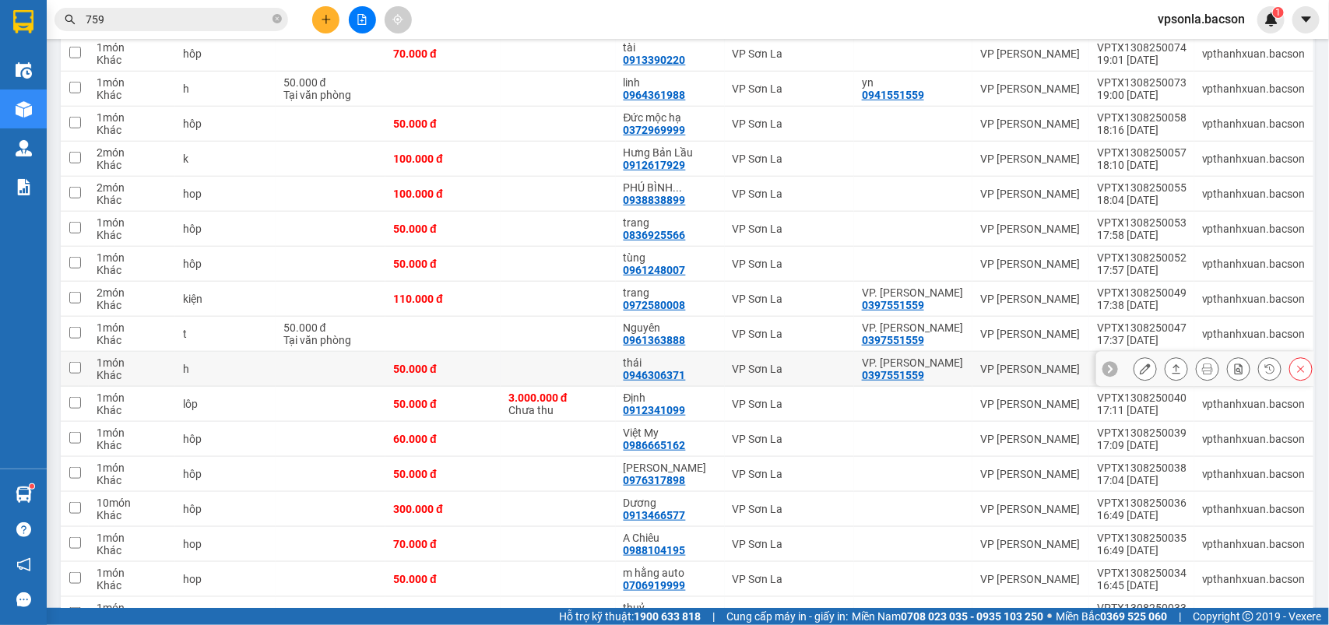
scroll to position [0, 0]
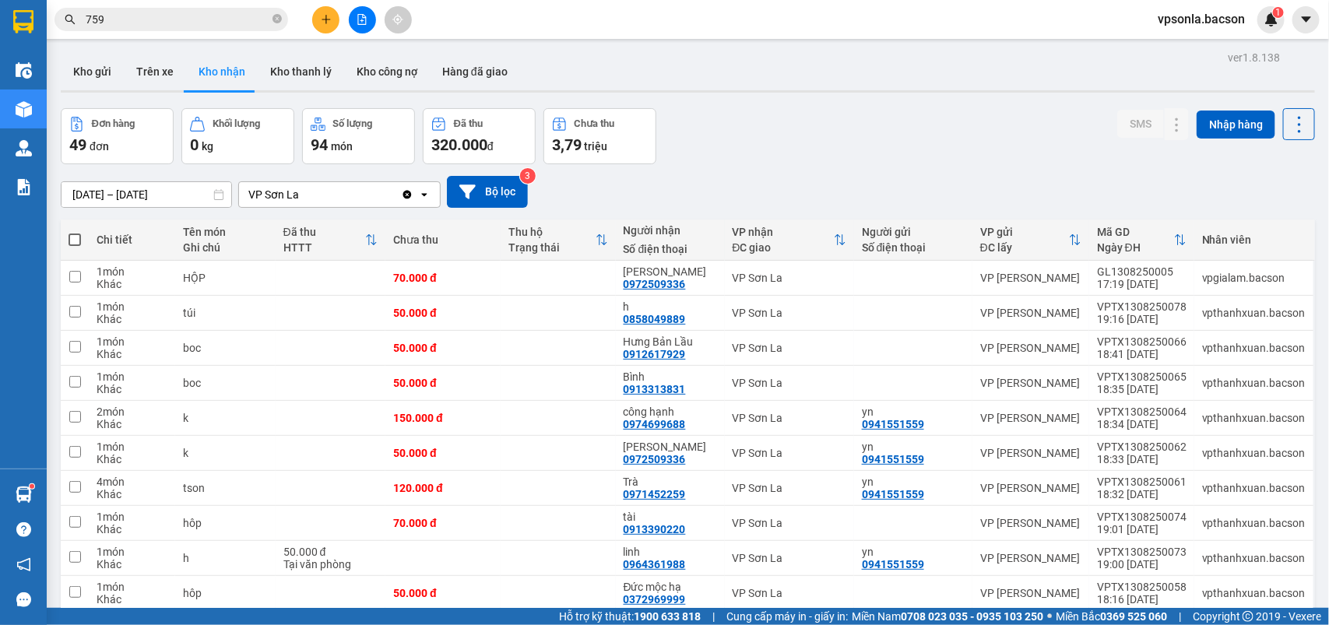
click at [191, 27] on input "759" at bounding box center [178, 19] width 184 height 17
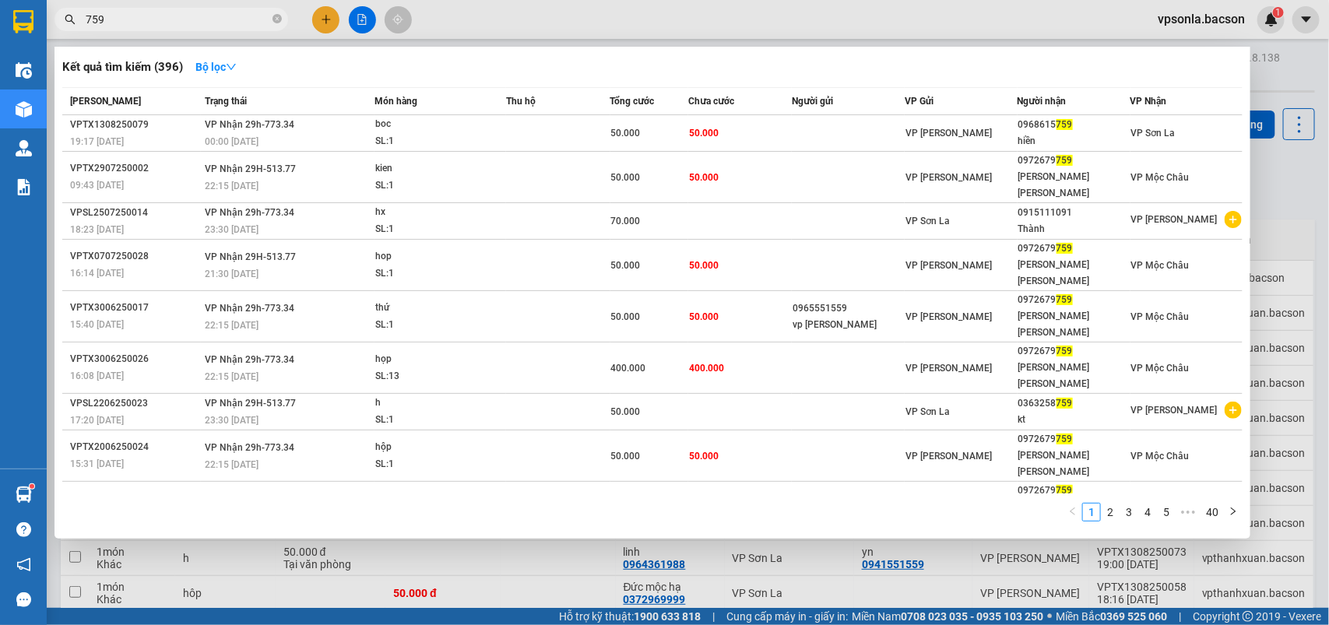
click at [191, 27] on input "759" at bounding box center [178, 19] width 184 height 17
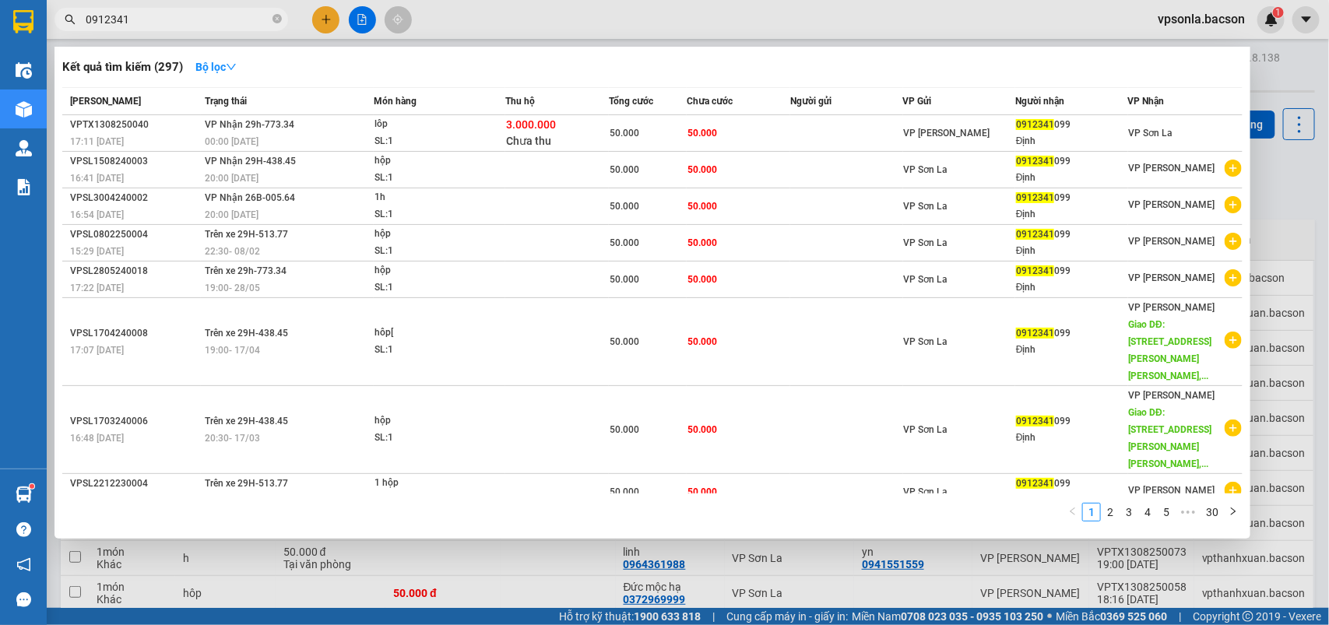
click at [150, 13] on input "0912341" at bounding box center [178, 19] width 184 height 17
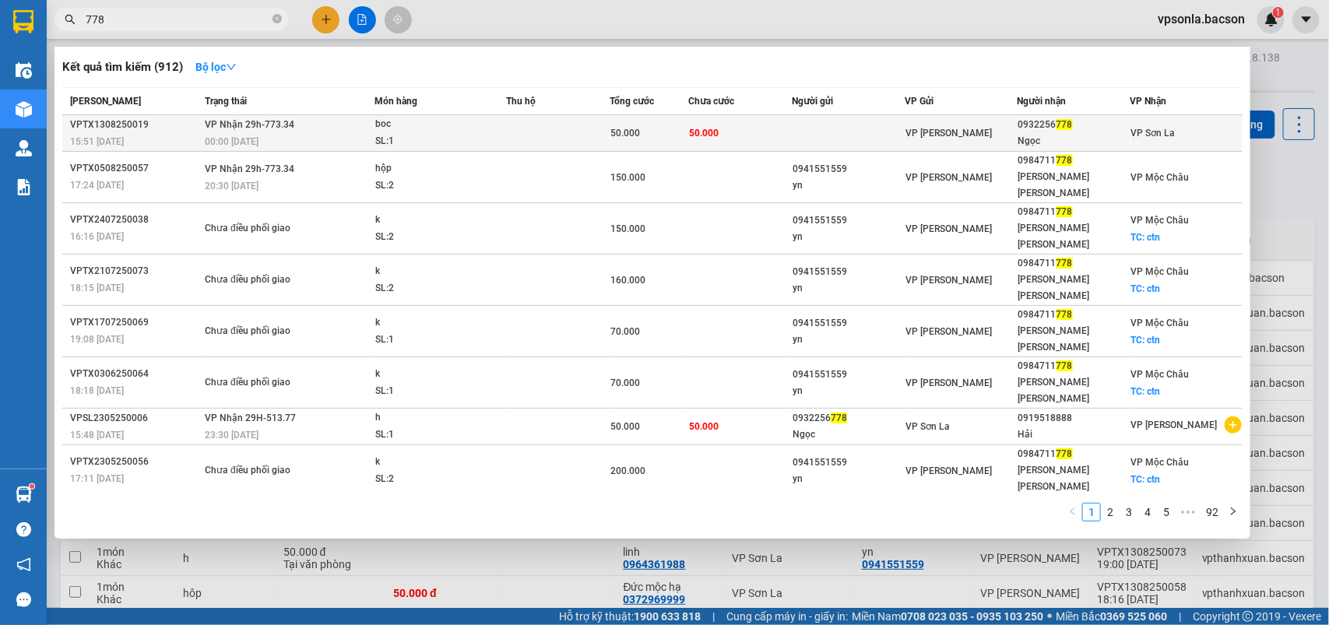
type input "778"
click at [1081, 140] on div "Ngọc" at bounding box center [1074, 141] width 111 height 16
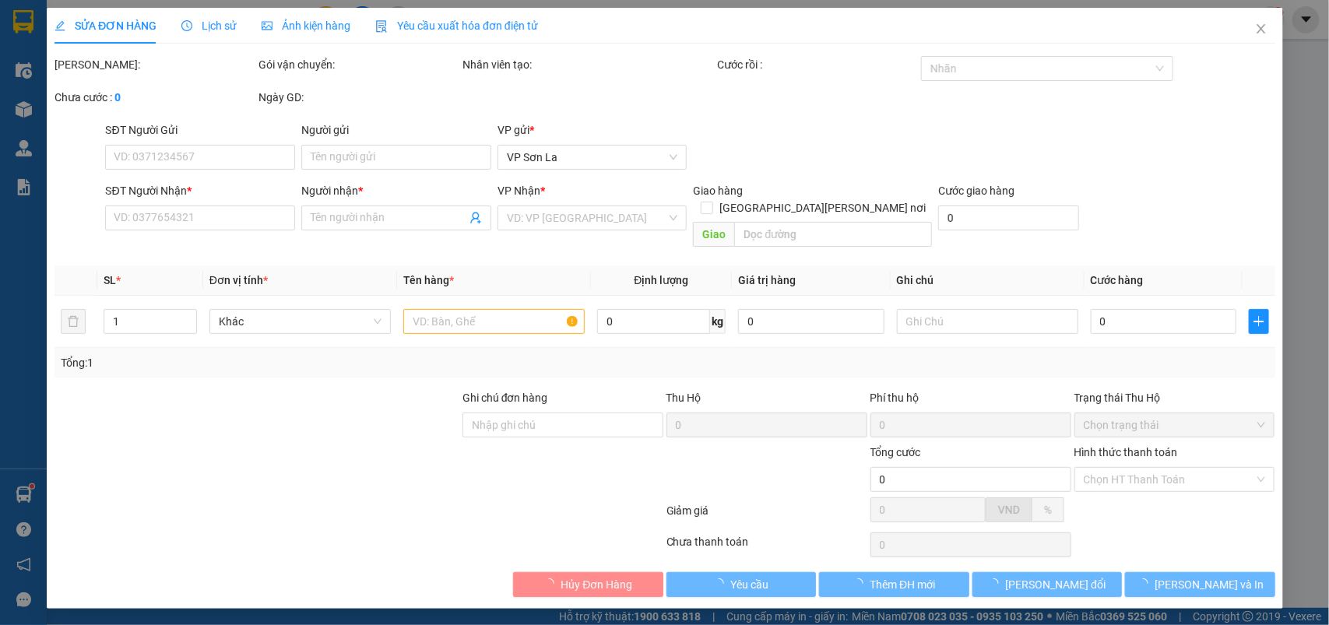
type input "0932256778"
type input "Ngọc"
type input "50.000"
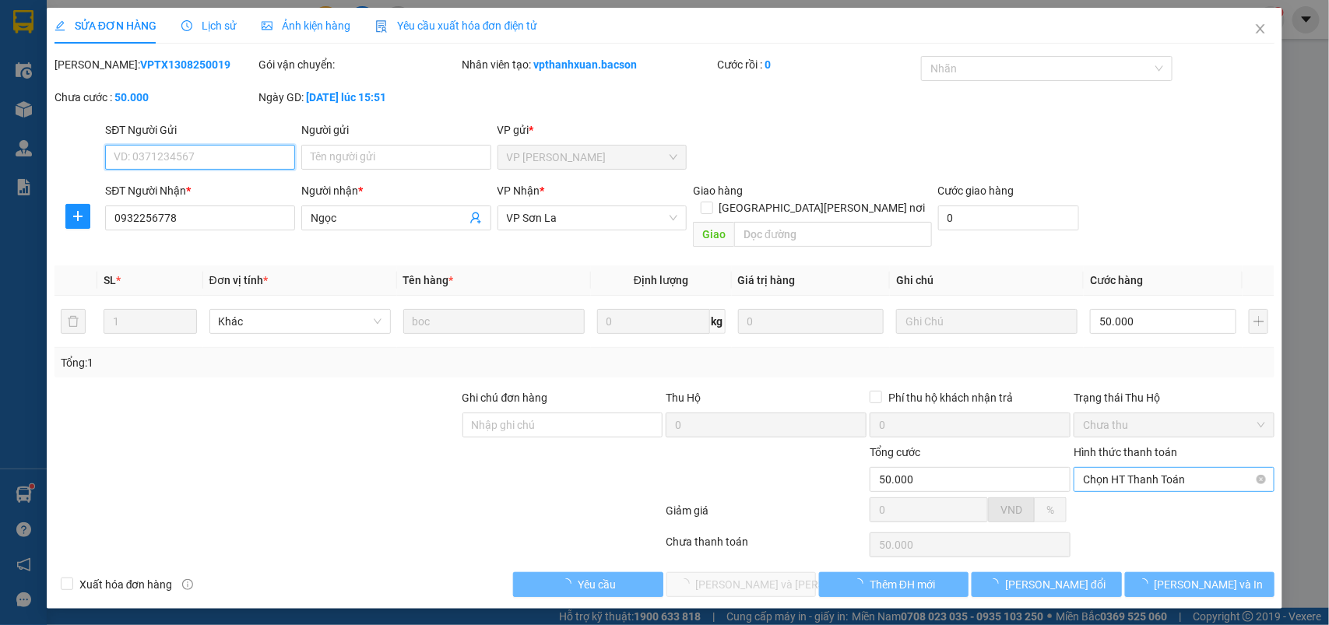
click at [1131, 472] on span "Chọn HT Thanh Toán" at bounding box center [1174, 479] width 182 height 23
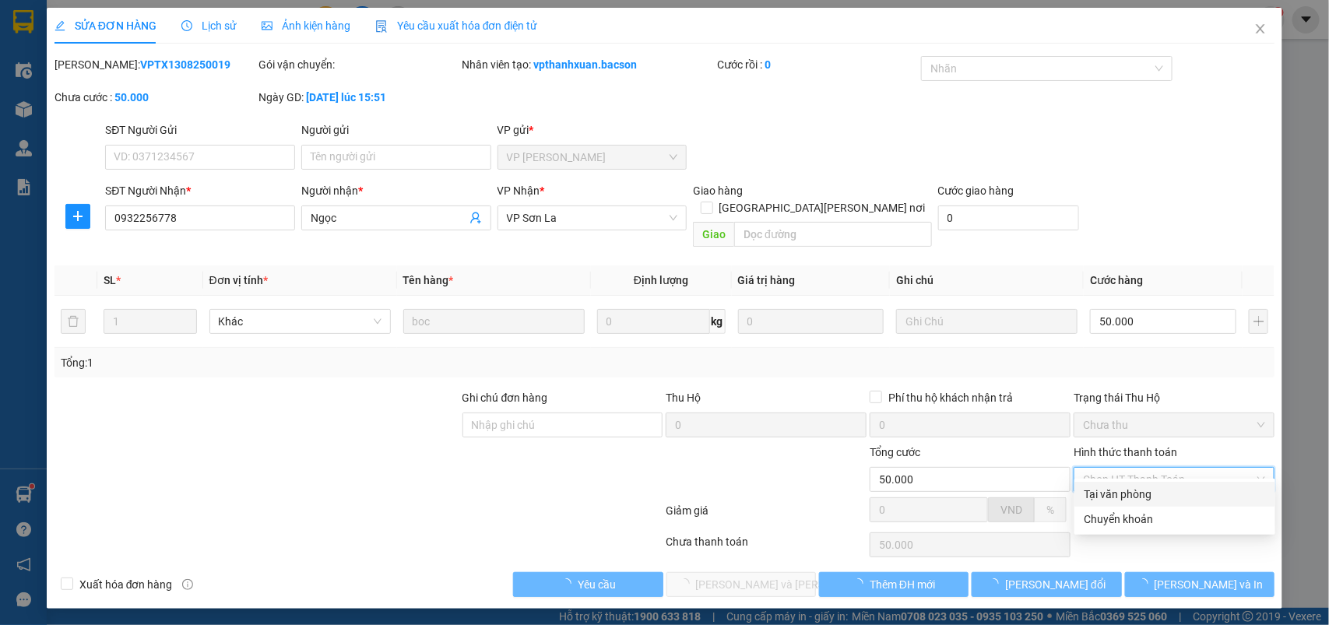
click at [1118, 491] on div "Tại văn phòng" at bounding box center [1175, 494] width 182 height 17
type input "0"
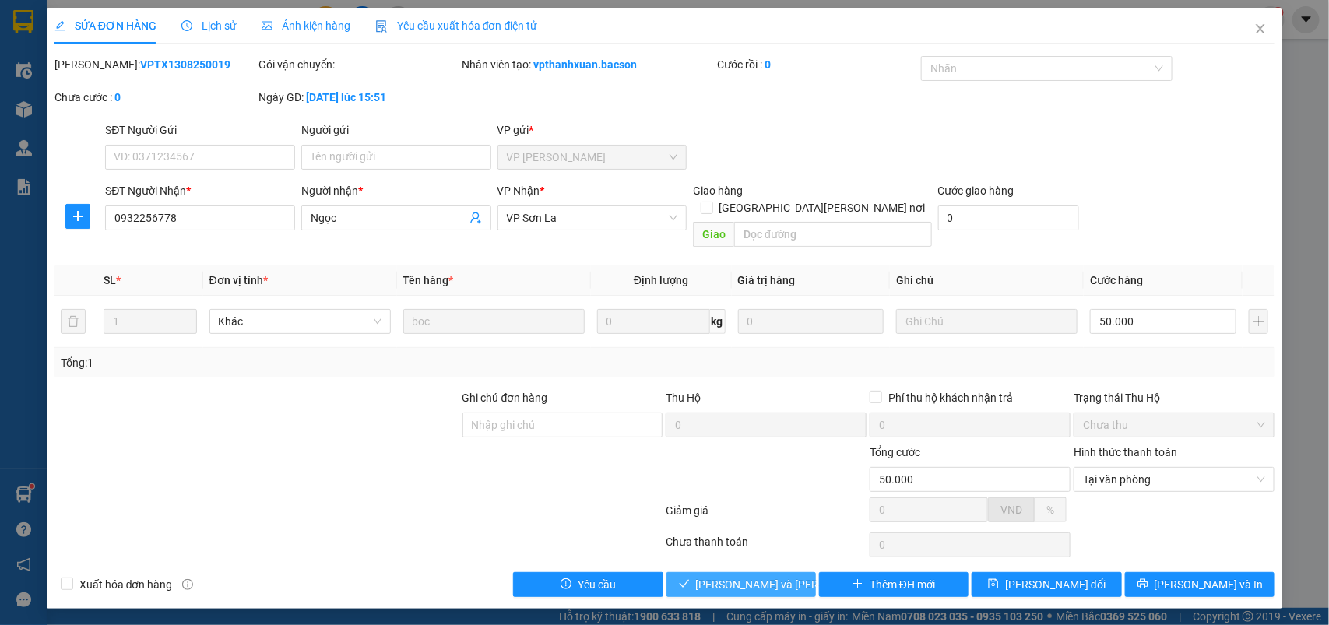
click at [768, 576] on span "[PERSON_NAME] và Giao hàng" at bounding box center [801, 584] width 210 height 17
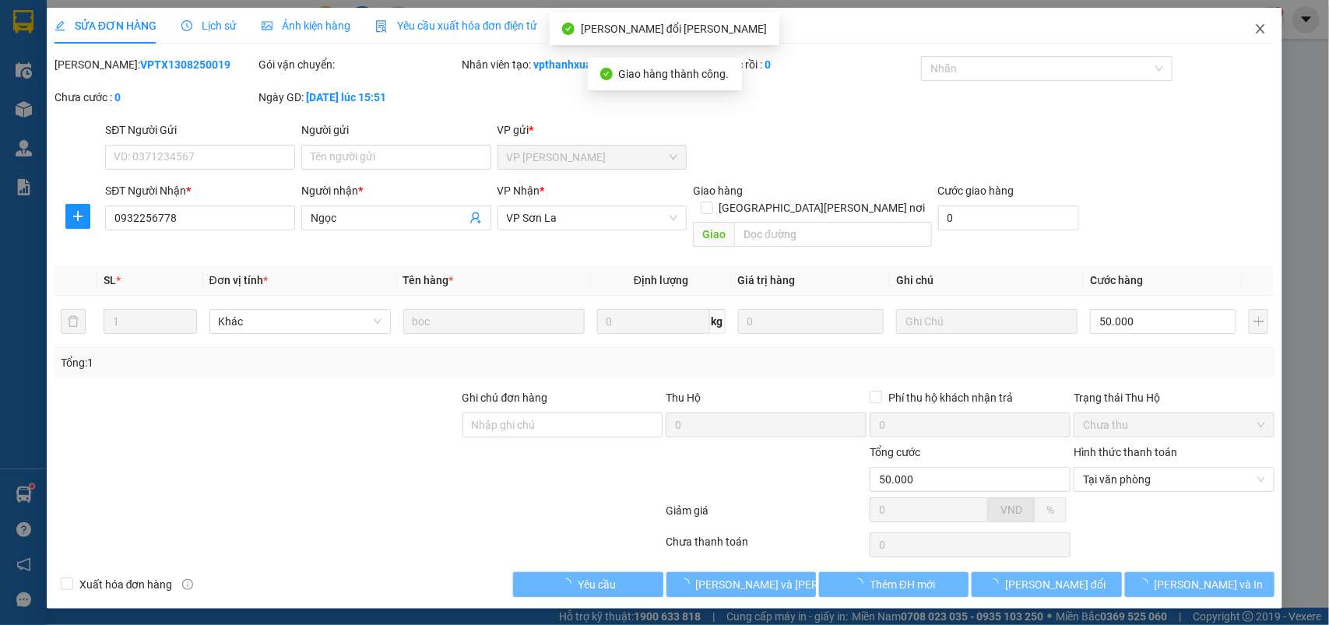
click at [1264, 30] on icon "close" at bounding box center [1261, 29] width 12 height 12
click at [1264, 30] on div "1" at bounding box center [1271, 19] width 27 height 27
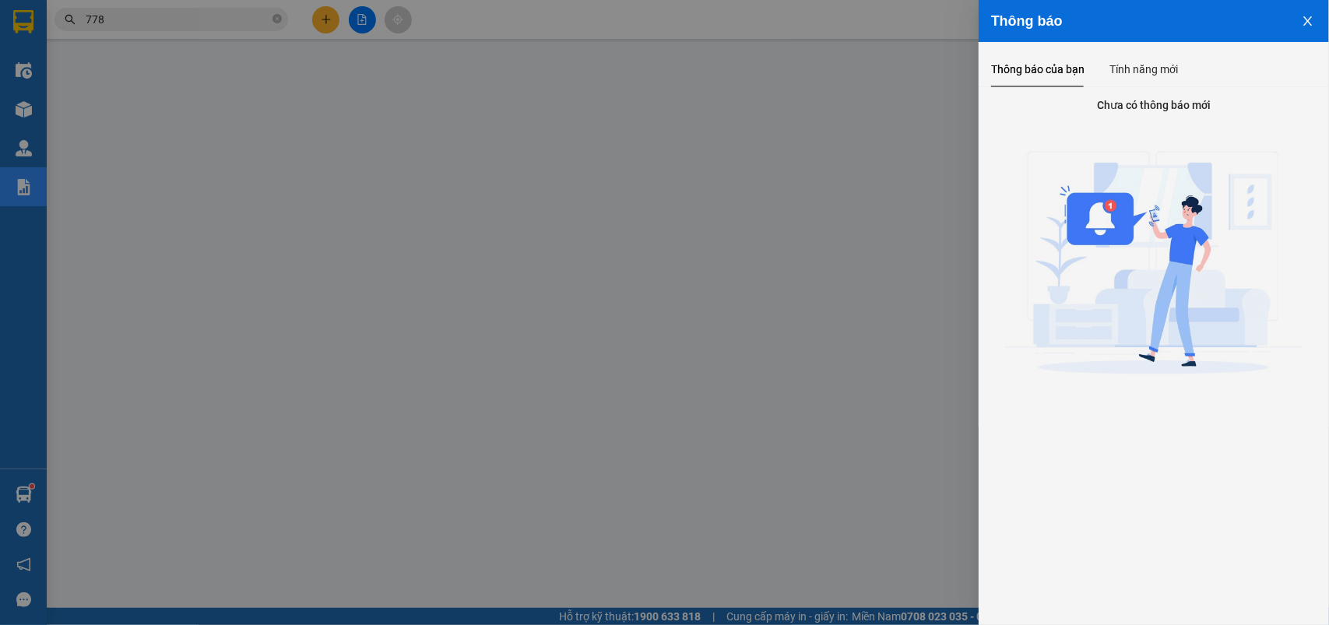
click at [150, 19] on div at bounding box center [664, 312] width 1329 height 625
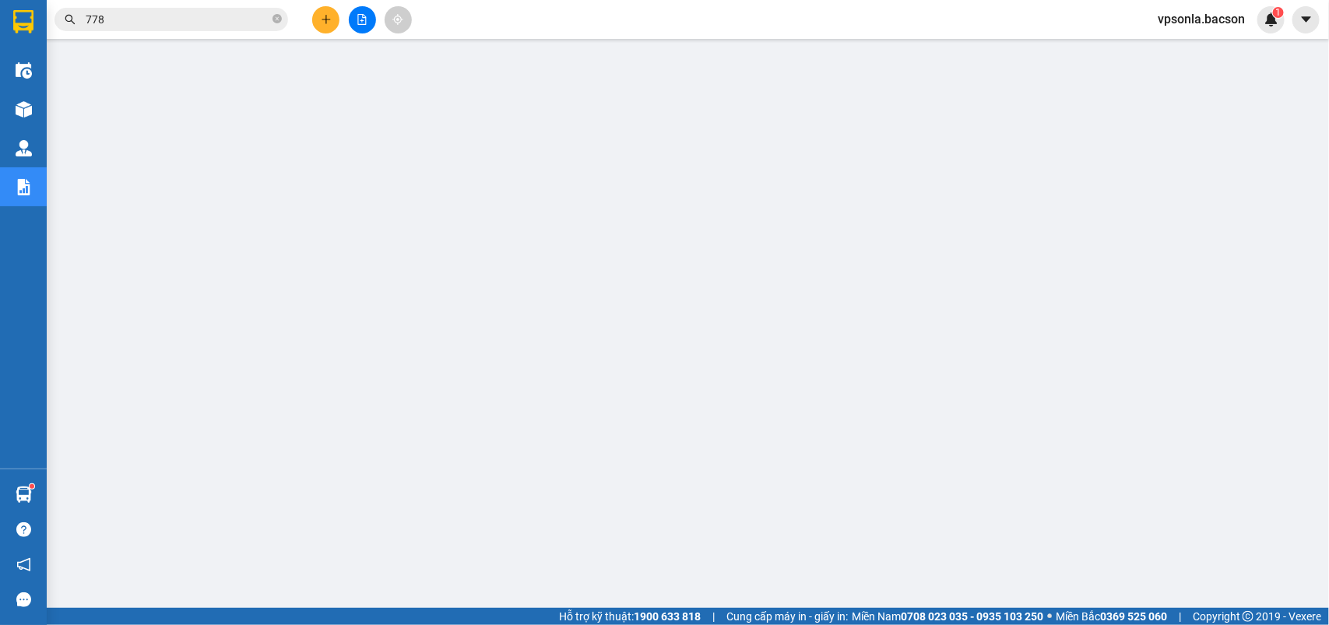
click at [150, 19] on input "778" at bounding box center [178, 19] width 184 height 17
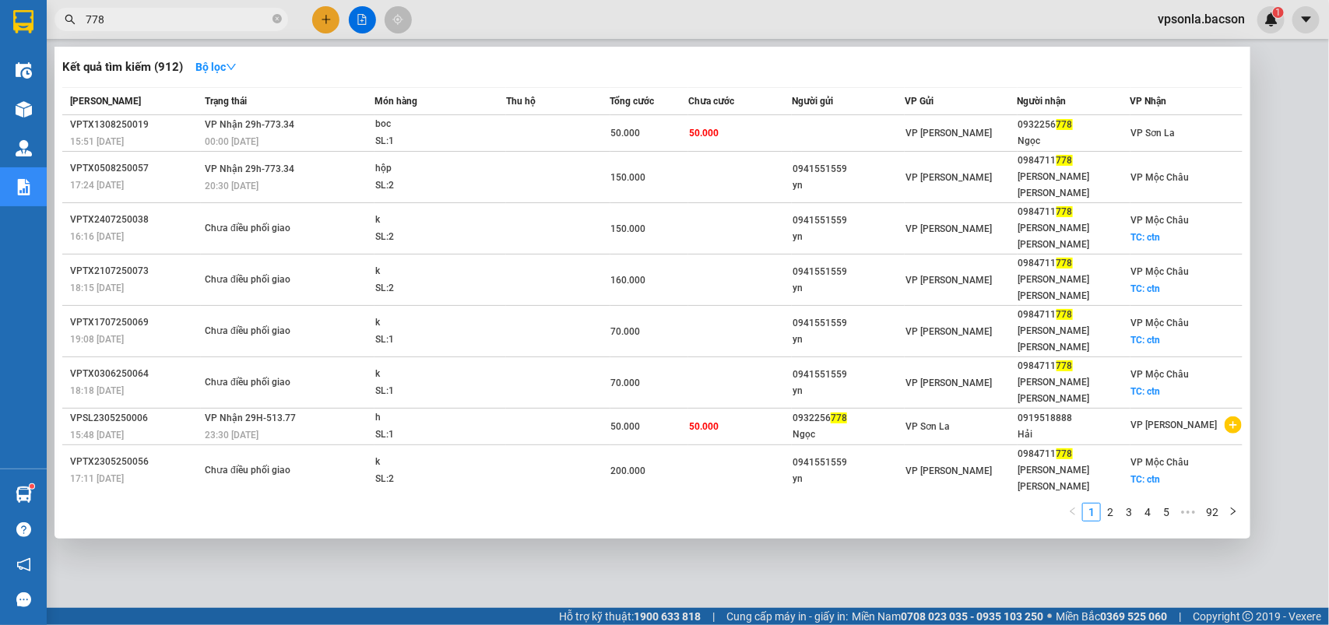
click at [150, 19] on input "778" at bounding box center [178, 19] width 184 height 17
type input "a"
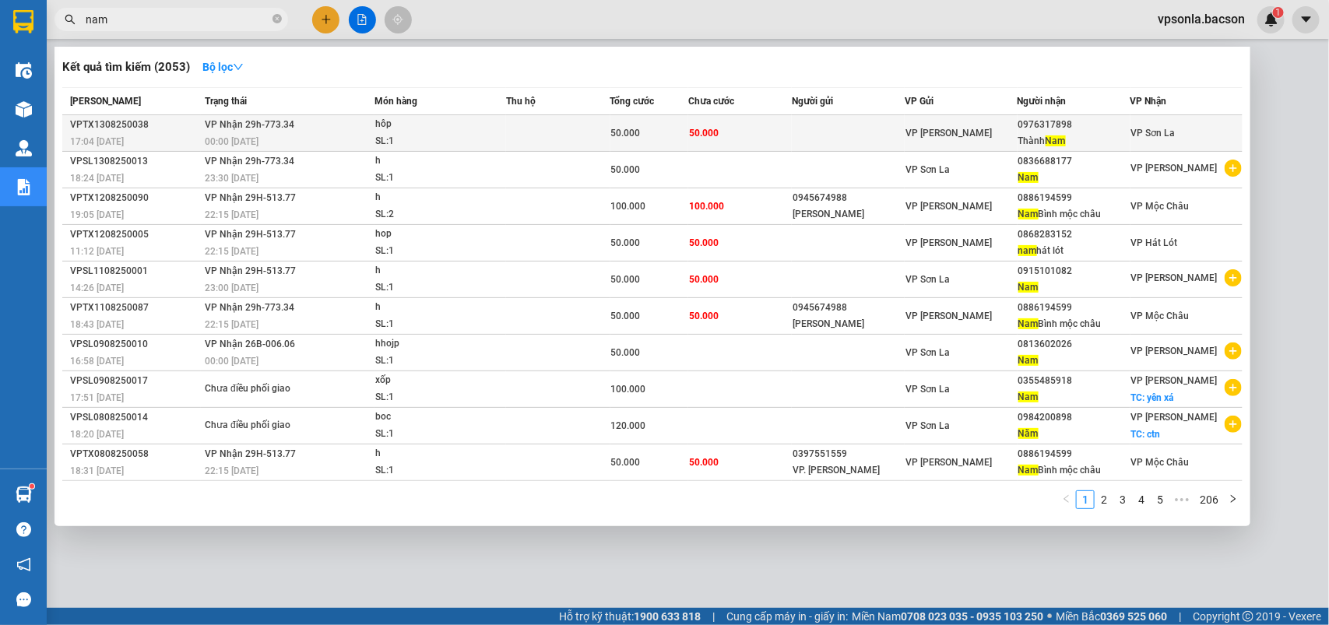
type input "nam"
click at [1057, 140] on span "Nam" at bounding box center [1056, 141] width 20 height 11
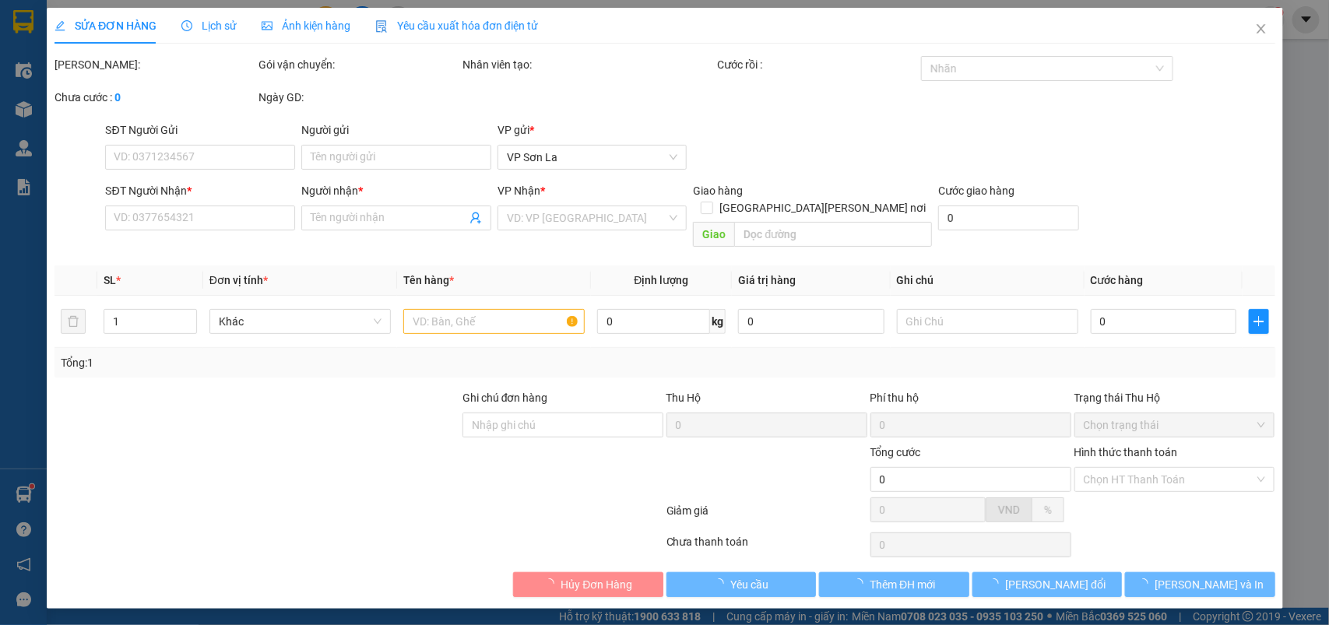
type input "0976317898"
type input "Thành Nam"
type input "50.000"
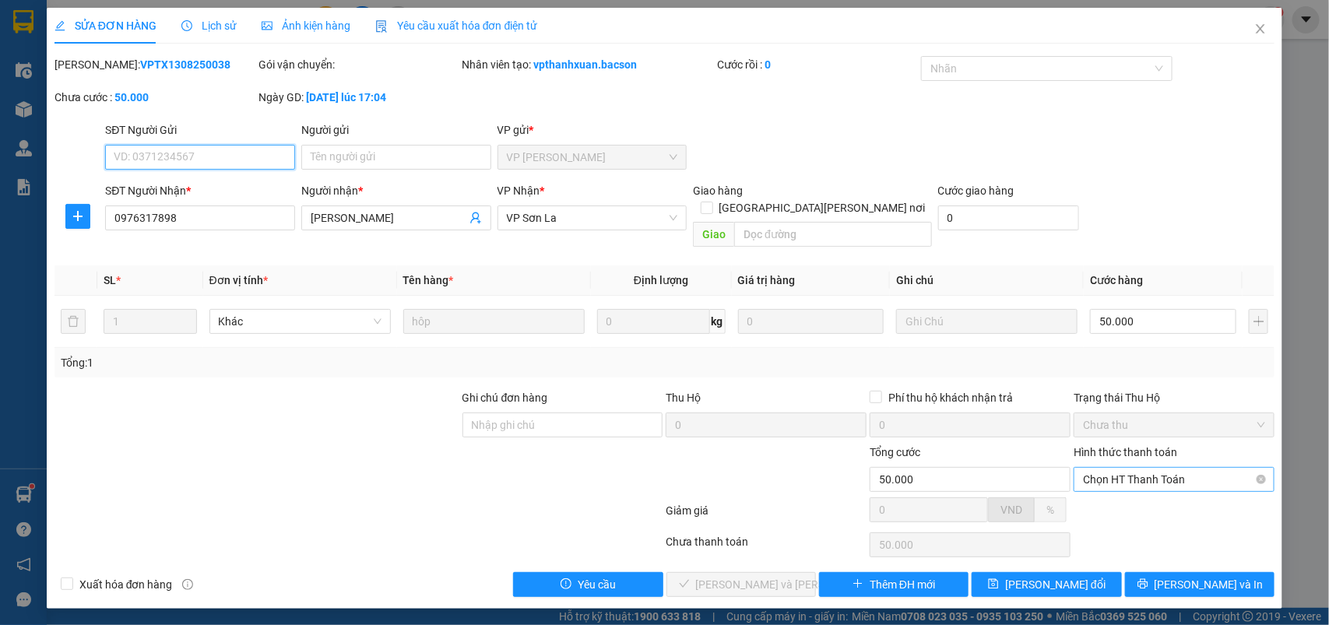
click at [1095, 468] on span "Chọn HT Thanh Toán" at bounding box center [1174, 479] width 182 height 23
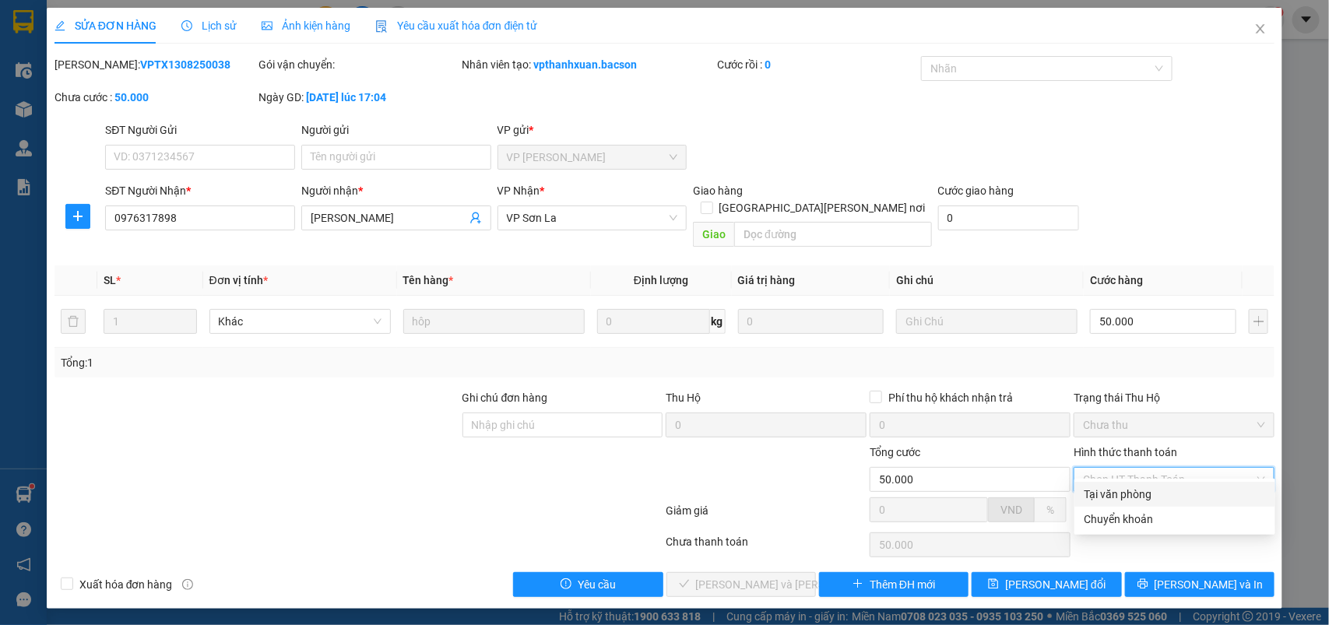
click at [1096, 484] on div "Tại văn phòng" at bounding box center [1175, 494] width 201 height 25
type input "0"
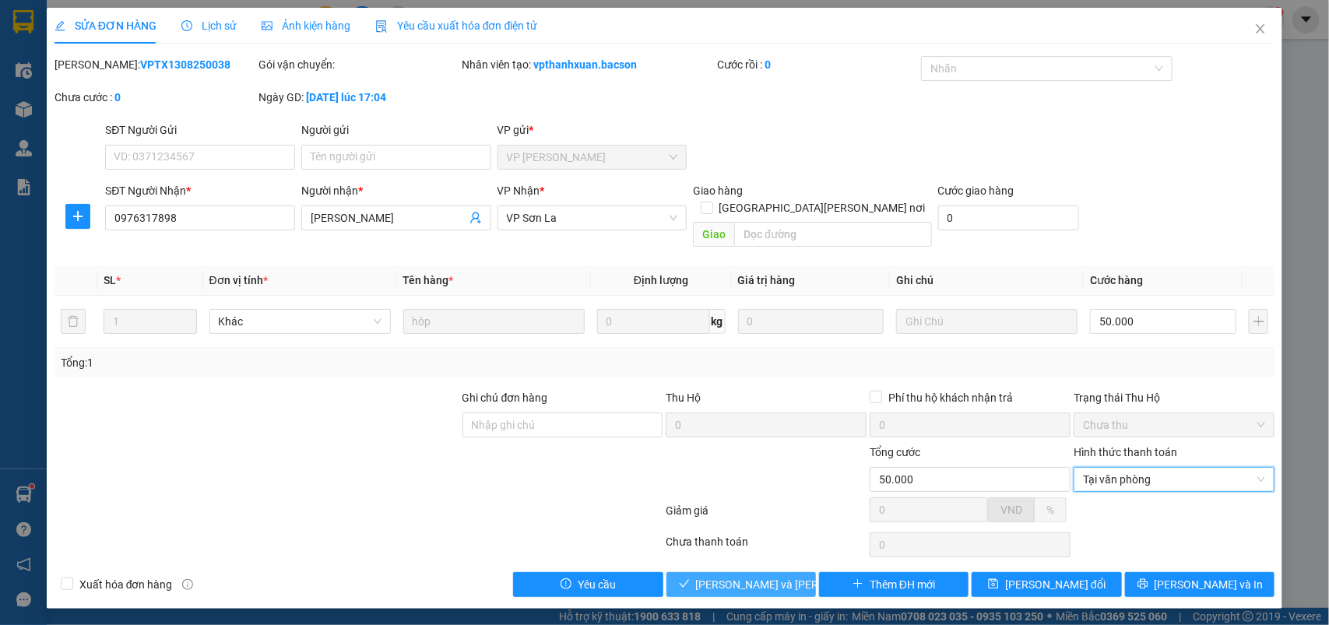
click at [760, 572] on button "[PERSON_NAME] và Giao hàng" at bounding box center [742, 584] width 150 height 25
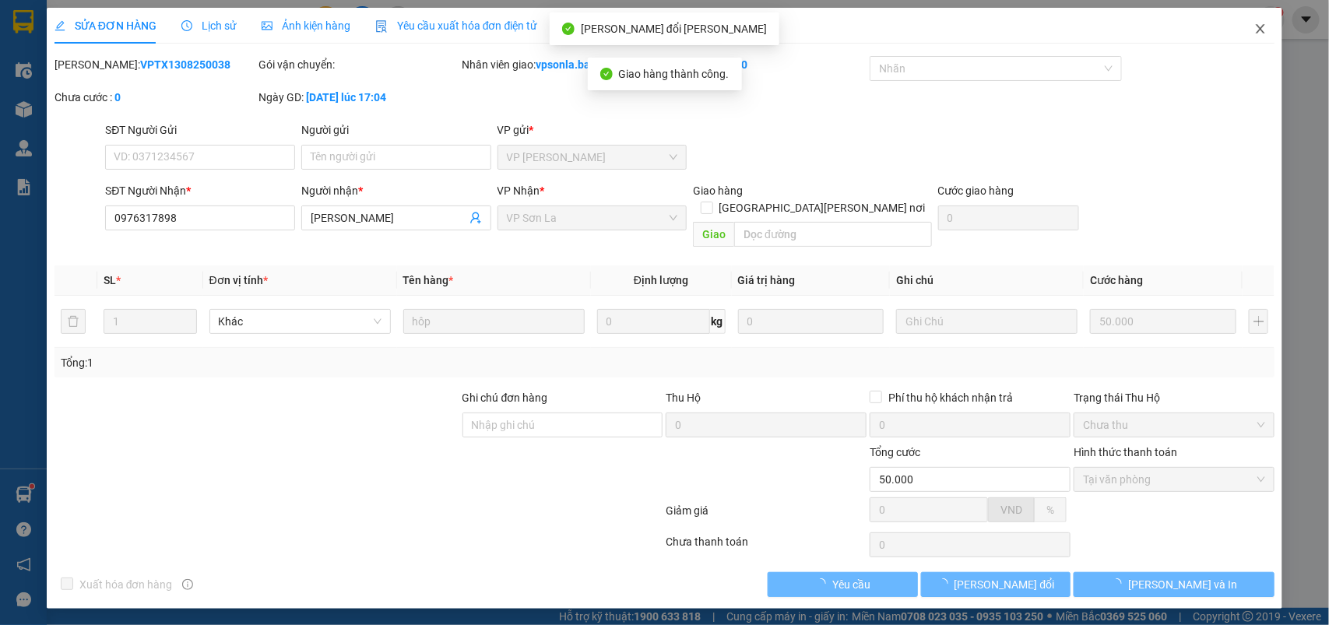
click at [1260, 23] on icon "close" at bounding box center [1261, 29] width 12 height 12
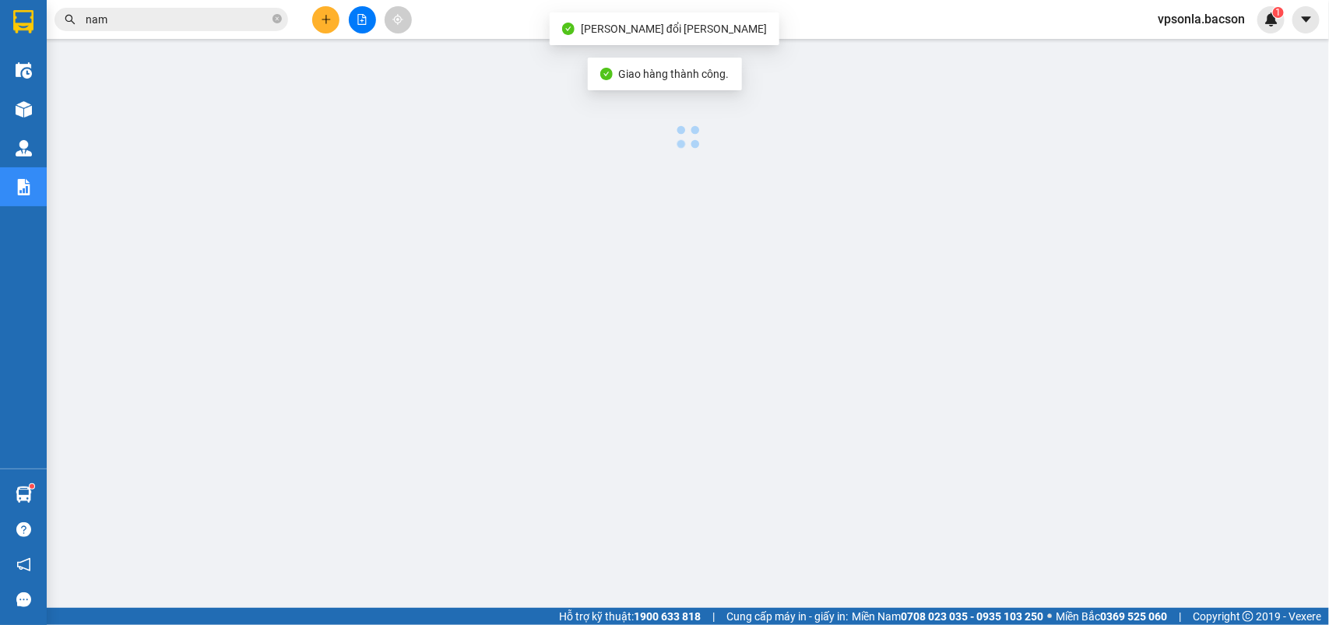
click at [1260, 22] on div "1" at bounding box center [1271, 19] width 27 height 27
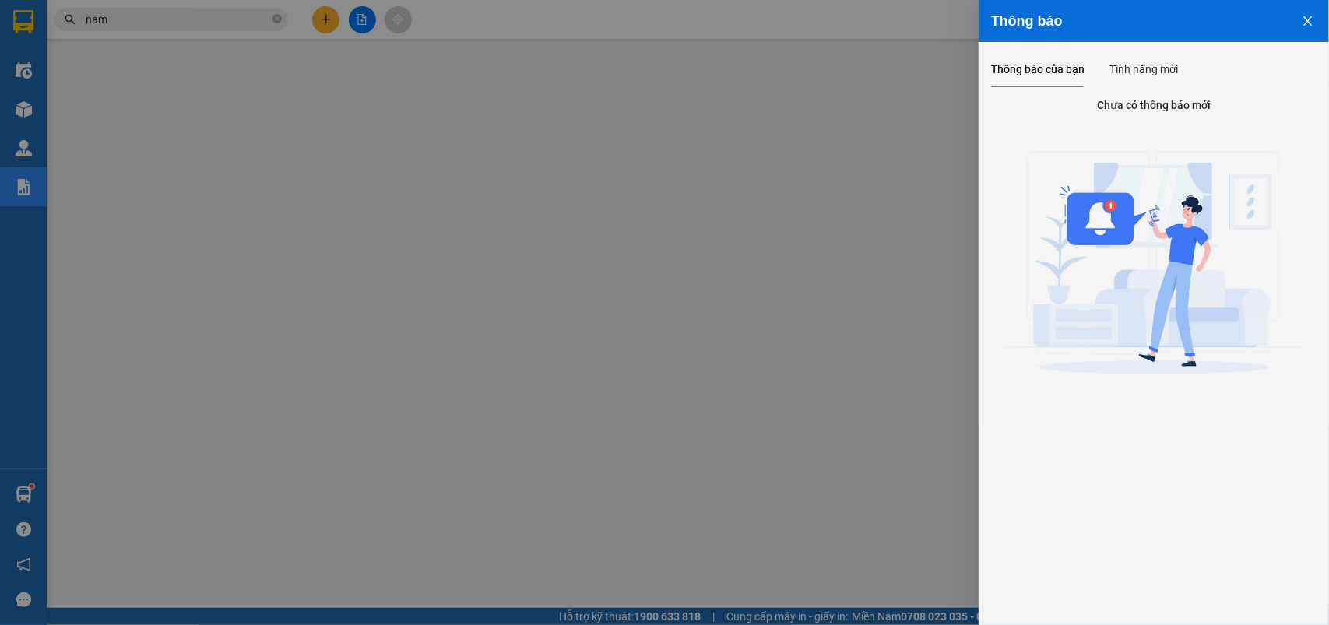
click at [146, 22] on div at bounding box center [664, 312] width 1329 height 625
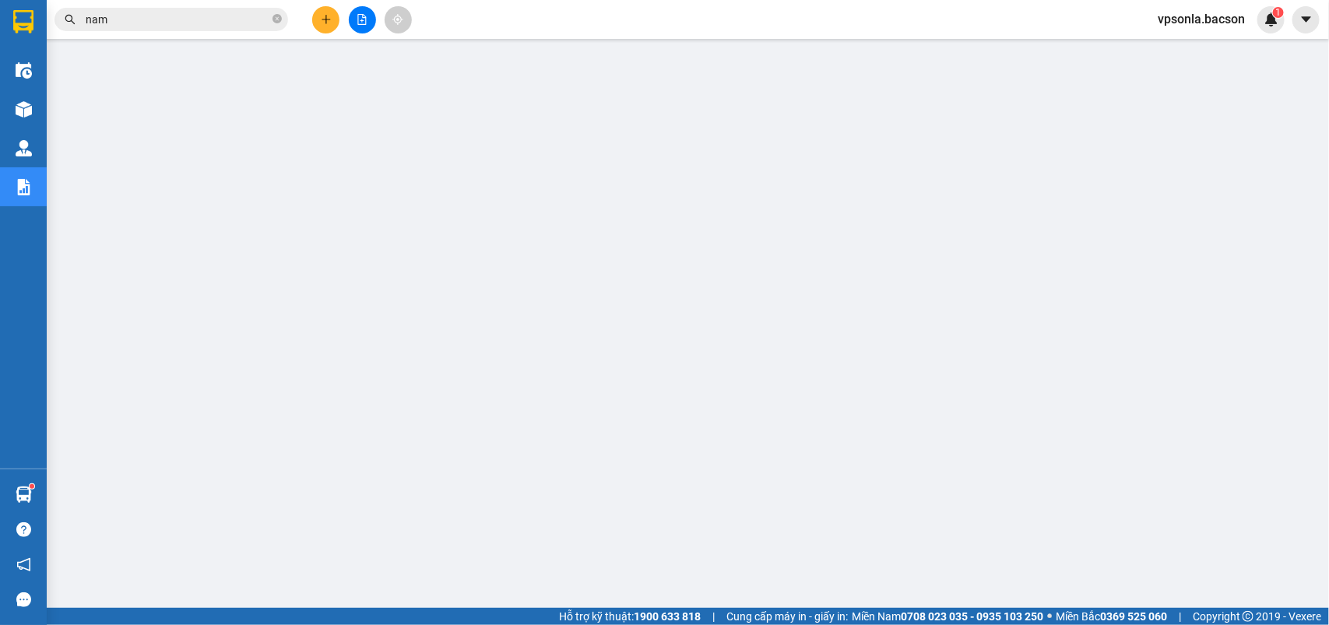
click at [146, 22] on input "nam" at bounding box center [178, 19] width 184 height 17
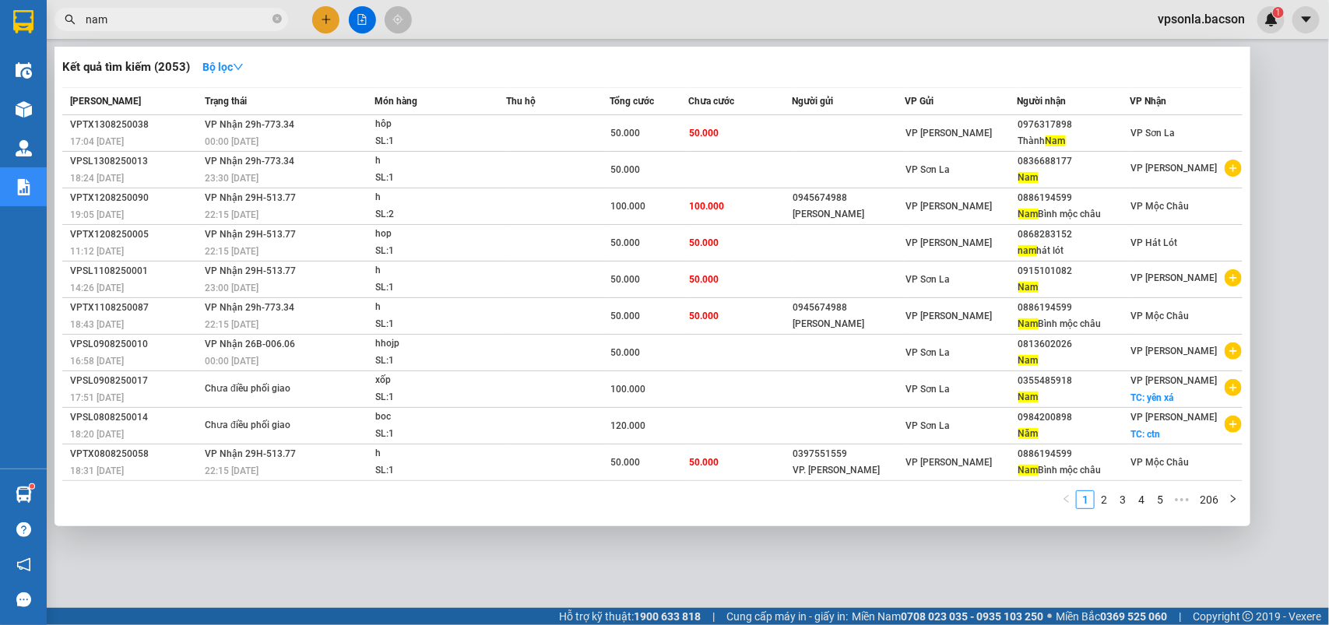
click at [146, 22] on input "nam" at bounding box center [178, 19] width 184 height 17
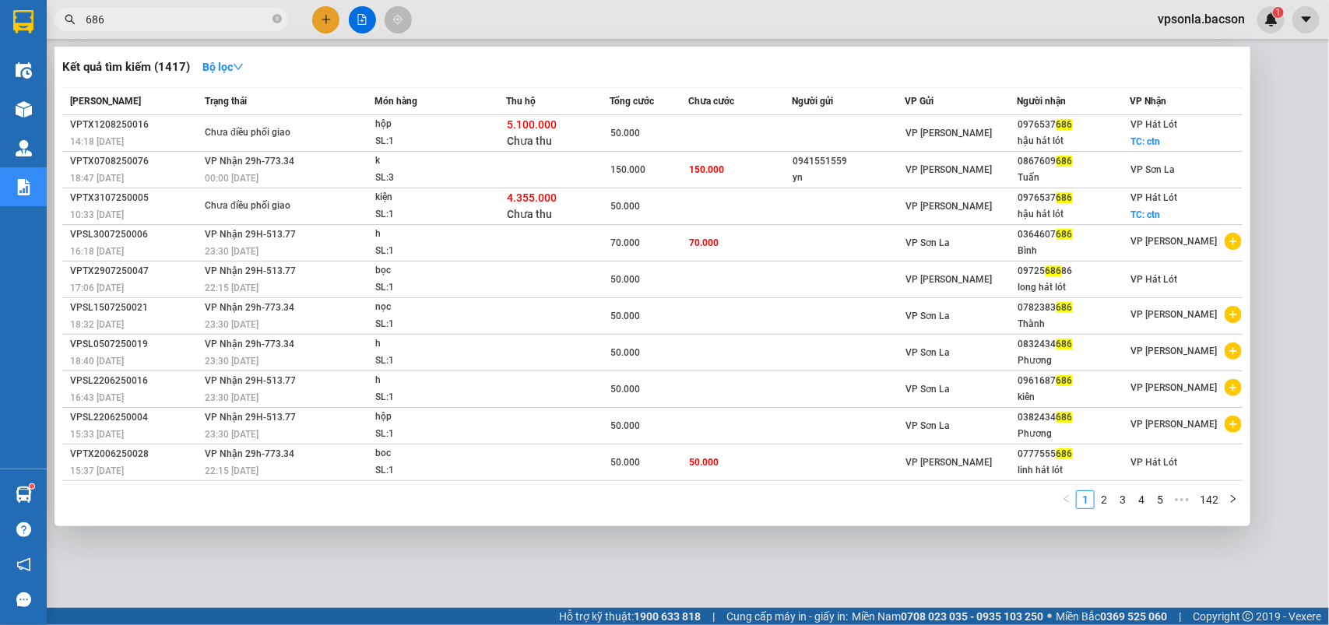
click at [130, 9] on span "686" at bounding box center [172, 19] width 234 height 23
click at [132, 17] on input "686" at bounding box center [178, 19] width 184 height 17
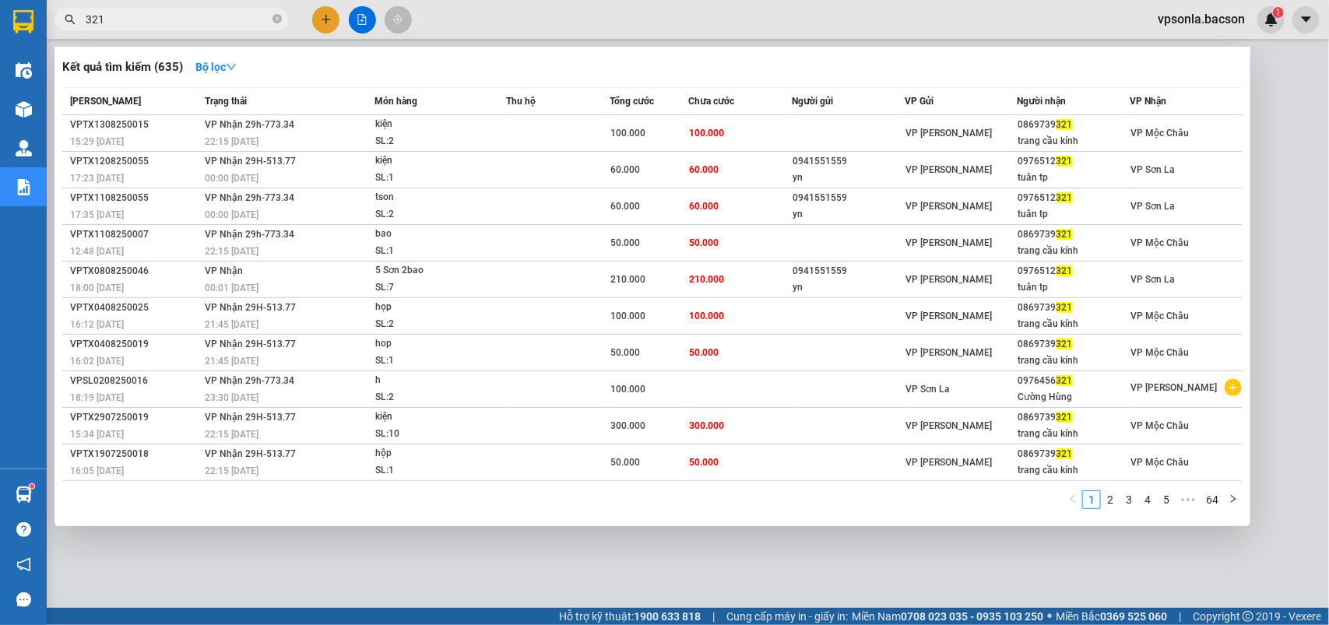
click at [146, 23] on input "321" at bounding box center [178, 19] width 184 height 17
click at [146, 22] on input "321" at bounding box center [178, 19] width 184 height 17
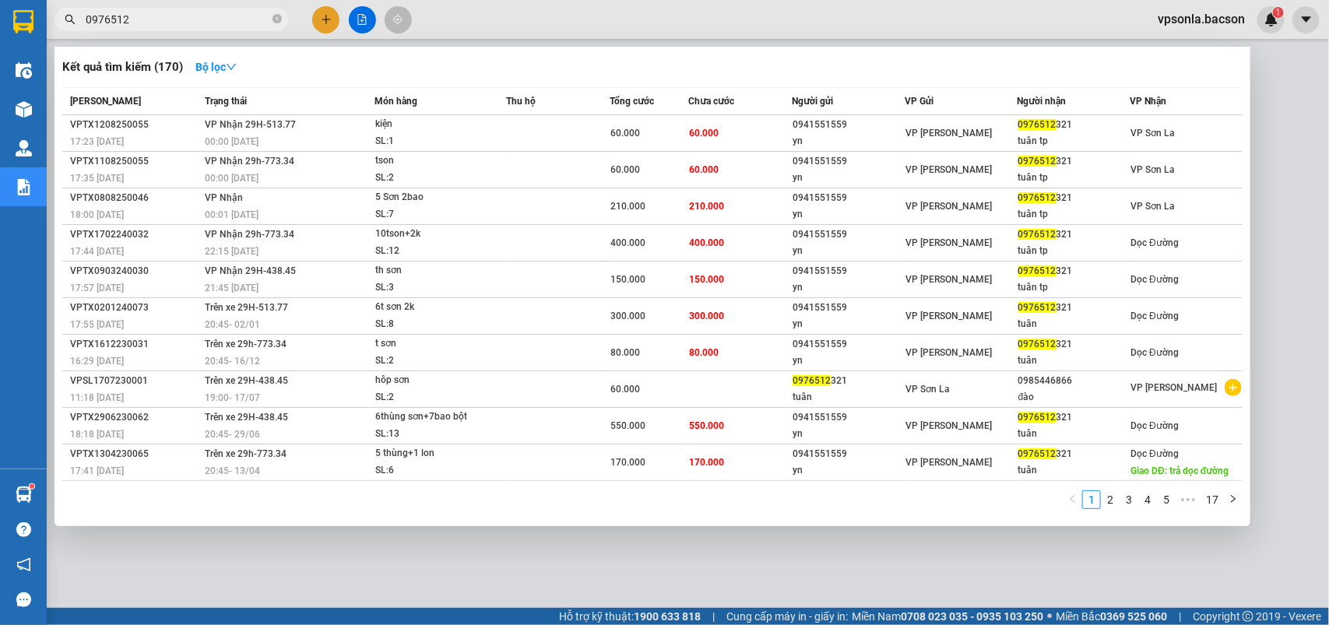
click at [146, 22] on input "0976512" at bounding box center [178, 19] width 184 height 17
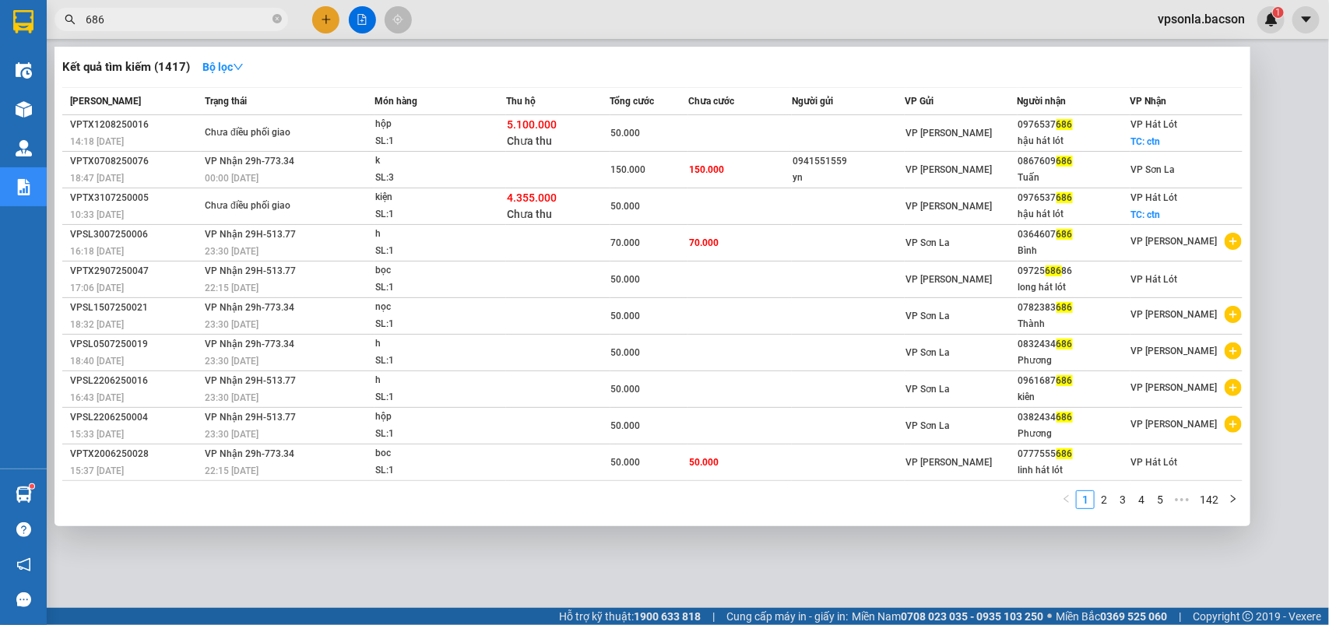
click at [150, 13] on input "686" at bounding box center [178, 19] width 184 height 17
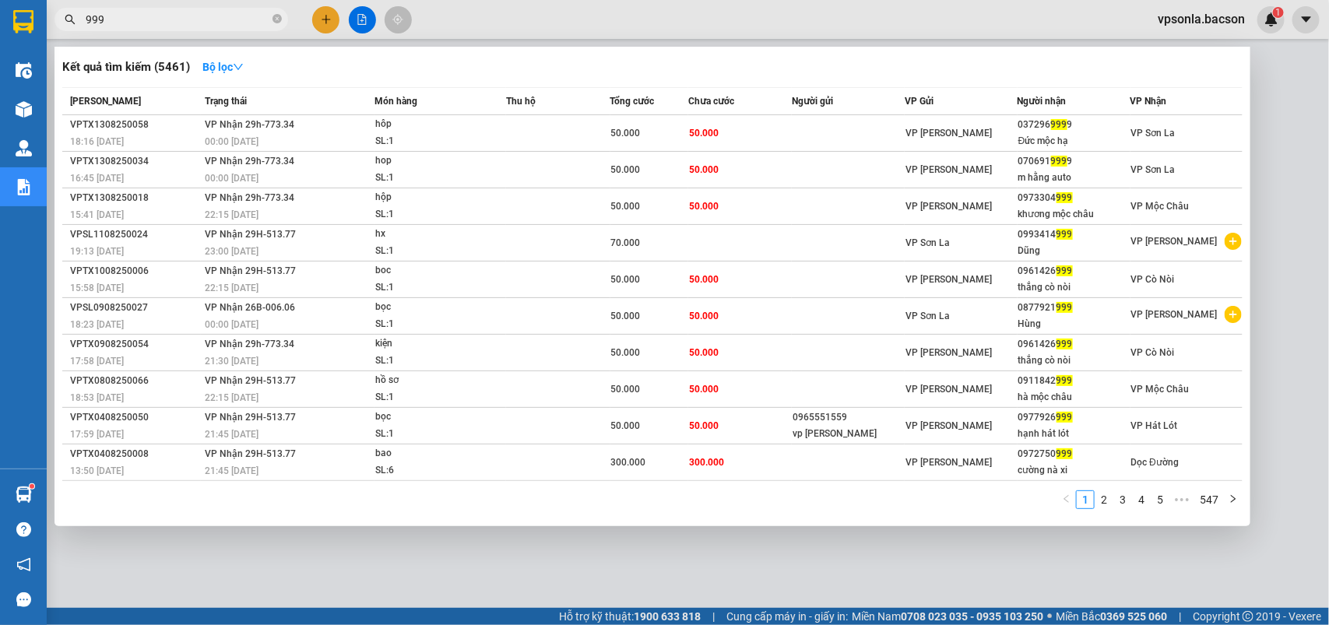
click at [149, 12] on input "999" at bounding box center [178, 19] width 184 height 17
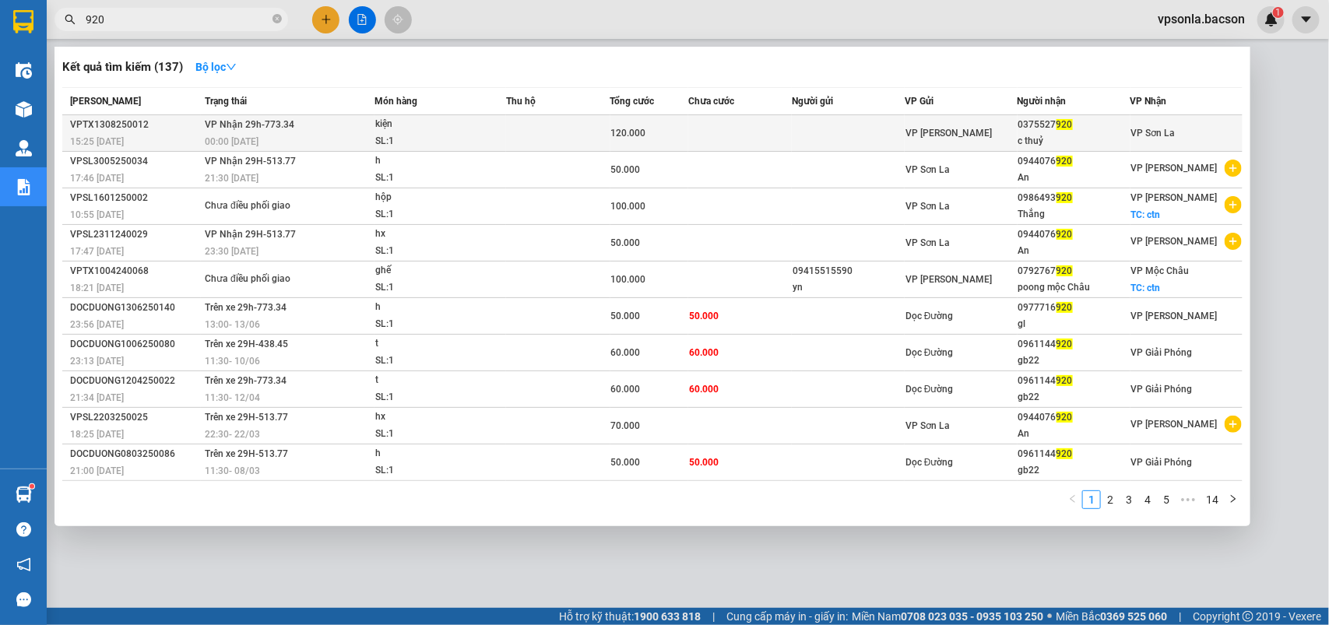
type input "920"
click at [1089, 131] on div "0375527 920" at bounding box center [1074, 125] width 111 height 16
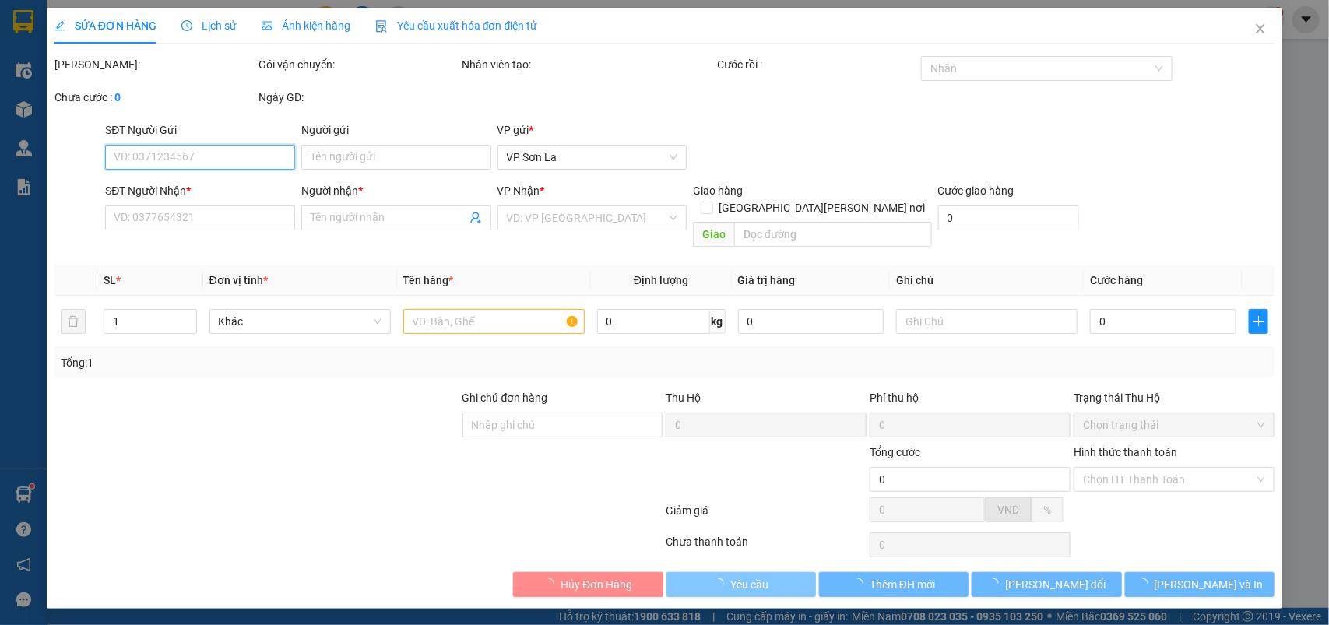
type input "0375527920"
type input "c thuỷ"
type input "120.000"
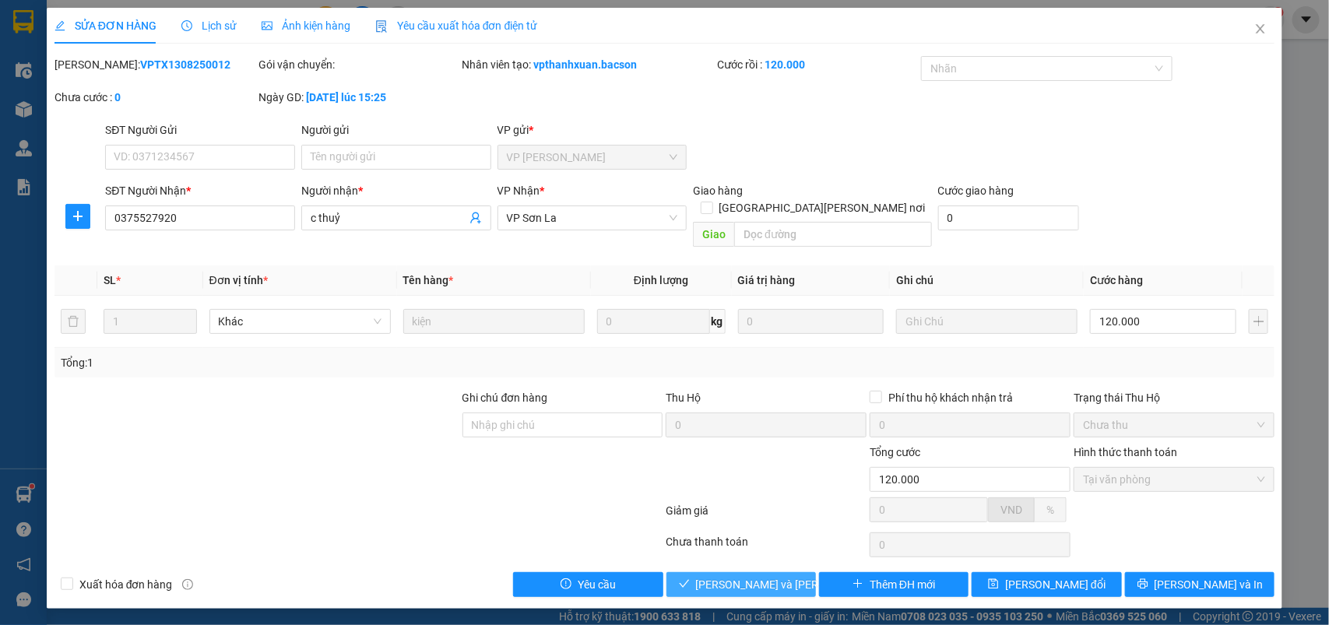
click at [741, 576] on span "[PERSON_NAME] và Giao hàng" at bounding box center [801, 584] width 210 height 17
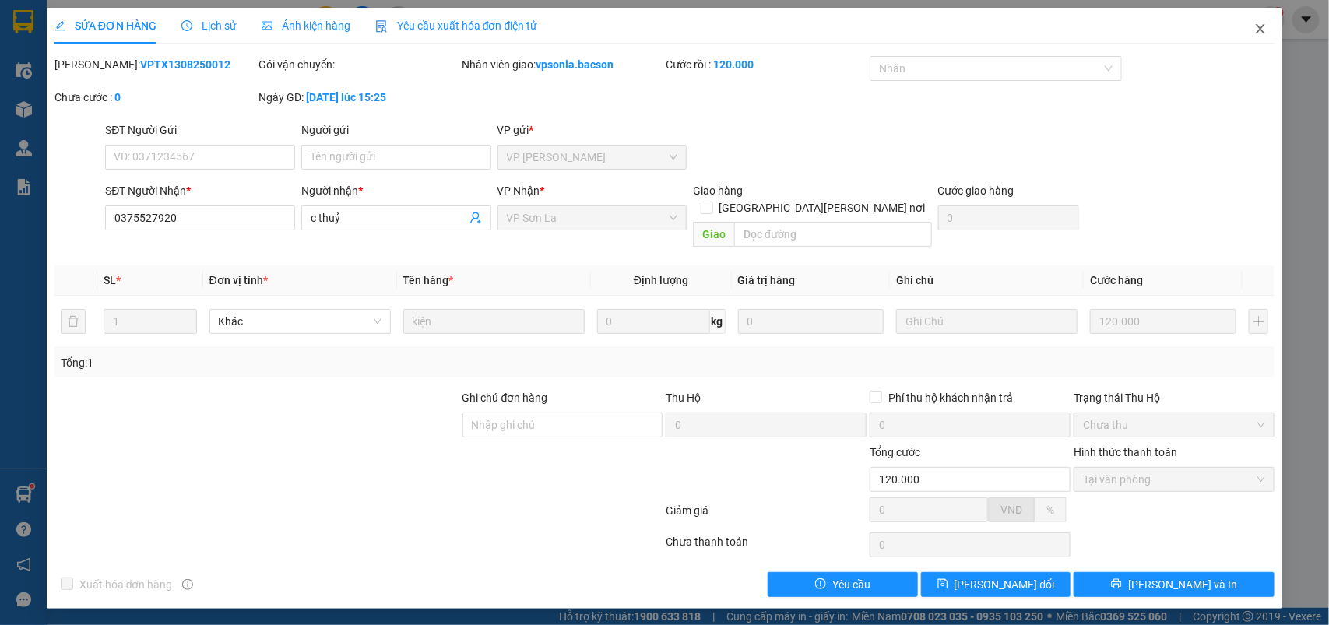
click at [1258, 33] on icon "close" at bounding box center [1261, 29] width 12 height 12
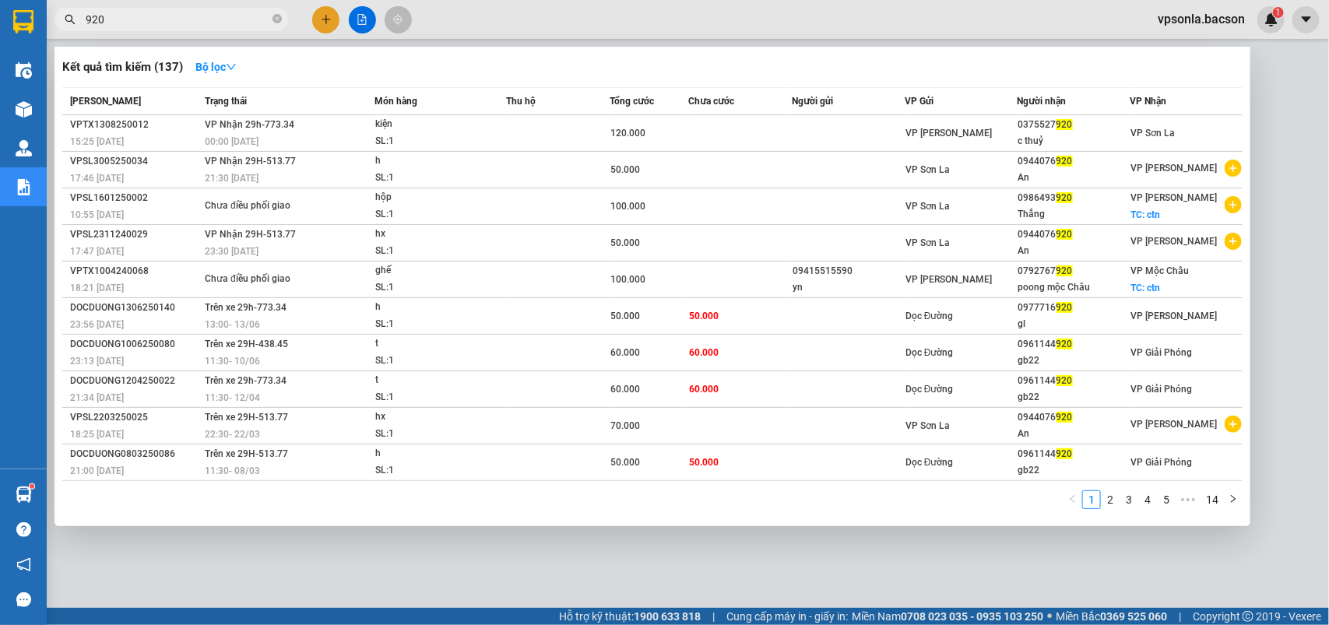
click at [160, 16] on input "920" at bounding box center [178, 19] width 184 height 17
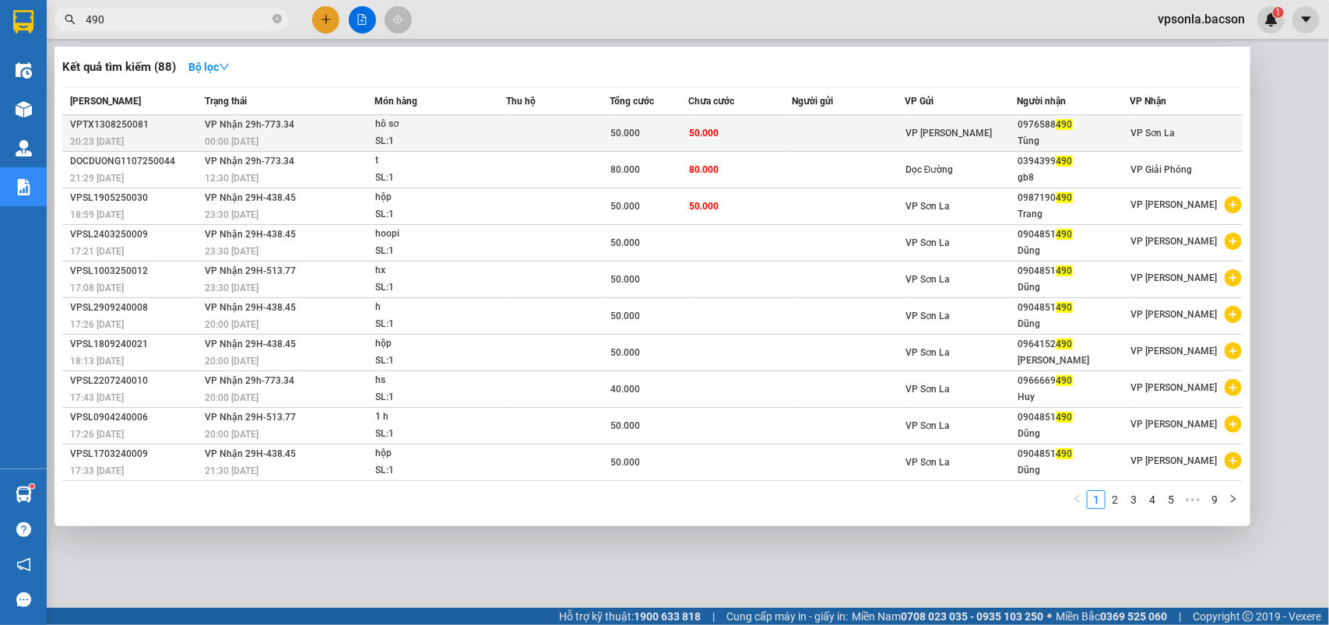
type input "490"
click at [1050, 139] on div "Tùng" at bounding box center [1074, 141] width 111 height 16
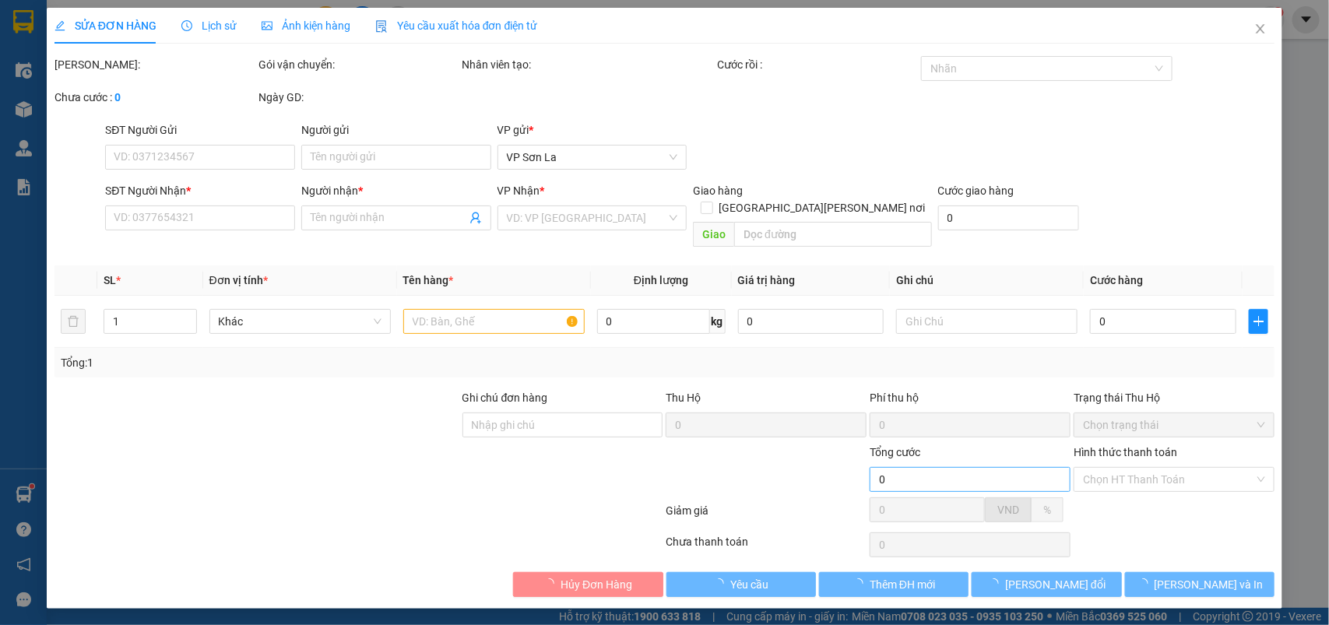
type input "0976588490"
type input "Tùng"
type input "50.000"
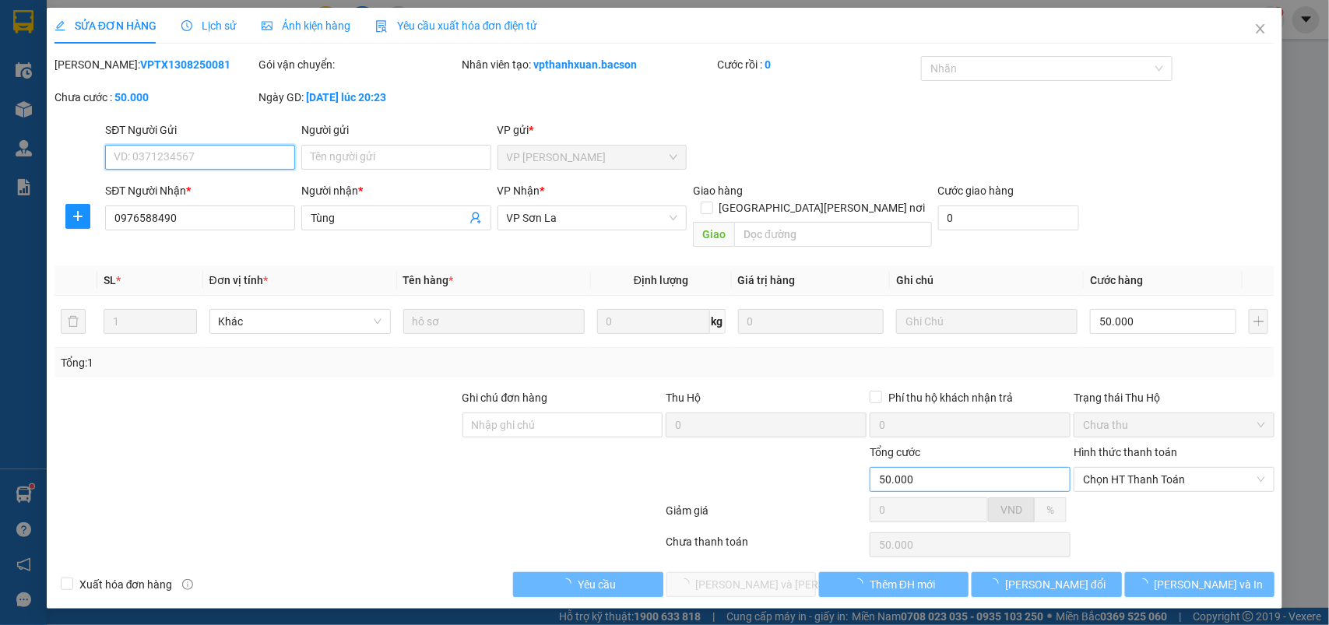
click at [1102, 471] on span "Chọn HT Thanh Toán" at bounding box center [1174, 479] width 182 height 23
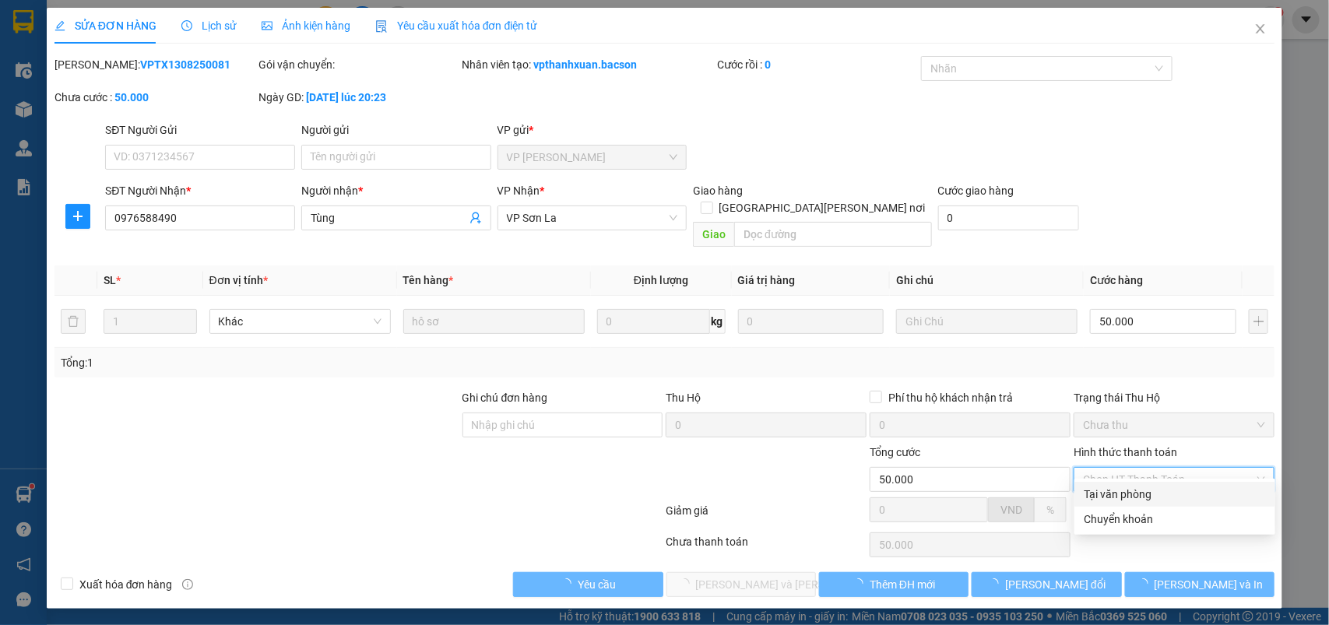
click at [1100, 484] on div "Tại văn phòng" at bounding box center [1175, 494] width 201 height 25
type input "0"
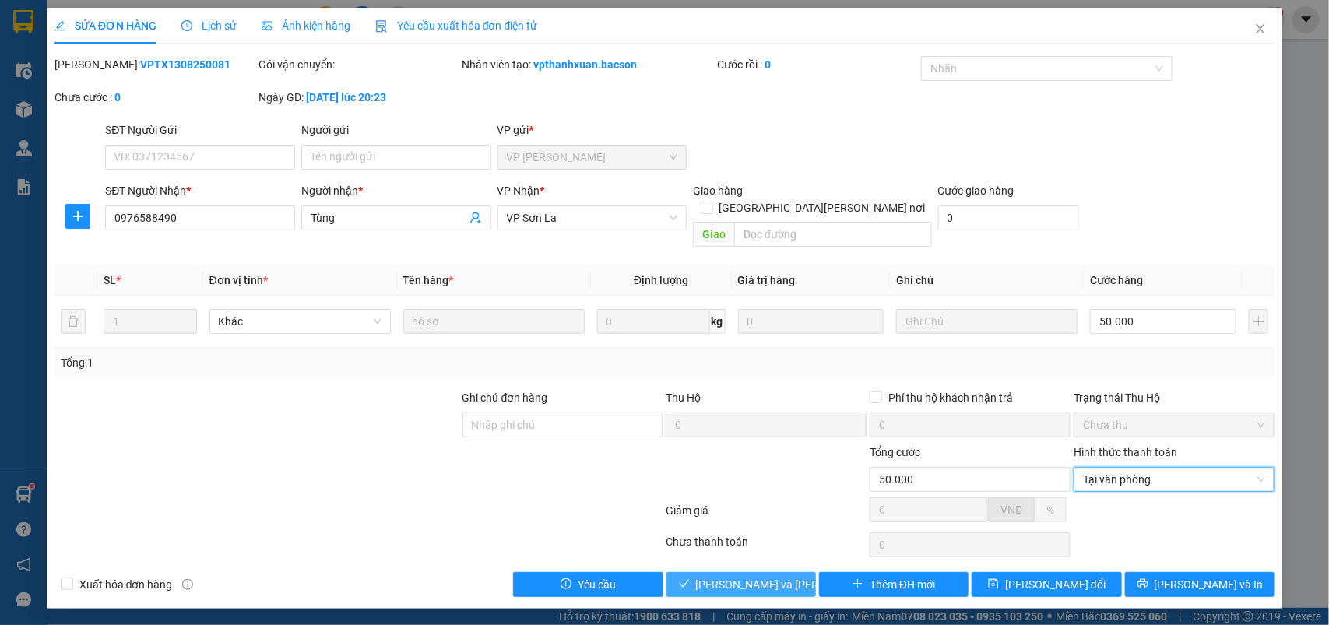
click at [742, 576] on span "[PERSON_NAME] và Giao hàng" at bounding box center [801, 584] width 210 height 17
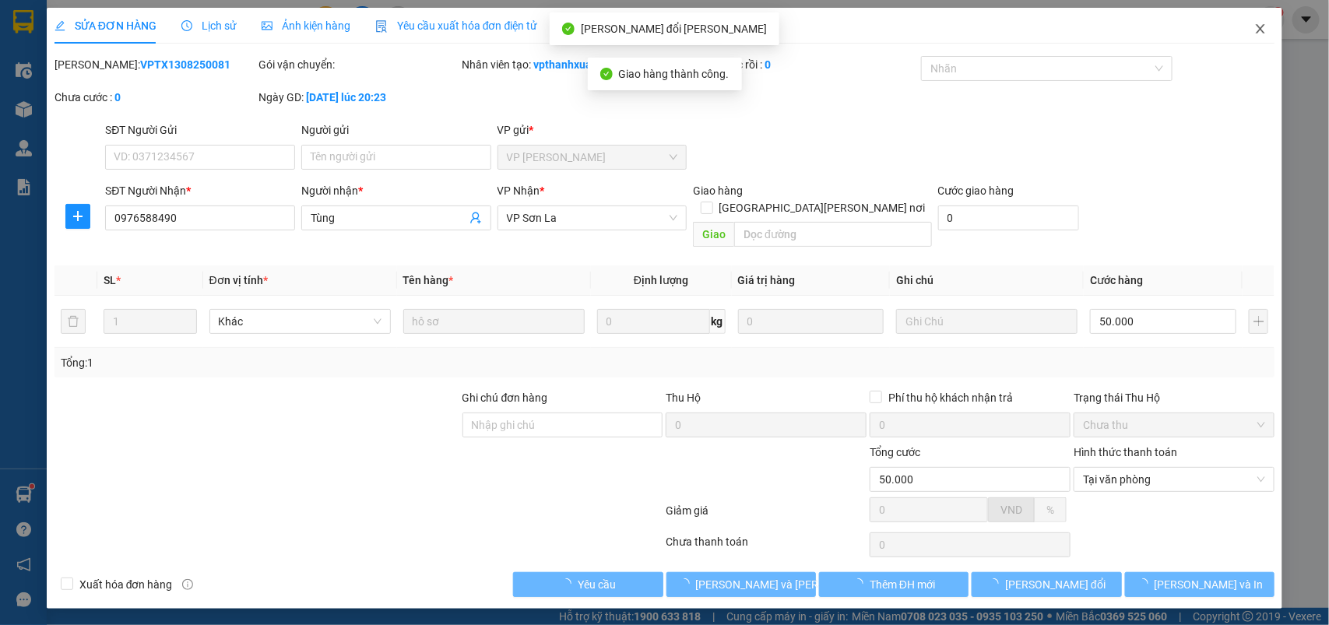
click at [1258, 26] on icon "close" at bounding box center [1261, 29] width 12 height 12
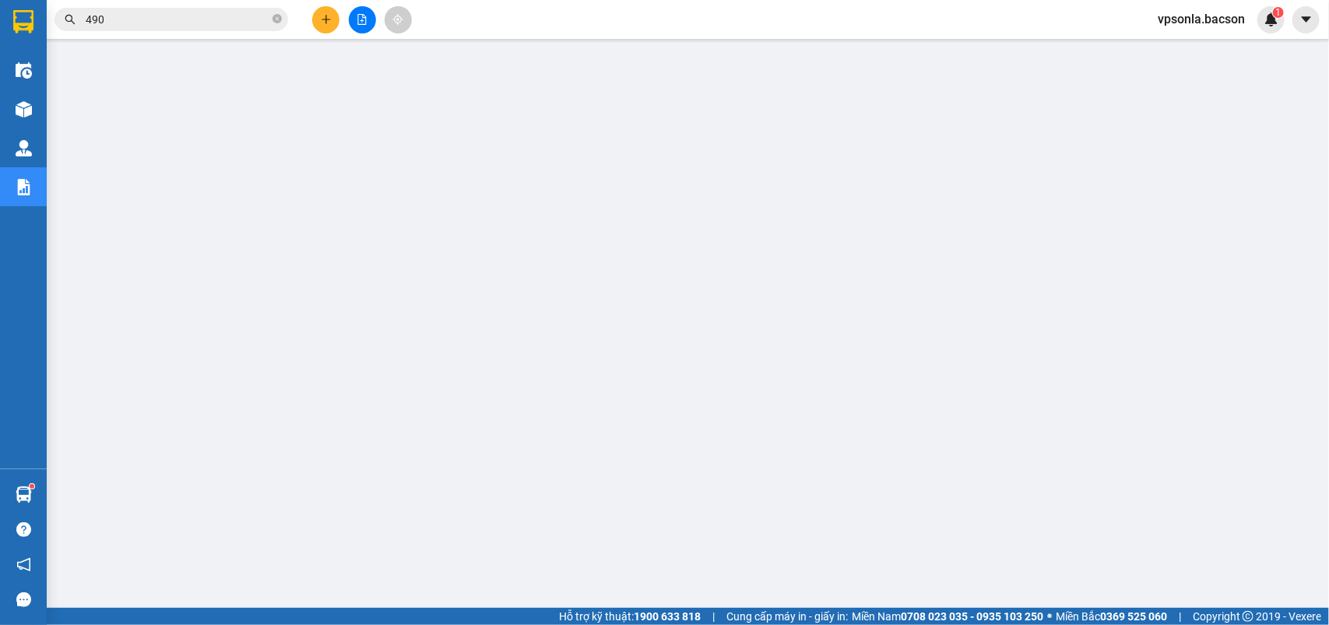
click at [331, 9] on button at bounding box center [325, 19] width 27 height 27
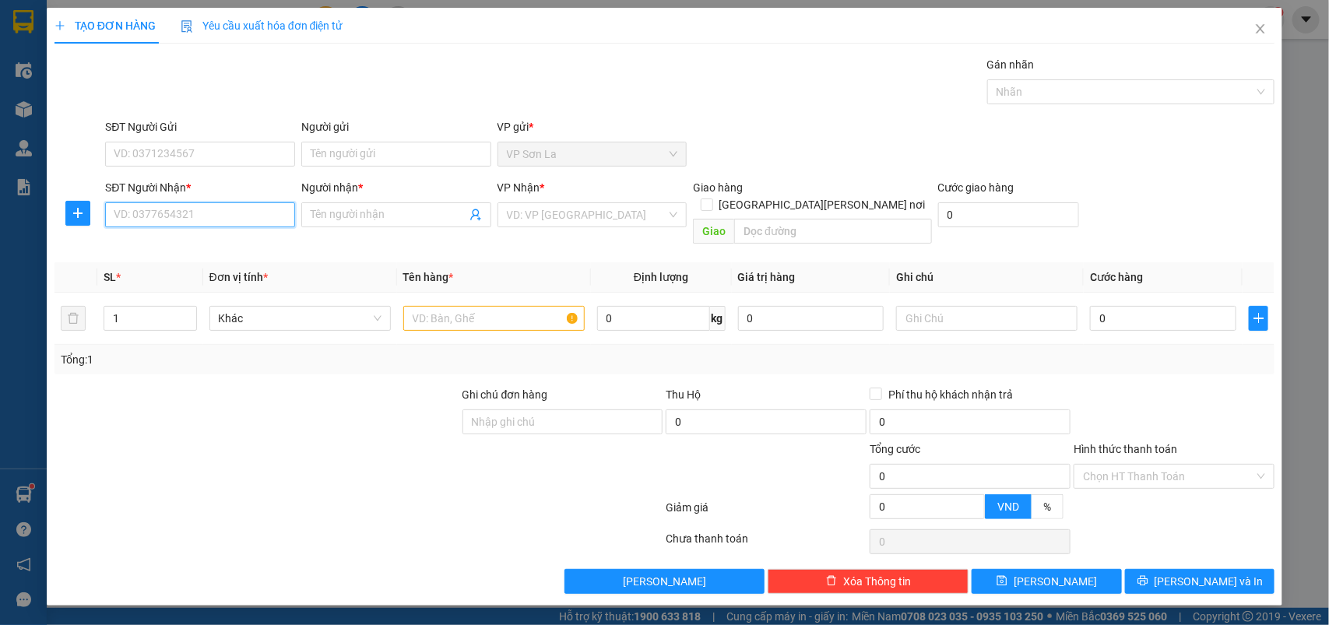
click at [170, 224] on input "SĐT Người Nhận *" at bounding box center [200, 214] width 190 height 25
click at [181, 240] on div "0923992929 - Vinh" at bounding box center [199, 246] width 171 height 17
type input "0923992929"
type input "Vinh"
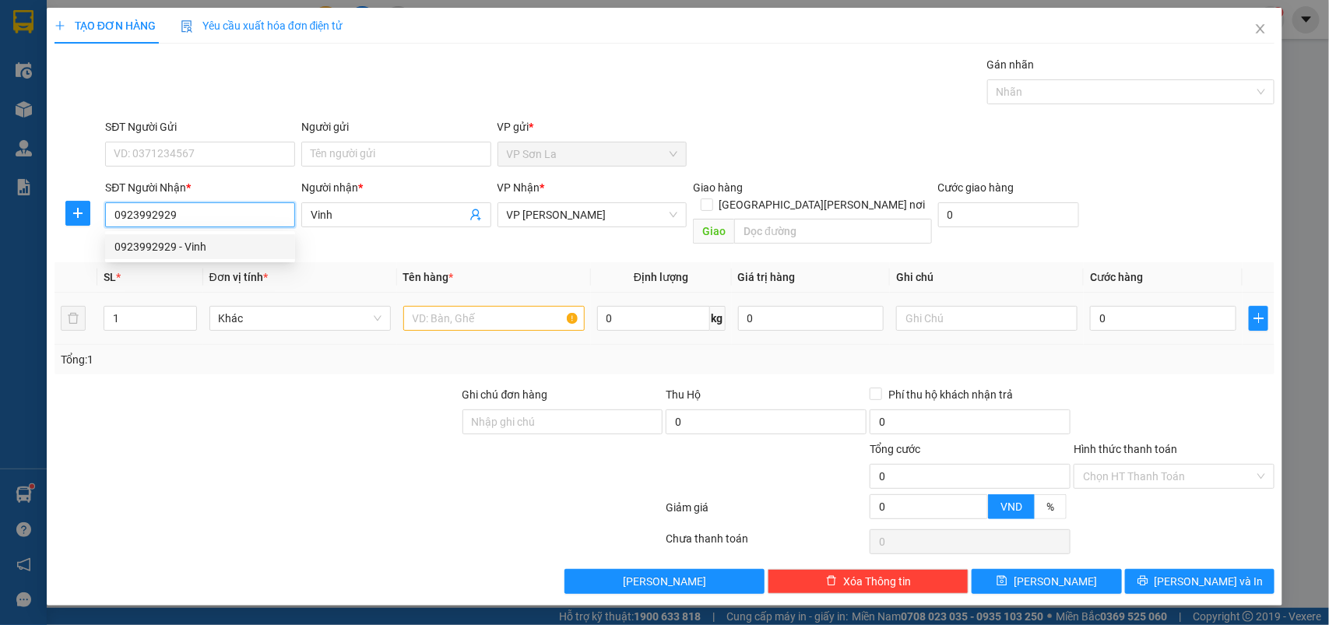
type input "0923992929"
click at [505, 306] on input "text" at bounding box center [493, 318] width 181 height 25
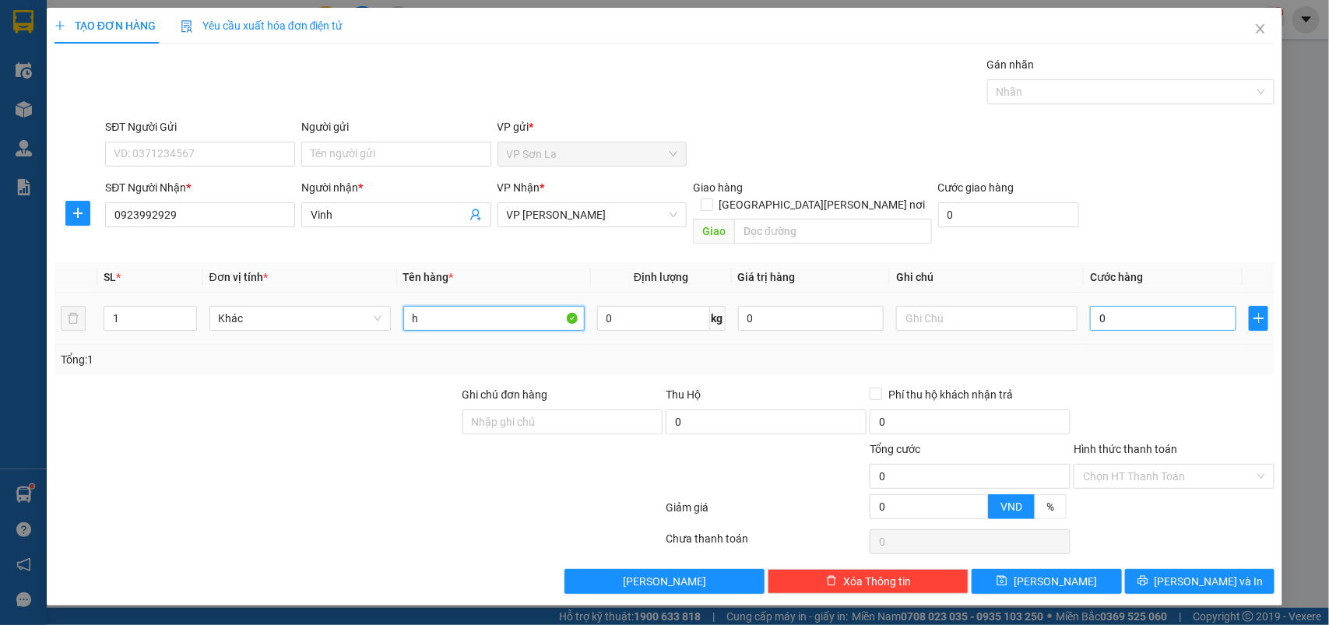
type input "h"
click at [1143, 306] on input "0" at bounding box center [1163, 318] width 146 height 25
type input "5"
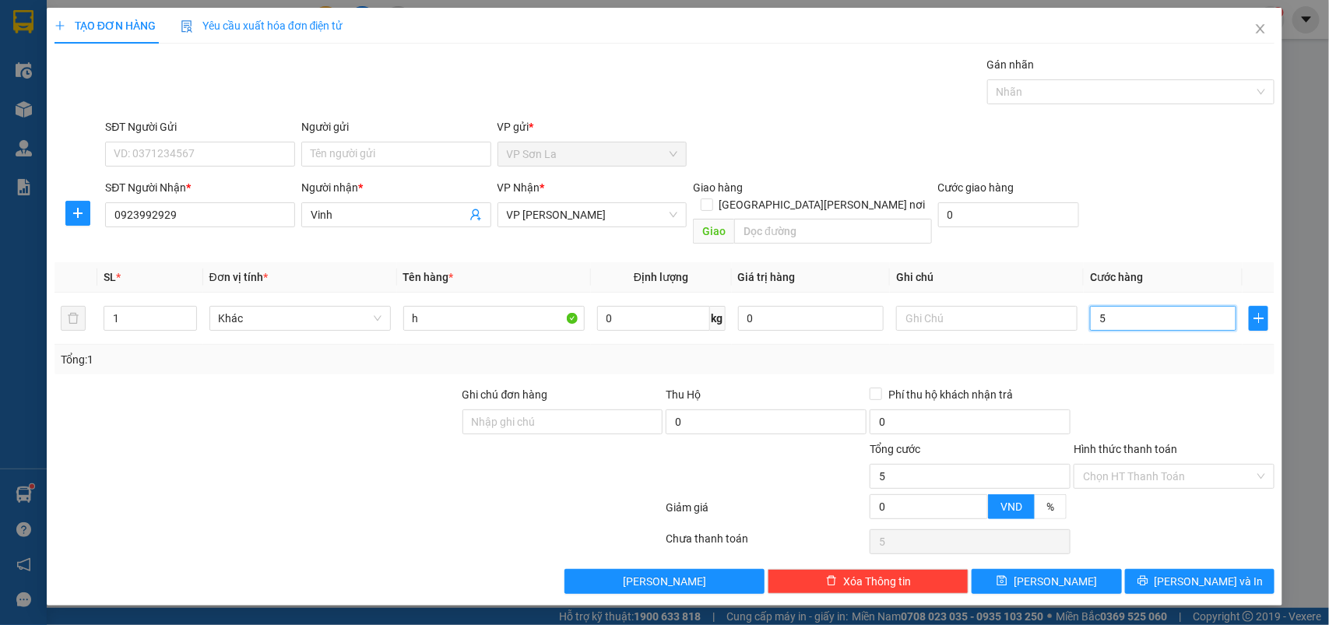
type input "50"
type input "50.000"
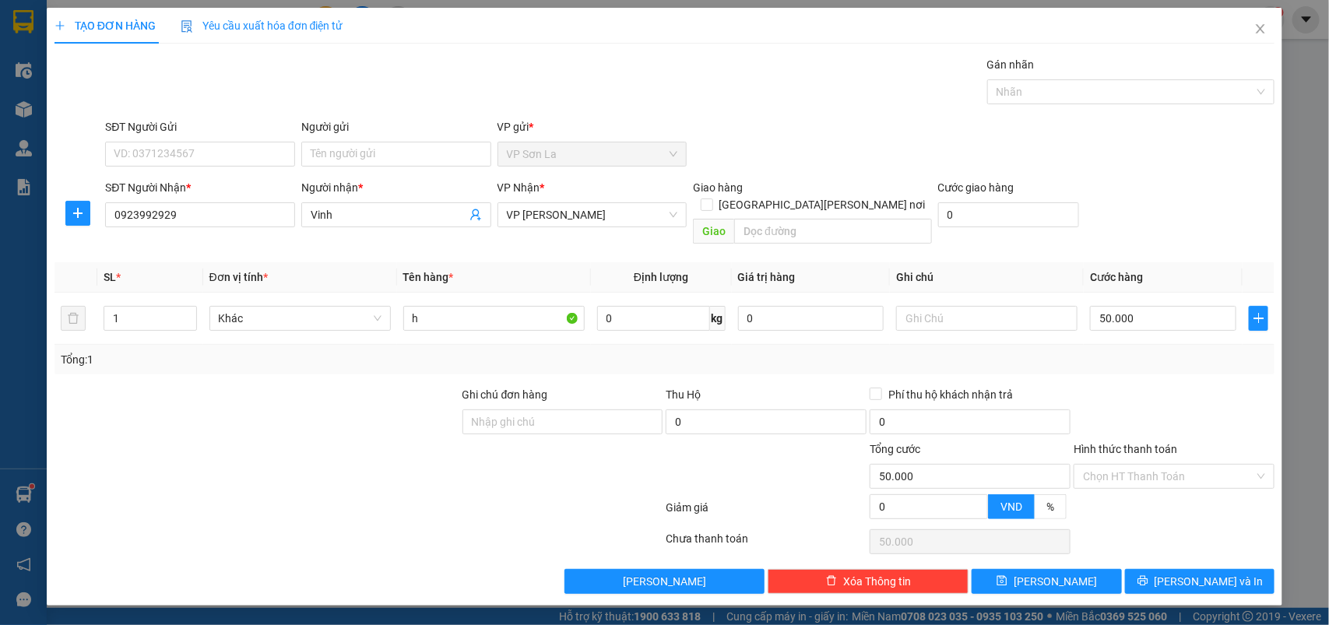
click at [1139, 442] on div "Hình thức thanh toán" at bounding box center [1174, 452] width 201 height 23
click at [1139, 465] on input "Hình thức thanh toán" at bounding box center [1168, 476] width 171 height 23
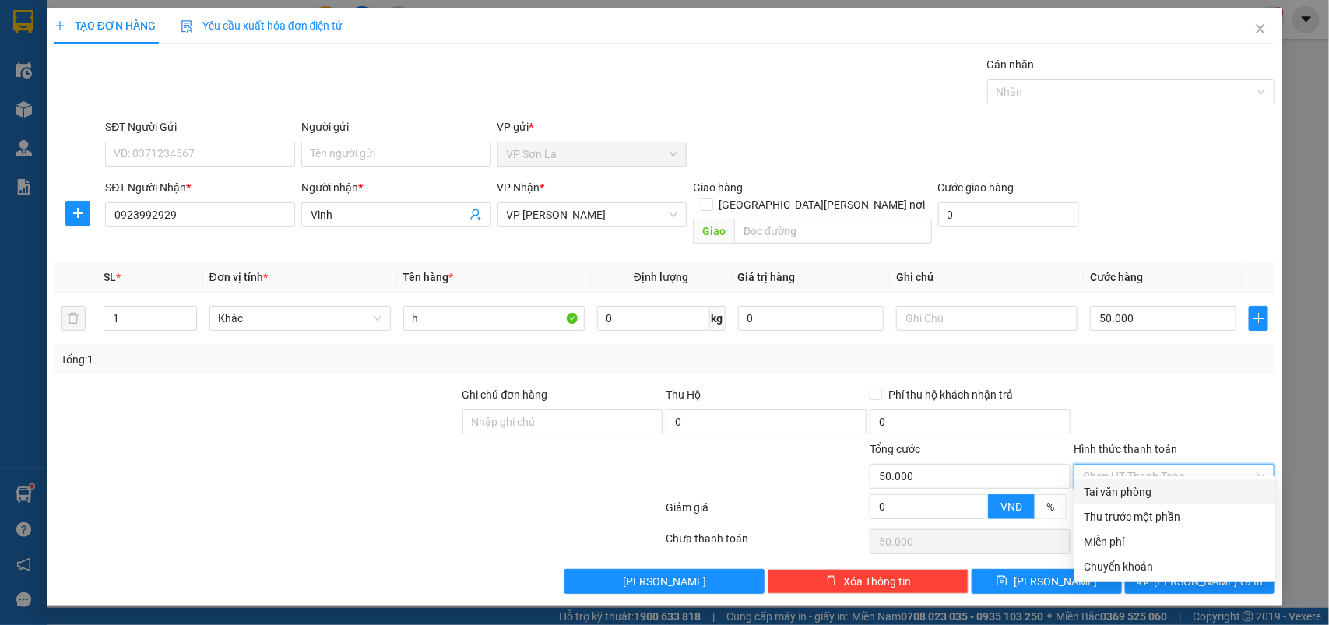
click at [1139, 477] on div "Transit Pickup Surcharge Ids Transit Deliver Surcharge Ids Transit Deliver Surc…" at bounding box center [665, 325] width 1221 height 538
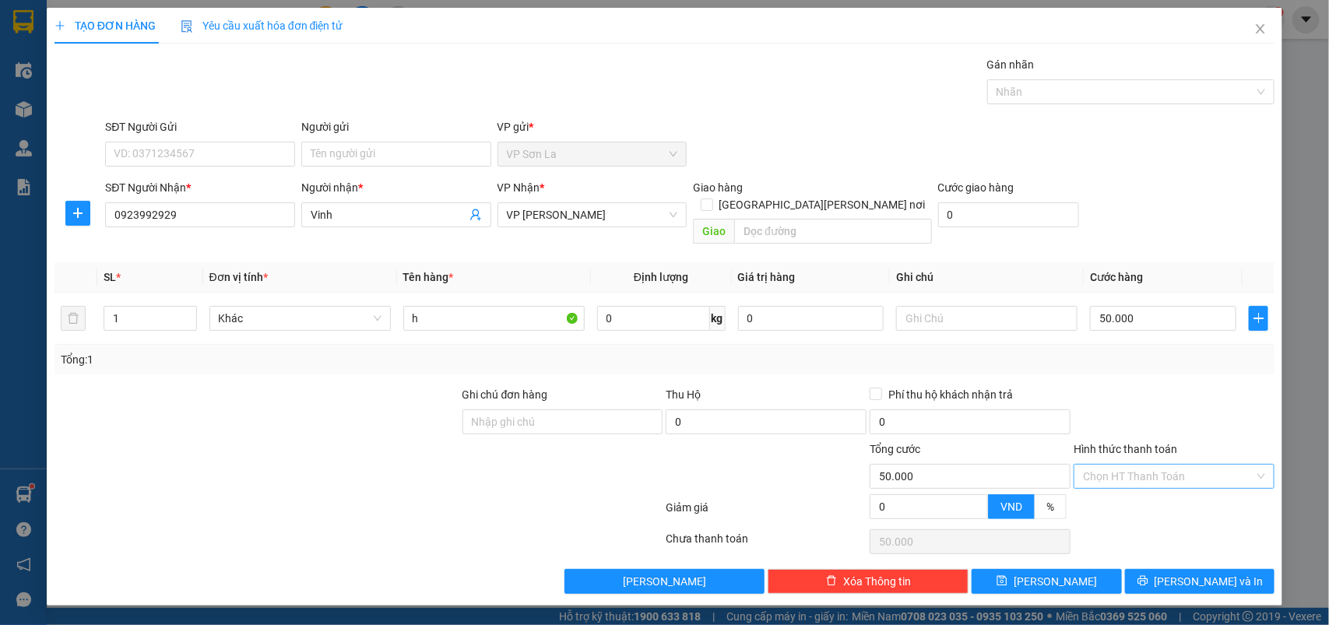
click at [1151, 466] on input "Hình thức thanh toán" at bounding box center [1168, 476] width 171 height 23
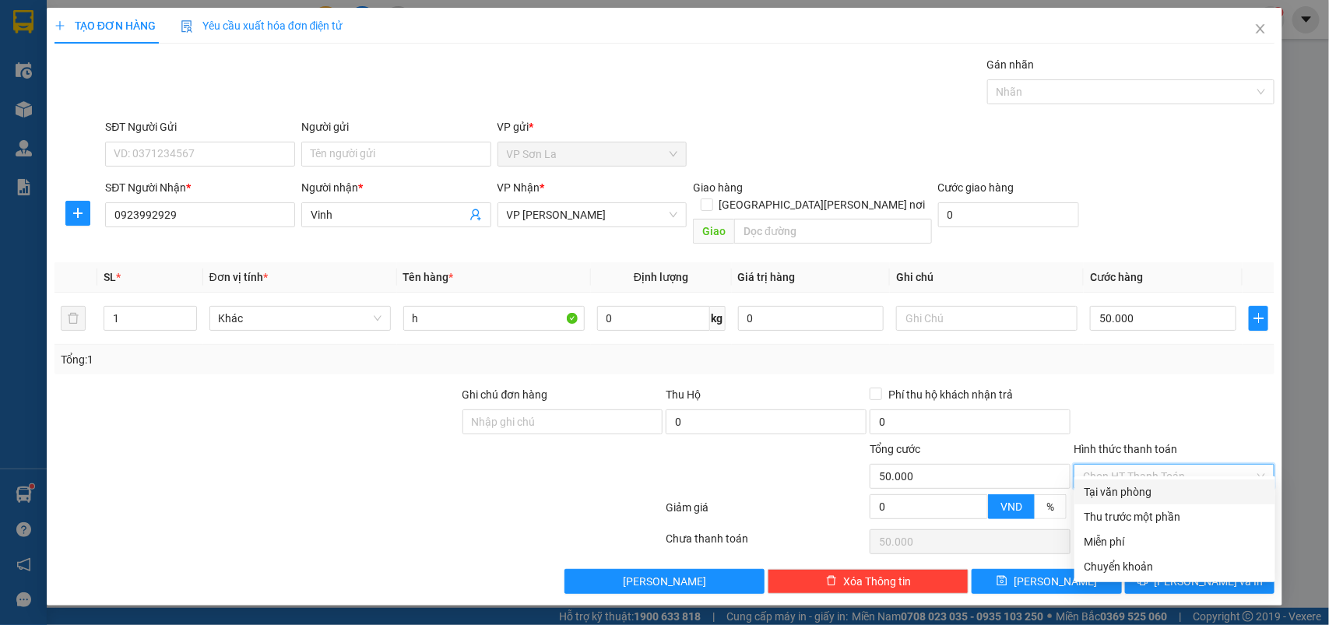
click at [1146, 496] on div "Tại văn phòng" at bounding box center [1175, 492] width 182 height 17
type input "0"
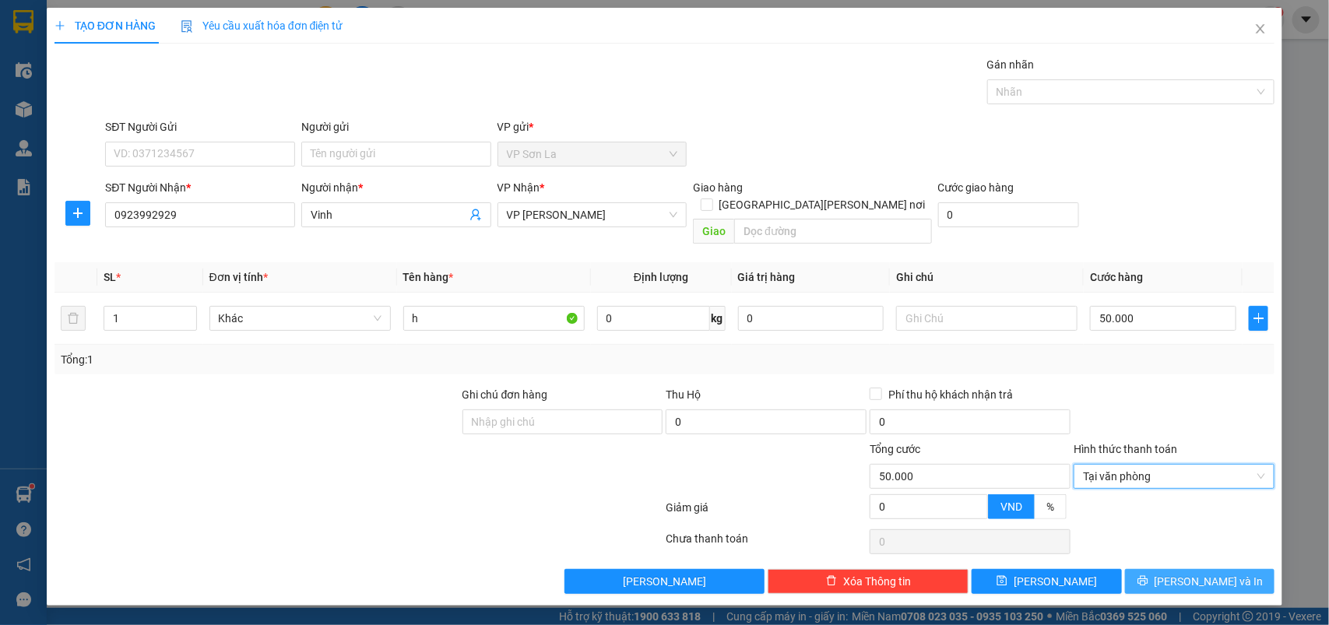
click at [1166, 570] on button "[PERSON_NAME] và In" at bounding box center [1200, 581] width 150 height 25
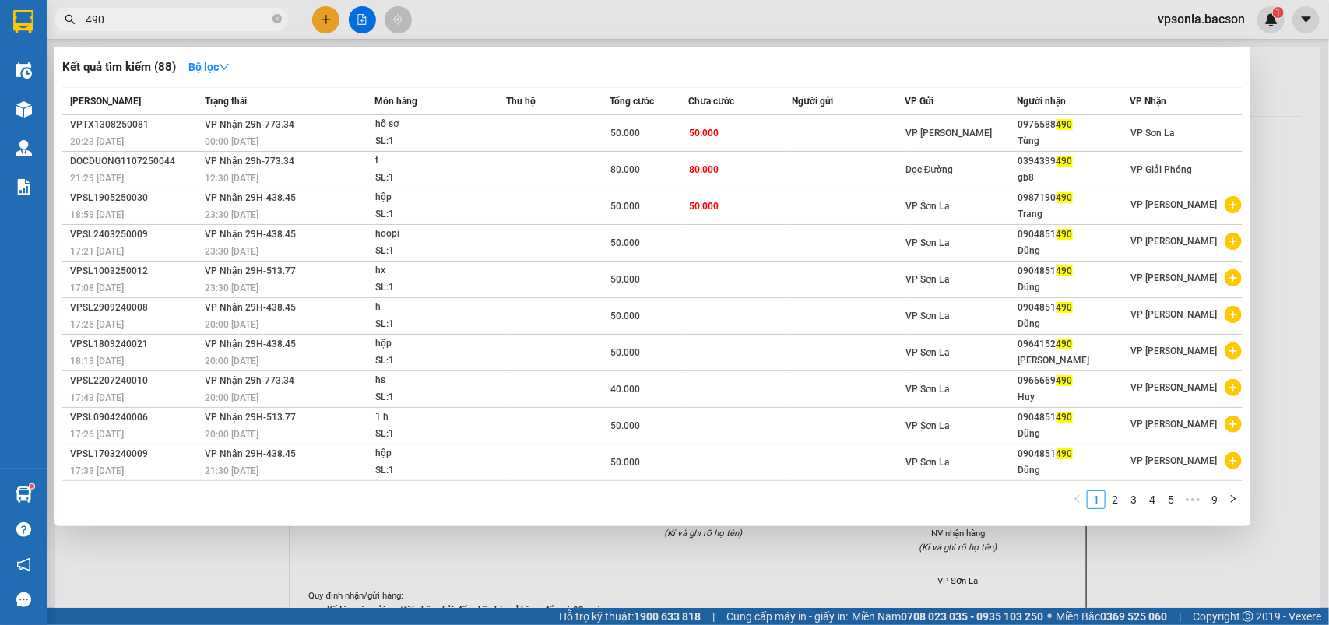
click at [177, 14] on input "490" at bounding box center [178, 19] width 184 height 17
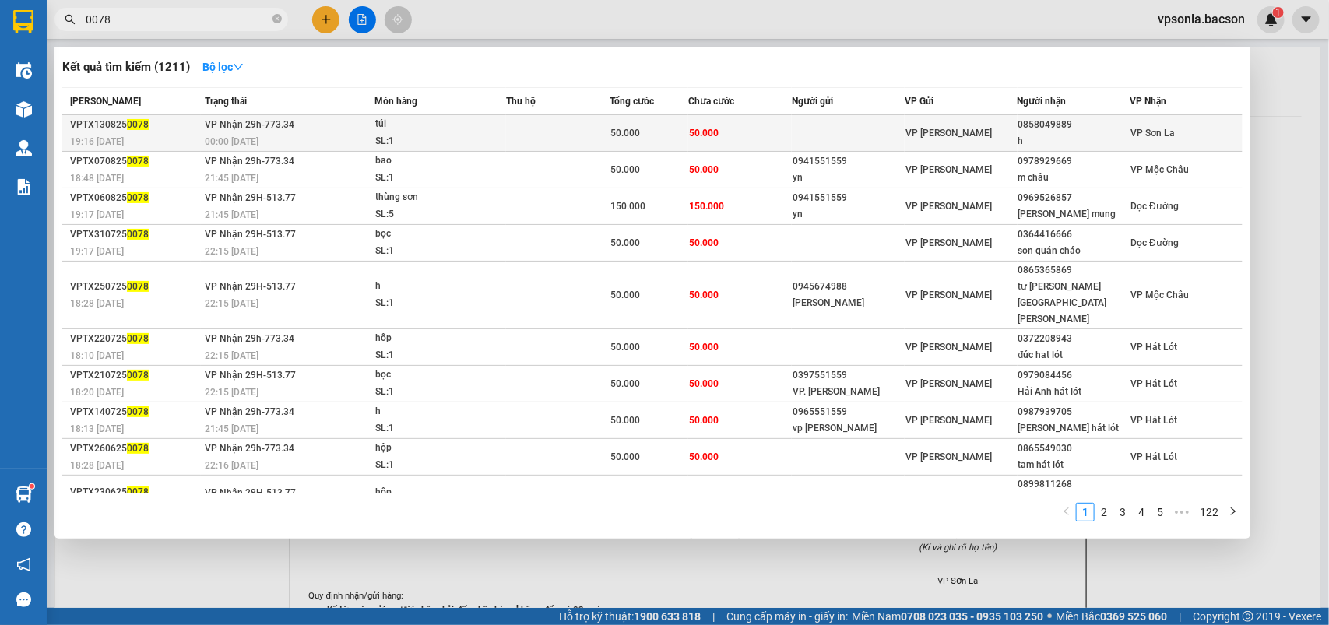
type input "0078"
click at [1069, 131] on div "0858049889" at bounding box center [1074, 125] width 111 height 16
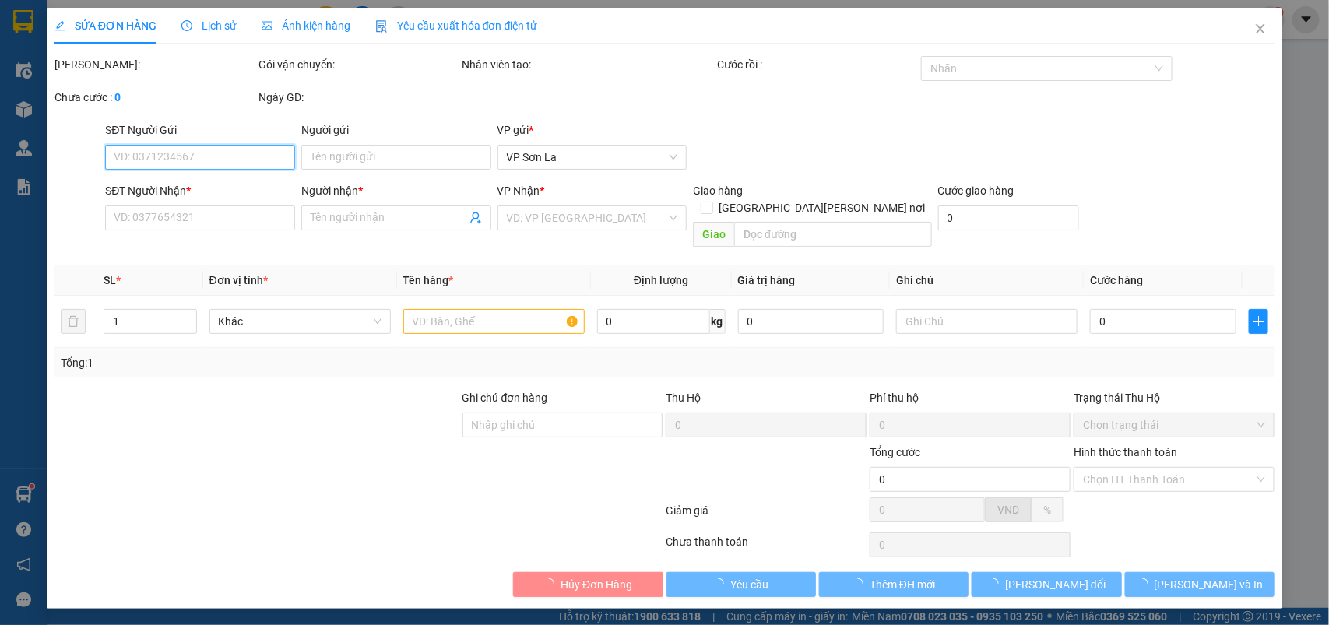
type input "0858049889"
type input "h"
type input "50.000"
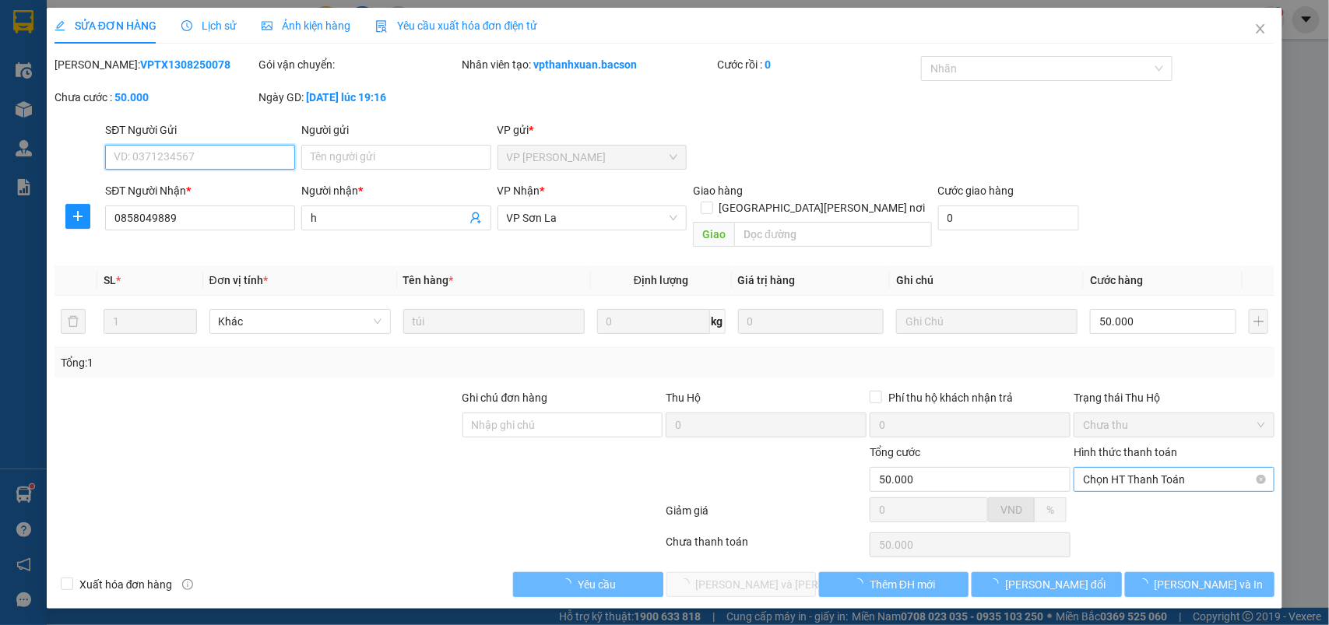
click at [1102, 468] on span "Chọn HT Thanh Toán" at bounding box center [1174, 479] width 182 height 23
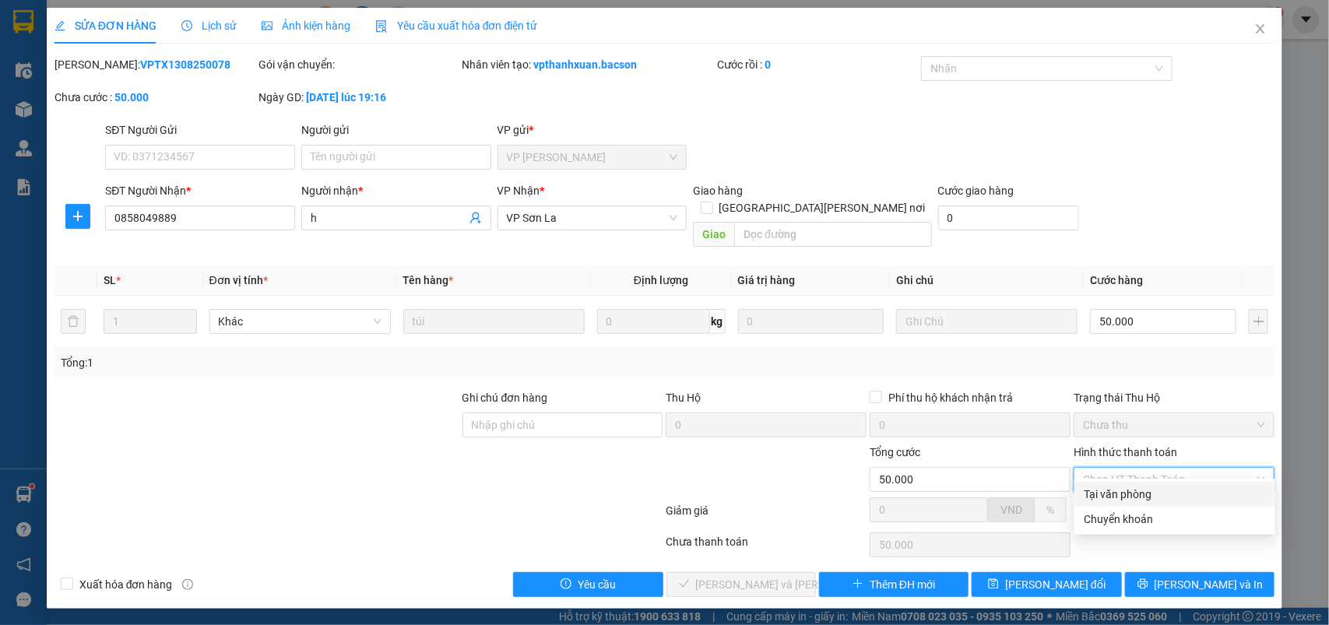
click at [1100, 495] on div "Tại văn phòng" at bounding box center [1175, 494] width 182 height 17
type input "0"
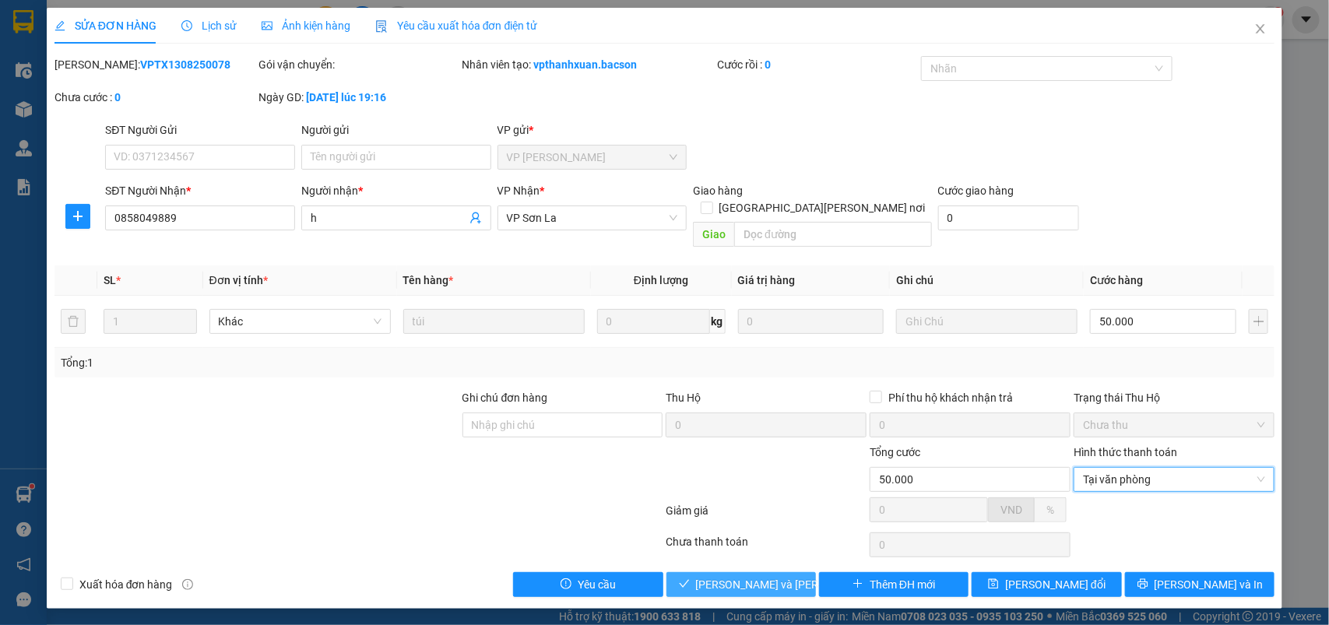
click at [683, 572] on button "[PERSON_NAME] và Giao hàng" at bounding box center [742, 584] width 150 height 25
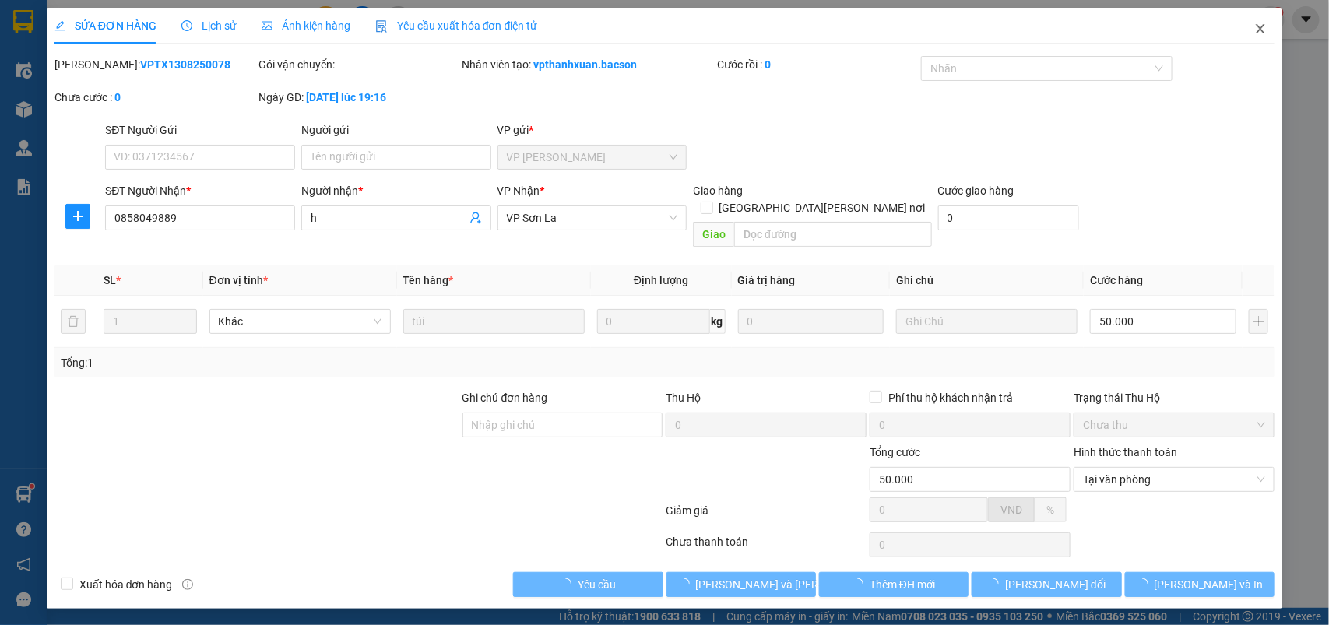
drag, startPoint x: 1248, startPoint y: 31, endPoint x: 1259, endPoint y: 28, distance: 10.6
click at [1251, 31] on span "Close" at bounding box center [1261, 30] width 44 height 44
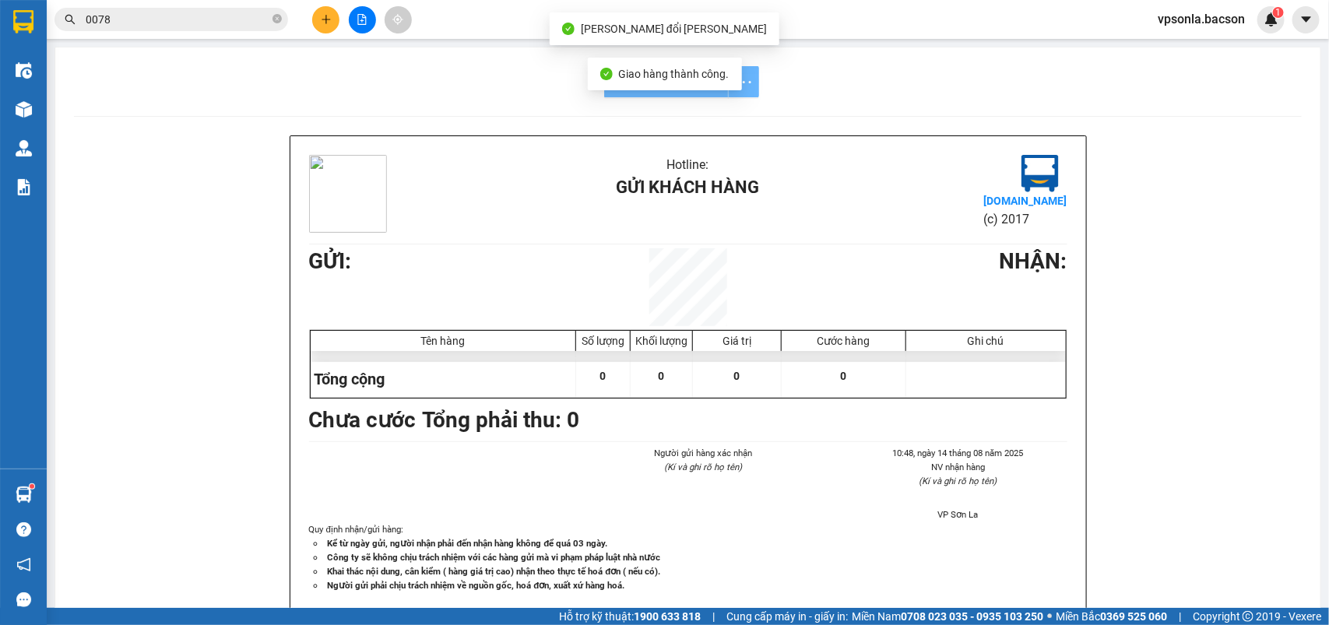
click at [1259, 28] on div "vpsonla.bacson 1" at bounding box center [1215, 19] width 139 height 27
